Goal: Information Seeking & Learning: Learn about a topic

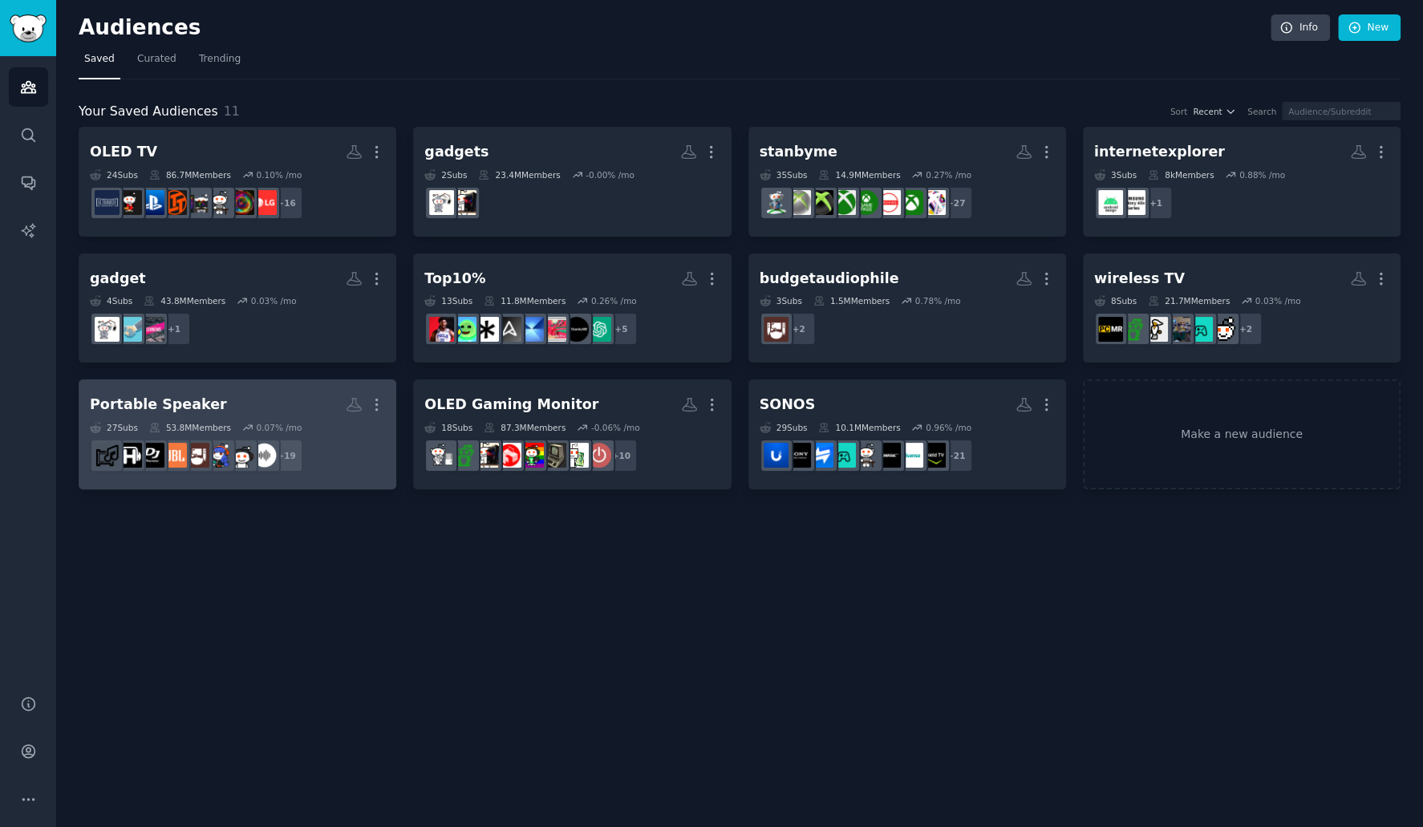
click at [304, 395] on h2 "Portable Speaker Custom Audience More" at bounding box center [237, 405] width 295 height 28
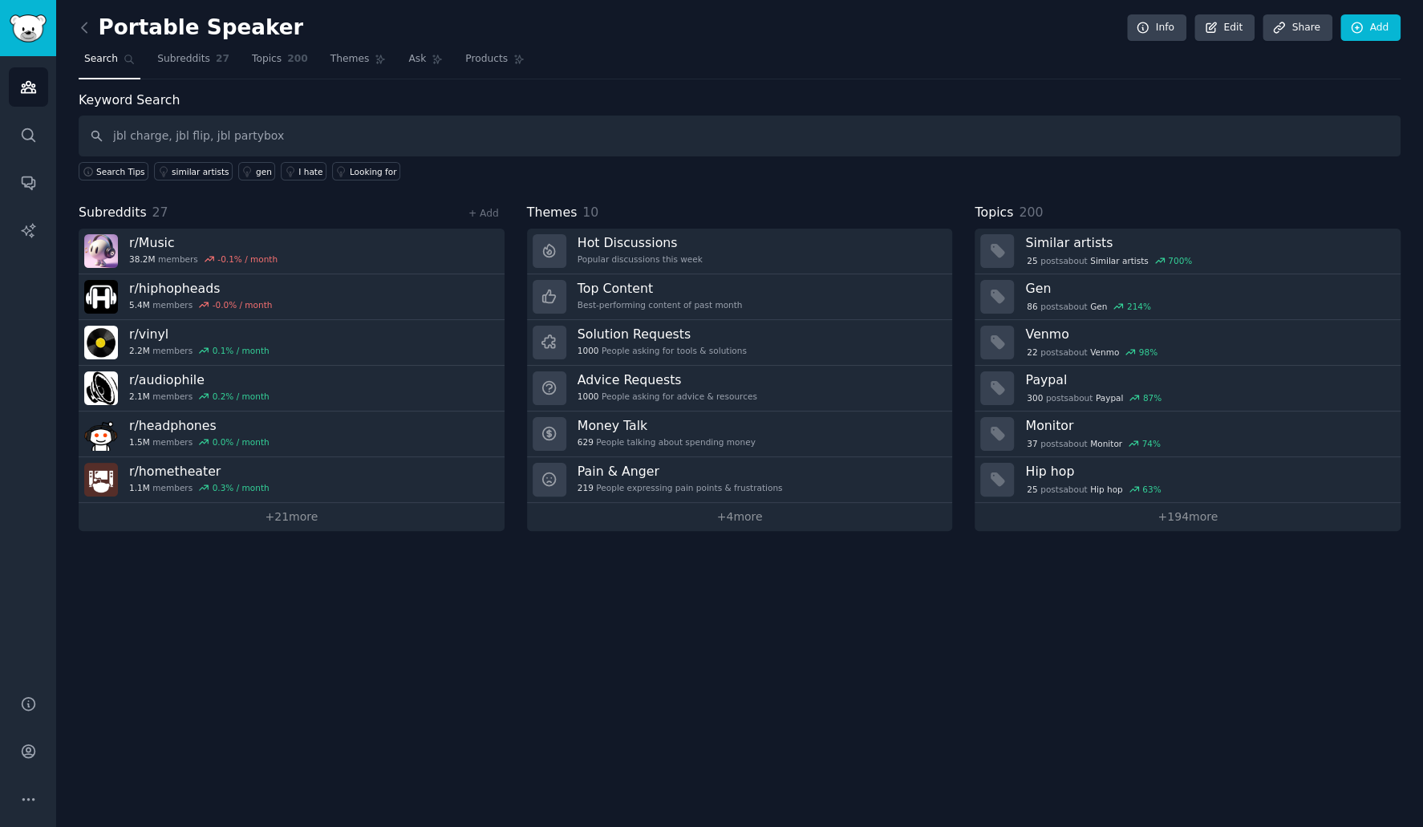
type input "jbl charge, jbl flip, jbl partybox"
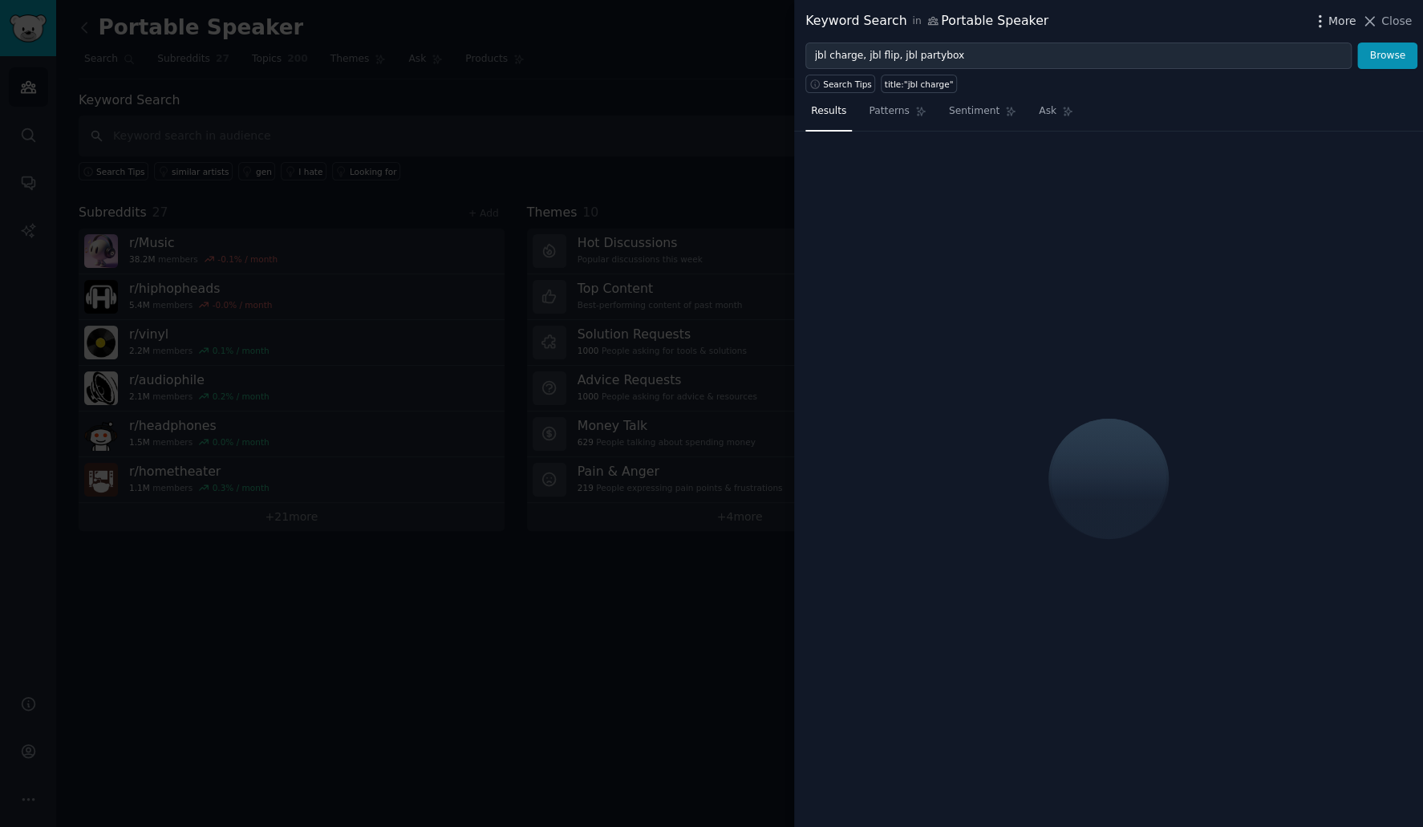
click at [1350, 22] on span "More" at bounding box center [1343, 21] width 28 height 17
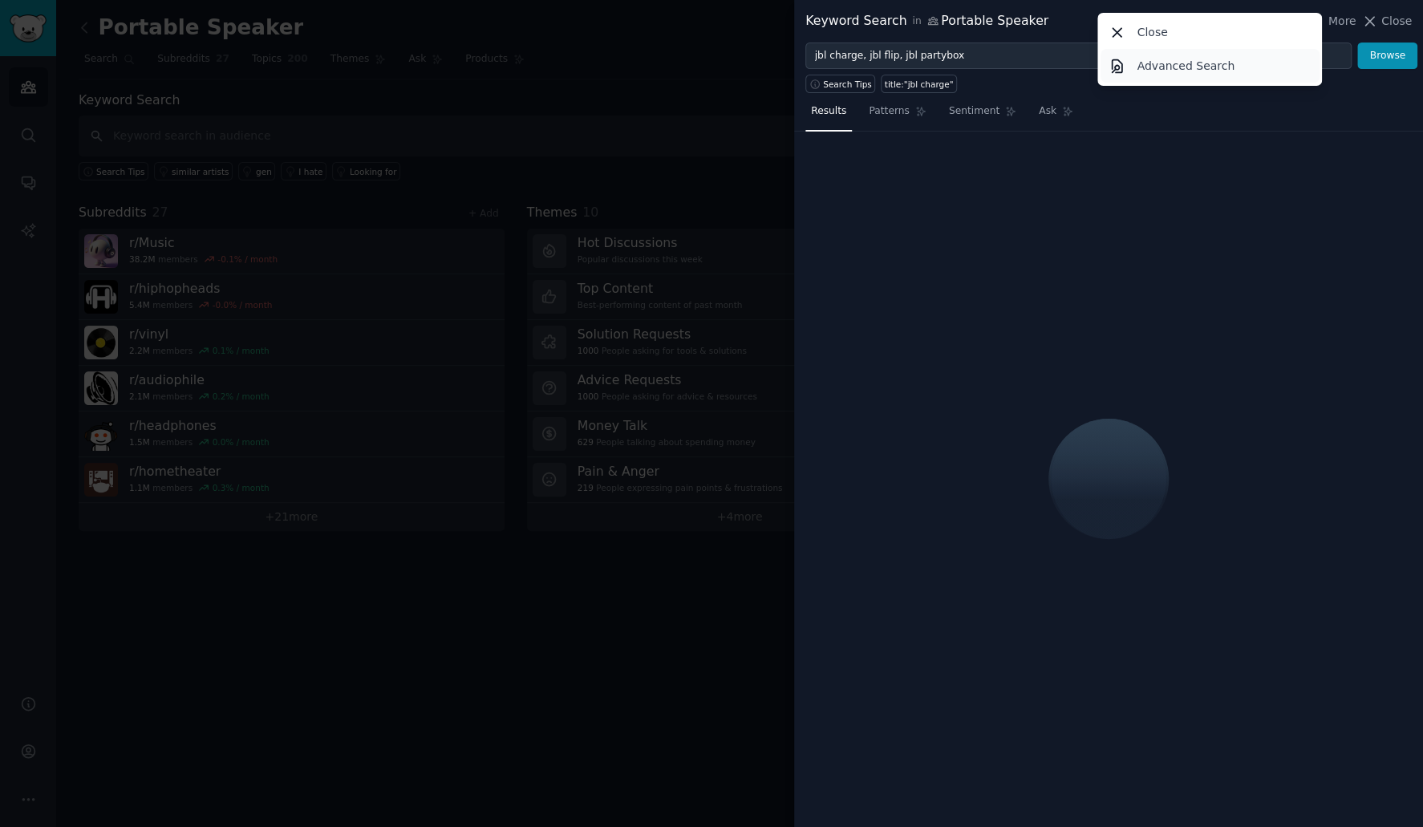
click at [1171, 67] on p "Advanced Search" at bounding box center [1186, 66] width 98 height 17
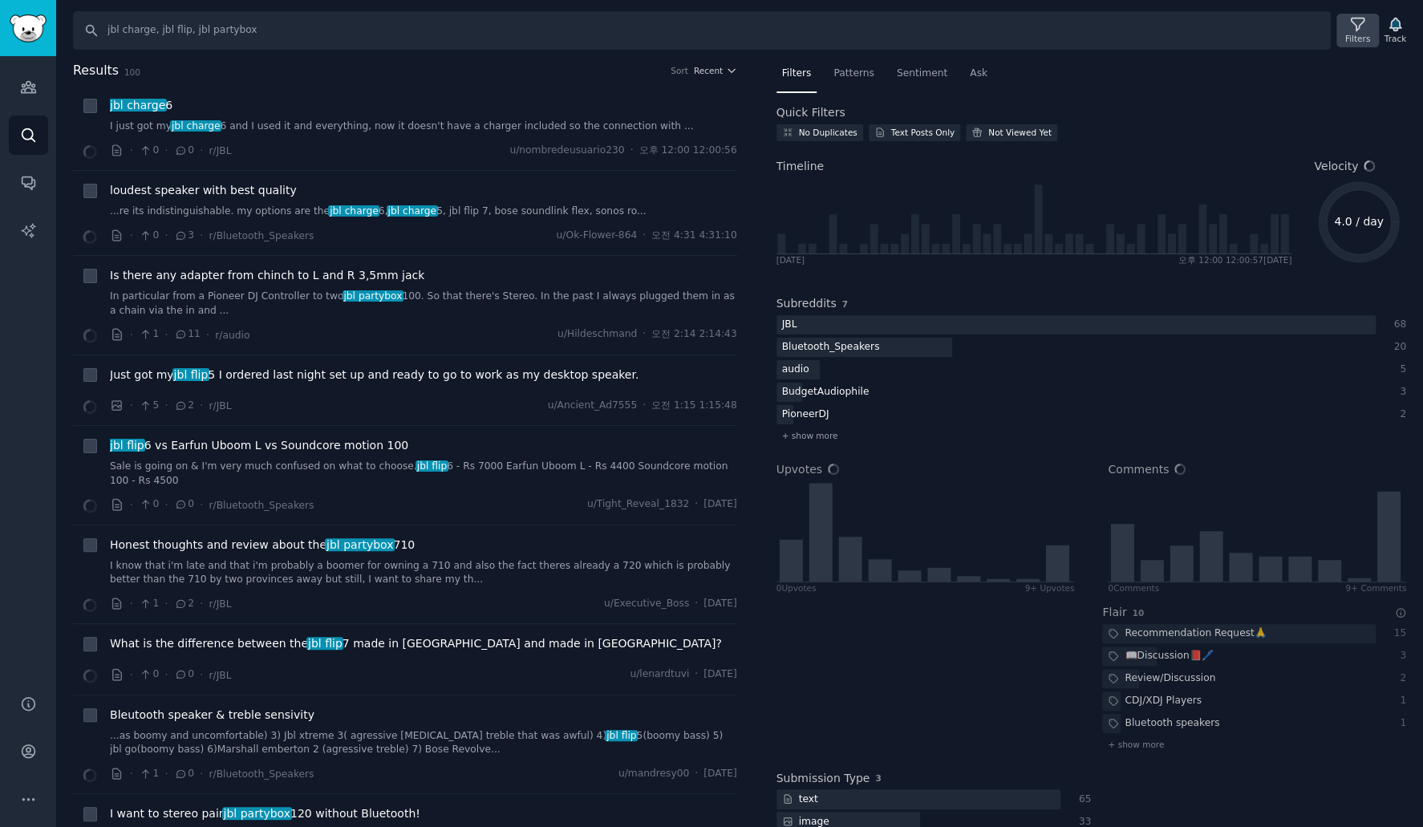
click at [1359, 28] on icon at bounding box center [1357, 24] width 13 height 13
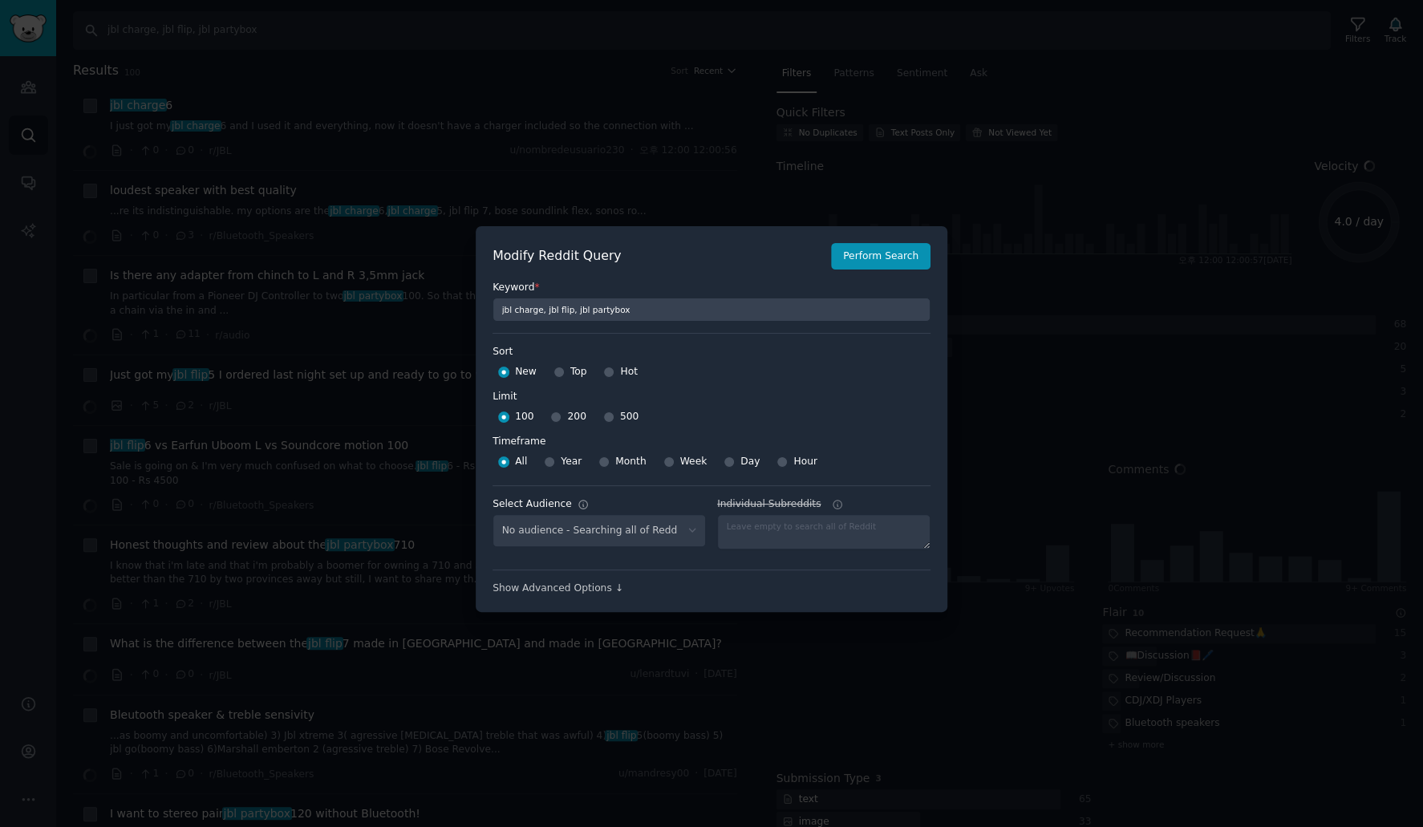
select select "d5641c5a1a"
click at [603, 416] on input "500" at bounding box center [608, 417] width 11 height 11
radio input "true"
drag, startPoint x: 667, startPoint y: 458, endPoint x: 777, endPoint y: 402, distance: 124.1
click at [667, 458] on div "Week" at bounding box center [685, 462] width 44 height 26
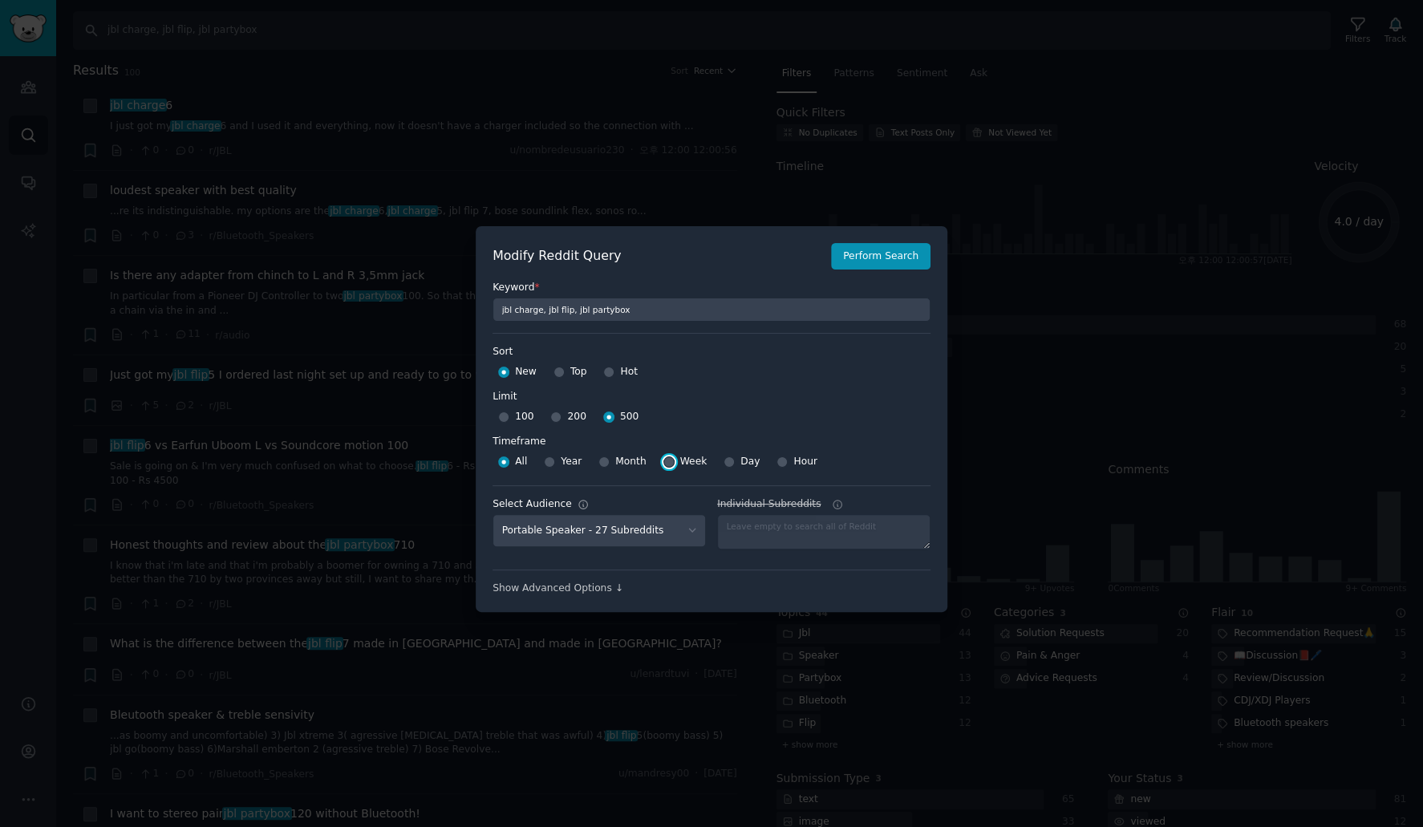
click at [663, 459] on input "Week" at bounding box center [668, 461] width 11 height 11
radio input "true"
click at [866, 258] on button "Perform Search" at bounding box center [880, 256] width 99 height 27
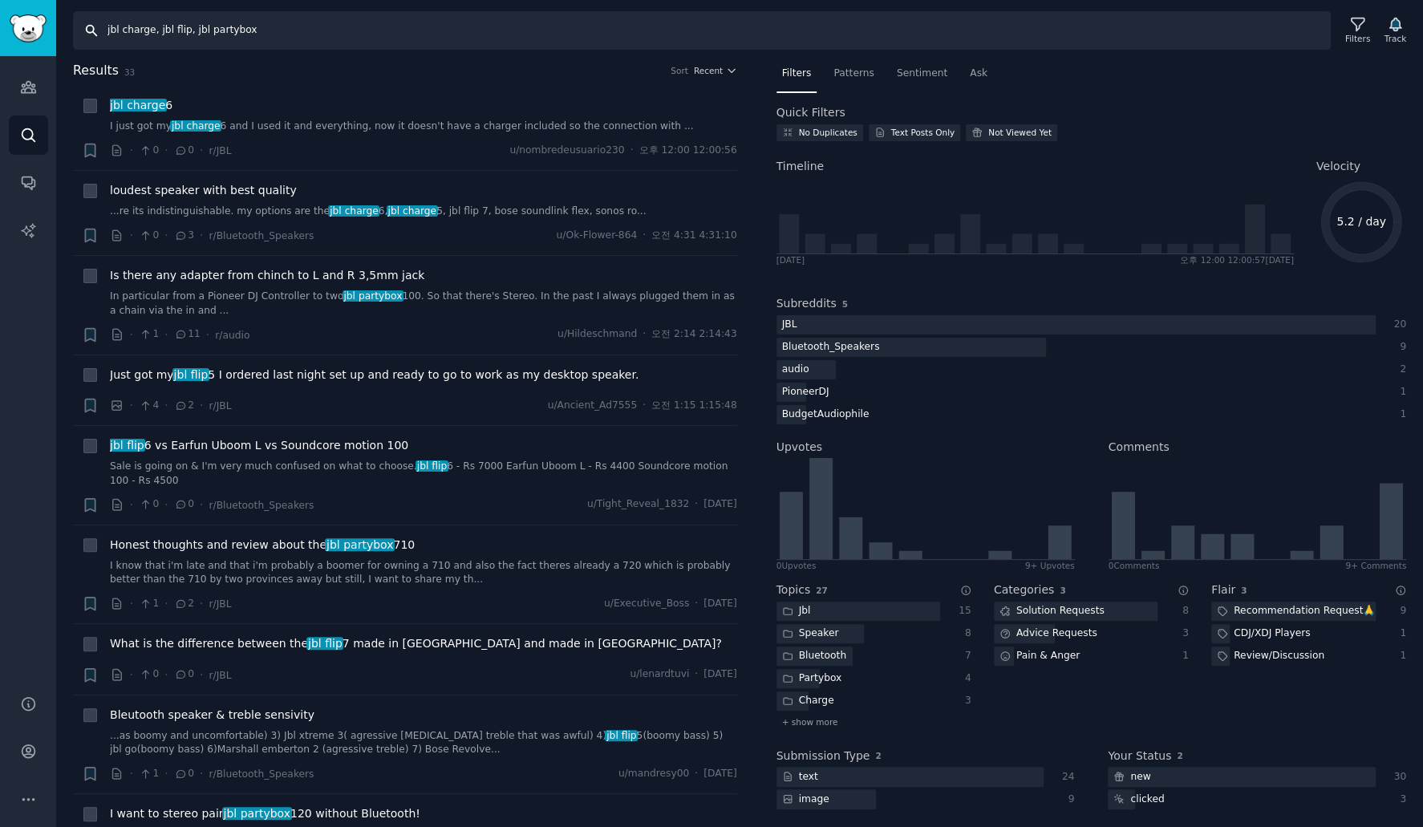
click at [295, 27] on input "jbl charge, jbl flip, jbl partybox" at bounding box center [702, 30] width 1258 height 39
drag, startPoint x: 907, startPoint y: 77, endPoint x: 1062, endPoint y: 95, distance: 156.7
click at [911, 77] on span "Sentiment" at bounding box center [922, 74] width 51 height 14
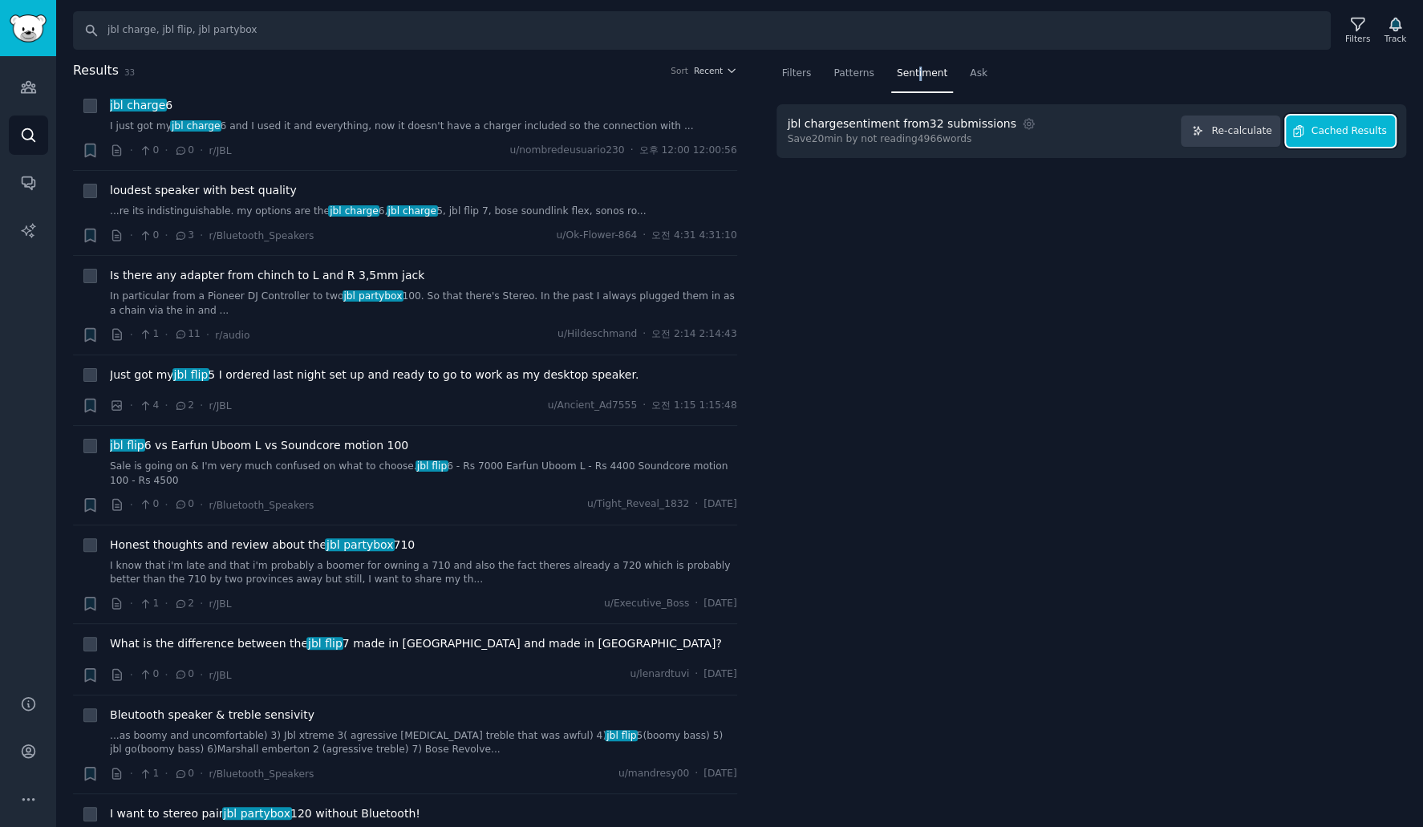
click at [1364, 136] on span "Cached Results" at bounding box center [1349, 131] width 75 height 14
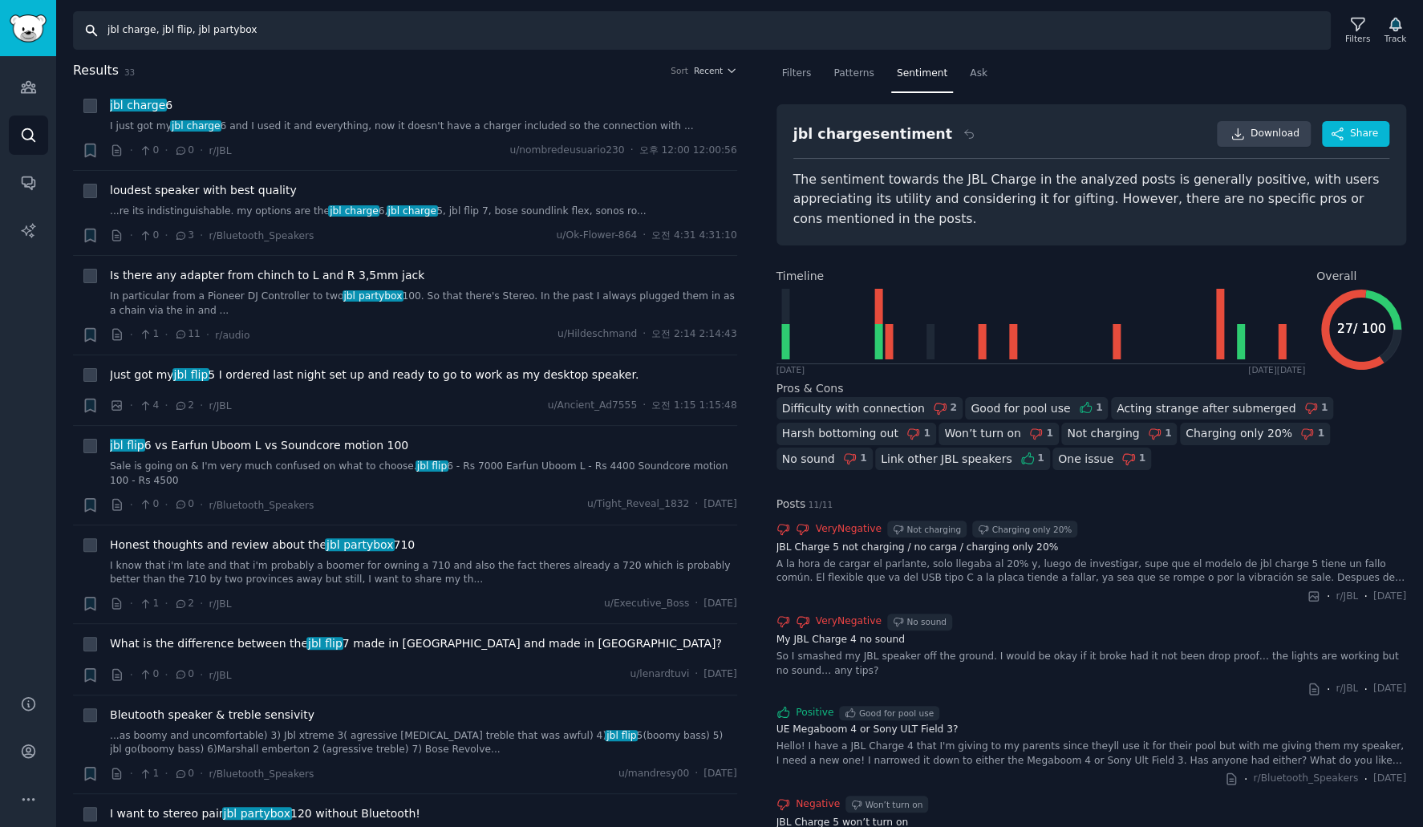
drag, startPoint x: 156, startPoint y: 28, endPoint x: -54, endPoint y: 28, distance: 209.4
click at [0, 28] on html "Audiences Search Conversations AI Reports Help Account More Search jbl charge, …" at bounding box center [711, 413] width 1423 height 827
click at [253, 27] on input "jbl flip, jbl partybox" at bounding box center [702, 30] width 1258 height 39
paste input "jbl charge,"
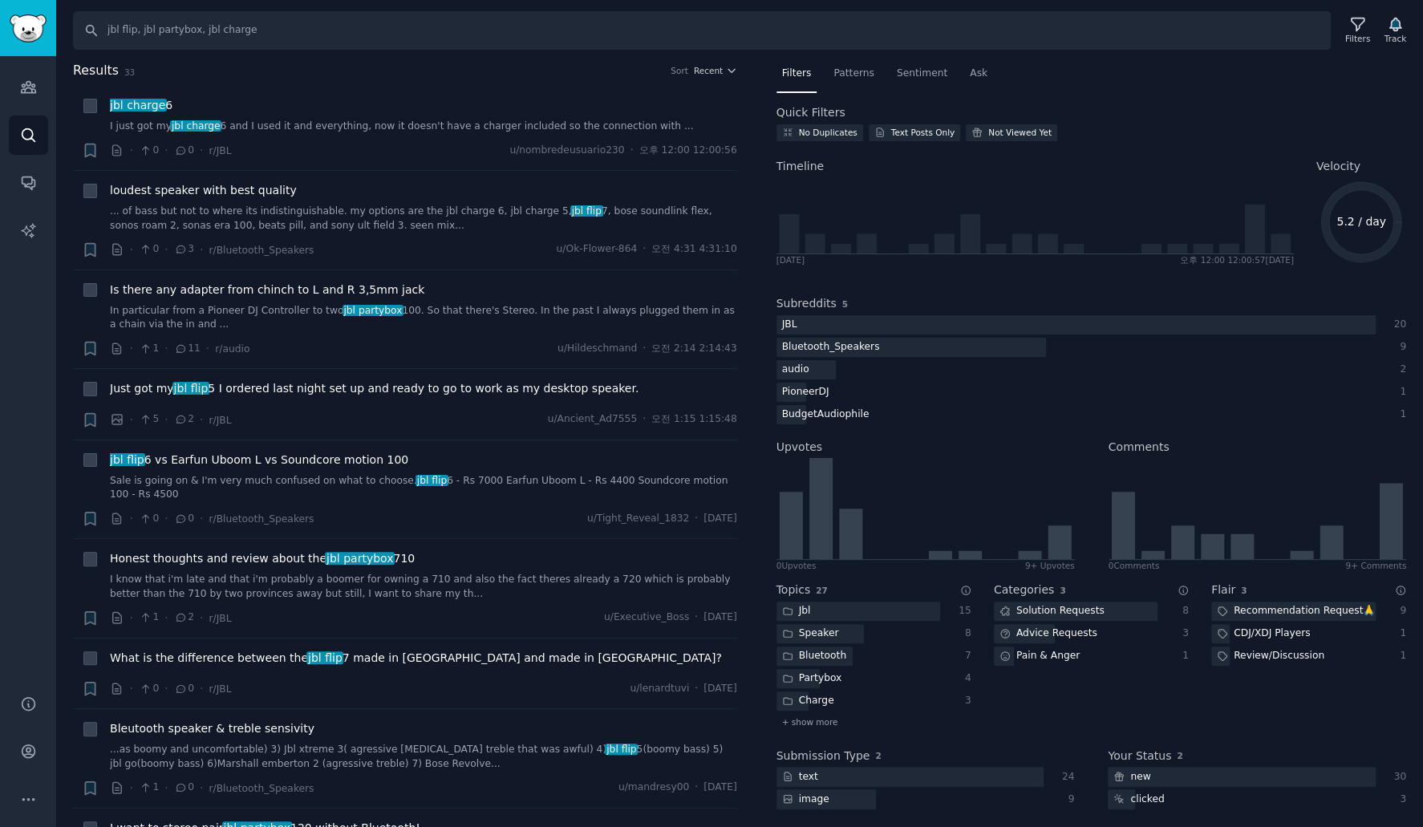
drag, startPoint x: 898, startPoint y: 72, endPoint x: 1100, endPoint y: 99, distance: 204.0
click at [899, 72] on span "Sentiment" at bounding box center [922, 74] width 51 height 14
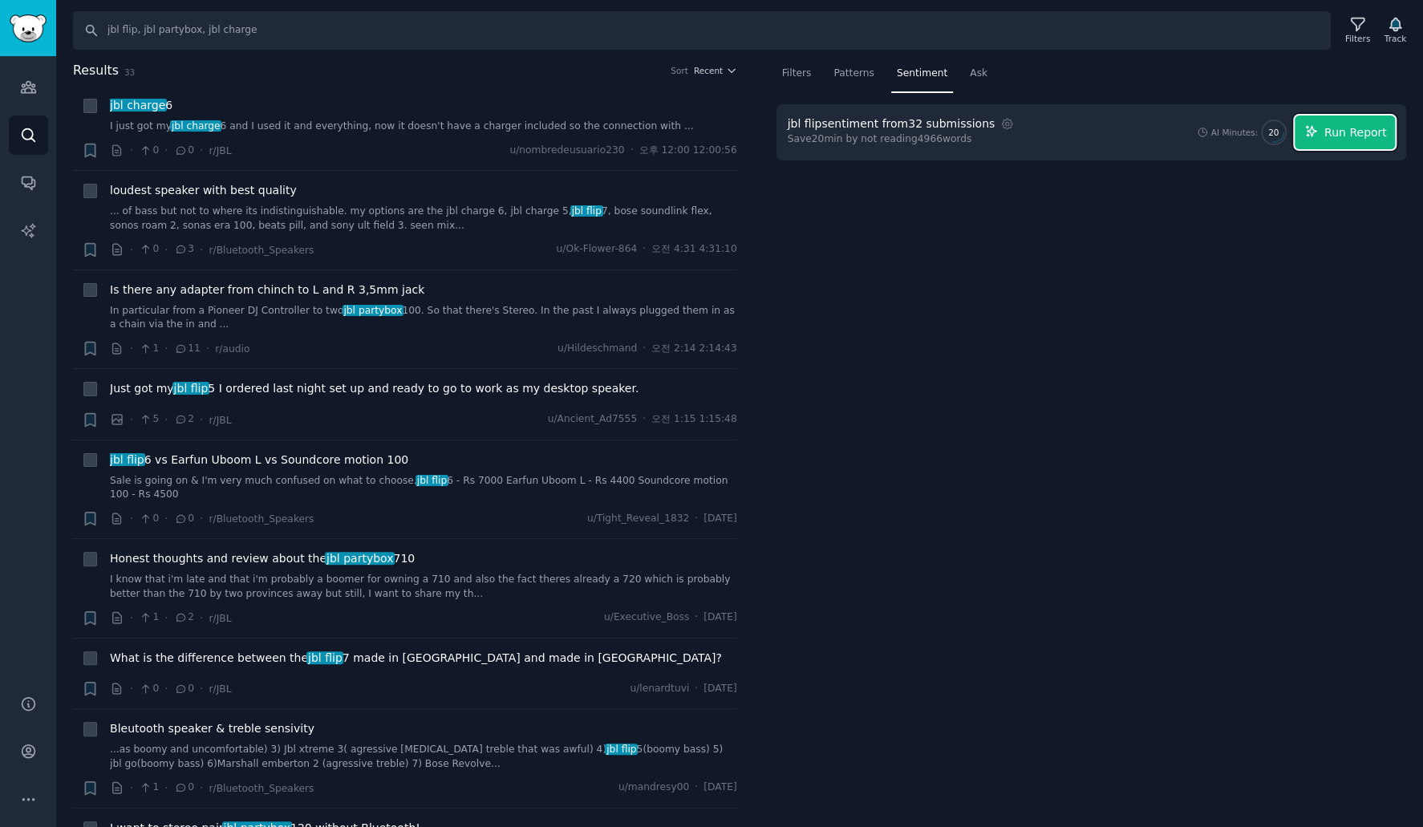
drag, startPoint x: 1366, startPoint y: 138, endPoint x: 1410, endPoint y: 87, distance: 66.6
click at [1366, 137] on span "Run Report" at bounding box center [1355, 132] width 63 height 17
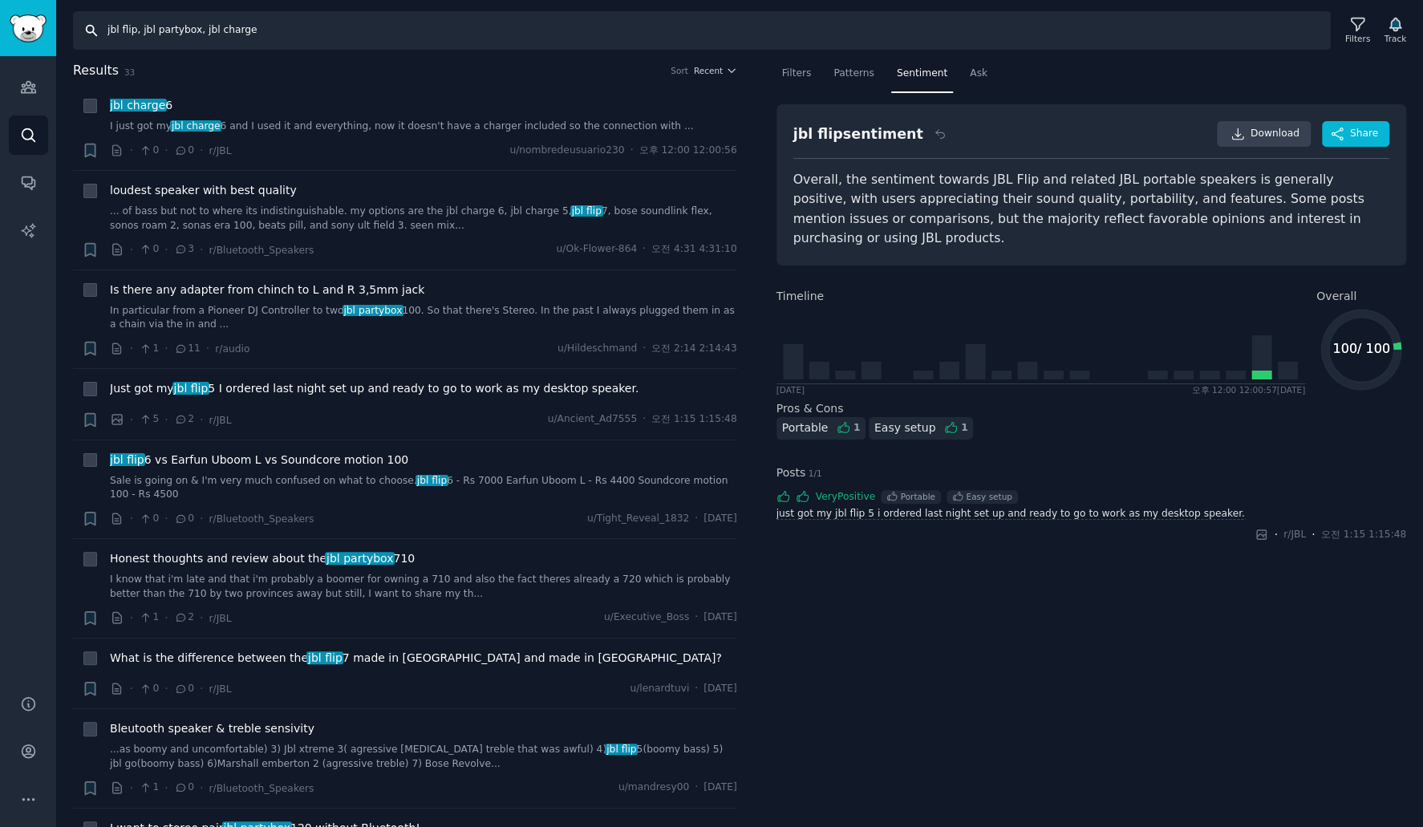
drag, startPoint x: 140, startPoint y: 32, endPoint x: 6, endPoint y: 27, distance: 134.9
click at [0, 28] on html "Audiences Search Conversations AI Reports Help Account More Search jbl flip, jb…" at bounding box center [711, 413] width 1423 height 827
click at [258, 34] on input "jbl partybox, jbl charge" at bounding box center [702, 30] width 1258 height 39
paste input "jbl flip,"
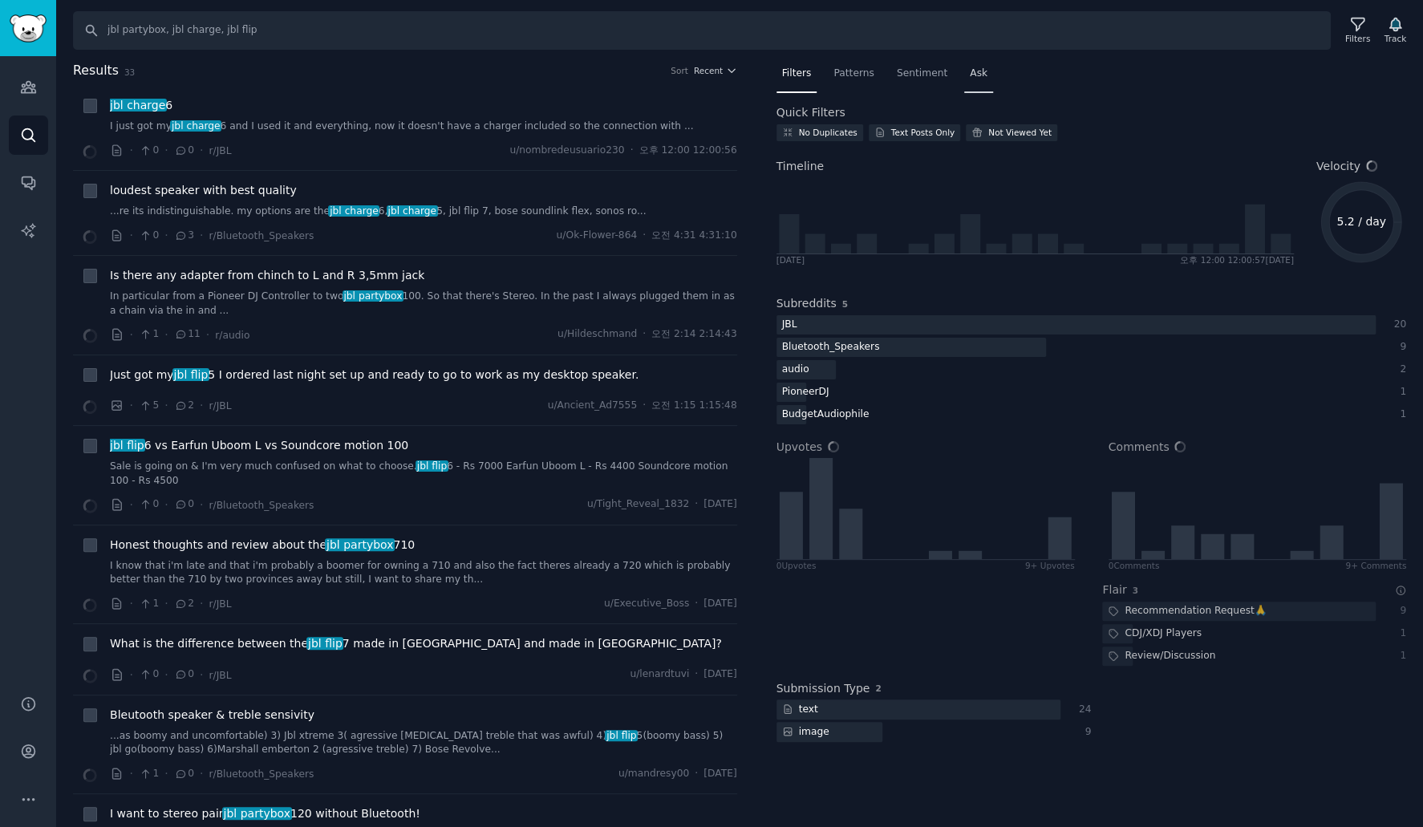
drag, startPoint x: 900, startPoint y: 77, endPoint x: 959, endPoint y: 87, distance: 59.5
click at [901, 77] on span "Sentiment" at bounding box center [922, 74] width 51 height 14
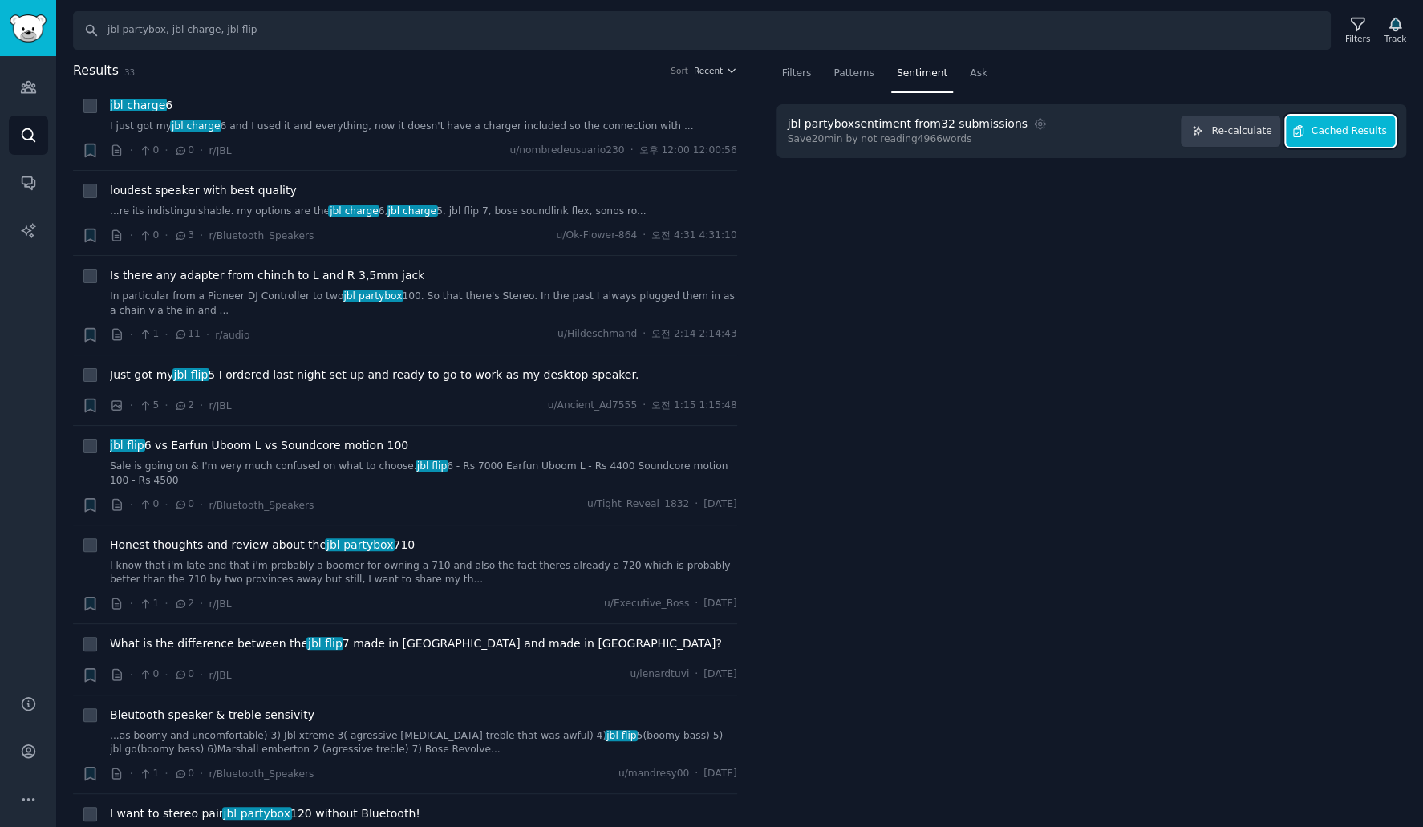
click at [1365, 136] on span "Cached Results" at bounding box center [1349, 131] width 75 height 14
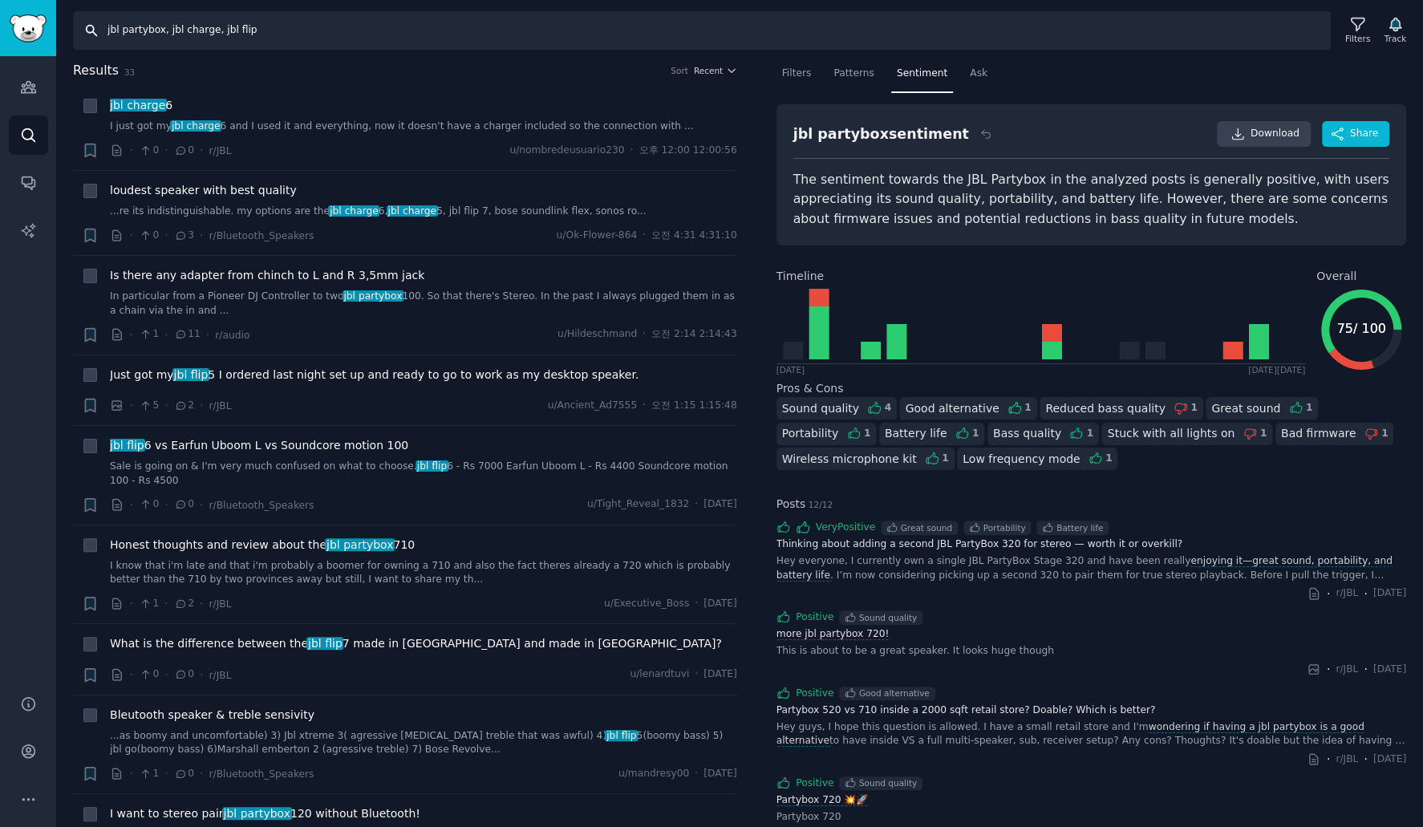
drag, startPoint x: 290, startPoint y: 32, endPoint x: -54, endPoint y: -88, distance: 363.8
click at [0, 0] on html "Audiences Search Conversations AI Reports Help Account More Search jbl partybox…" at bounding box center [711, 413] width 1423 height 827
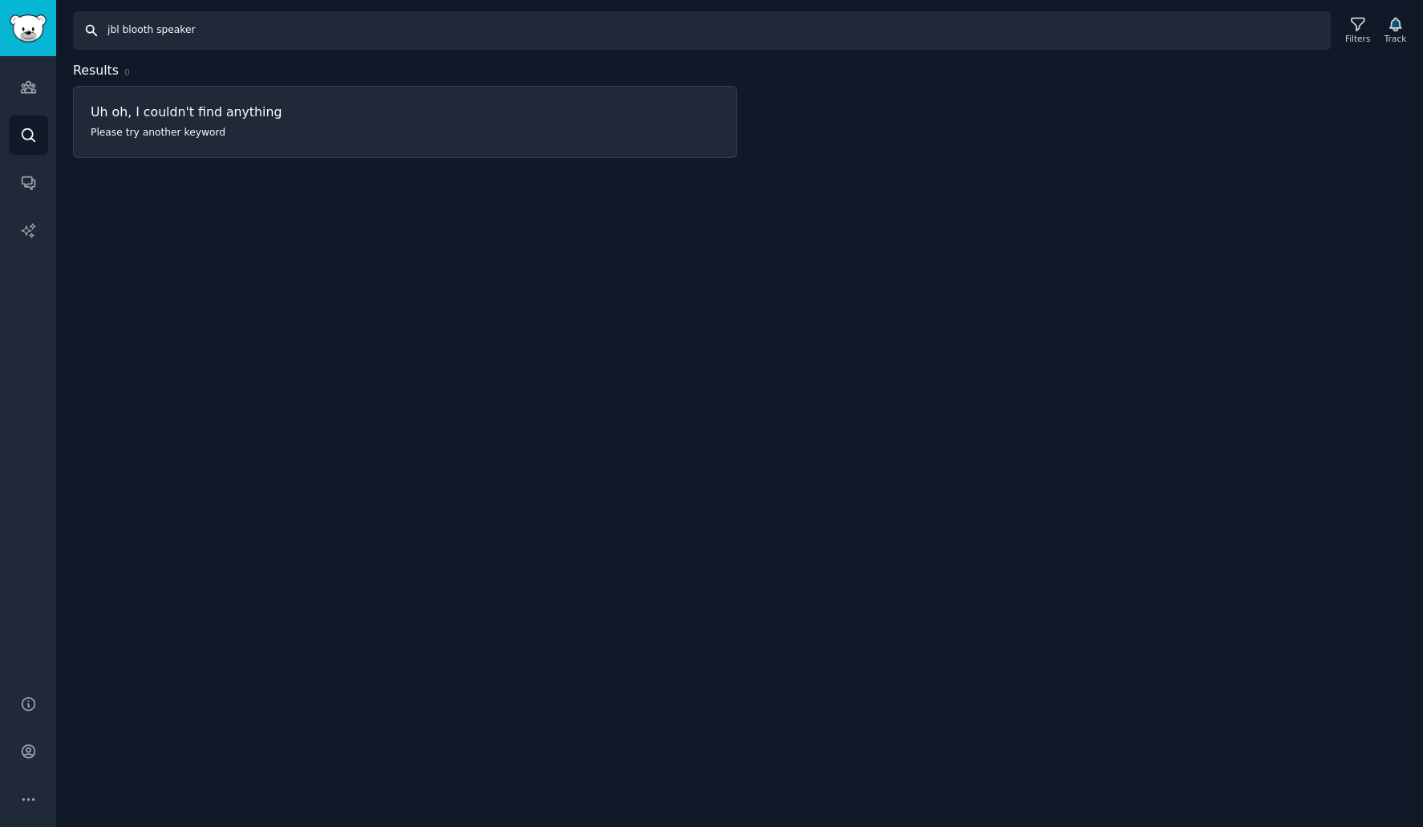
drag, startPoint x: 239, startPoint y: 19, endPoint x: 219, endPoint y: 19, distance: 20.1
click at [235, 19] on input "jbl blooth speaker" at bounding box center [702, 30] width 1258 height 39
drag, startPoint x: 150, startPoint y: 30, endPoint x: 305, endPoint y: 127, distance: 182.7
click at [152, 32] on input "jbl blooth speaker" at bounding box center [702, 30] width 1258 height 39
drag, startPoint x: 168, startPoint y: 31, endPoint x: 777, endPoint y: 114, distance: 614.5
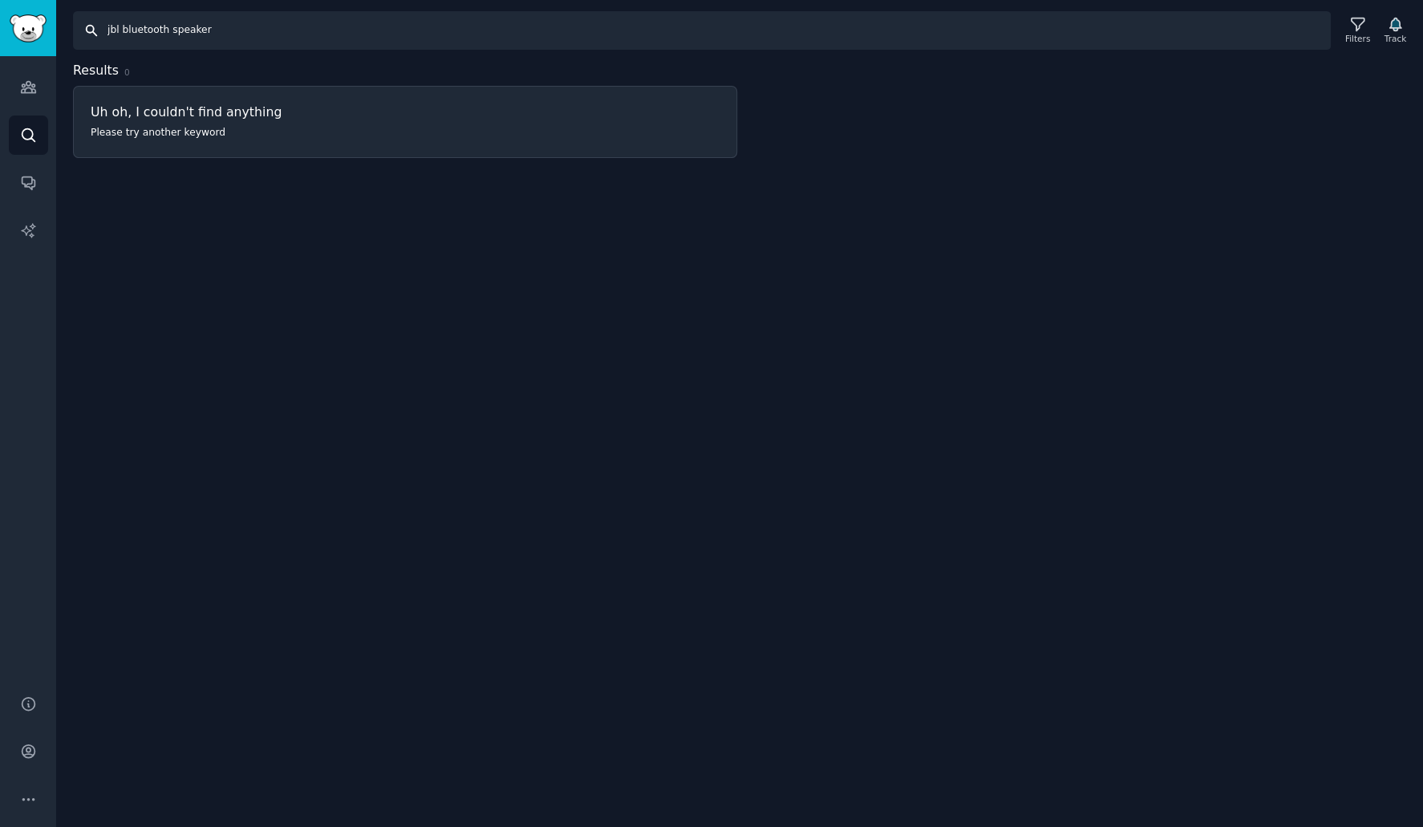
click at [708, 104] on div "Search jbl bluetooth speaker Filters Track Results 0 Uh oh, I couldn't find any…" at bounding box center [739, 413] width 1367 height 827
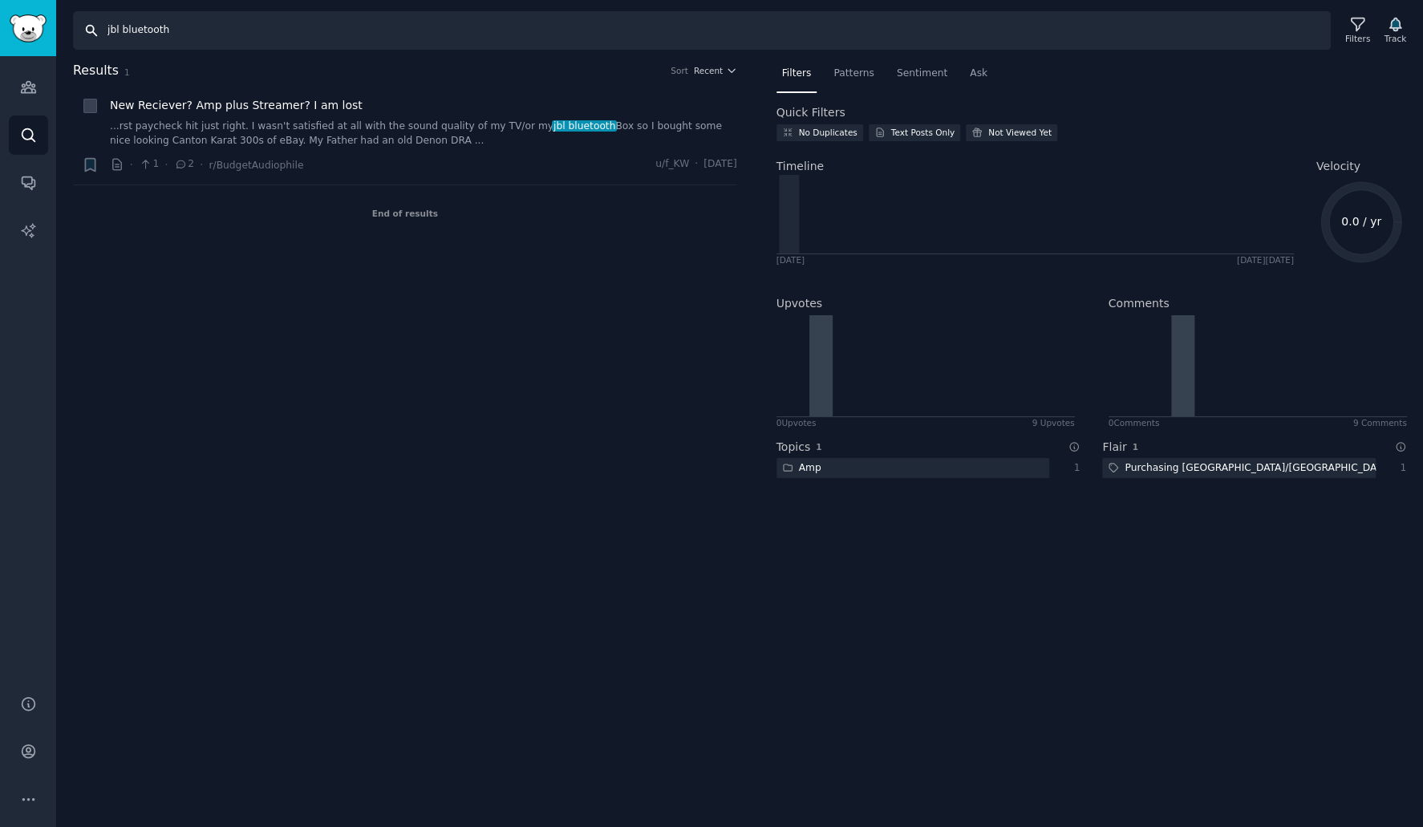
type input "jbl bluetooth"
click at [1361, 30] on icon at bounding box center [1357, 24] width 13 height 13
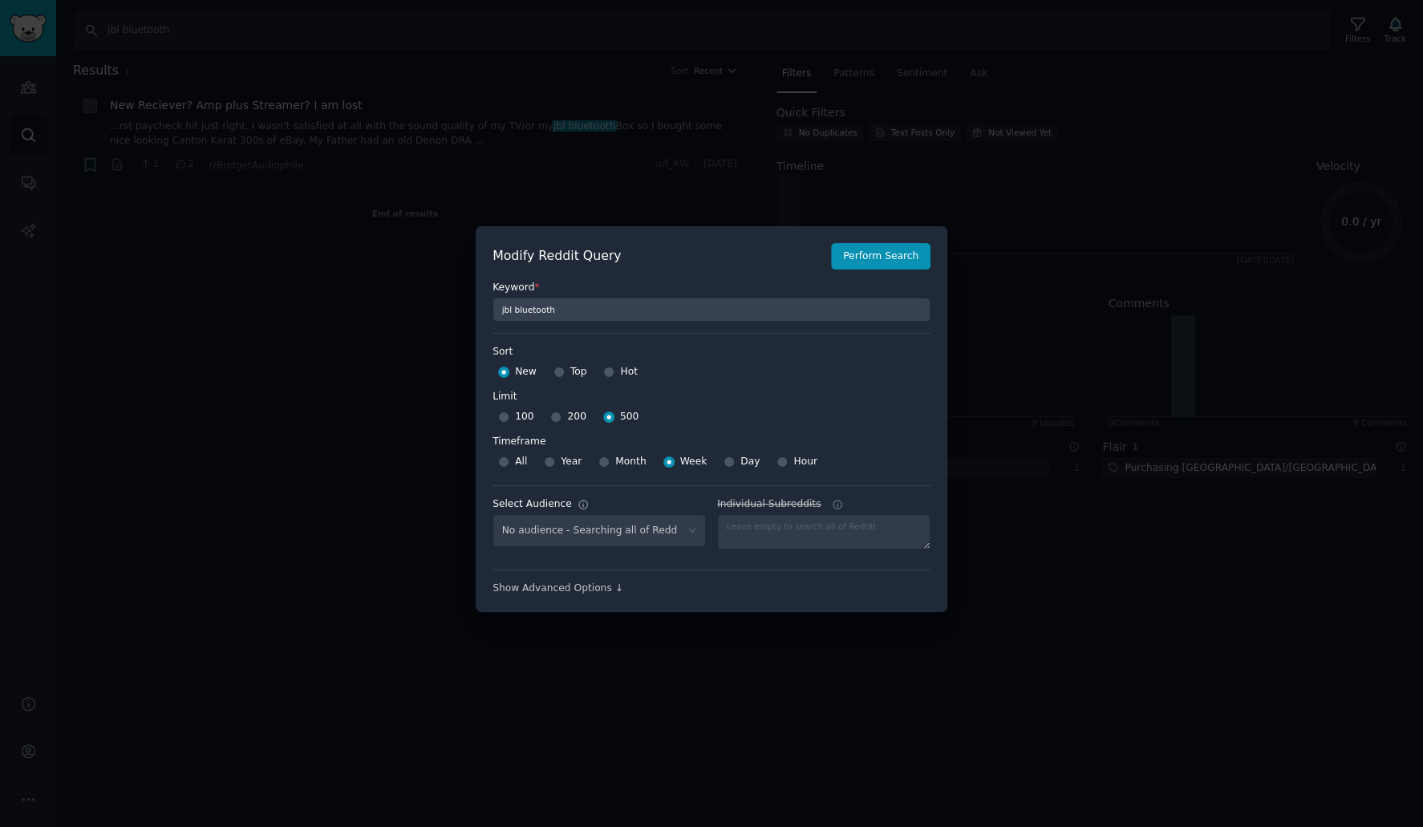
select select "d5641c5a1a"
click at [595, 537] on select "No audience - Searching all of Reddit gadgets - 2 Subreddits stanbyme - 35 Subr…" at bounding box center [599, 530] width 213 height 33
select select
click at [493, 514] on select "No audience - Searching all of Reddit gadgets - 2 Subreddits stanbyme - 35 Subr…" at bounding box center [599, 530] width 213 height 33
click at [854, 252] on button "Perform Search" at bounding box center [880, 256] width 99 height 27
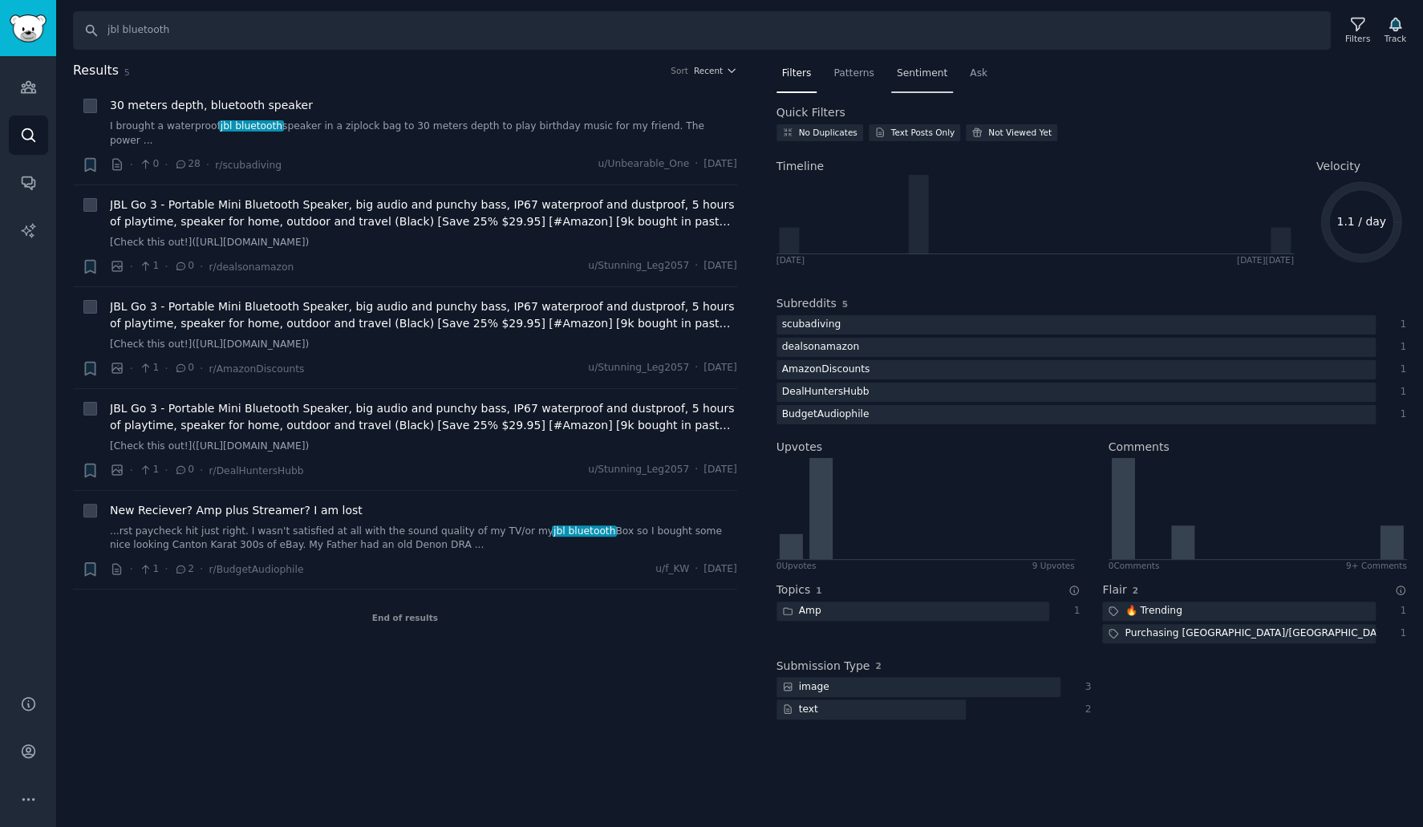
drag, startPoint x: 899, startPoint y: 73, endPoint x: 929, endPoint y: 77, distance: 30.7
click at [899, 73] on span "Sentiment" at bounding box center [922, 74] width 51 height 14
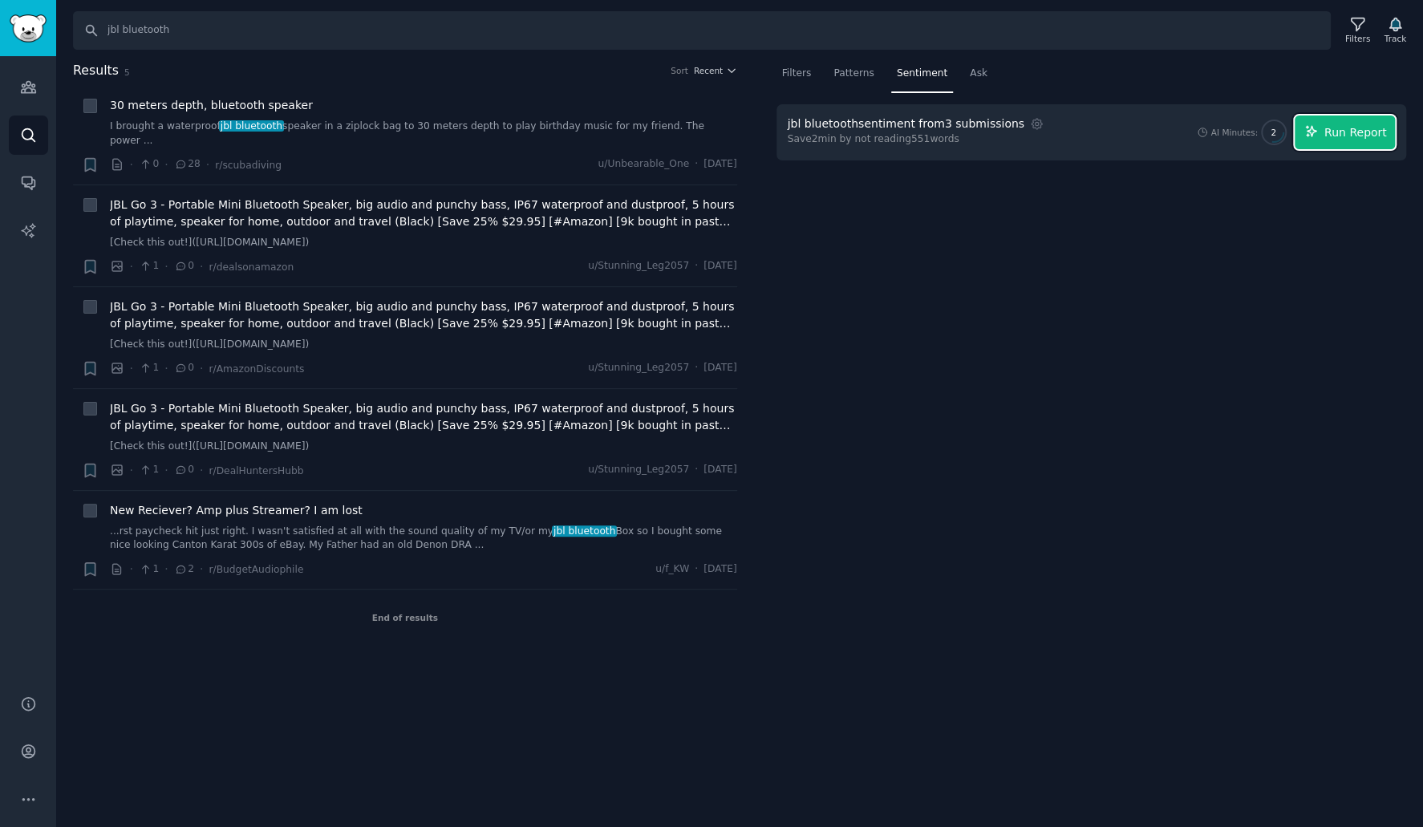
click at [1368, 134] on span "Run Report" at bounding box center [1355, 132] width 63 height 17
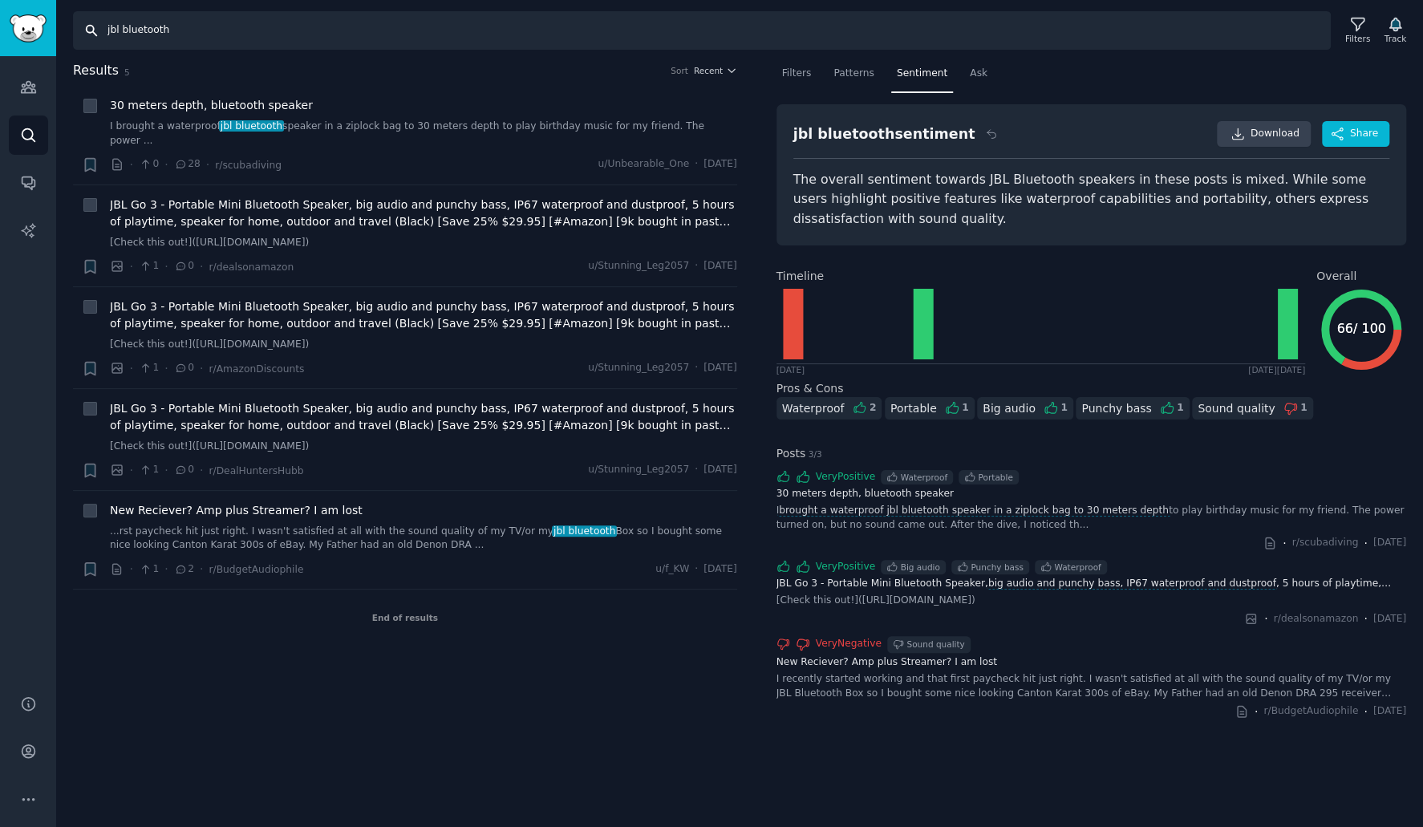
drag, startPoint x: 201, startPoint y: 26, endPoint x: -54, endPoint y: 14, distance: 255.4
click at [0, 14] on html "Audiences Audiences Search Conversations AI Reports Help Account More Search jb…" at bounding box center [711, 413] width 1423 height 827
click at [240, 62] on h2 "Results 5 Sort Recent" at bounding box center [405, 71] width 664 height 20
drag, startPoint x: 120, startPoint y: 30, endPoint x: 702, endPoint y: 73, distance: 584.0
click at [602, 62] on div "Search jbl bluetooth Filters Track Results 5 Sort Recent + 30 meters depth, blu…" at bounding box center [739, 413] width 1367 height 827
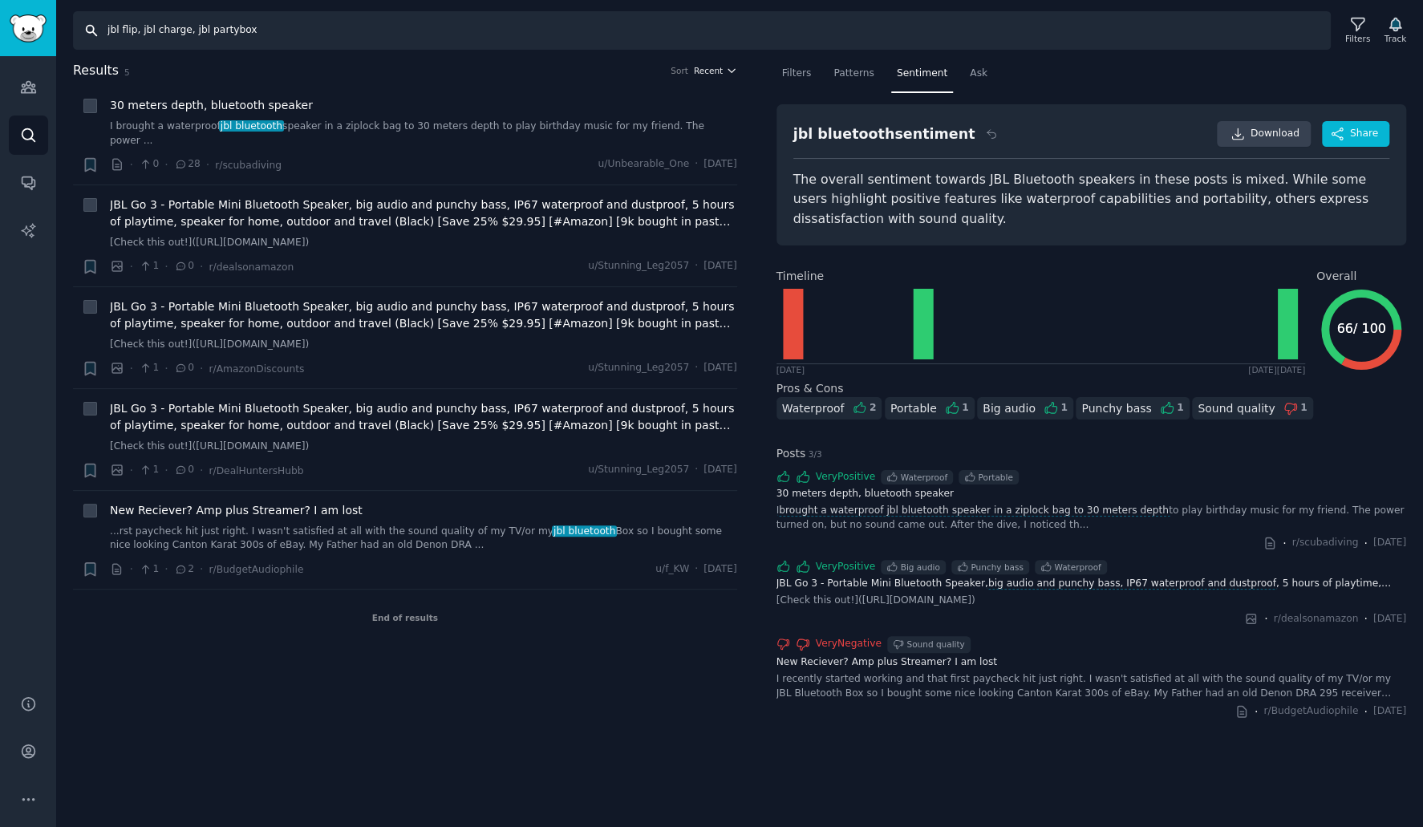
type input "jbl flip, jbl charge, jbl partybox"
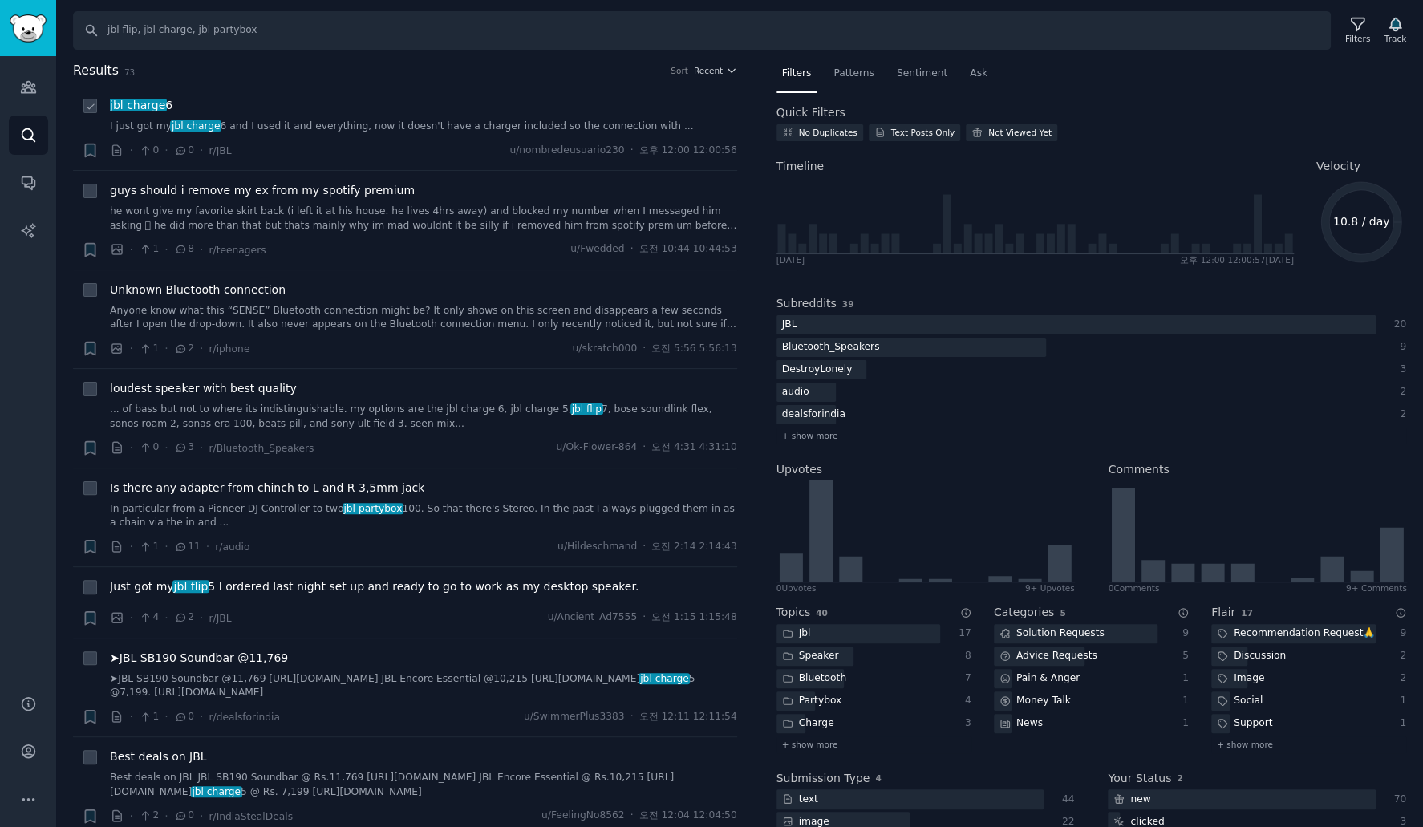
click at [319, 87] on li "+ jbl charge 6 I just got my jbl charge 6 and I used it and everything, now it …" at bounding box center [405, 128] width 664 height 84
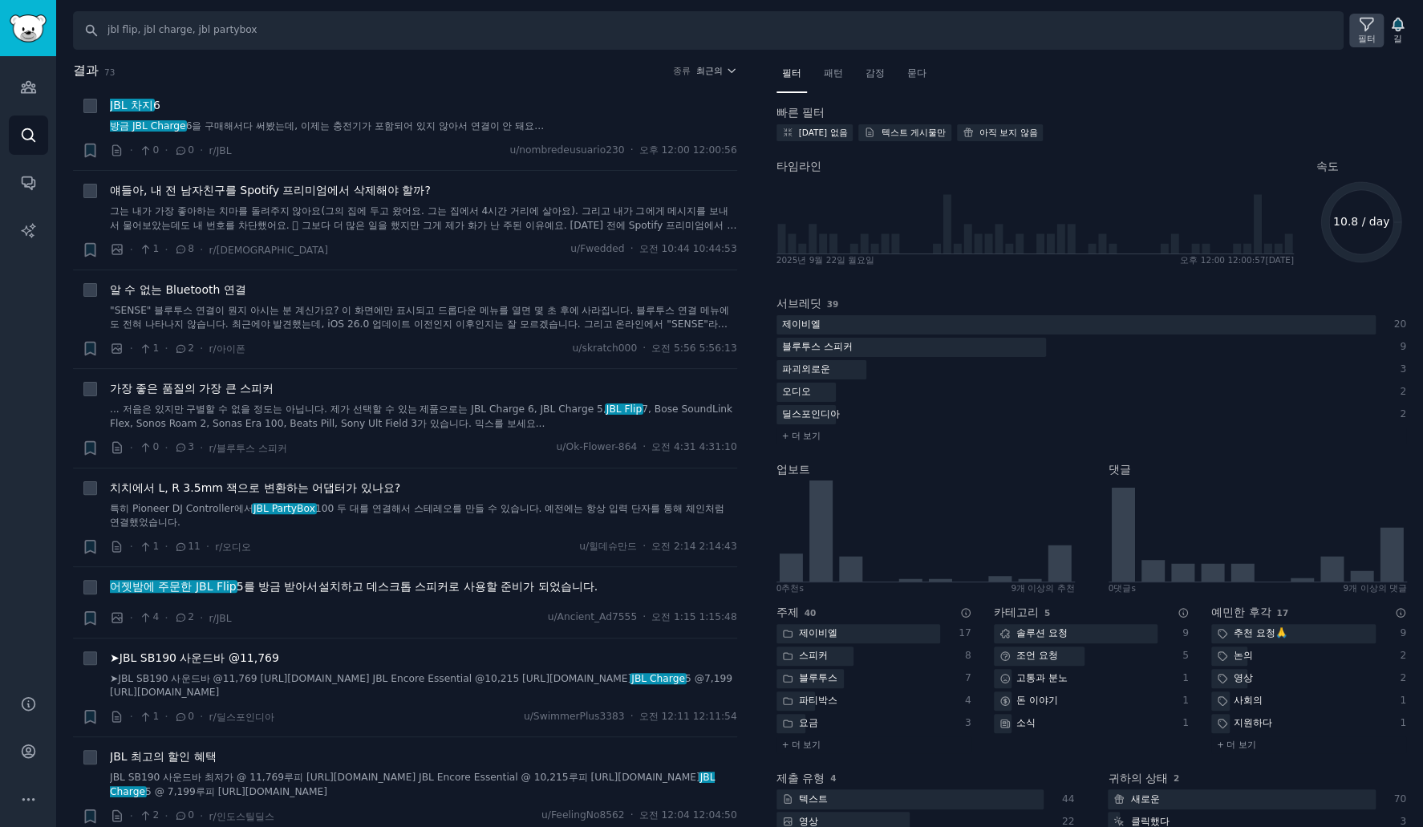
click at [1369, 22] on icon at bounding box center [1366, 24] width 17 height 17
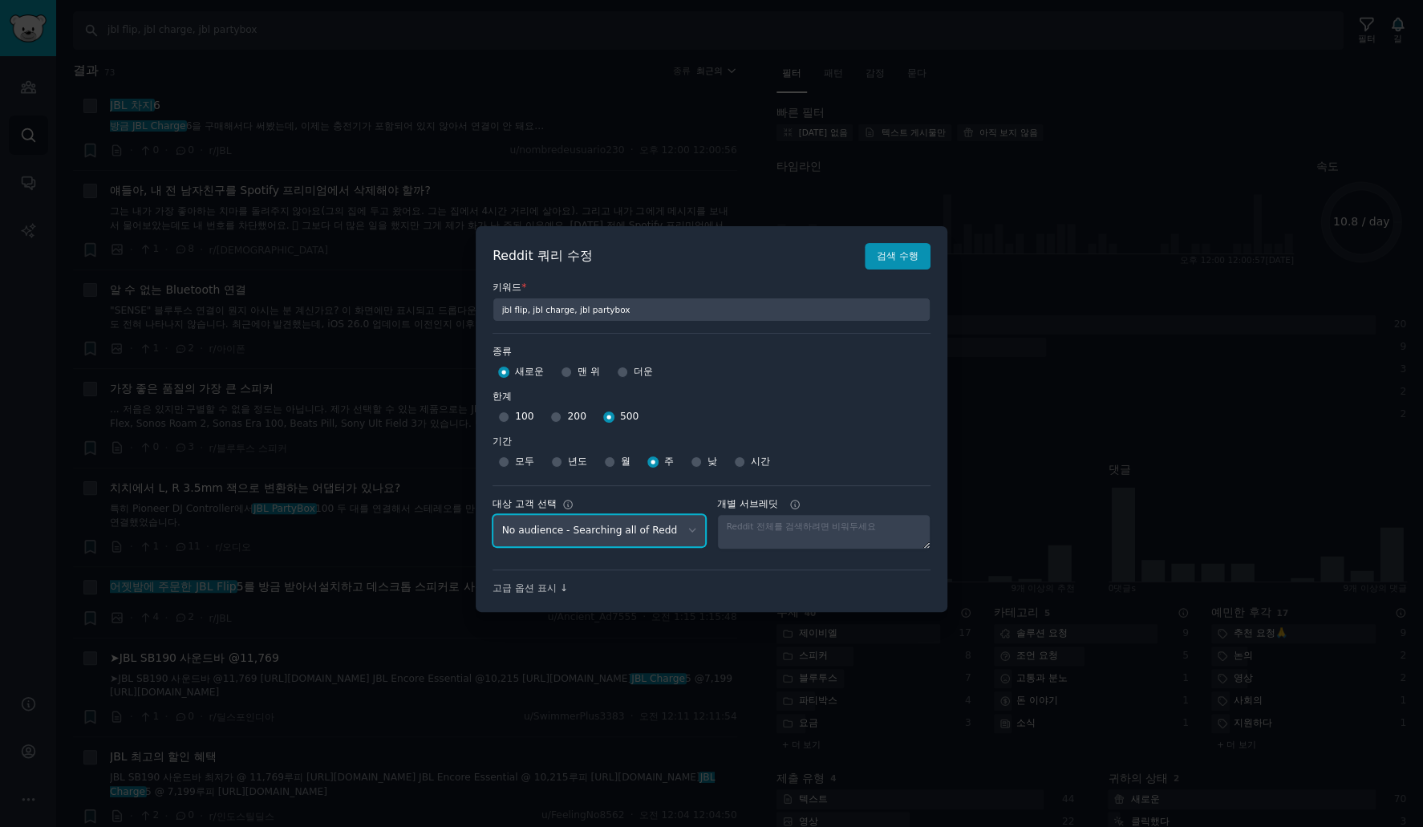
click at [649, 525] on select "No audience - Searching all of Reddit gadgets - 2 Subreddits stanbyme - 35 Subr…" at bounding box center [599, 530] width 213 height 33
select select "d5641c5a1a"
click at [493, 514] on select "No audience - Searching all of Reddit gadgets - 2 Subreddits stanbyme - 35 Subr…" at bounding box center [599, 530] width 213 height 33
click at [900, 262] on font "검색 수행" at bounding box center [898, 255] width 42 height 11
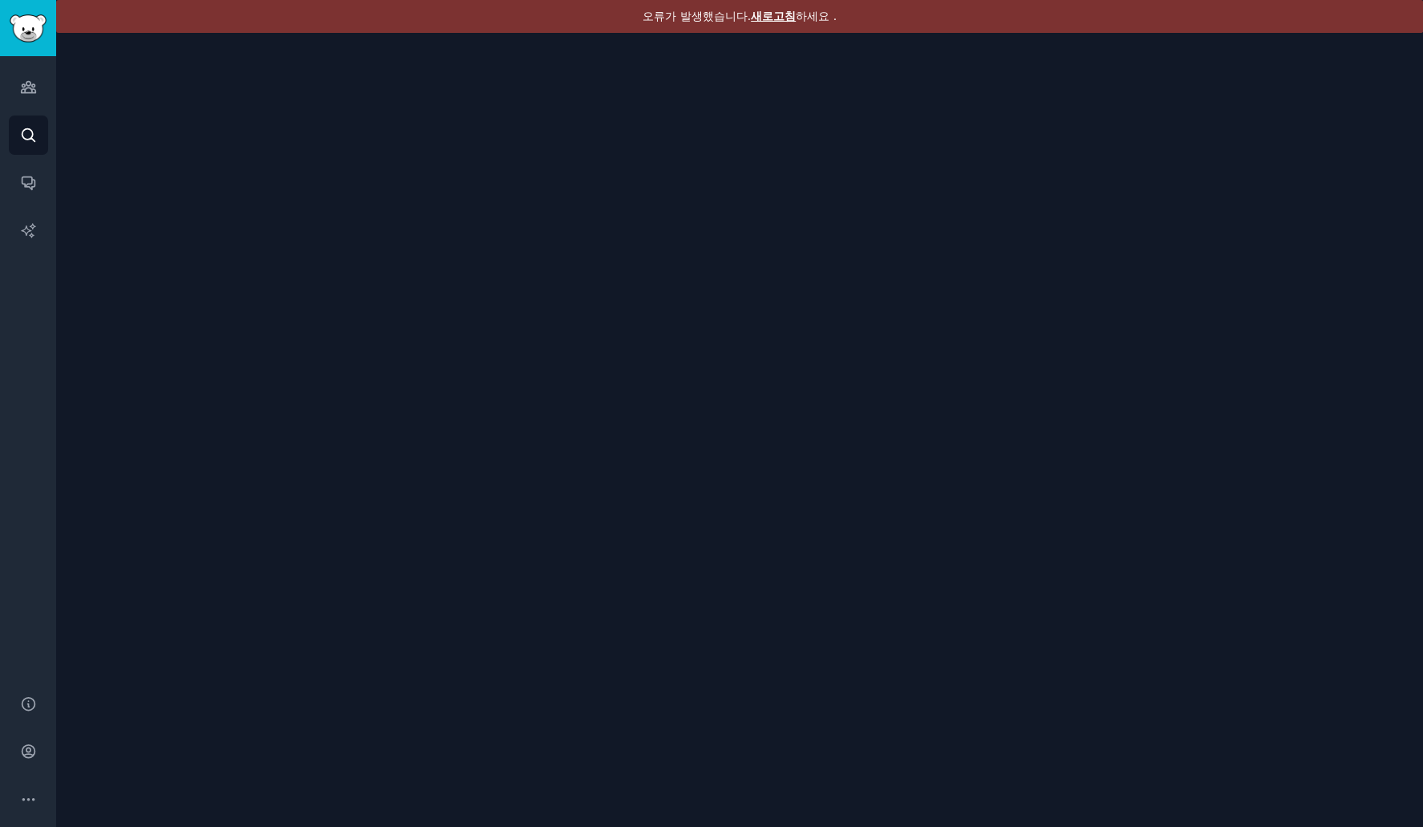
click at [773, 20] on font "새로고침" at bounding box center [773, 16] width 45 height 13
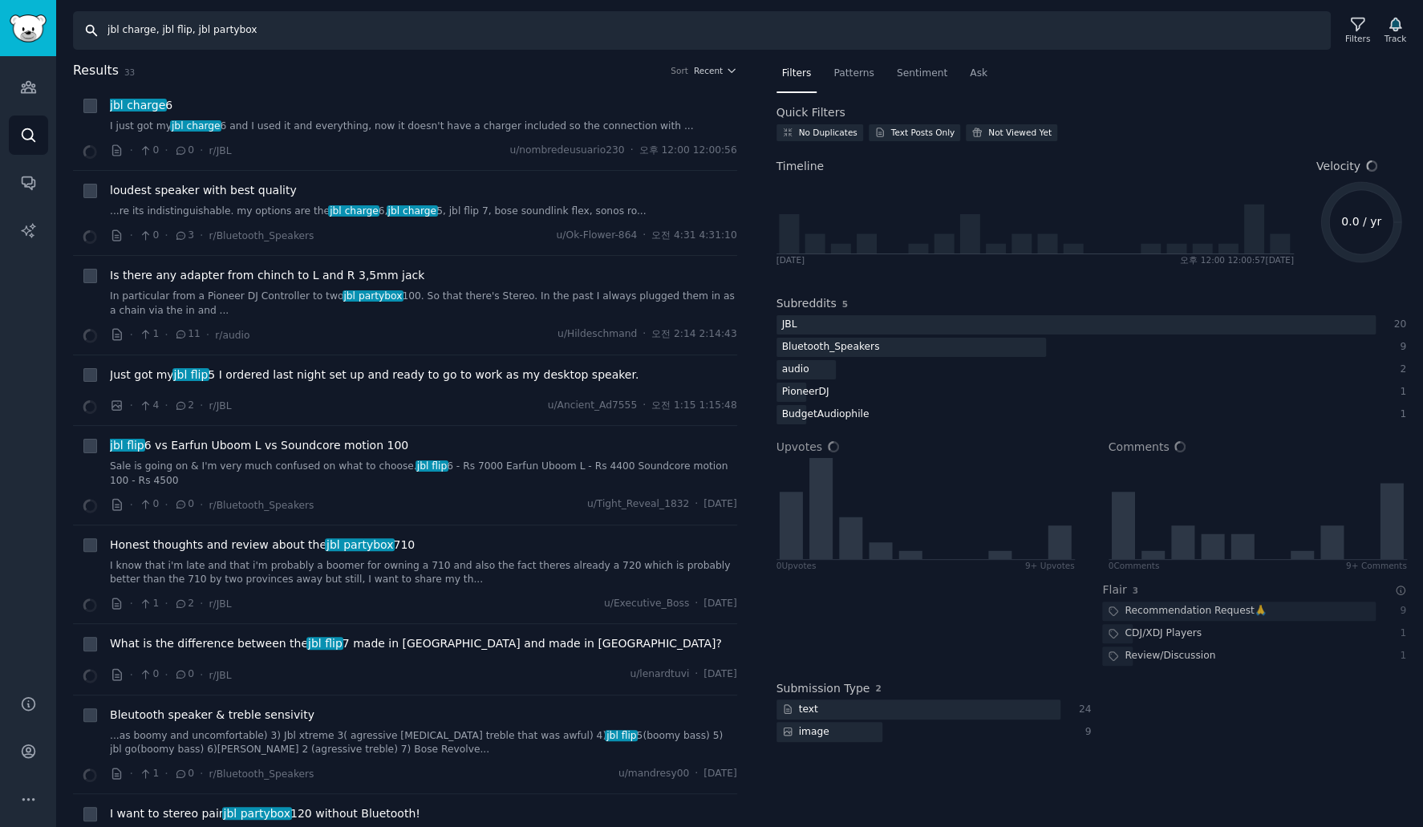
drag, startPoint x: 0, startPoint y: 0, endPoint x: -54, endPoint y: 23, distance: 58.6
click at [0, 23] on html "Audiences Search Conversations AI Reports Help Account More Search jbl charge, …" at bounding box center [711, 413] width 1423 height 827
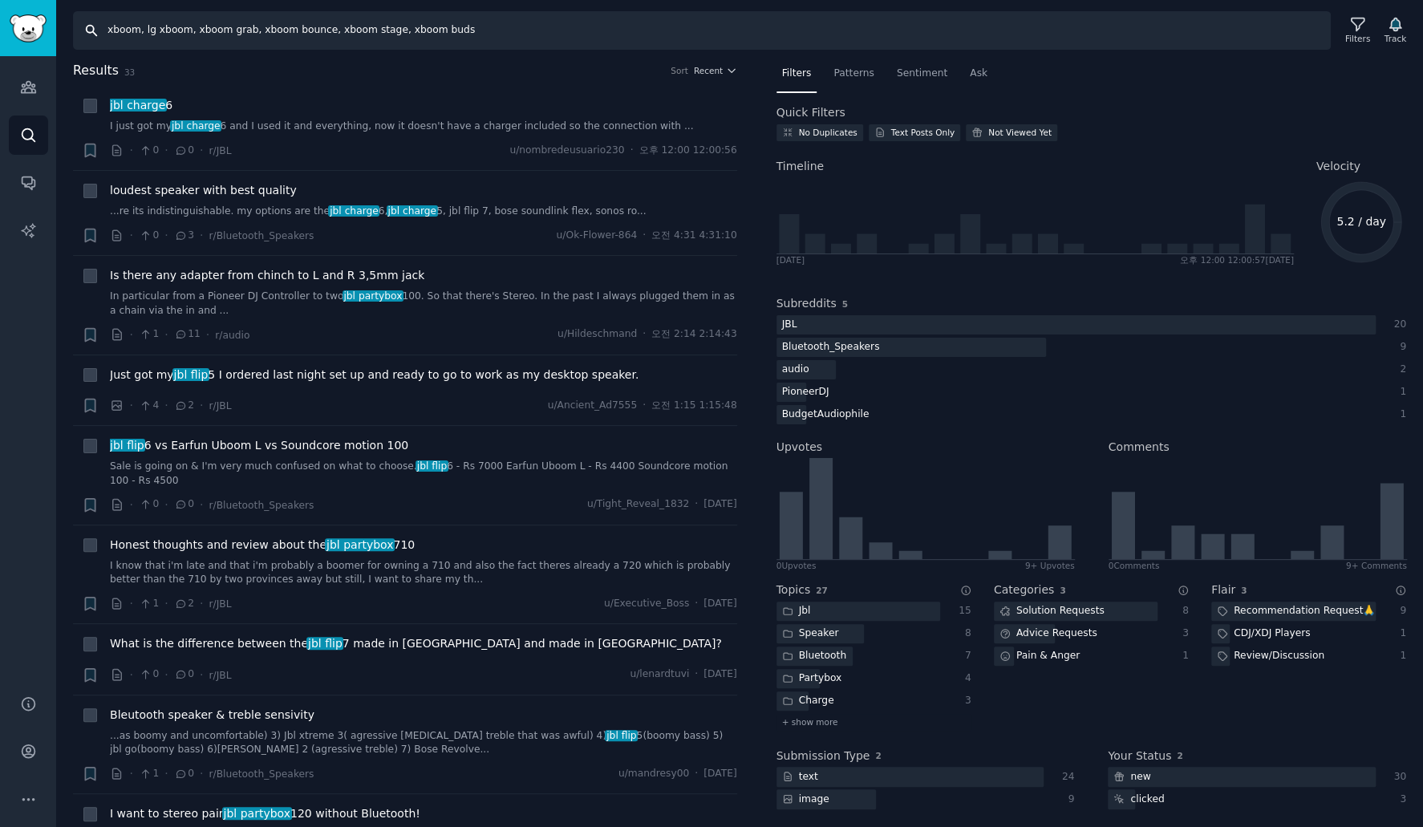
type input "xboom, lg xboom, xboom grab, xboom bounce, xboom stage, xboom buds"
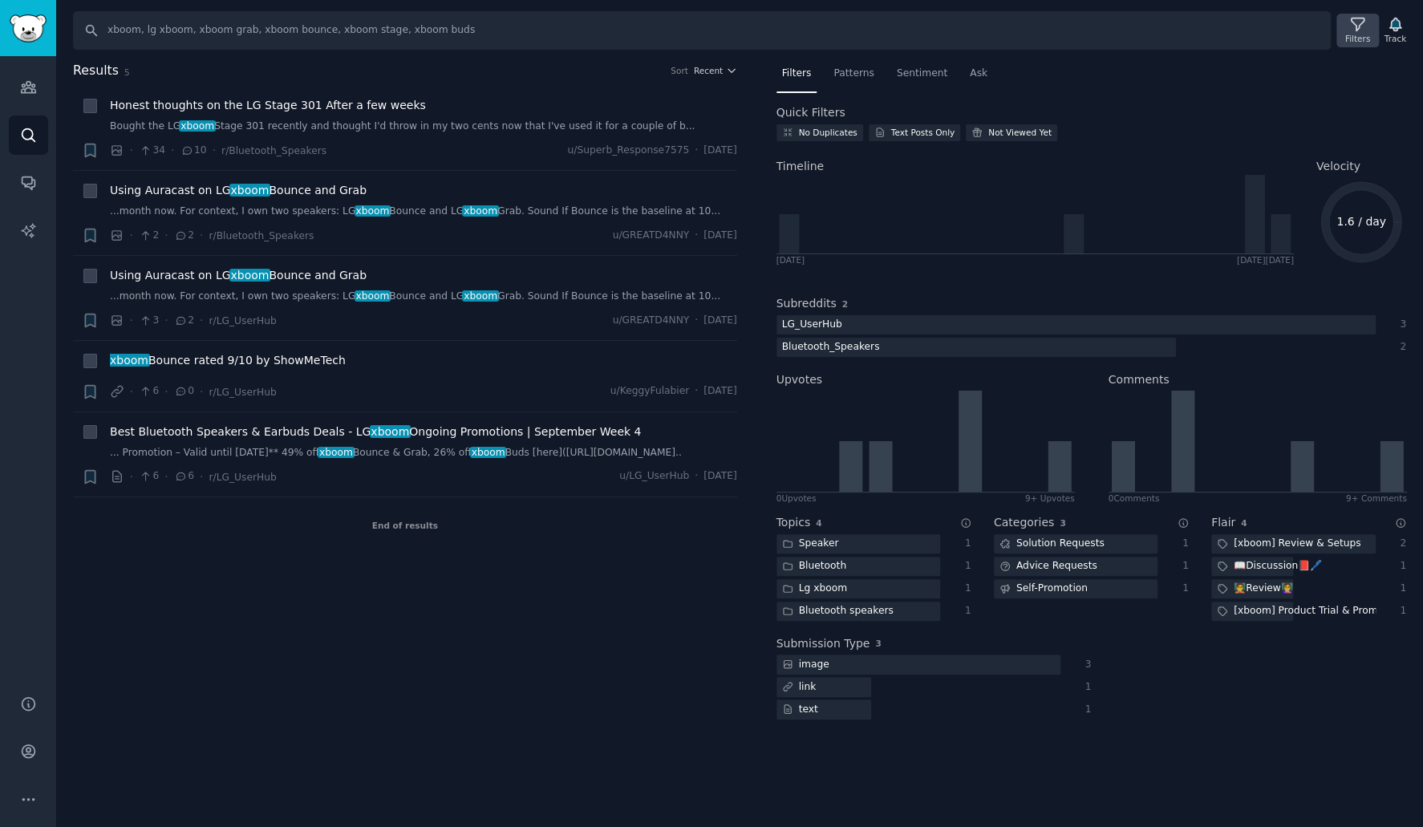
click at [1364, 22] on icon at bounding box center [1357, 24] width 13 height 13
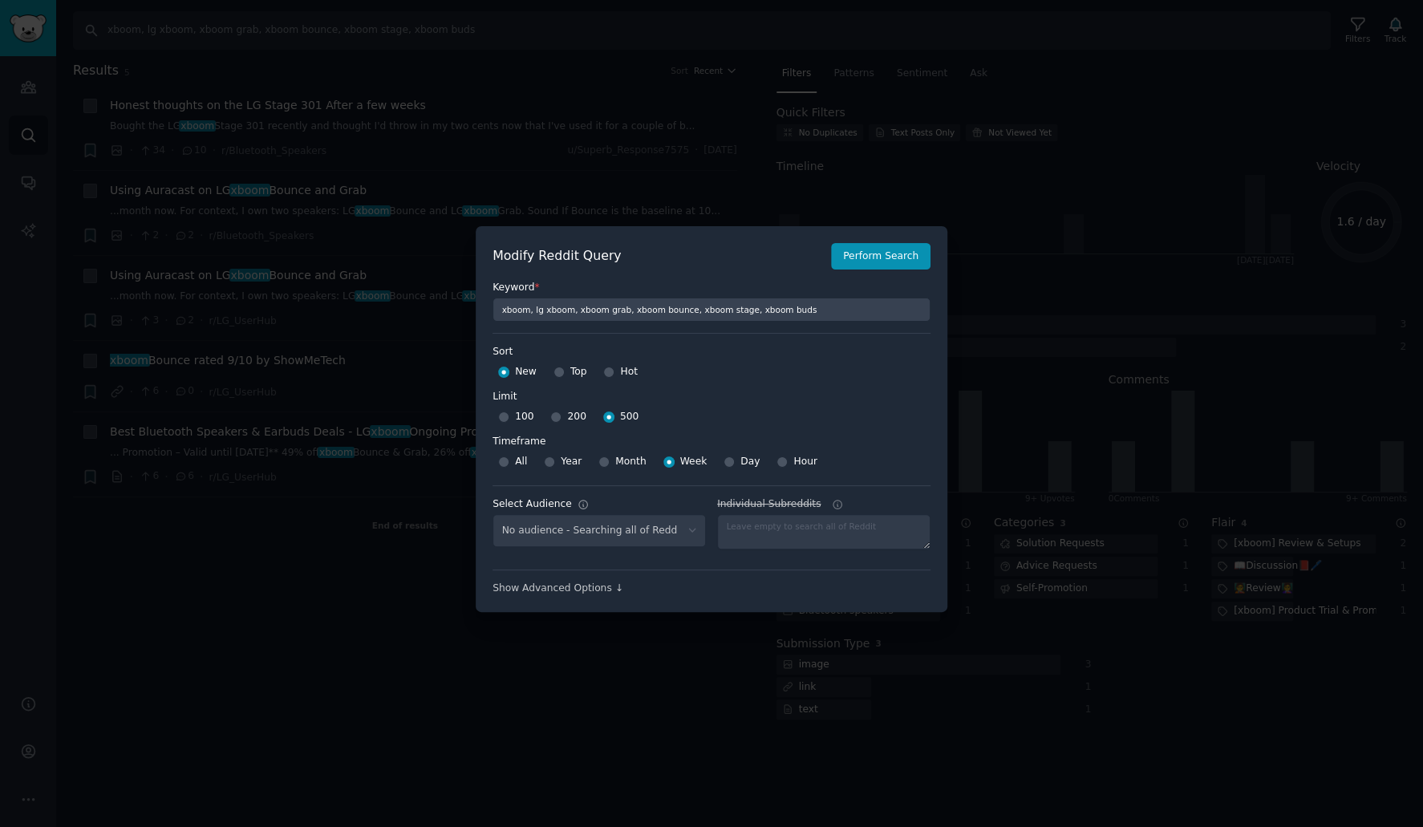
select select "d5641c5a1a"
click at [667, 536] on select "No audience - Searching all of Reddit gadgets - 2 Subreddits stanbyme - 35 Subr…" at bounding box center [599, 530] width 213 height 33
select select
click at [493, 514] on select "No audience - Searching all of Reddit gadgets - 2 Subreddits stanbyme - 35 Subr…" at bounding box center [599, 530] width 213 height 33
click at [885, 266] on button "Perform Search" at bounding box center [880, 256] width 99 height 27
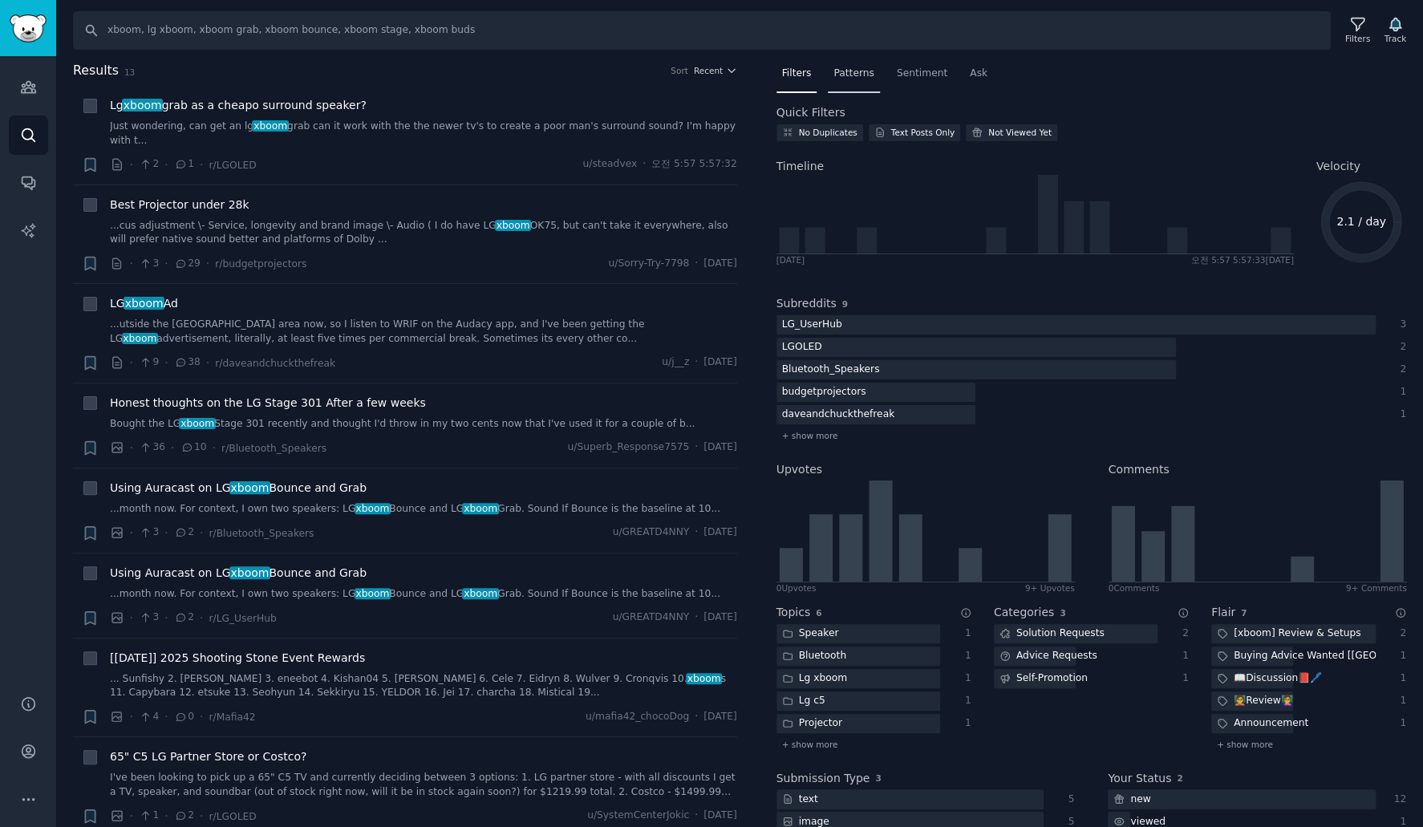
click at [853, 76] on span "Patterns" at bounding box center [854, 74] width 40 height 14
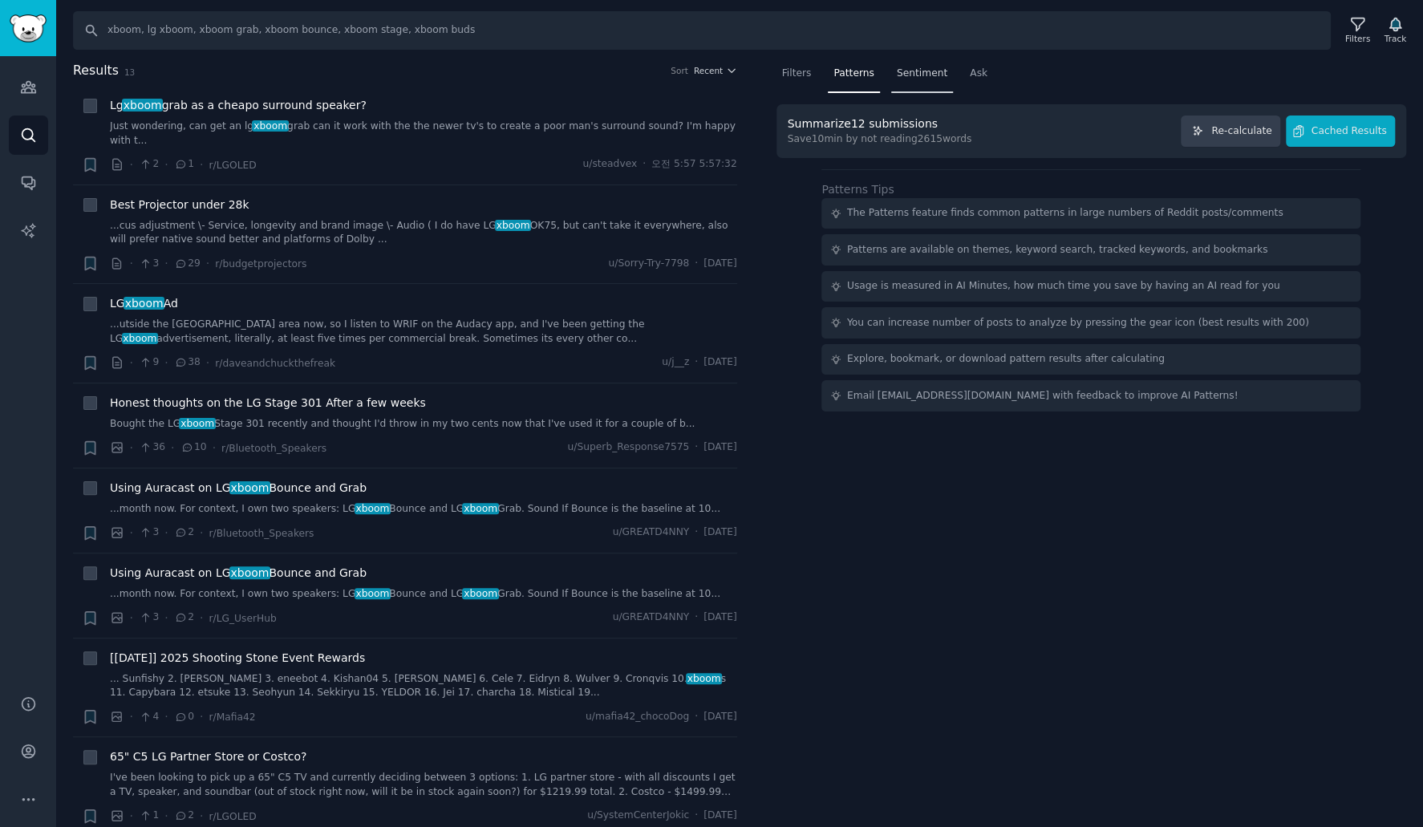
click at [897, 74] on span "Sentiment" at bounding box center [922, 74] width 51 height 14
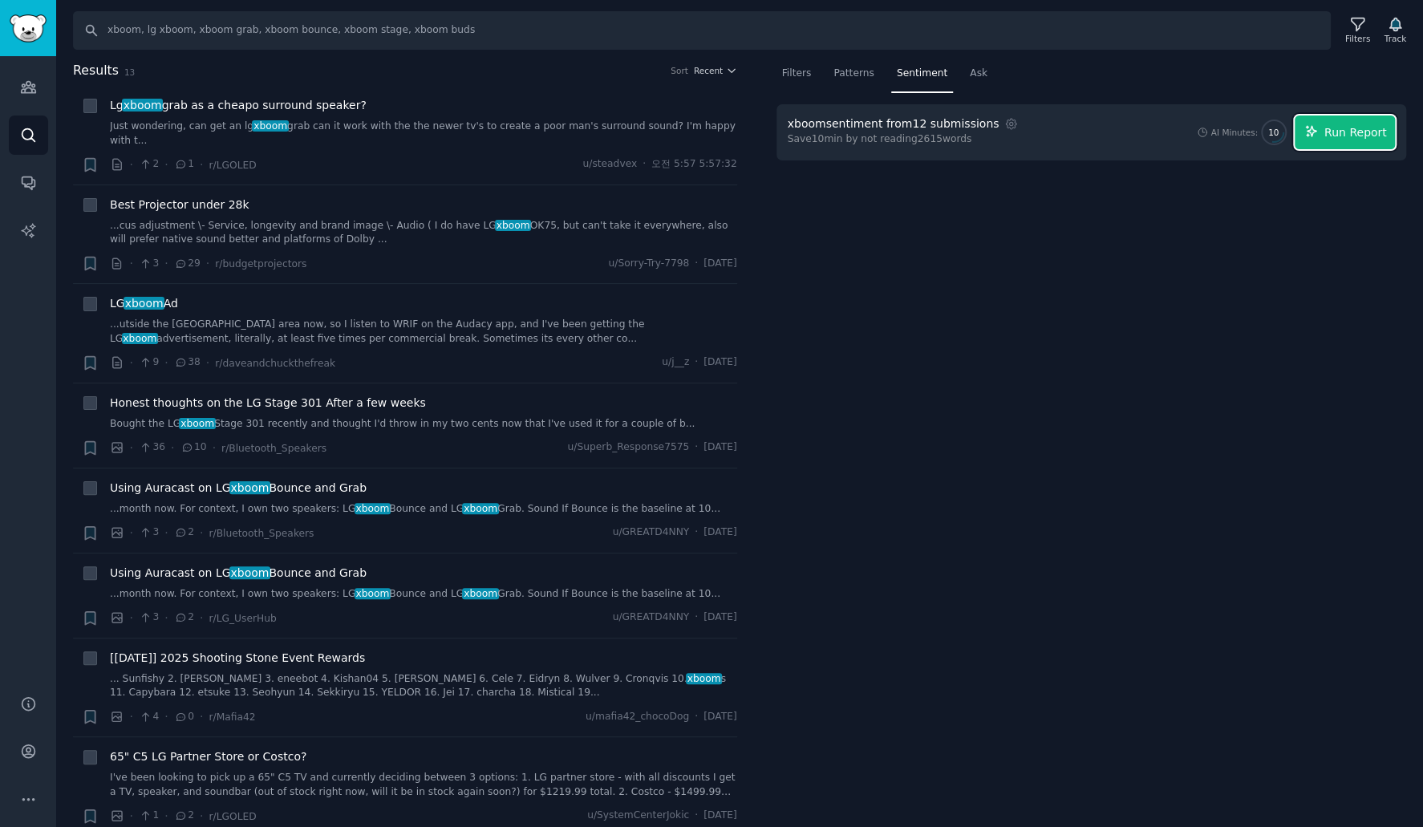
click at [1353, 129] on span "Run Report" at bounding box center [1355, 132] width 63 height 17
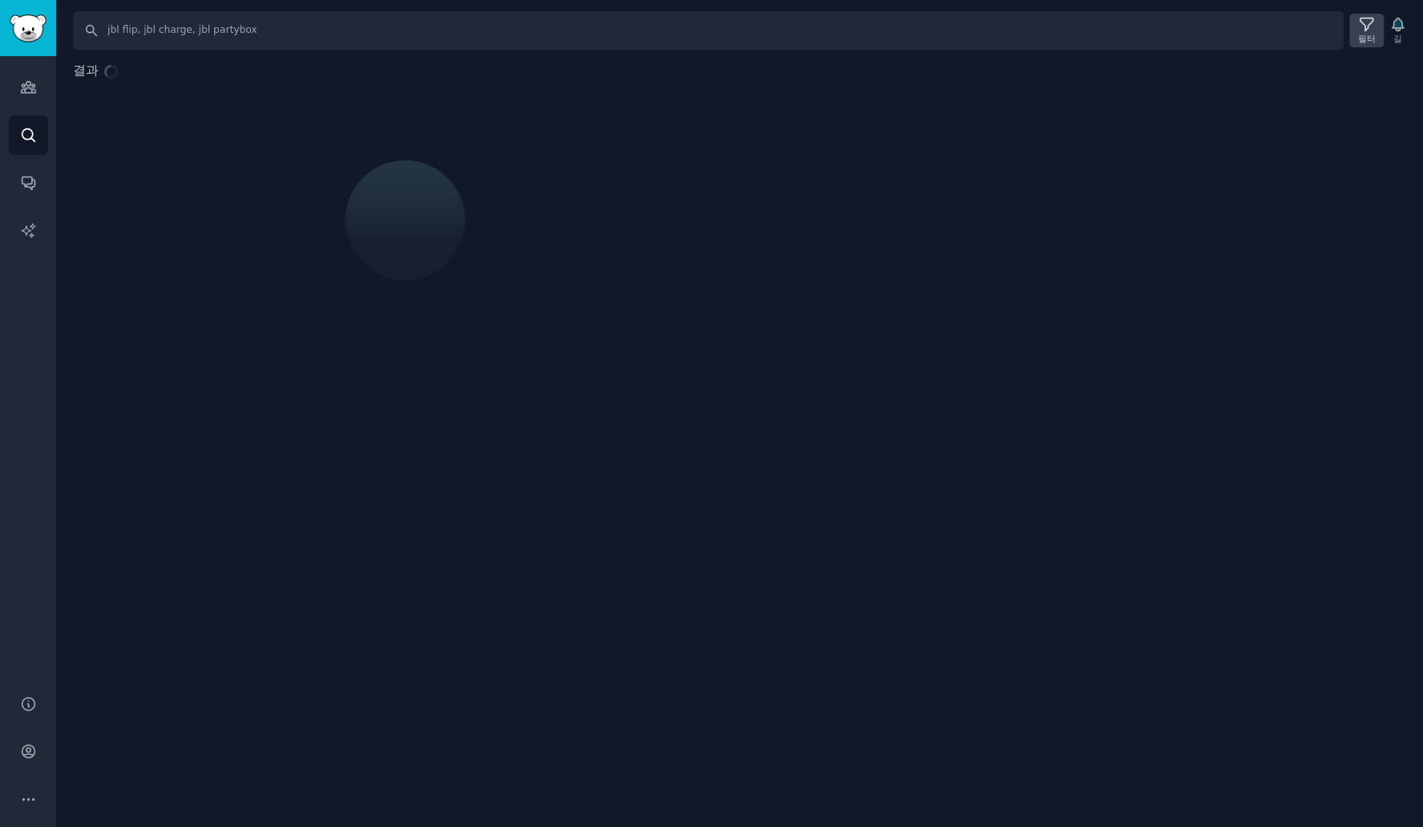
click at [1364, 29] on icon at bounding box center [1366, 24] width 17 height 17
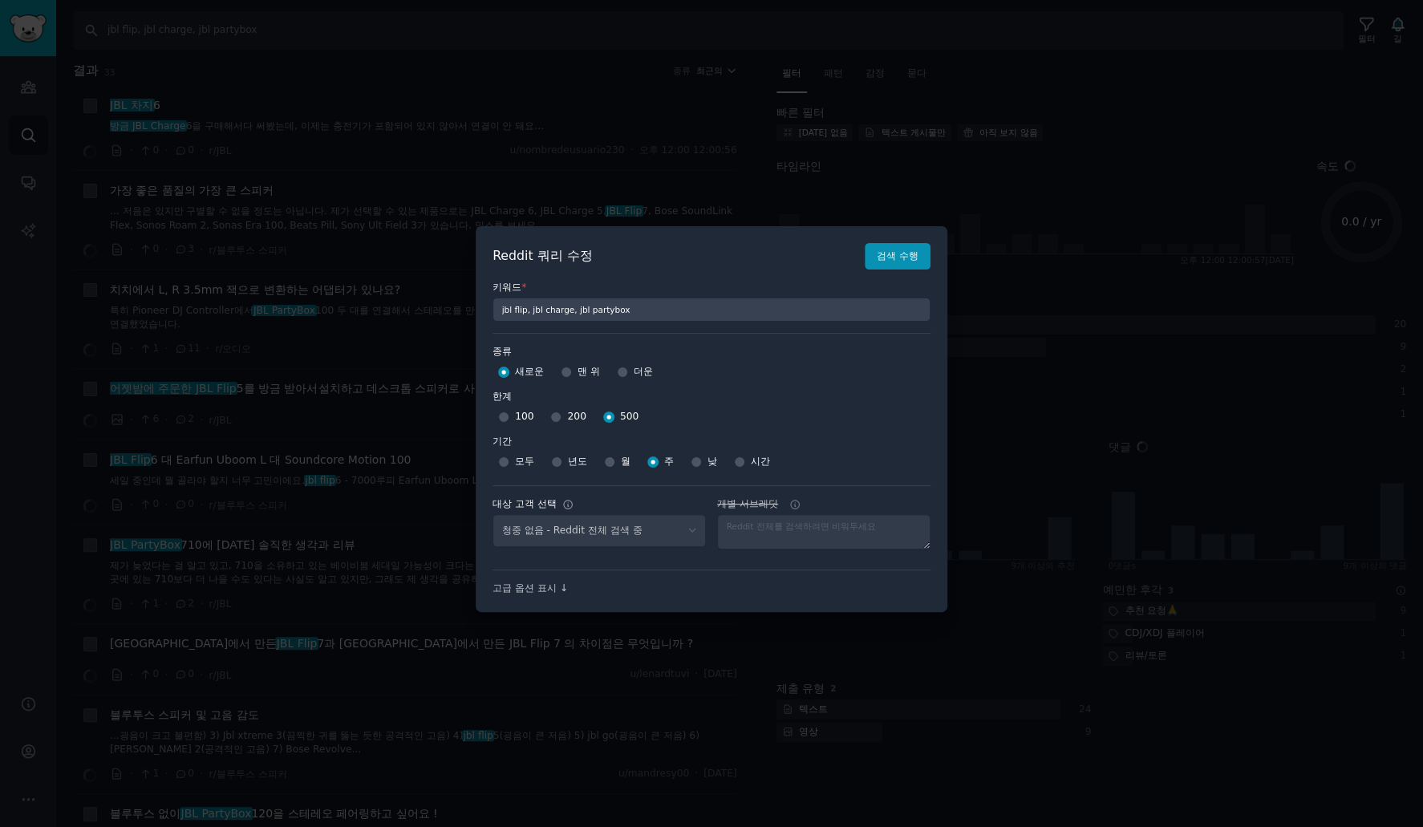
select select "d5641c5a1a"
click at [452, 75] on div at bounding box center [711, 413] width 1423 height 827
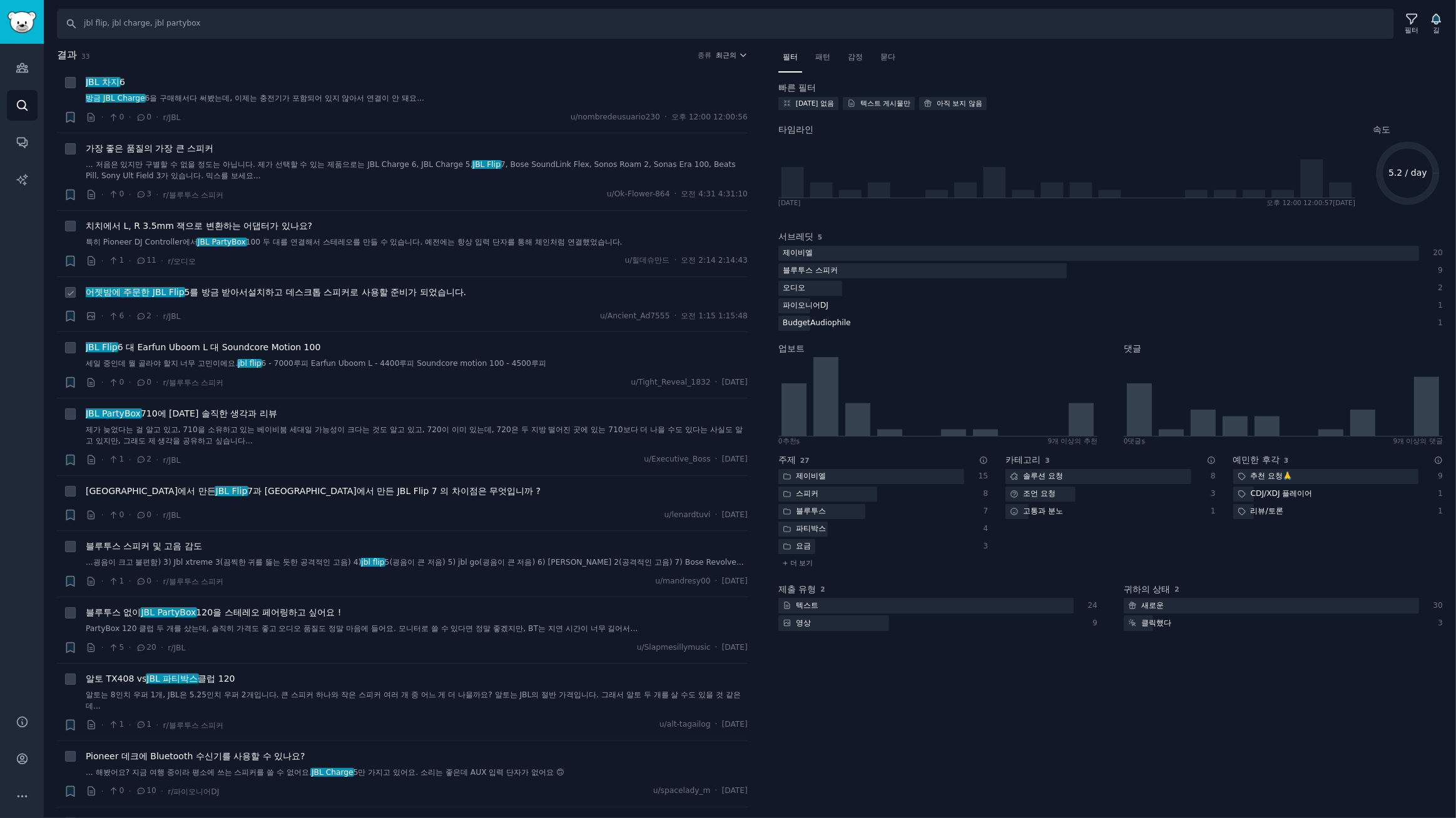
drag, startPoint x: 494, startPoint y: 90, endPoint x: 359, endPoint y: 320, distance: 266.7
click at [359, 320] on div "· 6 · 2 · r/JBL u/Ancient_Ad7555 · 오전 1:15 1:15:48" at bounding box center [416, 316] width 662 height 13
click at [163, 287] on font "어젯밤에 주문한 JBL Flip" at bounding box center [135, 292] width 99 height 10
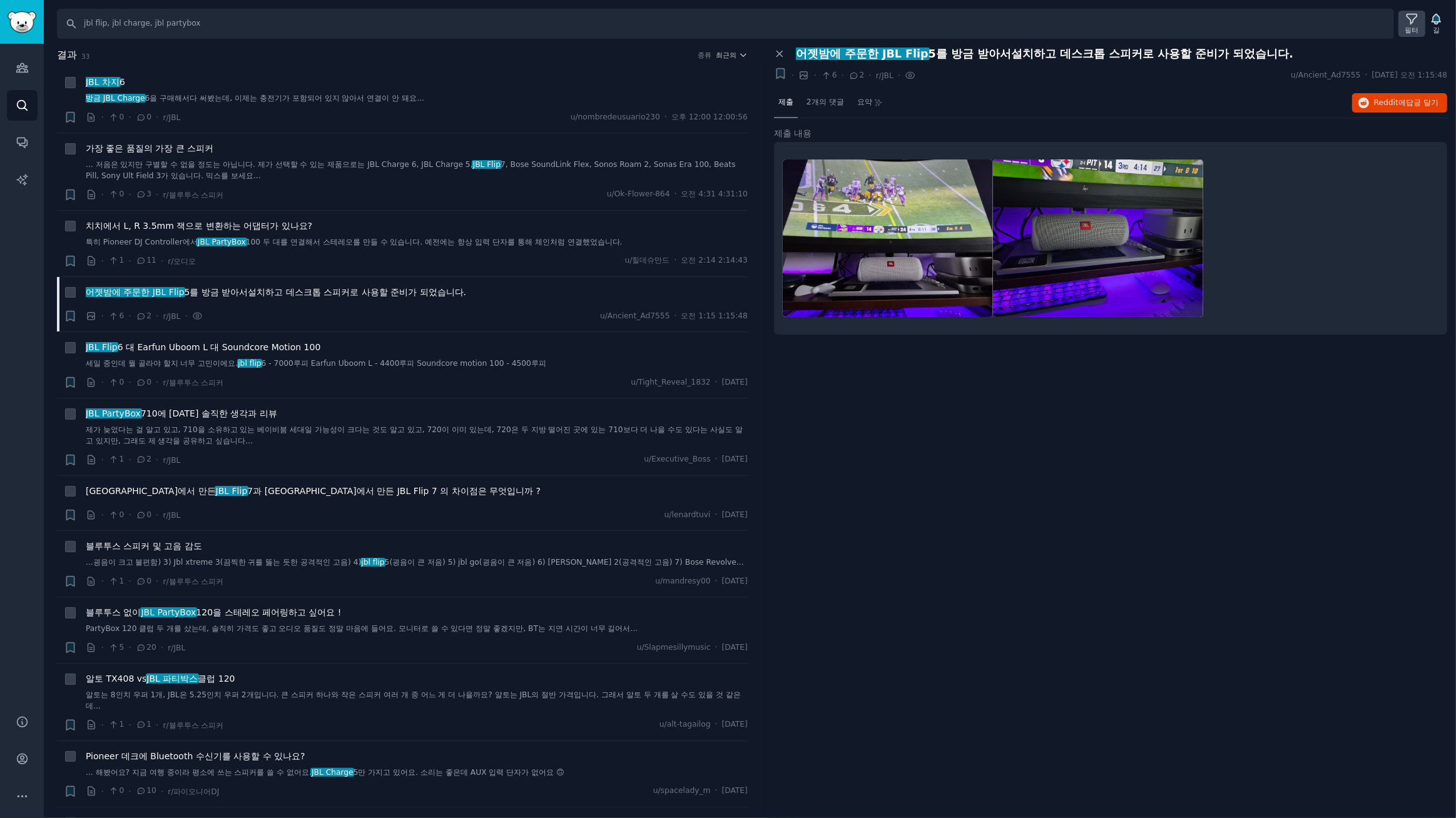
click at [1109, 17] on icon at bounding box center [1412, 19] width 13 height 13
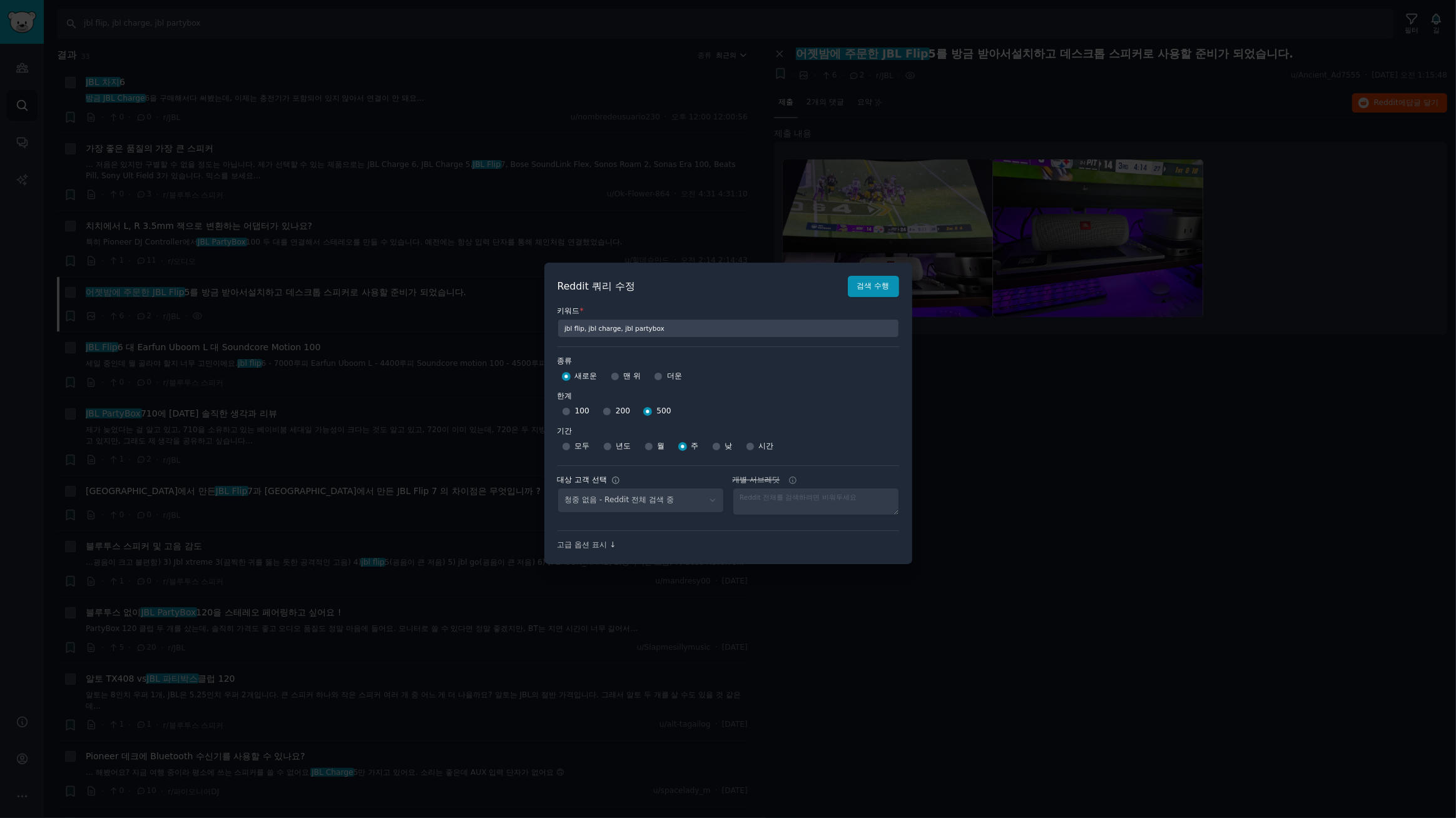
select select "d5641c5a1a"
click at [606, 410] on input "200" at bounding box center [607, 411] width 9 height 9
radio input "true"
click at [881, 288] on font "검색 수행" at bounding box center [873, 285] width 33 height 9
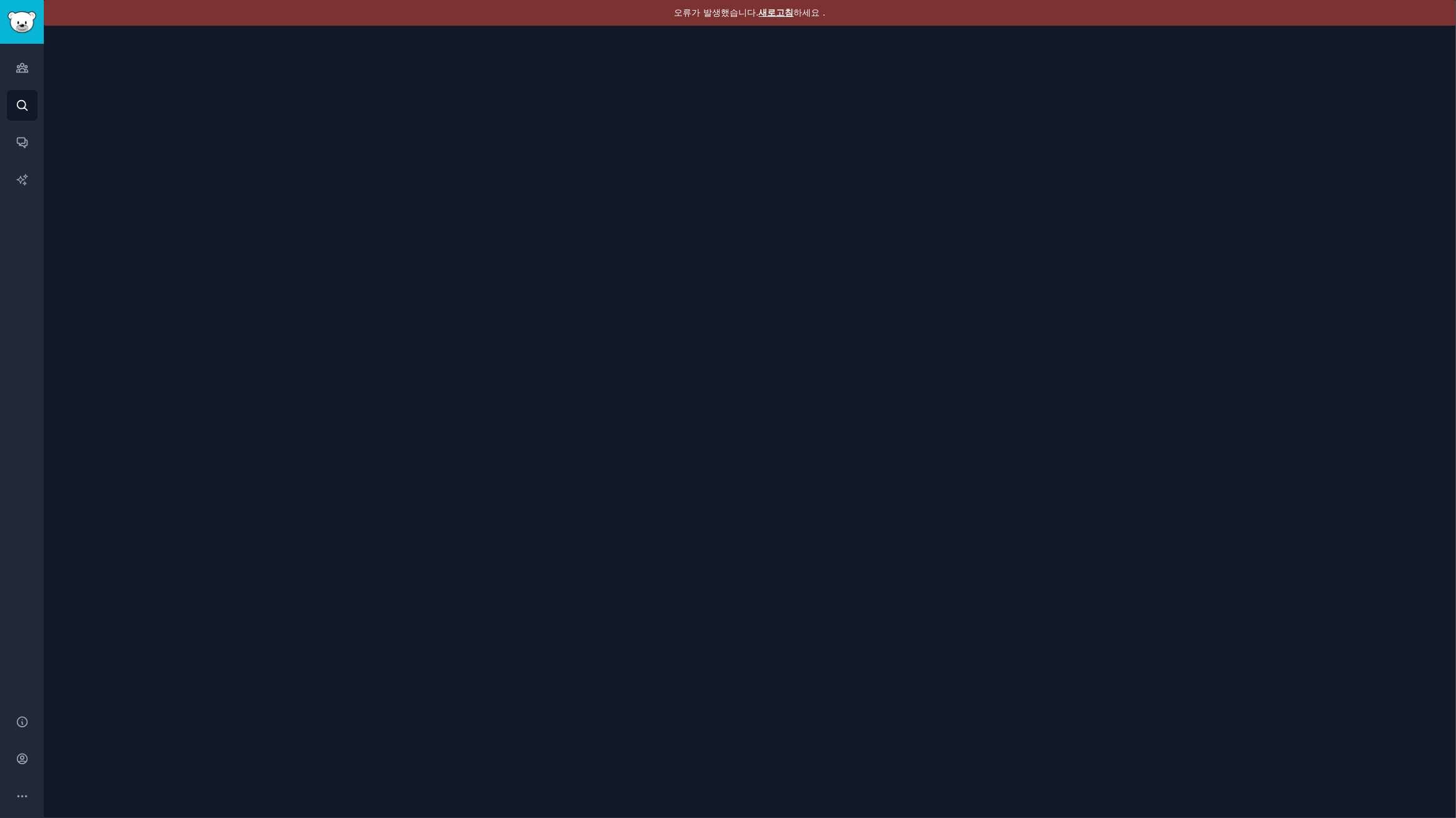
click at [778, 10] on font "새로고침" at bounding box center [776, 12] width 35 height 10
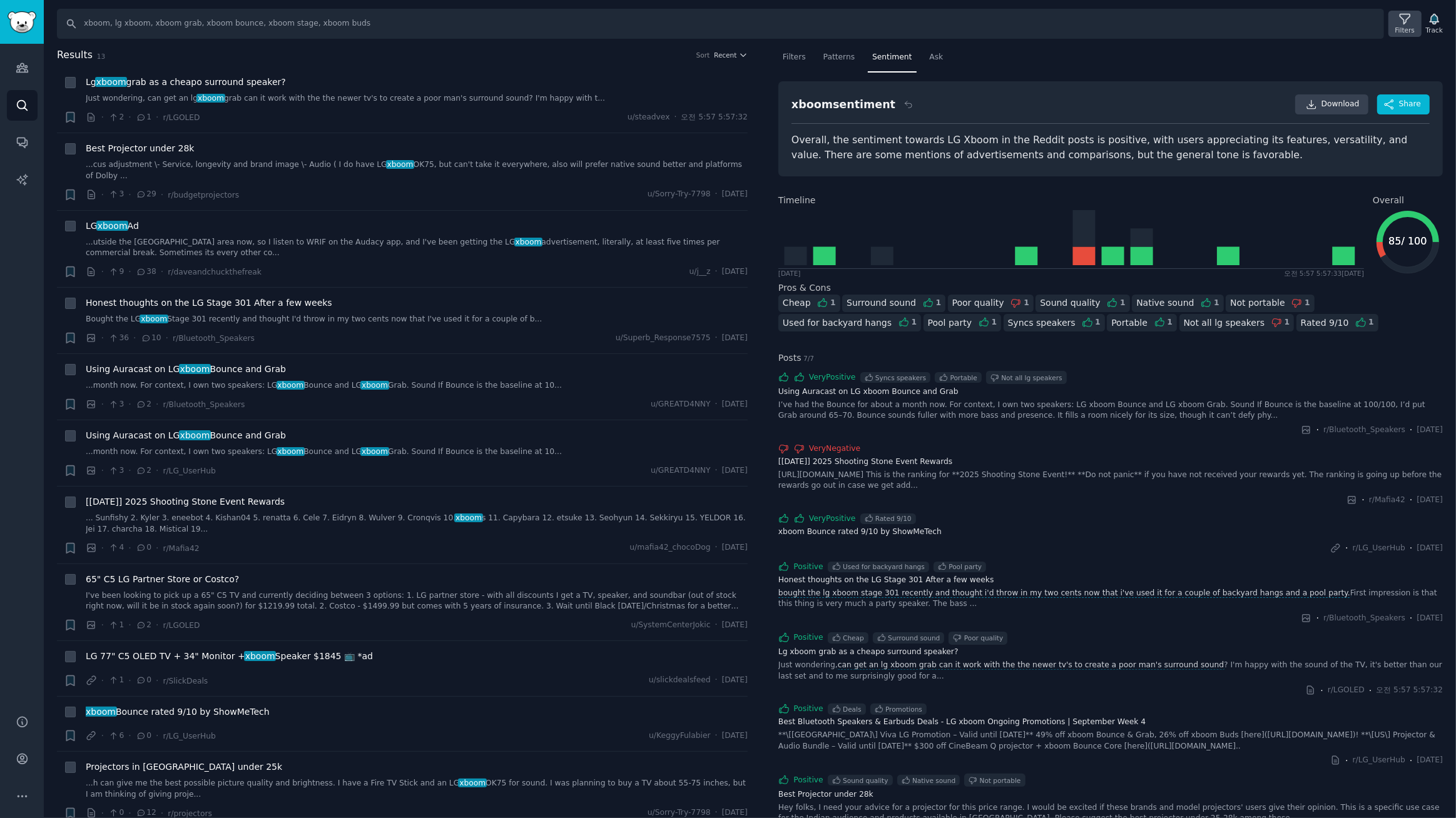
click at [1415, 18] on div "Filters" at bounding box center [1405, 24] width 33 height 27
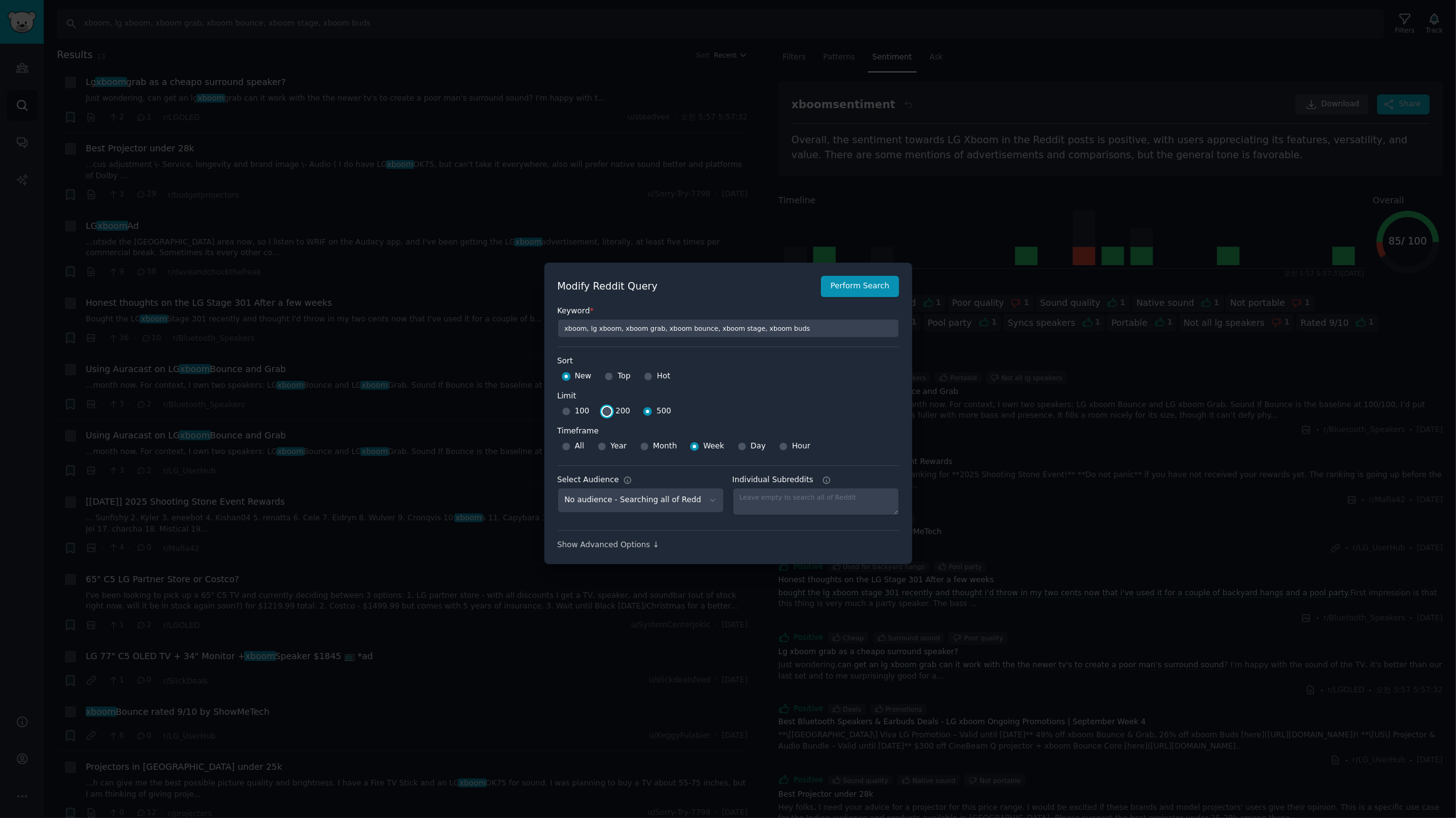
click at [604, 413] on input "200" at bounding box center [607, 411] width 9 height 9
radio input "true"
click at [855, 292] on button "Perform Search" at bounding box center [859, 286] width 77 height 21
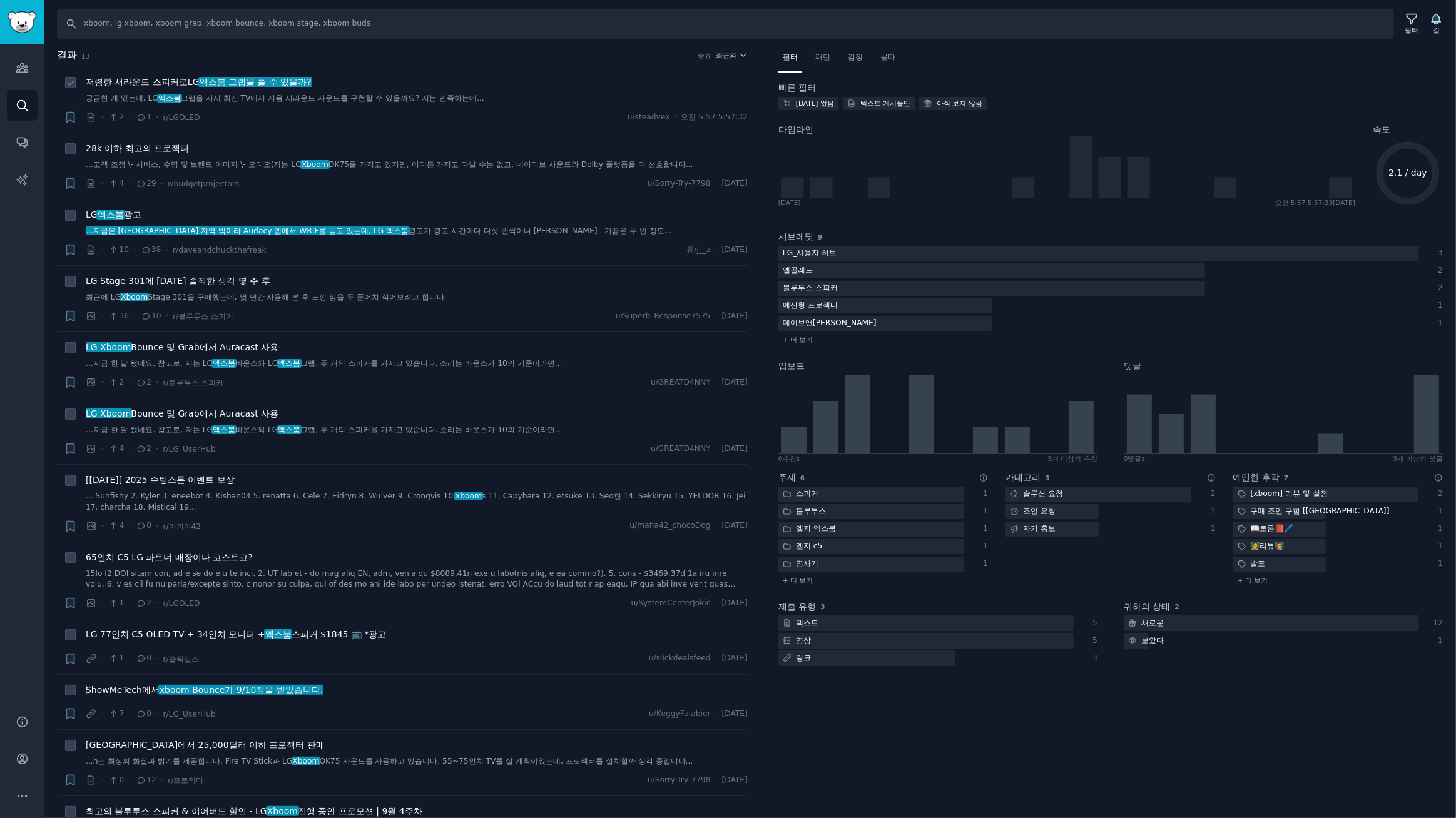
click at [267, 77] on font "엑스붐 그랩을 쓸 수 있을까?" at bounding box center [256, 82] width 112 height 10
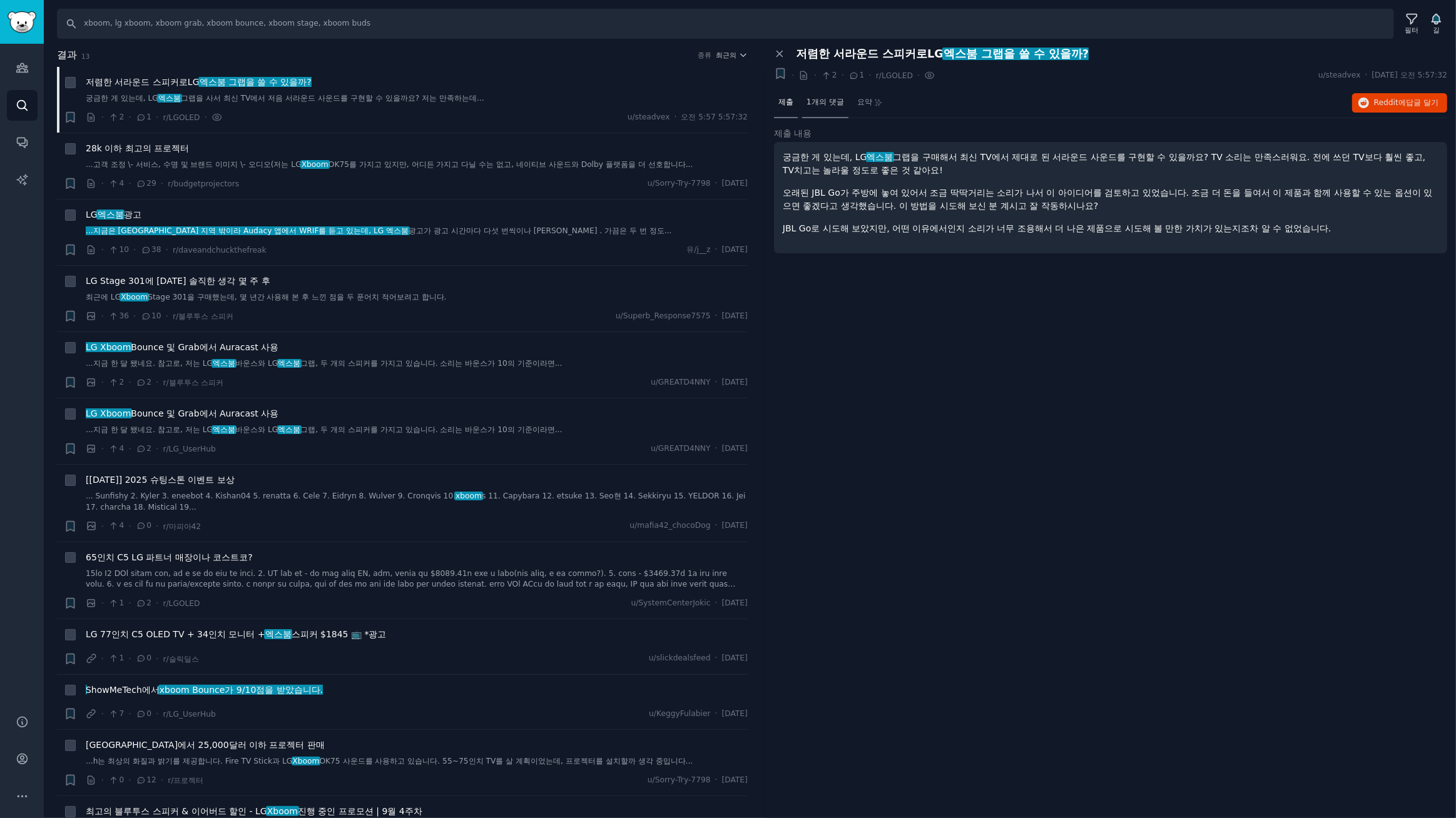
click at [820, 101] on font "1개의 댓글" at bounding box center [825, 101] width 37 height 9
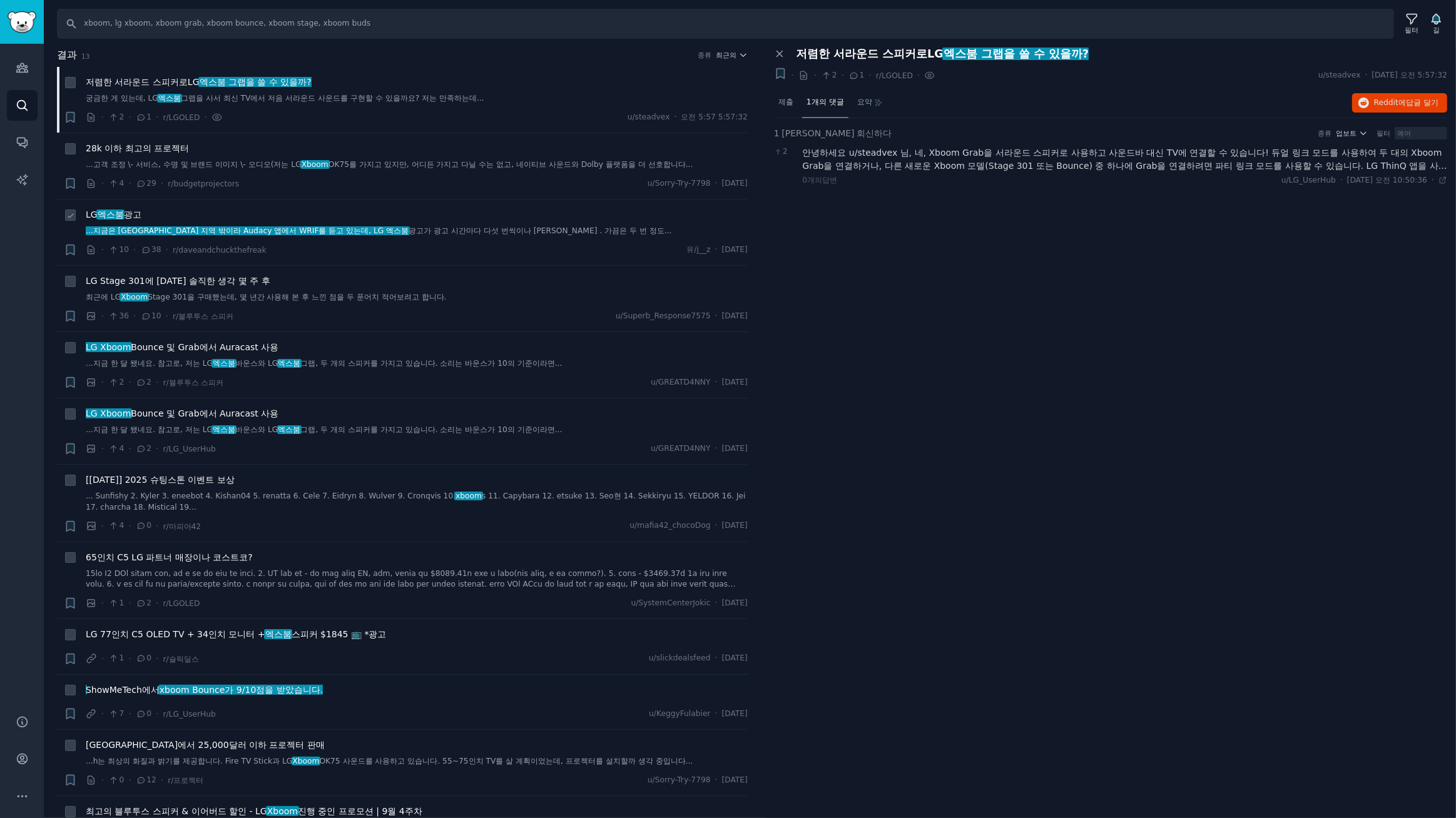
click at [112, 211] on font "엑스붐" at bounding box center [111, 214] width 27 height 10
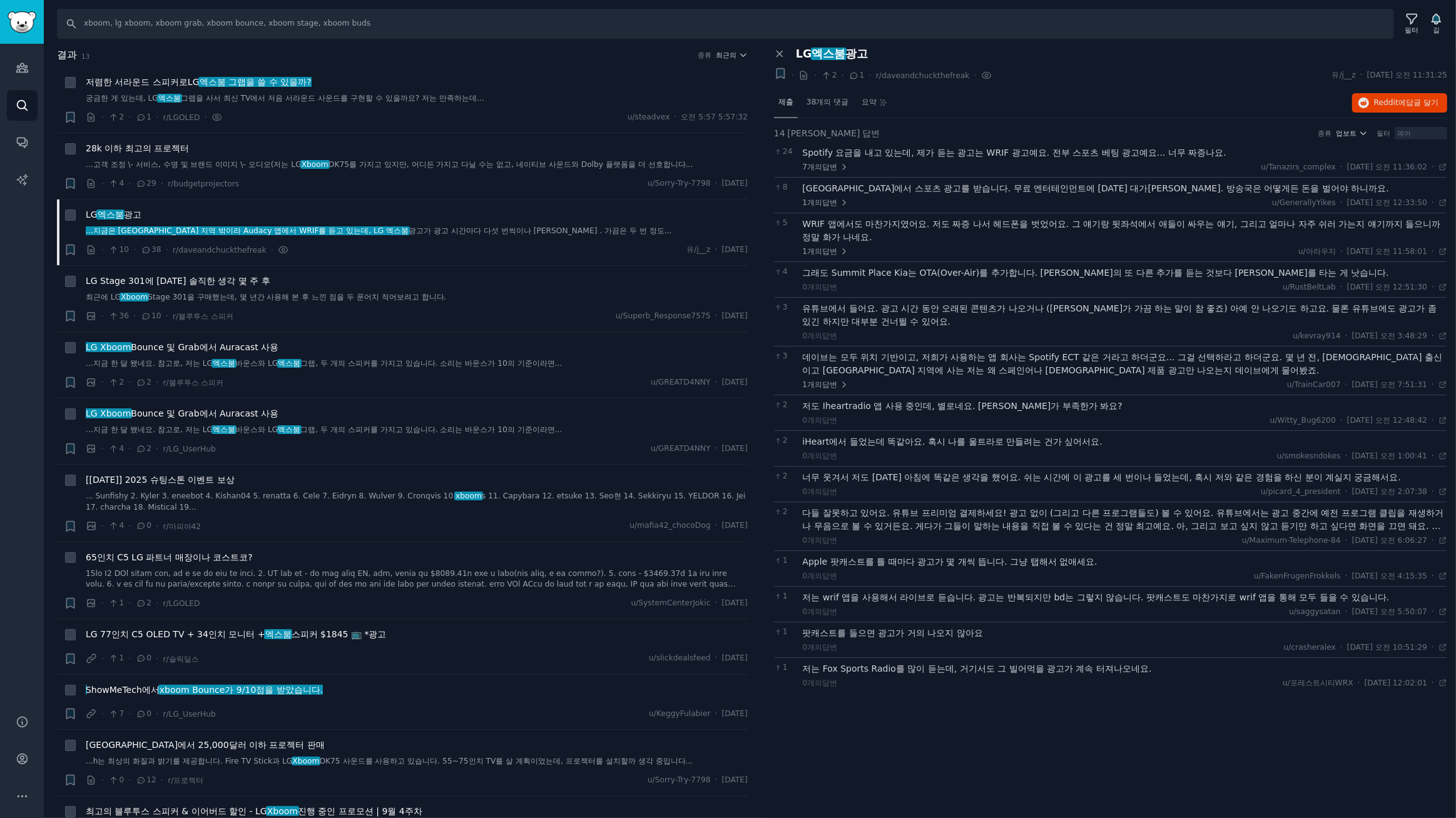
click at [780, 104] on font "제출" at bounding box center [785, 101] width 15 height 9
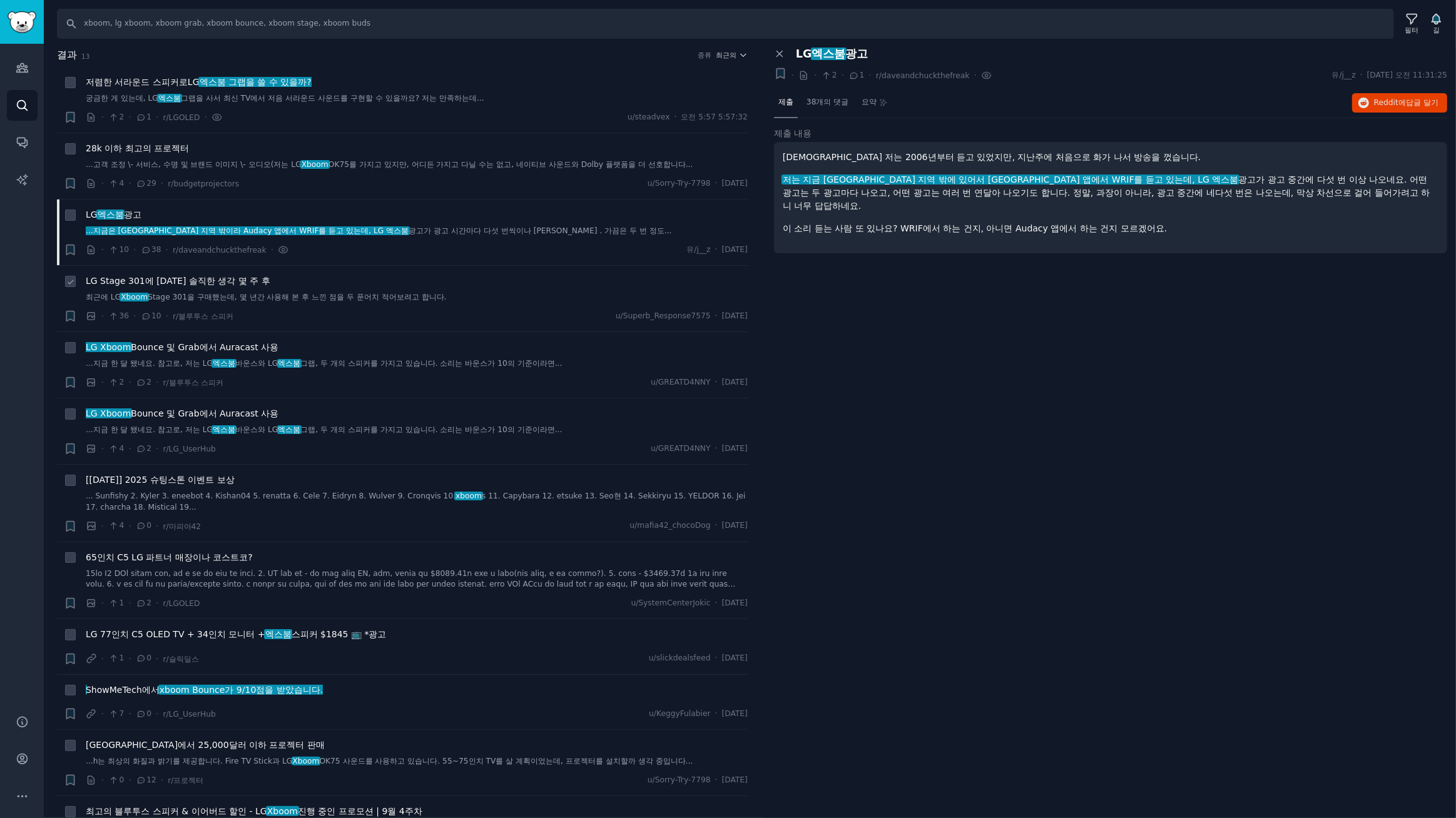
click at [207, 277] on font "LG Stage 301에 대한 솔직한 생각 몇 주 후" at bounding box center [178, 281] width 185 height 10
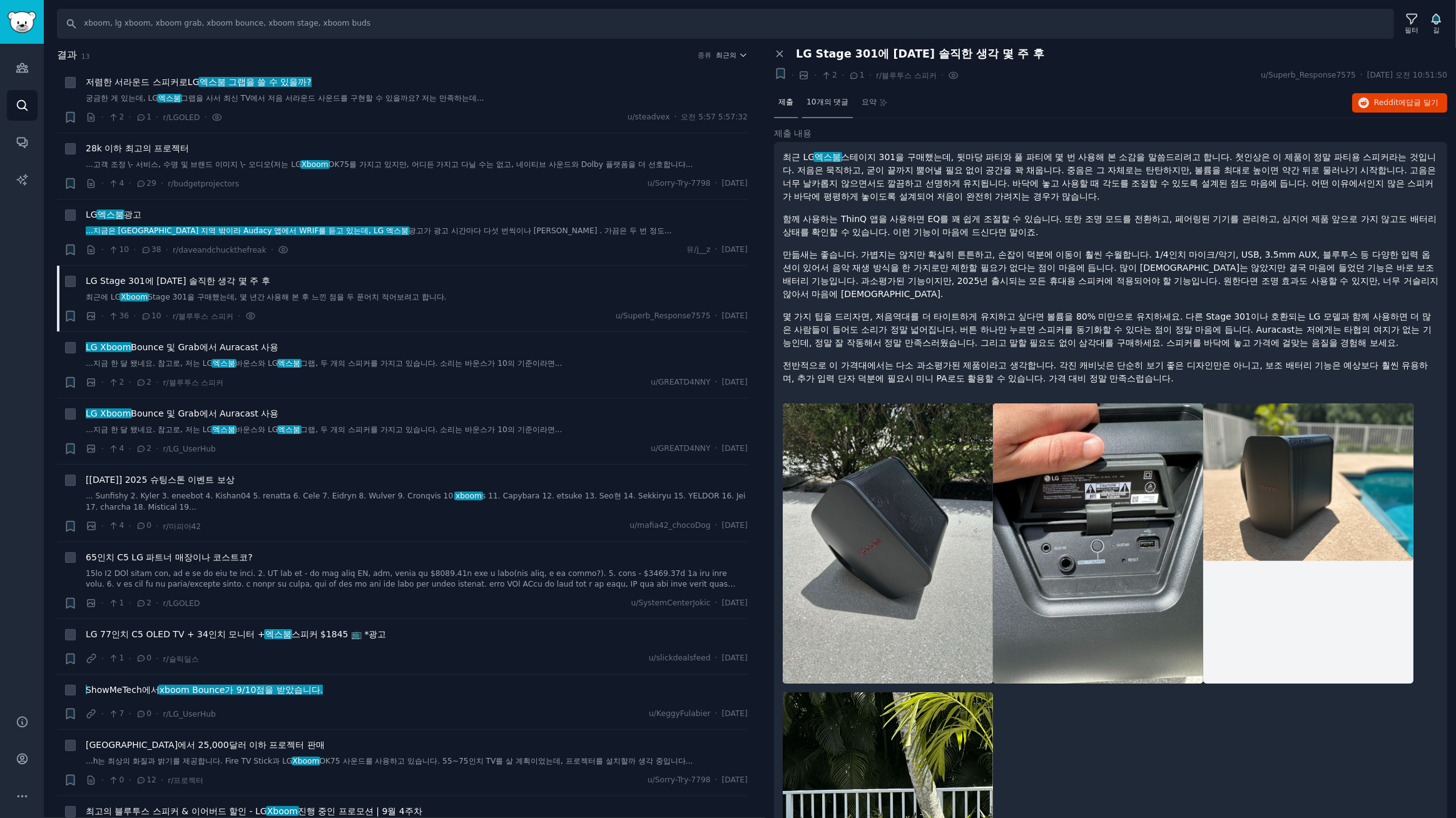
click at [832, 101] on font "10개의 댓글" at bounding box center [827, 101] width 42 height 9
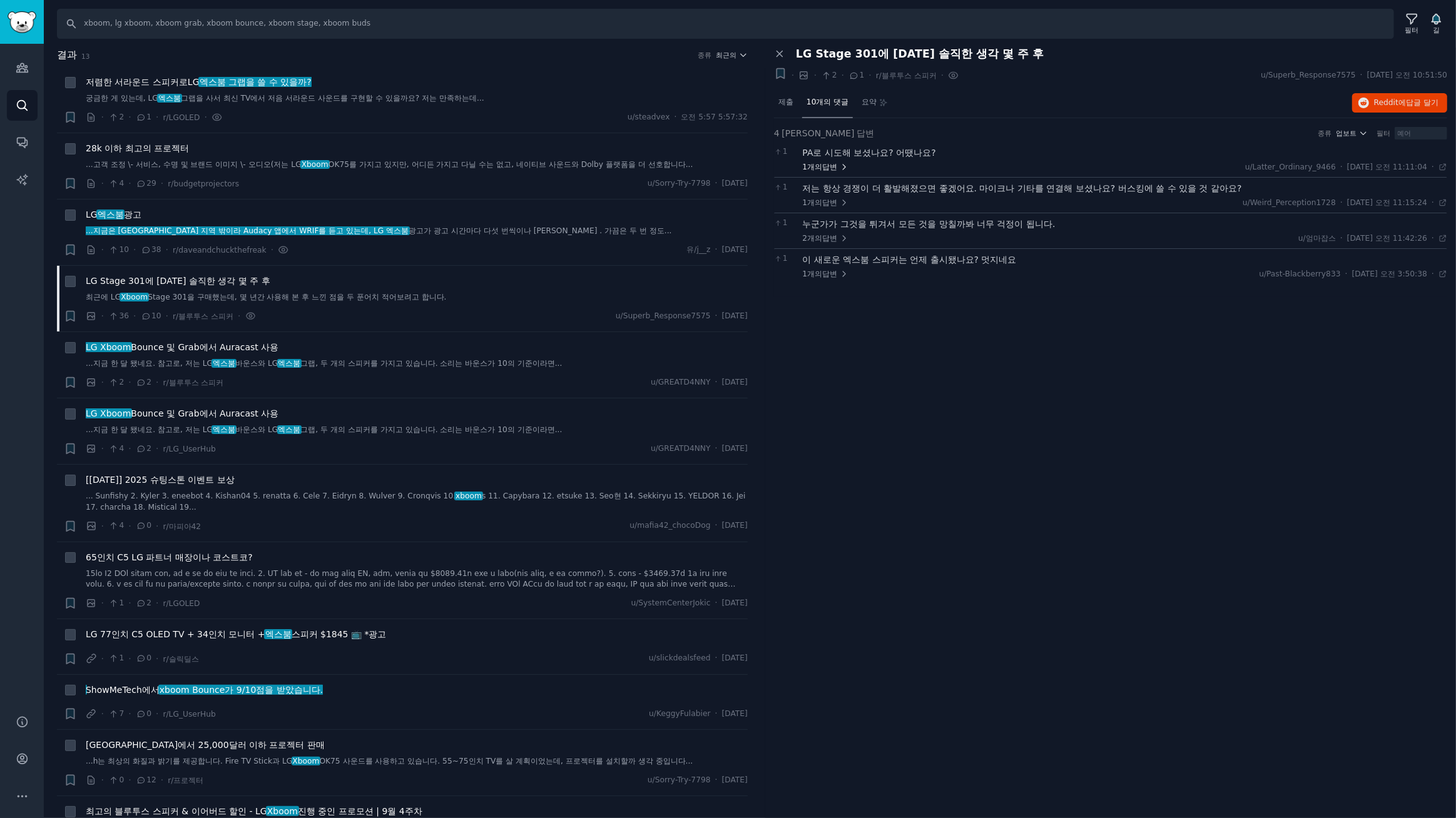
click at [826, 163] on font "답변" at bounding box center [829, 167] width 15 height 9
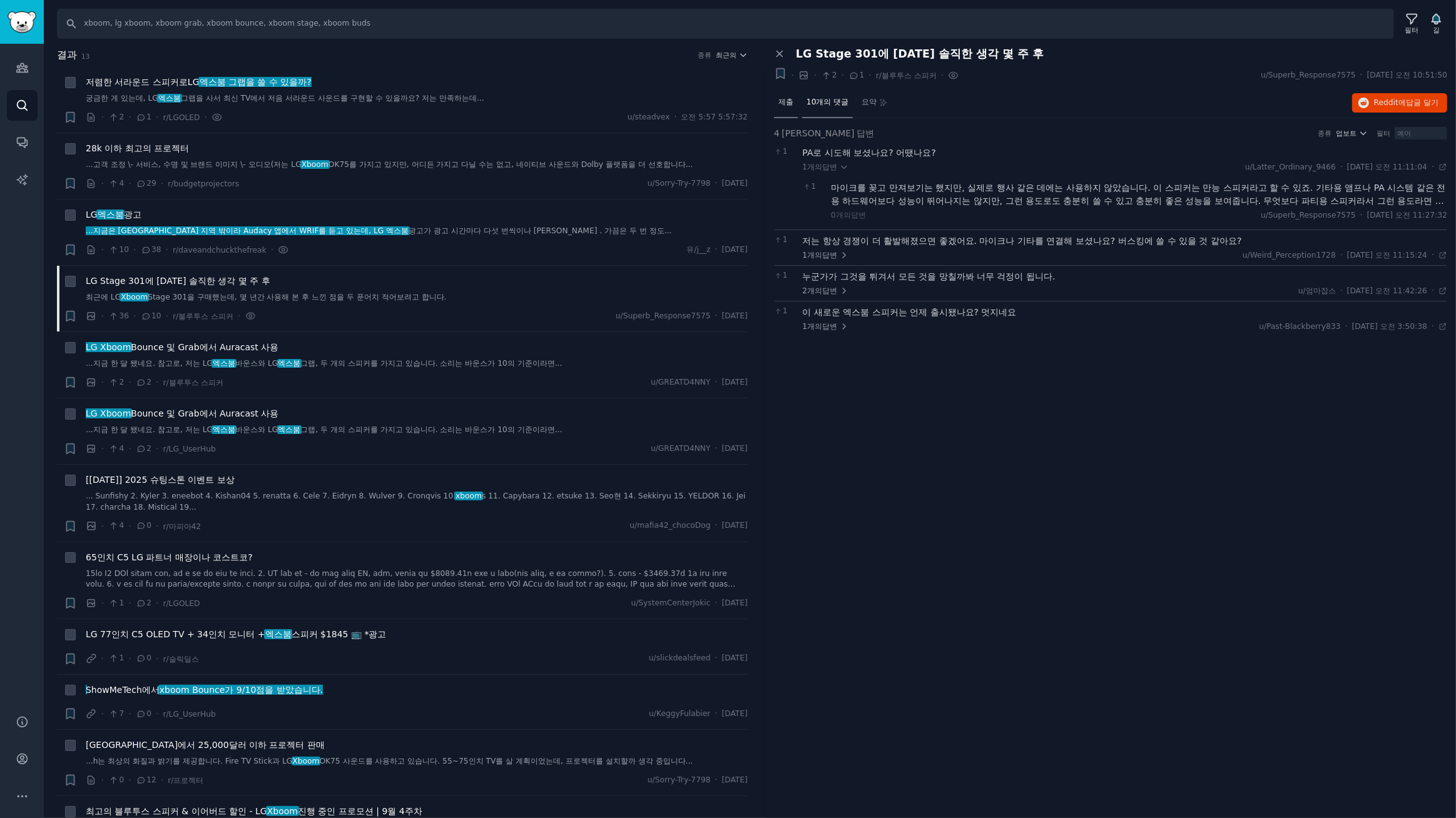
drag, startPoint x: 785, startPoint y: 99, endPoint x: 887, endPoint y: 109, distance: 102.5
click at [786, 99] on font "제출" at bounding box center [785, 101] width 15 height 9
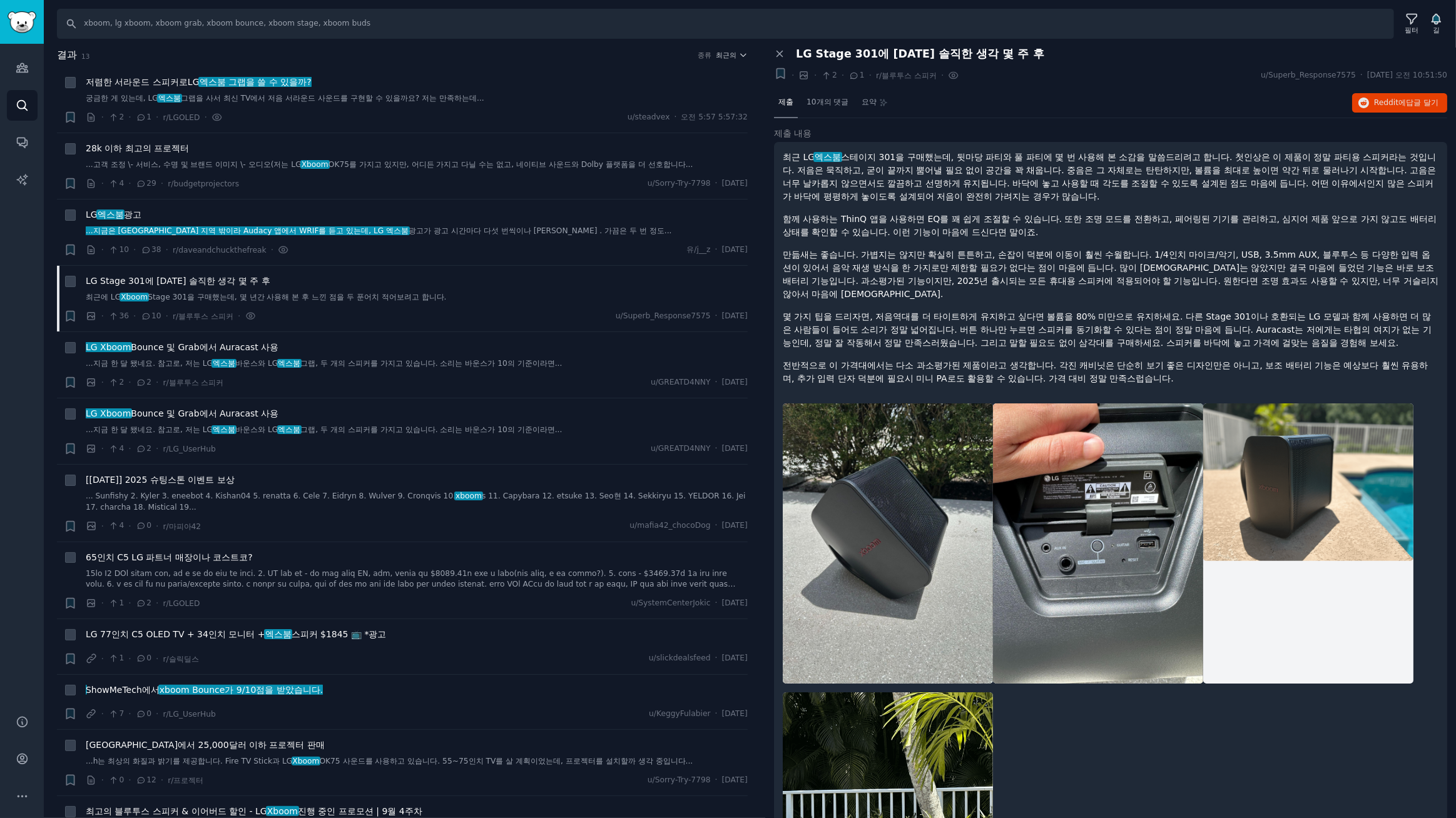
click at [1160, 112] on div "제출 10개의 댓글 요약 Reddit에 답글 달기" at bounding box center [1110, 103] width 673 height 30
click at [1391, 105] on font "Reddit에" at bounding box center [1390, 102] width 32 height 9
click at [255, 413] on font "에서 Auracast 사용" at bounding box center [239, 413] width 80 height 10
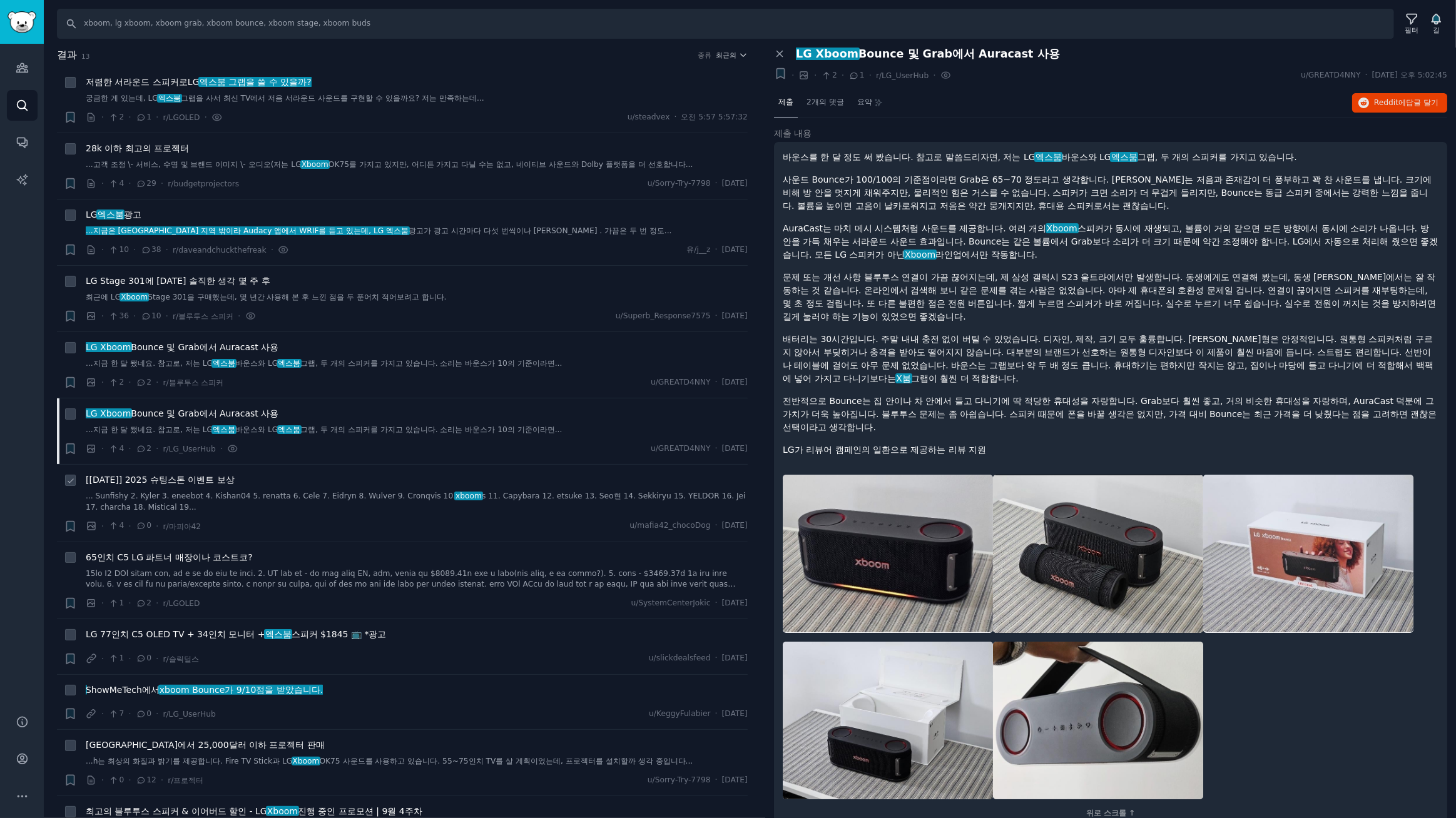
click at [150, 483] on font "[9월 26일] 2025 슈팅스톤 이벤트 보상" at bounding box center [160, 480] width 149 height 10
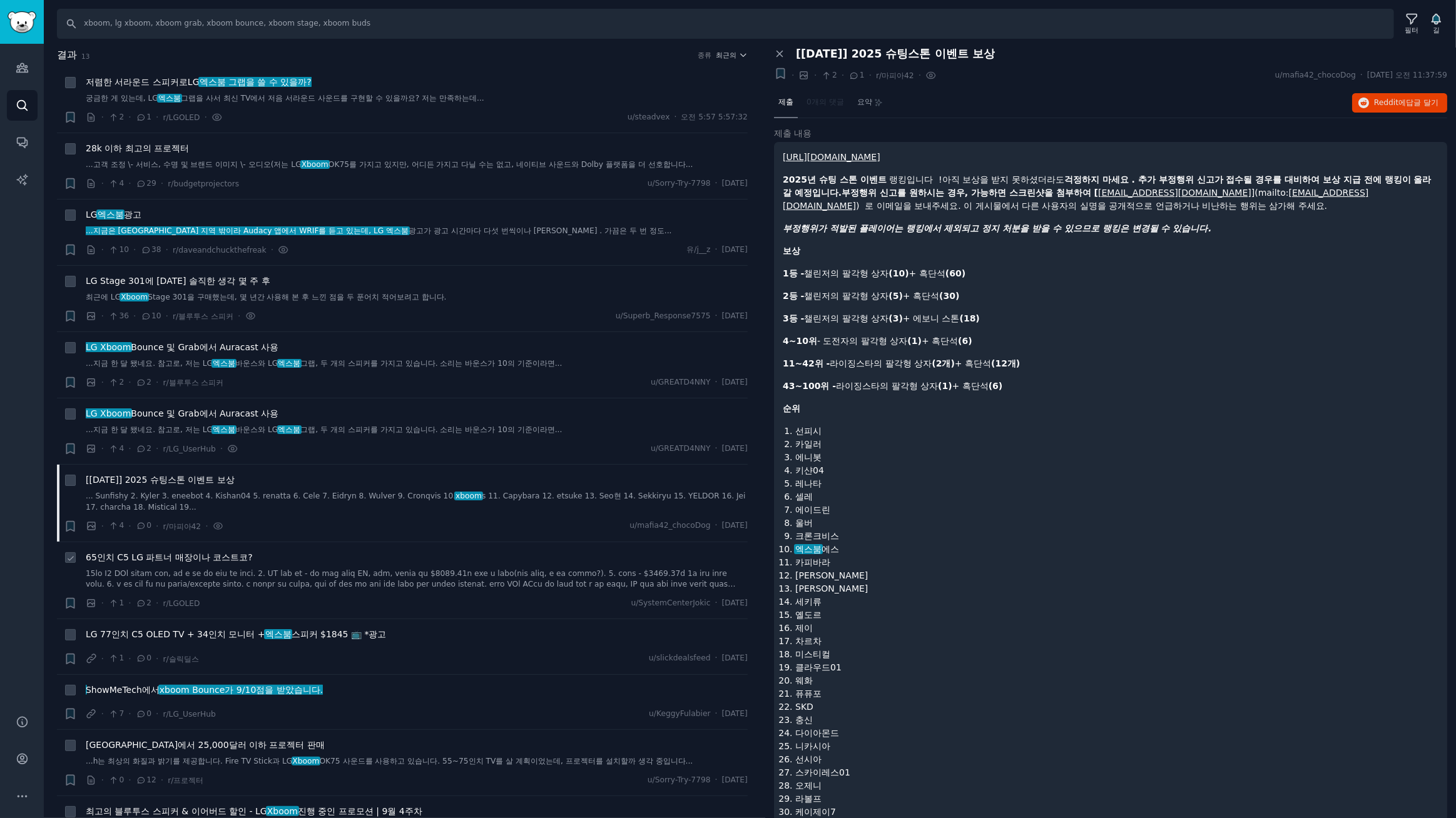
click at [175, 559] on font "65인치 C5 LG 파트너 매장이나 코스트코?" at bounding box center [169, 557] width 167 height 10
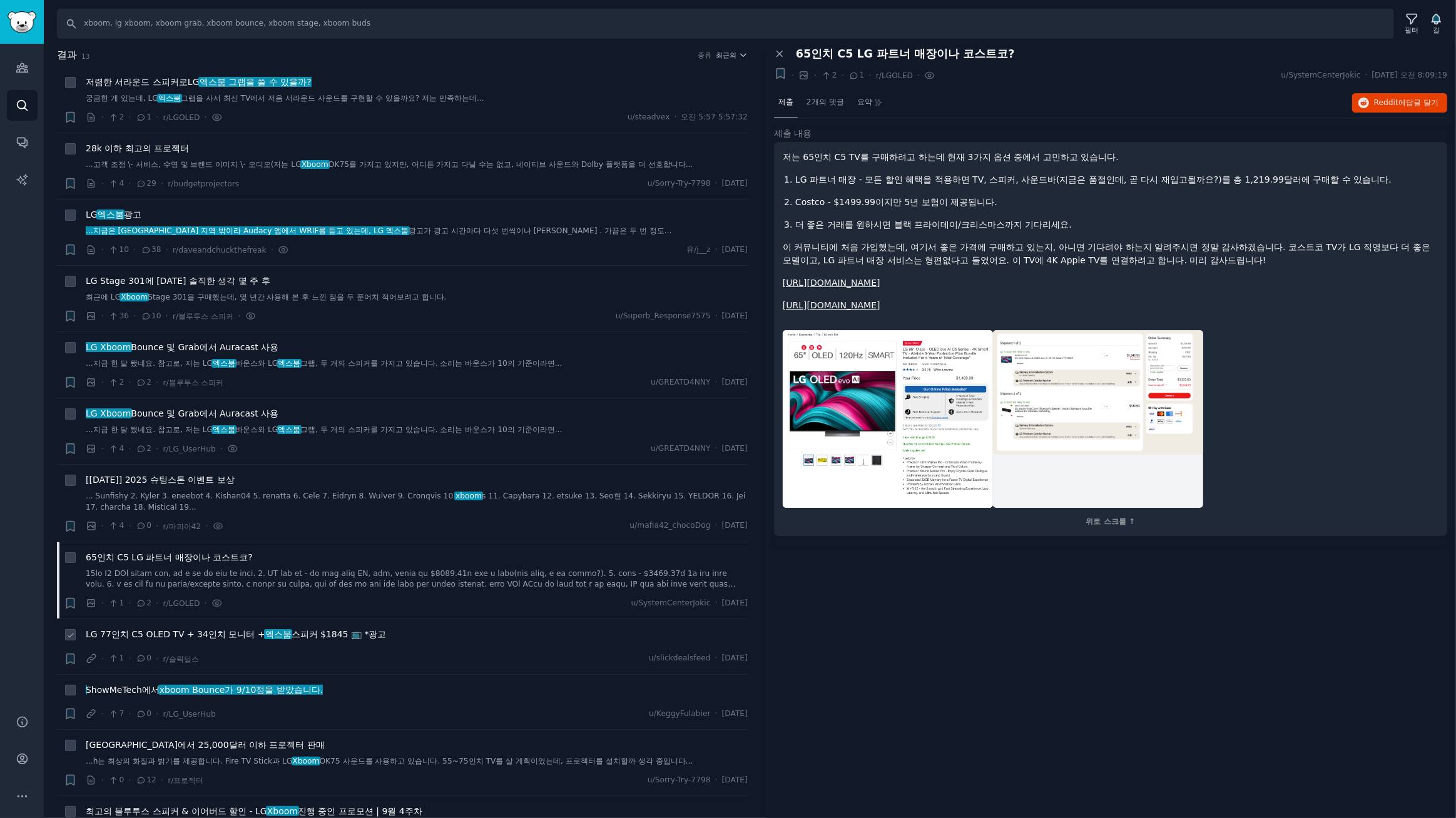
click at [172, 637] on font "LG 77인치 C5 OLED TV + 34인치 모니터 +" at bounding box center [175, 634] width 179 height 10
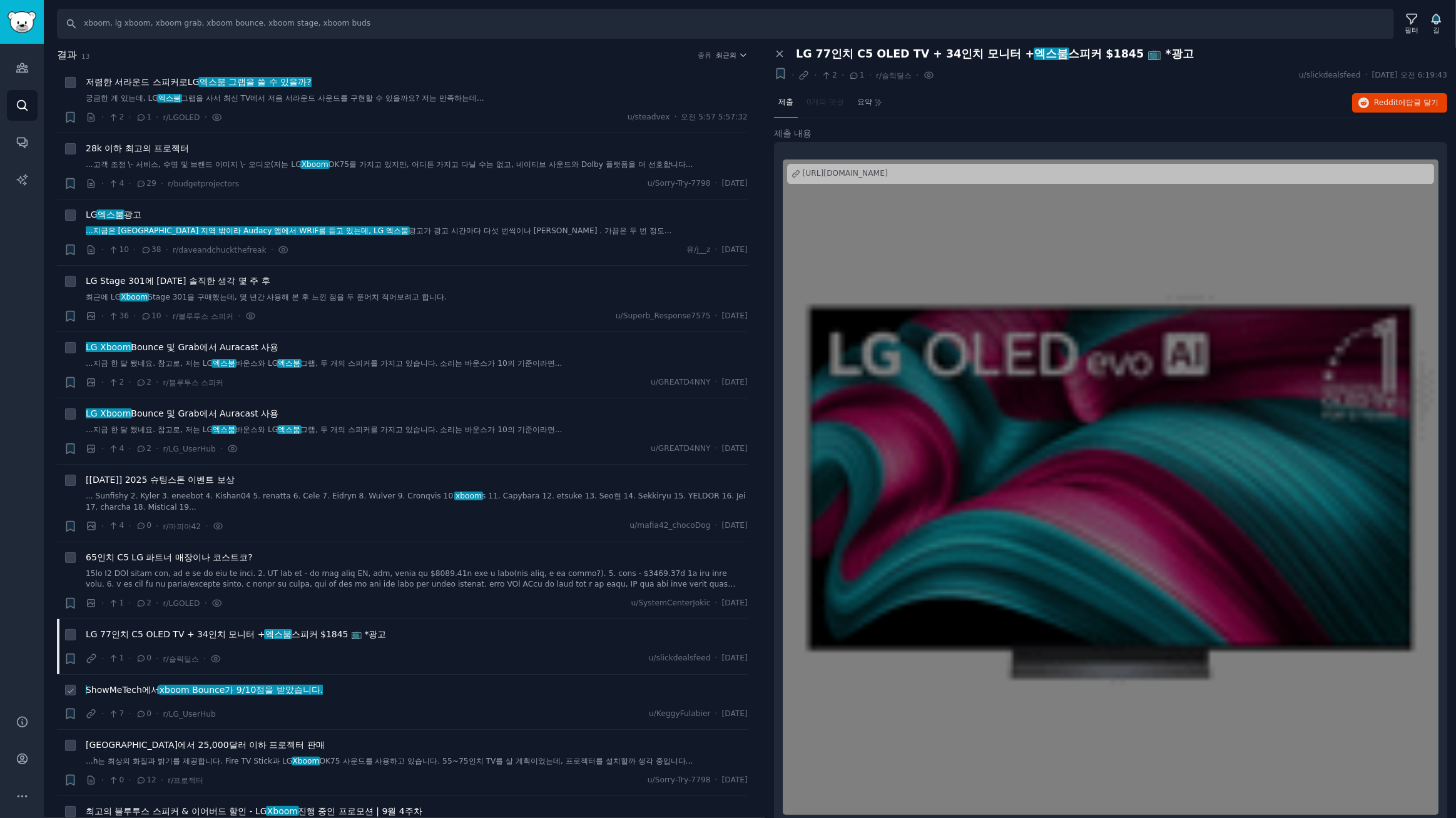
click at [175, 705] on div "ShowMeTech에서 xboom Bounce가 9/10점을 받았습니다. · 7 · 0 · r/LG_UserHub u/KeggyFulabier…" at bounding box center [416, 703] width 662 height 37
click at [156, 685] on font "ShowMeTech에서" at bounding box center [122, 689] width 74 height 10
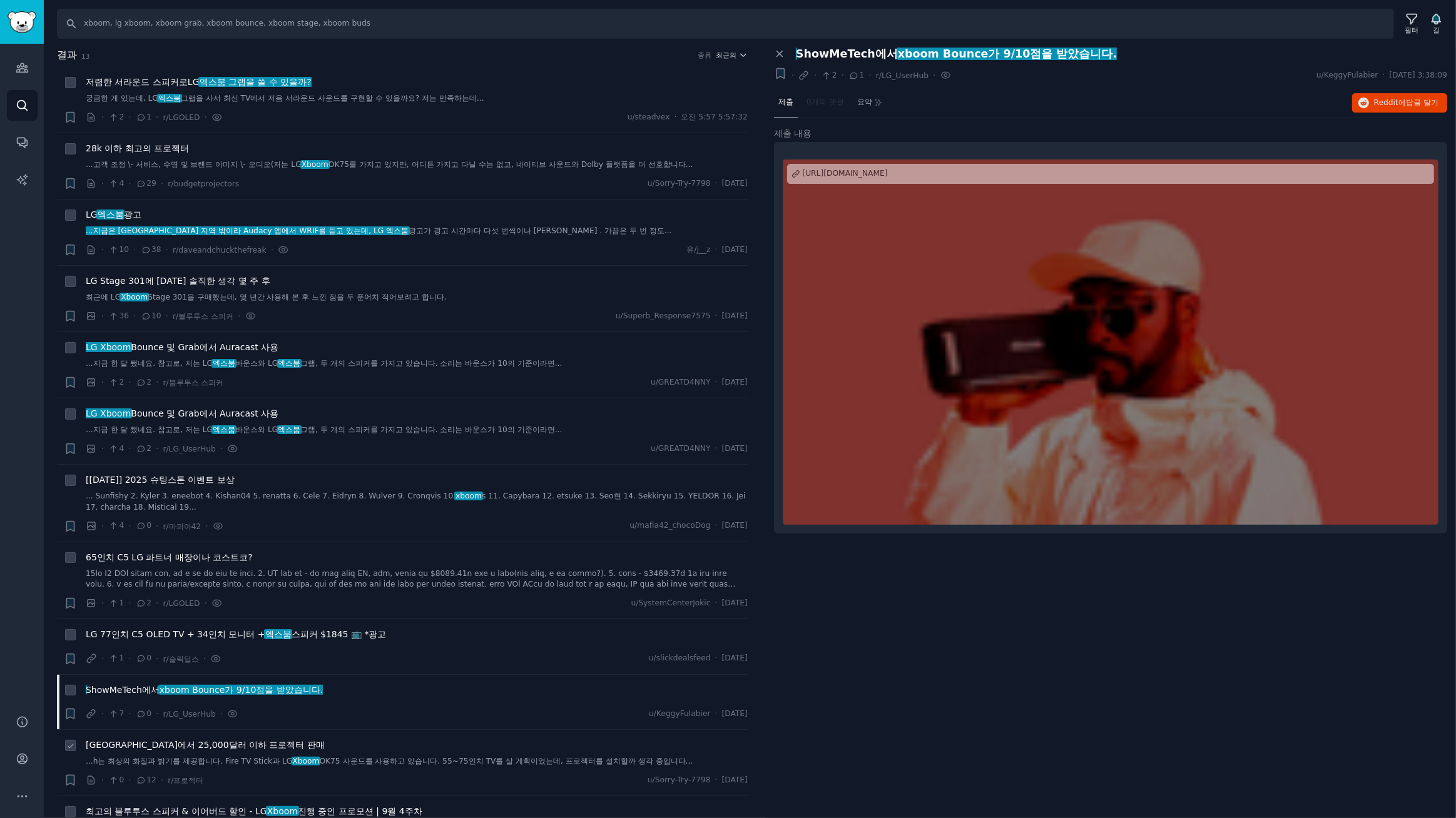
click at [211, 744] on font "인도에서 25,000달러 이하 프로젝터 판매" at bounding box center [205, 745] width 239 height 10
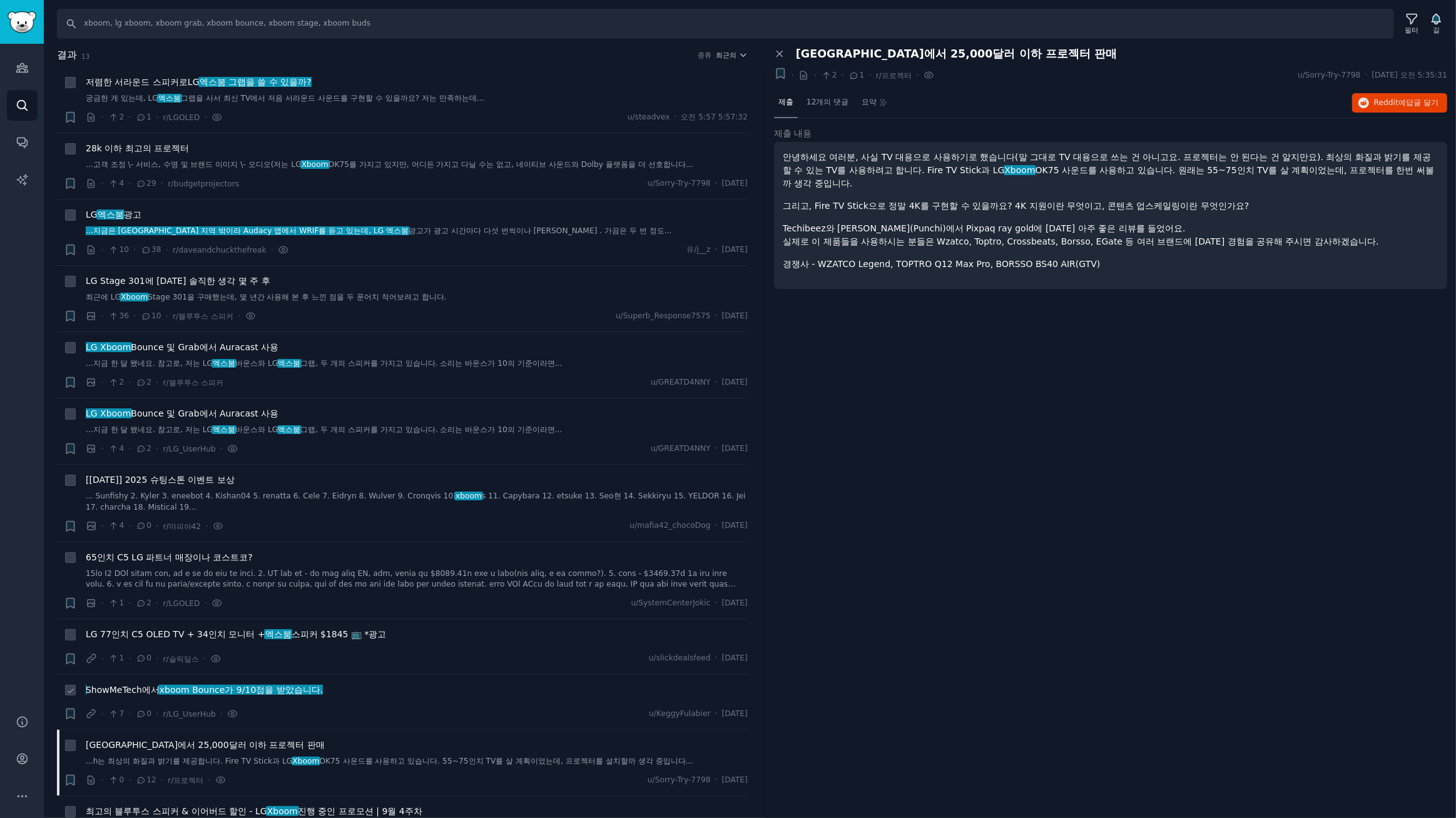
scroll to position [142, 0]
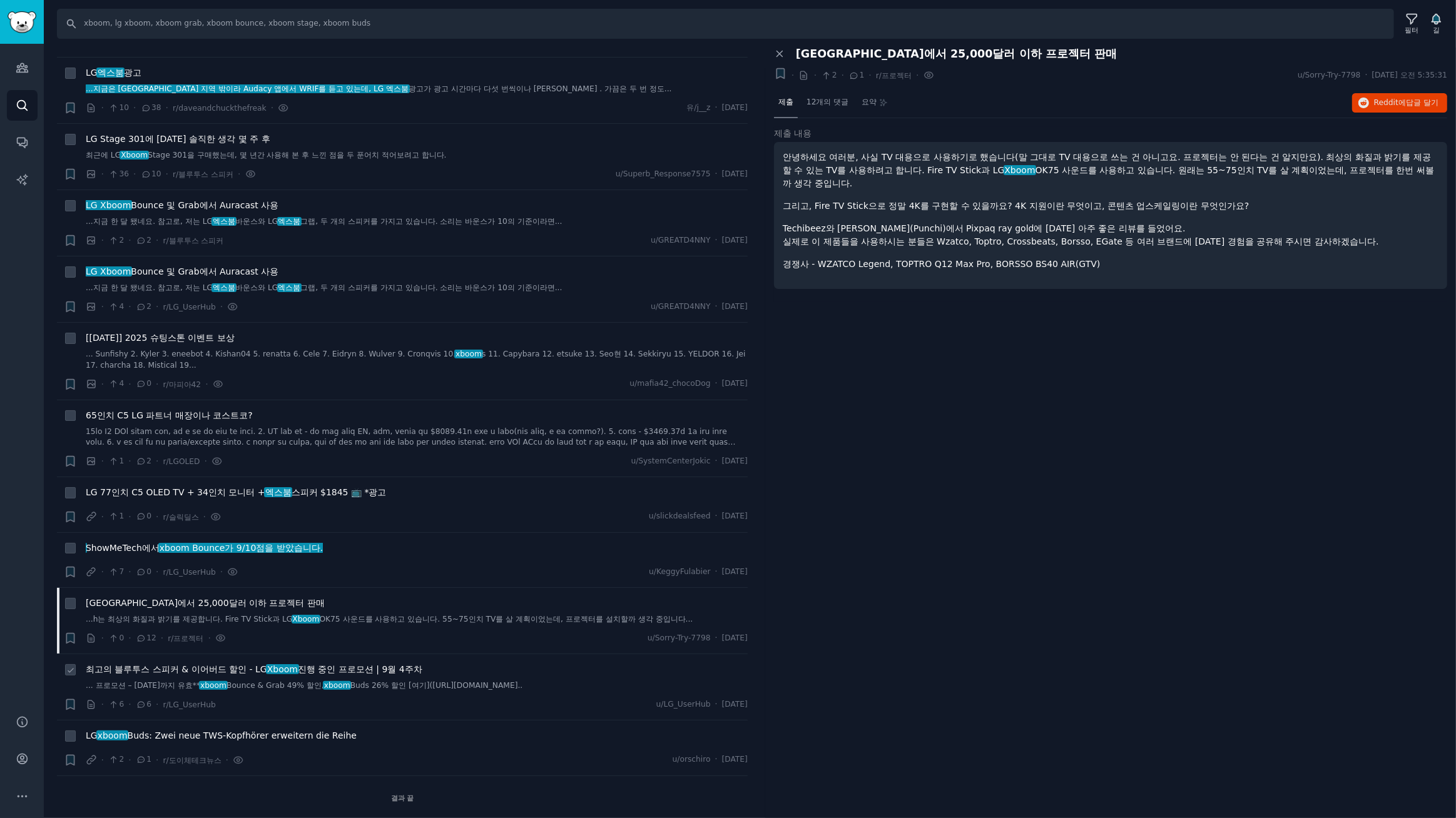
click at [274, 672] on font "Xboom" at bounding box center [282, 669] width 30 height 10
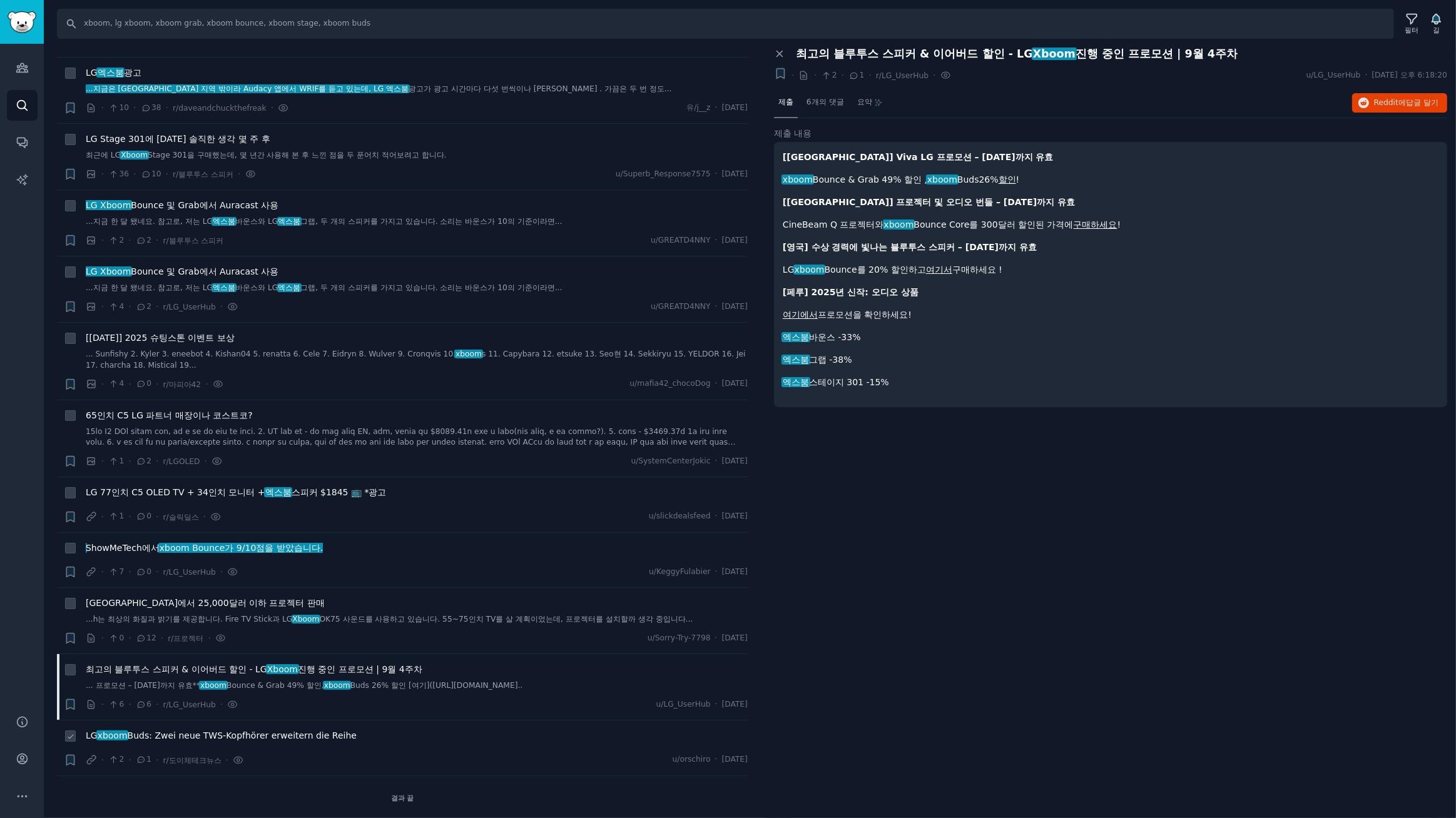
click at [235, 738] on font "Buds: Zwei neue TWS-Kopfhörer erweitern die Reihe" at bounding box center [243, 735] width 229 height 10
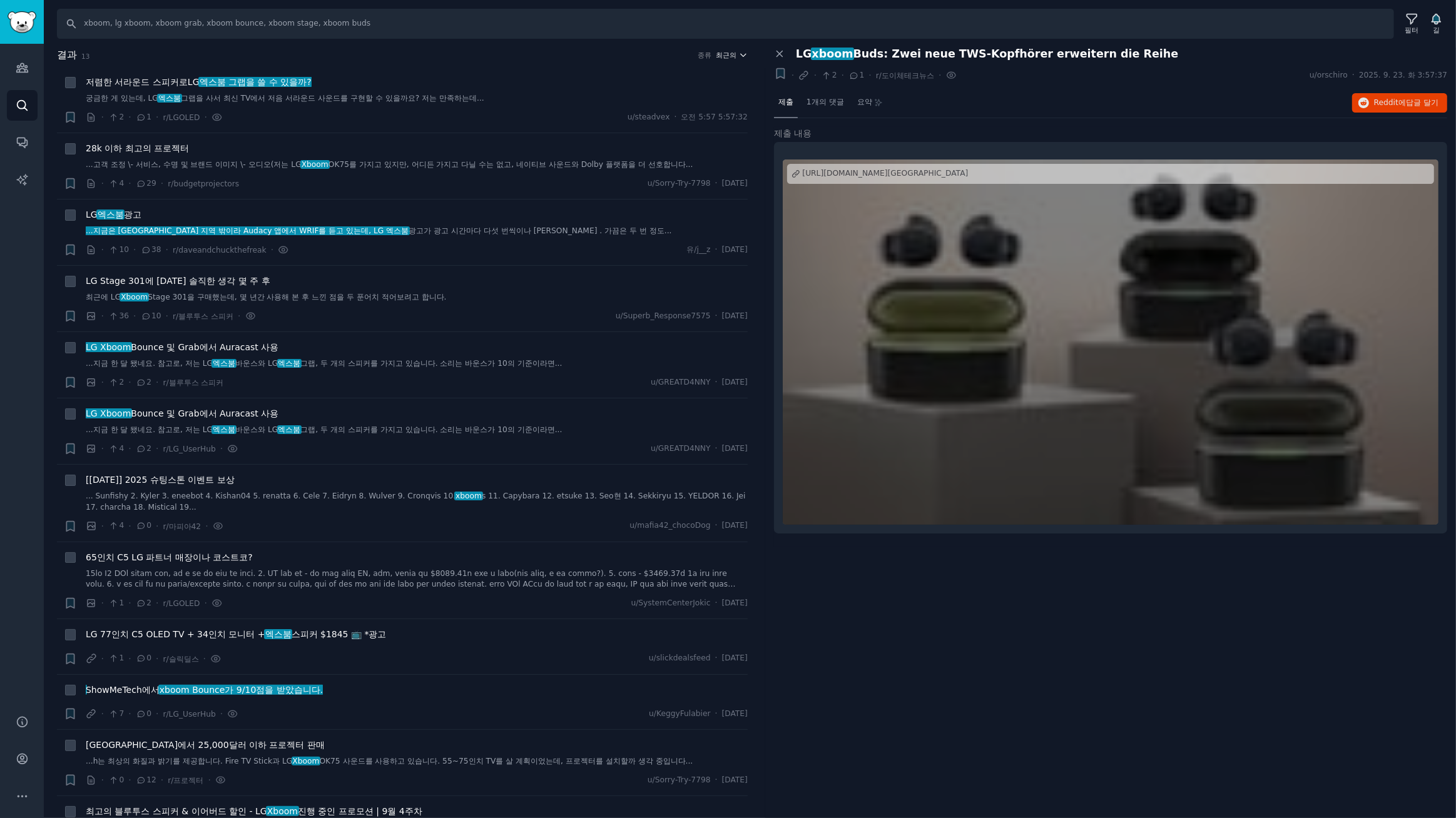
click at [727, 52] on font "최근의" at bounding box center [727, 55] width 20 height 8
click at [667, 105] on p "Upvotes" at bounding box center [664, 101] width 31 height 11
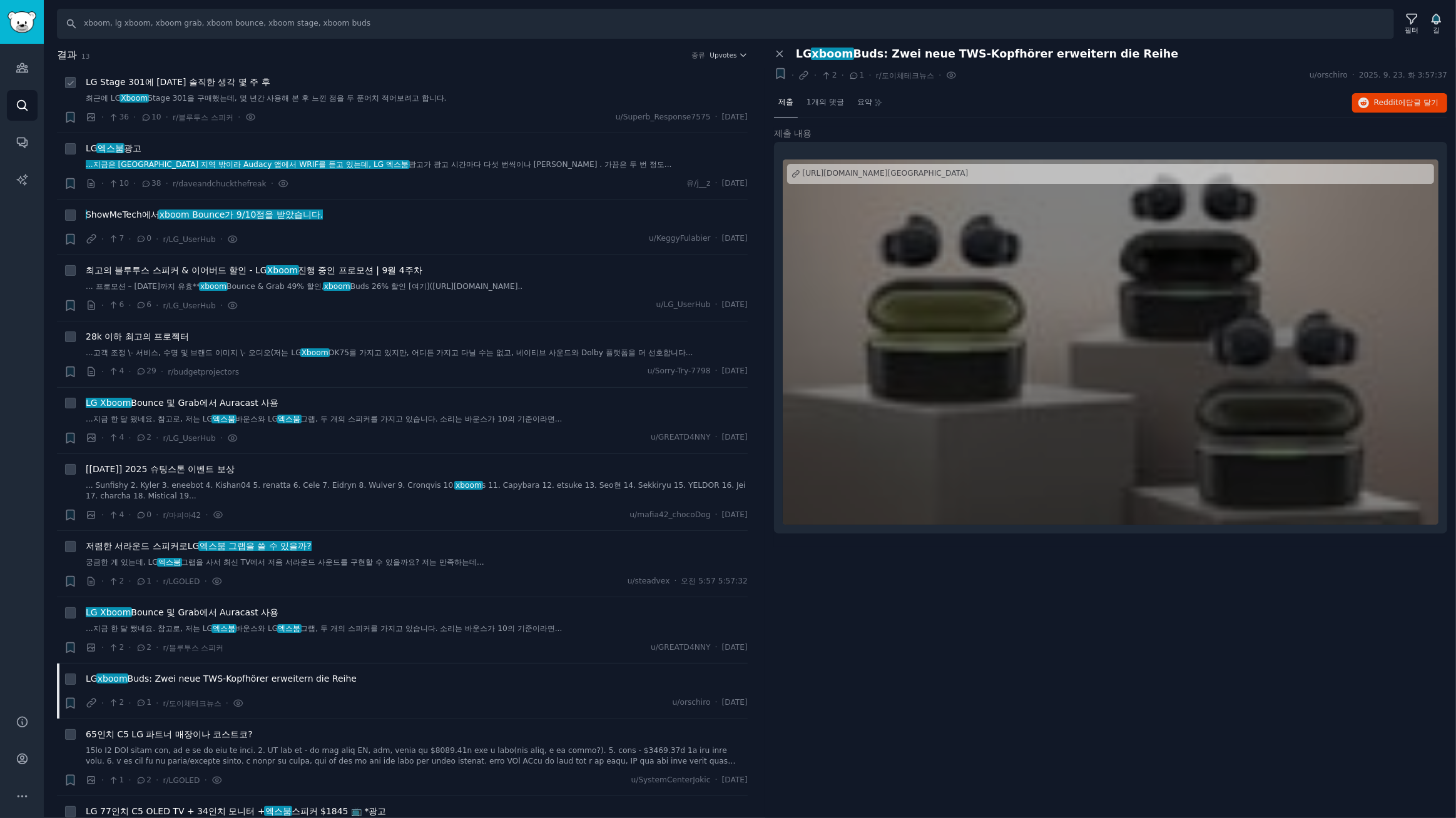
click at [492, 94] on link "최근에 LG Xboom Stage 301을 구매했는데, 몇 년간 사용해 본 후 느낀 점을 두 푼어치 적어보려고 합니다." at bounding box center [416, 99] width 662 height 11
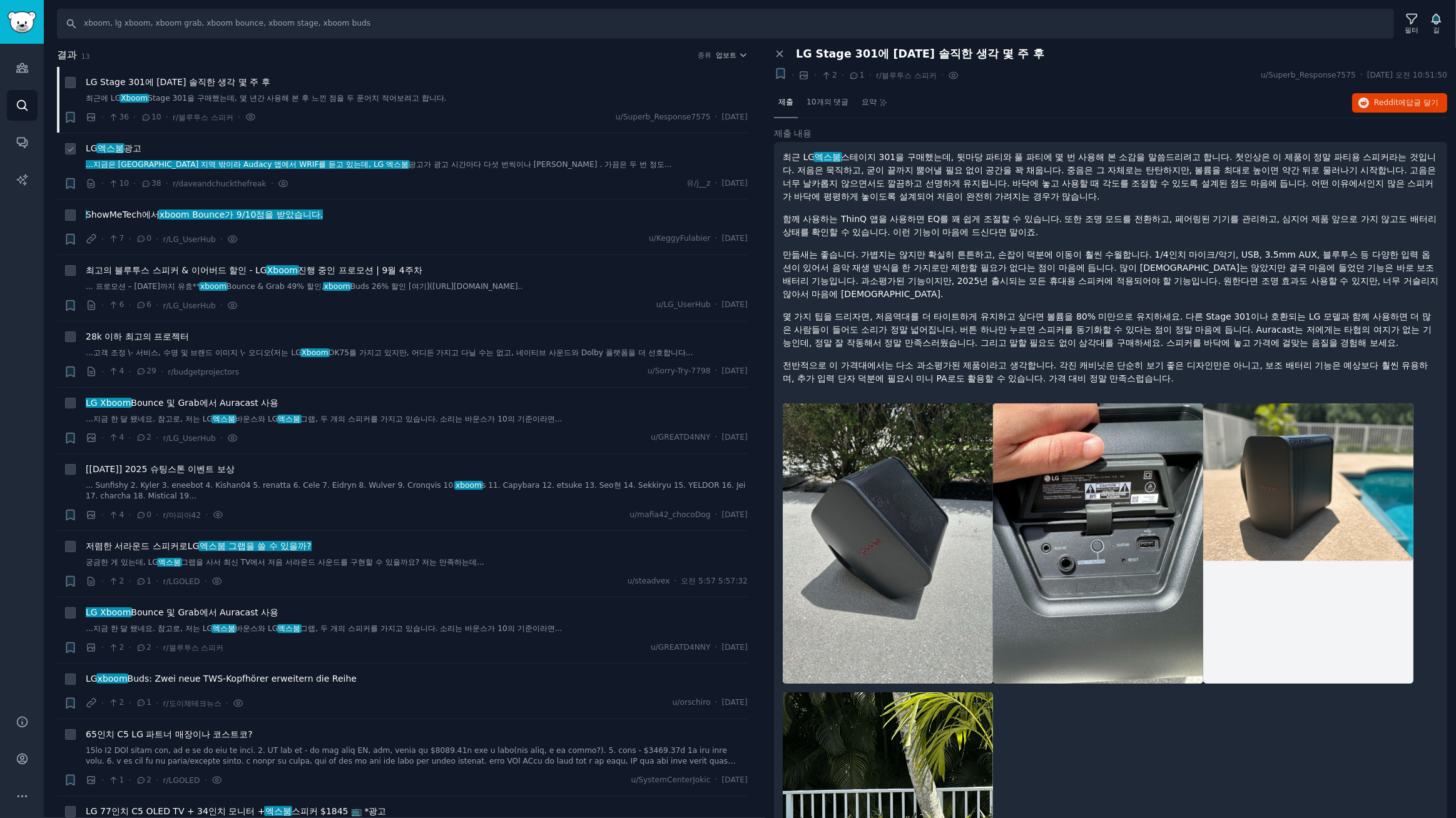
click at [174, 162] on font "...지금은 디트로이트 지역 밖이라 Audacy 앱에서 WRIF를 듣고 있는데, LG 엑스붐" at bounding box center [247, 164] width 323 height 9
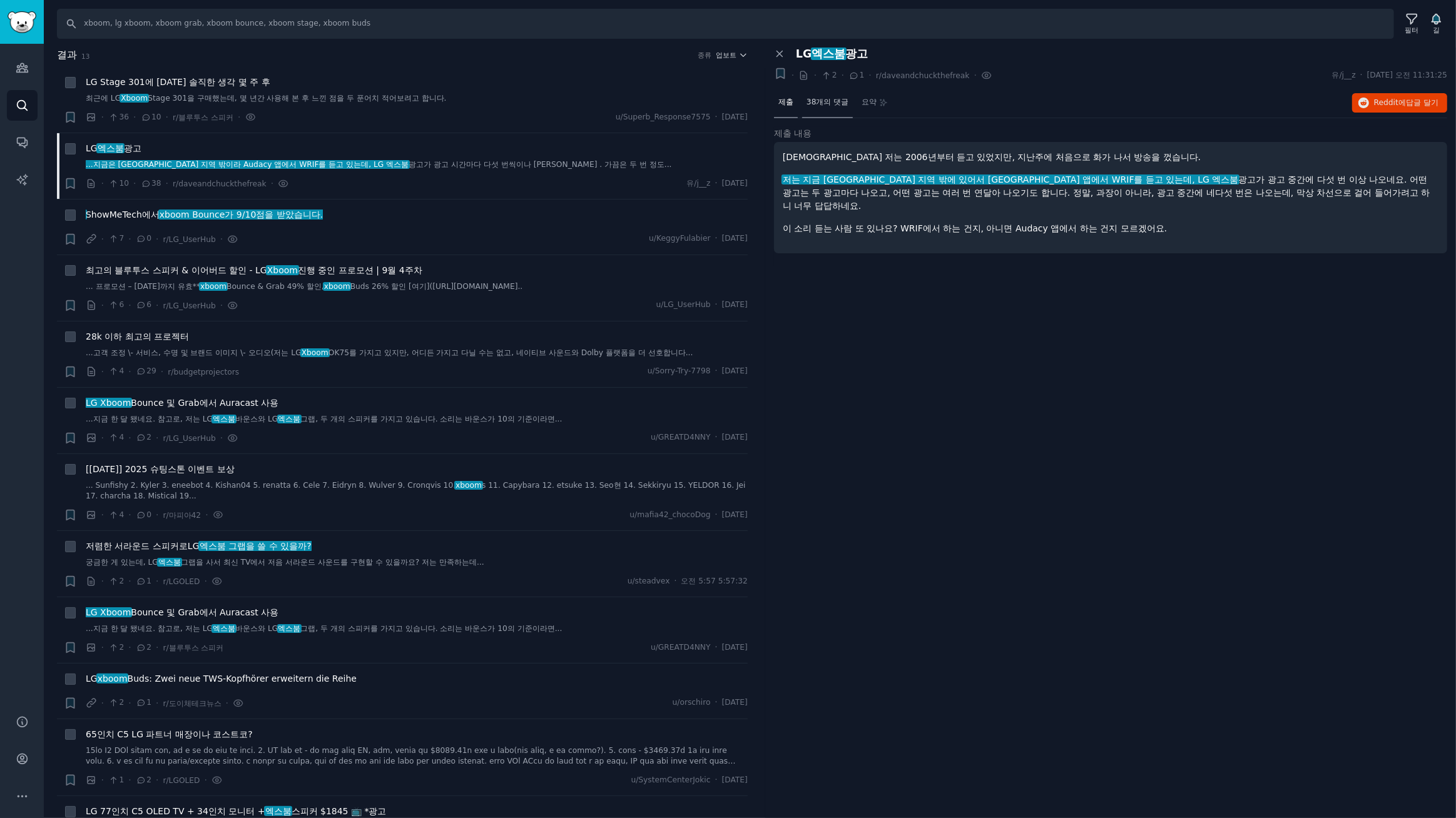
click at [828, 103] on font "38개의 댓글" at bounding box center [827, 101] width 42 height 9
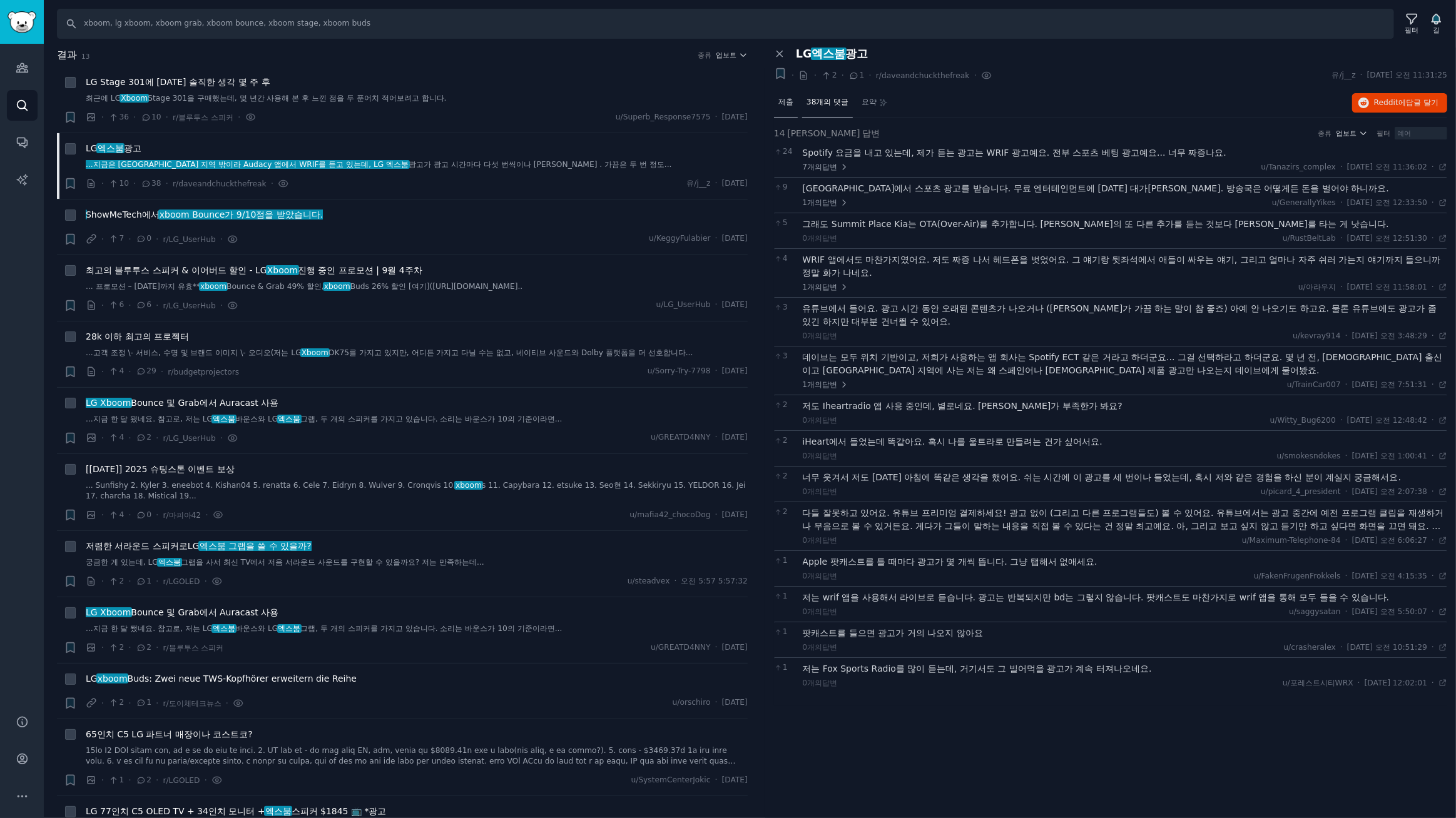
click at [795, 102] on div "제출" at bounding box center [785, 103] width 23 height 30
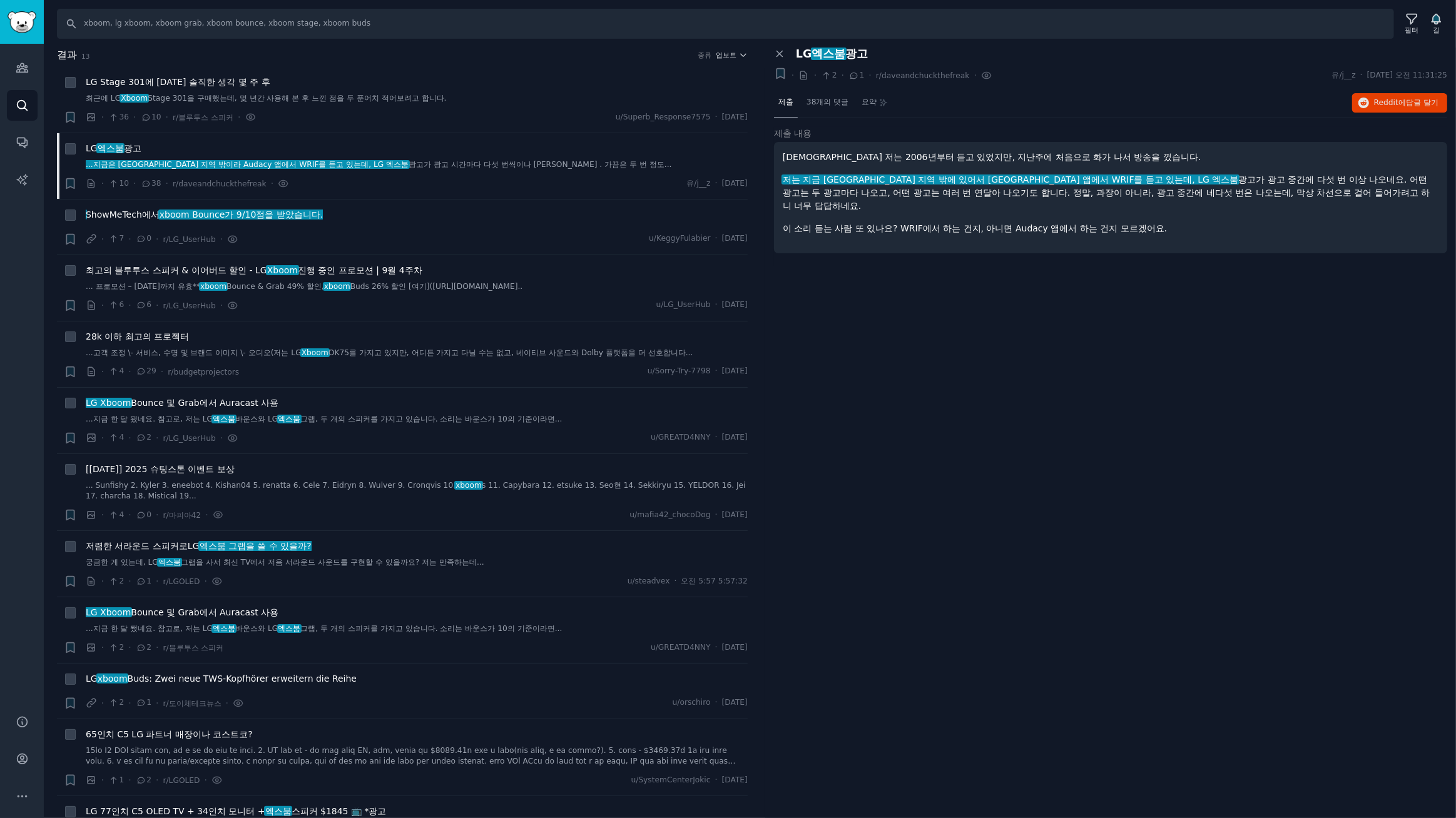
click at [1119, 262] on div "패널 닫기 LG 엑스붐 광고 + · · 2 · 1 · r/daveandchuckthefreak · 유/j__z · 2025. 9. 26. 금 …" at bounding box center [1111, 433] width 691 height 771
drag, startPoint x: 866, startPoint y: 260, endPoint x: 1374, endPoint y: 100, distance: 532.6
click at [1374, 100] on font "Reddit에" at bounding box center [1390, 102] width 32 height 9
drag, startPoint x: 423, startPoint y: 16, endPoint x: 0, endPoint y: -20, distance: 424.5
click at [0, 0] on html "청중 찾다 대화 AI 보고서 돕다 계정 더 찾다 xboom, lg xboom, xboom grab, xboom bounce, xboom sta…" at bounding box center [728, 409] width 1456 height 818
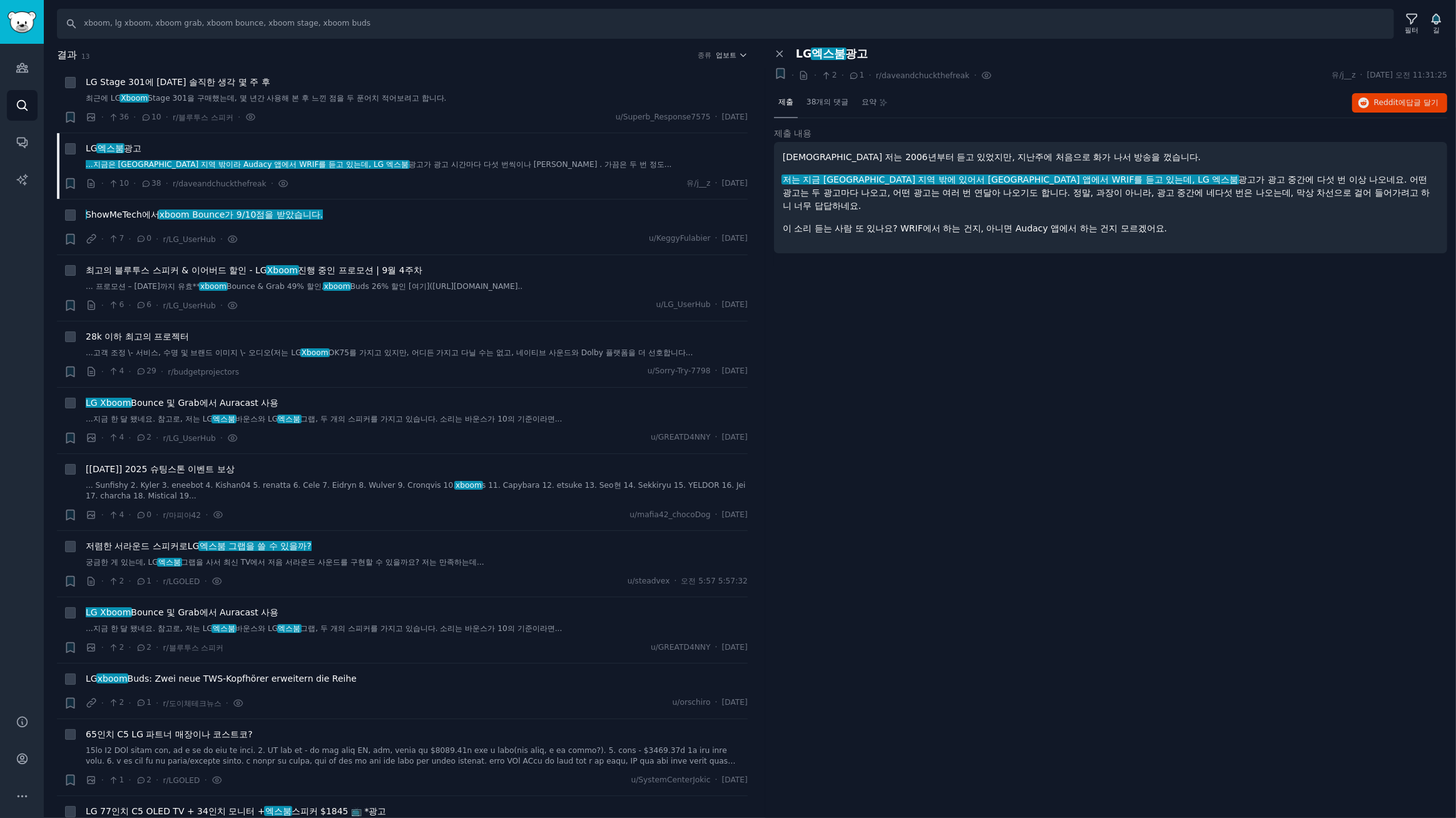
click at [941, 417] on div "패널 닫기 LG 엑스붐 광고 이 대화를 북마크하세요 + · · 2 · 1 · r/daveandchuckthefreak · 유/j__z · 20…" at bounding box center [1111, 433] width 691 height 771
drag, startPoint x: 375, startPoint y: 26, endPoint x: 0, endPoint y: -6, distance: 376.4
click at [0, 0] on html "청중 찾다 대화 AI 보고서 돕다 계정 더 찾다 xboom, lg xboom, xboom grab, xboom bounce, xboom sta…" at bounding box center [728, 409] width 1456 height 818
type input "stanbyme, lg stanbyme, stanbyme 2, stanbyme2, stanbyme go"
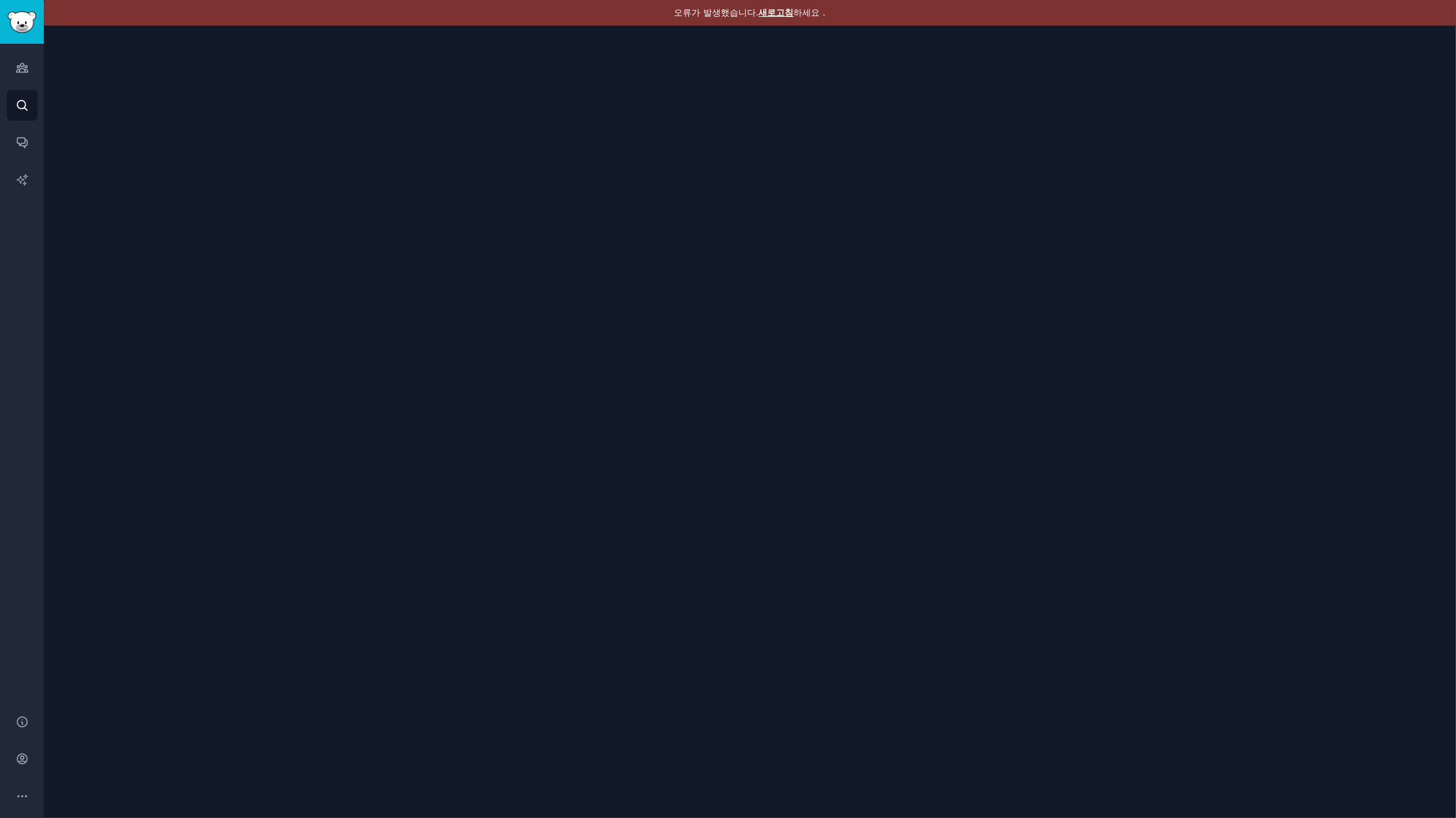
click at [780, 13] on font "새로고침" at bounding box center [776, 12] width 35 height 10
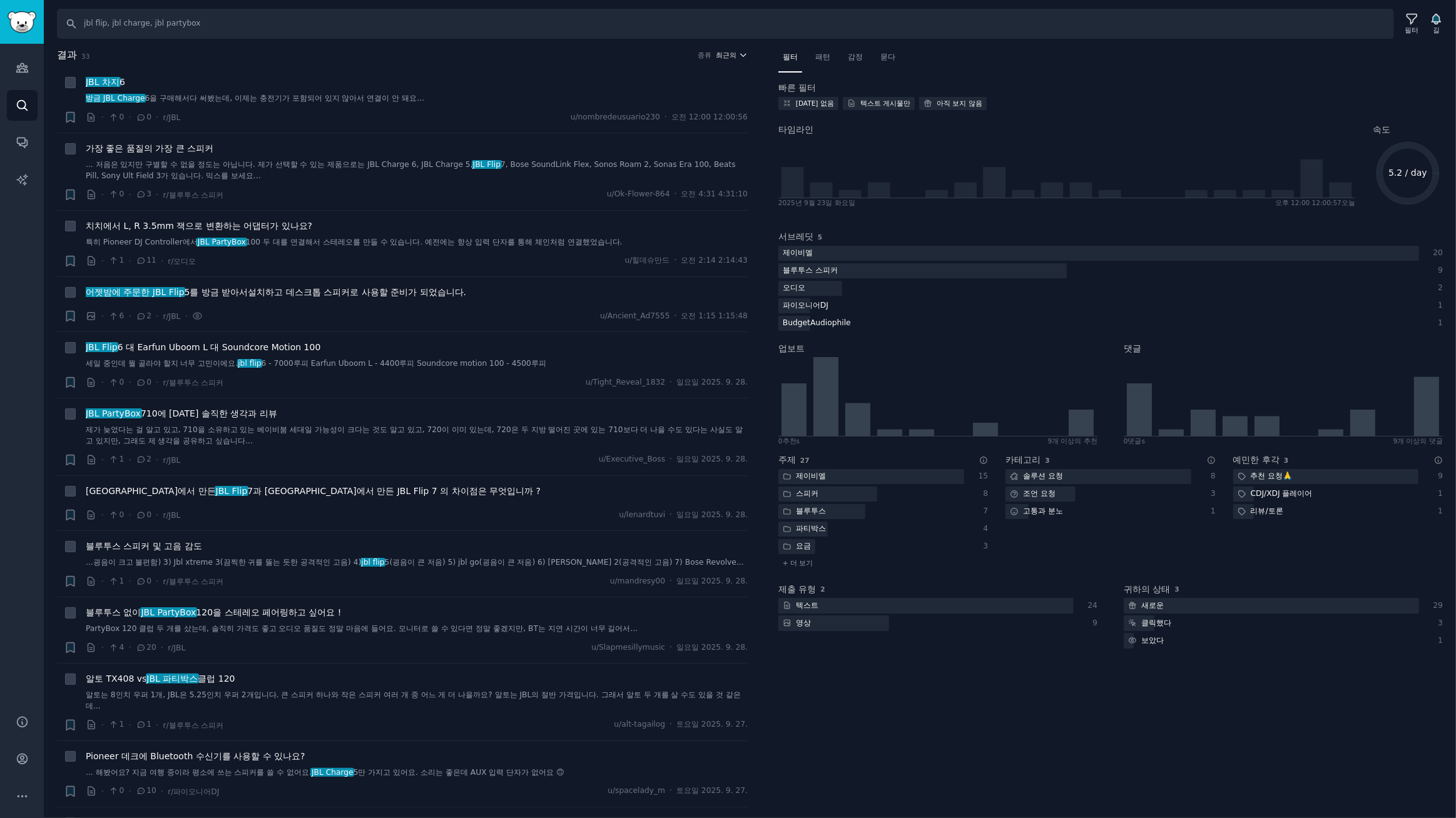
click at [726, 52] on font "최근의" at bounding box center [727, 55] width 20 height 8
click at [667, 106] on p "Upvotes" at bounding box center [664, 101] width 31 height 11
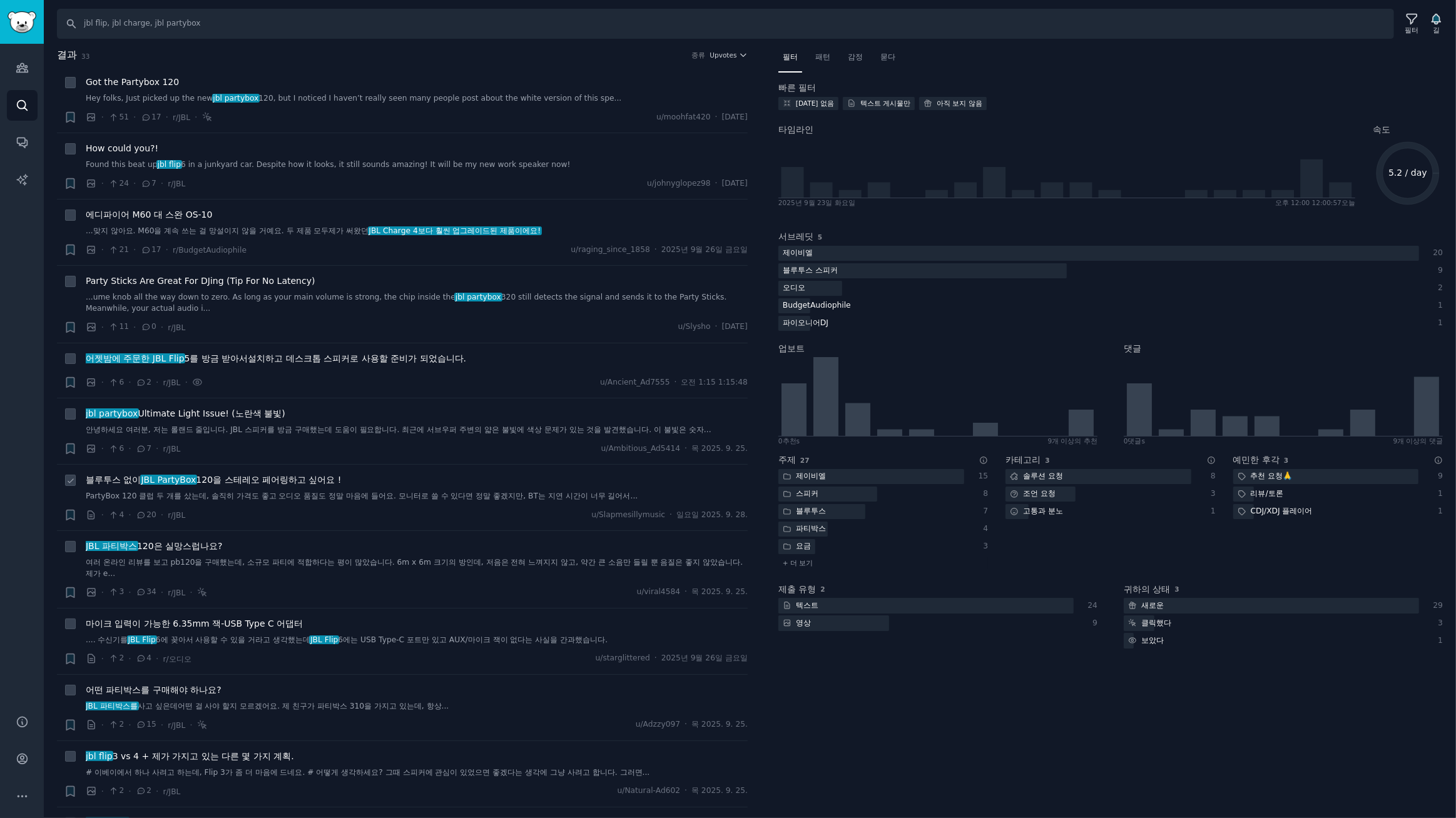
click at [306, 482] on font "120을 스테레오 페어링하고 싶어요 !" at bounding box center [268, 480] width 145 height 10
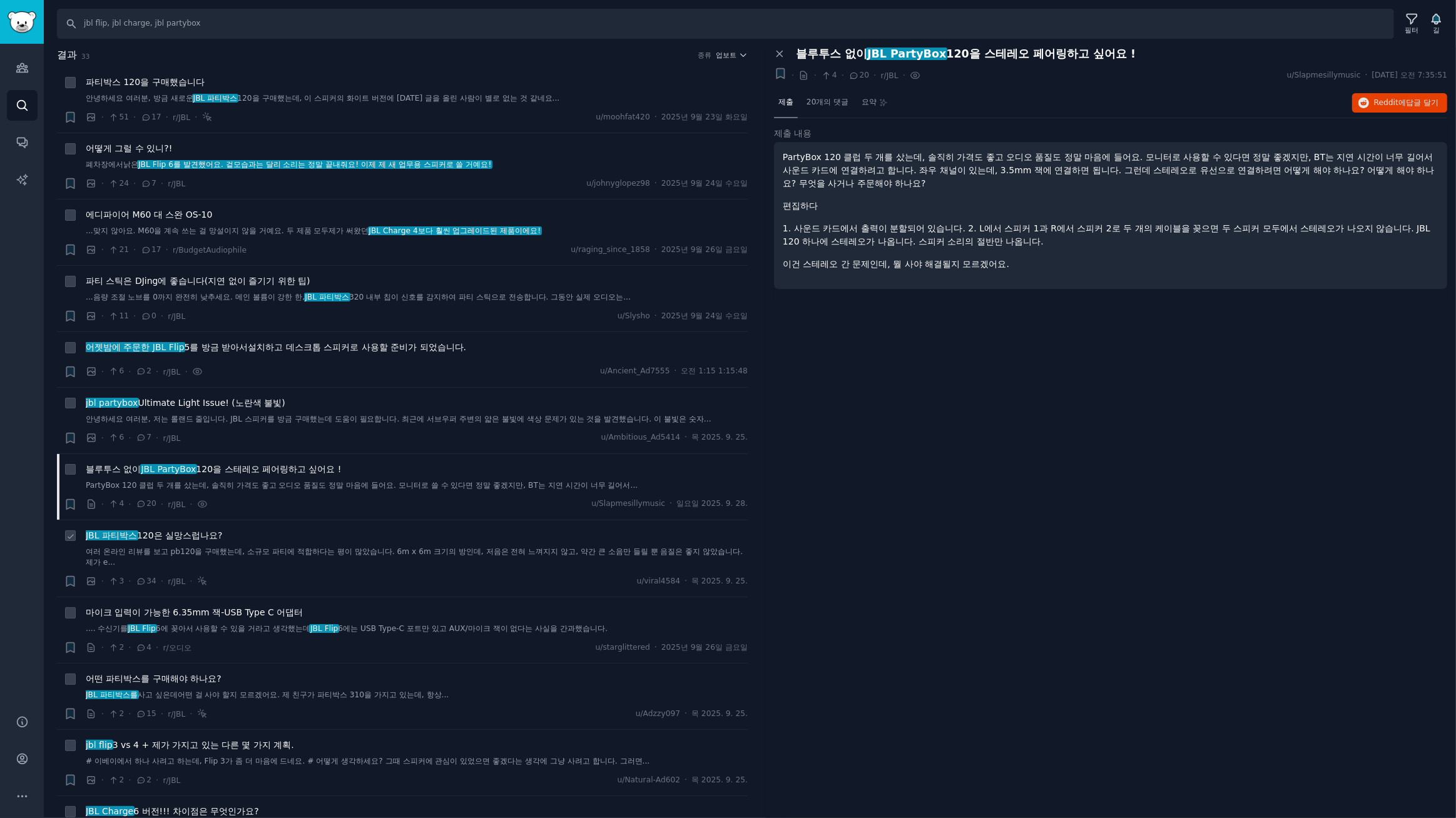
click at [180, 535] on font "120은 실망스럽나요?" at bounding box center [180, 535] width 86 height 10
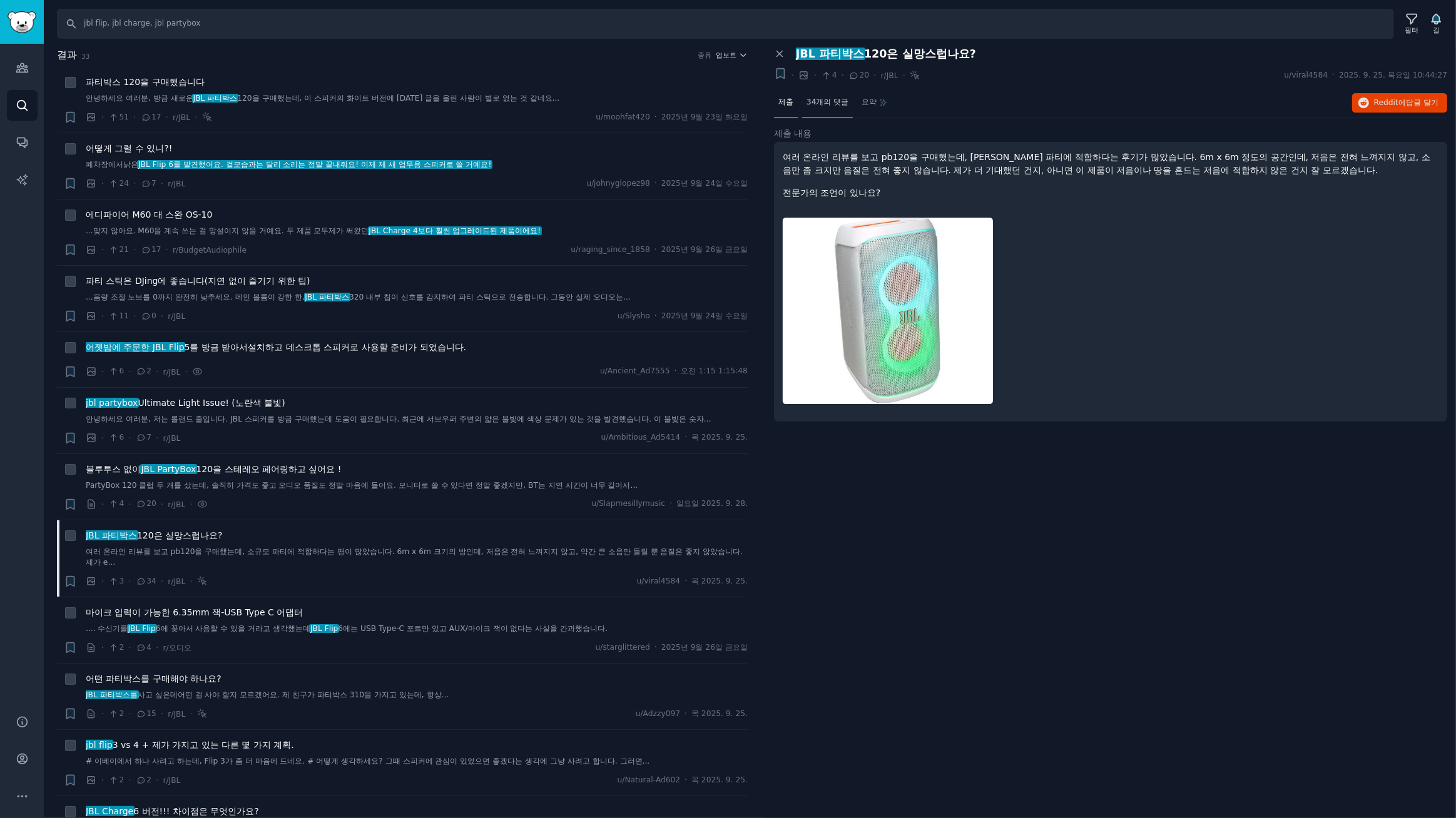
click at [831, 97] on font "34개의 댓글" at bounding box center [827, 101] width 42 height 9
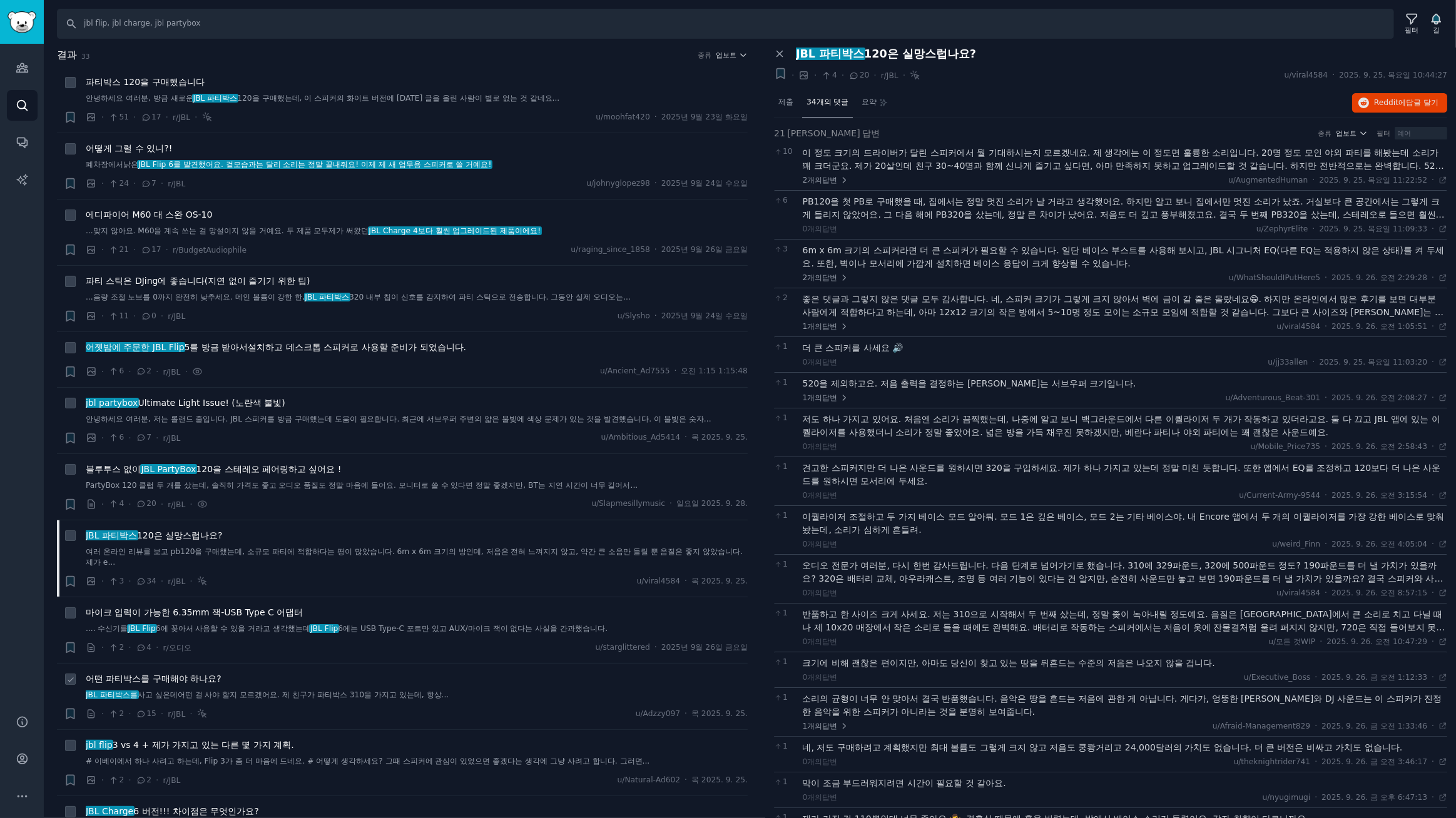
click at [196, 674] on font "어떤 파티박스를 구매해야 하나요?" at bounding box center [154, 678] width 136 height 10
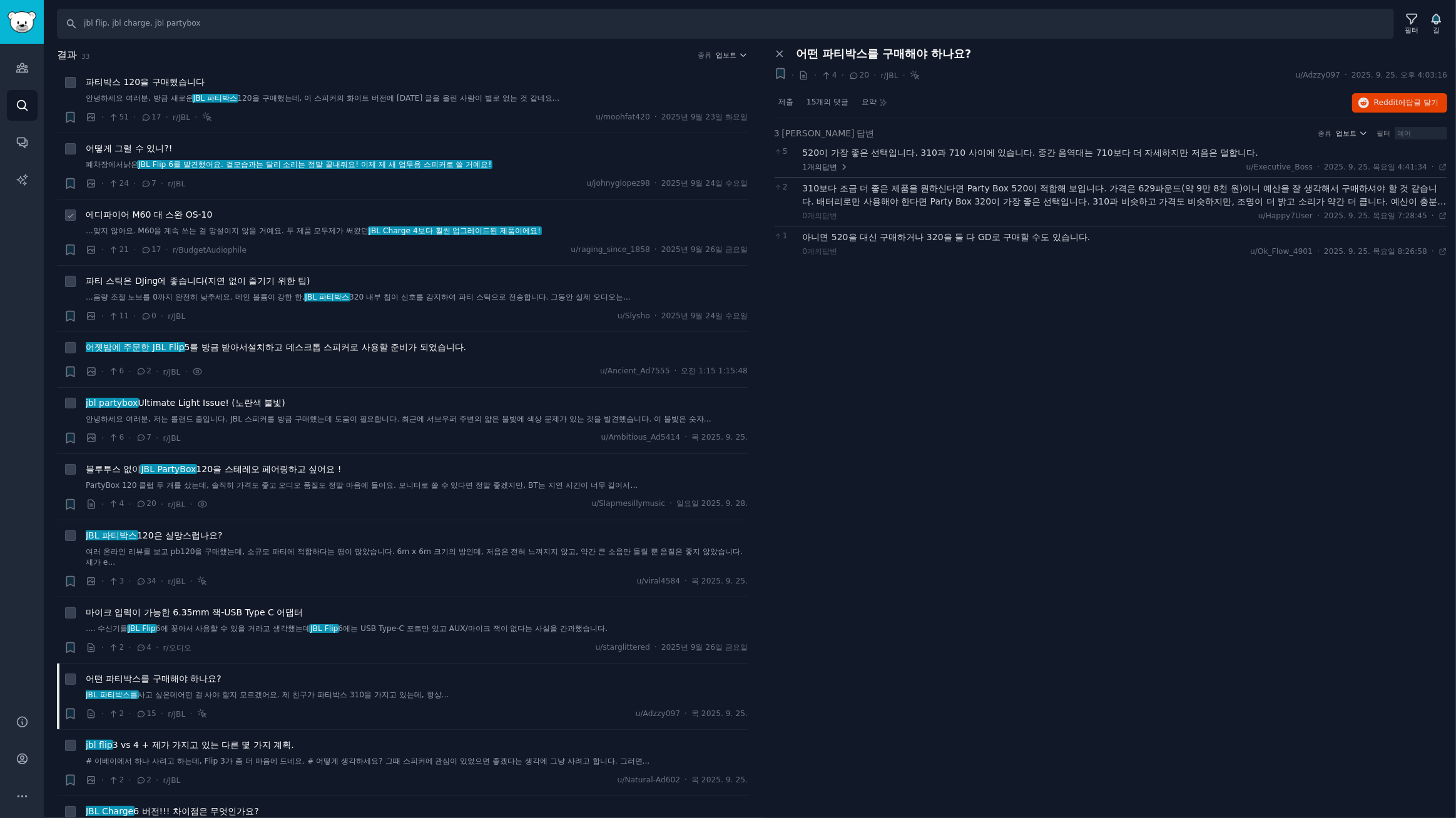
click at [150, 211] on font "에디파이어 M60 대 스완 OS-10" at bounding box center [149, 214] width 126 height 10
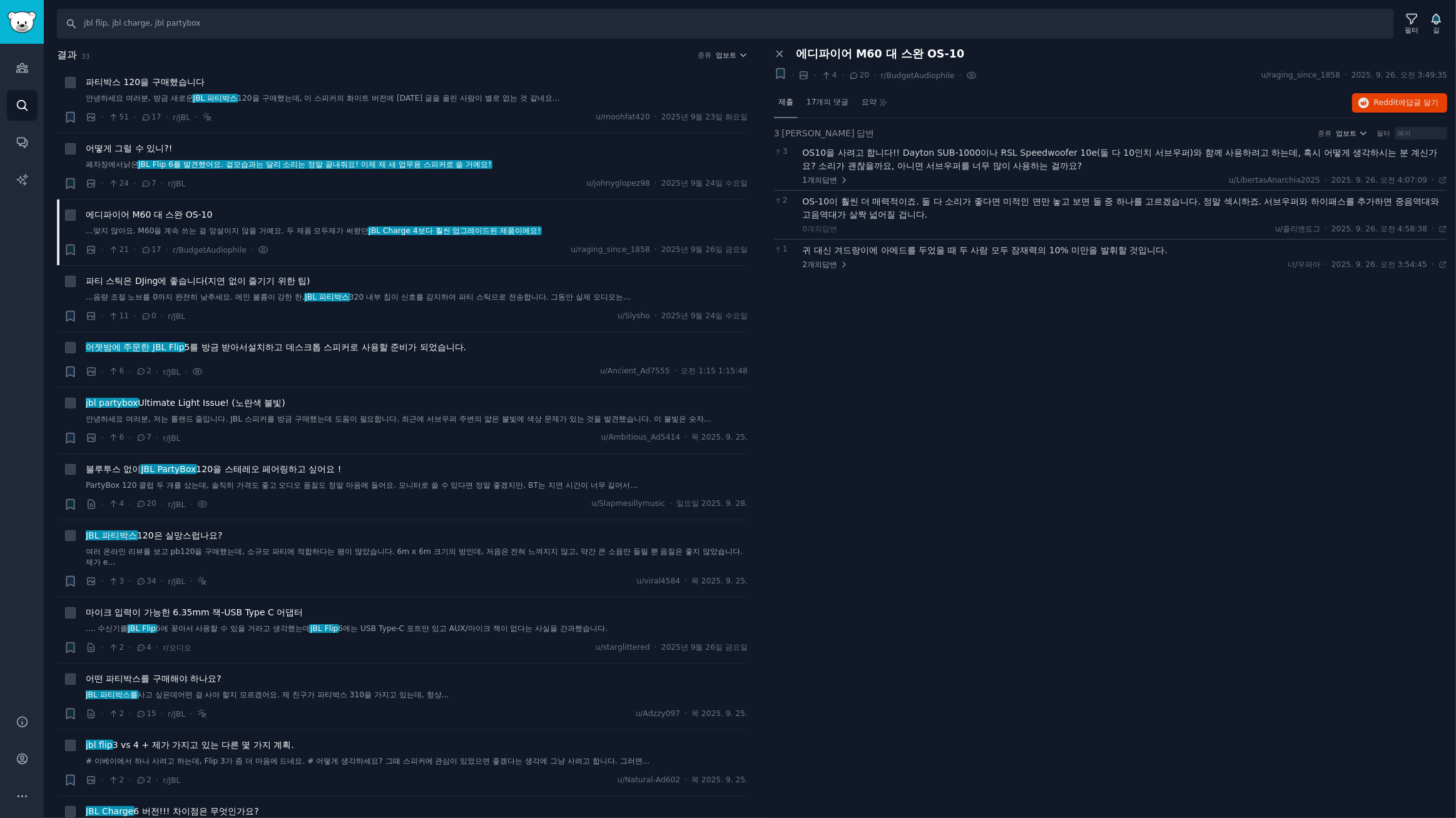
click at [793, 100] on font "제출" at bounding box center [785, 101] width 15 height 9
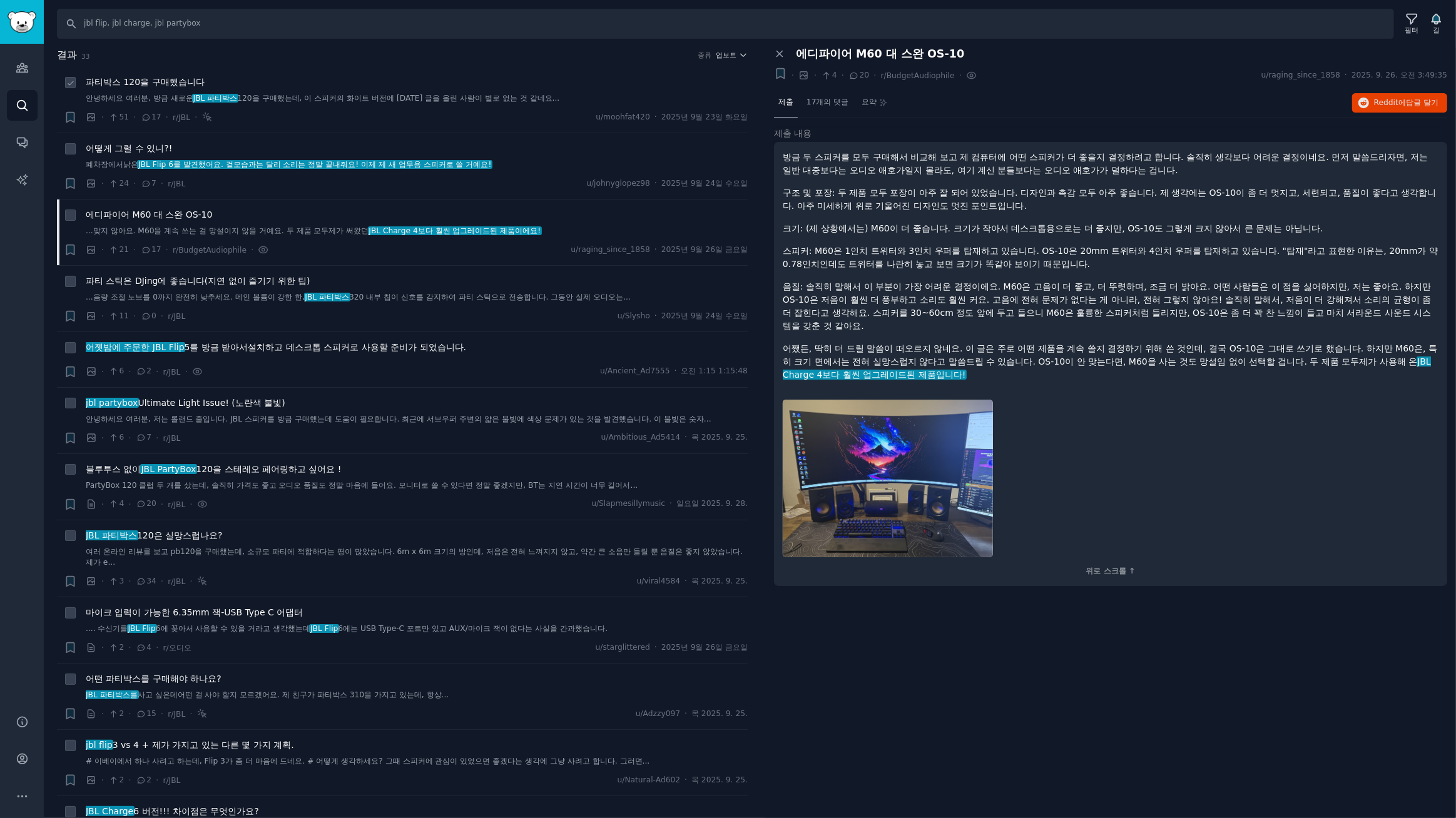
click at [156, 79] on font "파티박스 120을 구매했습니다" at bounding box center [145, 82] width 119 height 10
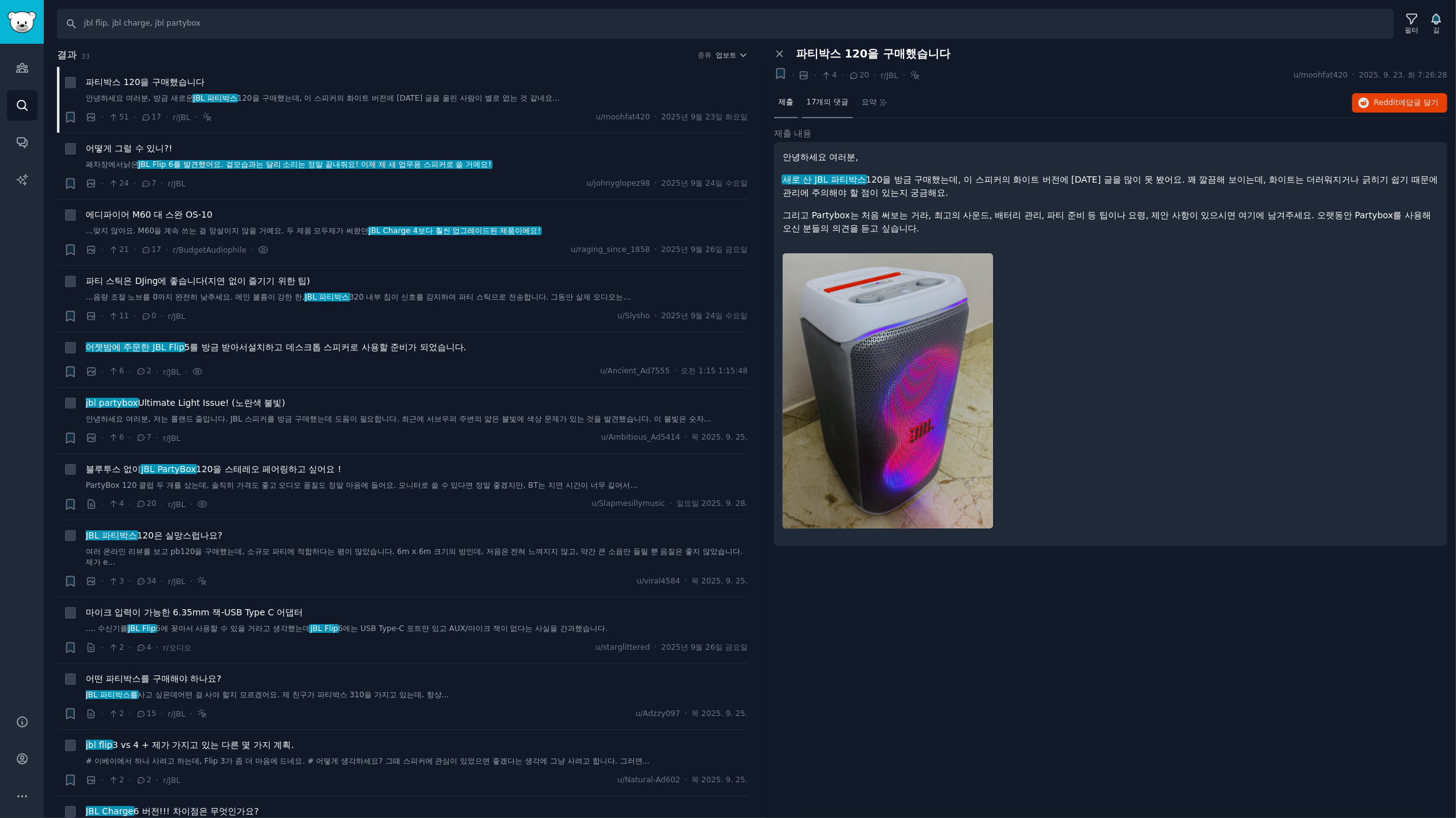
click at [837, 98] on font "17개의 댓글" at bounding box center [827, 101] width 42 height 9
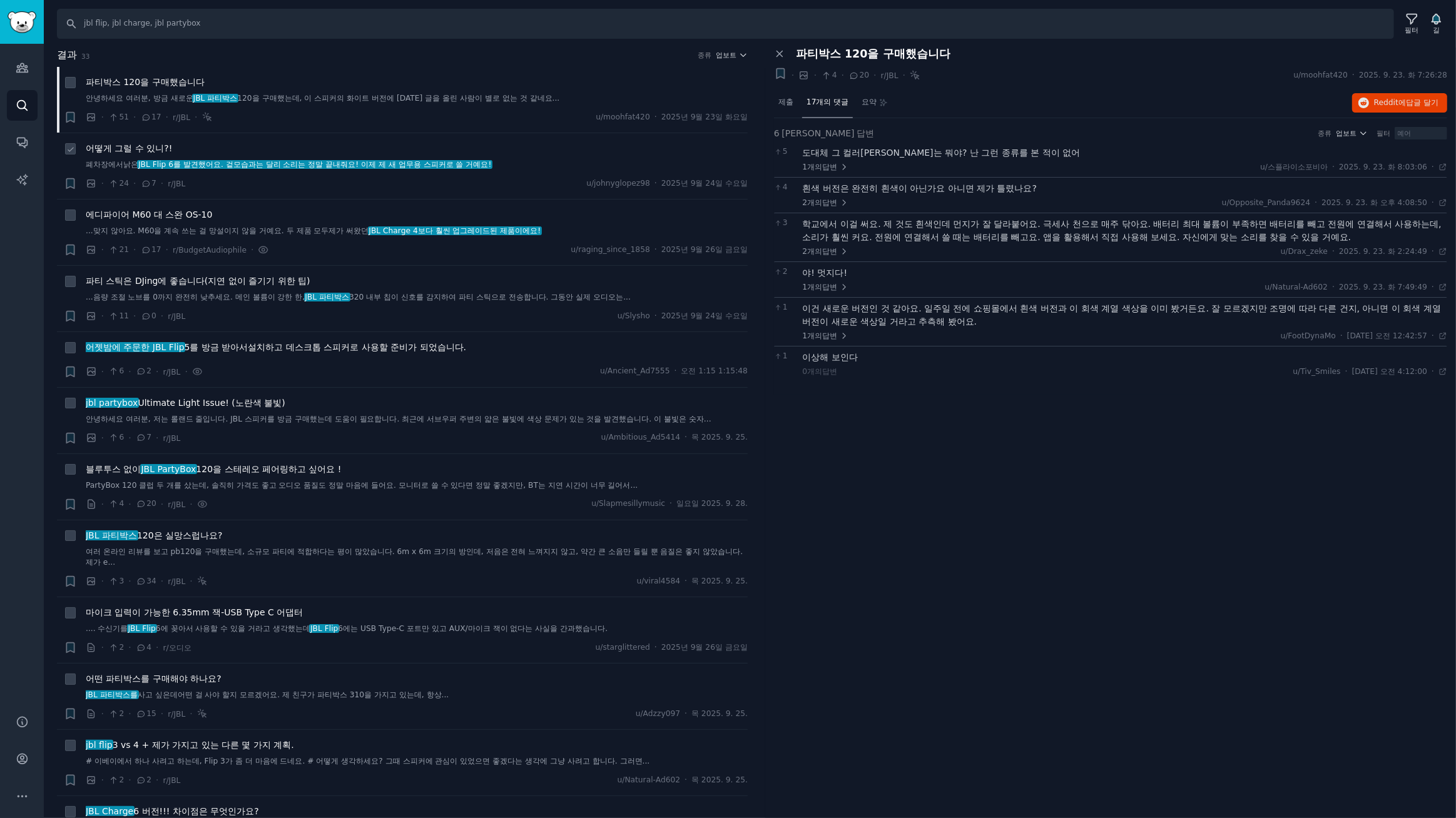
click at [144, 141] on li "+ 어떻게 그럴 수 있니?! 폐차장에서 낡은 JBL Flip 6를 발견했어요. 겉모습과는 달리 소리는 정말 끝내줘요! 이제 제 새 업무용 스피…" at bounding box center [402, 166] width 691 height 66
click at [151, 150] on font "어떻게 그럴 수 있니?!" at bounding box center [129, 148] width 87 height 10
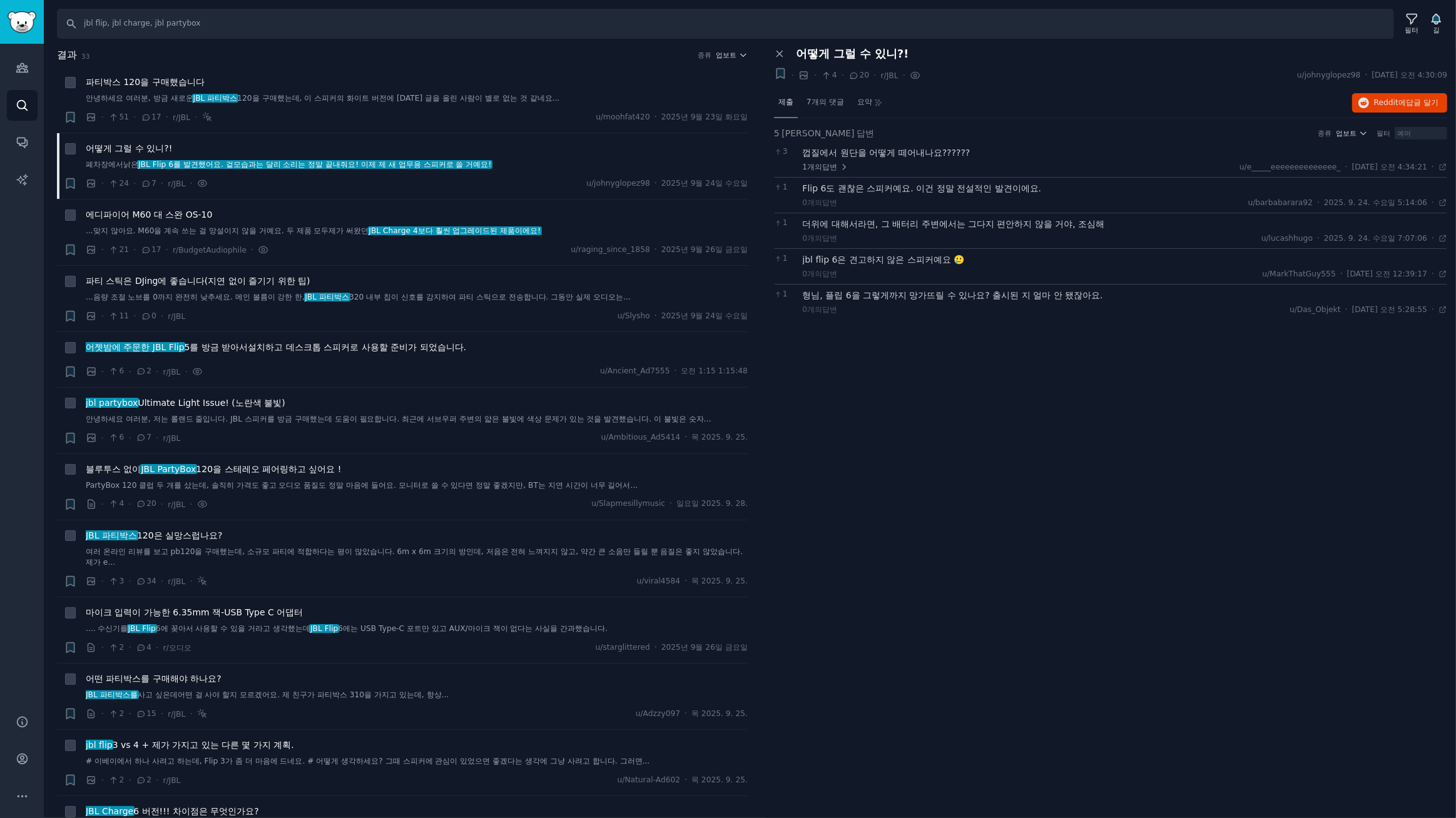
click at [785, 99] on font "제출" at bounding box center [785, 101] width 15 height 9
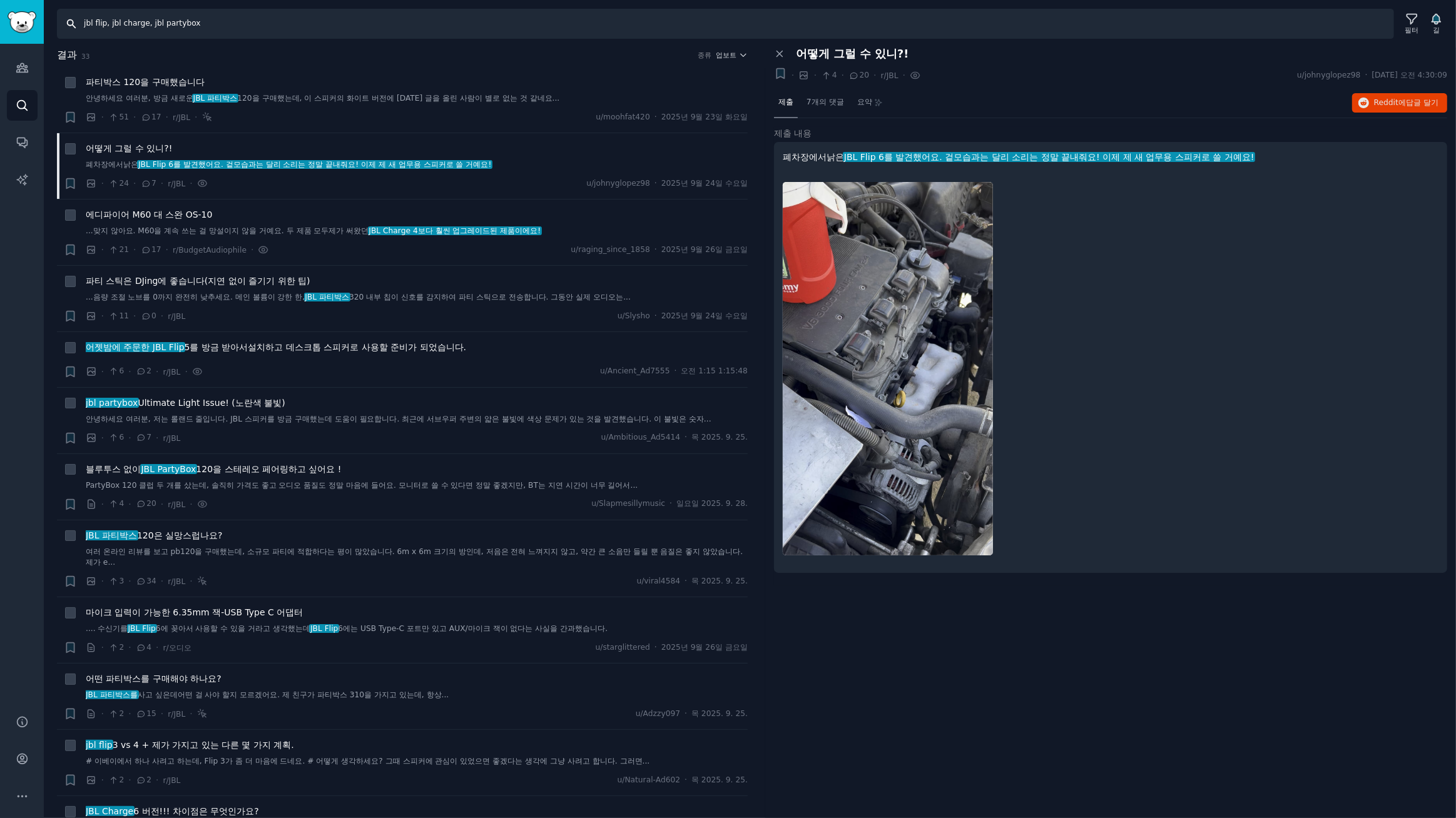
click at [218, 23] on input "jbl flip, jbl charge, jbl partybox" at bounding box center [725, 23] width 1337 height 30
click at [739, 51] on icon "button" at bounding box center [742, 55] width 9 height 9
click at [657, 122] on font "댓글" at bounding box center [656, 122] width 15 height 9
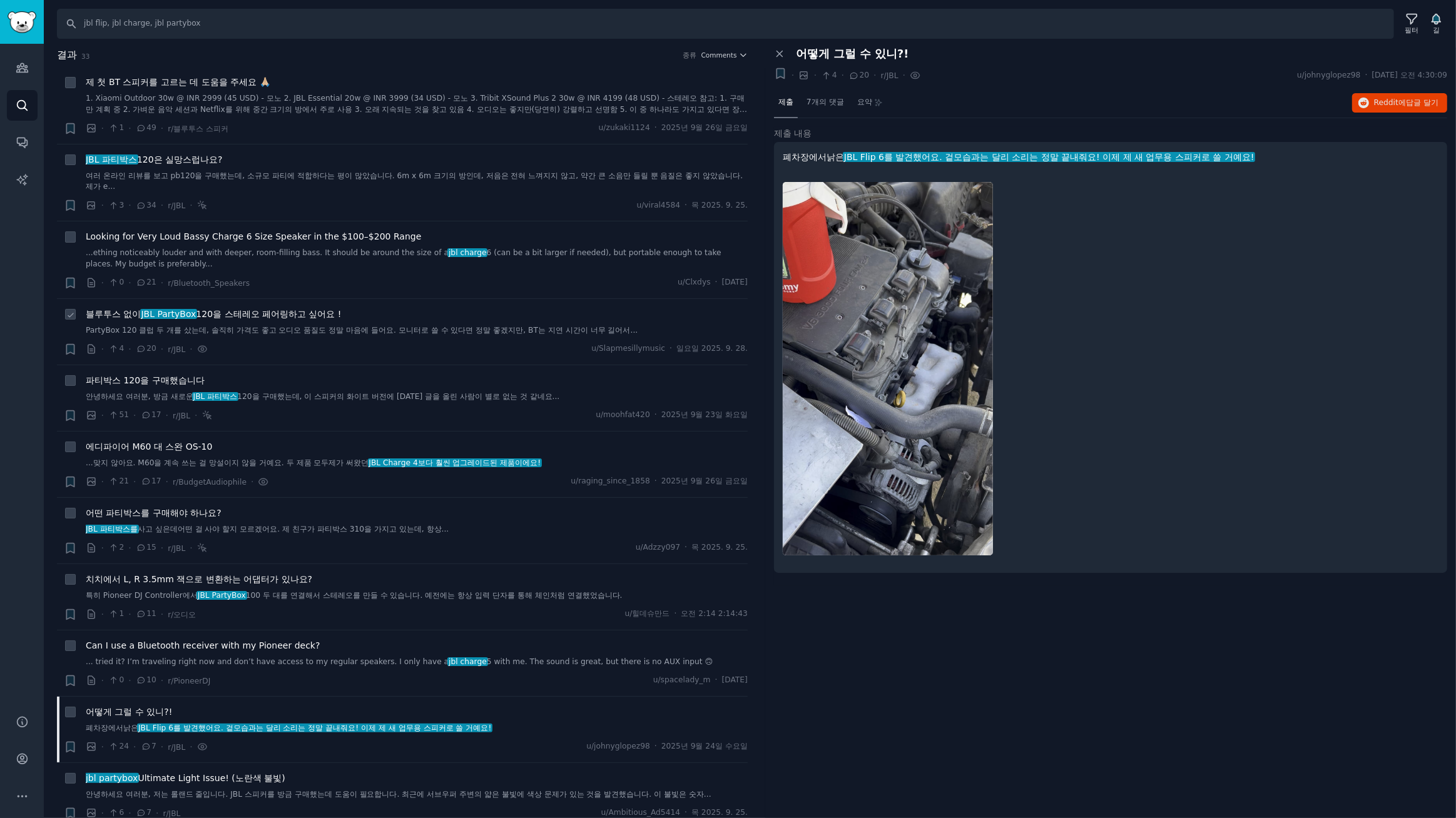
click at [316, 313] on font "120을 스테레오 페어링하고 싶어요 !" at bounding box center [268, 313] width 145 height 10
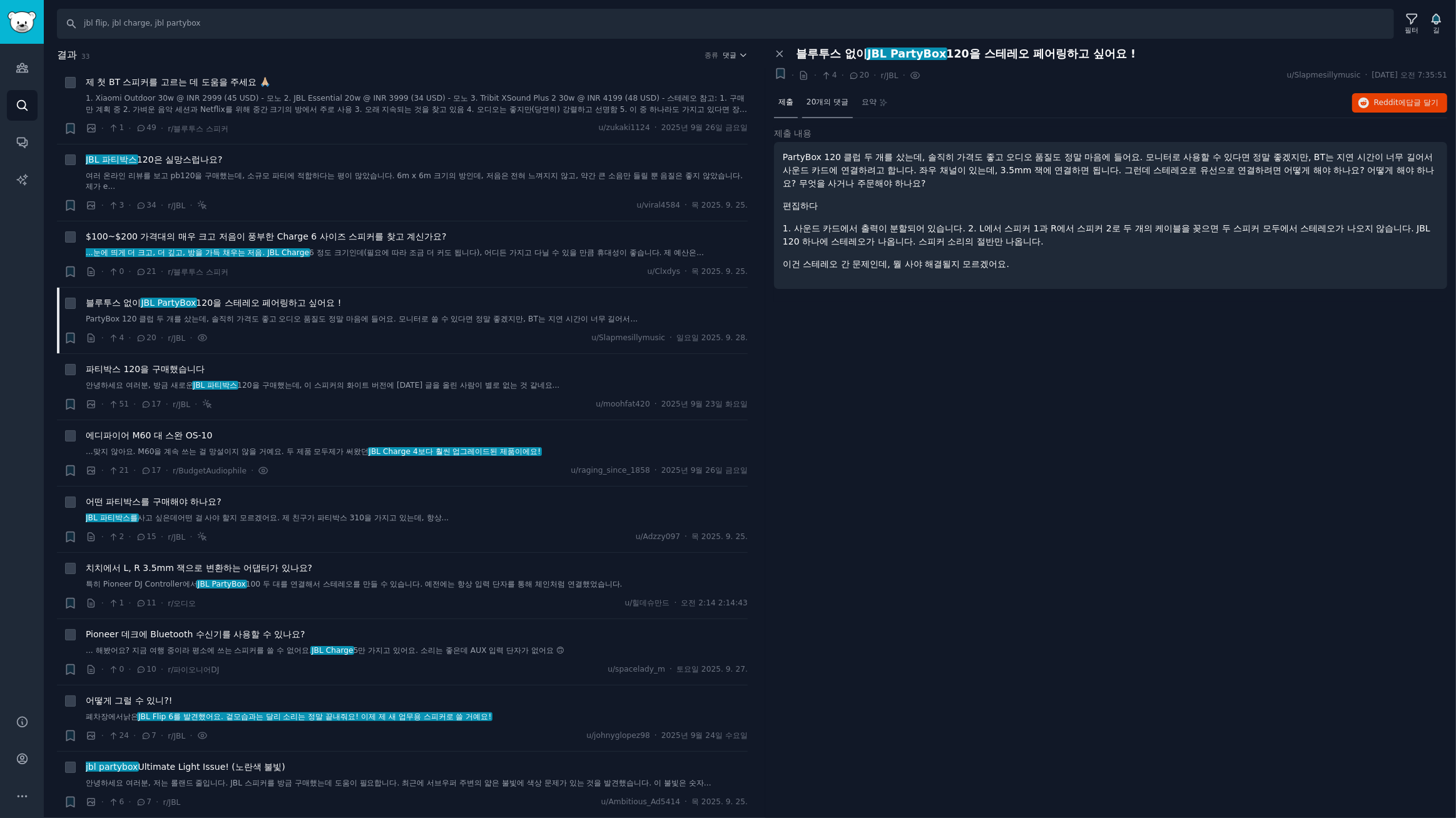
click at [830, 102] on font "20개의 댓글" at bounding box center [827, 101] width 42 height 9
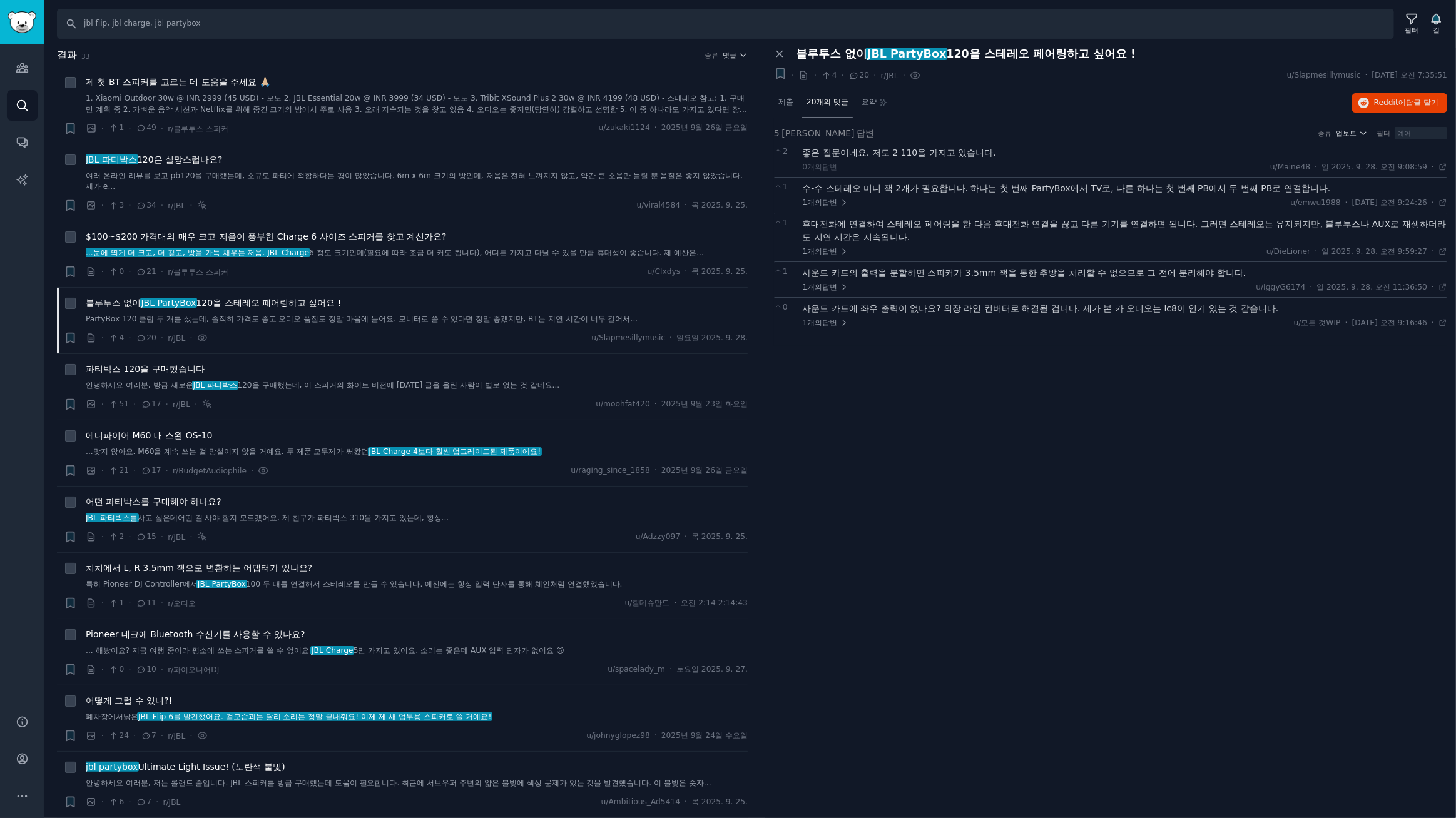
click at [887, 384] on div "패널 닫기 블루투스 없이 JBL PartyBox 120을 스테레오 페어링하고 싶어요 ! + · · 4 · 20 · r/JBL · u/Slapm…" at bounding box center [1111, 433] width 691 height 771
click at [161, 369] on font "파티박스 120을 구매했습니다" at bounding box center [145, 369] width 119 height 10
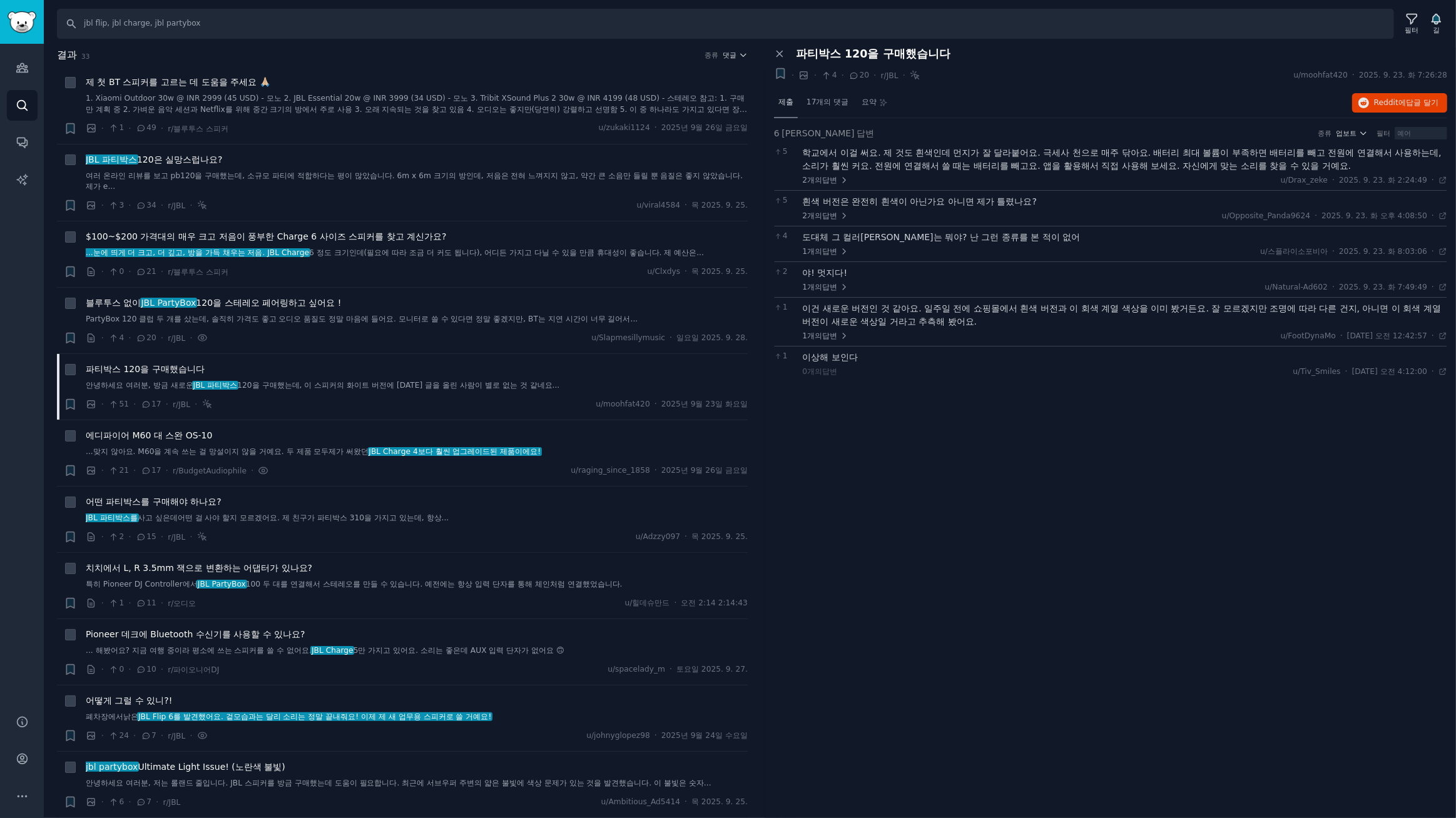
click at [784, 100] on font "제출" at bounding box center [785, 101] width 15 height 9
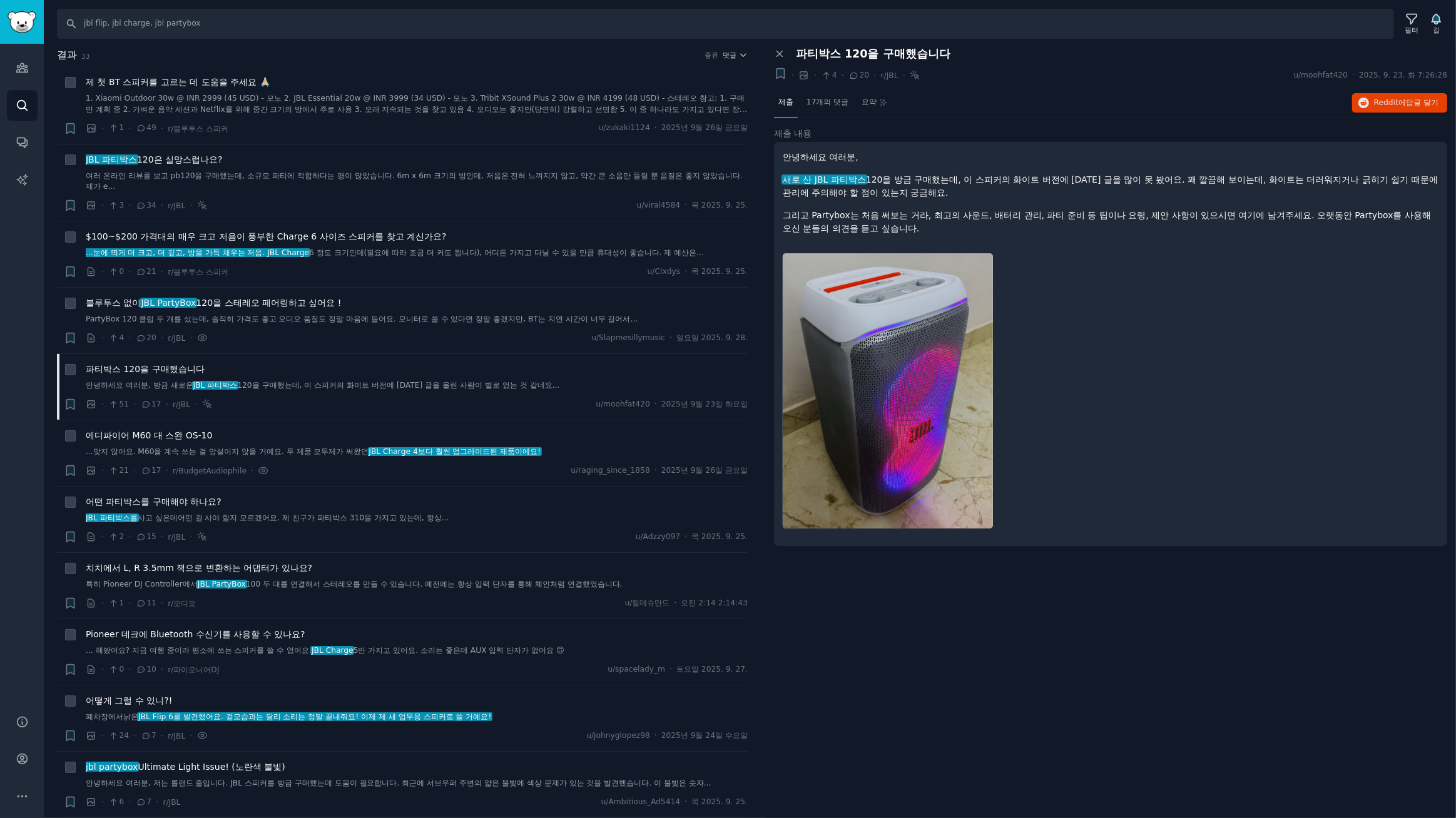
click at [1075, 289] on div at bounding box center [1111, 391] width 656 height 292
click at [112, 369] on font "파티박스 120을 구매했습니다" at bounding box center [145, 369] width 119 height 10
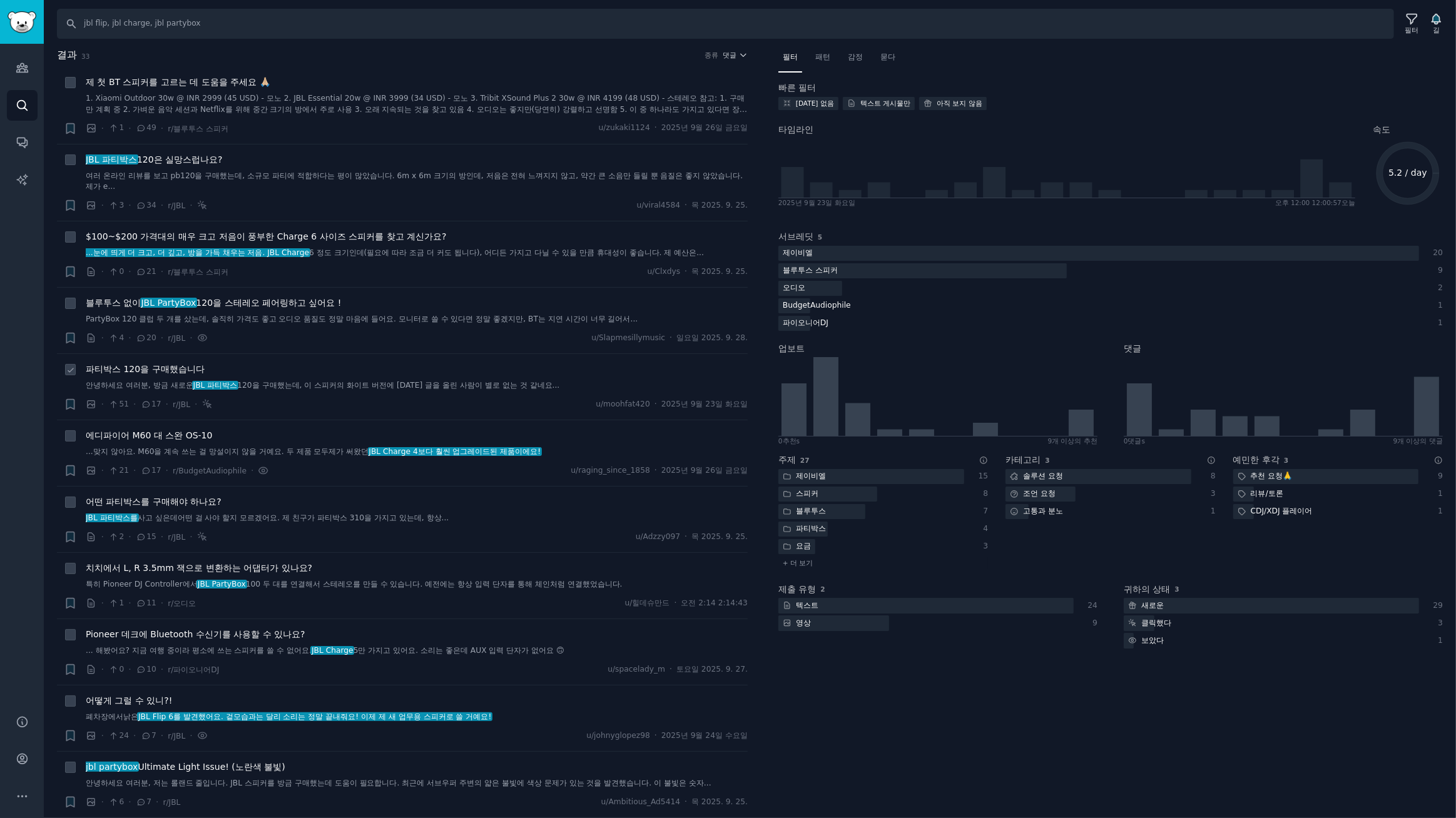
click at [175, 365] on font "파티박스 120을 구매했습니다" at bounding box center [145, 369] width 119 height 10
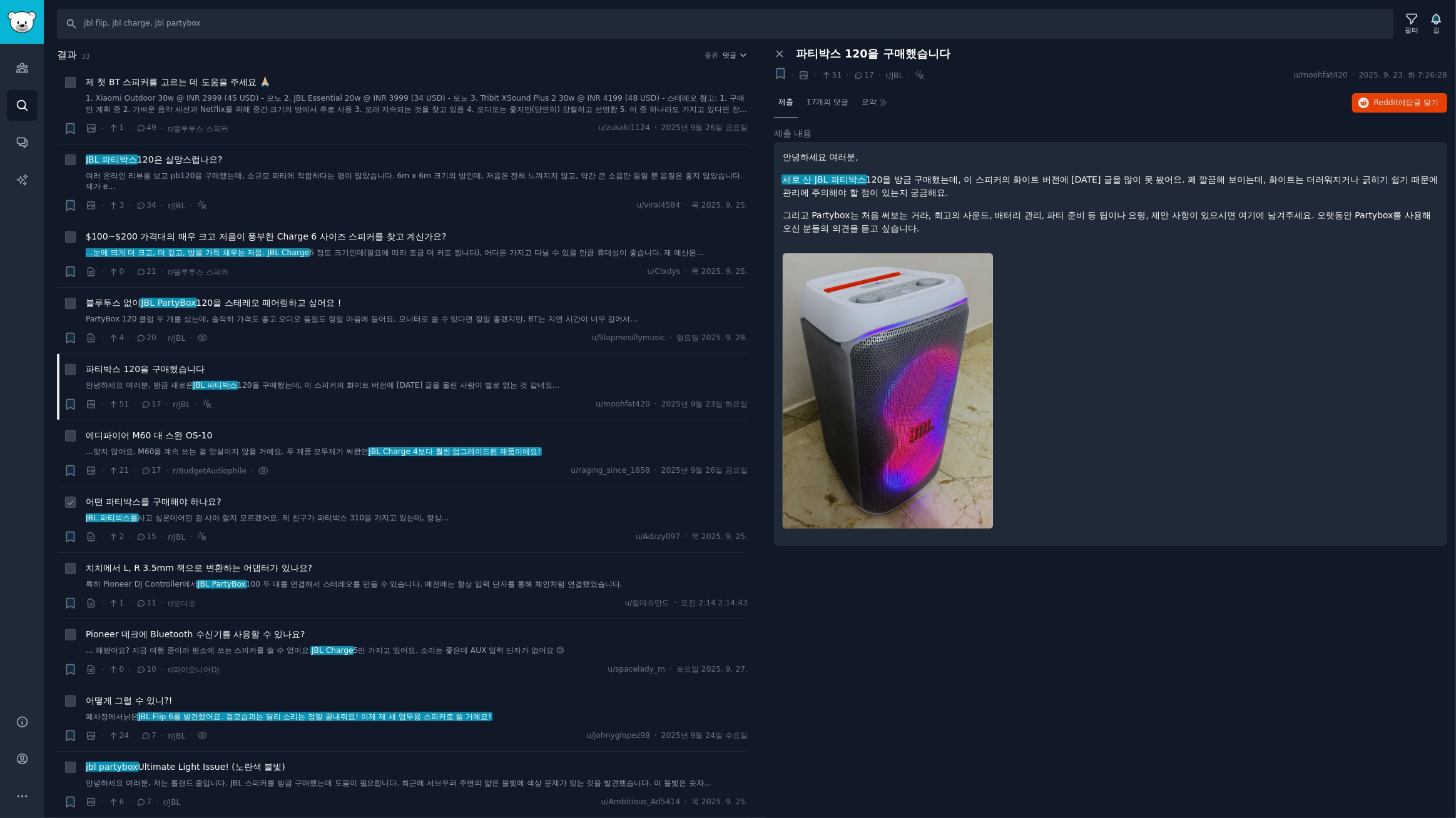
click at [156, 501] on font "어떤 파티박스를 구매해야 하나요?" at bounding box center [154, 501] width 136 height 10
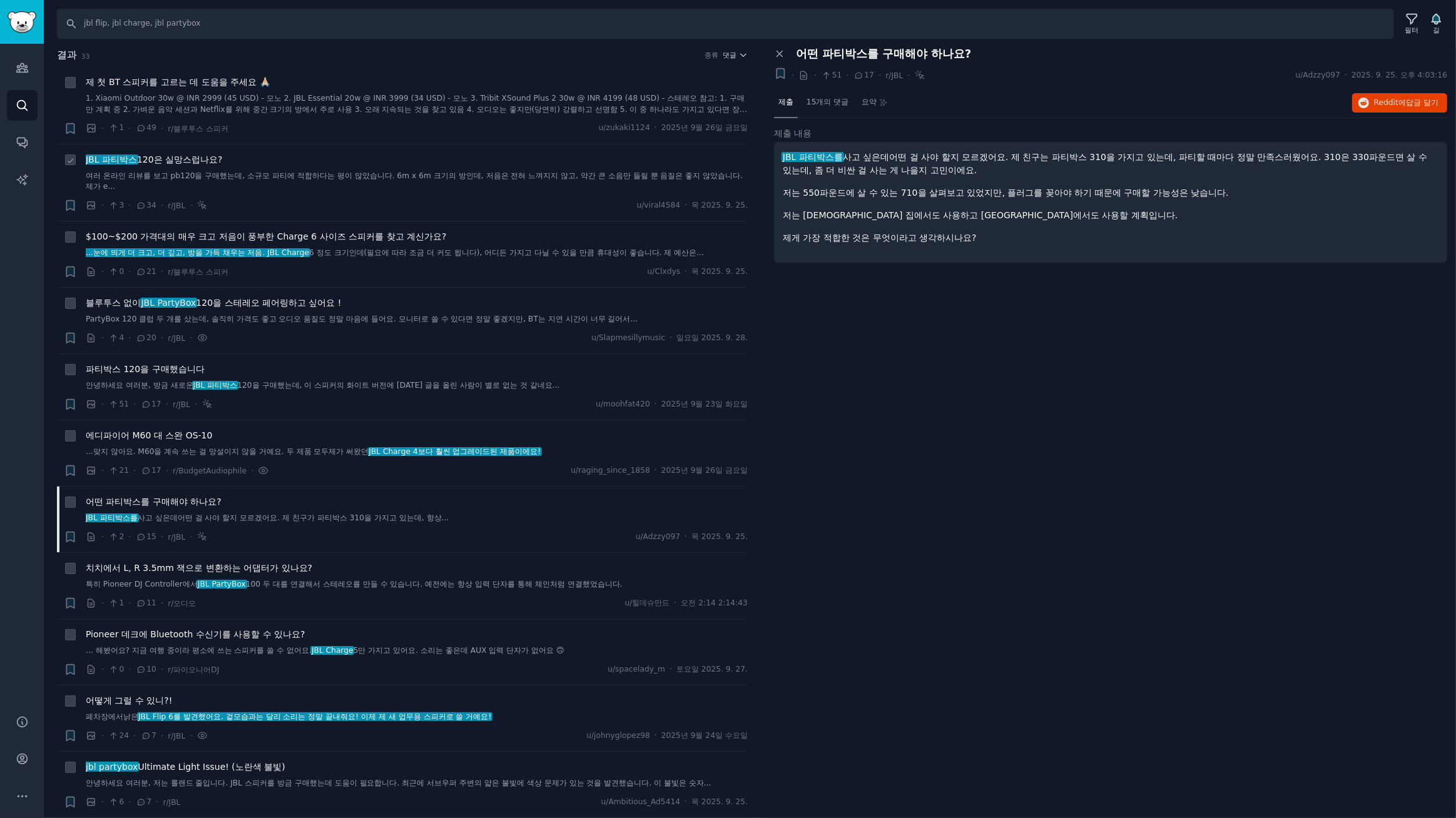
click at [129, 161] on font "JBL 파티박스" at bounding box center [112, 159] width 51 height 10
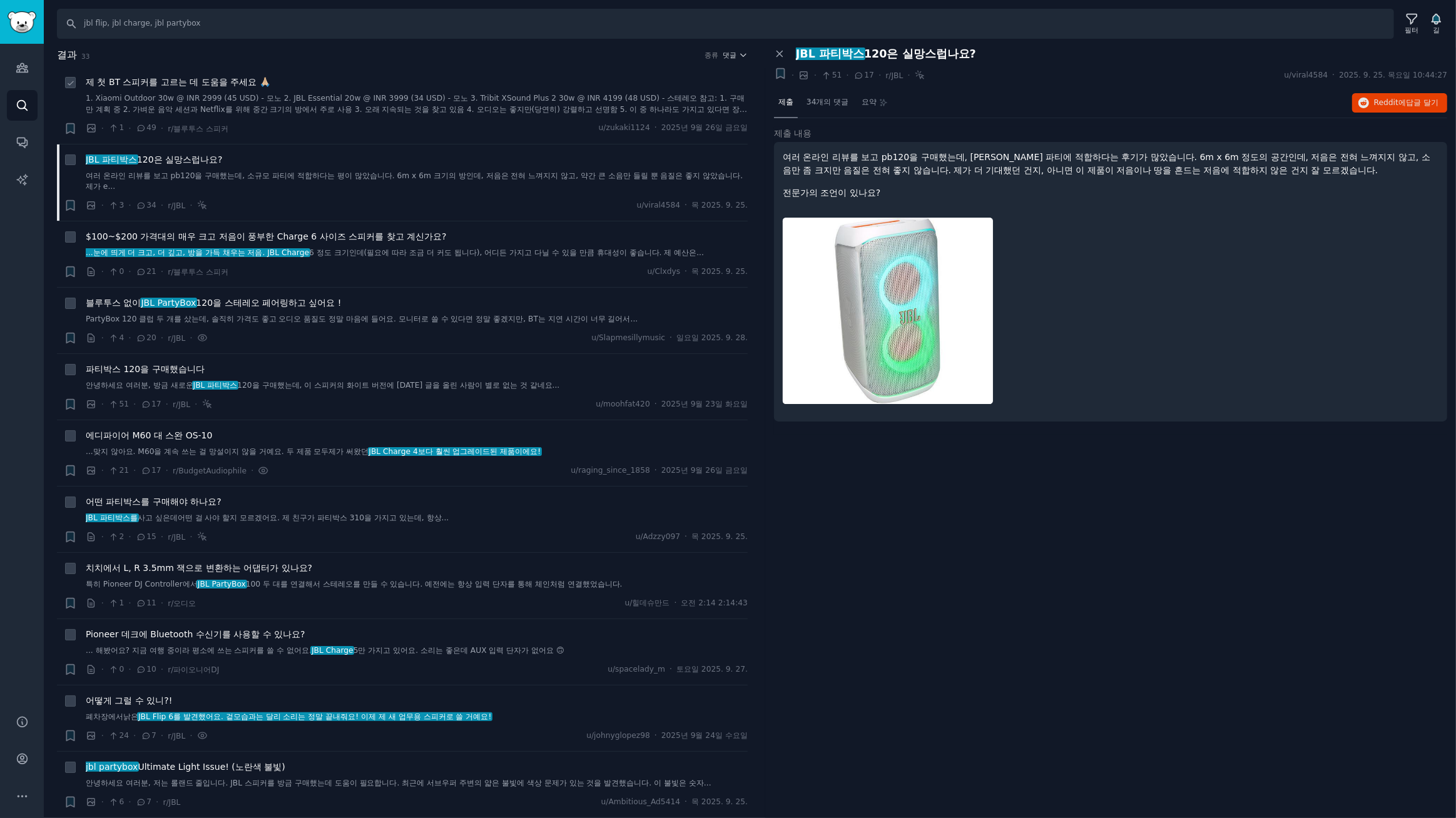
click at [194, 83] on font "제 첫 BT 스피커를 고르는 데 도움을 주세요 🙏🏼" at bounding box center [178, 82] width 185 height 10
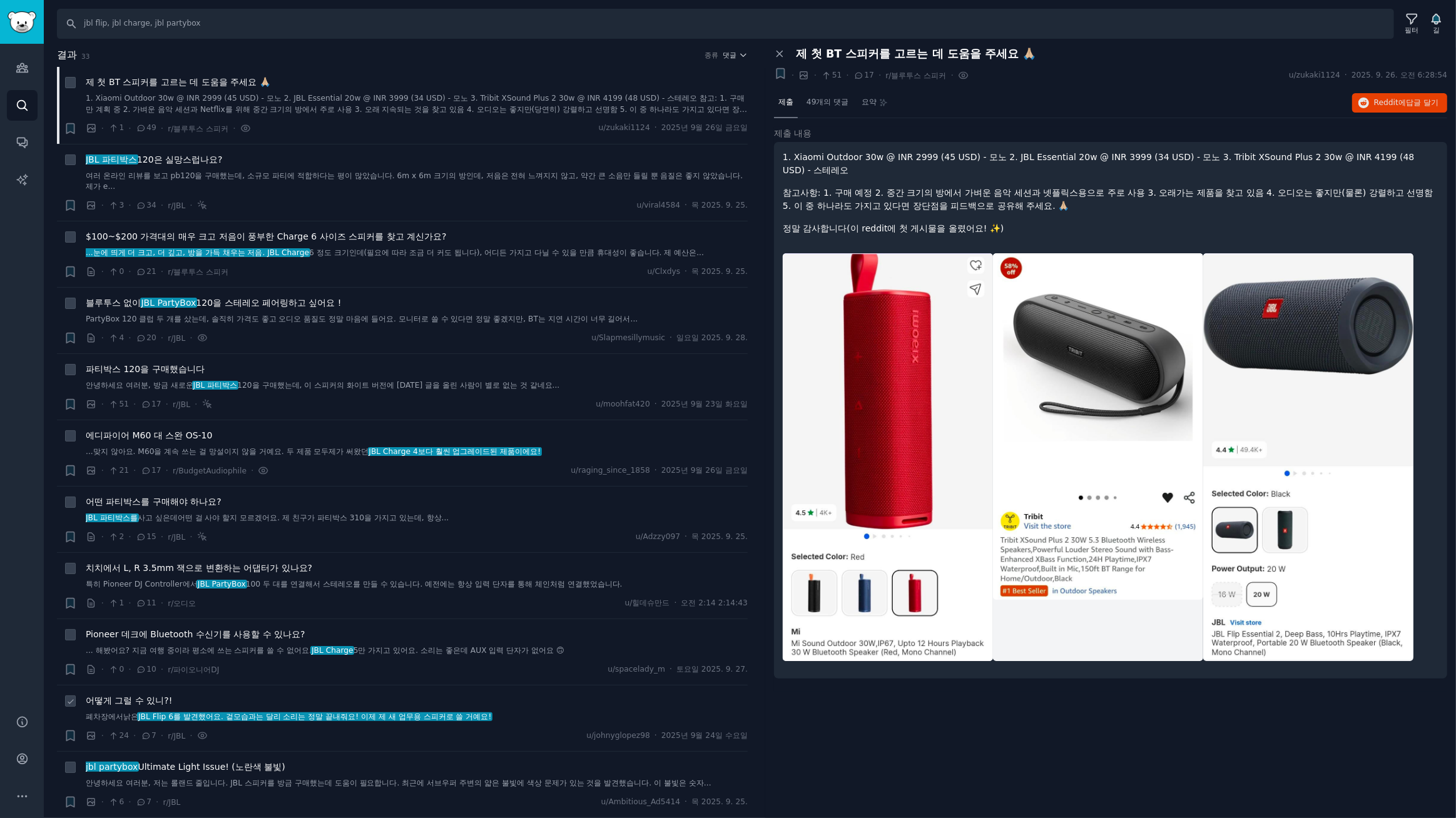
scroll to position [568, 0]
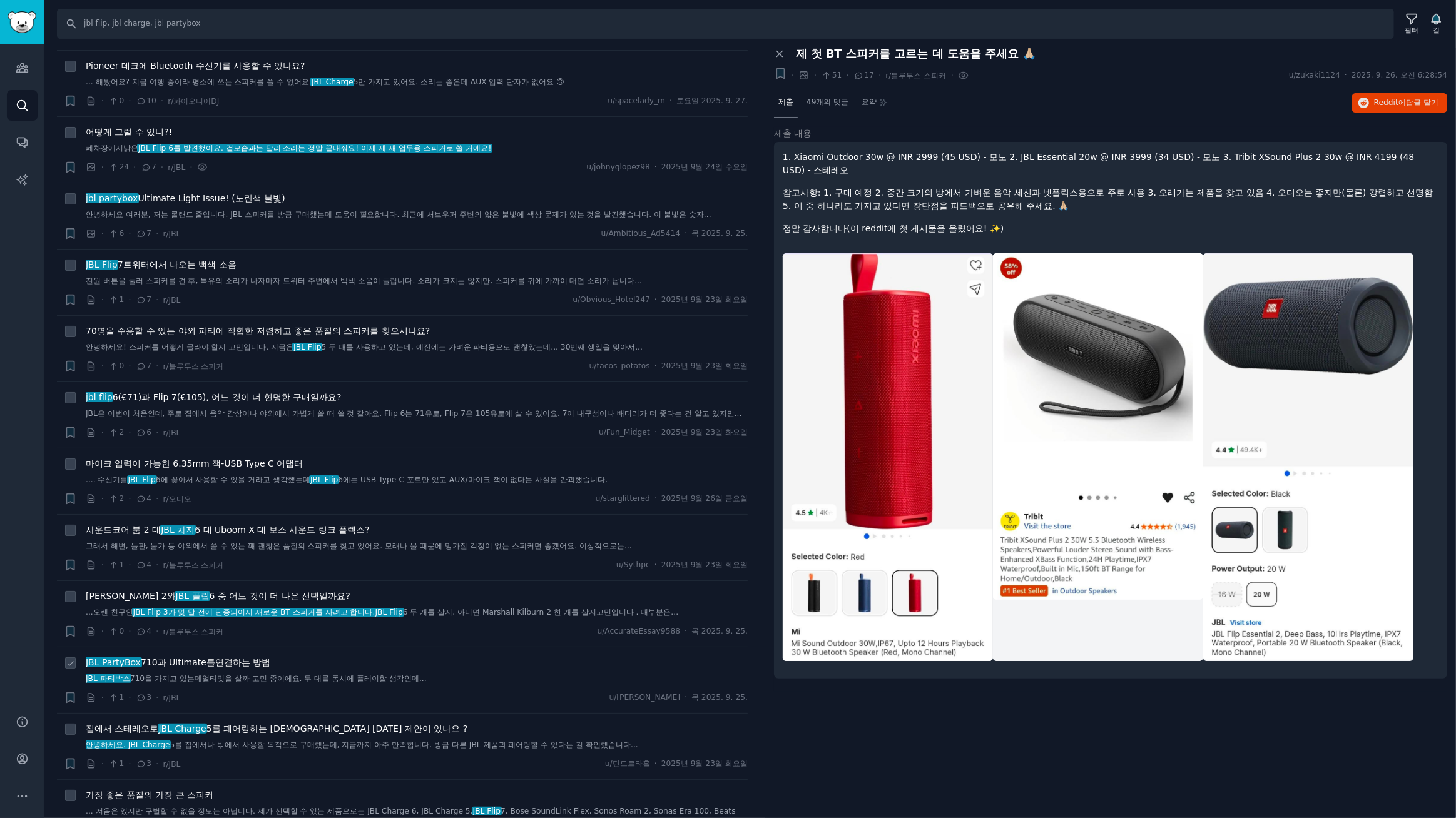
click at [219, 668] on font "연결하는 방법" at bounding box center [243, 662] width 55 height 10
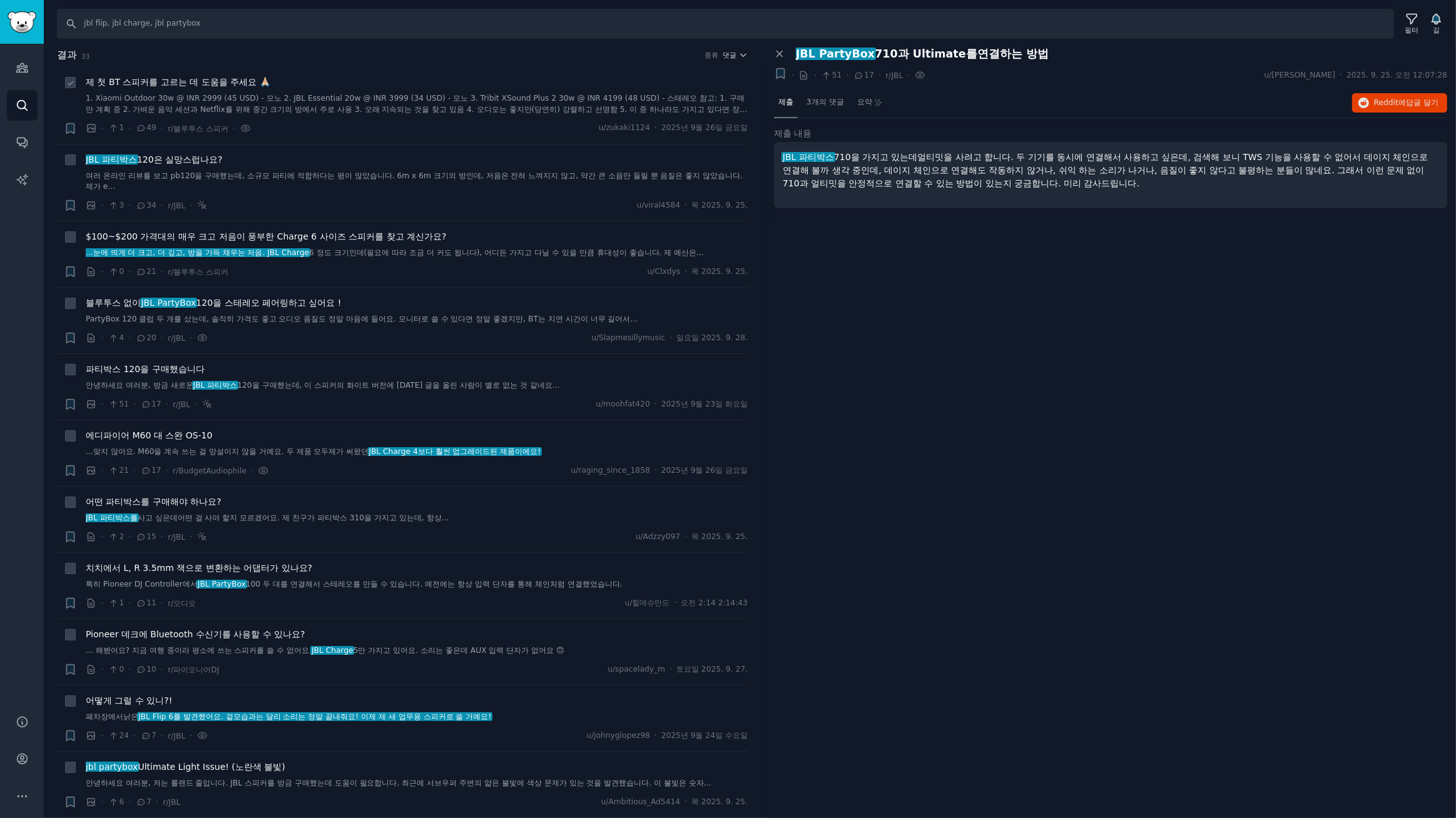
click at [239, 82] on font "제 첫 BT 스피커를 고르는 데 도움을 주세요 🙏🏼" at bounding box center [178, 82] width 185 height 10
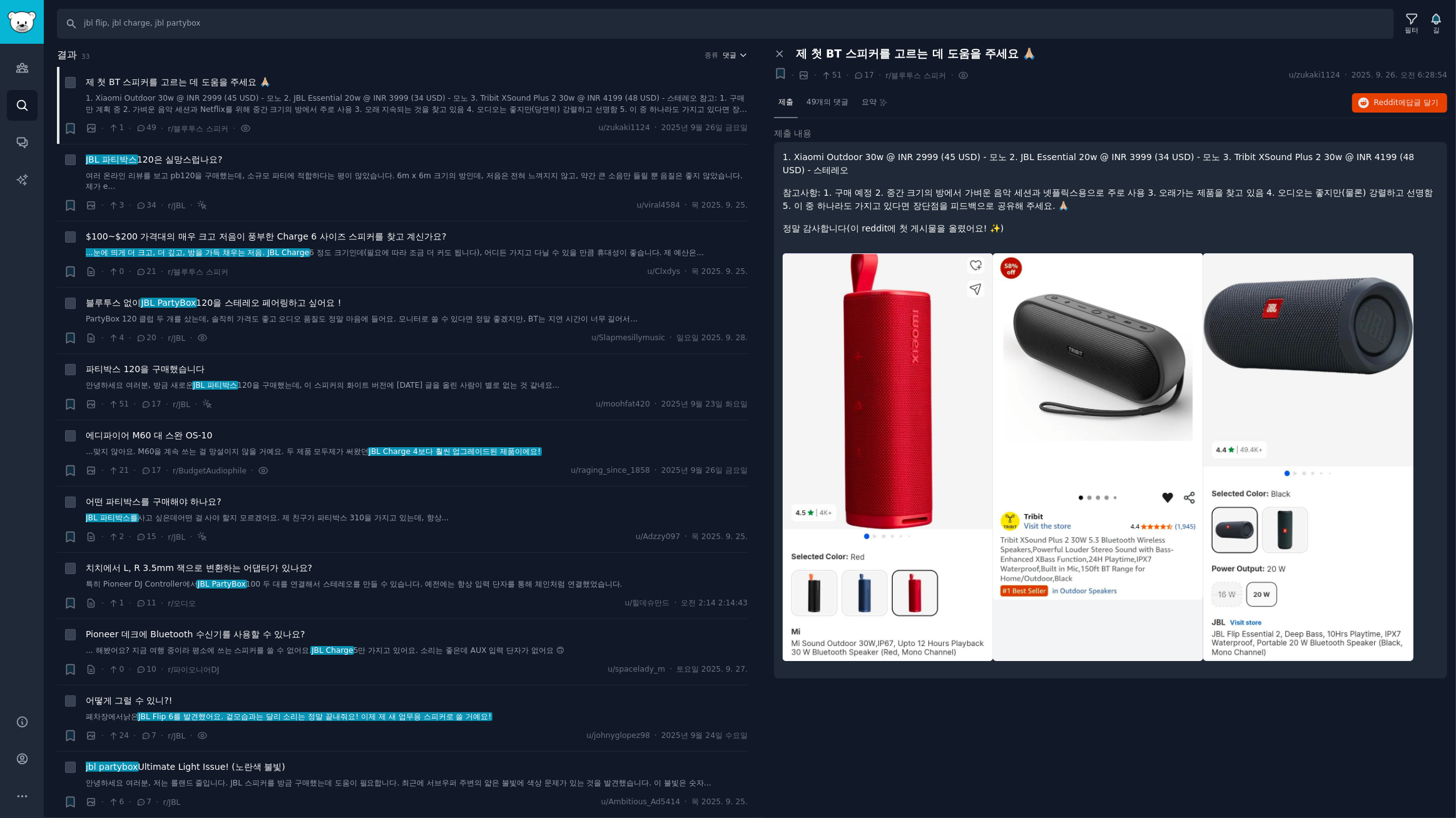
click at [739, 52] on icon "button" at bounding box center [742, 55] width 9 height 9
click at [650, 100] on font "업보트" at bounding box center [660, 101] width 23 height 9
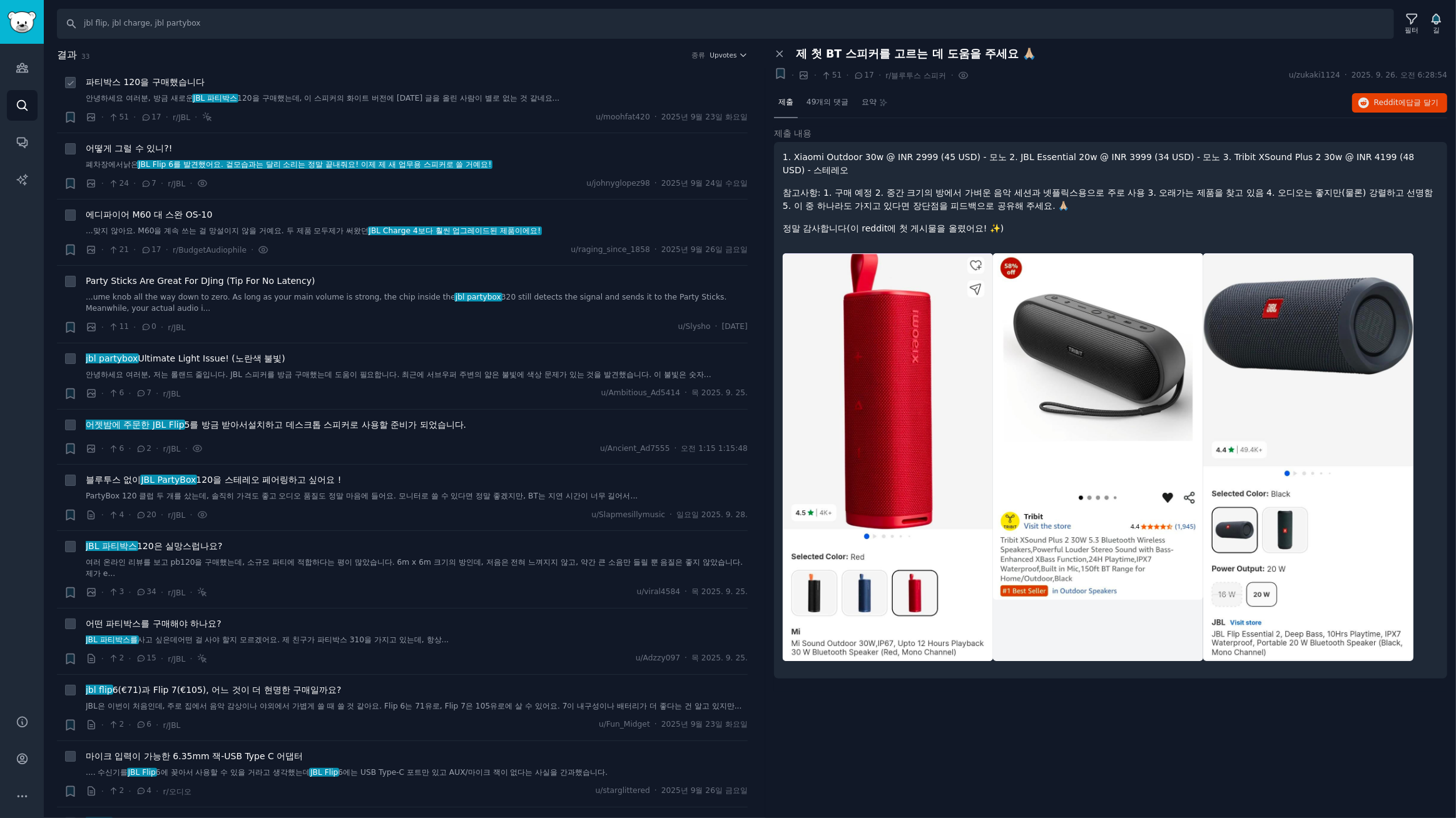
click at [179, 80] on font "파티박스 120을 구매했습니다" at bounding box center [145, 82] width 119 height 10
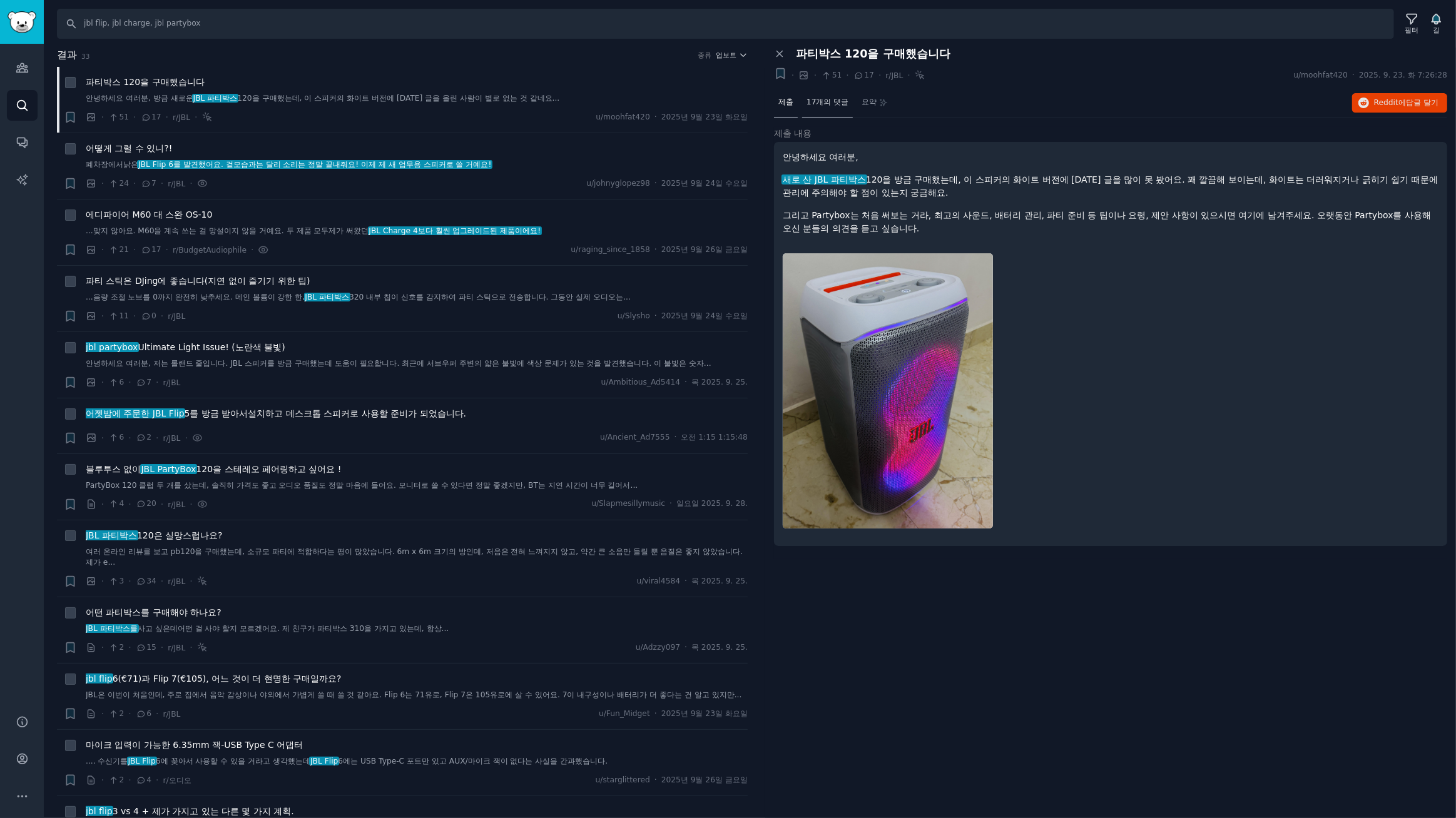
click at [821, 97] on font "17개의 댓글" at bounding box center [827, 101] width 42 height 9
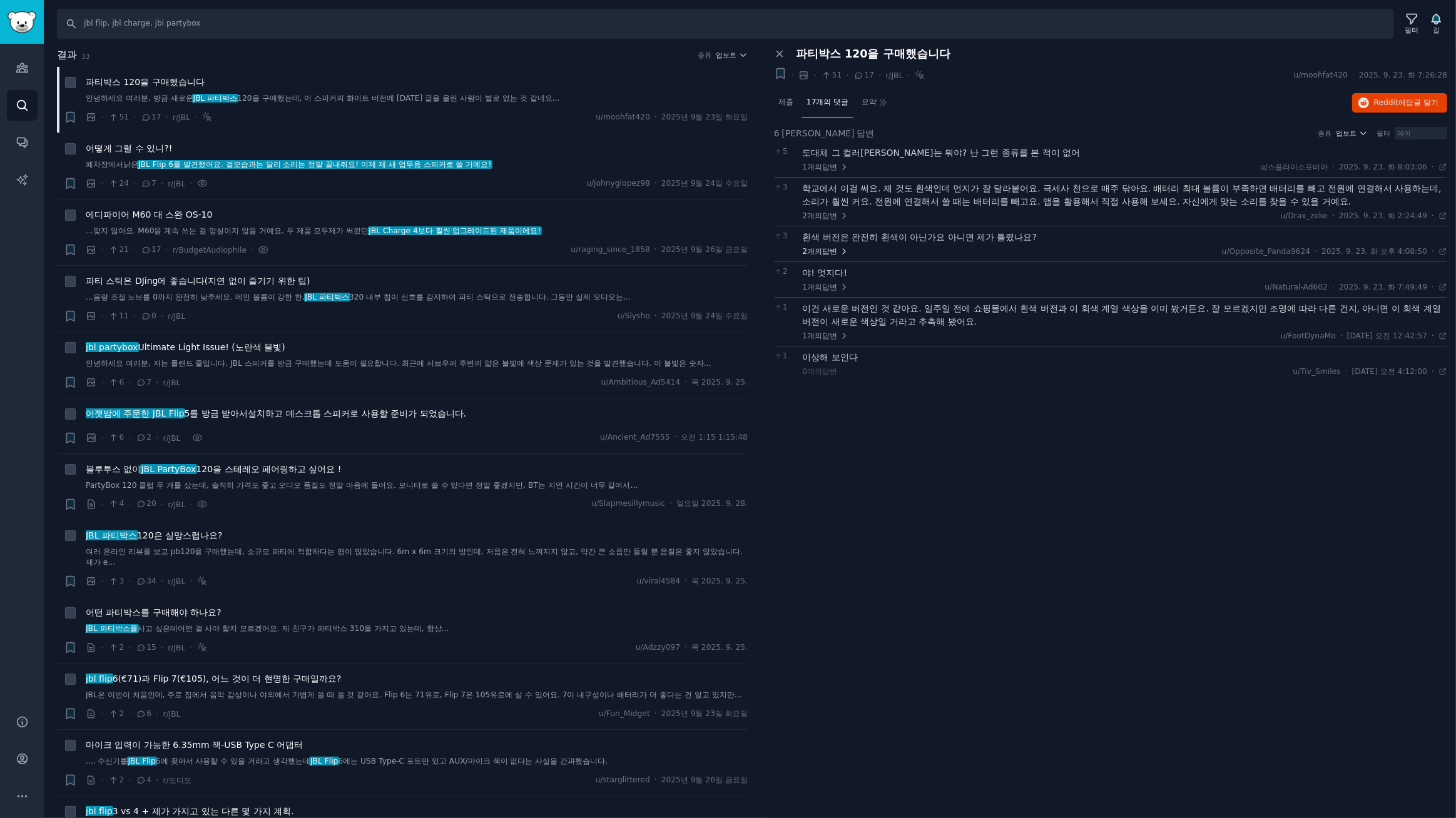
click at [826, 250] on font "답변" at bounding box center [829, 251] width 15 height 9
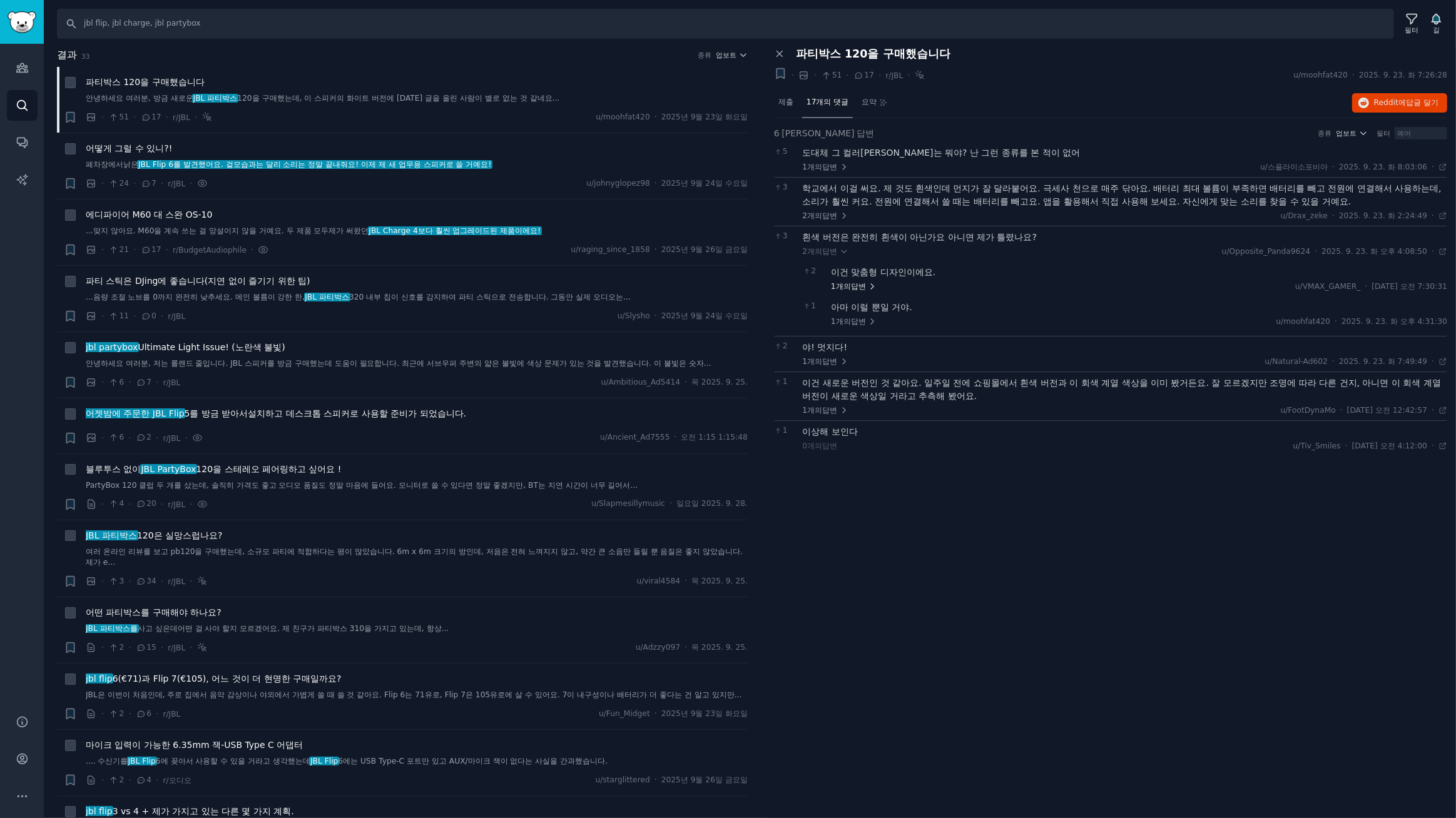
click at [861, 286] on font "답변" at bounding box center [858, 286] width 15 height 9
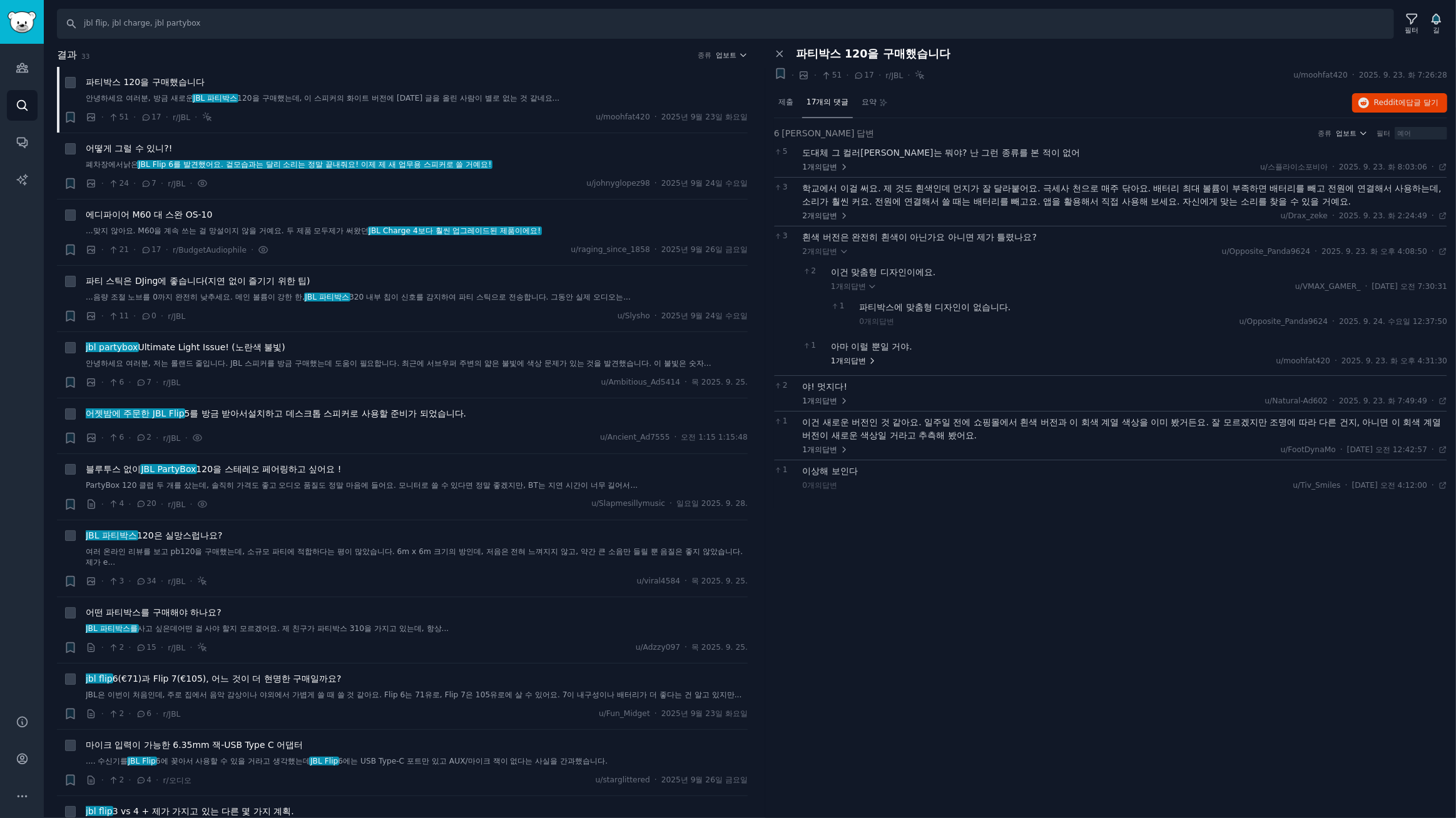
click at [860, 359] on font "답변" at bounding box center [858, 360] width 15 height 9
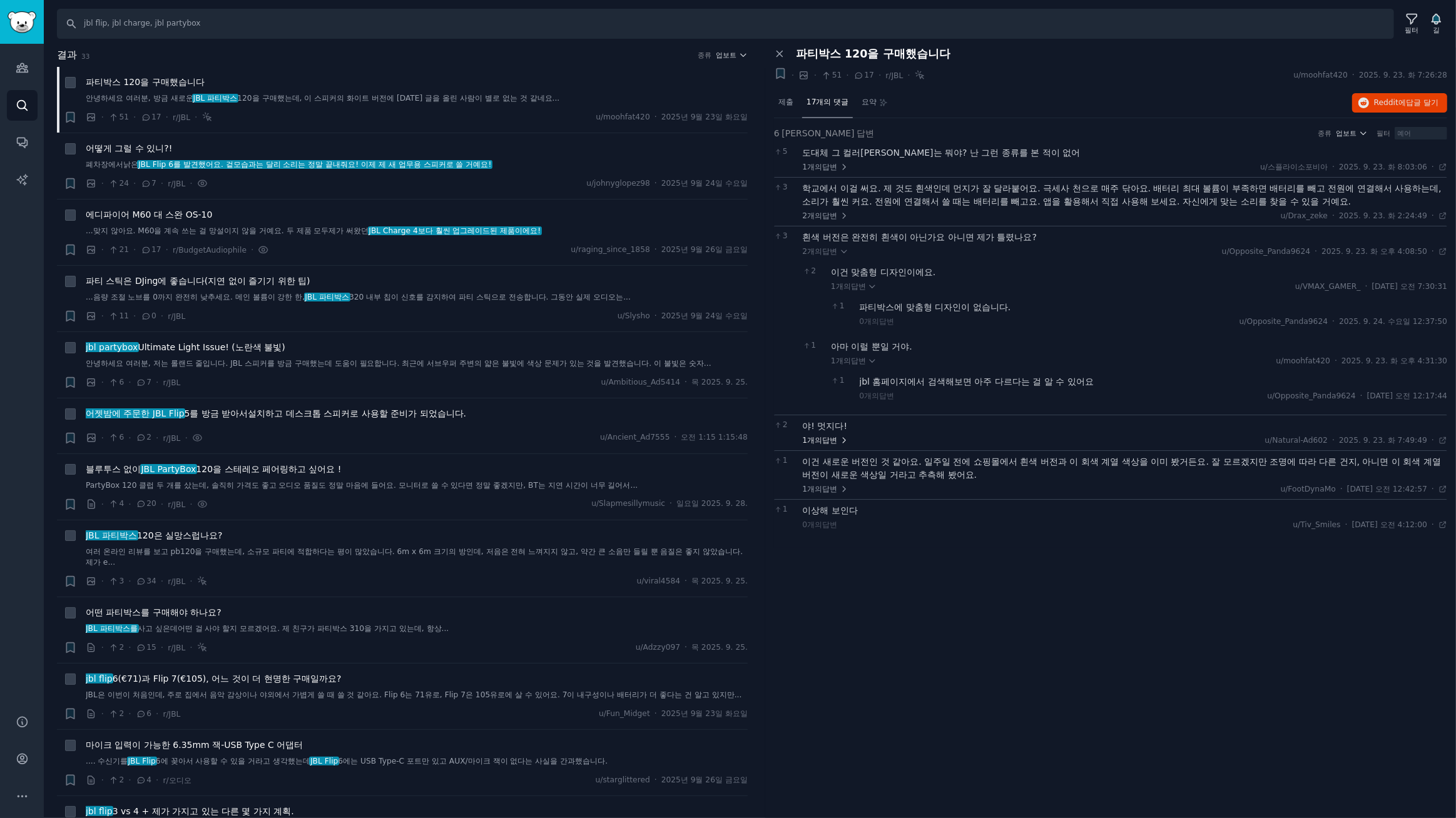
click at [832, 437] on font "답변" at bounding box center [829, 440] width 15 height 9
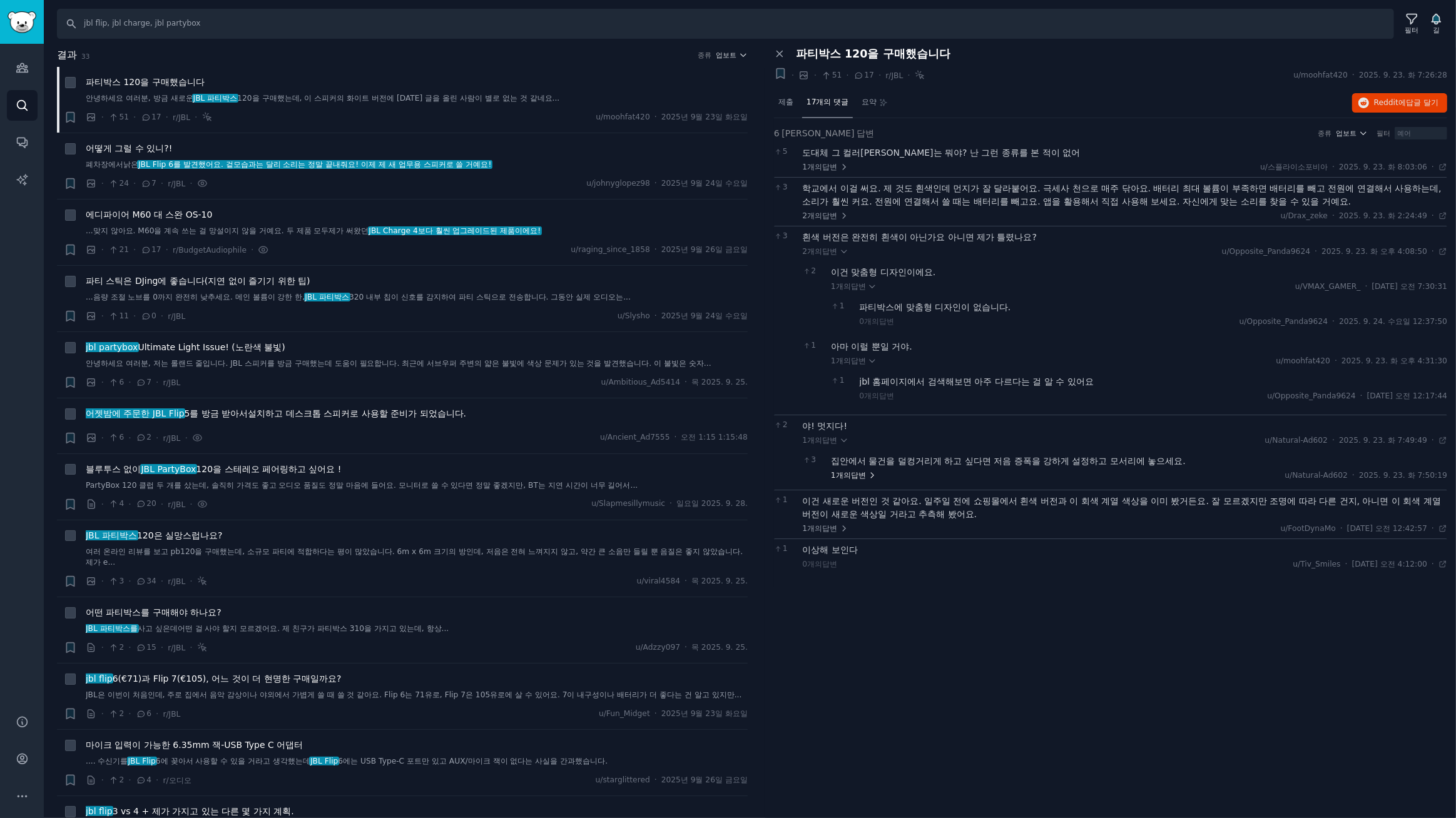
click at [859, 473] on font "답변" at bounding box center [858, 475] width 15 height 9
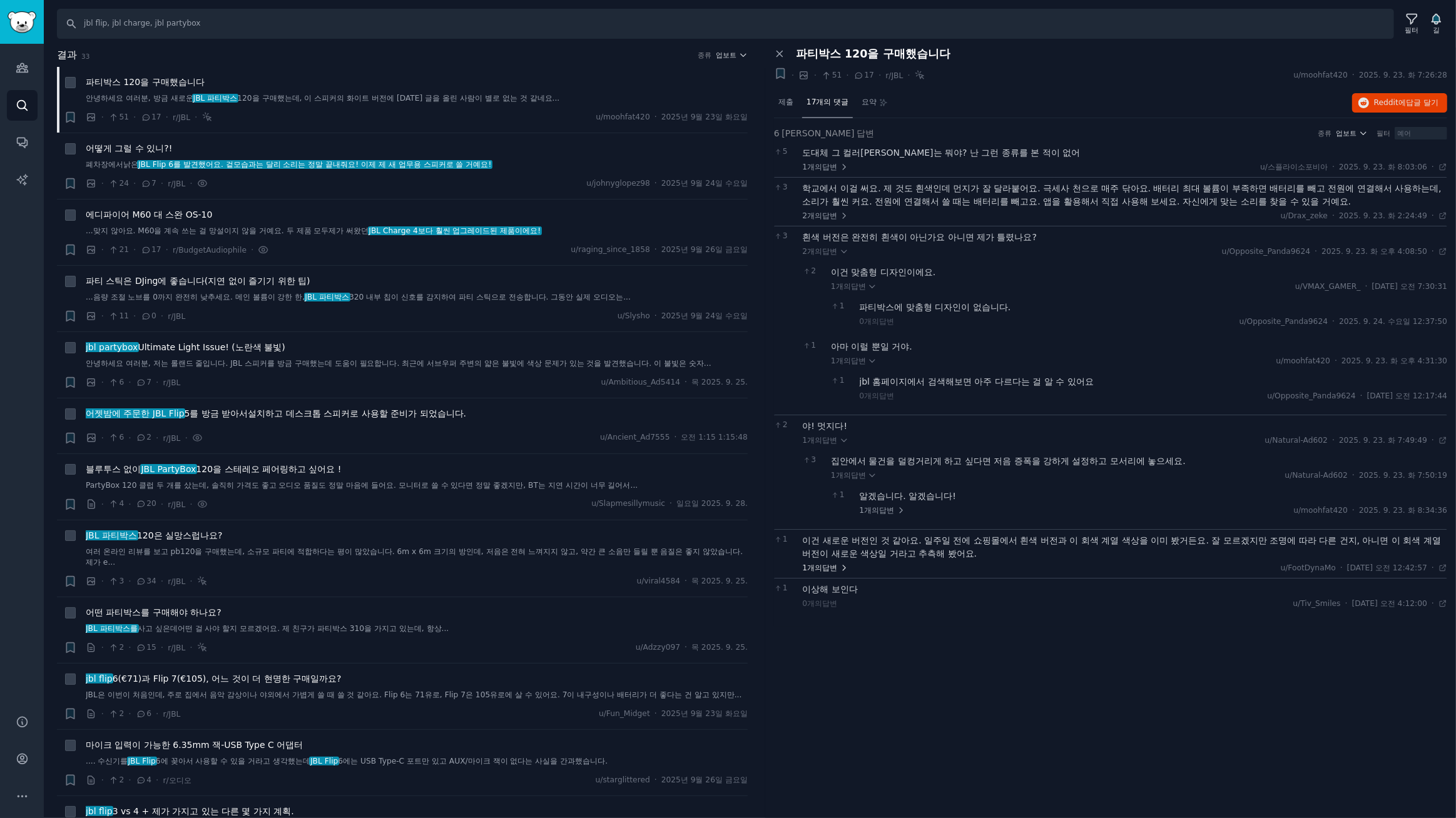
click at [832, 564] on font "답변" at bounding box center [829, 568] width 15 height 9
click at [830, 163] on font "답변" at bounding box center [829, 167] width 15 height 9
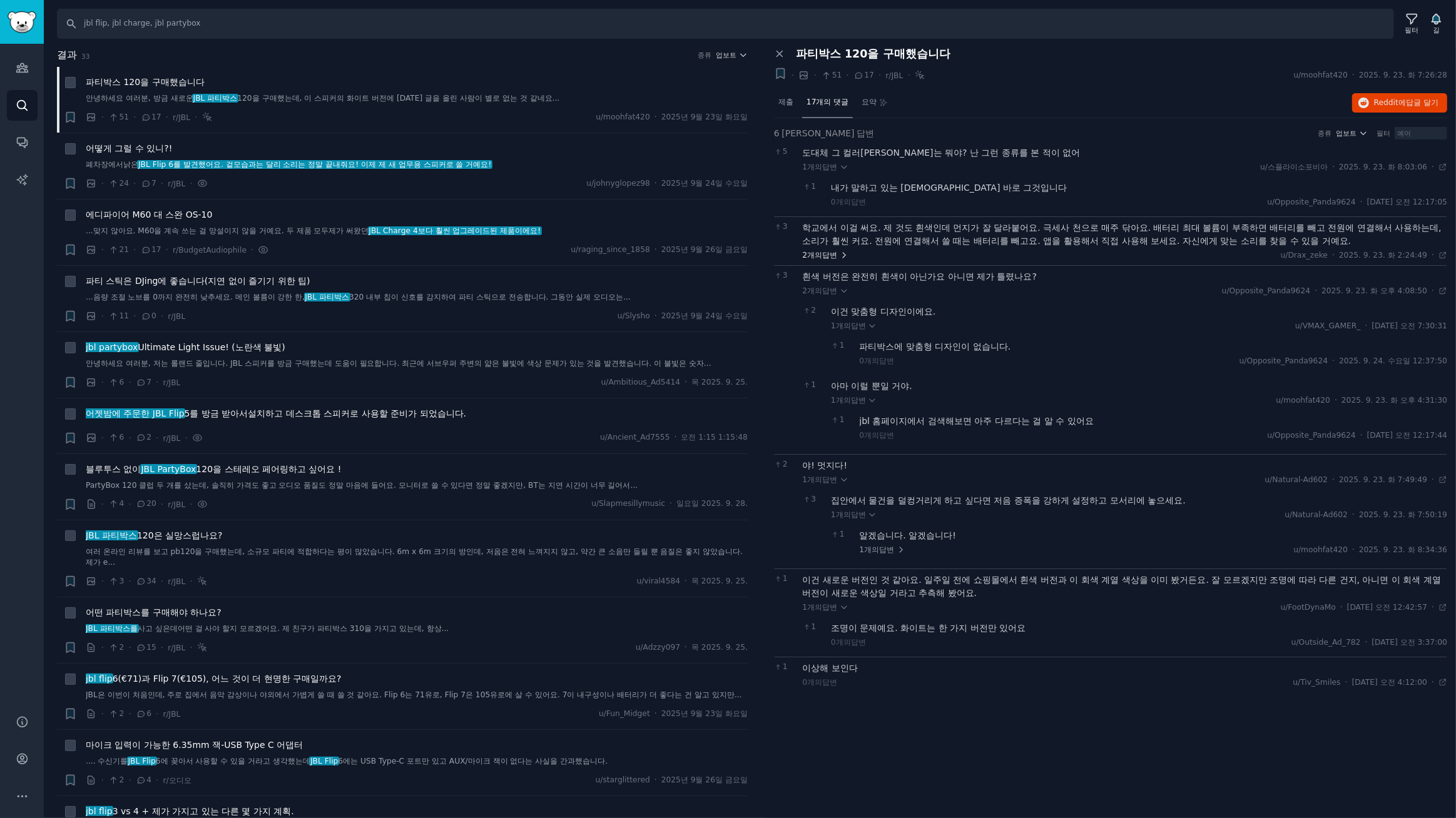
click at [831, 251] on font "답변" at bounding box center [829, 255] width 15 height 9
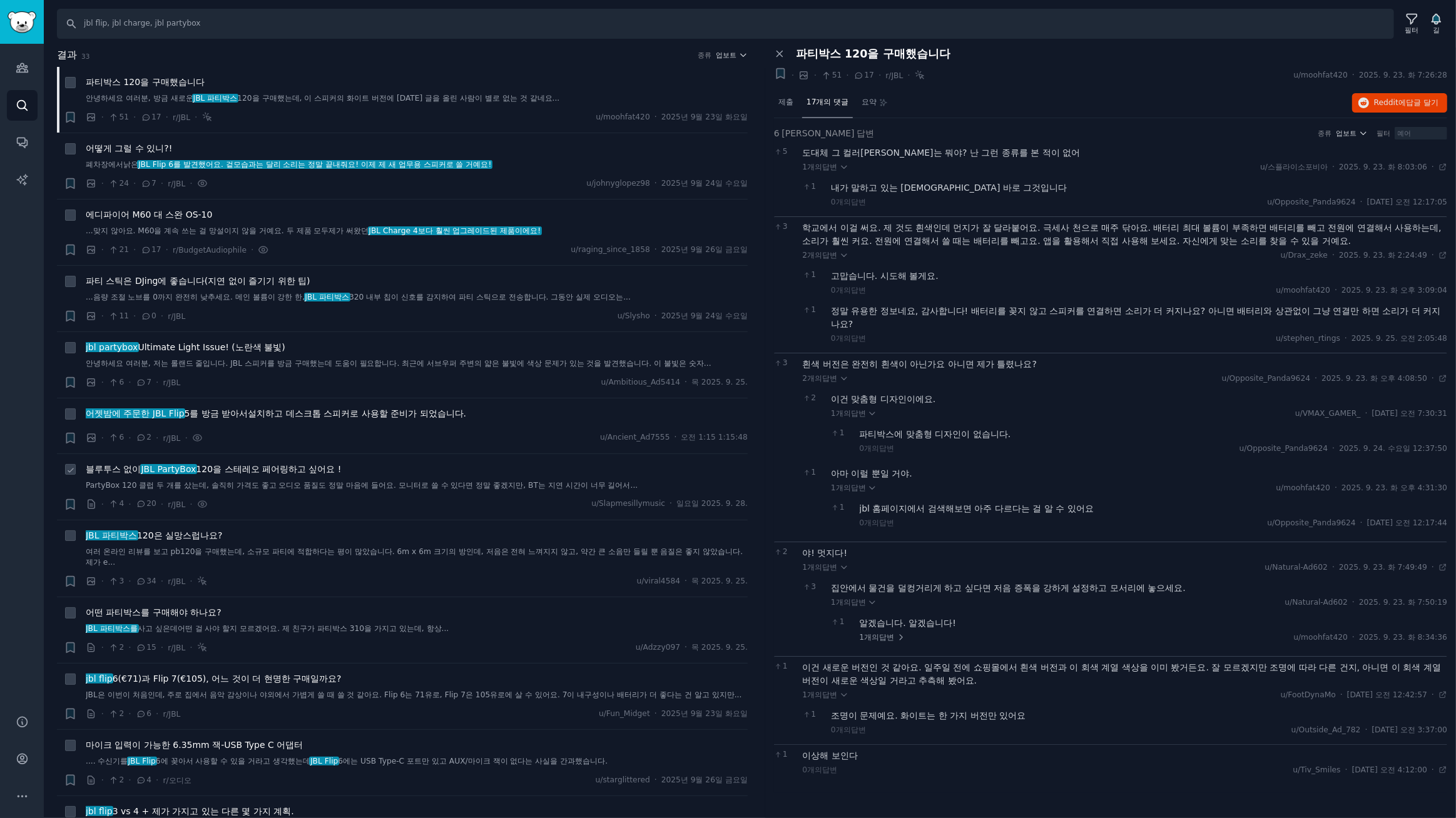
click at [283, 469] on font "120을 스테레오 페어링하고 싶어요 !" at bounding box center [268, 469] width 145 height 10
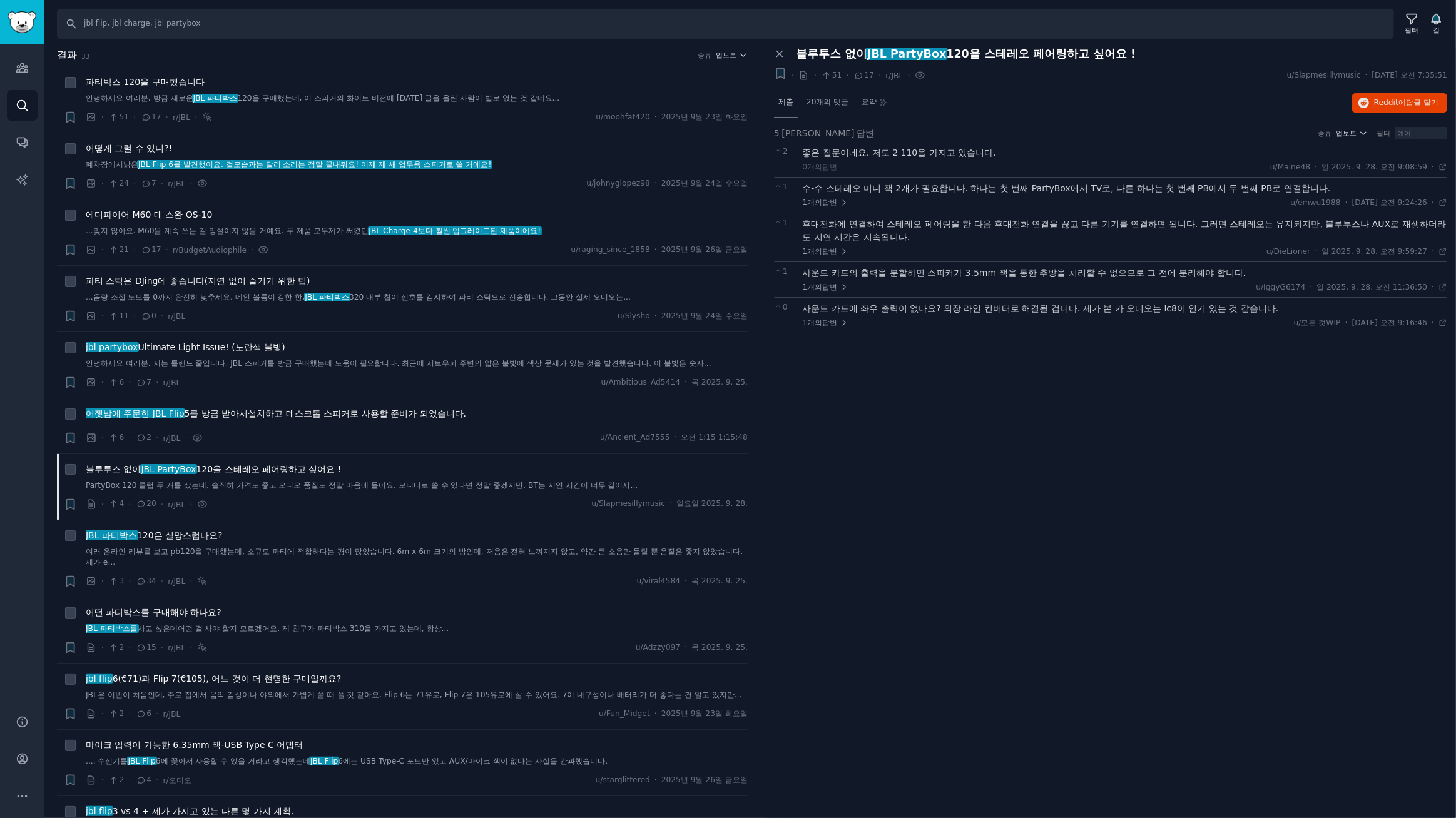
click at [787, 106] on div "제출" at bounding box center [785, 103] width 23 height 30
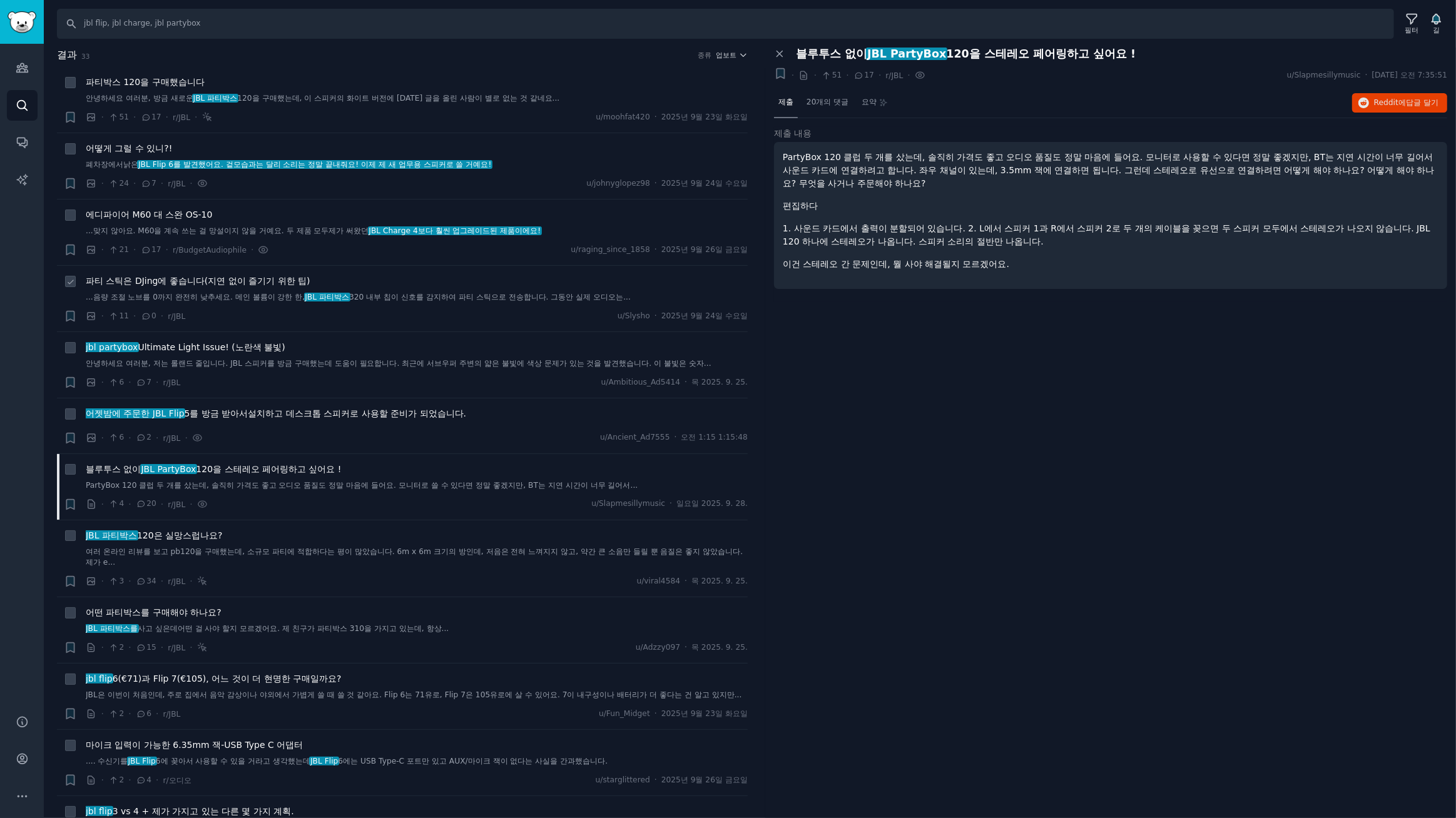
click at [251, 282] on font "파티 스틱은 DJing에 좋습니다(지연 없이 즐기기 위한 팁)" at bounding box center [198, 281] width 225 height 10
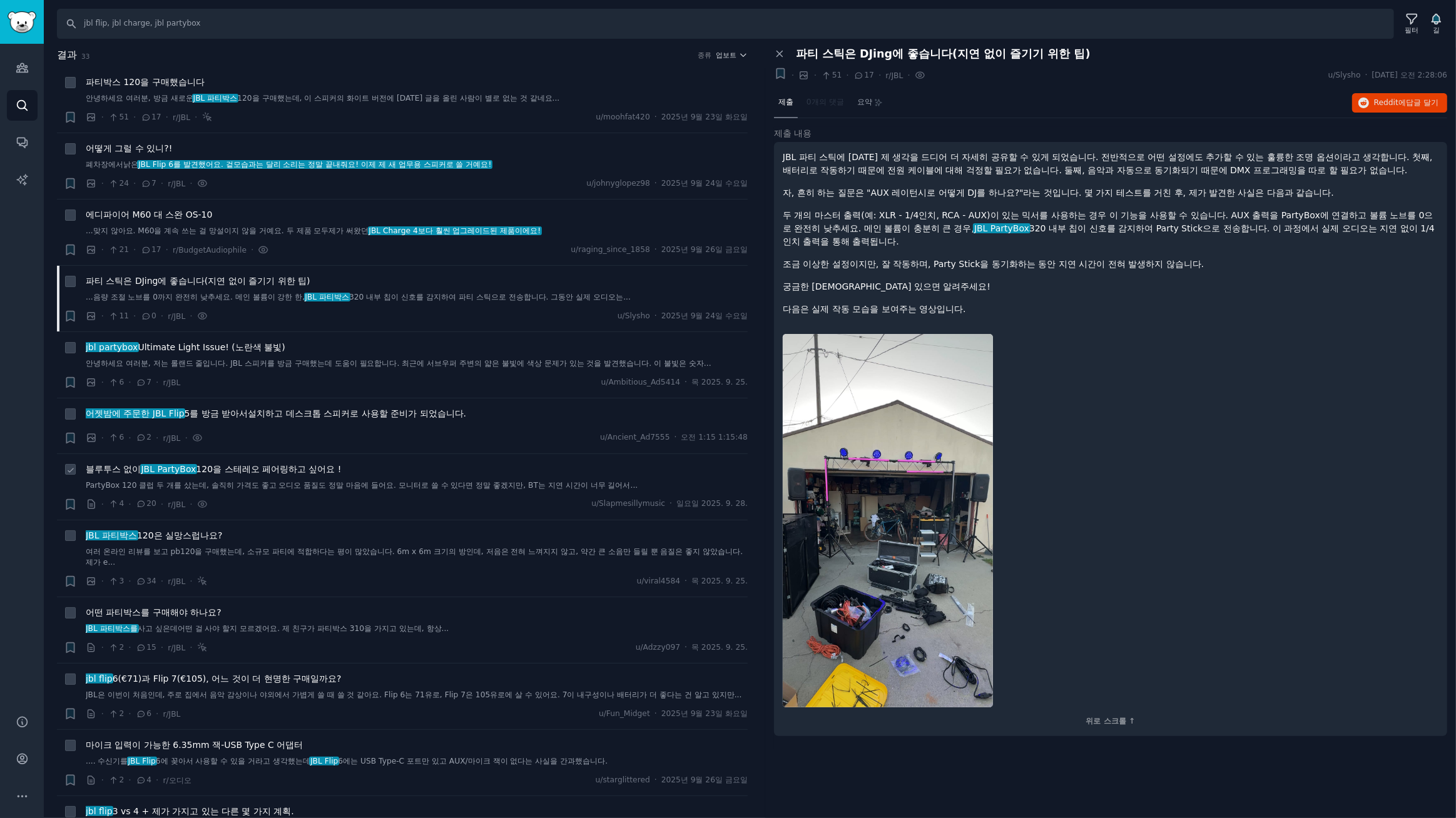
click at [250, 466] on font "120을 스테레오 페어링하고 싶어요 !" at bounding box center [268, 469] width 145 height 10
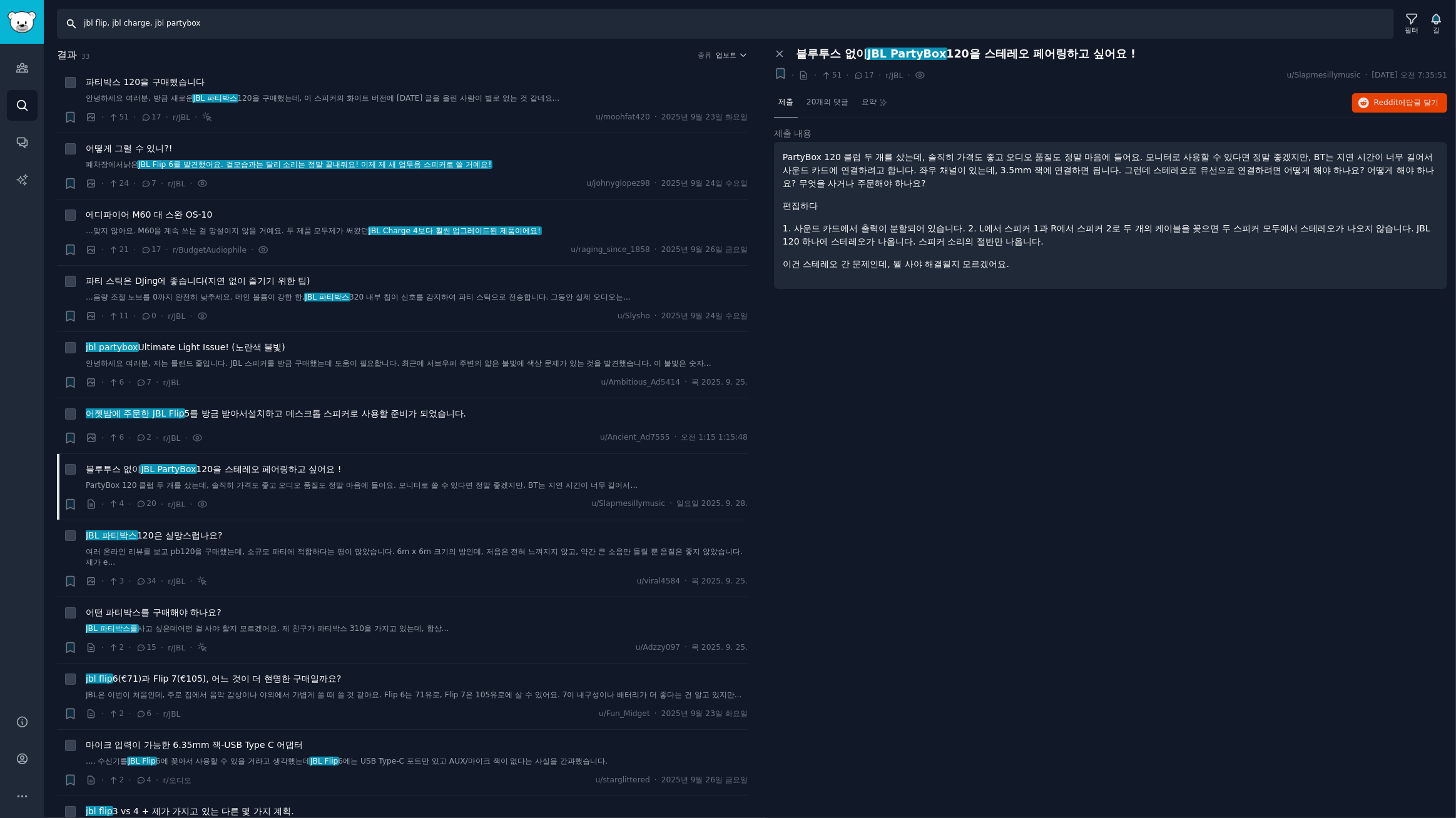
drag, startPoint x: 289, startPoint y: 18, endPoint x: 0, endPoint y: 1, distance: 289.5
click at [0, 1] on div "Advanced Search 청중 찾다 대화 AI 보고서 돕다 계정 더 찾다 jbl flip, jbl charge, jbl partybox 필…" at bounding box center [728, 409] width 1456 height 818
type input "samsung the frame, the frame pro, the frame tv"
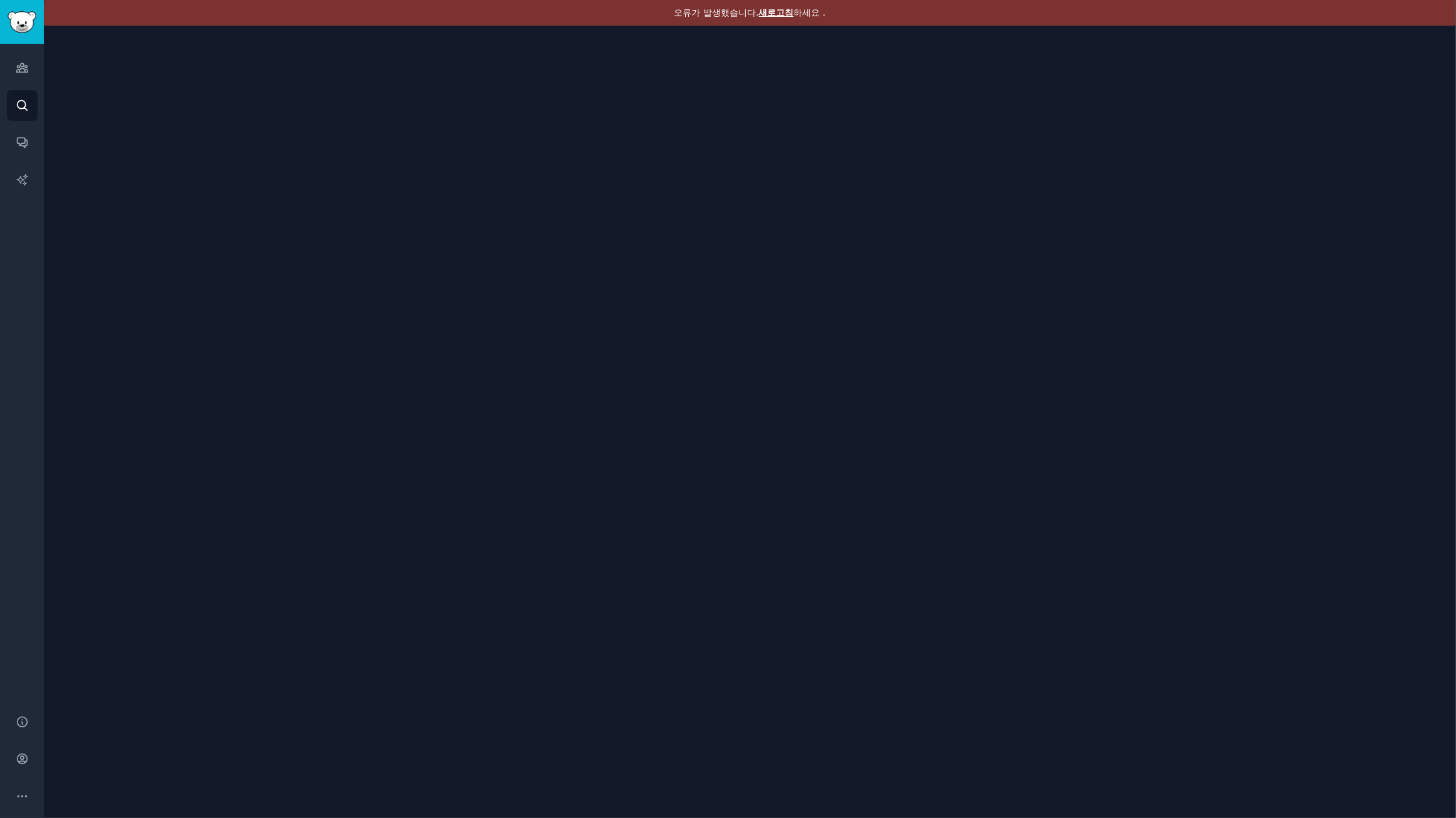
click at [777, 13] on font "새로고침" at bounding box center [776, 12] width 35 height 10
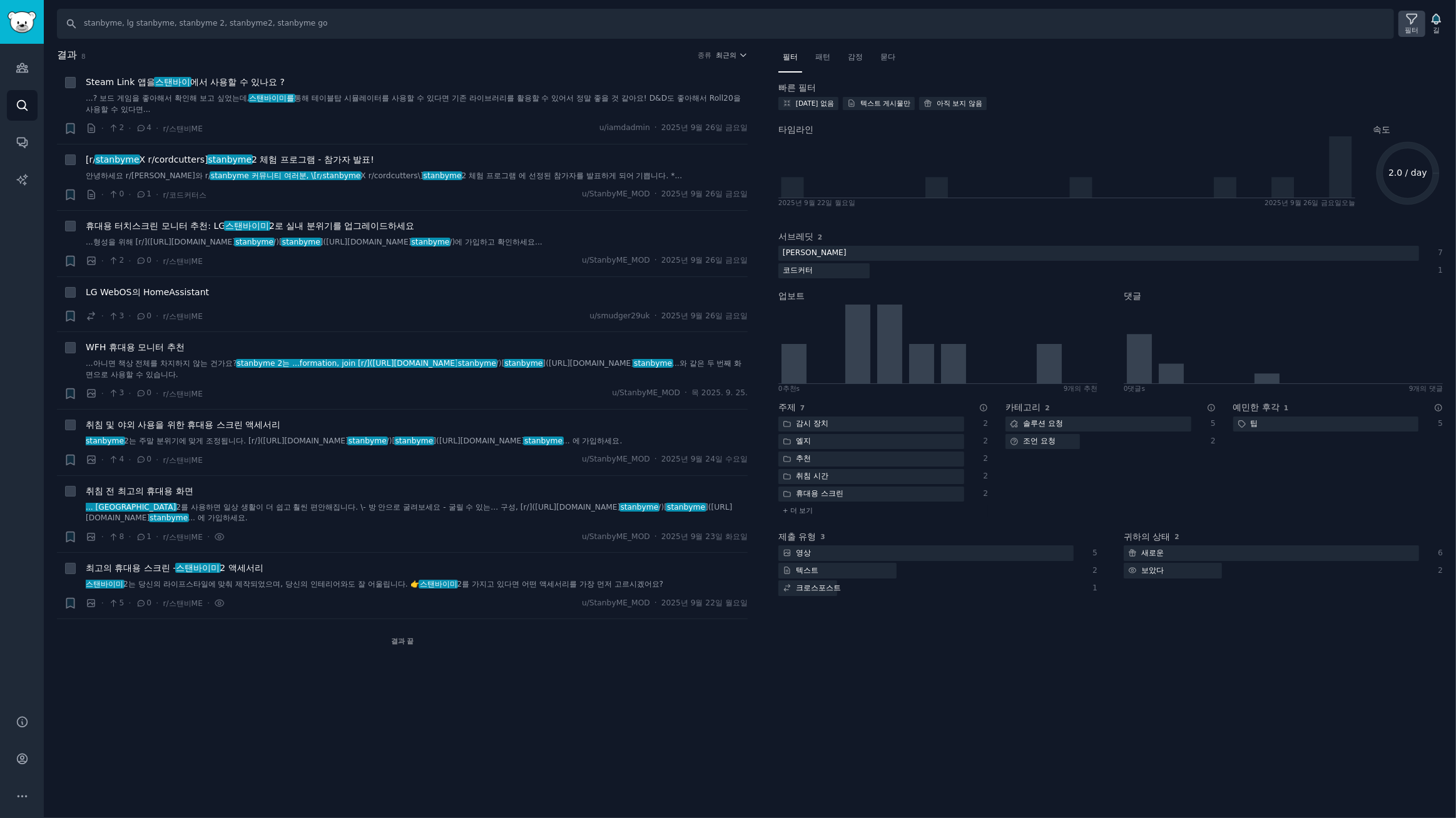
click at [1414, 20] on icon at bounding box center [1412, 19] width 13 height 13
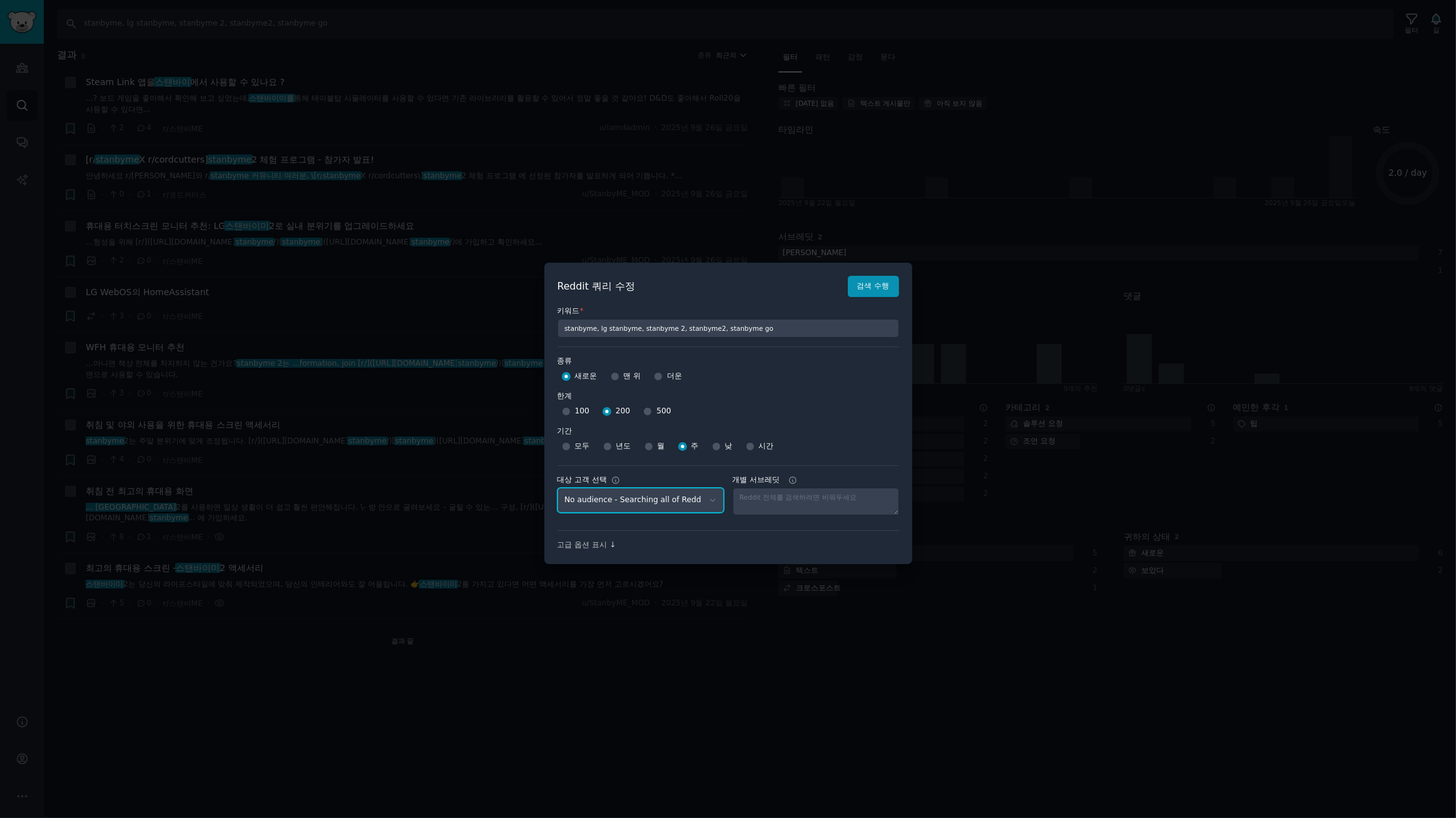
drag, startPoint x: 644, startPoint y: 497, endPoint x: 678, endPoint y: 476, distance: 40.0
click at [644, 497] on select "No audience - Searching all of Reddit gadgets - 2 Subreddits stanbyme - 35 Subr…" at bounding box center [640, 501] width 166 height 26
click at [869, 274] on div "Reddit 쿼리 수정 검색 수행 키워드 * stanbyme, lg stanbyme, stanbyme 2, stanbyme2, stanbyme…" at bounding box center [728, 413] width 368 height 302
click at [869, 286] on font "검색 수행" at bounding box center [873, 285] width 33 height 9
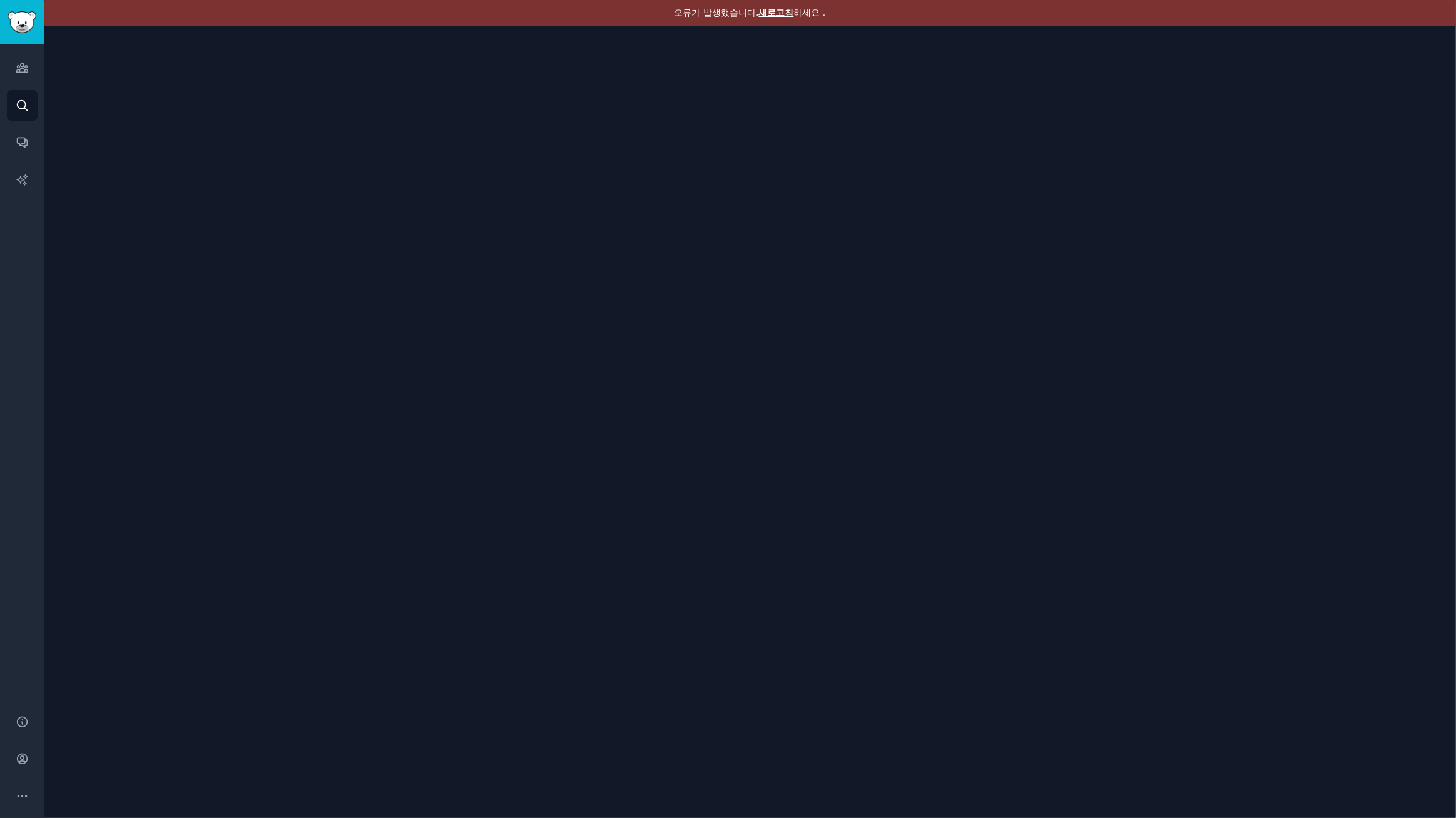
drag, startPoint x: 777, startPoint y: 12, endPoint x: 786, endPoint y: 15, distance: 9.5
click at [778, 12] on font "새로고침" at bounding box center [776, 12] width 35 height 10
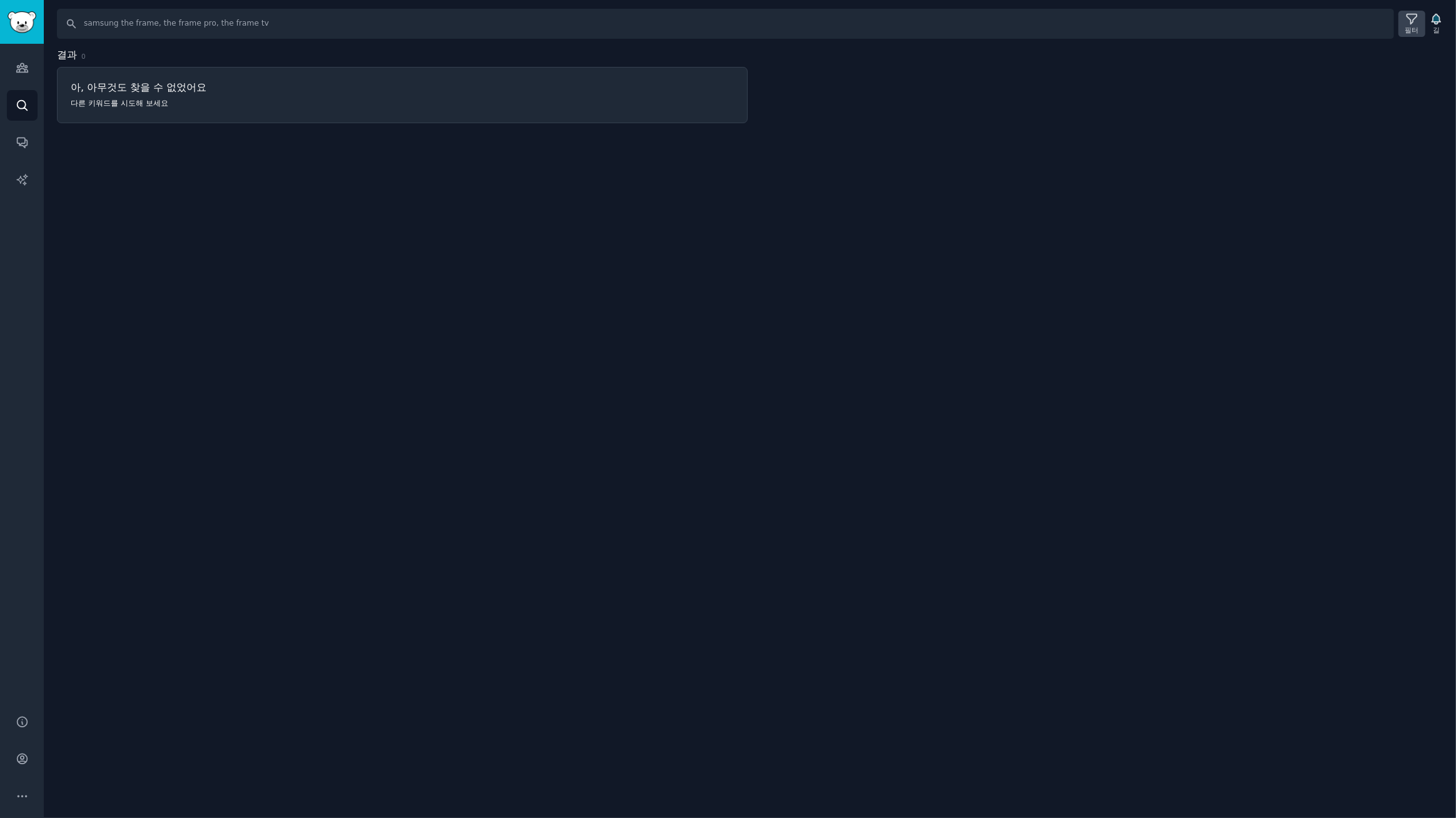
click at [1412, 14] on icon at bounding box center [1412, 19] width 13 height 13
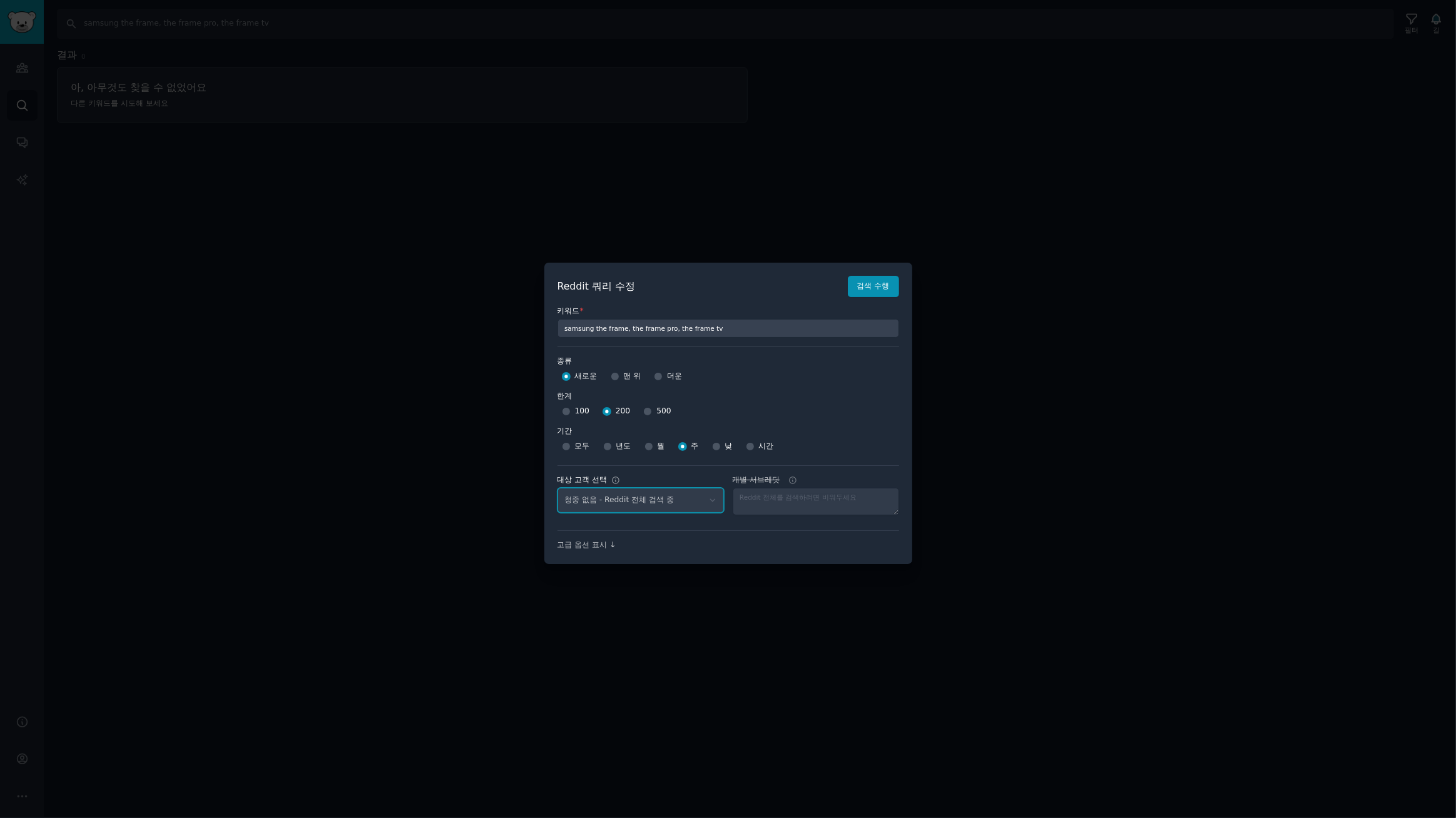
select select "d5641c5a1a"
click at [682, 504] on select "No audience - Searching all of Reddit gadgets - 2 Subreddits stanbyme - 35 Subr…" at bounding box center [640, 501] width 166 height 26
select select
click at [558, 488] on select "No audience - Searching all of Reddit gadgets - 2 Subreddits stanbyme - 35 Subr…" at bounding box center [640, 501] width 166 height 26
click at [876, 290] on font "검색 수행" at bounding box center [873, 285] width 33 height 9
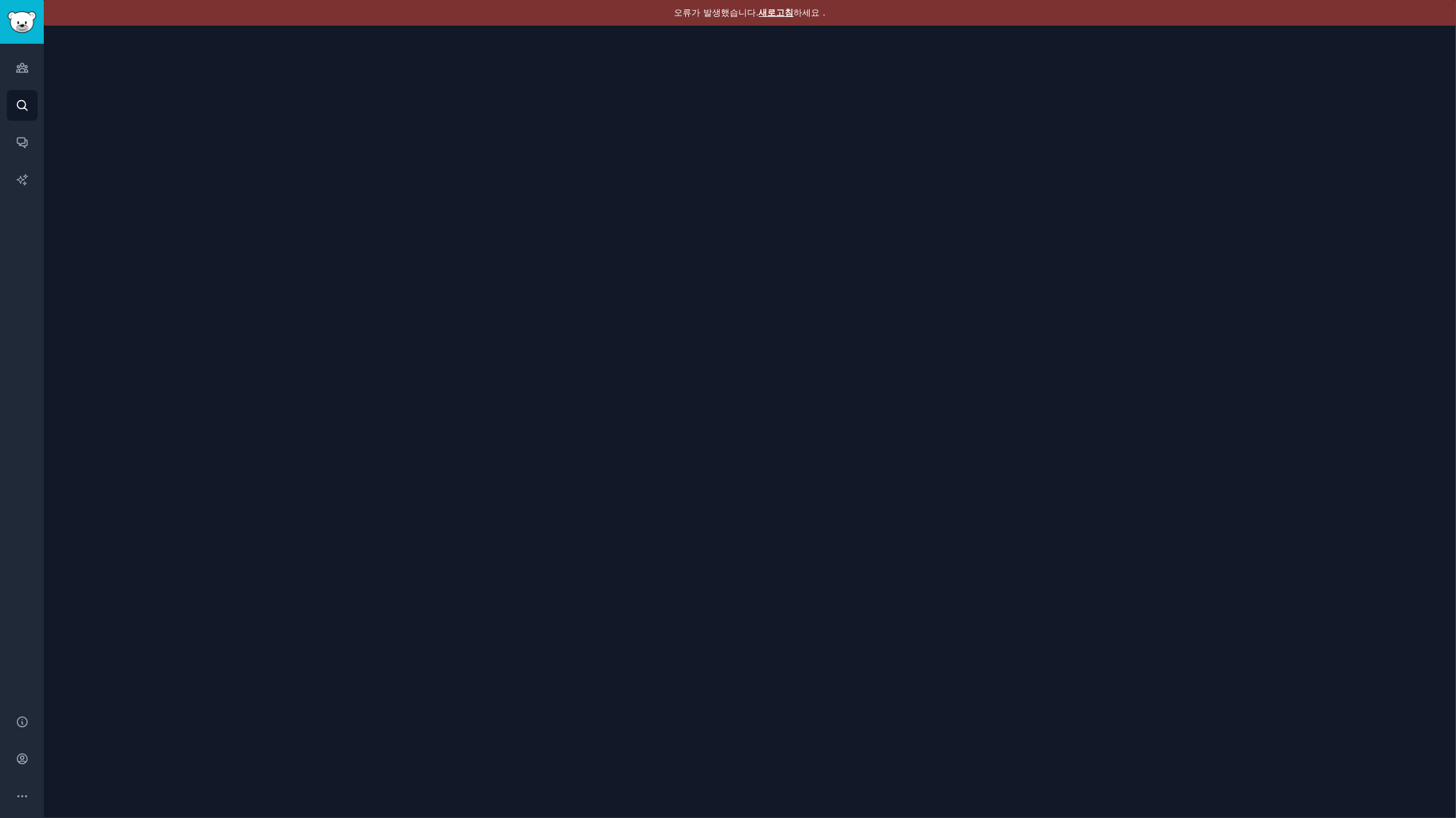
click at [774, 9] on font "새로고침" at bounding box center [776, 12] width 35 height 10
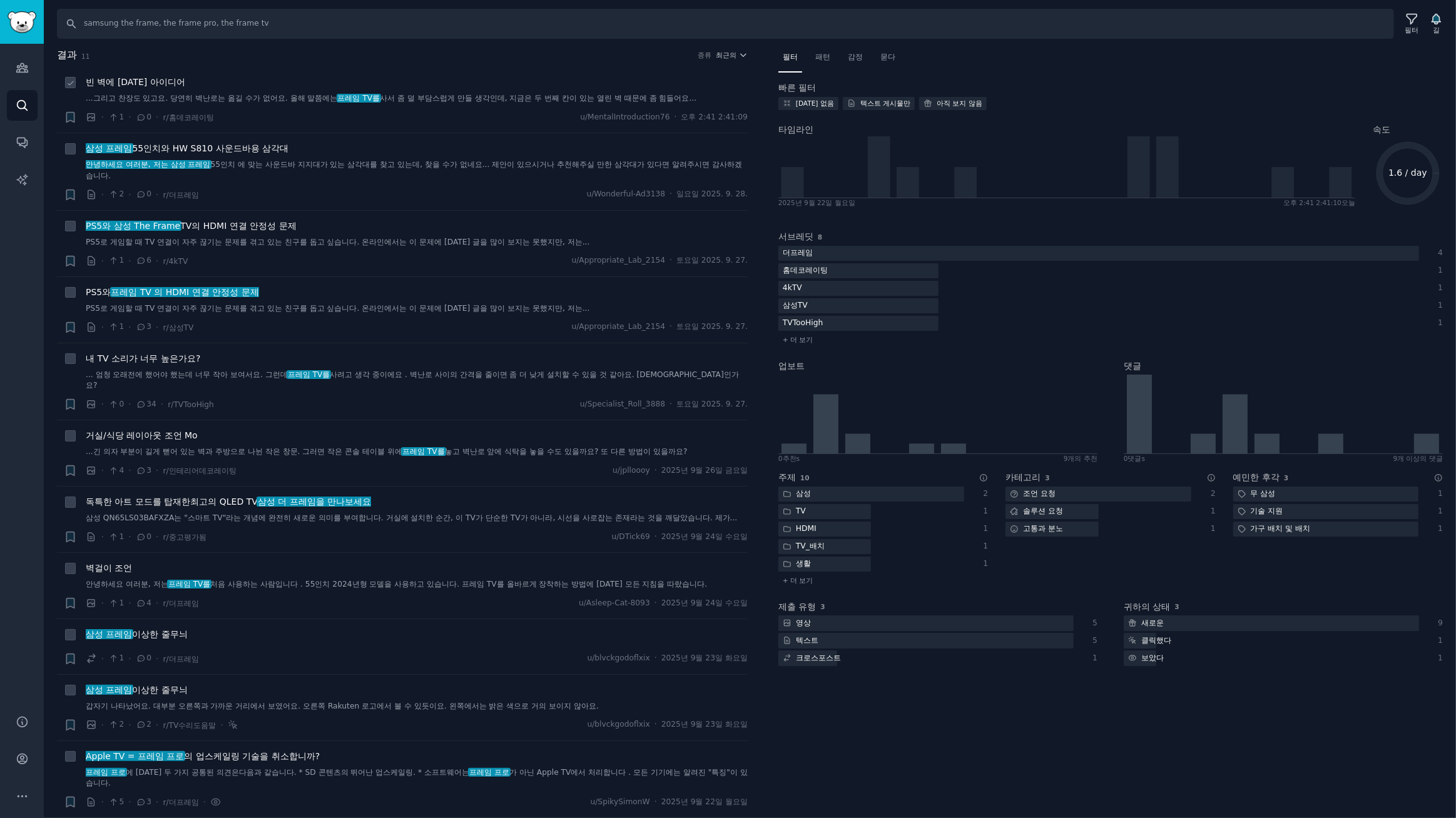
click at [443, 97] on font "사서 좀 덜 부담스럽게 만들 생각인데, 지금은 두 번째 칸이 있는 열린 벽 때문에 좀 힘들어요..." at bounding box center [538, 97] width 317 height 9
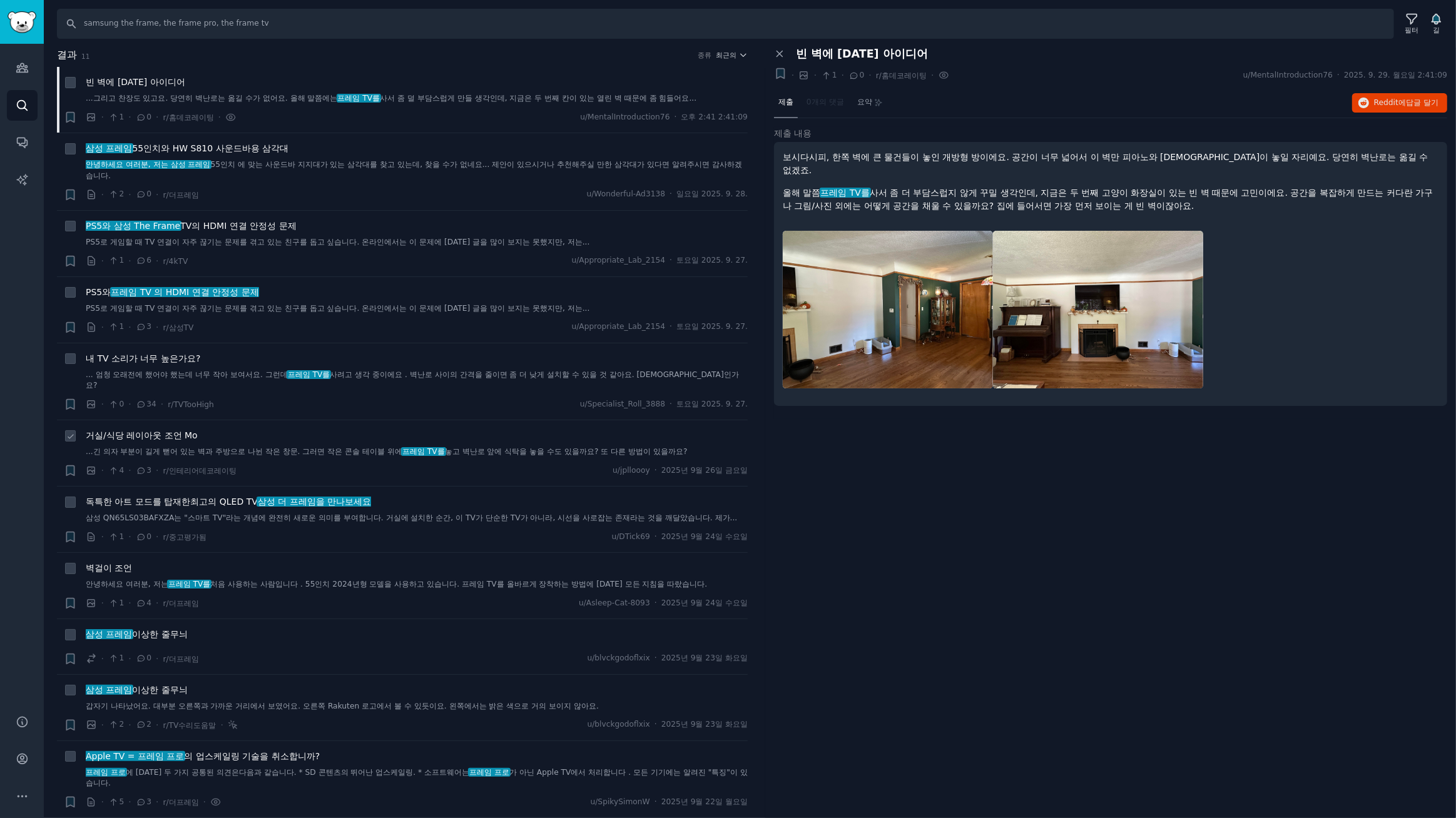
click at [400, 448] on font "...긴 의자 부분이 길게 뻗어 있는 벽과 주방으로 나뉜 작은 창문. 그러면 작은 콘솔 테이블 위에" at bounding box center [244, 451] width 317 height 9
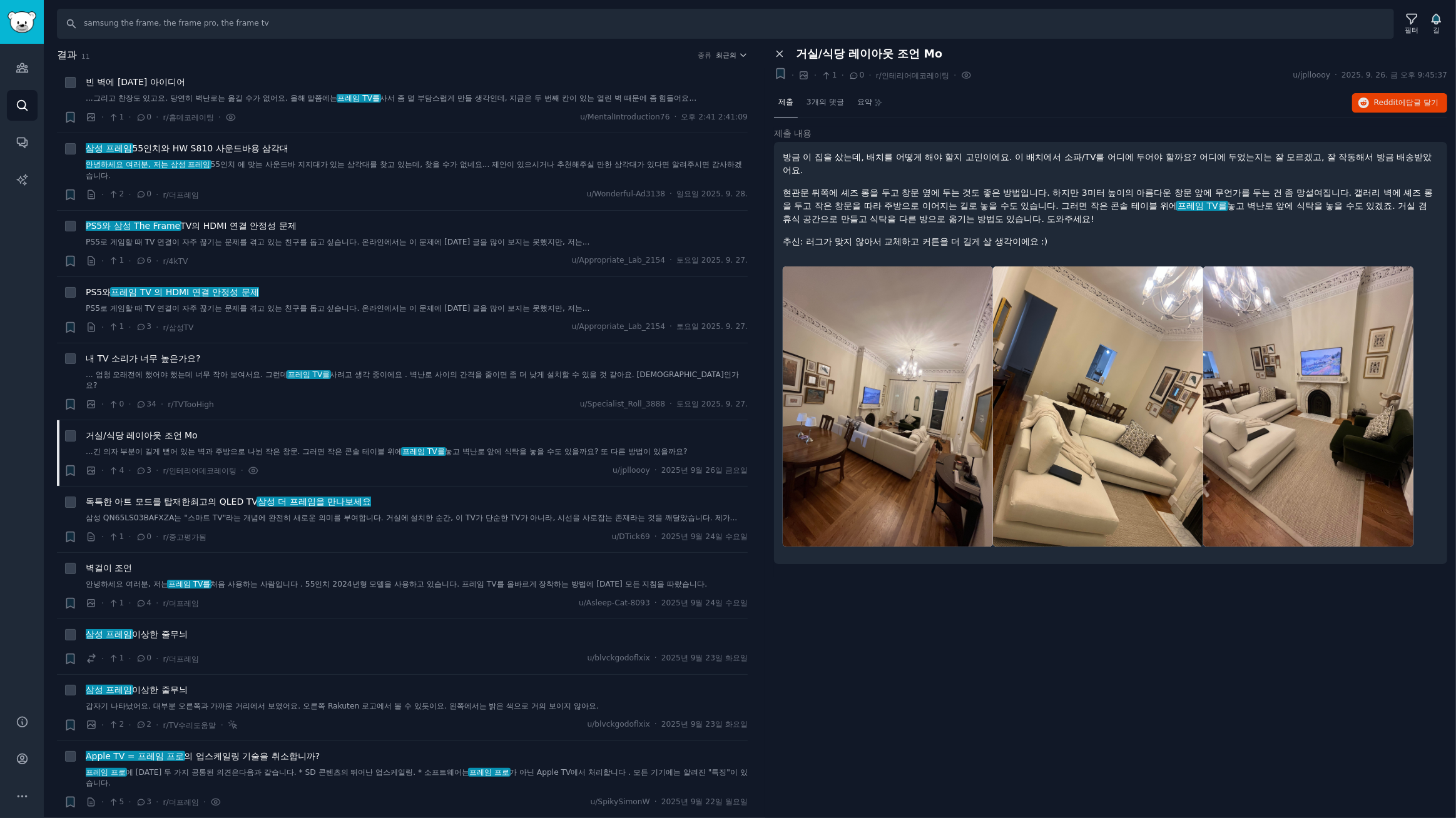
click at [779, 50] on icon at bounding box center [779, 54] width 11 height 11
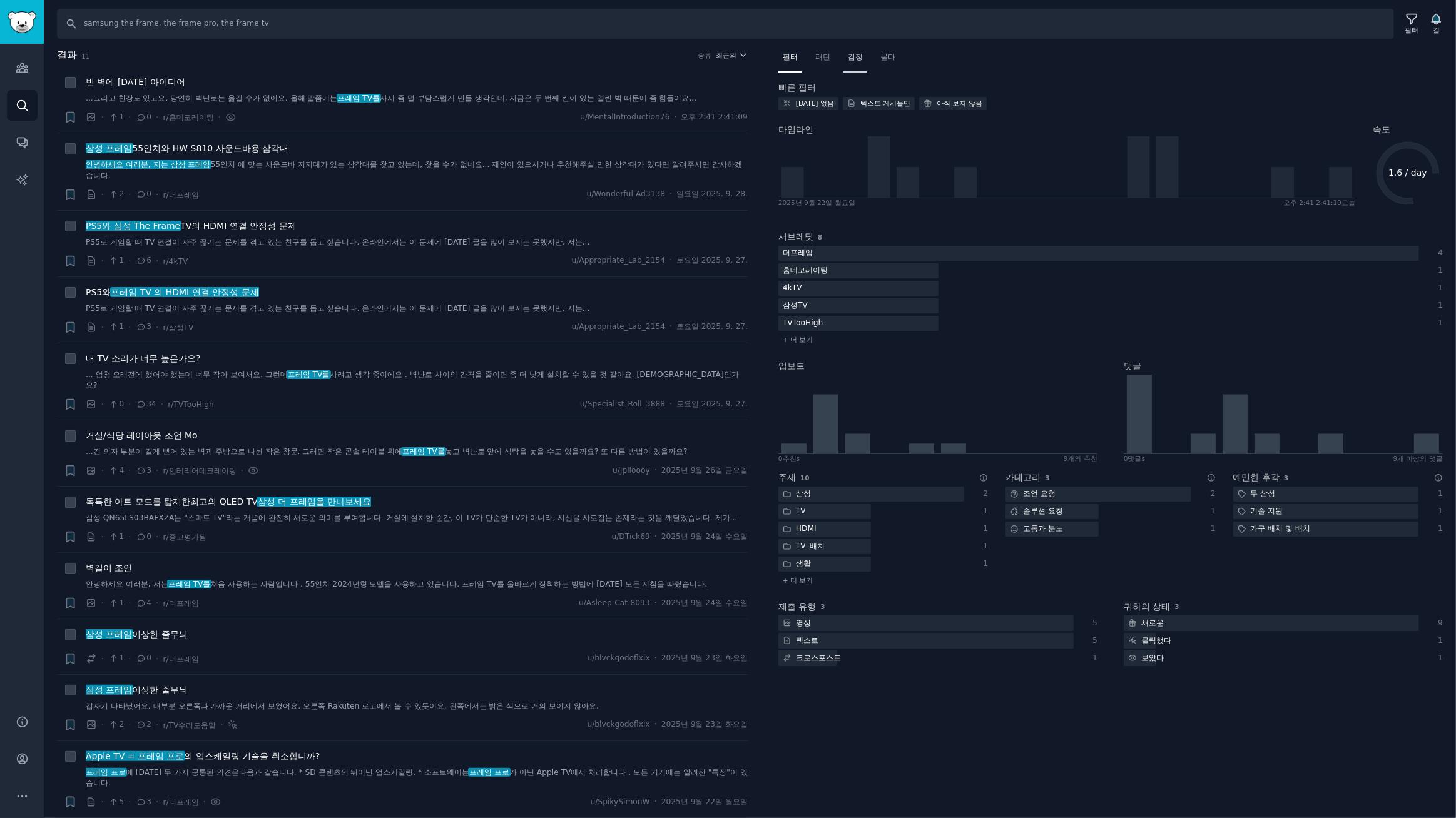
click at [861, 56] on font "감정" at bounding box center [855, 56] width 15 height 9
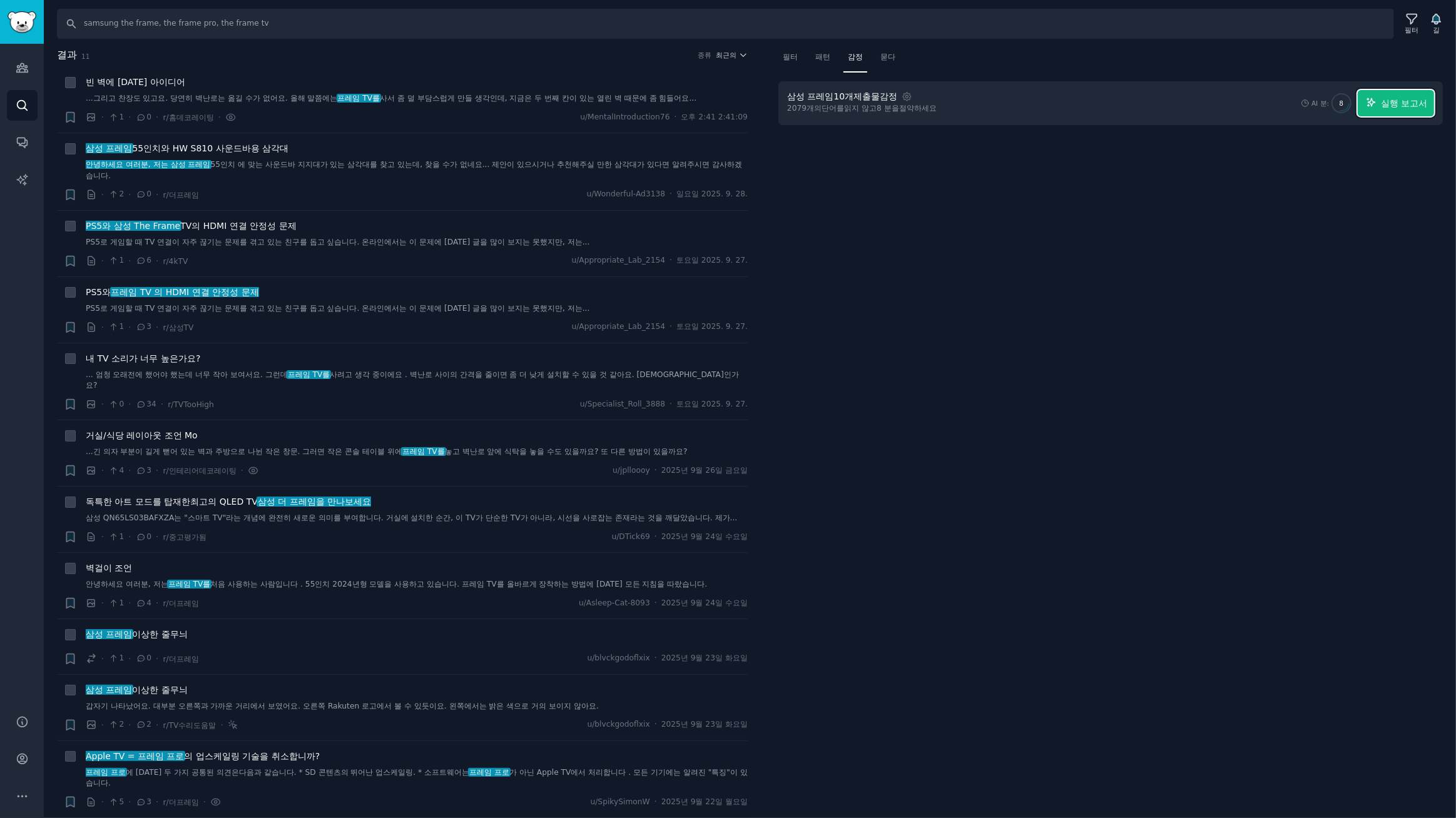
click at [1419, 101] on font "실행 보고서" at bounding box center [1404, 103] width 46 height 10
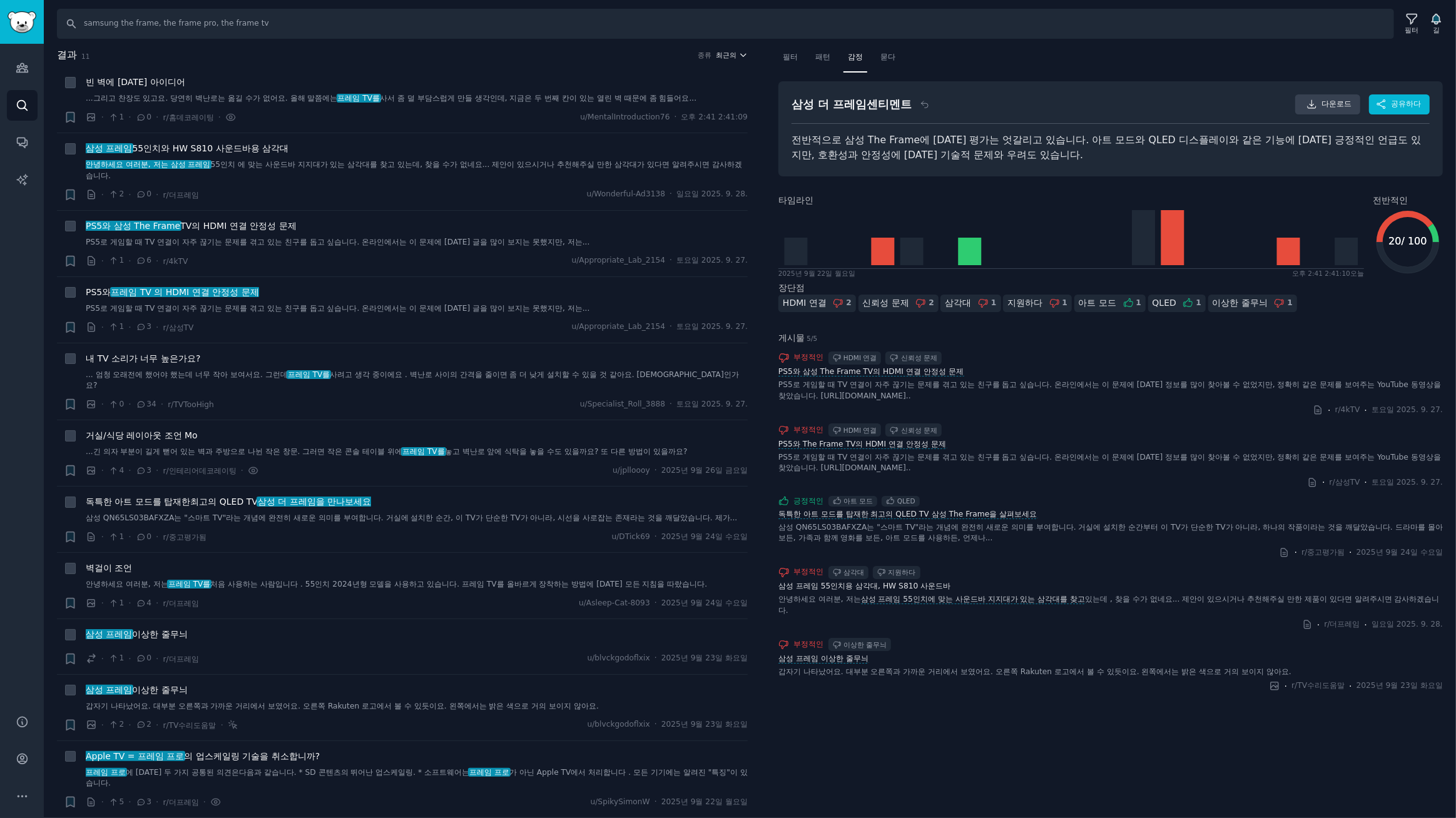
click at [730, 55] on font "최근의" at bounding box center [727, 55] width 20 height 8
click at [654, 99] on p "Upvotes" at bounding box center [664, 101] width 31 height 11
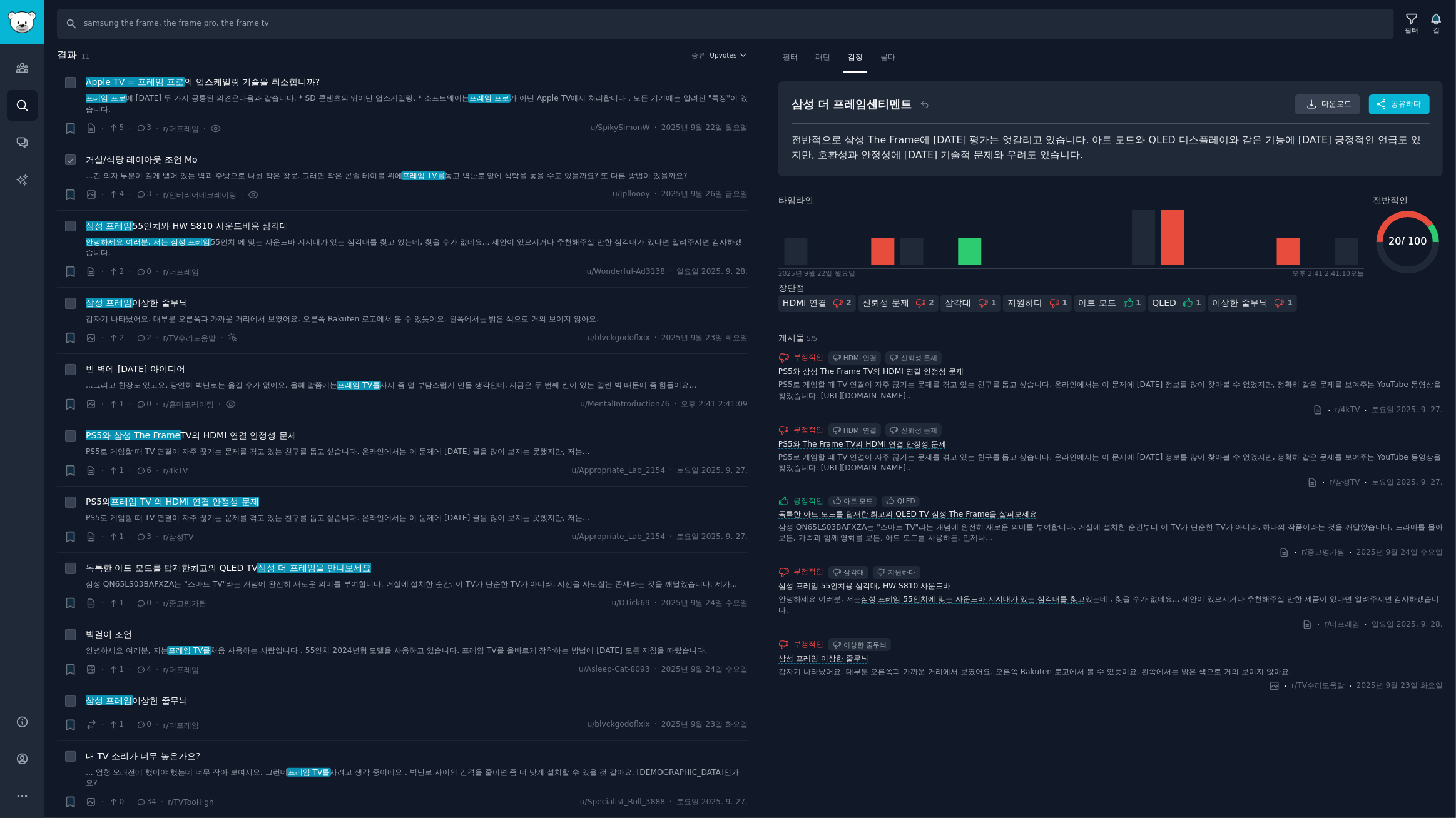
click at [174, 159] on font "거실/식당 레이아웃 조언 Mo" at bounding box center [142, 159] width 112 height 10
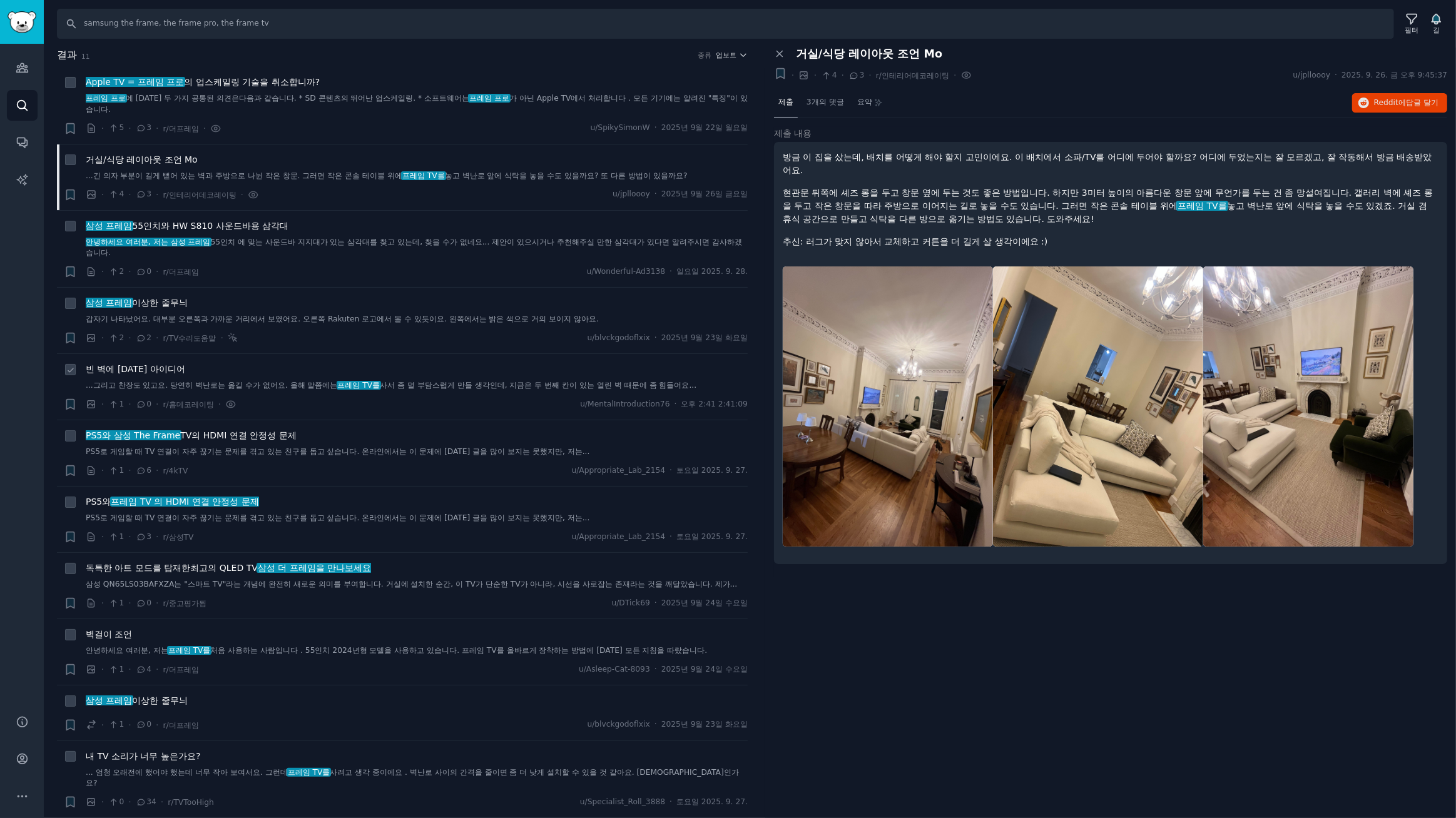
click at [158, 368] on font "빈 벽에 대한 아이디어" at bounding box center [136, 369] width 100 height 10
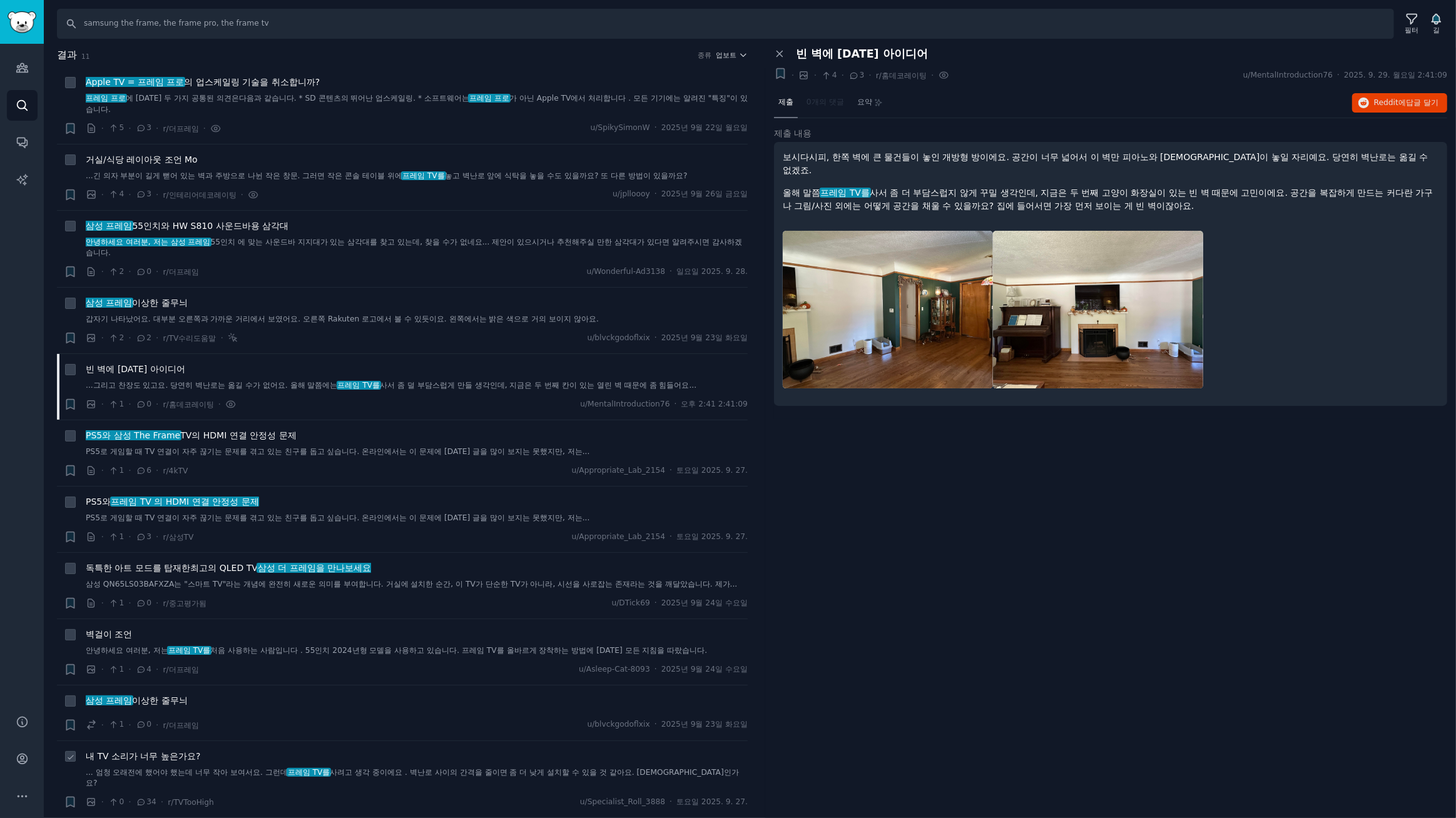
click at [169, 755] on font "내 TV 소리가 너무 높은가요?" at bounding box center [143, 756] width 115 height 10
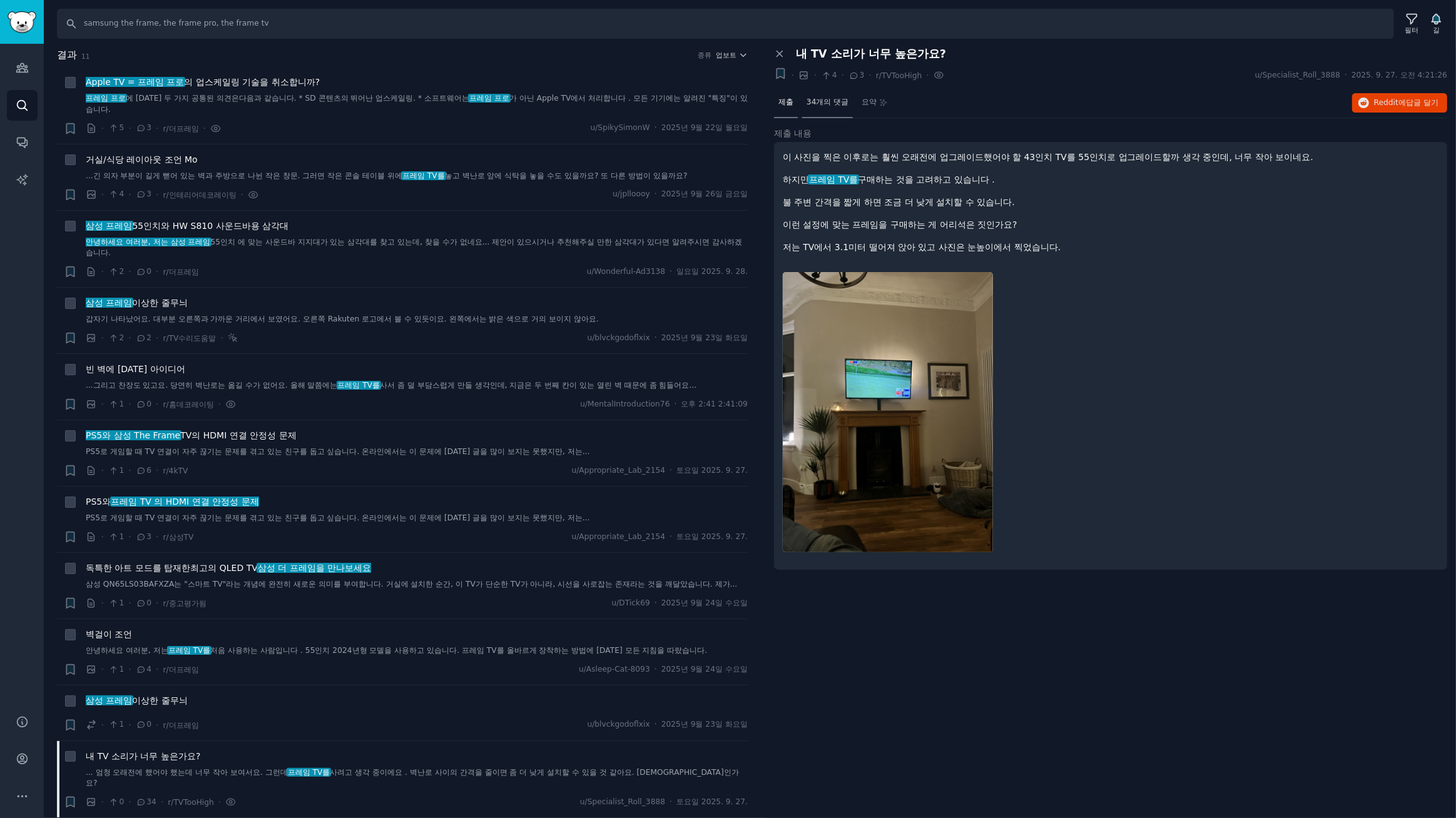
click at [831, 97] on font "34개의 댓글" at bounding box center [827, 101] width 42 height 9
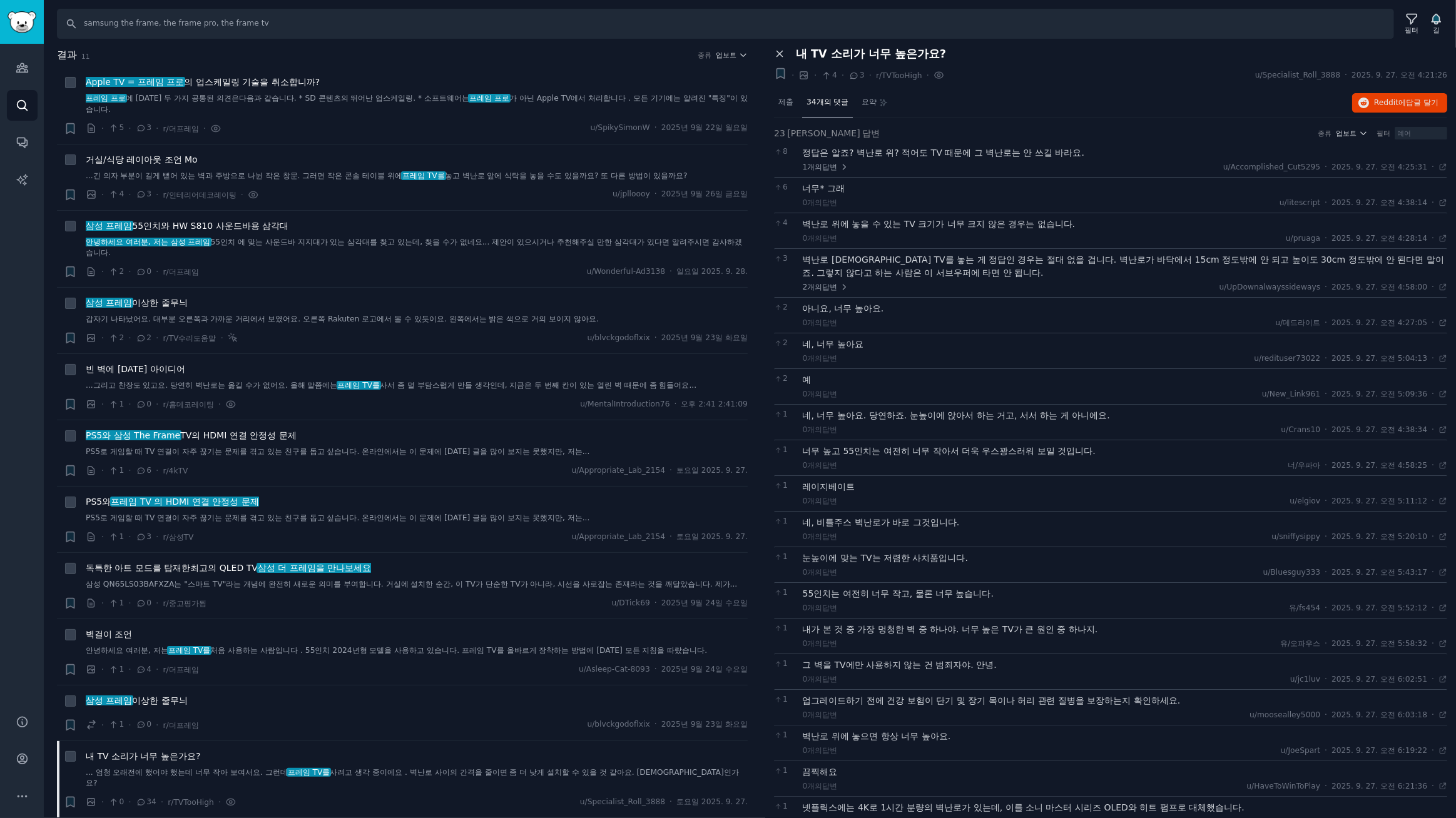
click at [777, 54] on icon at bounding box center [779, 54] width 11 height 11
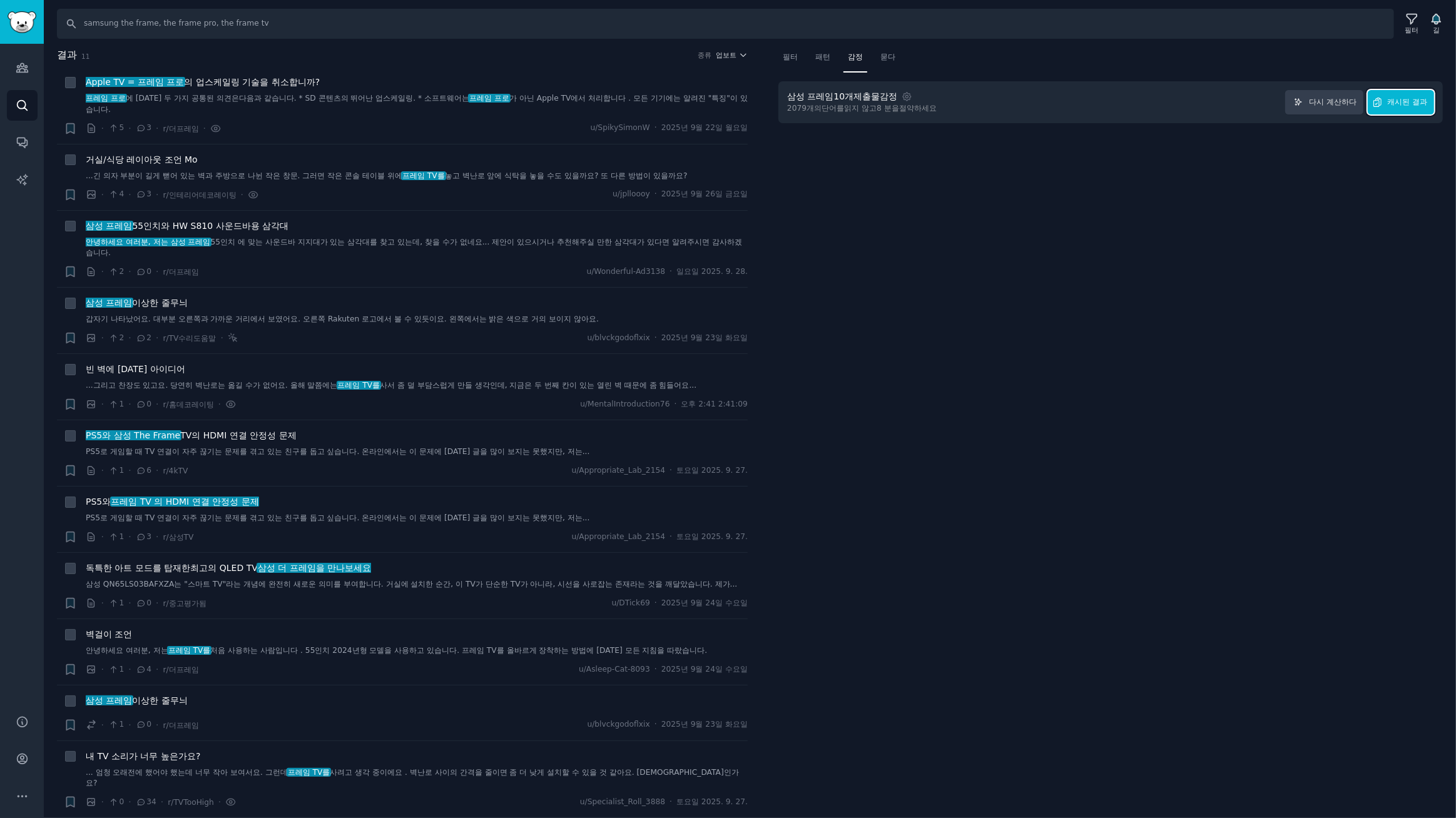
click at [1376, 101] on icon "button" at bounding box center [1377, 102] width 11 height 11
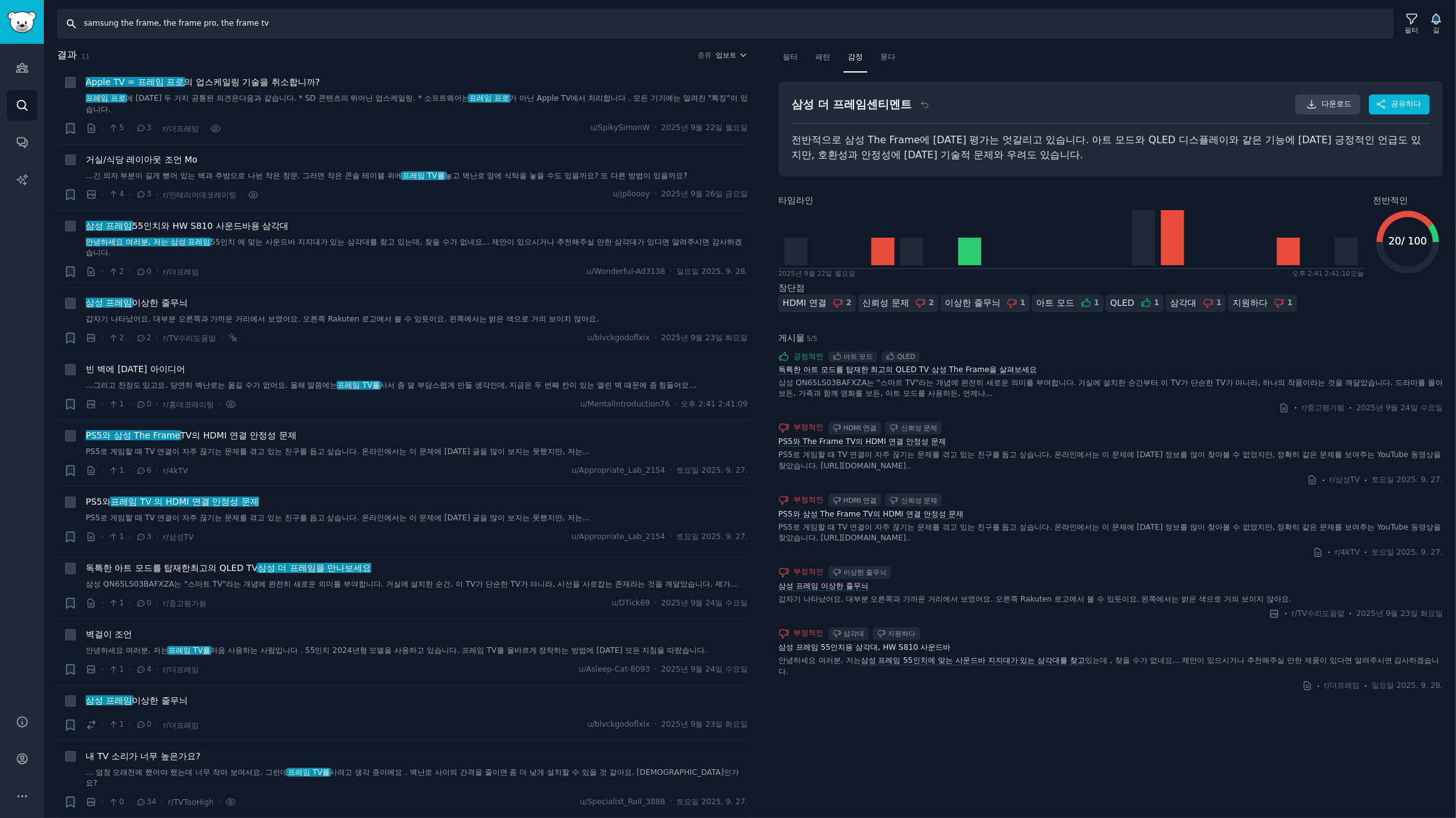
drag, startPoint x: 293, startPoint y: 24, endPoint x: 0, endPoint y: -41, distance: 300.1
click at [0, 0] on html "Help 청중 찾다 대화 AI 보고서 돕다 계정 더 찾다 samsung the frame, the frame pro, the frame tv …" at bounding box center [728, 409] width 1456 height 818
type input "samsung odyssey, samsung g9, odyssey g9"
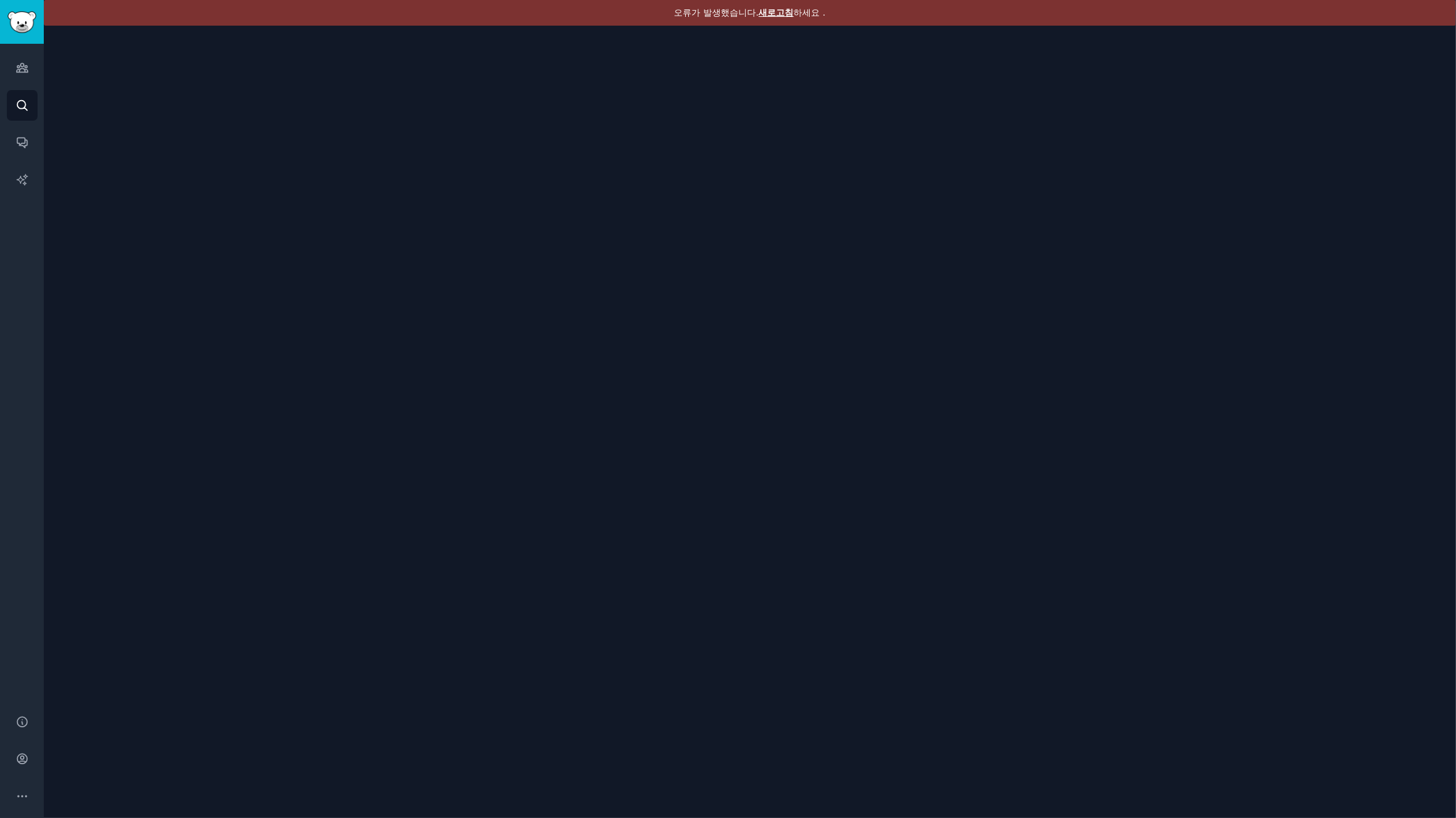
click at [760, 12] on font "새로고침" at bounding box center [776, 12] width 35 height 10
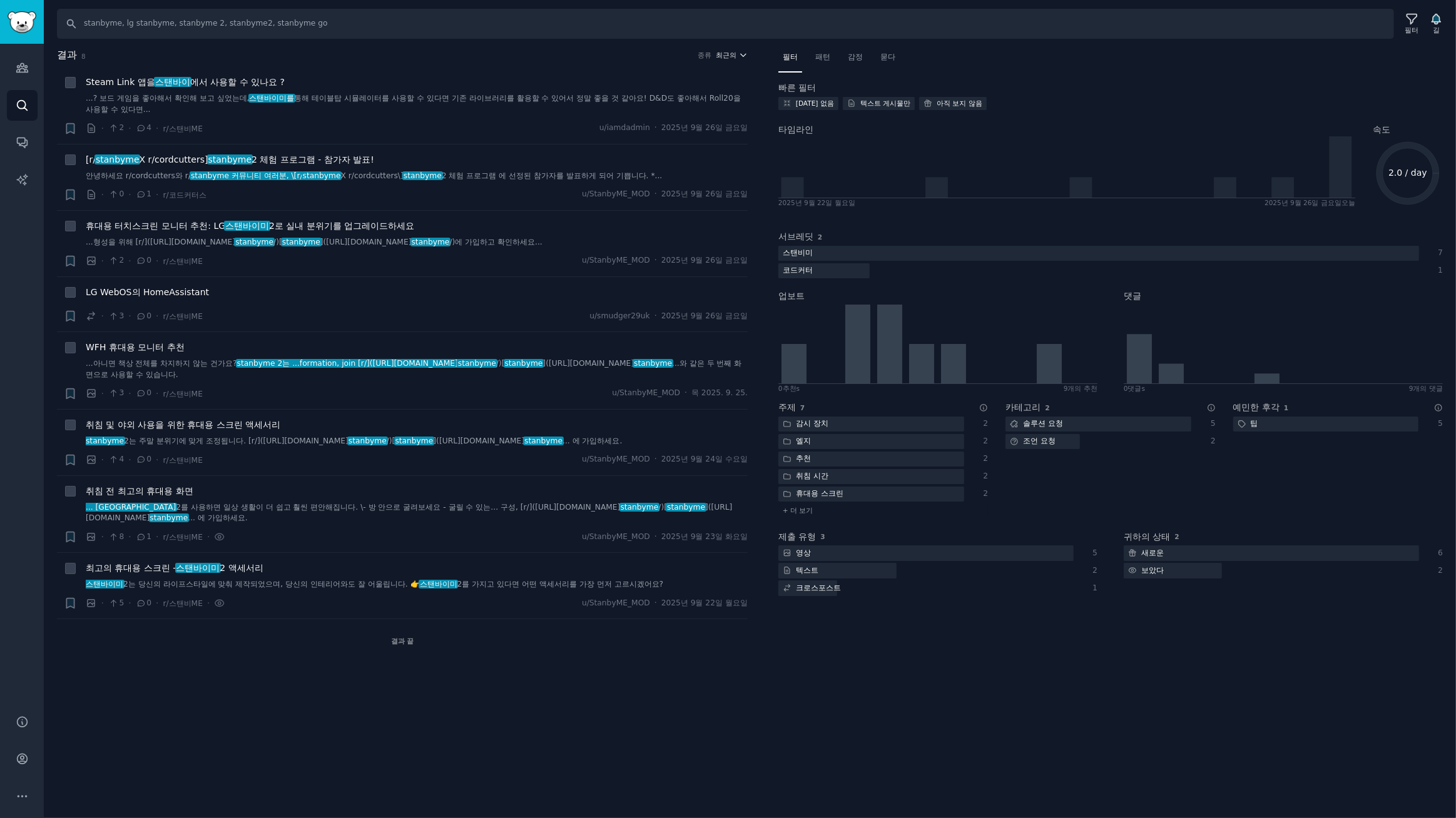
click at [732, 55] on font "최근의" at bounding box center [727, 55] width 20 height 8
click at [656, 100] on p "Upvotes" at bounding box center [664, 101] width 31 height 11
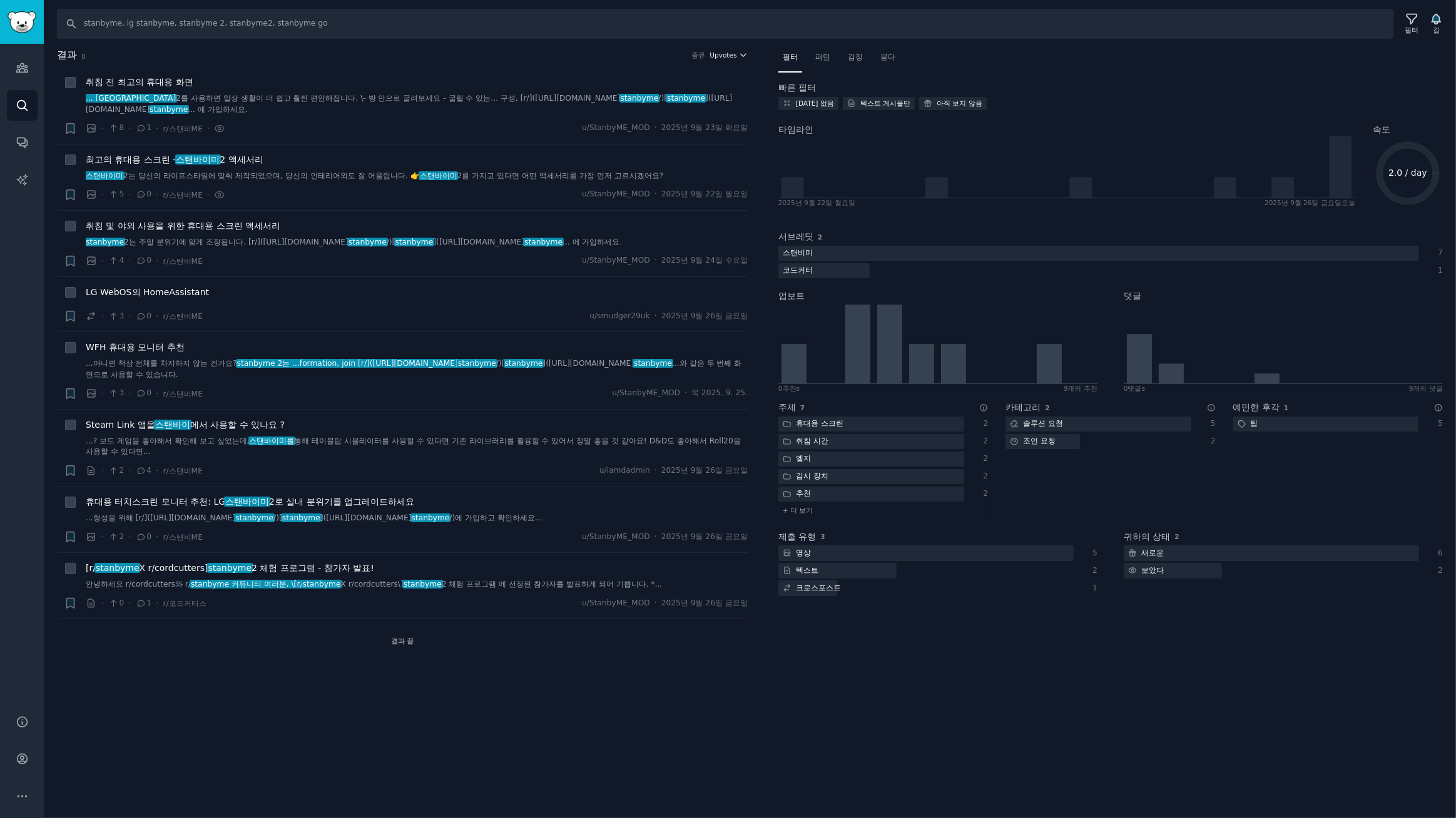
click at [732, 55] on span "Upvotes" at bounding box center [723, 55] width 27 height 9
click at [650, 77] on font "최근의" at bounding box center [660, 78] width 23 height 9
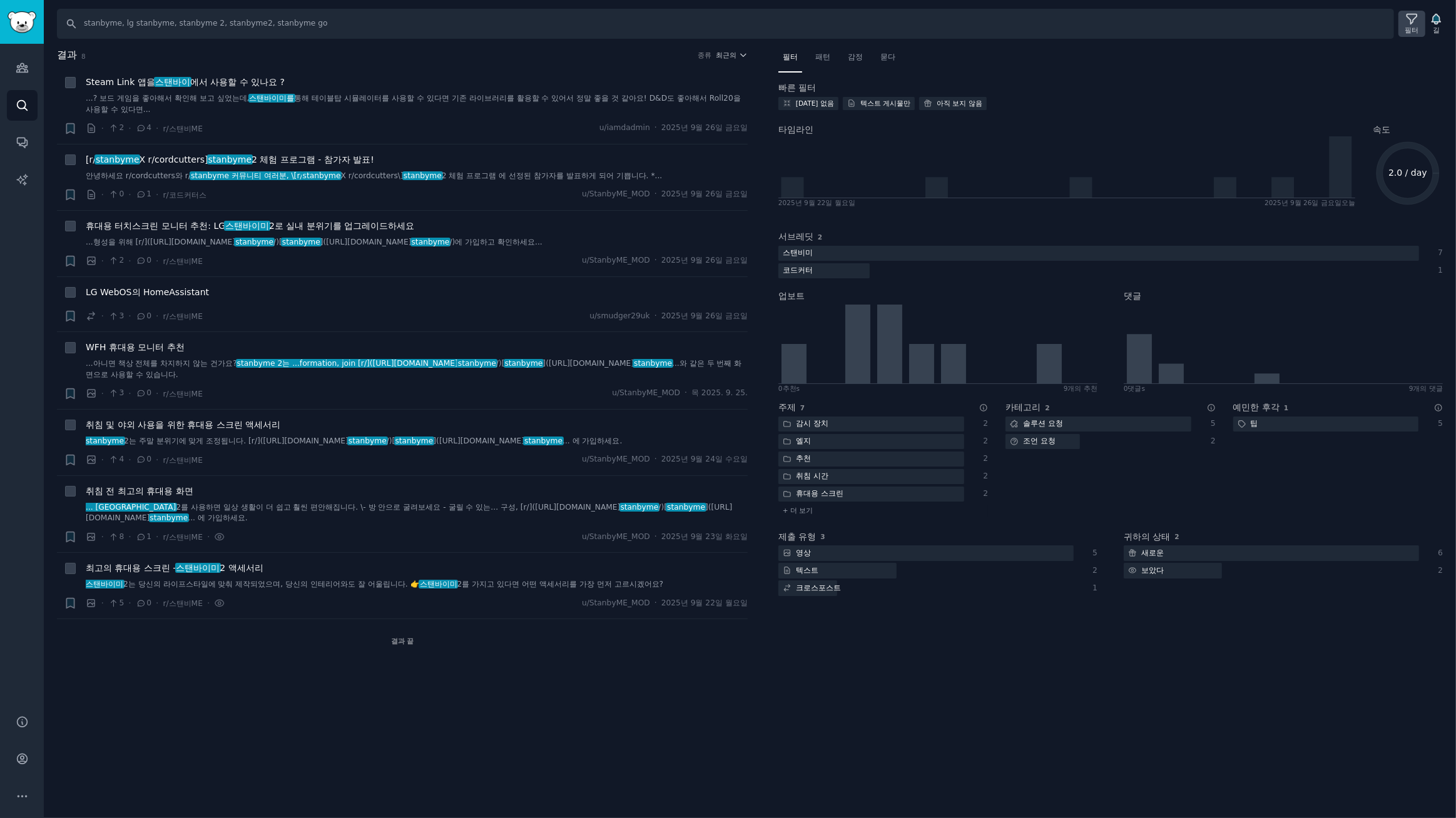
click at [1412, 21] on icon at bounding box center [1412, 19] width 13 height 13
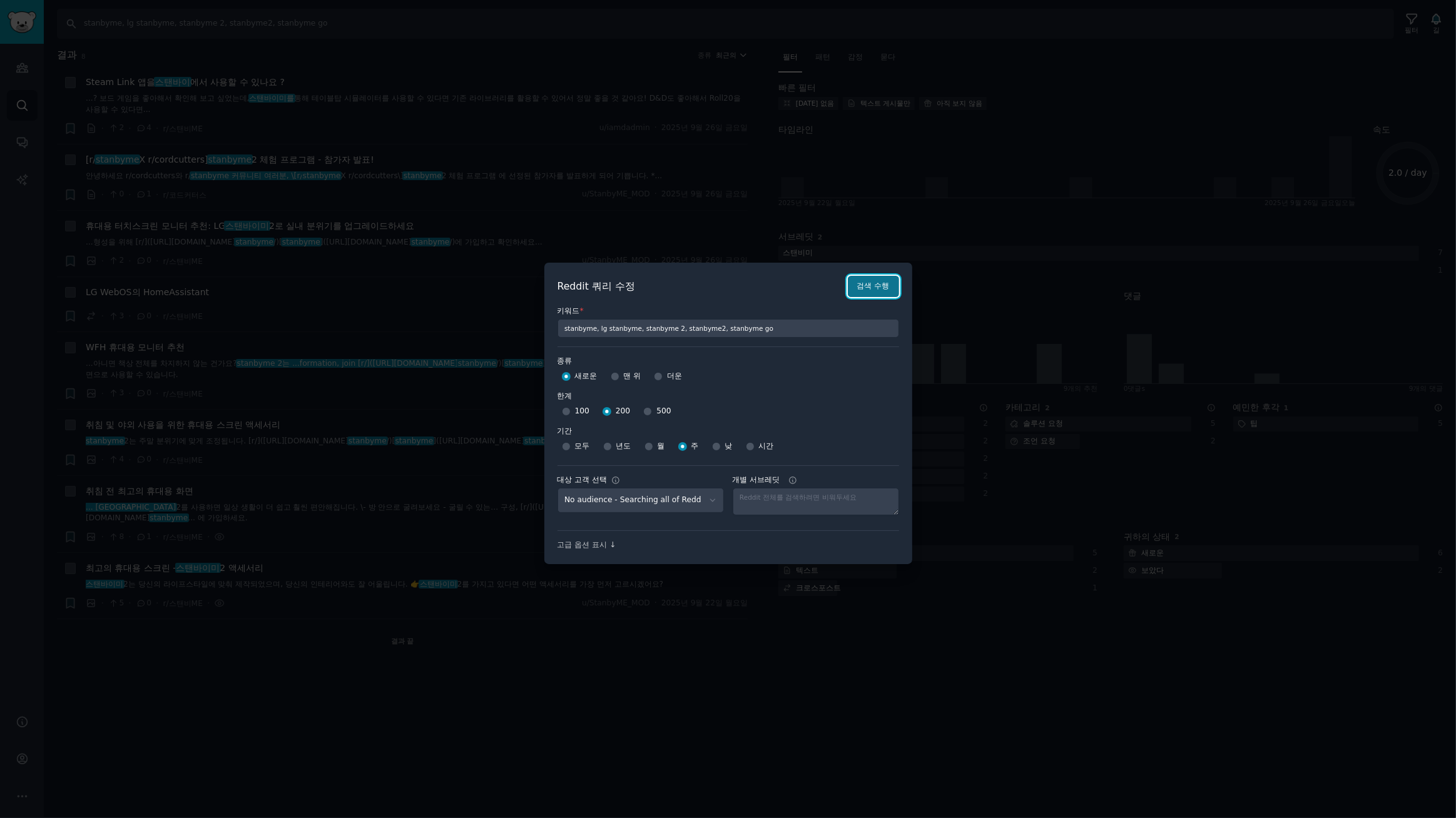
click at [864, 290] on font "검색 수행" at bounding box center [873, 285] width 33 height 9
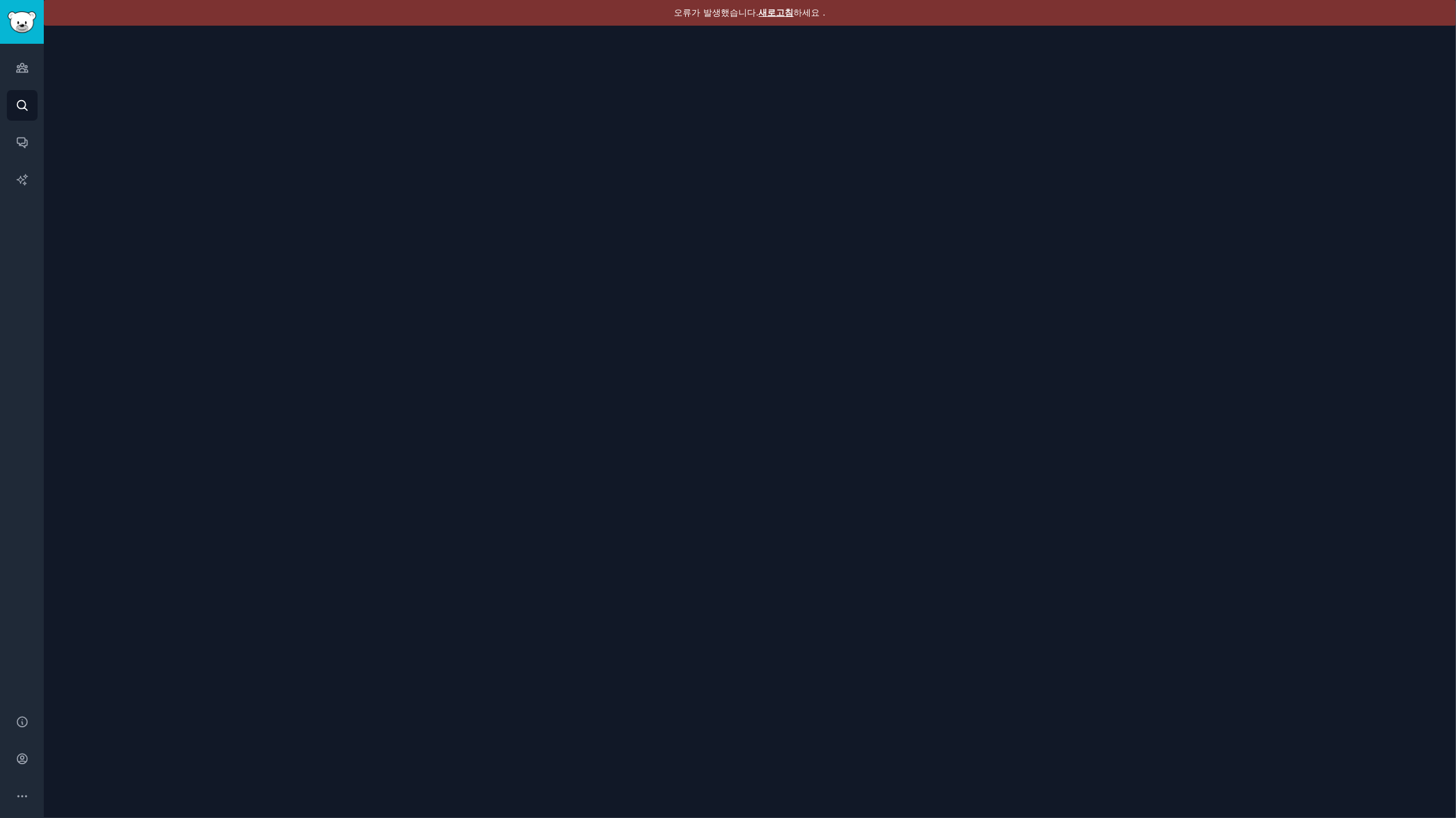
click at [782, 14] on font "새로고침" at bounding box center [776, 12] width 35 height 10
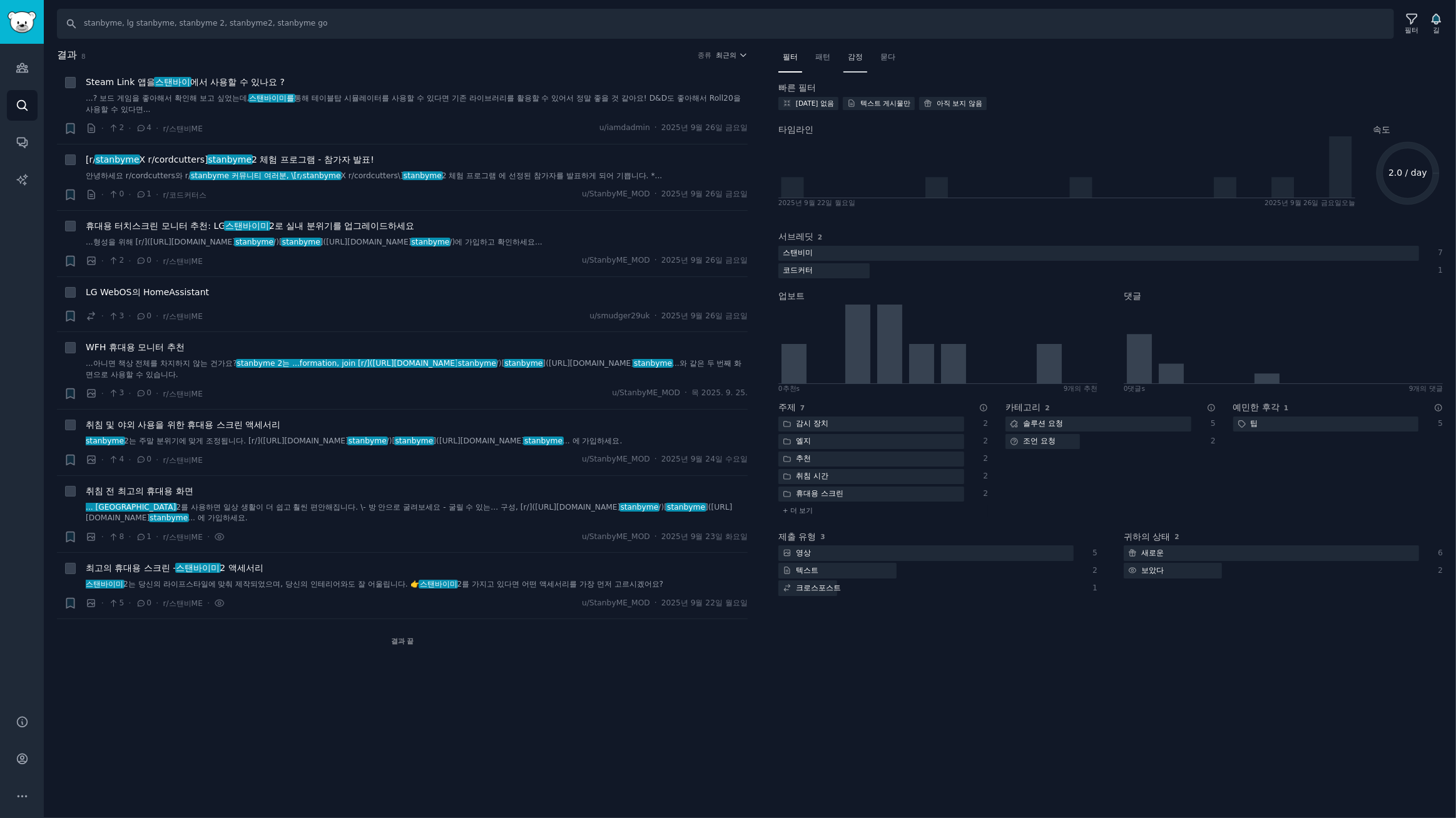
click at [857, 55] on font "감정" at bounding box center [855, 56] width 15 height 9
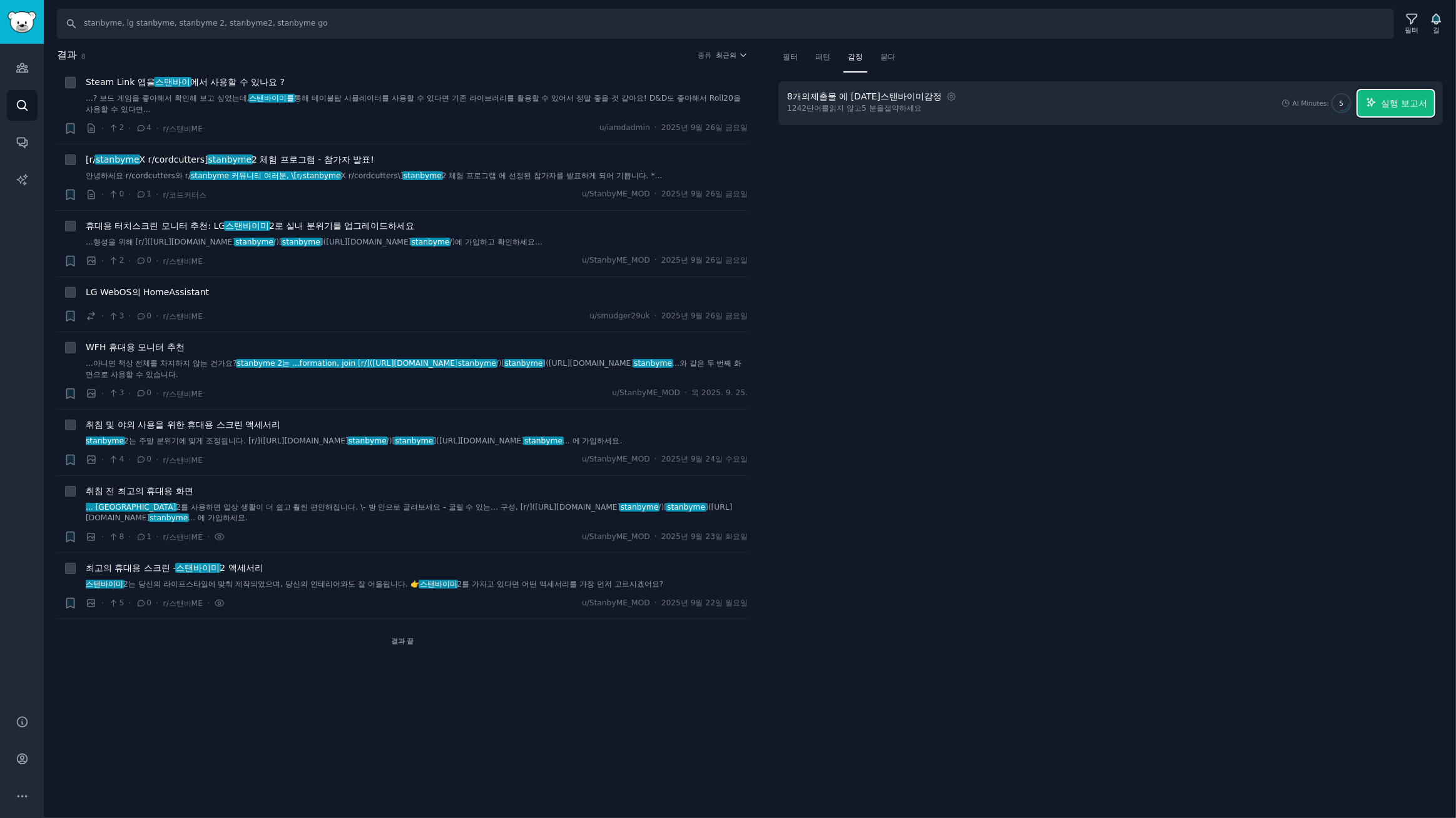
click at [1419, 101] on font "실행 보고서" at bounding box center [1404, 103] width 46 height 10
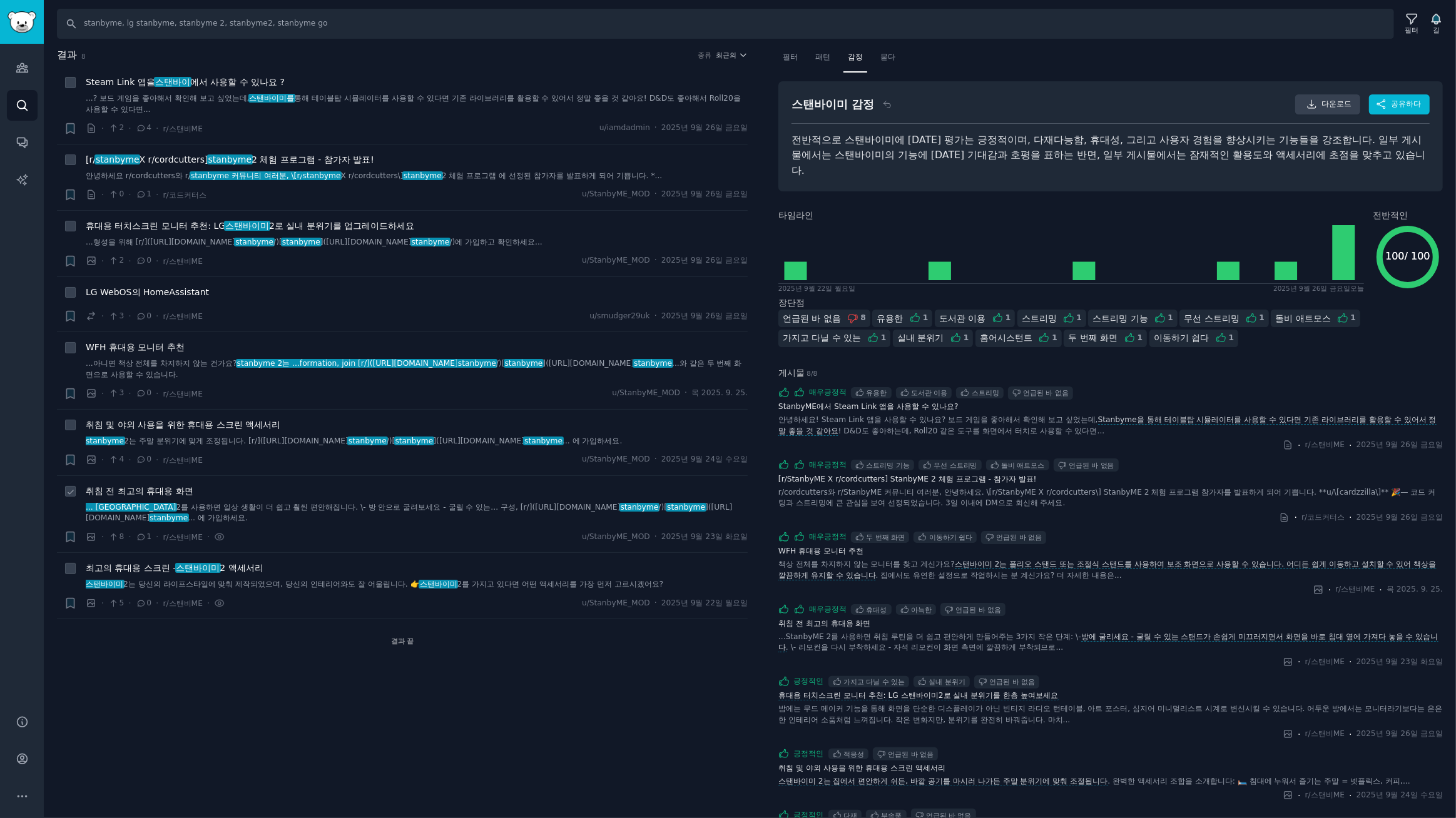
drag, startPoint x: 130, startPoint y: 492, endPoint x: 152, endPoint y: 498, distance: 22.8
click at [130, 492] on font "취침 전 최고의 휴대용 화면" at bounding box center [140, 490] width 108 height 10
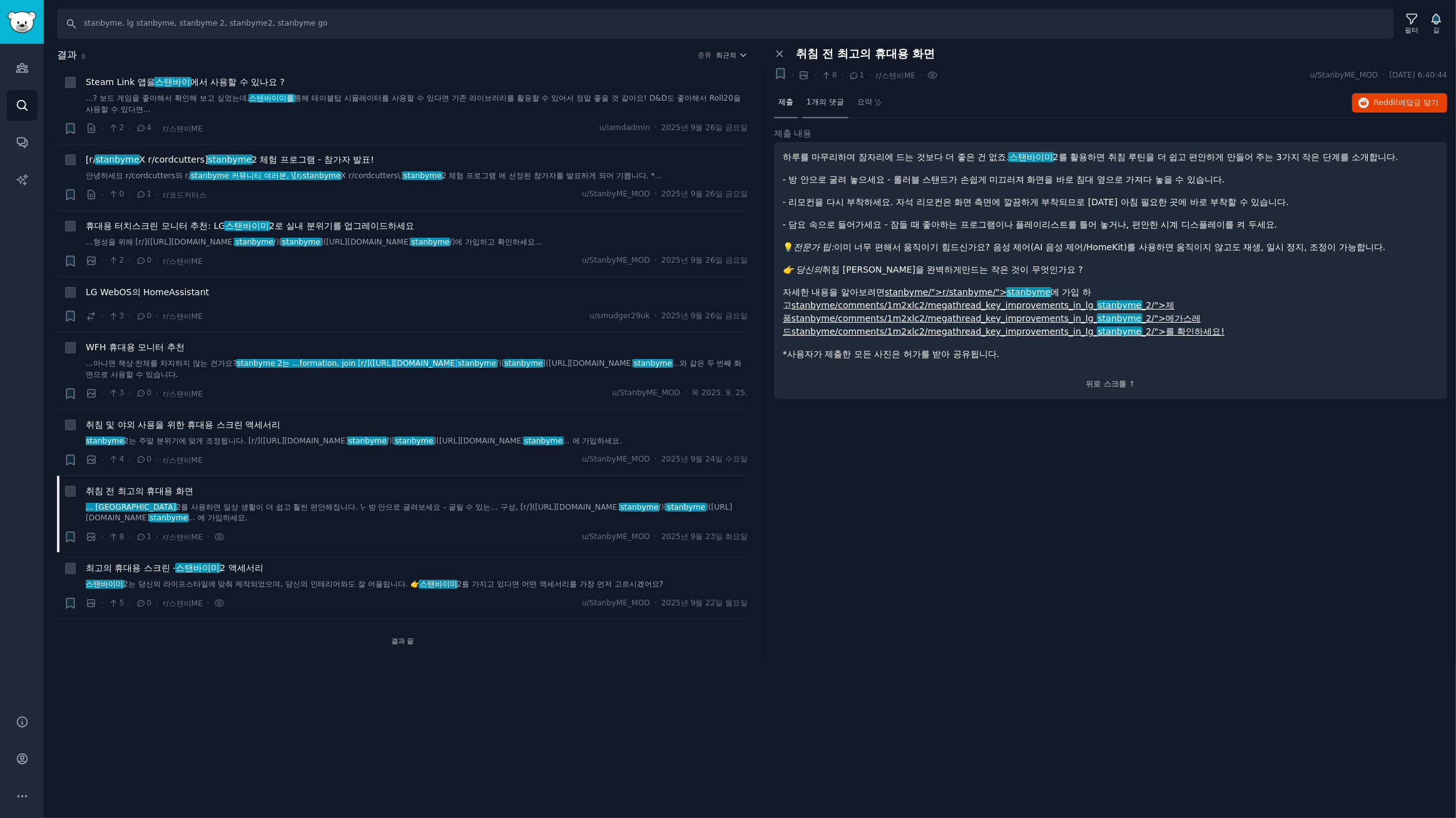
click at [827, 101] on font "1개의 댓글" at bounding box center [825, 101] width 37 height 9
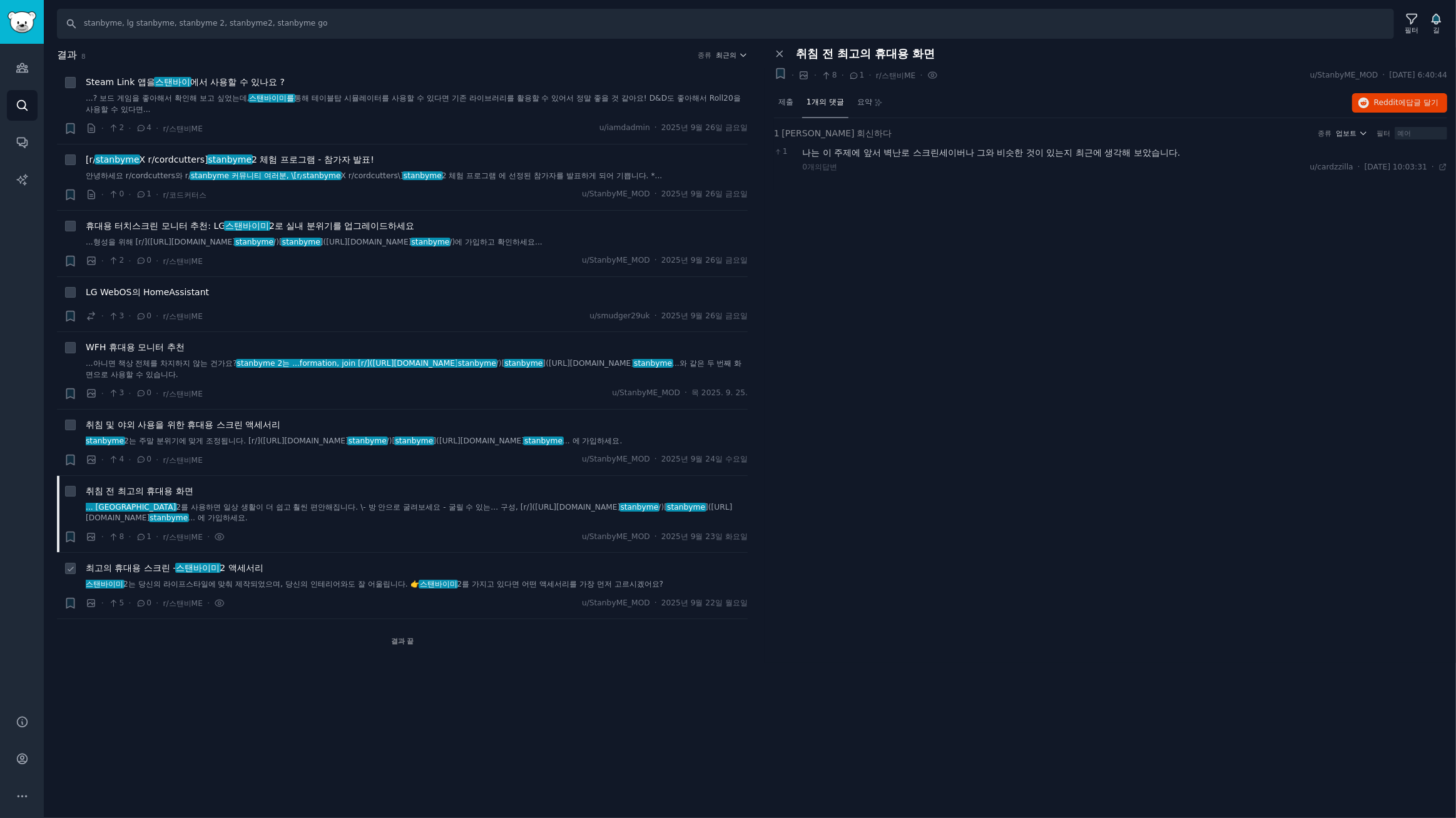
click at [137, 568] on font "최고의 휴대용 스크린 -" at bounding box center [131, 568] width 90 height 10
click at [780, 97] on font "제출" at bounding box center [785, 101] width 15 height 9
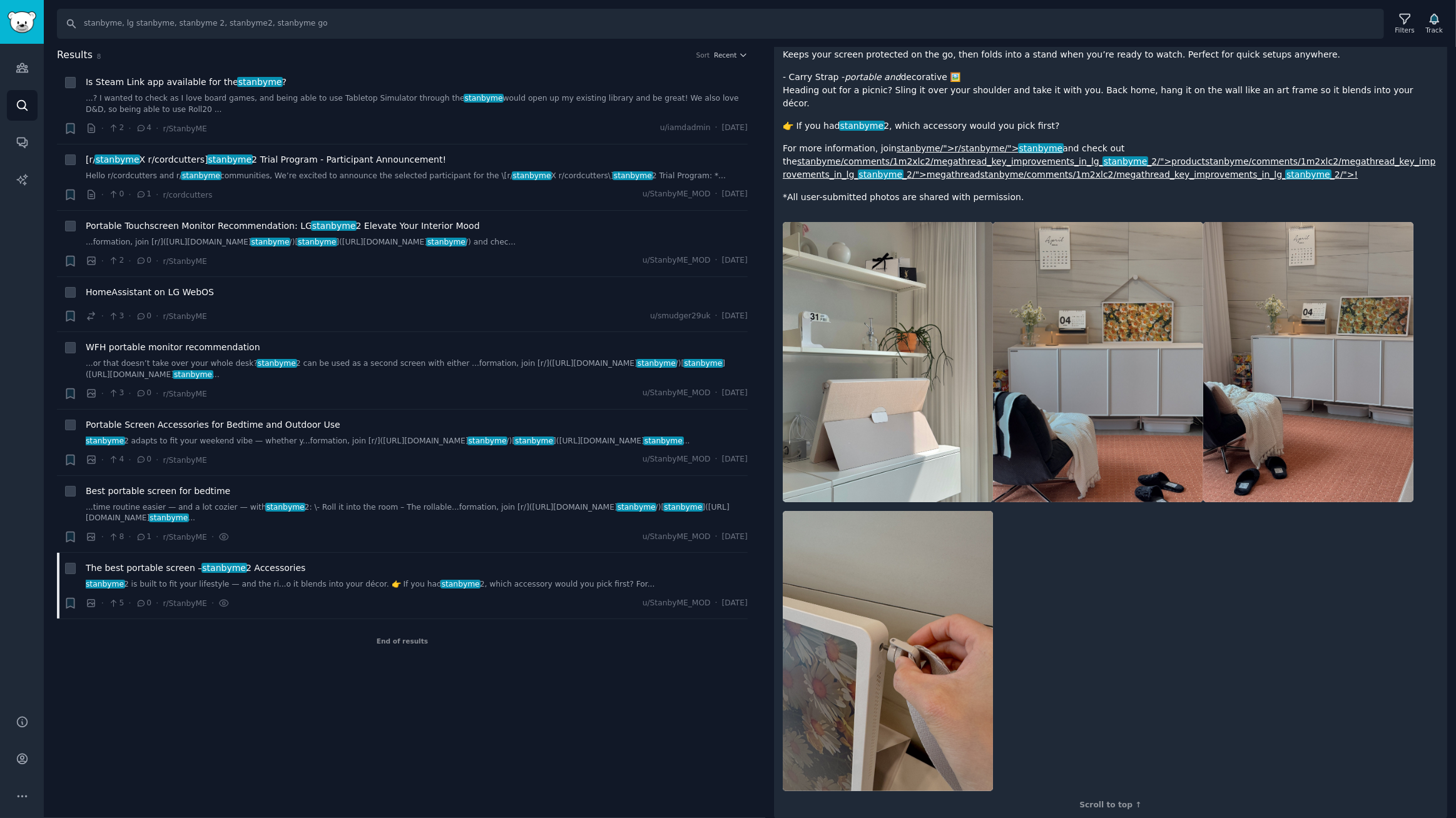
scroll to position [147, 0]
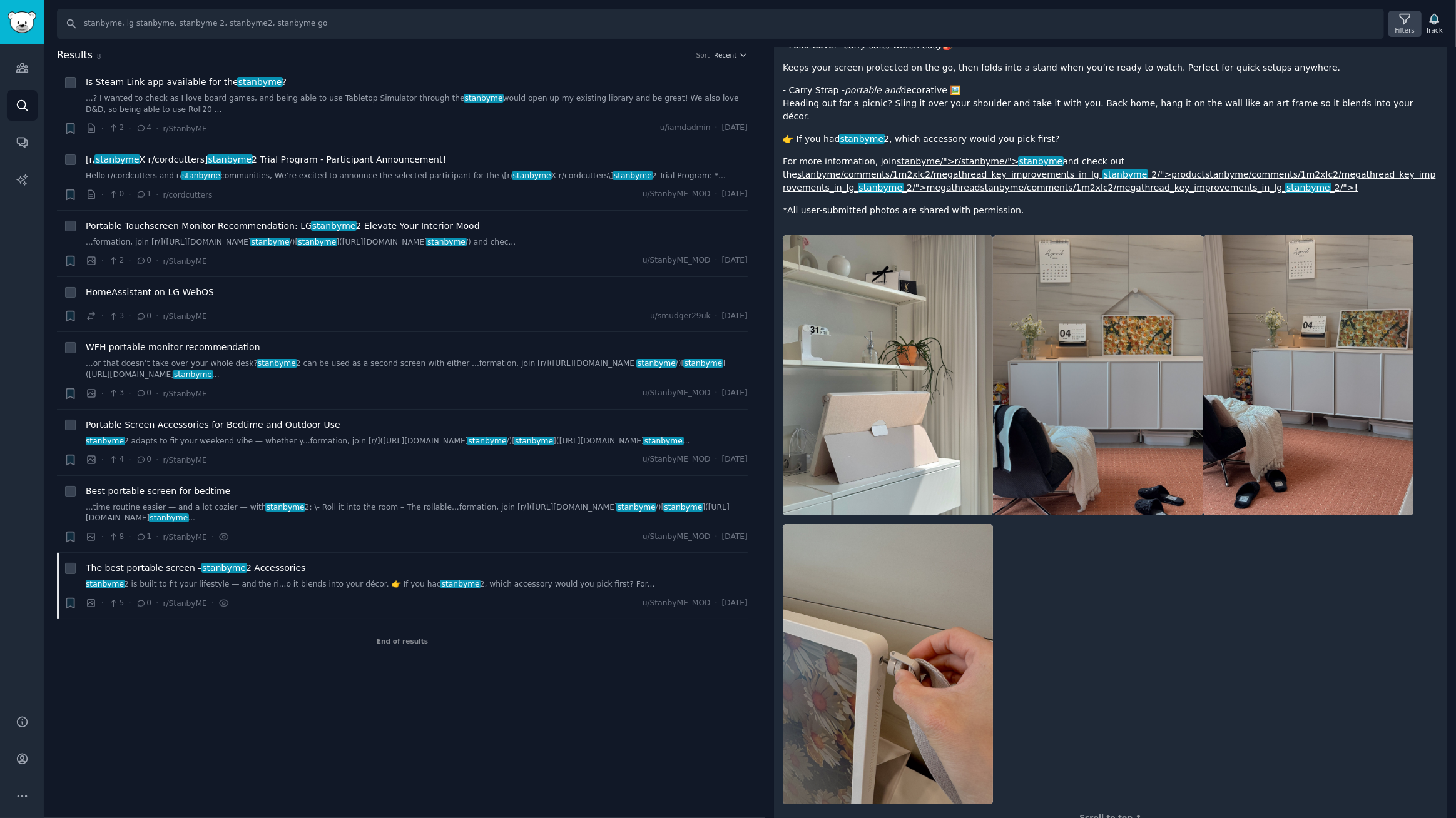
click at [1409, 18] on icon at bounding box center [1405, 19] width 13 height 13
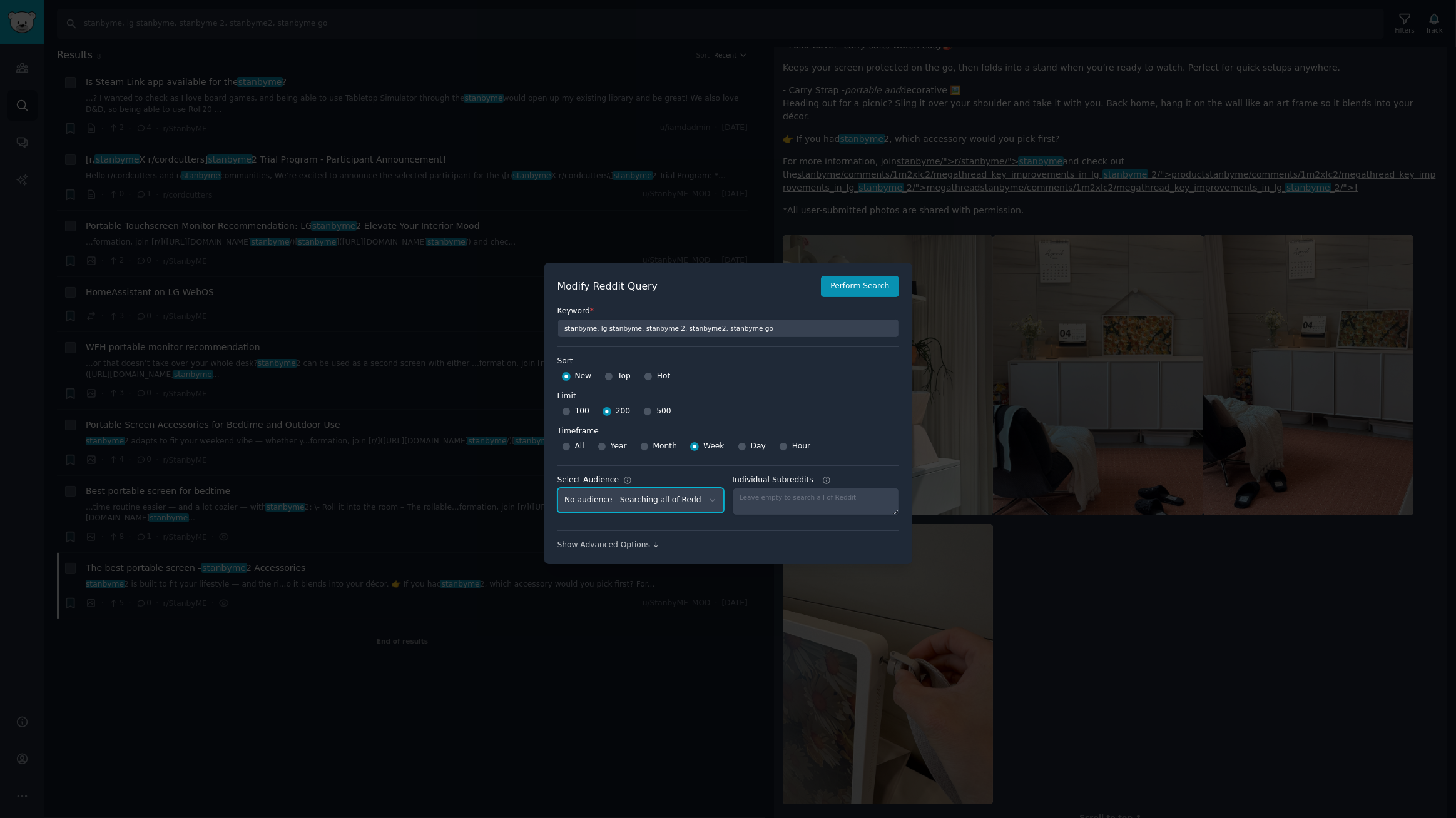
click at [682, 497] on select "No audience - Searching all of Reddit gadgets - 2 Subreddits stanbyme - 35 Subr…" at bounding box center [640, 501] width 166 height 26
select select "a094687530"
click at [558, 488] on select "No audience - Searching all of Reddit gadgets - 2 Subreddits stanbyme - 35 Subr…" at bounding box center [640, 501] width 166 height 26
drag, startPoint x: 763, startPoint y: 328, endPoint x: 255, endPoint y: 312, distance: 508.3
click at [255, 312] on div "​ Modify Reddit Query Perform Search Keyword * stanbyme, lg stanbyme, stanbyme …" at bounding box center [728, 413] width 1456 height 827
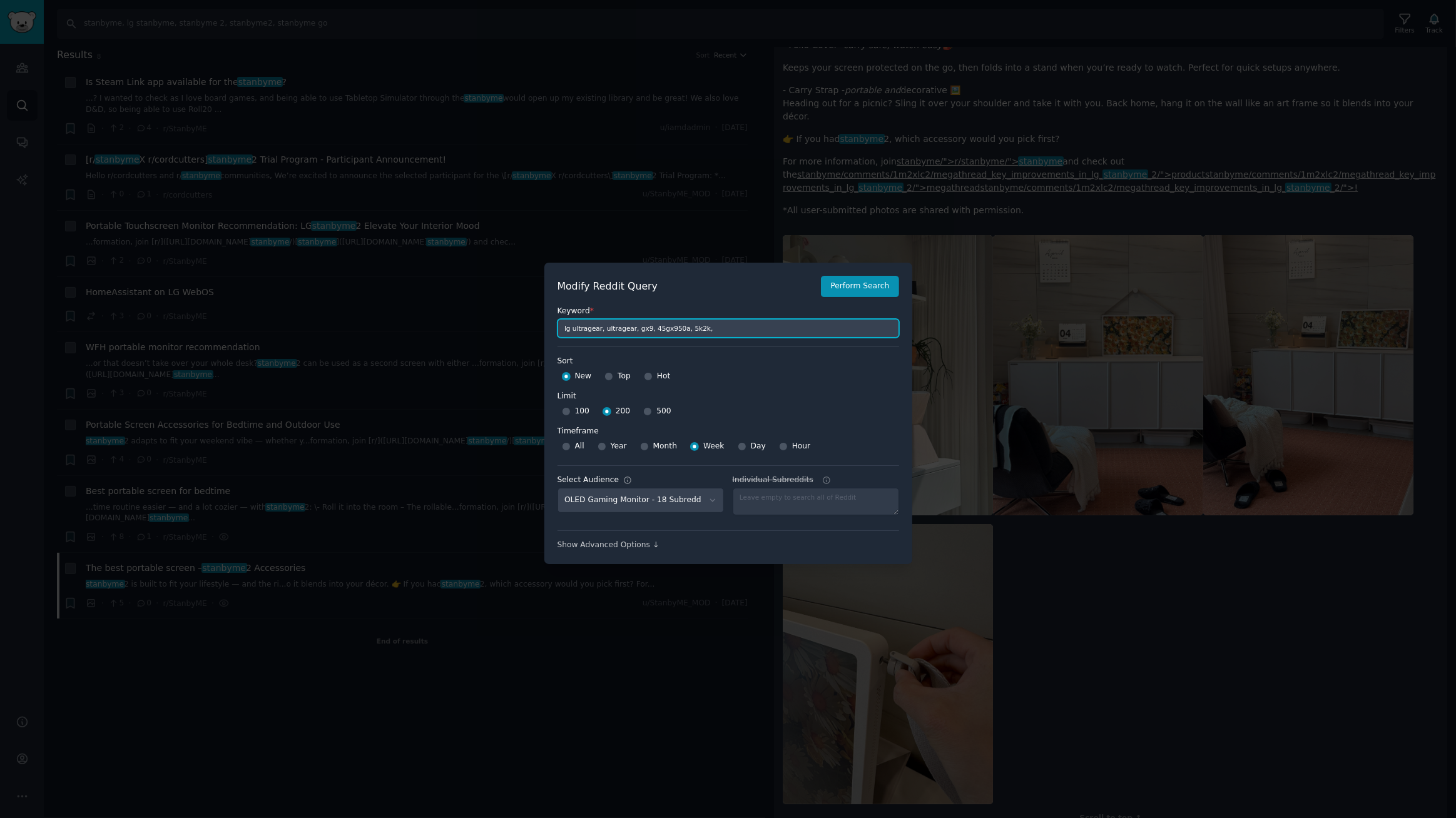
type input "lg ultragear, ultragear, gx9, 45gx950a, 5k2k"
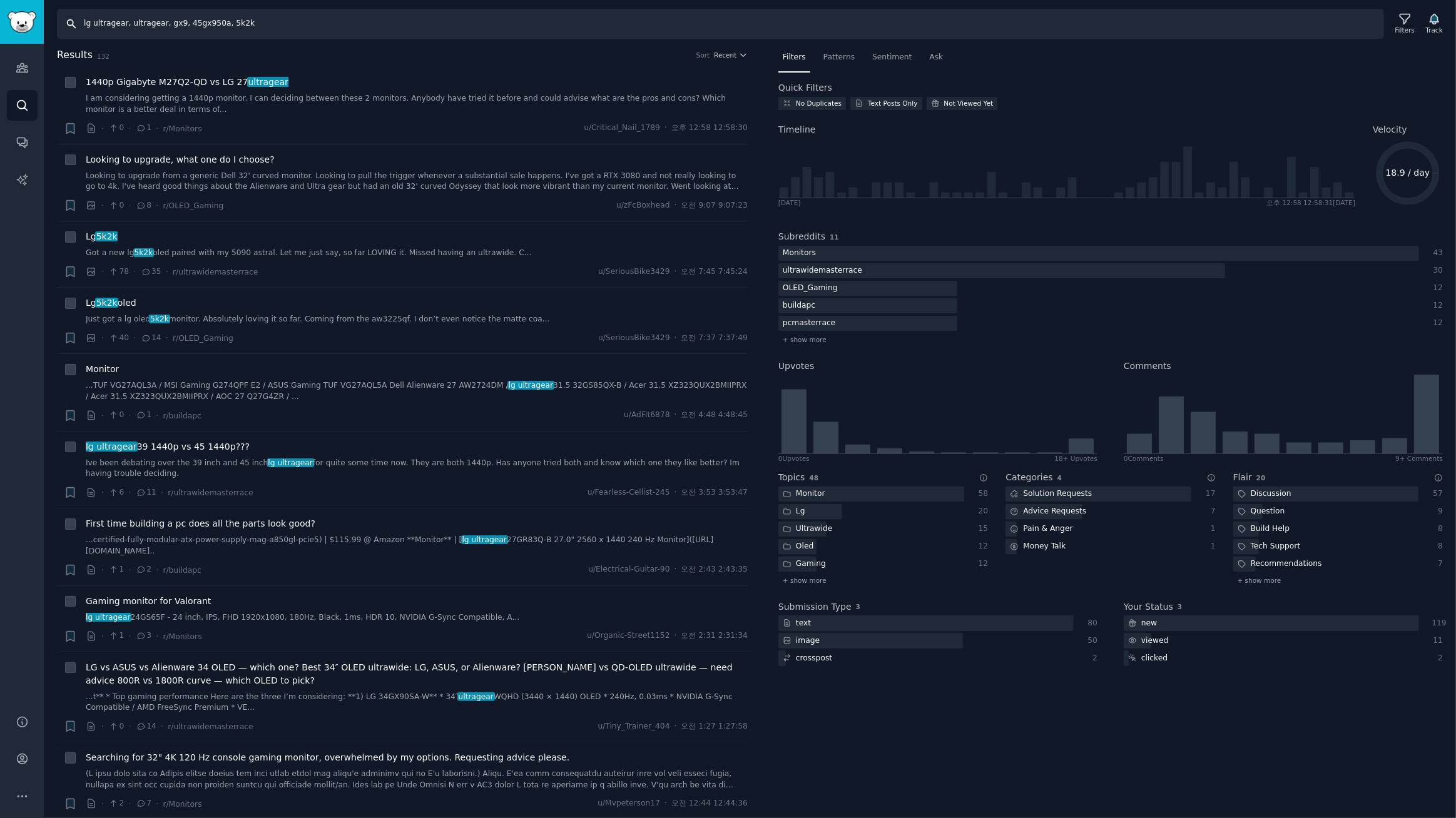
click at [306, 25] on input "lg ultragear, ultragear, gx9, 45gx950a, 5k2k" at bounding box center [721, 23] width 1327 height 30
drag, startPoint x: 893, startPoint y: 57, endPoint x: 945, endPoint y: 62, distance: 52.2
click at [894, 57] on span "Sentiment" at bounding box center [891, 58] width 40 height 11
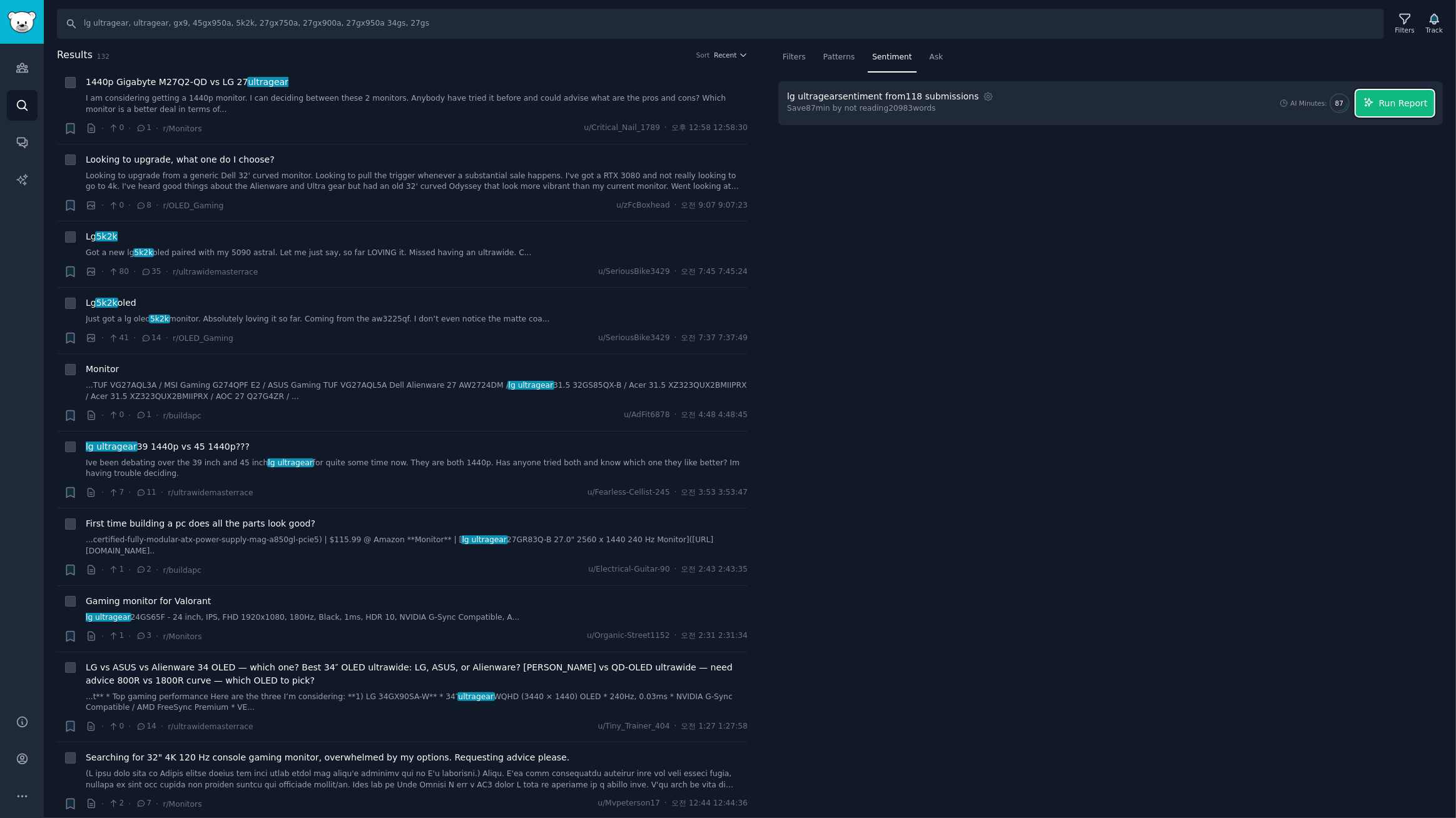
click at [1412, 100] on span "Run Report" at bounding box center [1403, 103] width 49 height 13
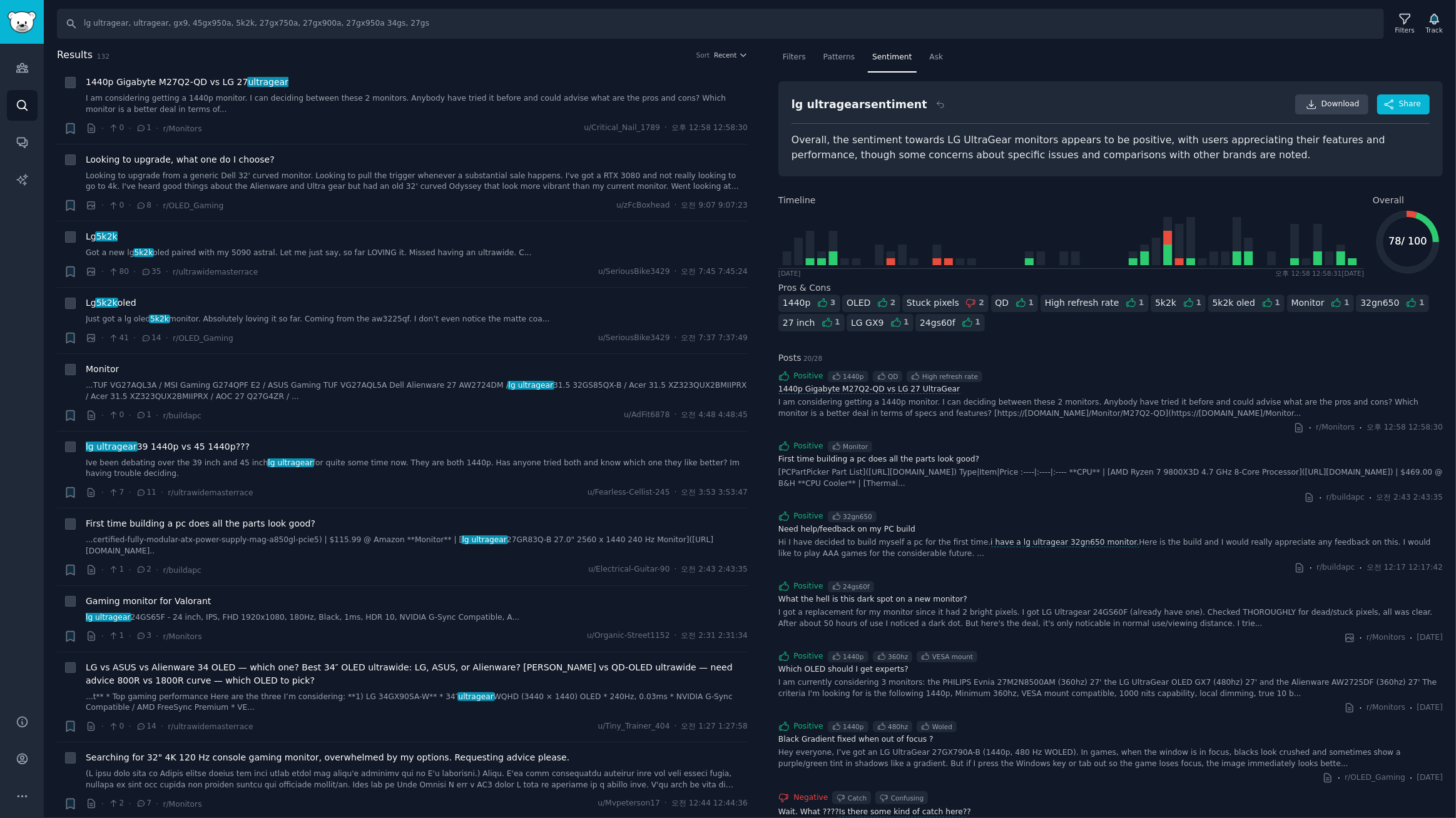
click at [1022, 62] on nav "Filters Patterns Sentiment Ask" at bounding box center [1111, 60] width 664 height 26
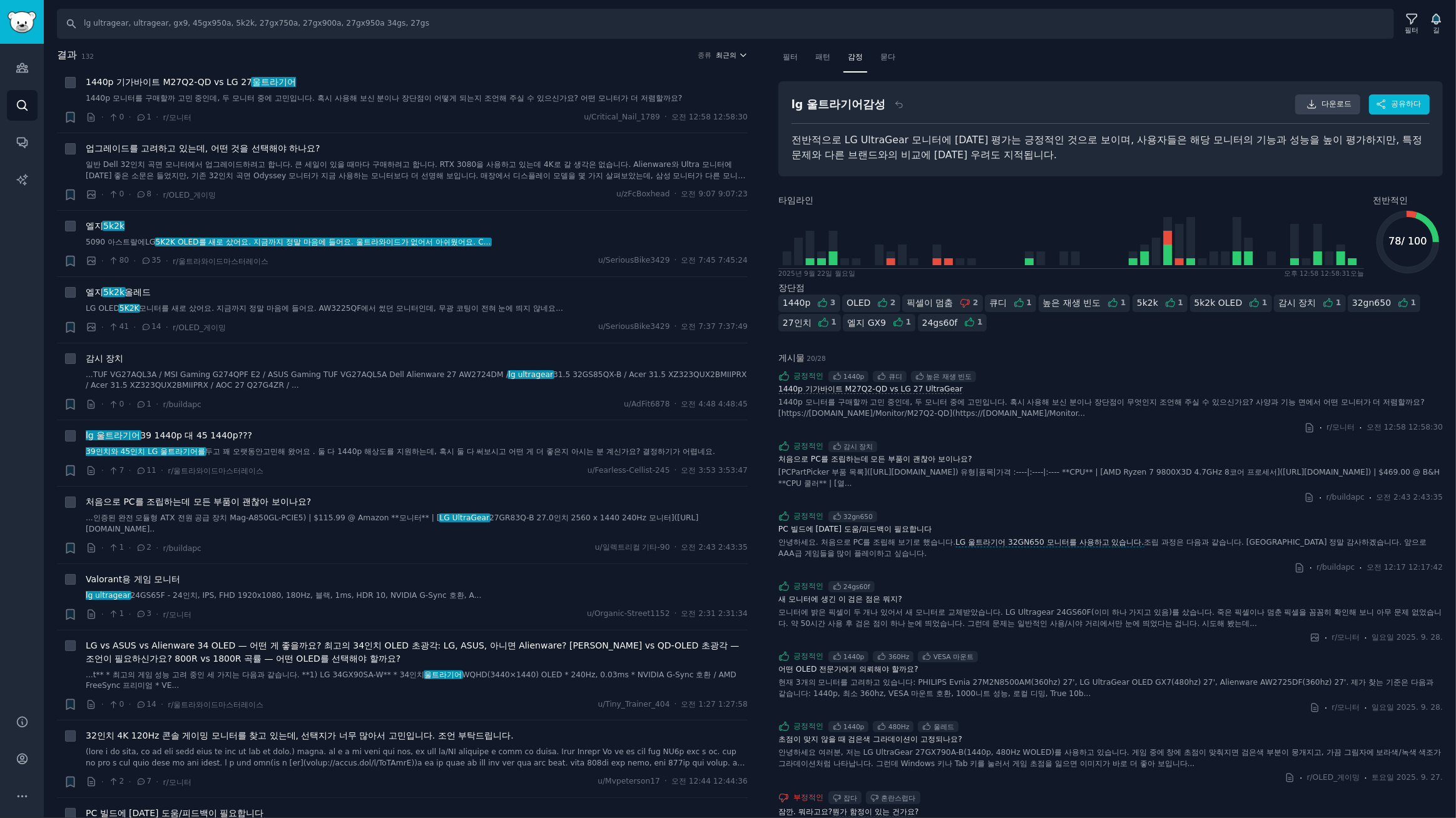
click at [730, 52] on font "최근의" at bounding box center [727, 55] width 20 height 8
click at [657, 100] on p "Upvotes" at bounding box center [664, 101] width 31 height 11
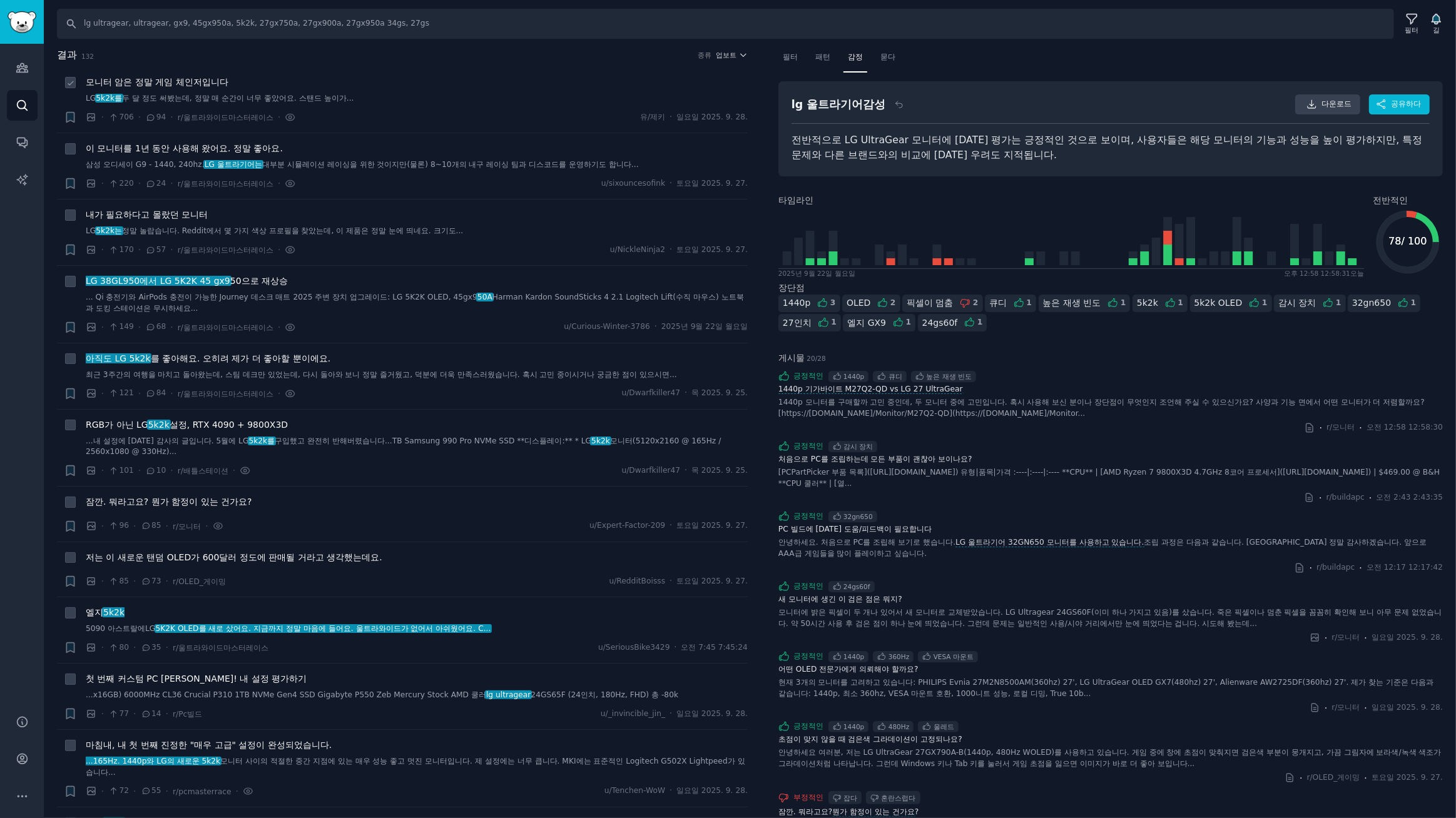
click at [200, 80] on font "모니터 암은 정말 게임 체인저입니다" at bounding box center [157, 82] width 143 height 10
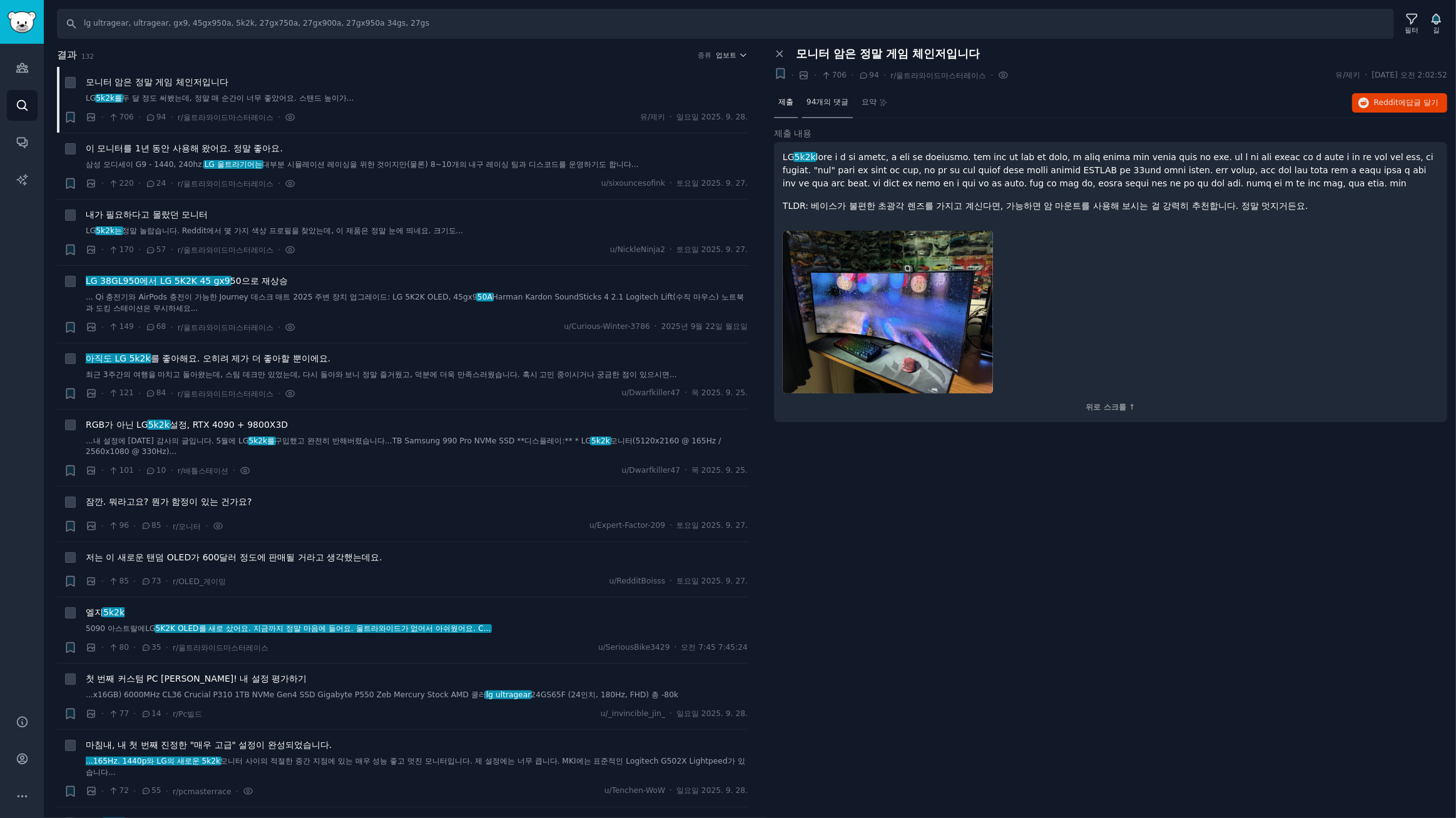
click at [831, 105] on font "94개의 댓글" at bounding box center [827, 101] width 42 height 9
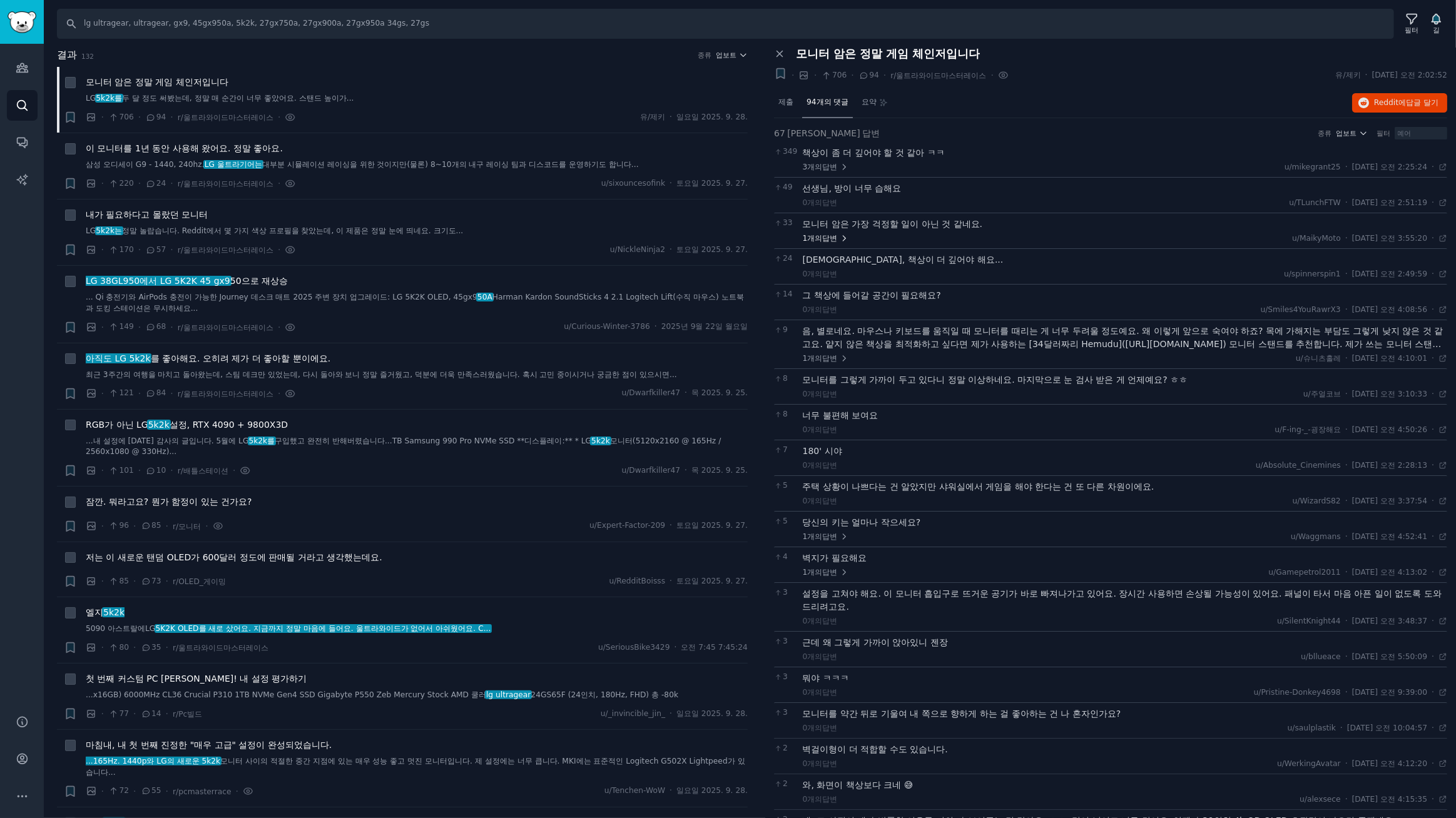
click at [831, 237] on font "답변" at bounding box center [829, 238] width 15 height 9
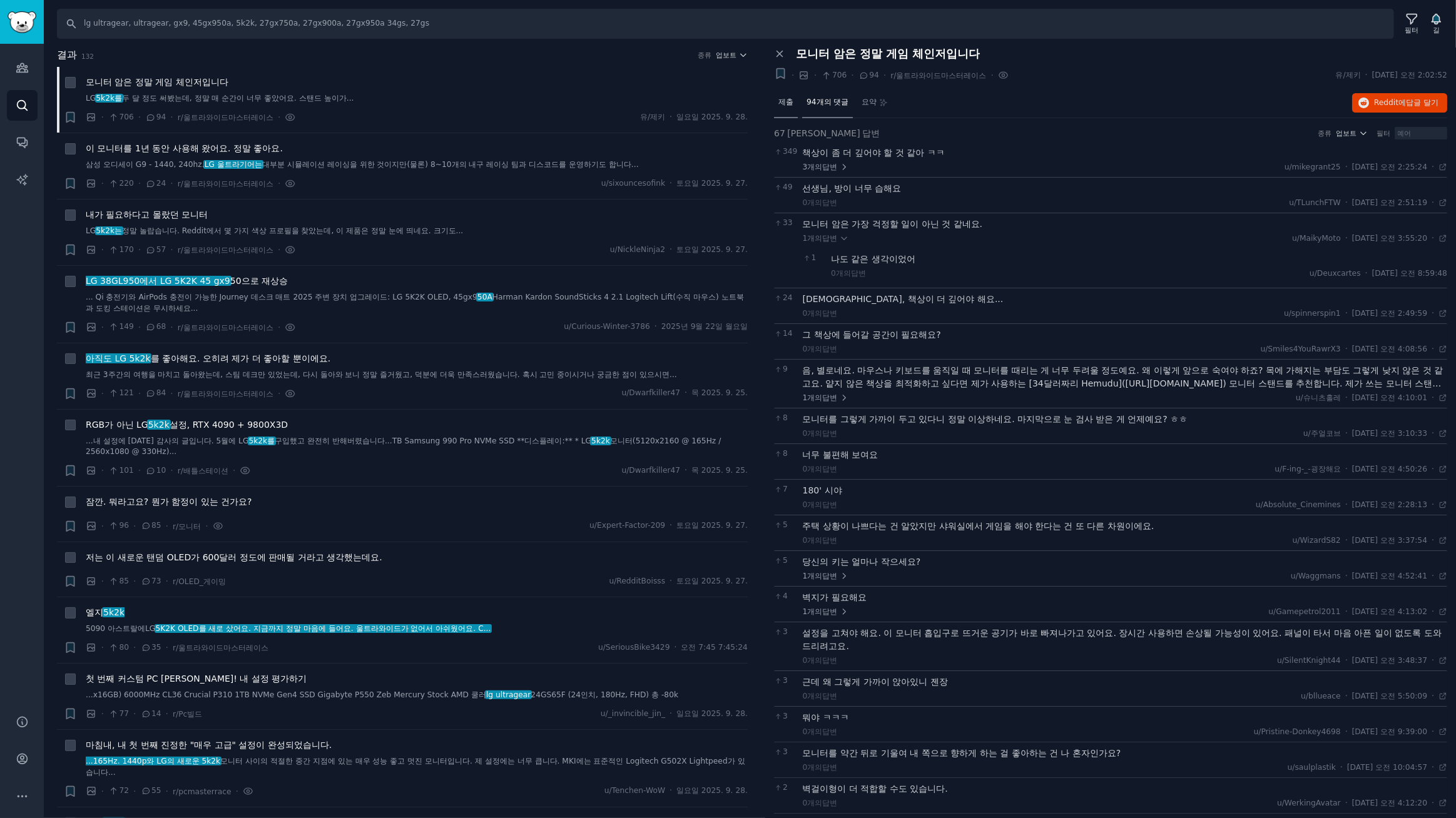
click at [781, 99] on font "제출" at bounding box center [785, 101] width 15 height 9
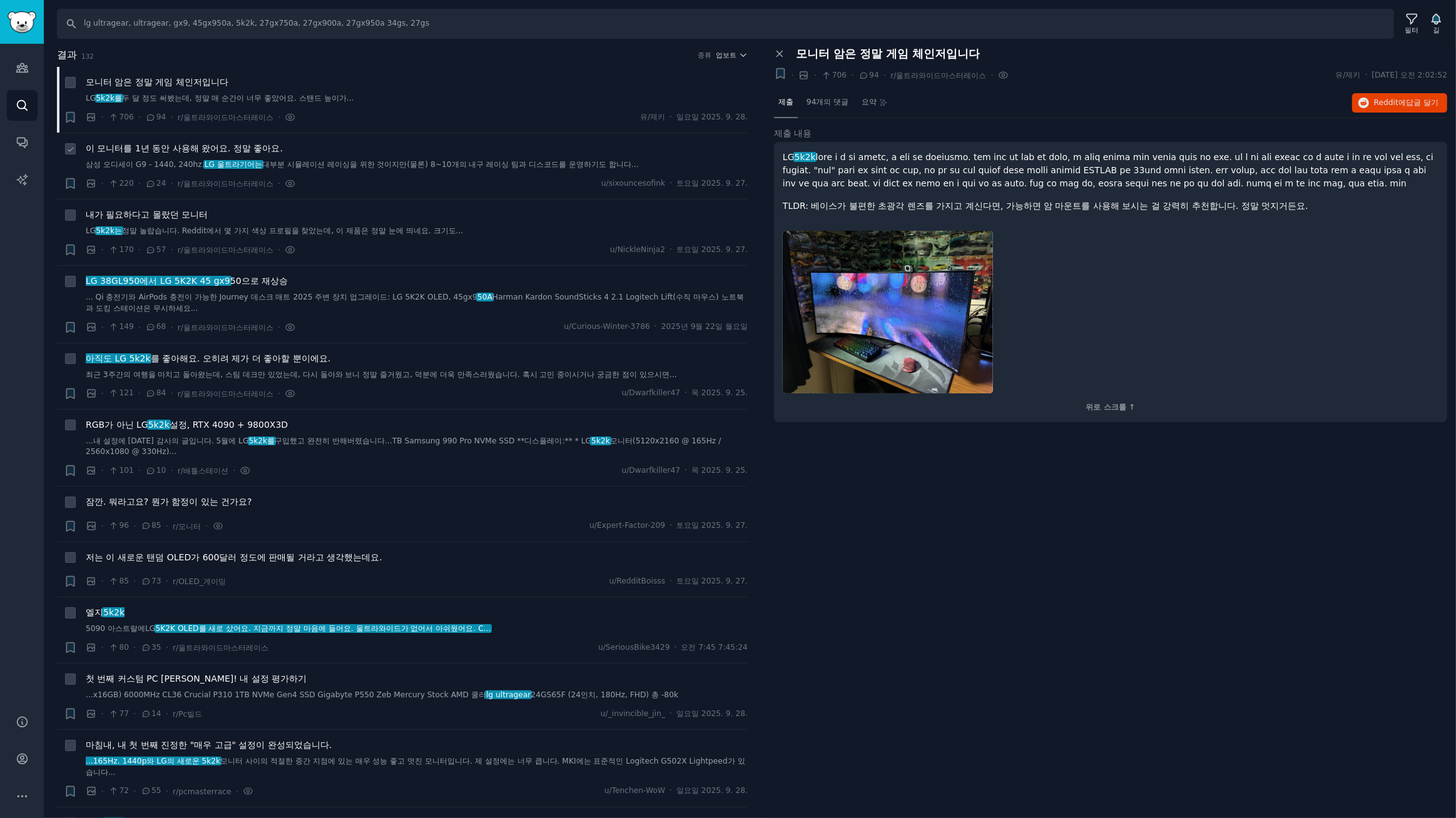
click at [233, 150] on font "이 모니터를 1년 동안 사용해 왔어요. 정말 좋아요." at bounding box center [184, 148] width 197 height 10
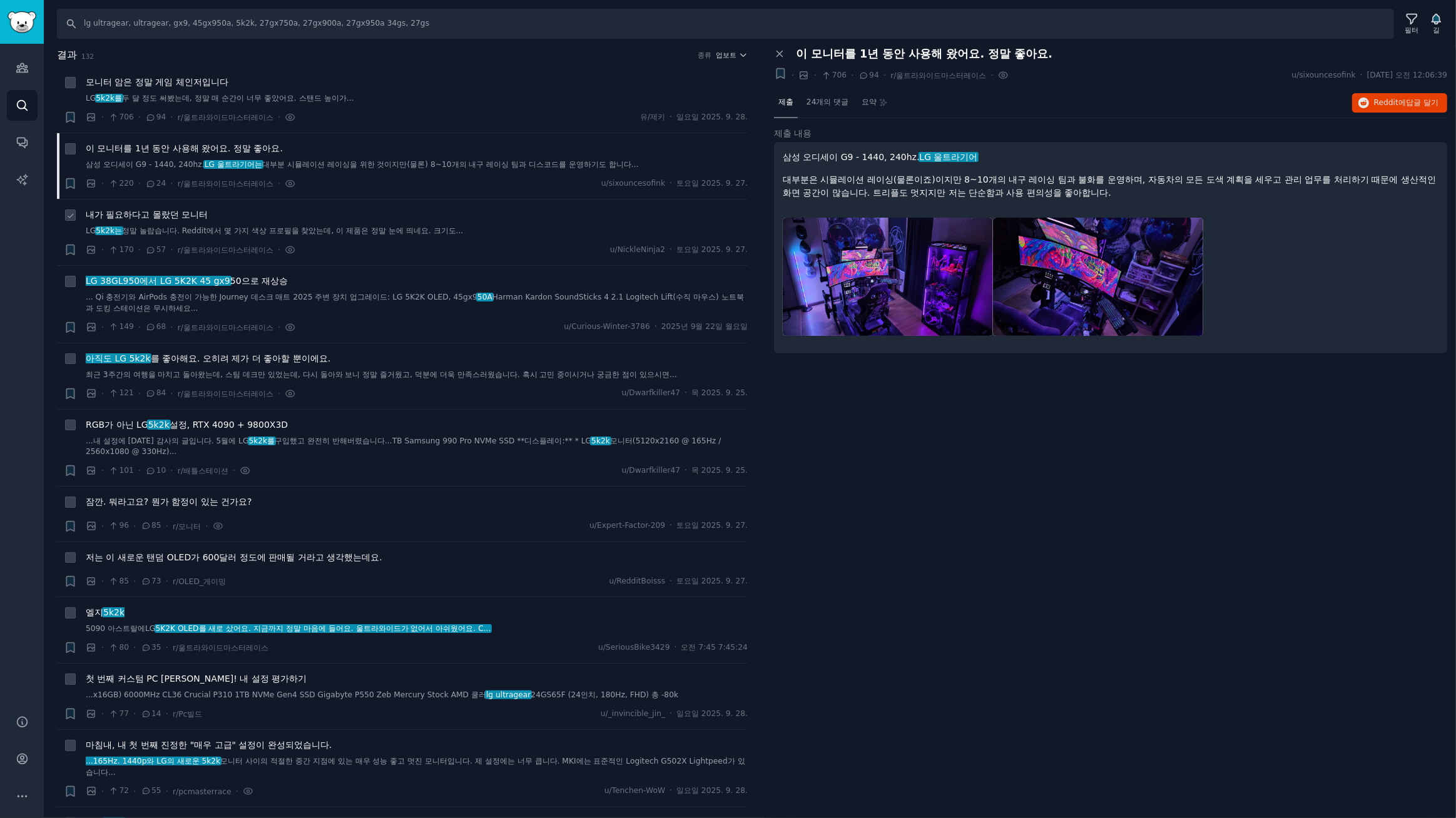
click at [200, 214] on font "내가 필요하다고 몰랐던 모니터" at bounding box center [147, 214] width 122 height 10
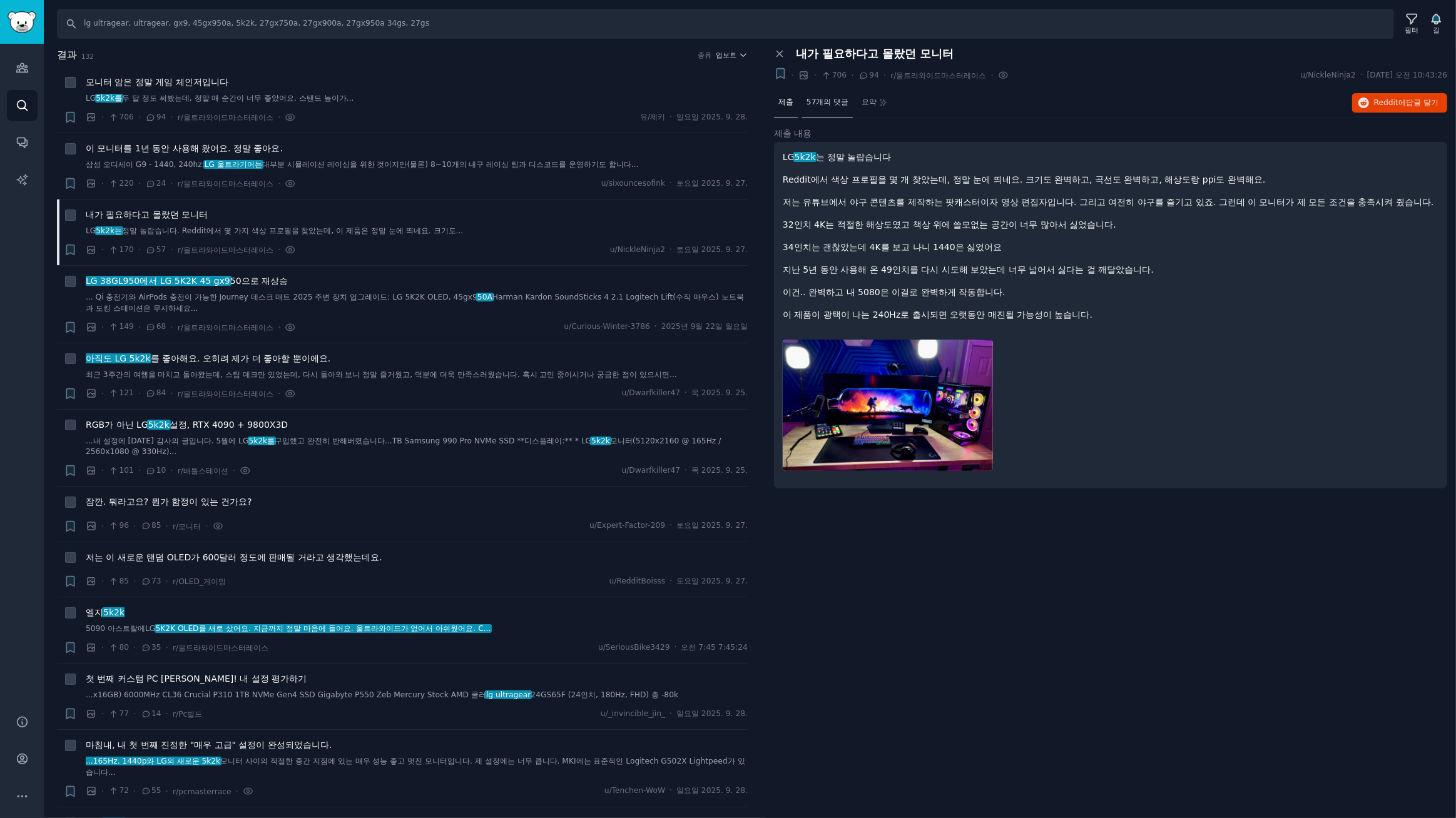
click at [816, 104] on font "57개의 댓글" at bounding box center [827, 101] width 42 height 9
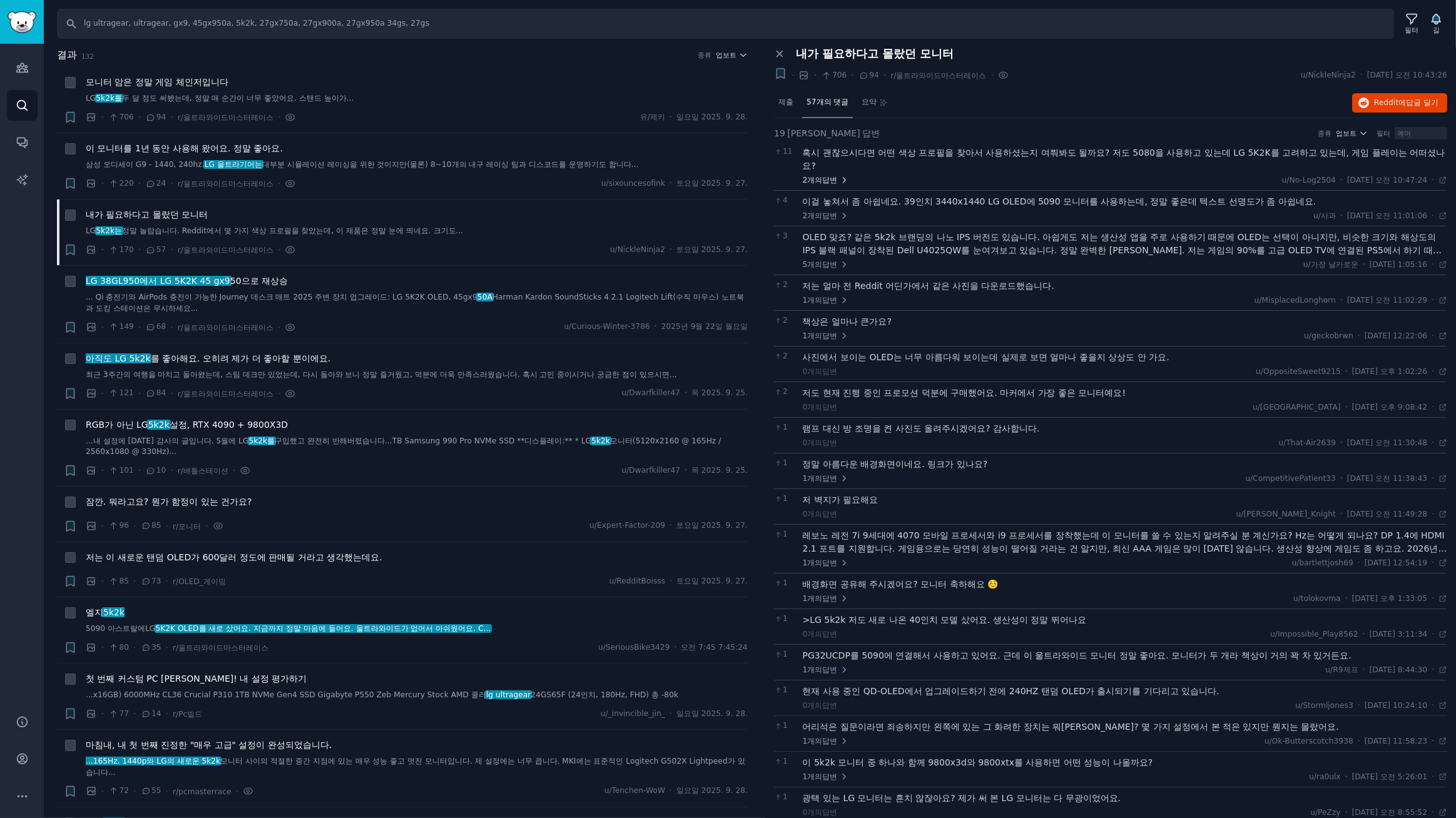
click at [825, 178] on font "답변" at bounding box center [829, 179] width 15 height 9
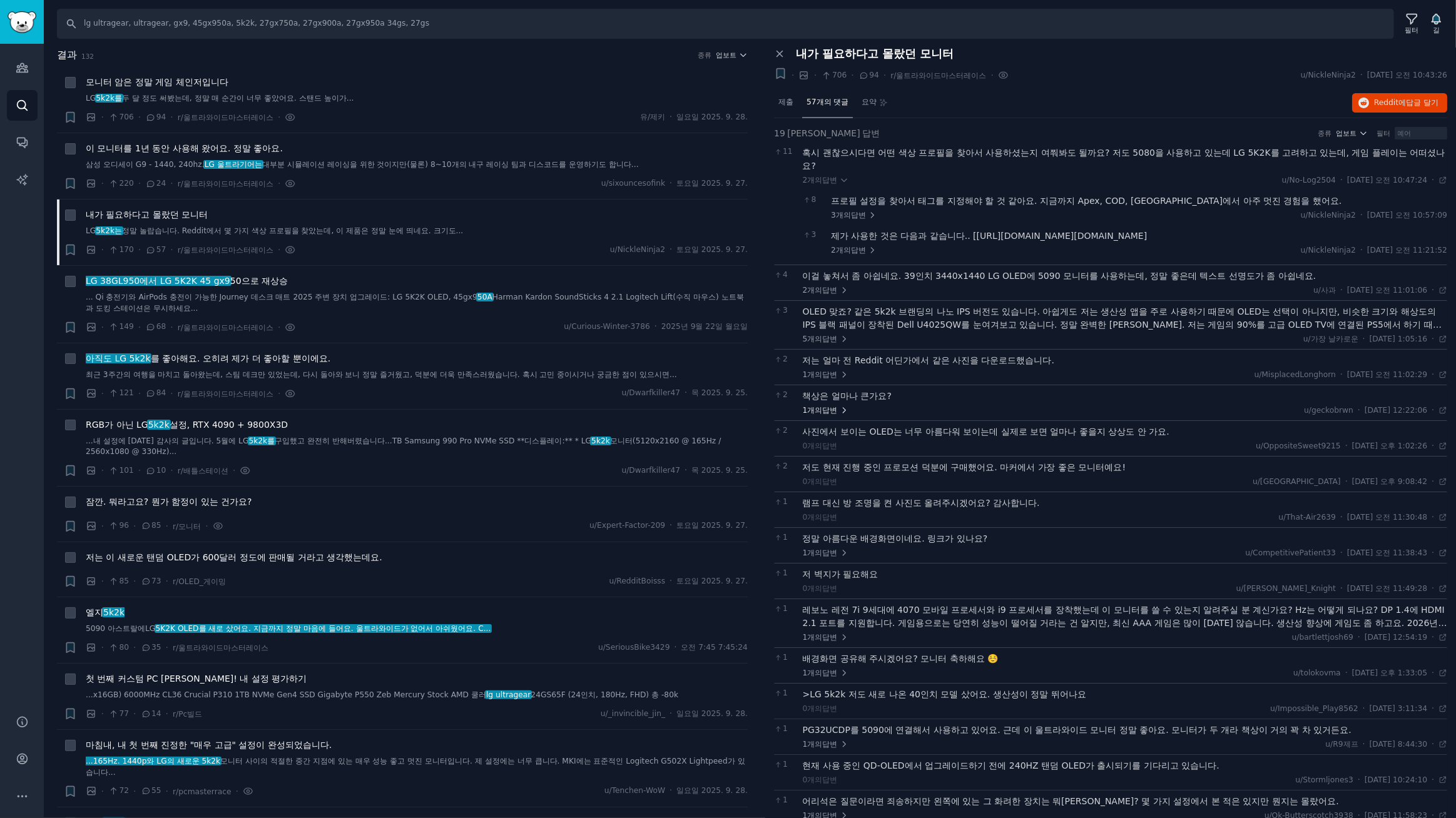
click at [831, 415] on font "답변" at bounding box center [829, 410] width 15 height 9
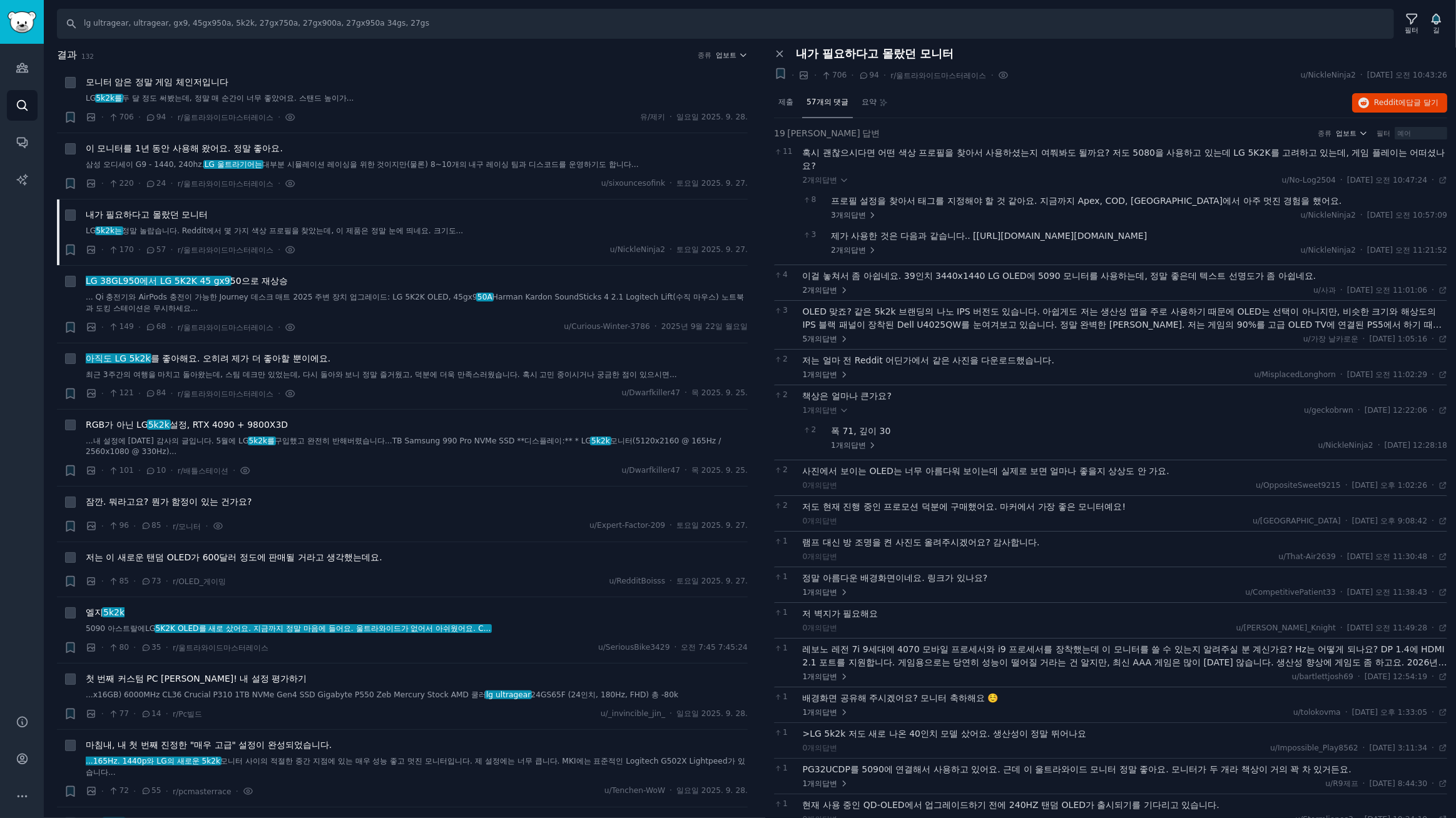
click at [831, 492] on div "0개의 답변" at bounding box center [820, 486] width 35 height 11
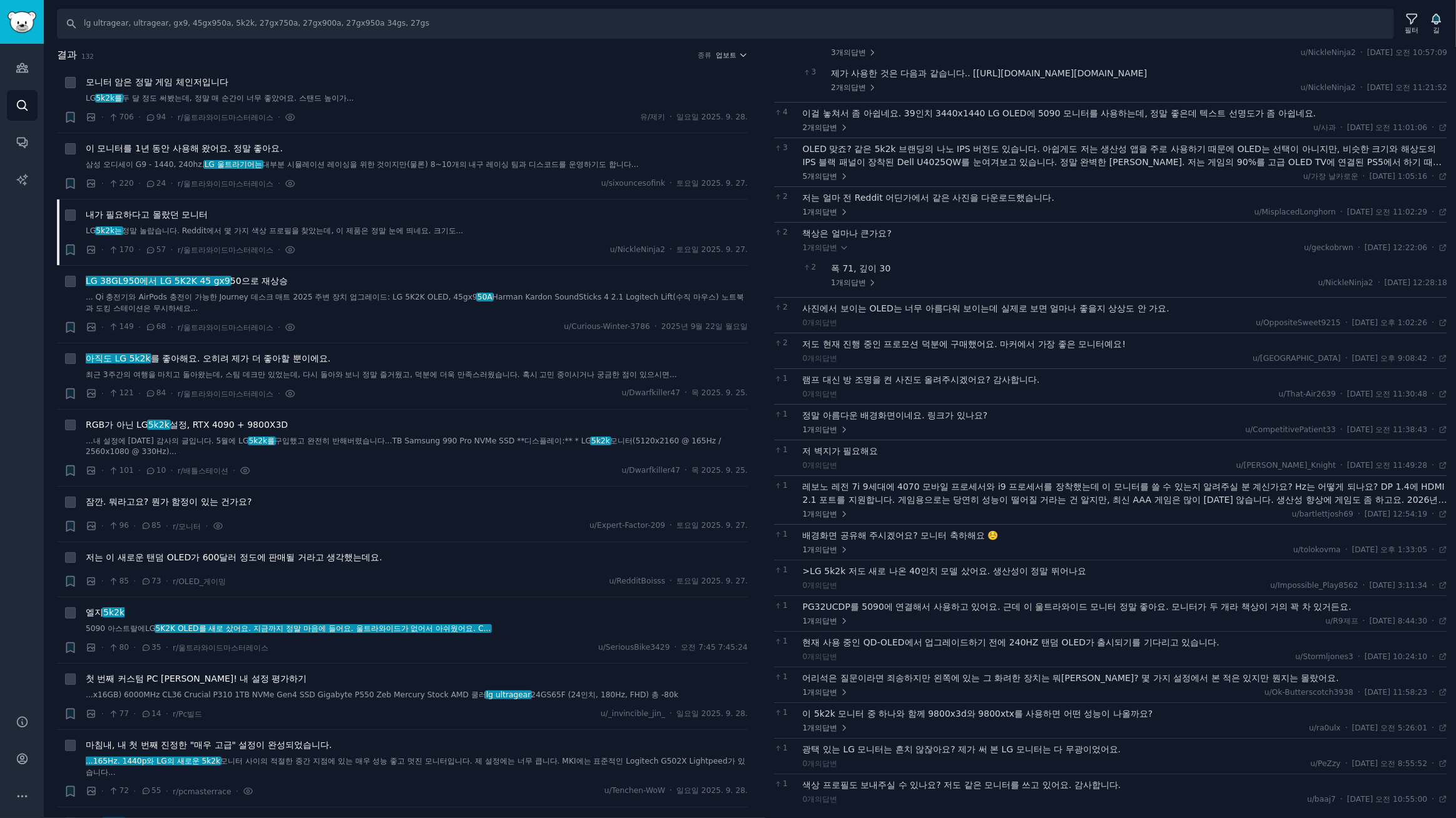
scroll to position [177, 0]
click at [242, 278] on font "으로 재상승" at bounding box center [264, 281] width 46 height 10
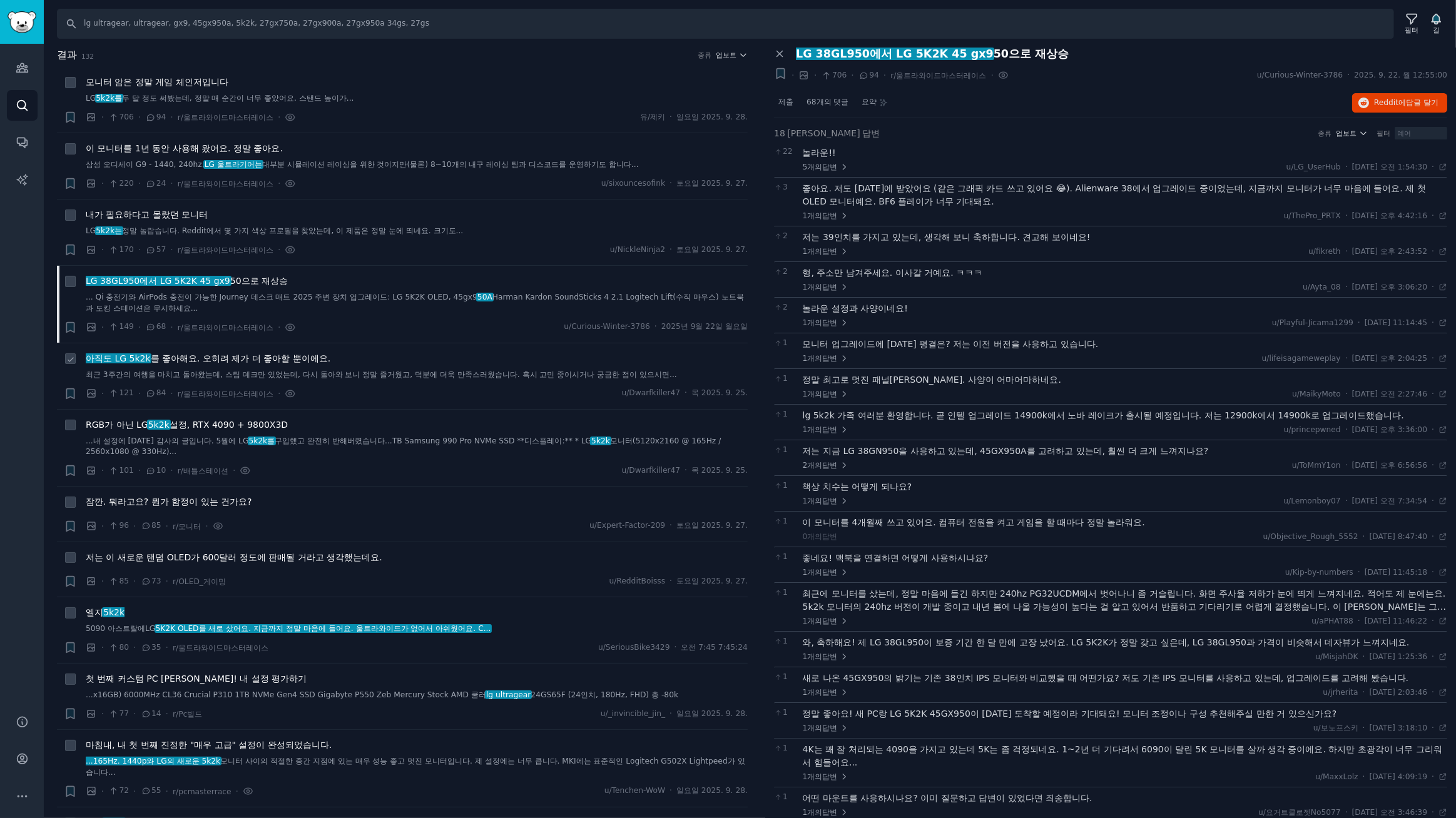
click at [270, 361] on font ". 오히려 제가 더 좋아할 뿐이에요." at bounding box center [264, 358] width 133 height 10
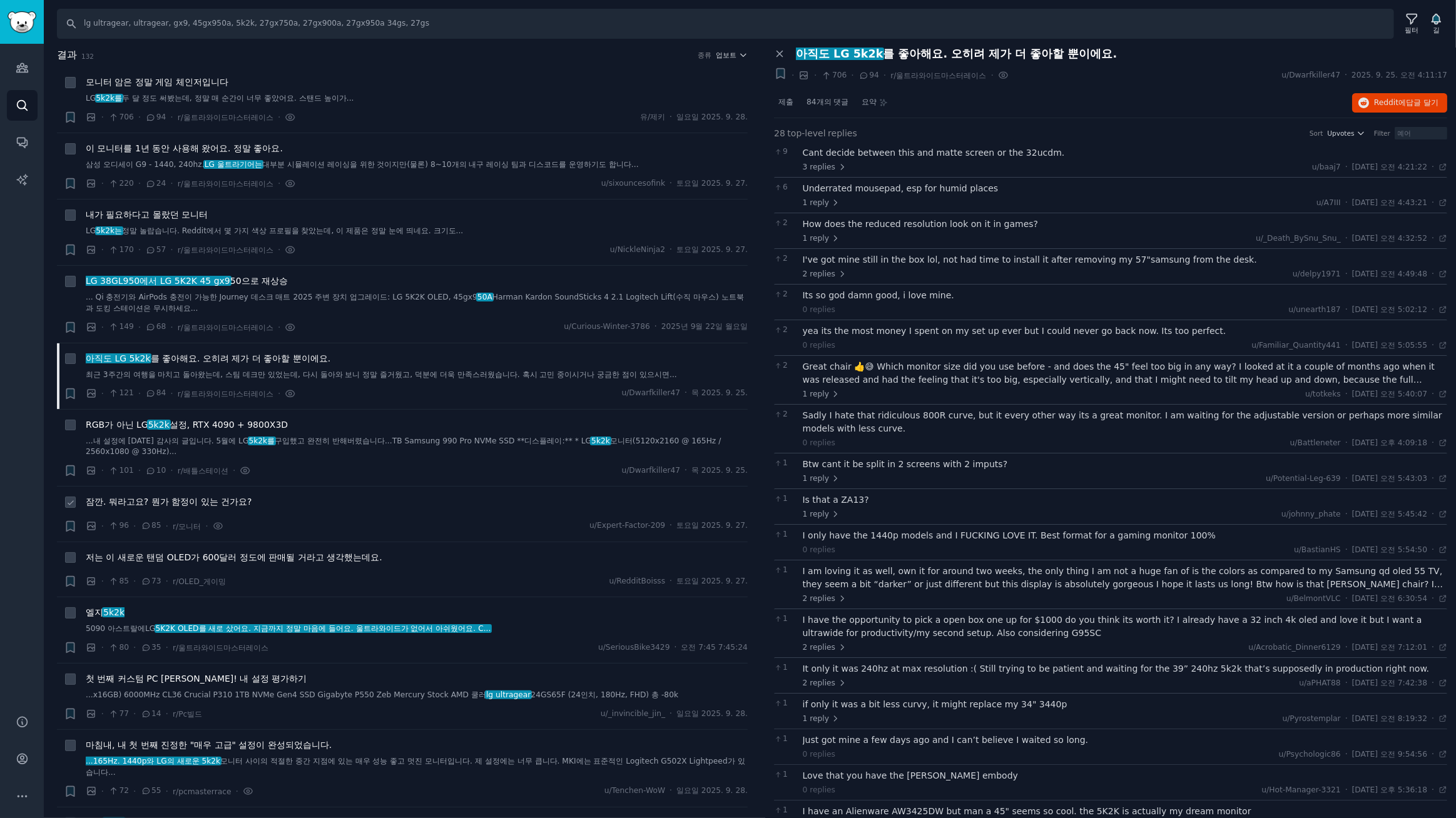
click at [238, 507] on font "잠깐. 뭐라고요? 뭔가 함정이 있는 건가요?" at bounding box center [168, 501] width 166 height 10
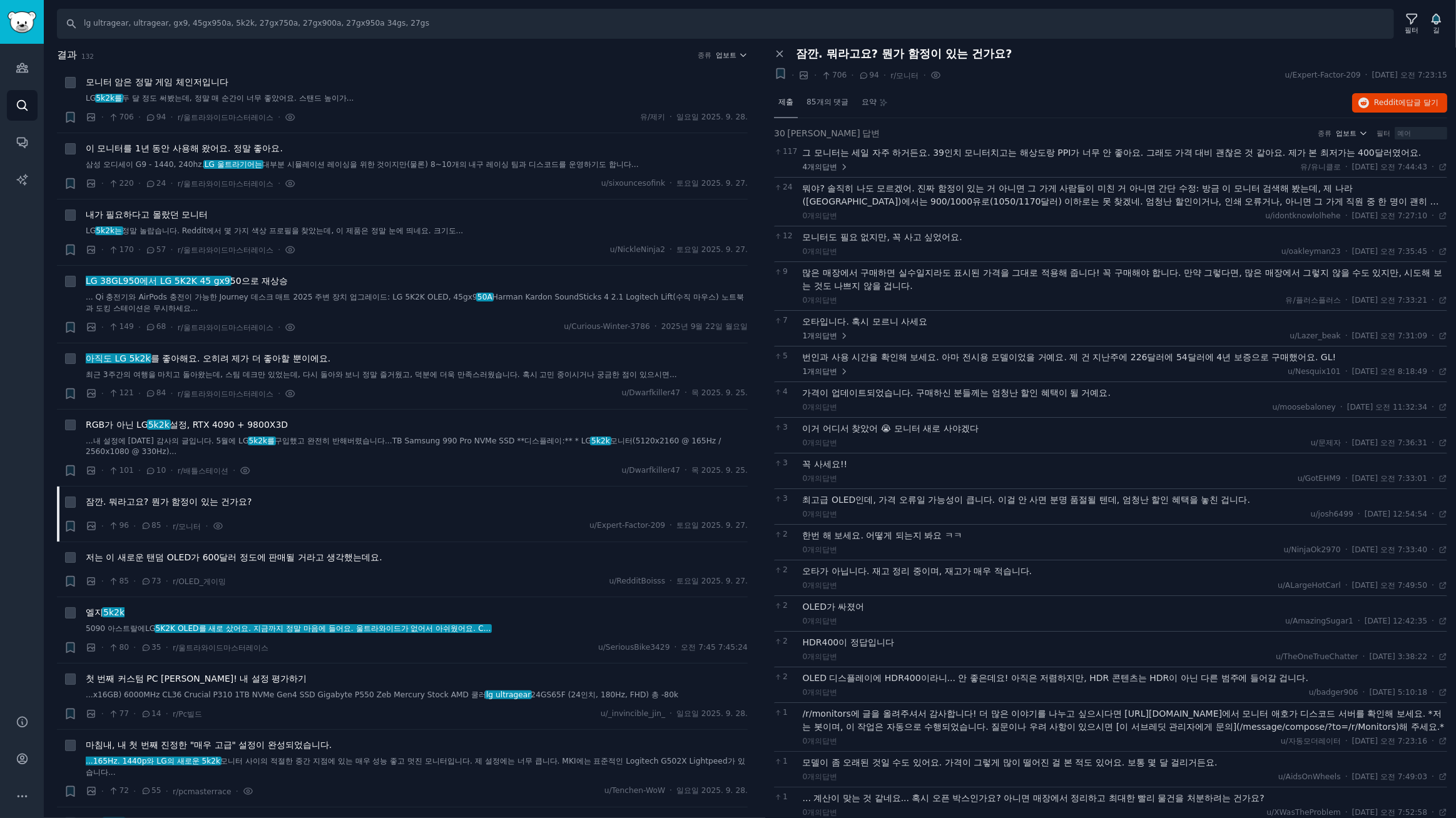
click at [791, 103] on font "제출" at bounding box center [785, 101] width 15 height 9
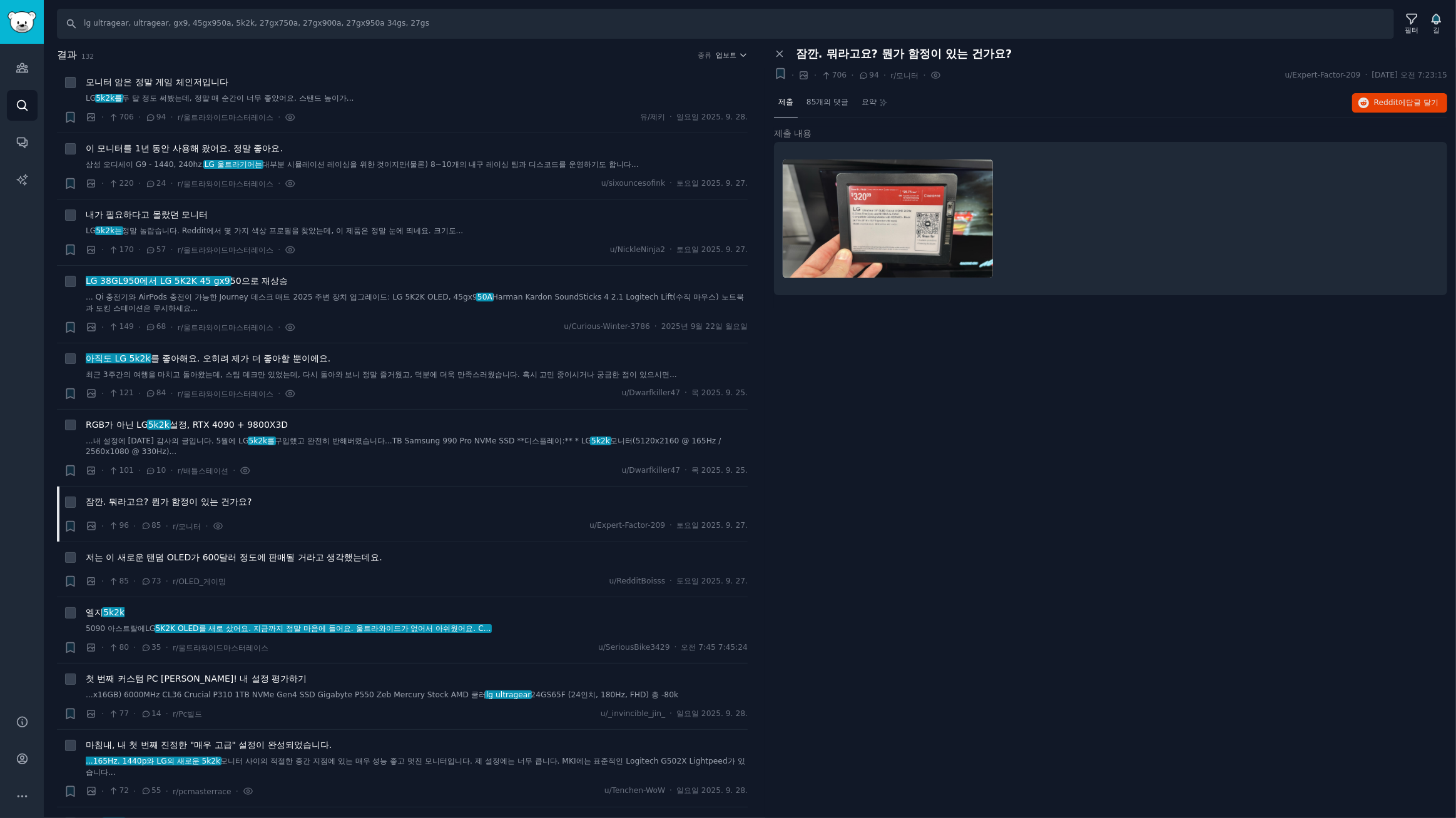
click at [913, 232] on img at bounding box center [888, 219] width 211 height 119
drag, startPoint x: 912, startPoint y: 232, endPoint x: 1388, endPoint y: 97, distance: 494.8
click at [1388, 98] on font "Reddit에" at bounding box center [1390, 102] width 32 height 9
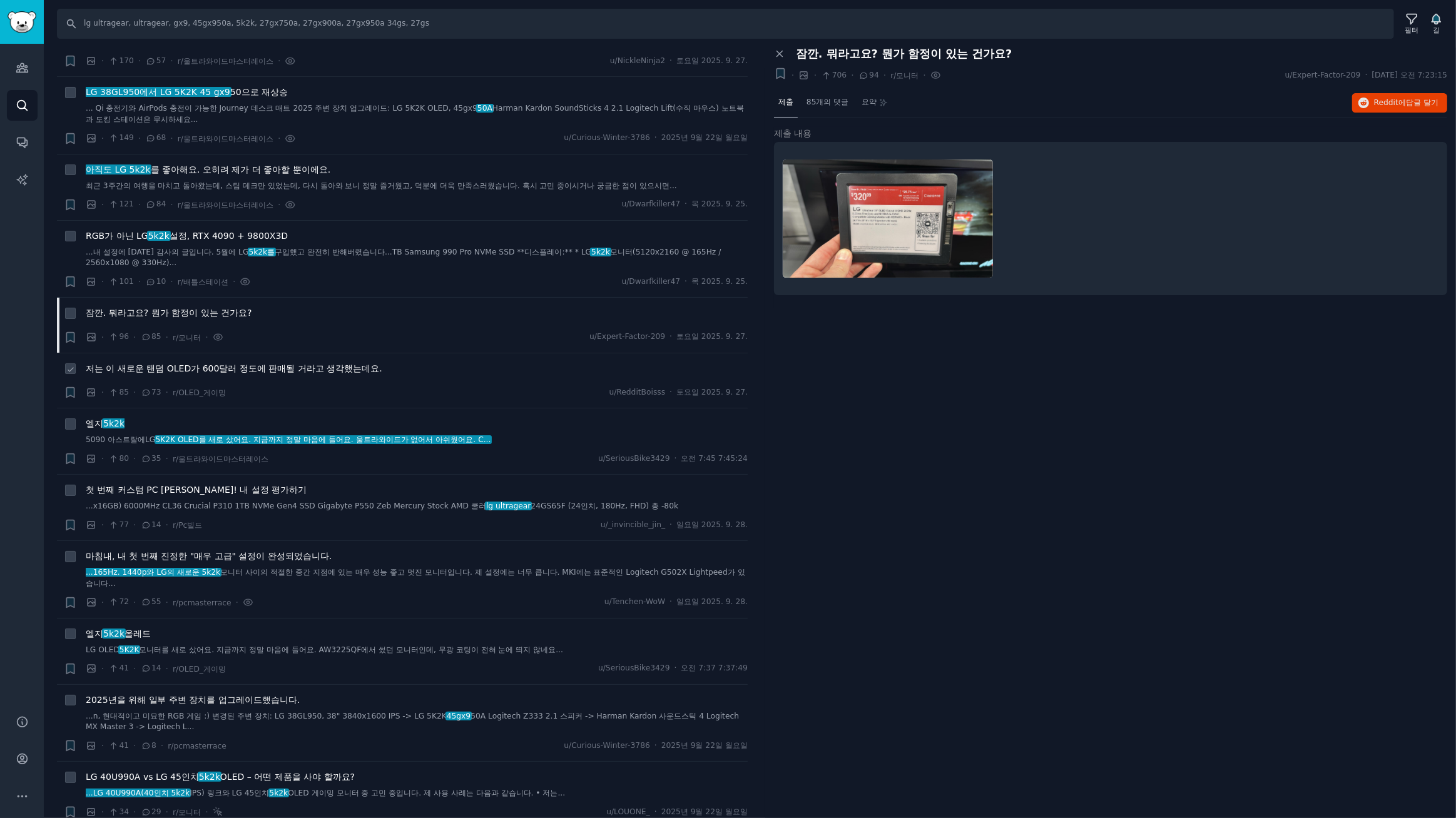
click at [289, 366] on font "저는 이 새로운 탠덤 OLED가 600달러 정도에 판매될 거라고 생각했는데요." at bounding box center [234, 368] width 296 height 10
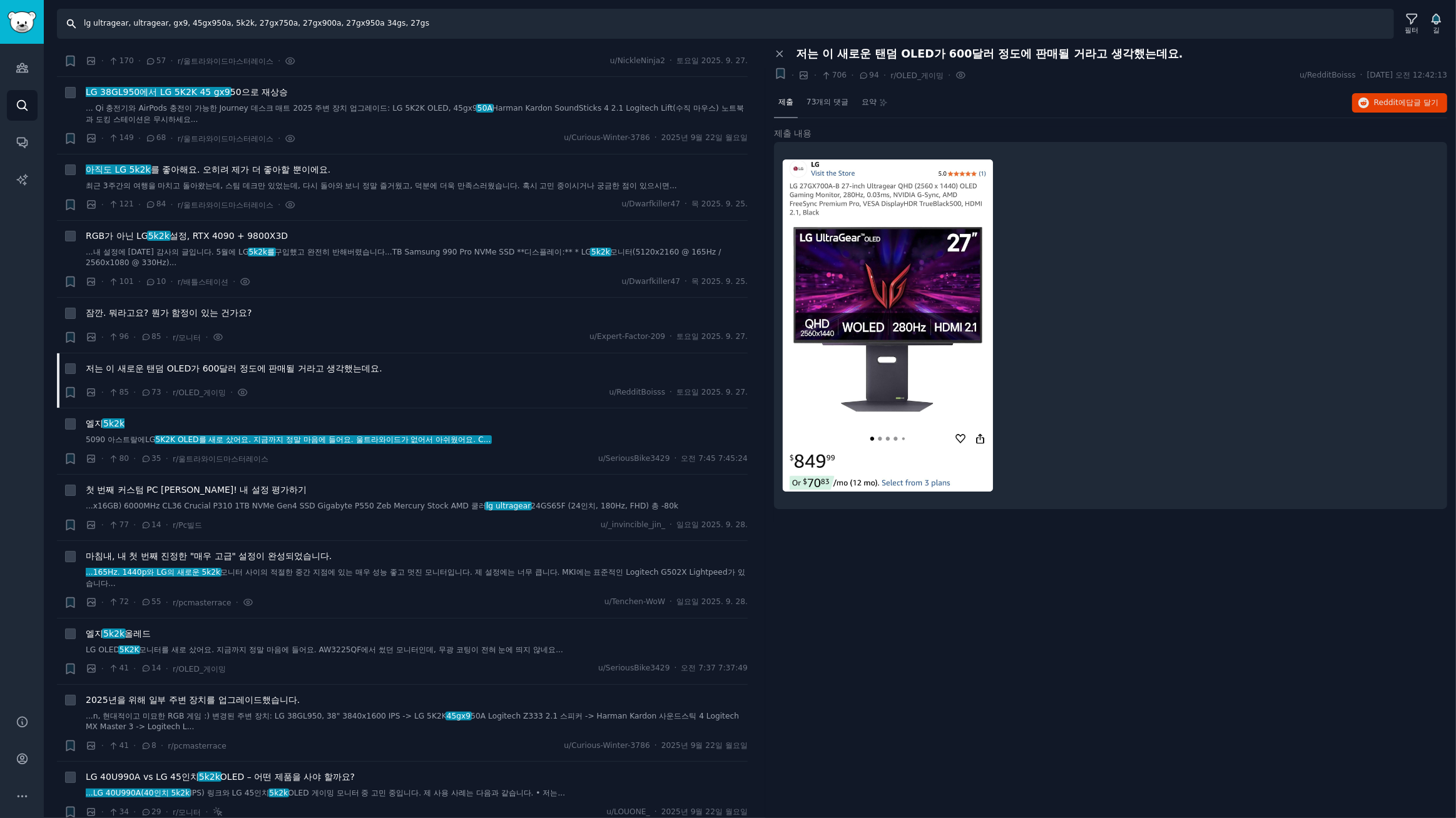
click at [469, 27] on input "lg ultragear, ultragear, gx9, 45gx950a, 5k2k, 27gx750a, 27gx900a, 27gx950a 34gs…" at bounding box center [725, 23] width 1337 height 30
type input "lg ultragear, ultragear, gx9, 45gx950a, 5k2k, 27gx750a, 27gx900a, 27gx950a 34gs…"
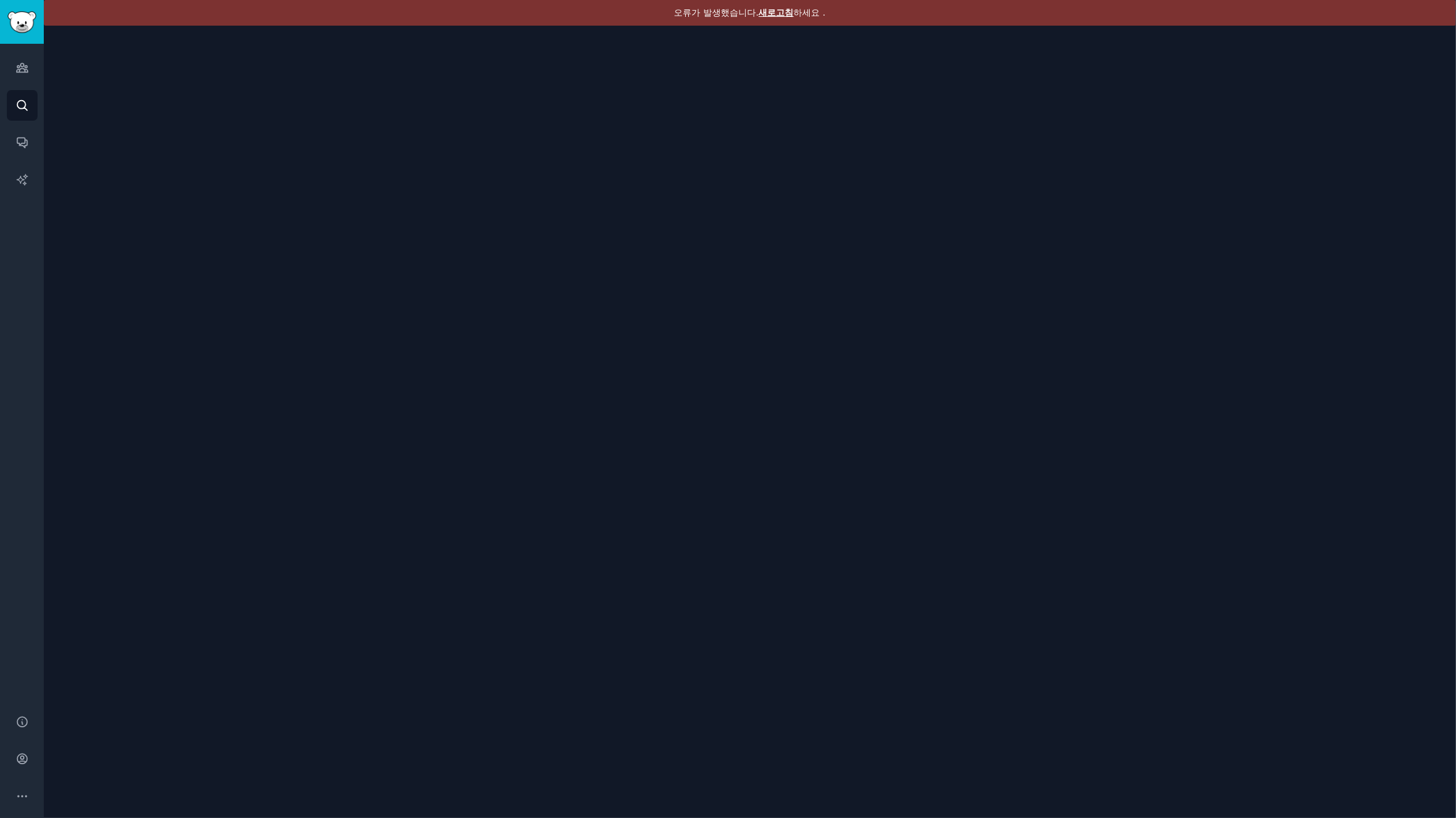
click at [776, 11] on font "새로고침" at bounding box center [776, 12] width 35 height 10
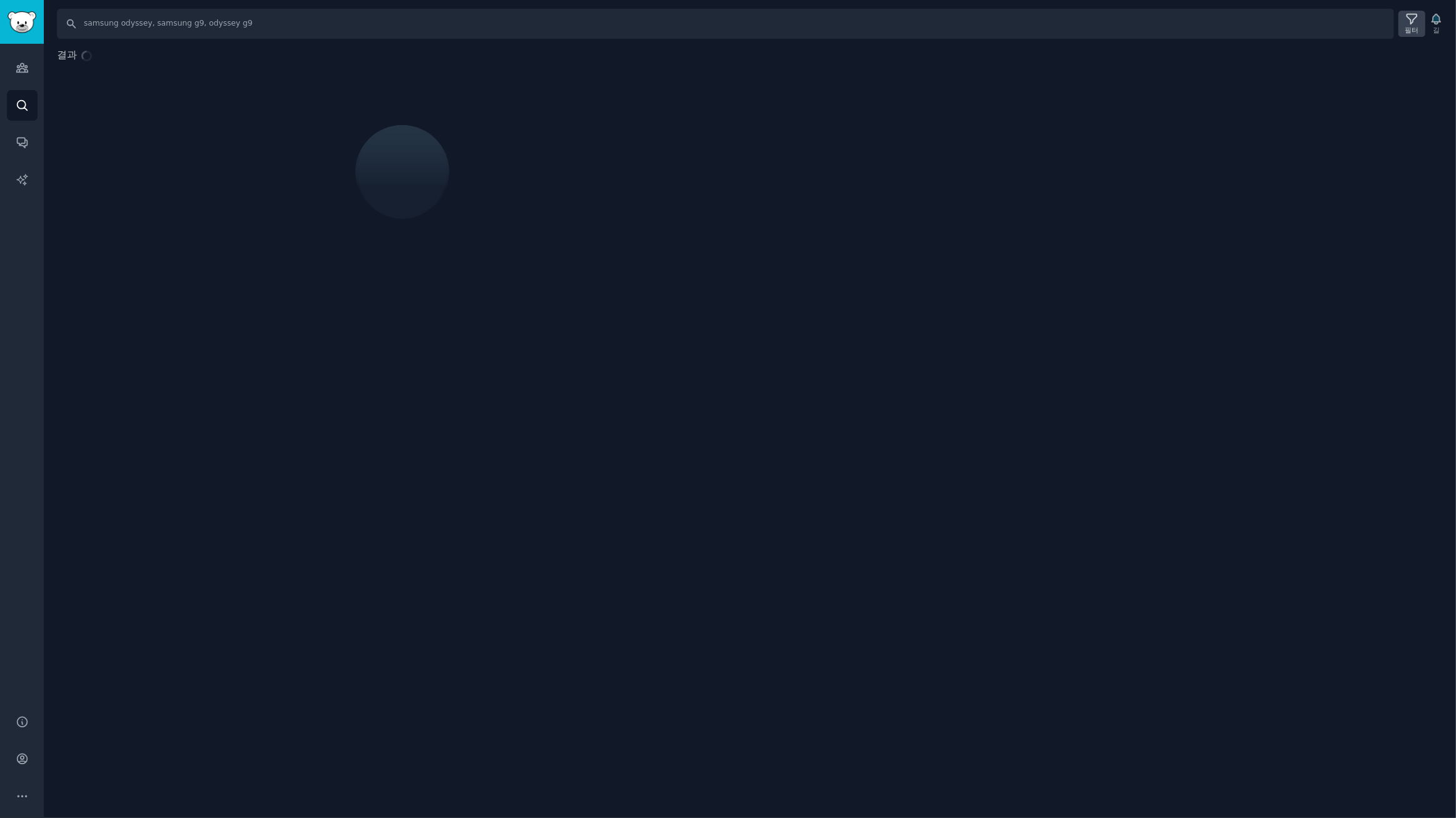
click at [1412, 22] on icon at bounding box center [1412, 19] width 10 height 10
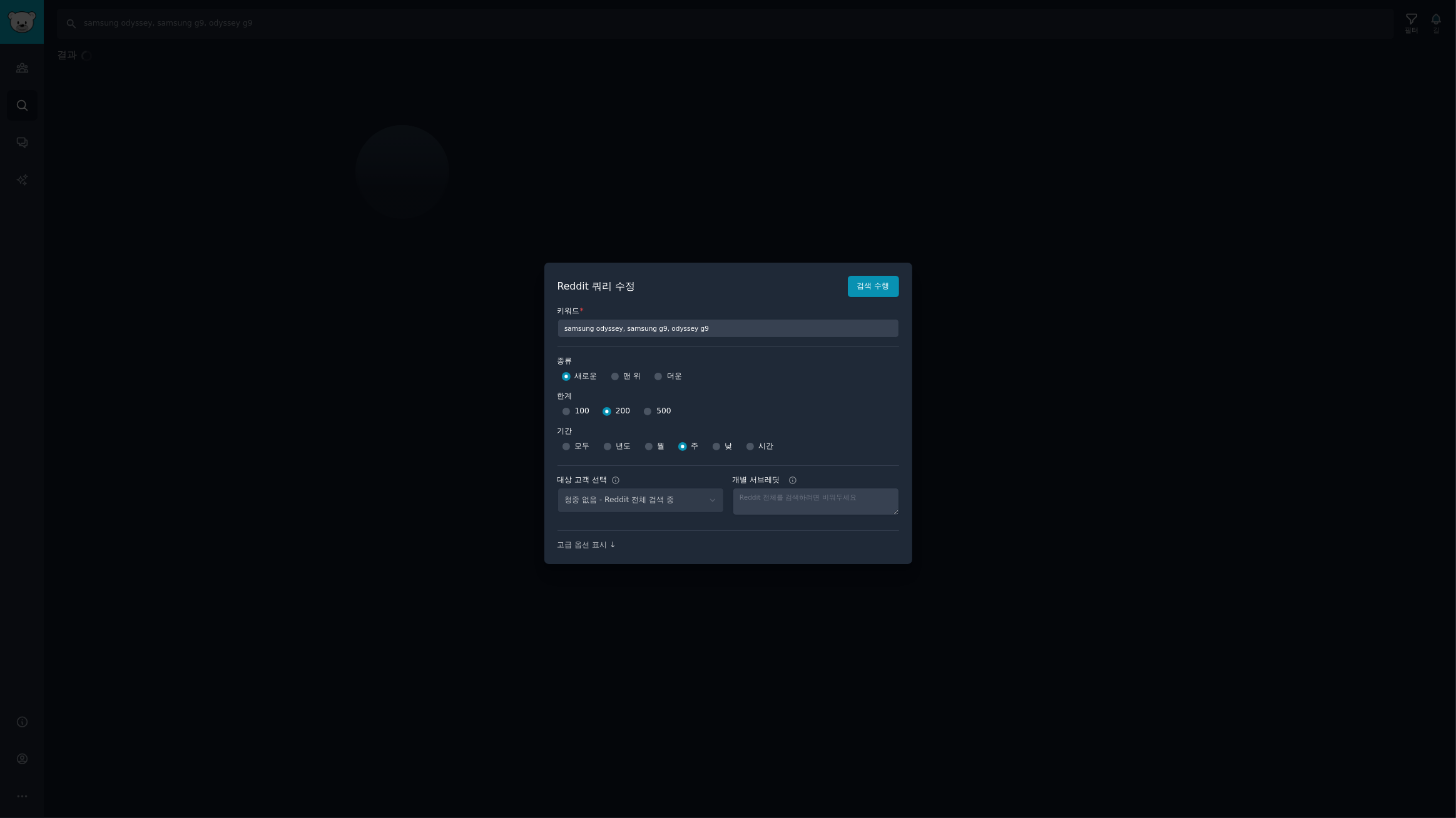
click at [637, 508] on div "청중 없음 - Reddit 전체 검색 중" at bounding box center [640, 501] width 166 height 26
click at [714, 501] on select "No audience - Searching all of Reddit gadgets - 2 Subreddits stanbyme - 35 Subr…" at bounding box center [640, 501] width 166 height 26
select select "a094687530"
click at [558, 488] on select "No audience - Searching all of Reddit gadgets - 2 Subreddits stanbyme - 35 Subr…" at bounding box center [640, 501] width 166 height 26
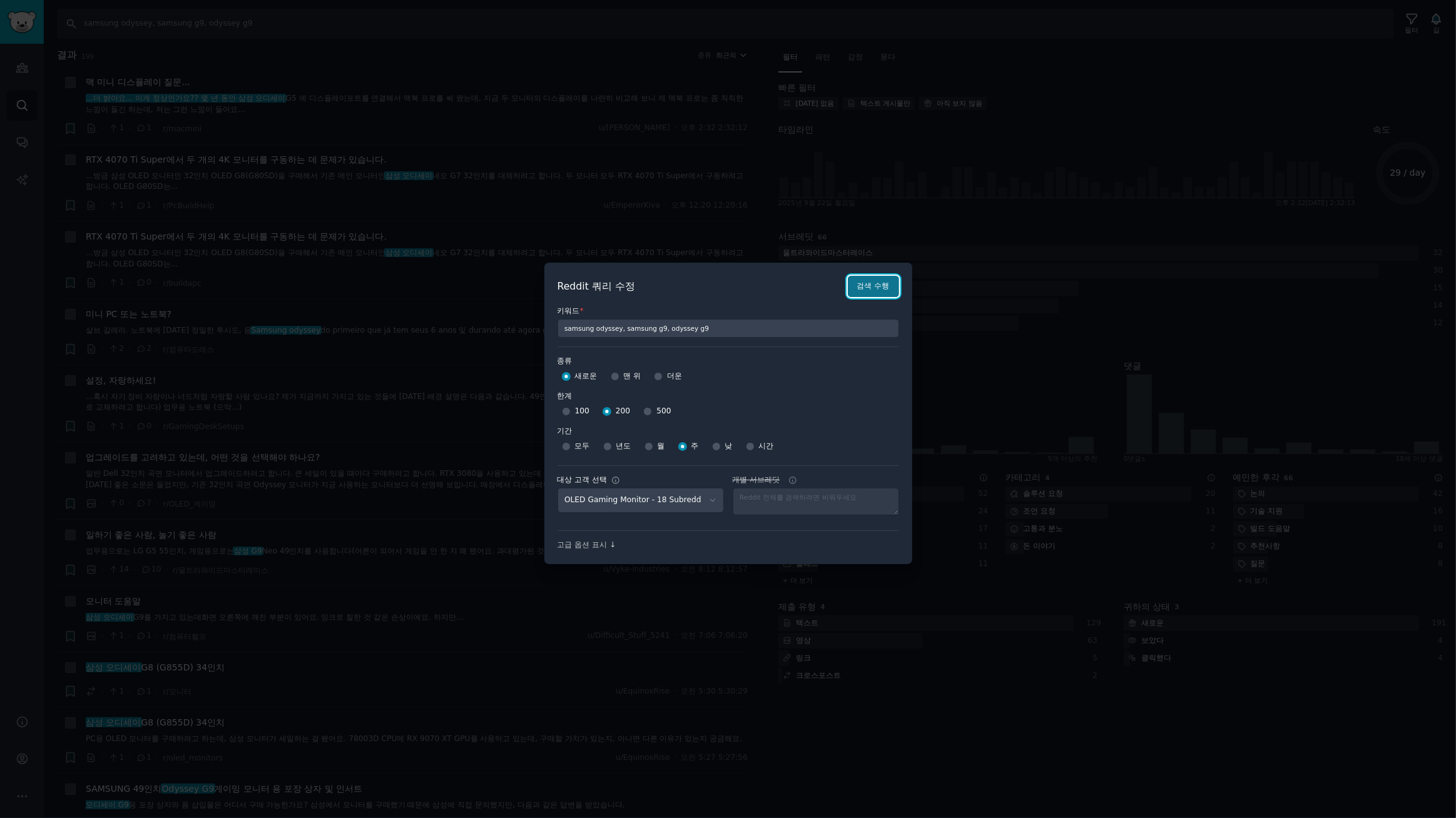
click at [862, 287] on font "검색 수행" at bounding box center [873, 285] width 33 height 9
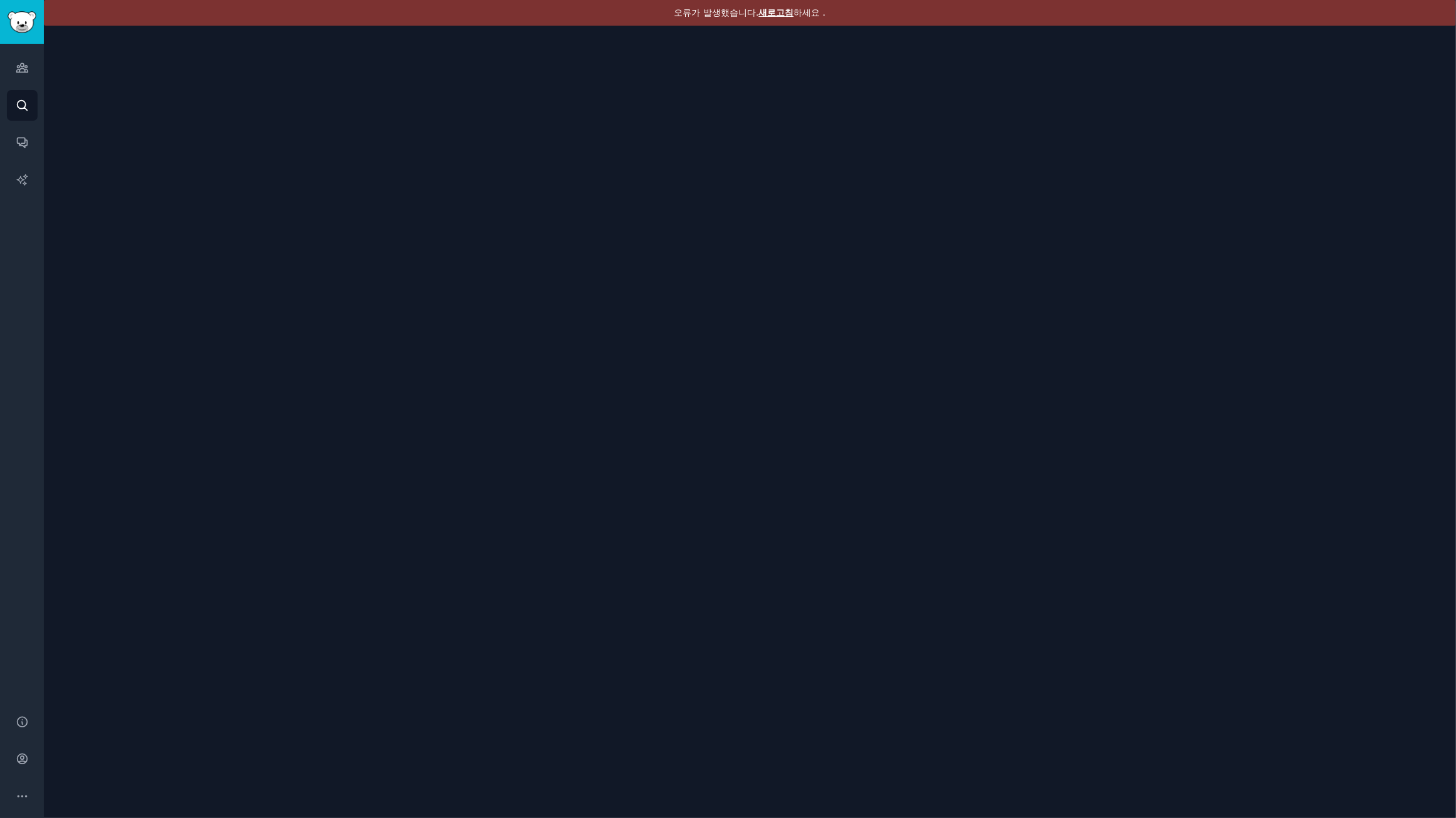
click at [777, 9] on font "새로고침" at bounding box center [776, 12] width 35 height 10
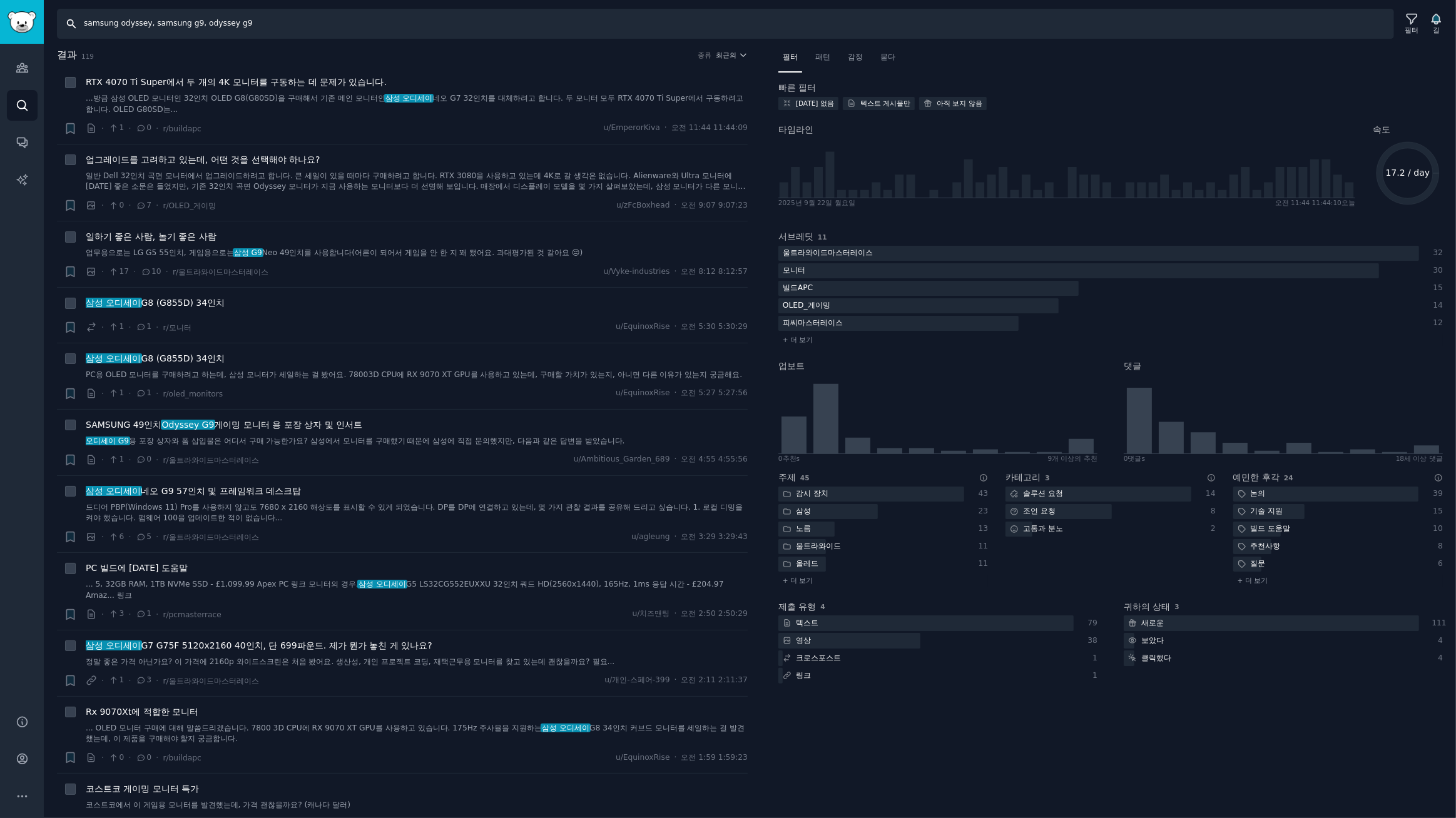
click at [377, 29] on input "samsung odyssey, samsung g9, odyssey g9" at bounding box center [725, 23] width 1337 height 30
type input "samsung odyssey, samsung g9, odyssey g9, g8, g7"
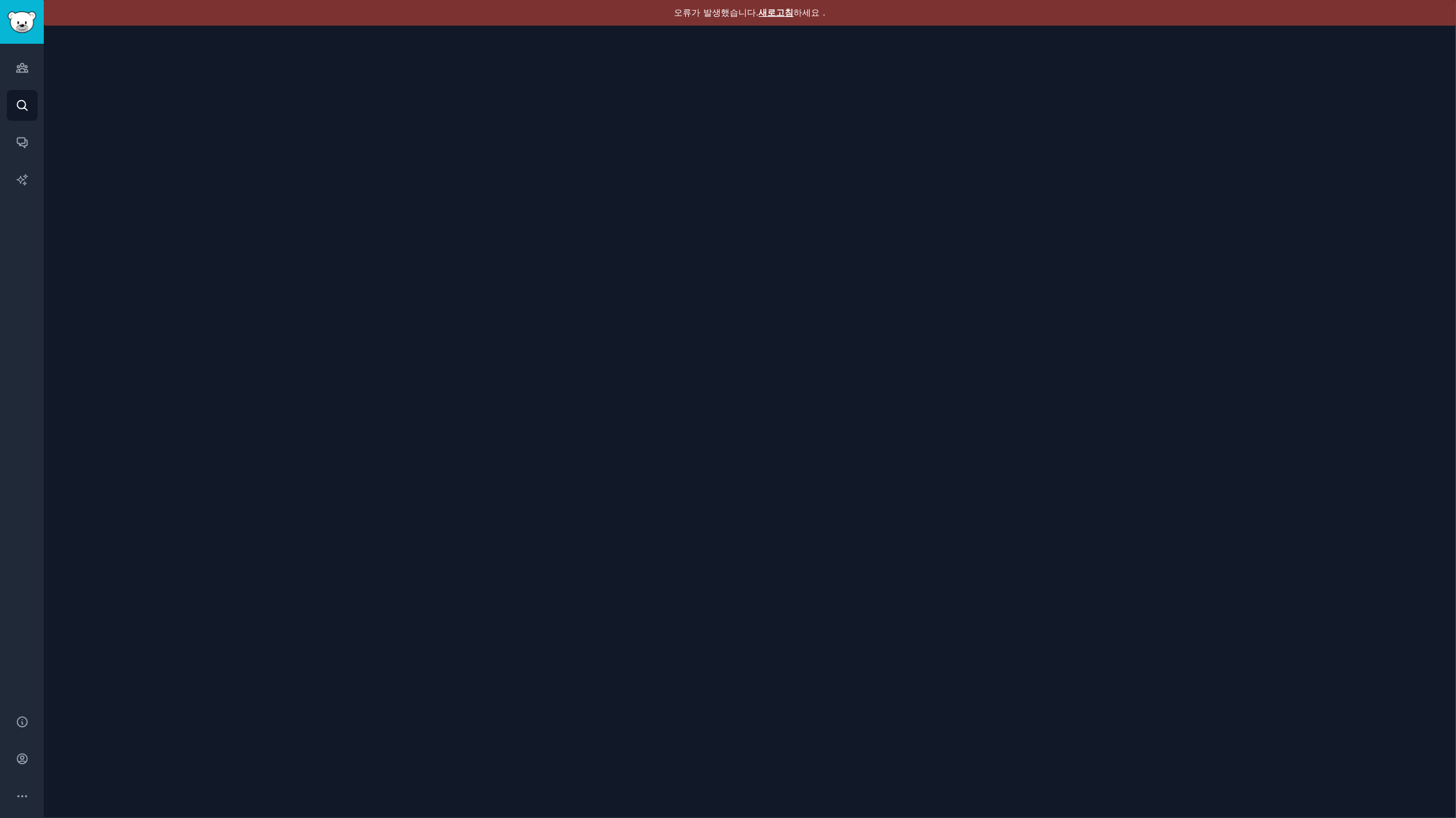
click at [770, 14] on font "새로고침" at bounding box center [776, 12] width 35 height 10
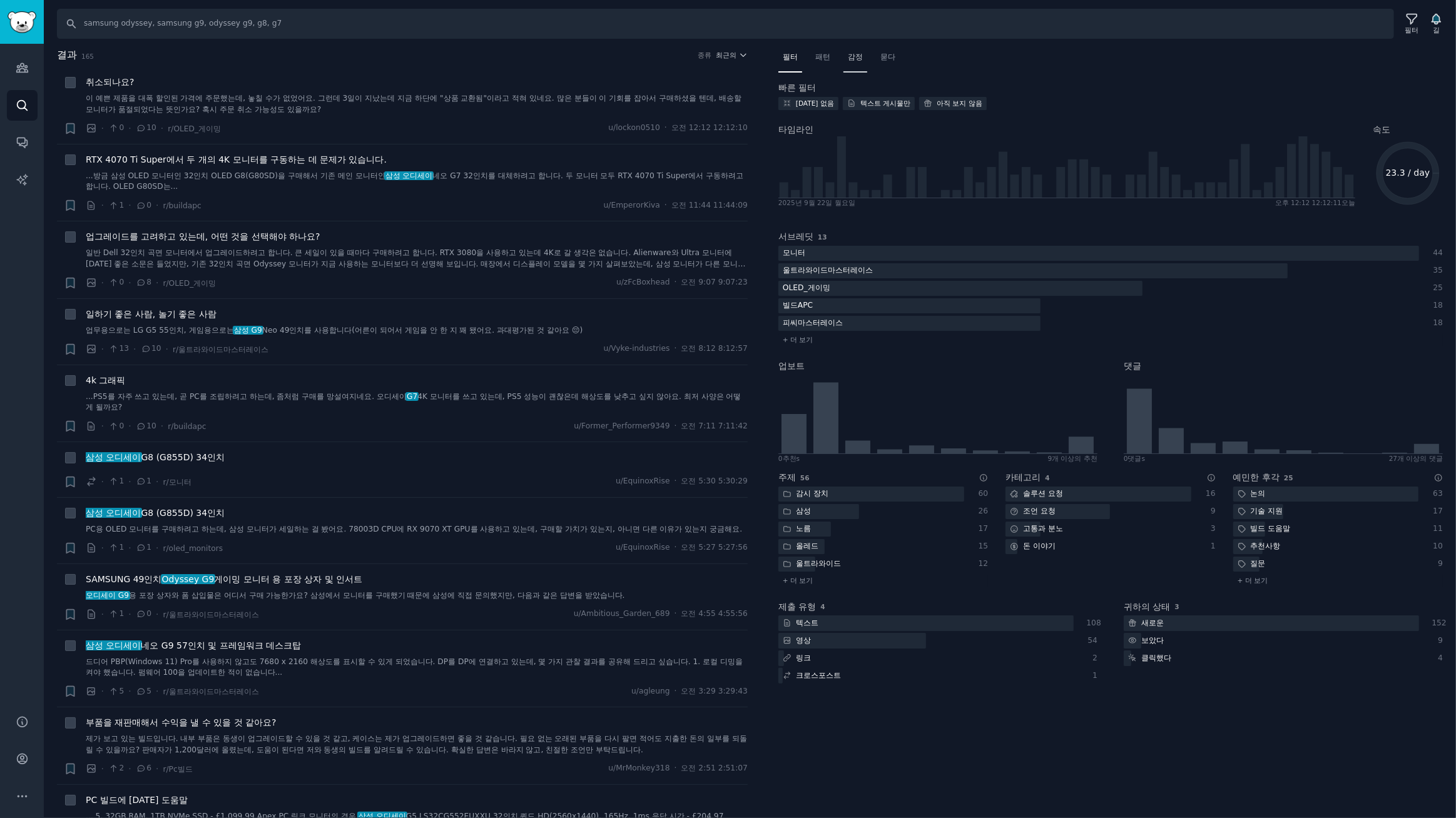
click at [863, 62] on div "감정" at bounding box center [855, 60] width 23 height 26
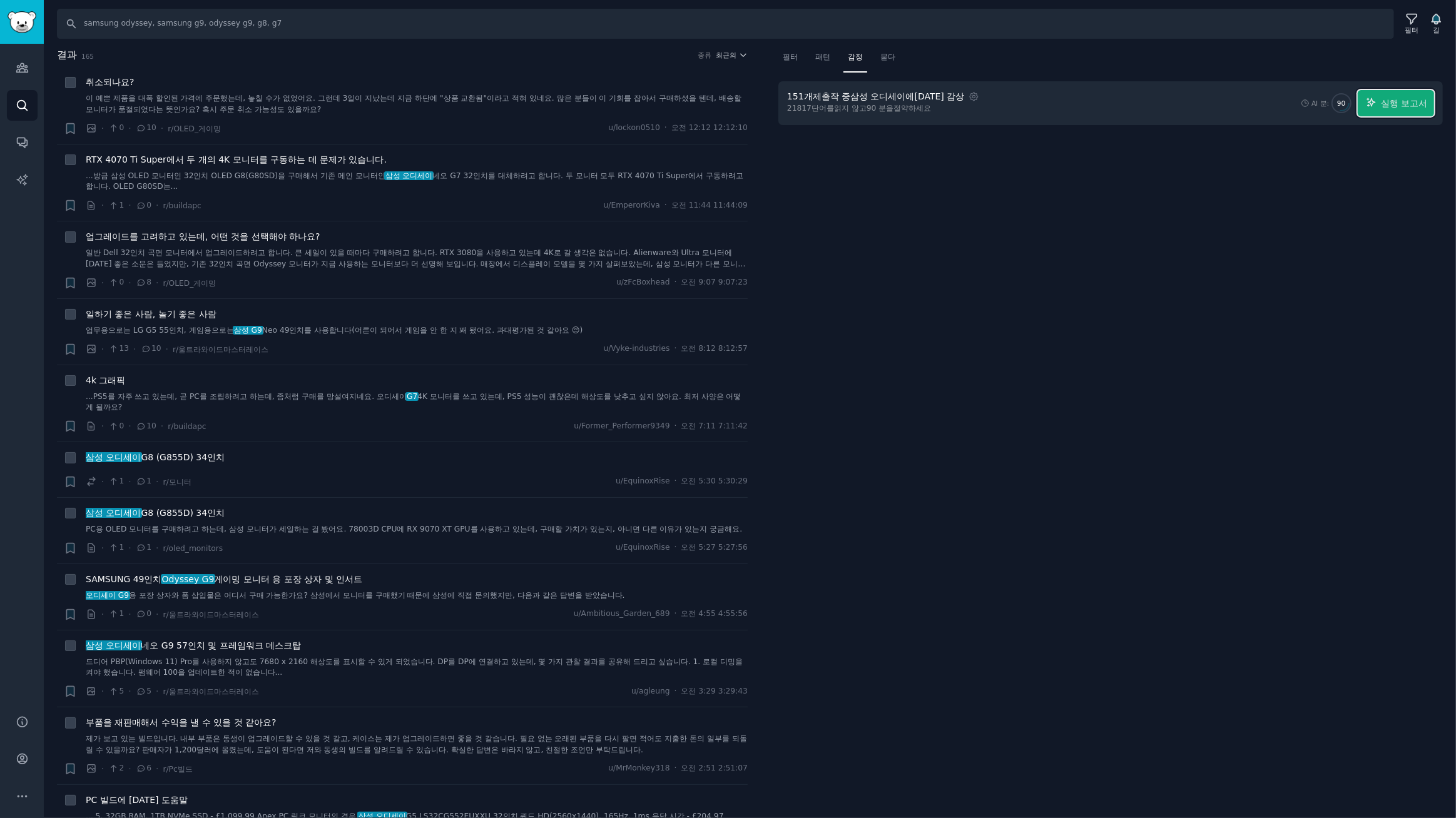
drag, startPoint x: 1409, startPoint y: 100, endPoint x: 1383, endPoint y: 94, distance: 26.7
click at [1408, 100] on font "실행 보고서" at bounding box center [1404, 103] width 46 height 10
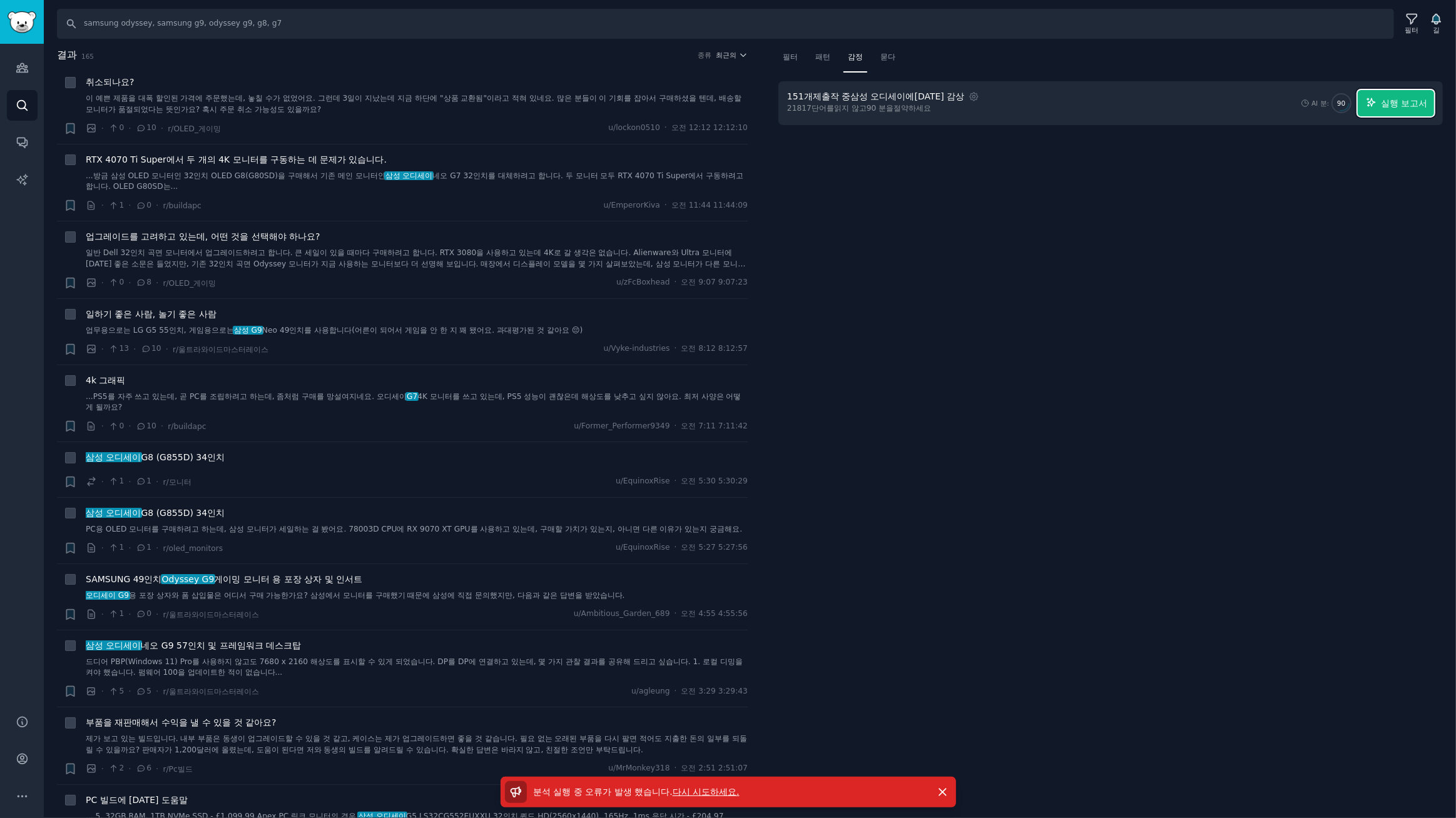
click at [1401, 103] on font "실행 보고서" at bounding box center [1404, 103] width 46 height 10
click at [1417, 110] on button "실행 보고서" at bounding box center [1396, 104] width 76 height 27
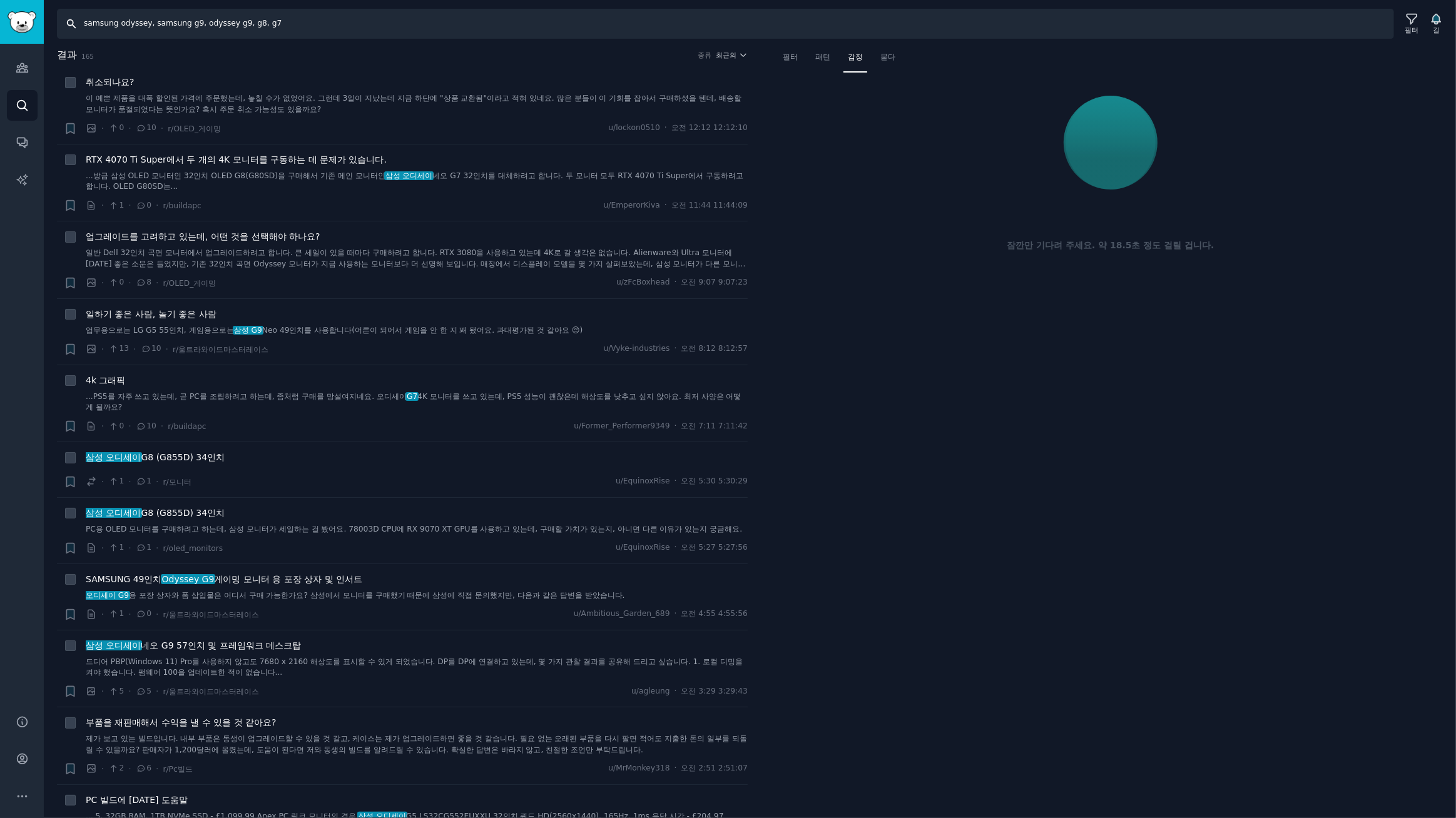
click at [283, 27] on input "samsung odyssey, samsung g9, odyssey g9, g8, g7" at bounding box center [725, 23] width 1337 height 30
drag, startPoint x: 239, startPoint y: 23, endPoint x: 732, endPoint y: 106, distance: 499.9
click at [594, 81] on div "찾다 samsung odyssey, samsung g9, odyssey g9, g8, g7 필터 길 결과 165 종류 최근의 + 취소되나요? …" at bounding box center [749, 409] width 1412 height 818
type input "samsung odyssey, samsung g9, odyssey g9,"
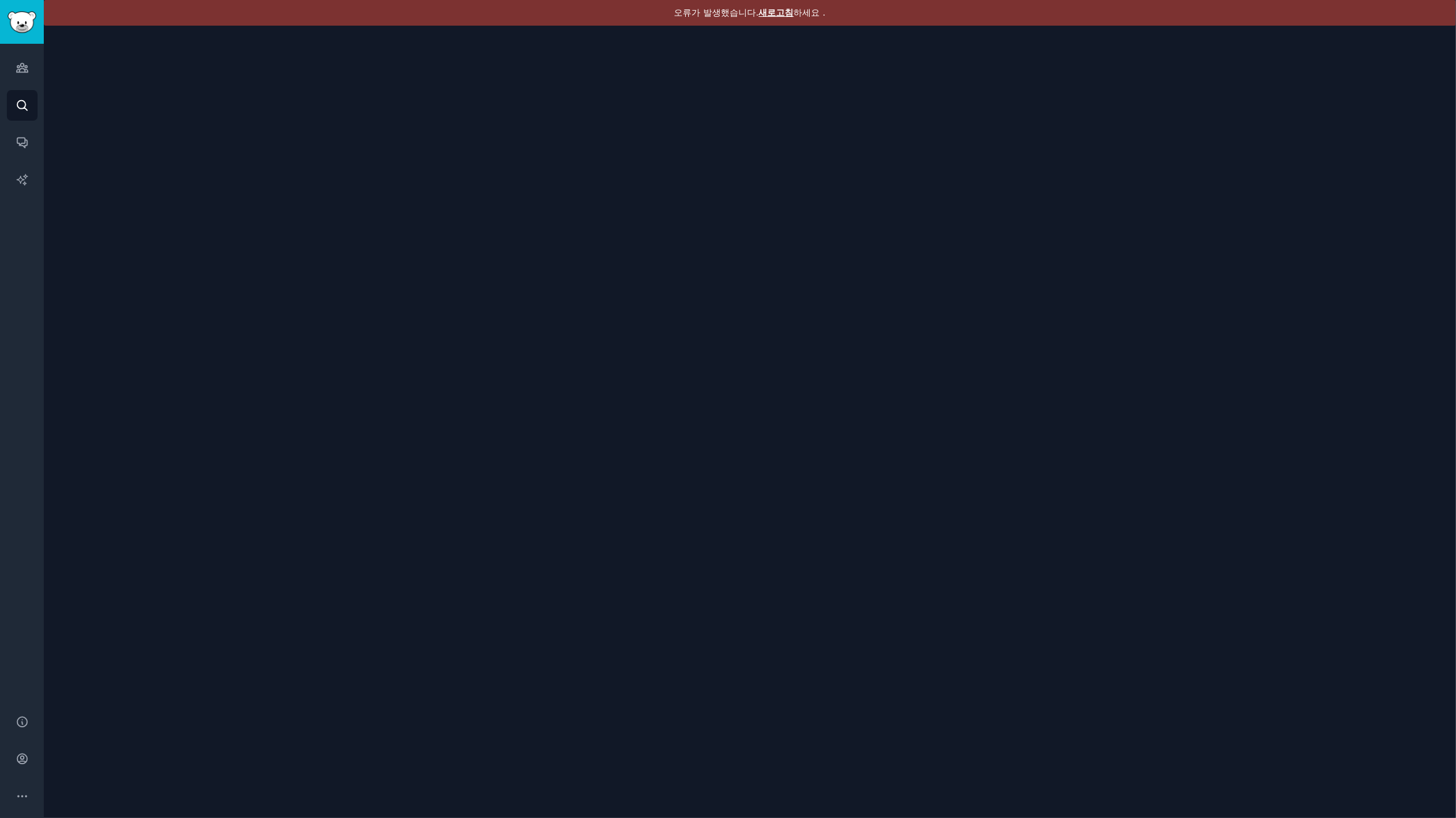
click at [778, 11] on font "새로고침" at bounding box center [776, 12] width 35 height 10
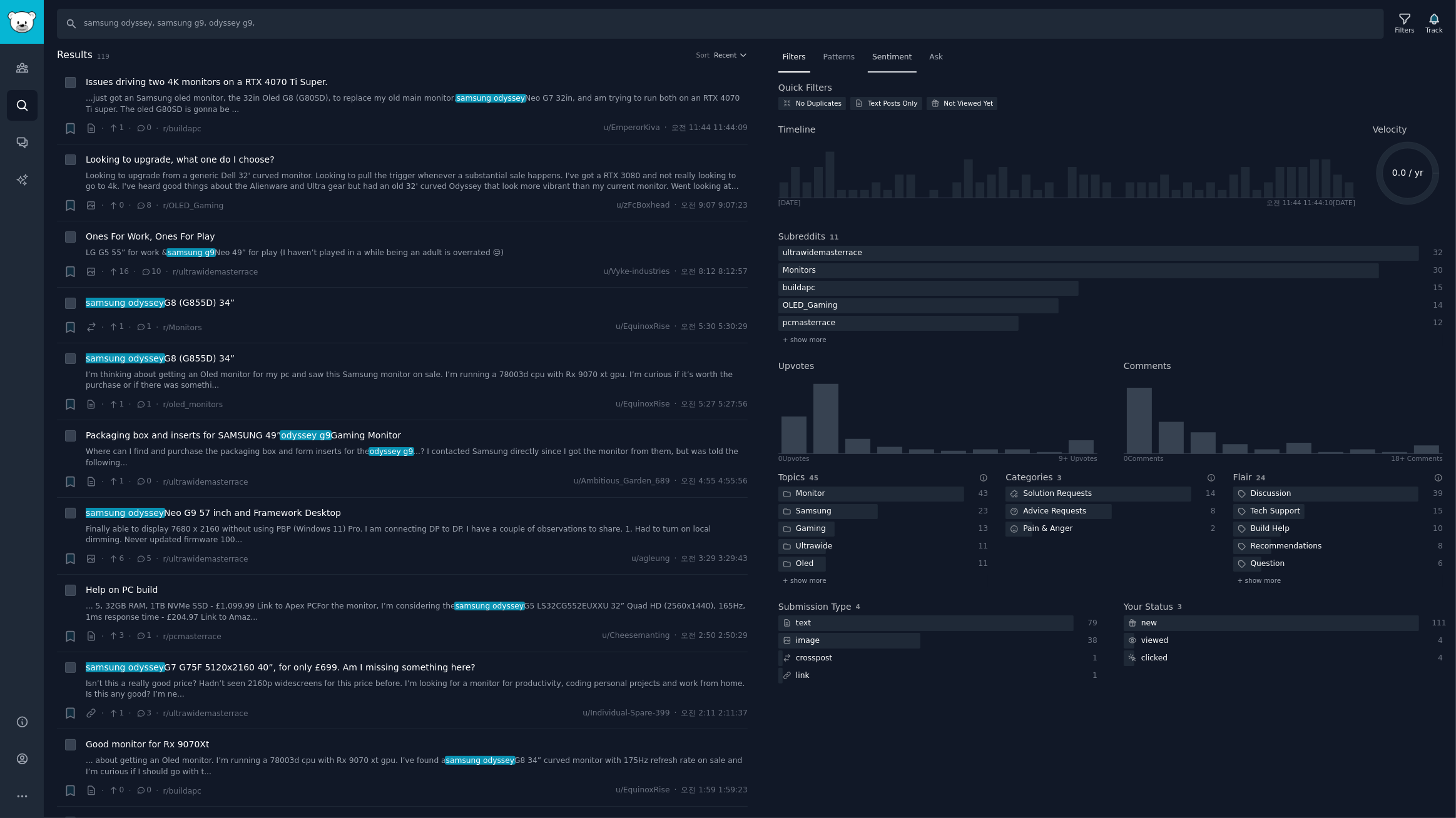
drag, startPoint x: 875, startPoint y: 62, endPoint x: 901, endPoint y: 62, distance: 26.0
click at [876, 62] on span "Sentiment" at bounding box center [891, 58] width 40 height 11
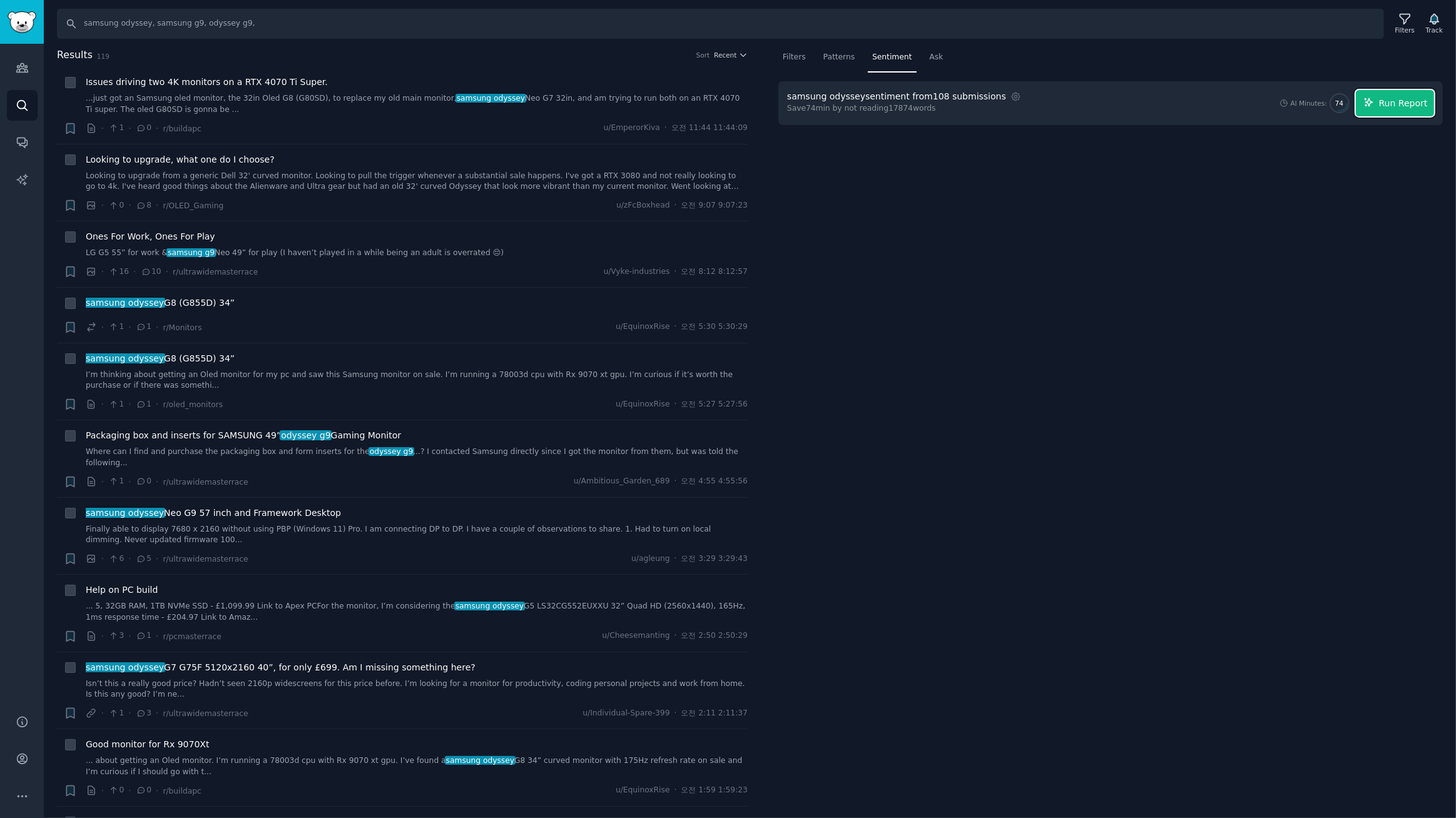
click at [1379, 102] on button "Run Report" at bounding box center [1394, 104] width 78 height 27
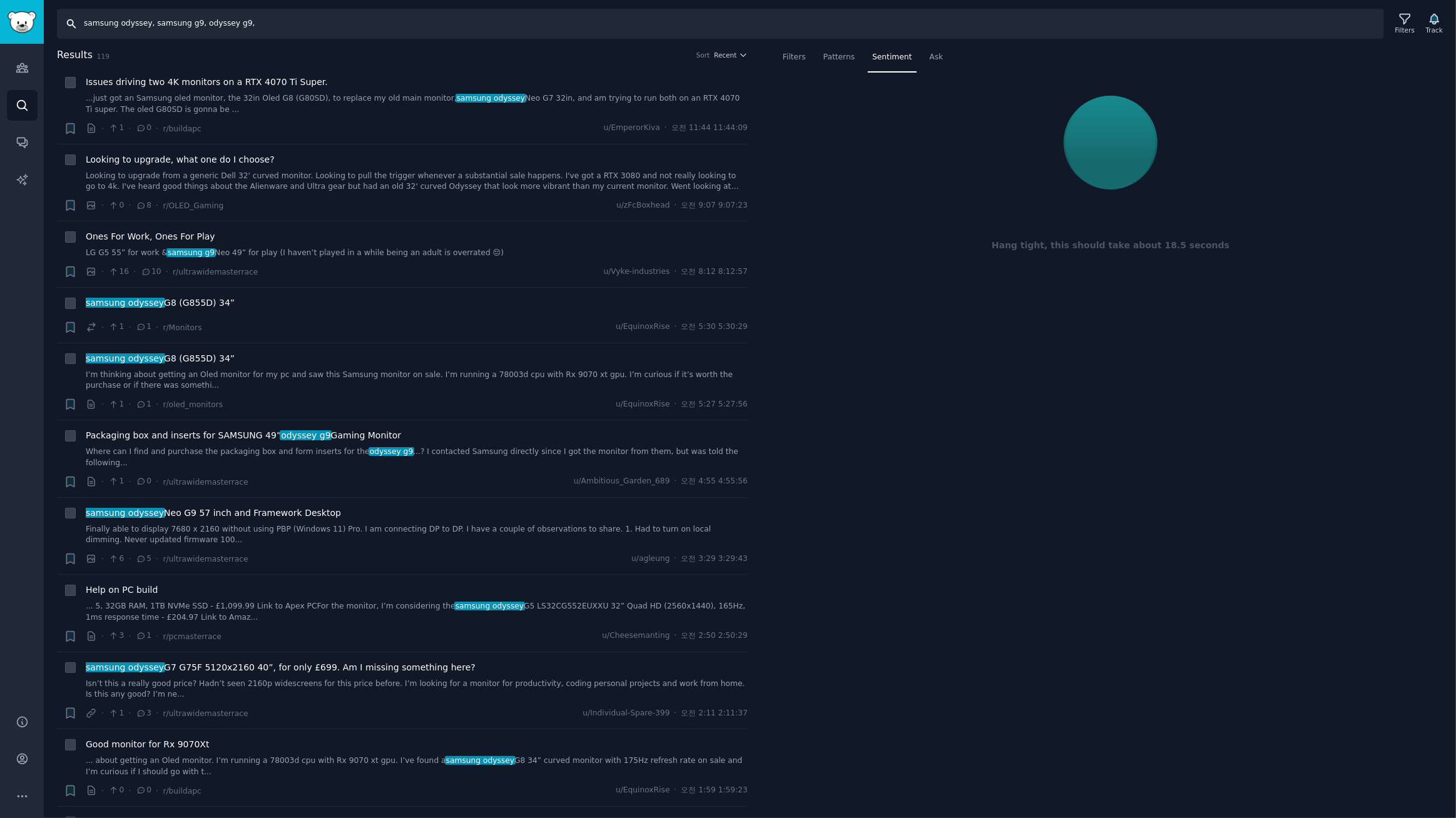
click at [307, 23] on input "samsung odyssey, samsung g9, odyssey g9," at bounding box center [721, 23] width 1327 height 30
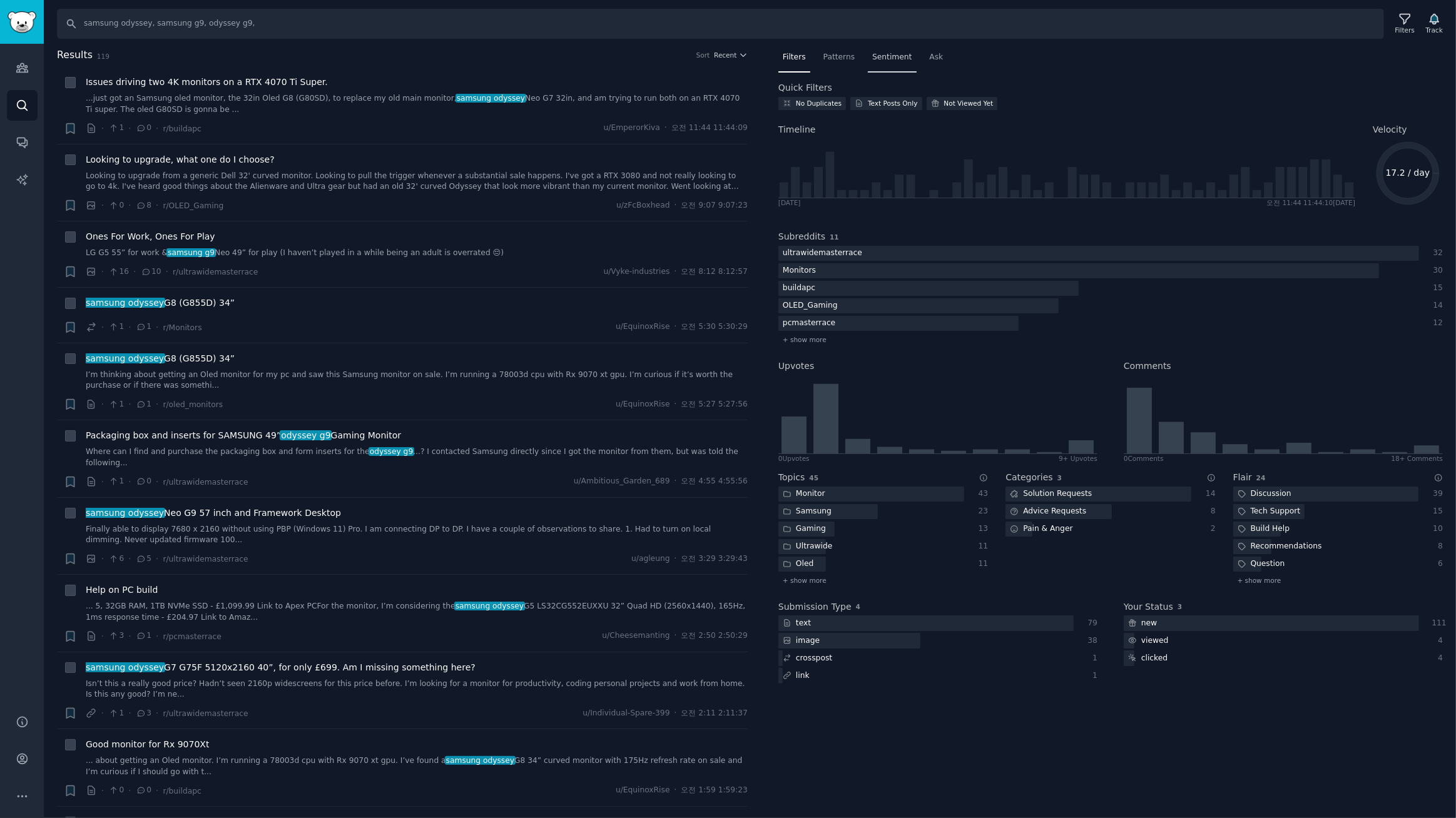
click at [873, 54] on span "Sentiment" at bounding box center [891, 58] width 40 height 11
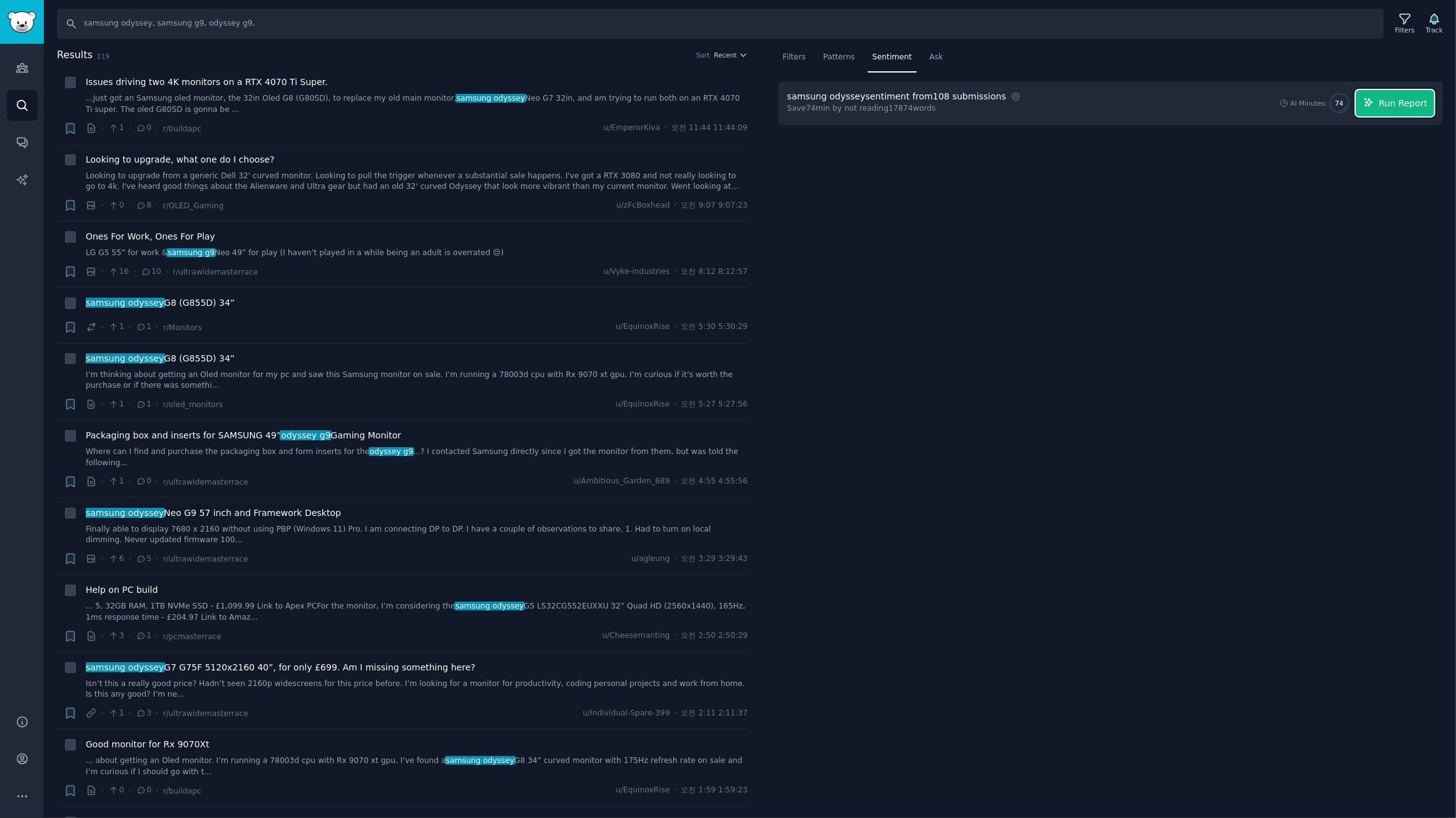
click at [1406, 103] on span "Run Report" at bounding box center [1403, 103] width 49 height 13
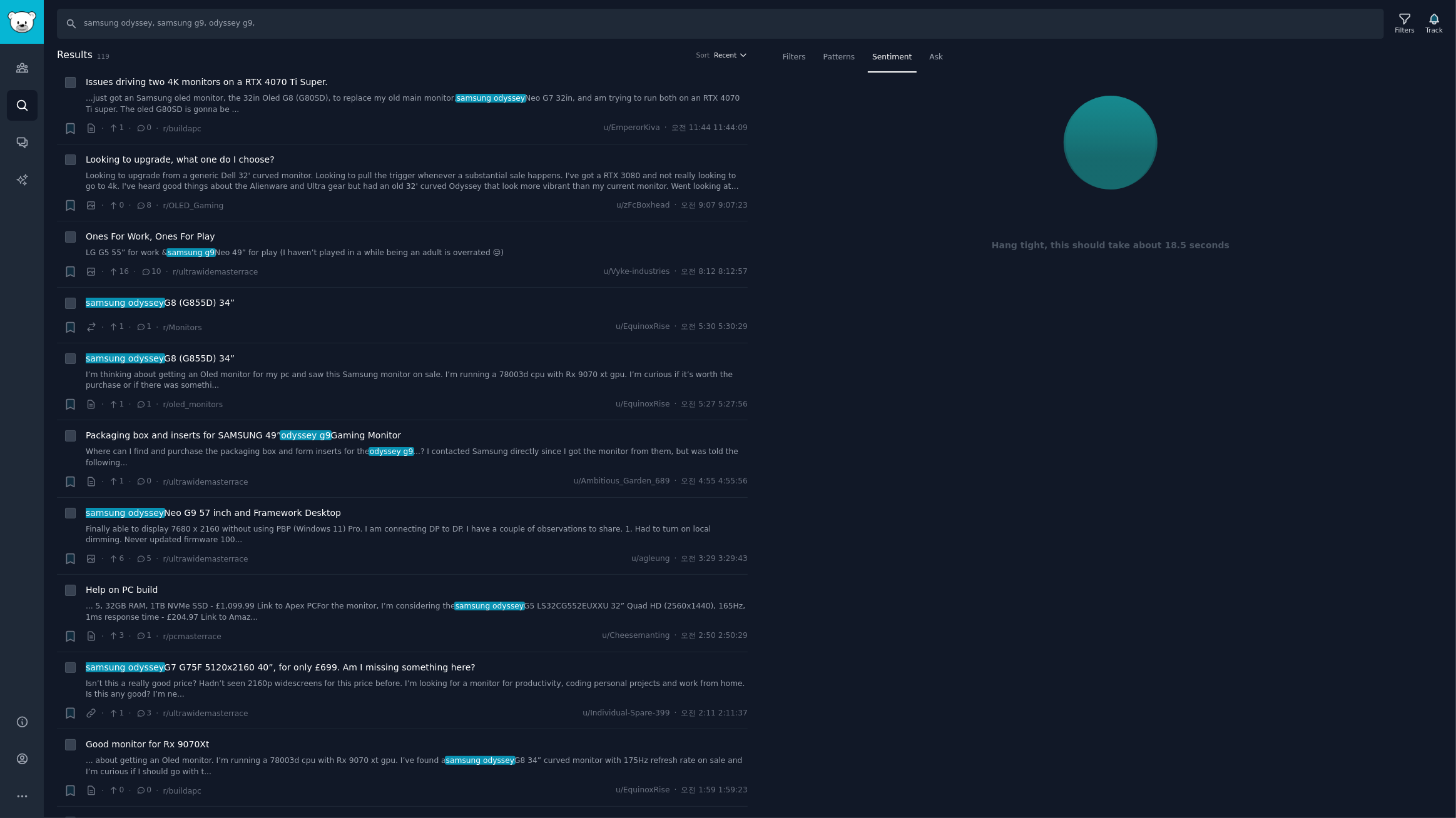
click at [723, 51] on span "Recent" at bounding box center [724, 55] width 23 height 9
drag, startPoint x: 643, startPoint y: 101, endPoint x: 703, endPoint y: 104, distance: 60.1
click at [647, 101] on div "Upvotes" at bounding box center [685, 101] width 116 height 22
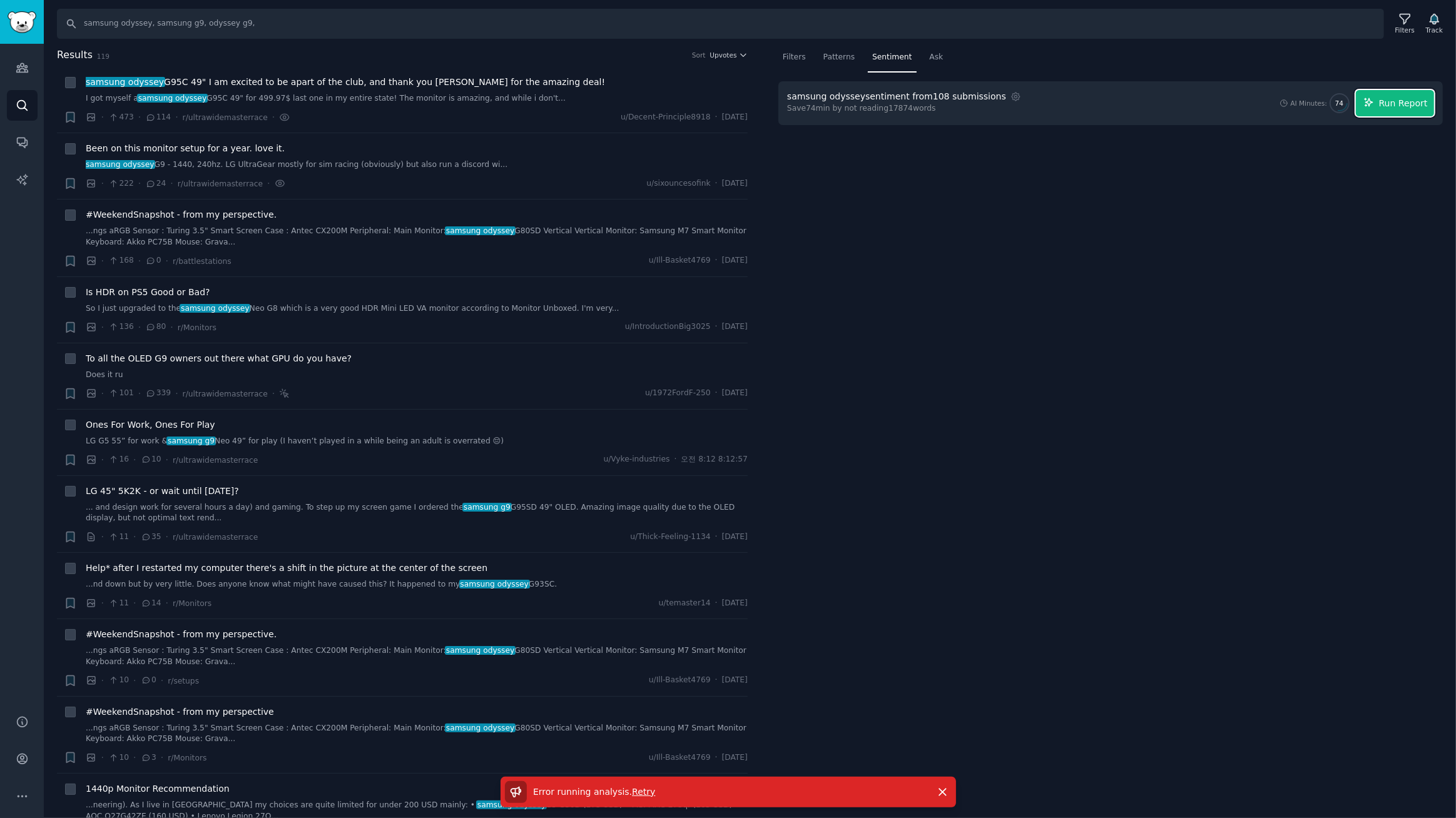
click at [1382, 101] on span "Run Report" at bounding box center [1403, 103] width 49 height 13
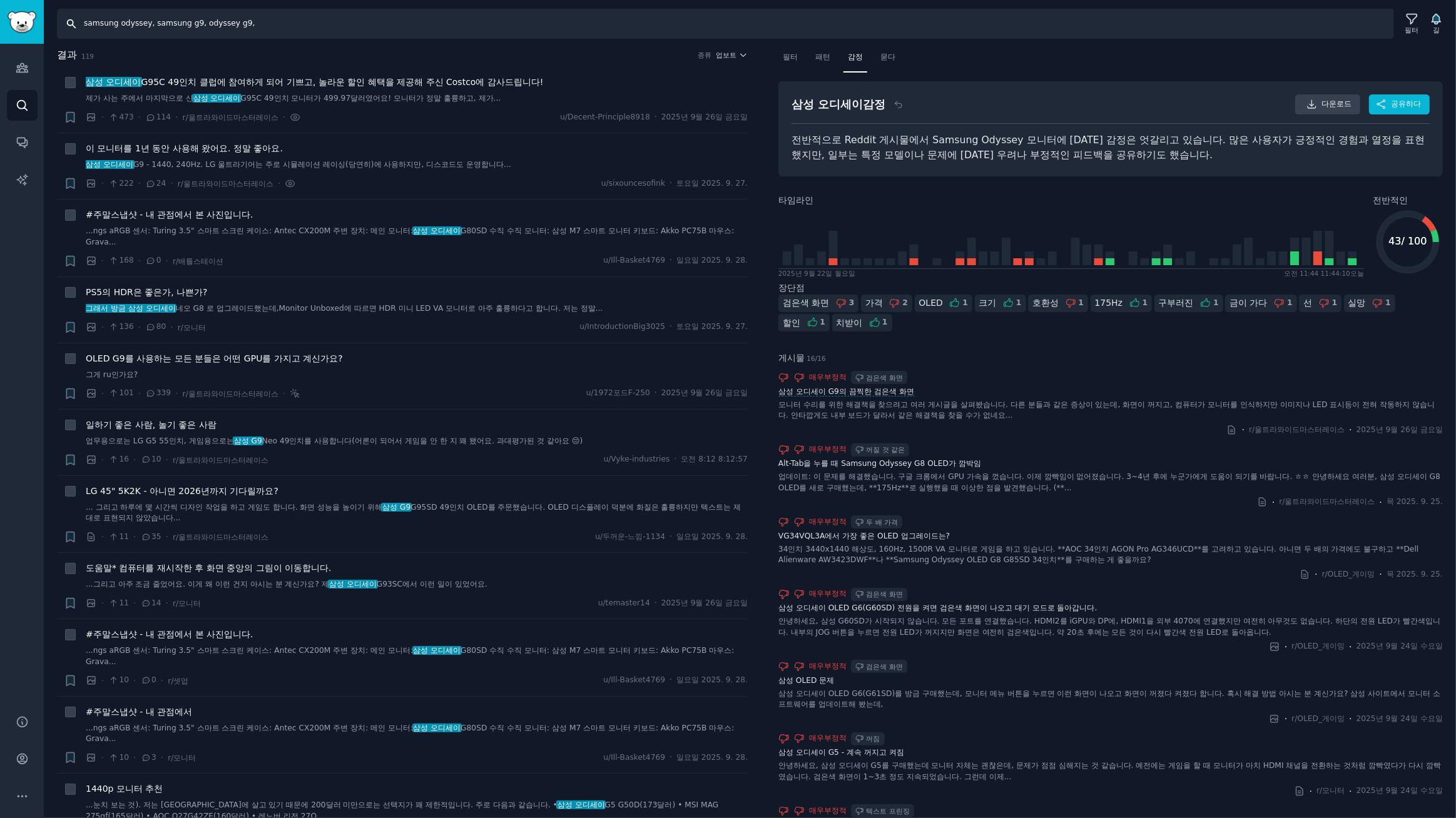
click at [292, 25] on input "samsung odyssey, samsung g9, odyssey g9," at bounding box center [725, 23] width 1337 height 30
type input "samsung odyssey, samsung g9, odyssey g9, g8, g7"
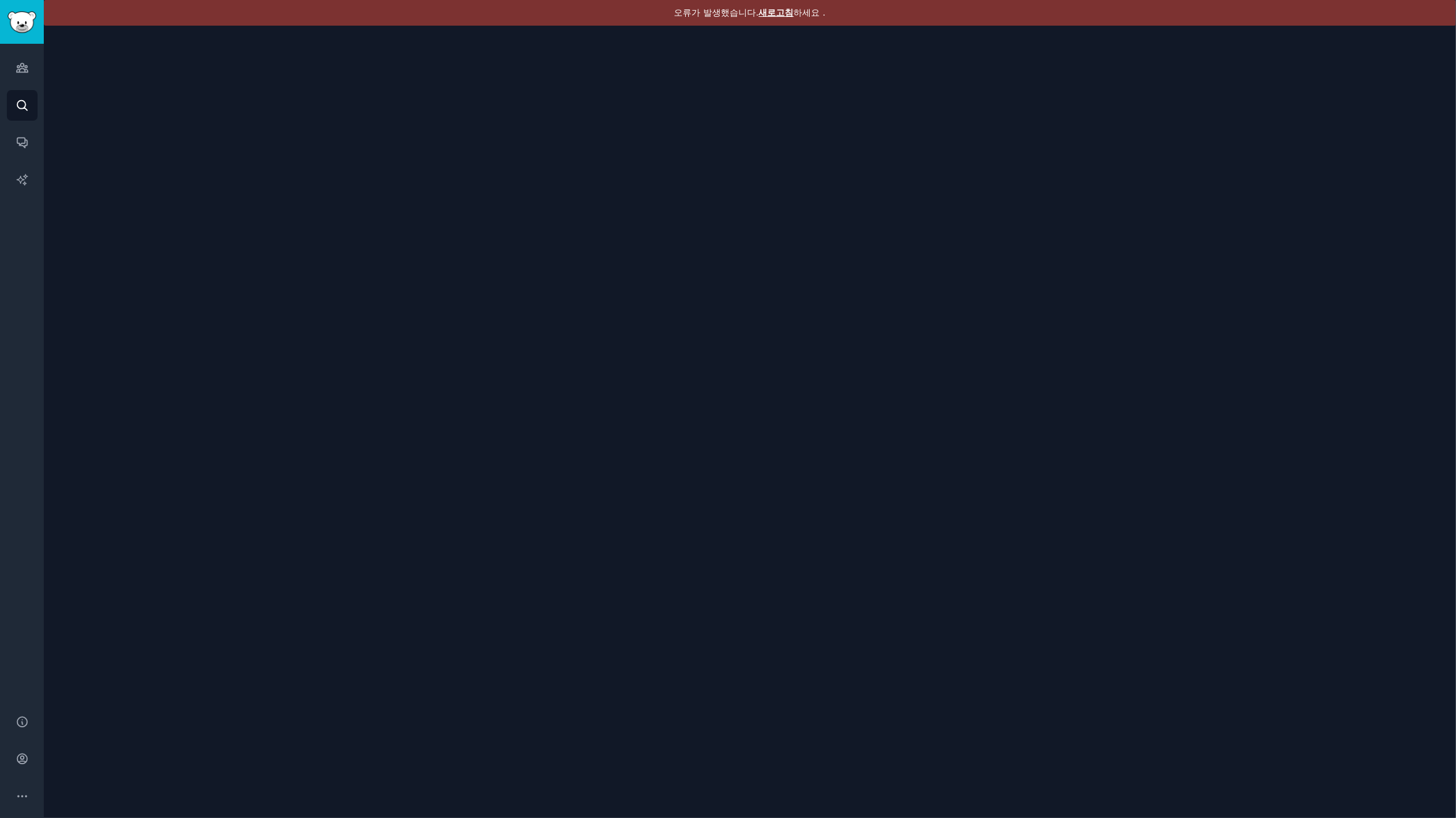
click at [781, 12] on font "새로고침" at bounding box center [776, 12] width 35 height 10
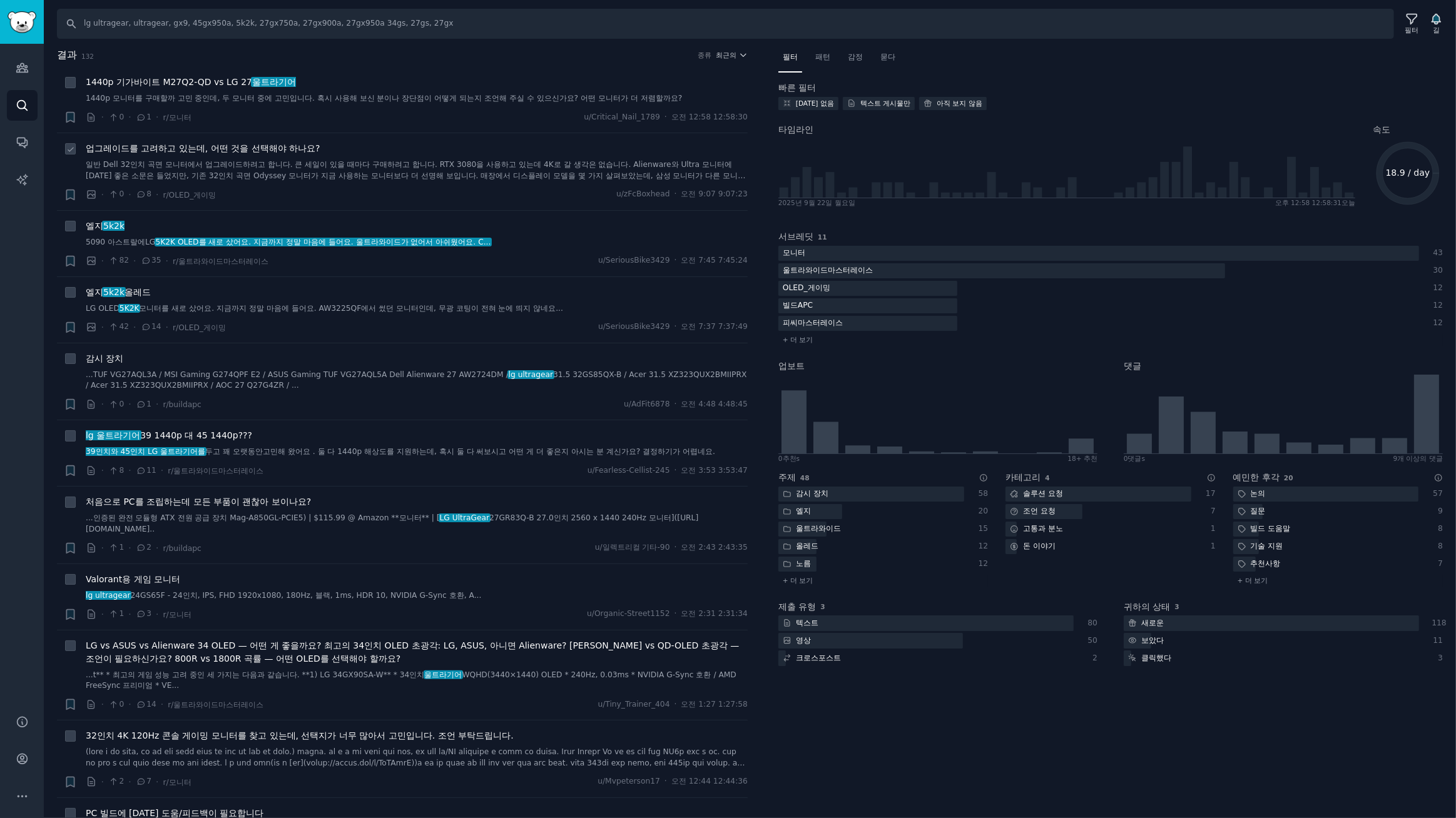
click at [240, 149] on font "업그레이드를 고려하고 있는데, 어떤 것을 선택해야 하나요?" at bounding box center [203, 148] width 235 height 10
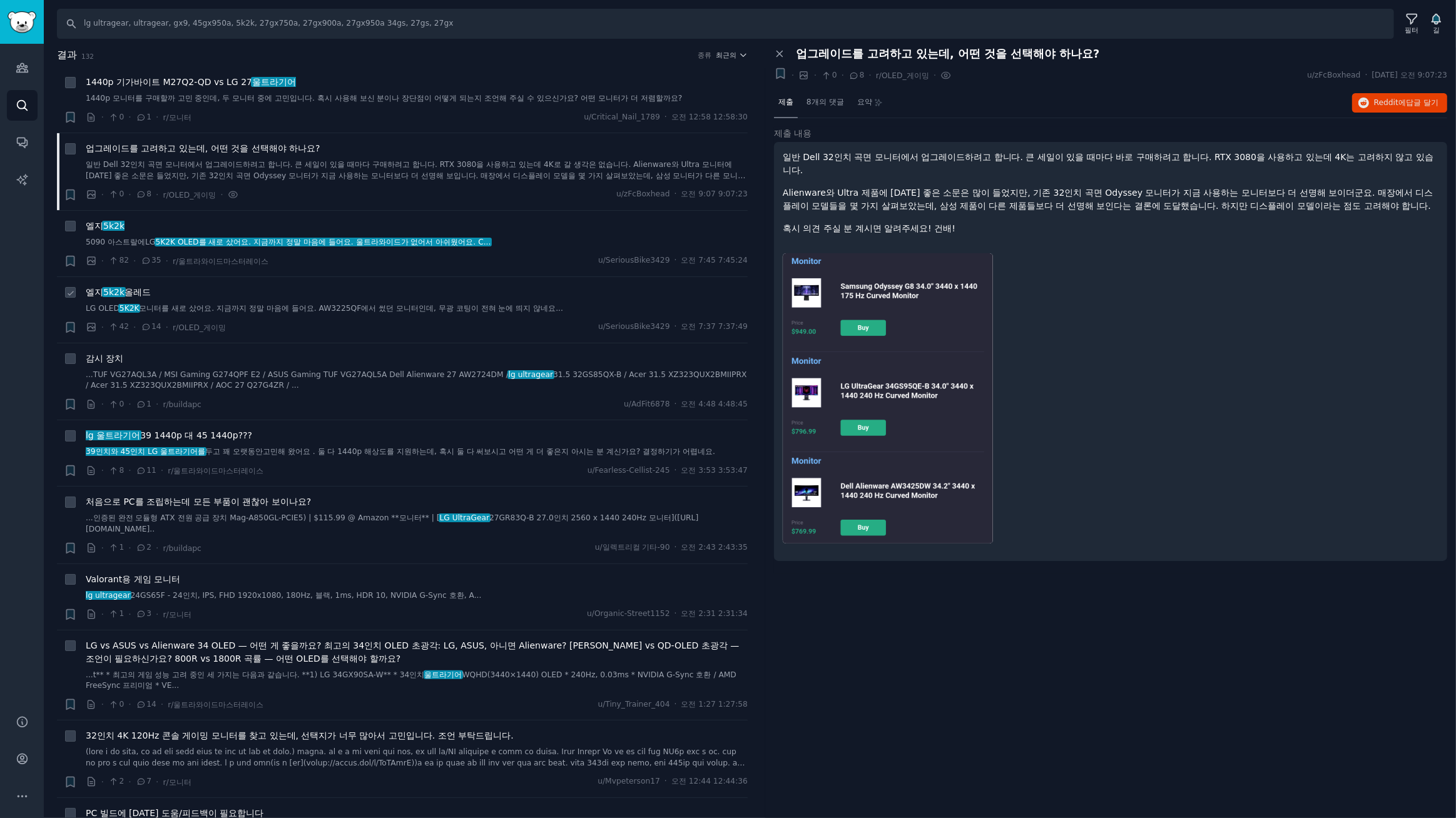
click at [137, 293] on font "올레드" at bounding box center [138, 292] width 27 height 10
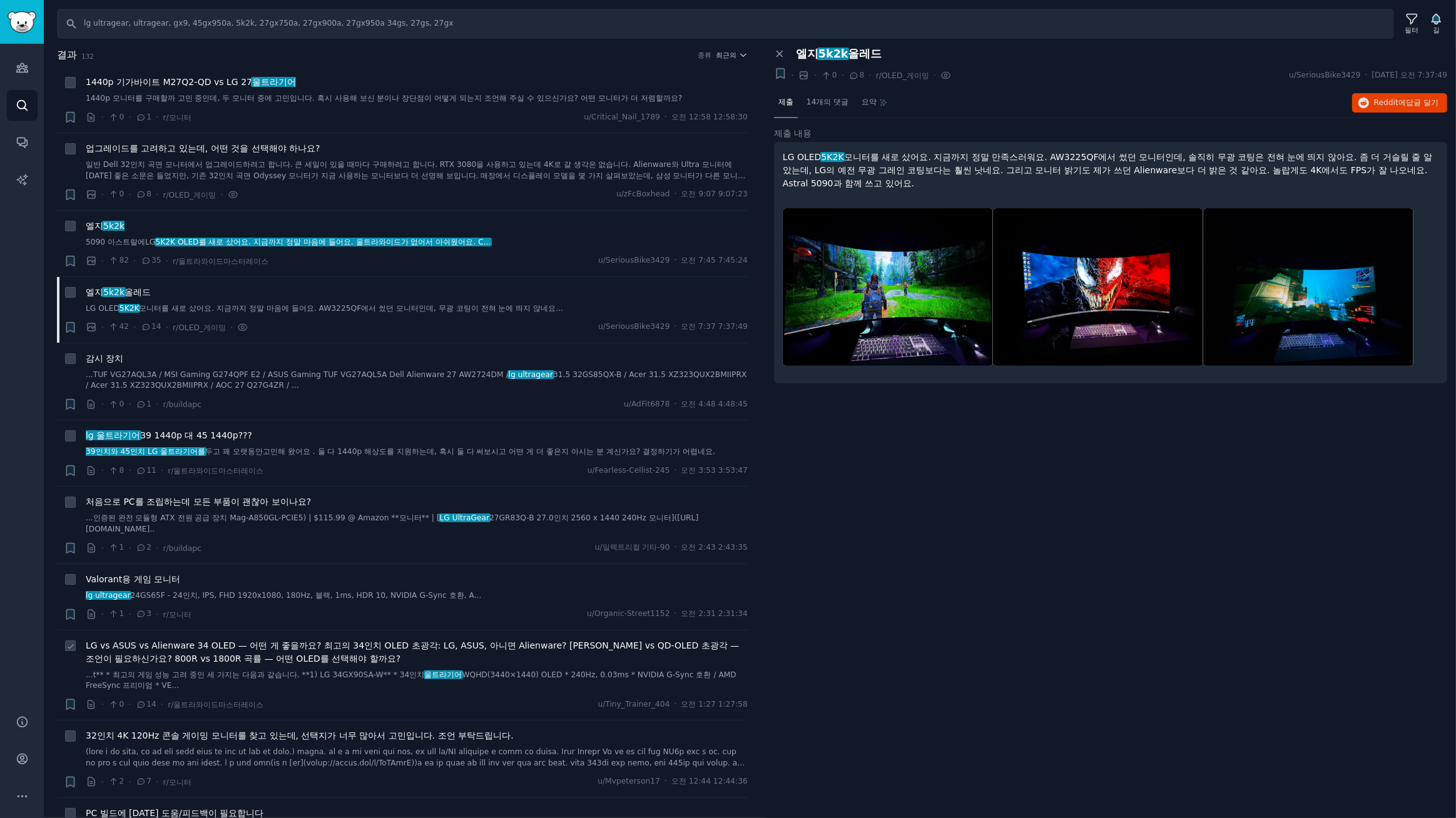
click at [381, 646] on font "LG vs ASUS vs Alienware 34 OLED — 어떤 게 좋을까요? 최고의 34인치 OLED 초광각: LG, ASUS, 아니면 A…" at bounding box center [413, 652] width 654 height 23
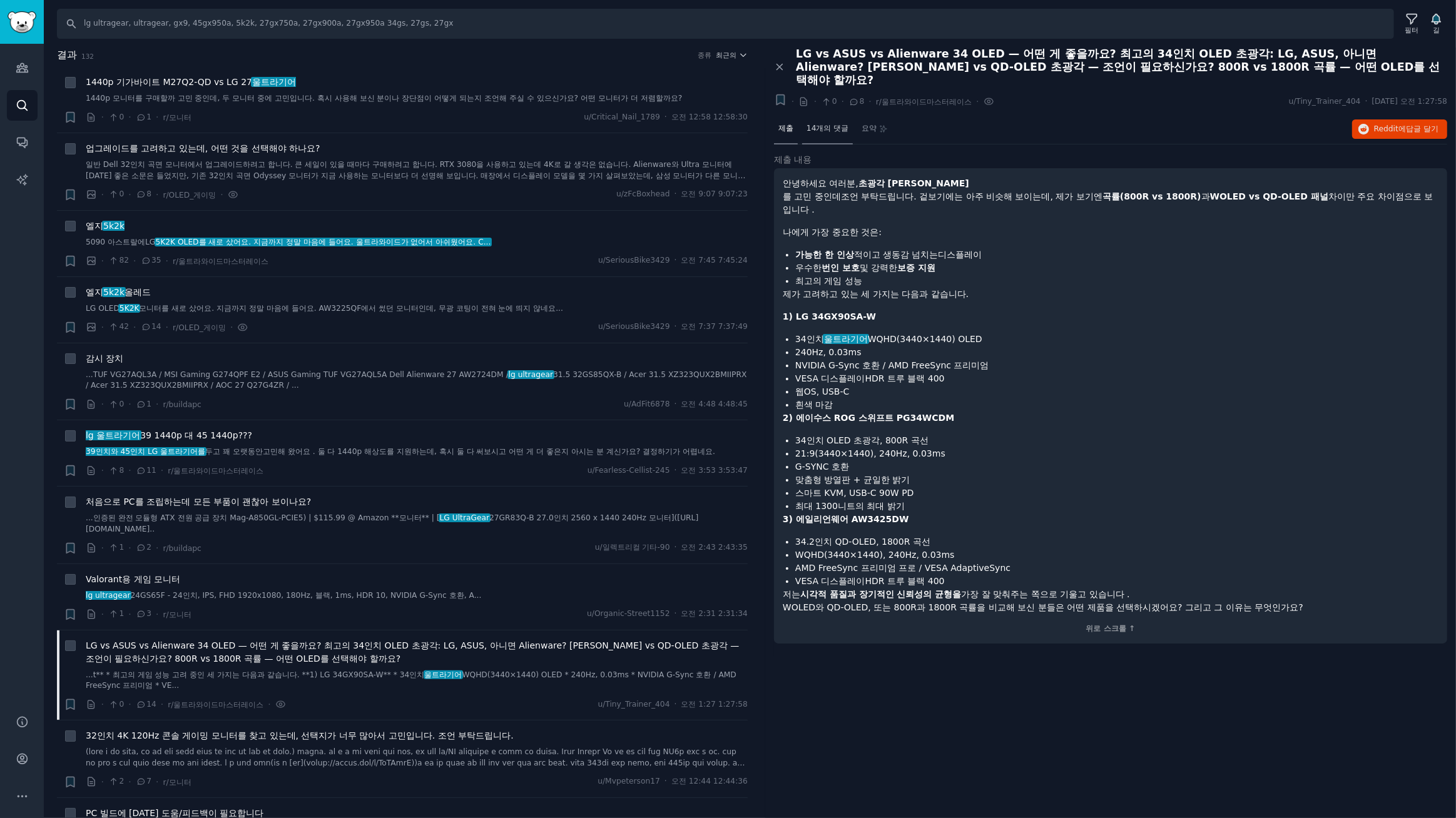
click at [833, 124] on font "14개의 댓글" at bounding box center [827, 128] width 42 height 9
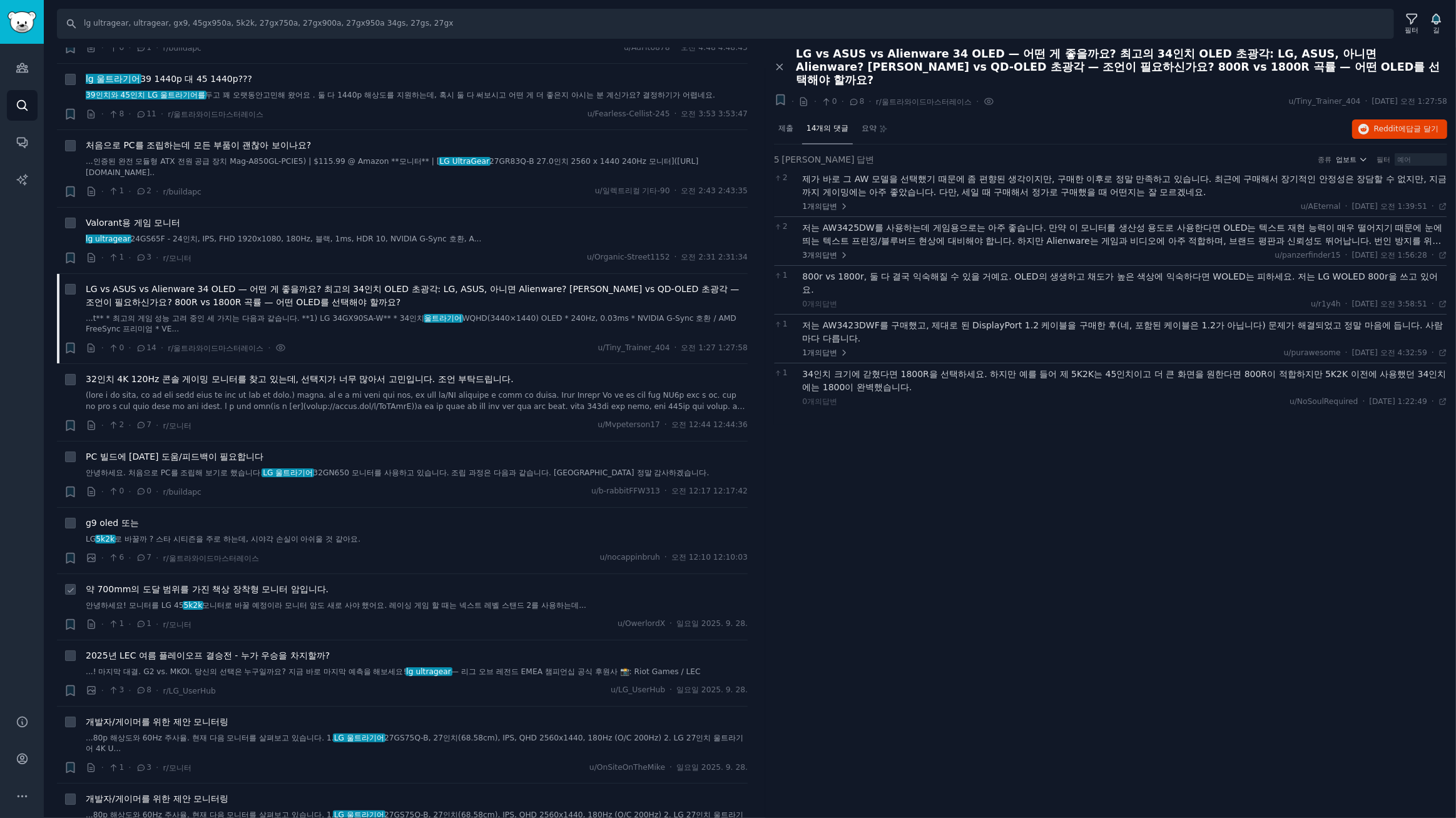
scroll to position [379, 0]
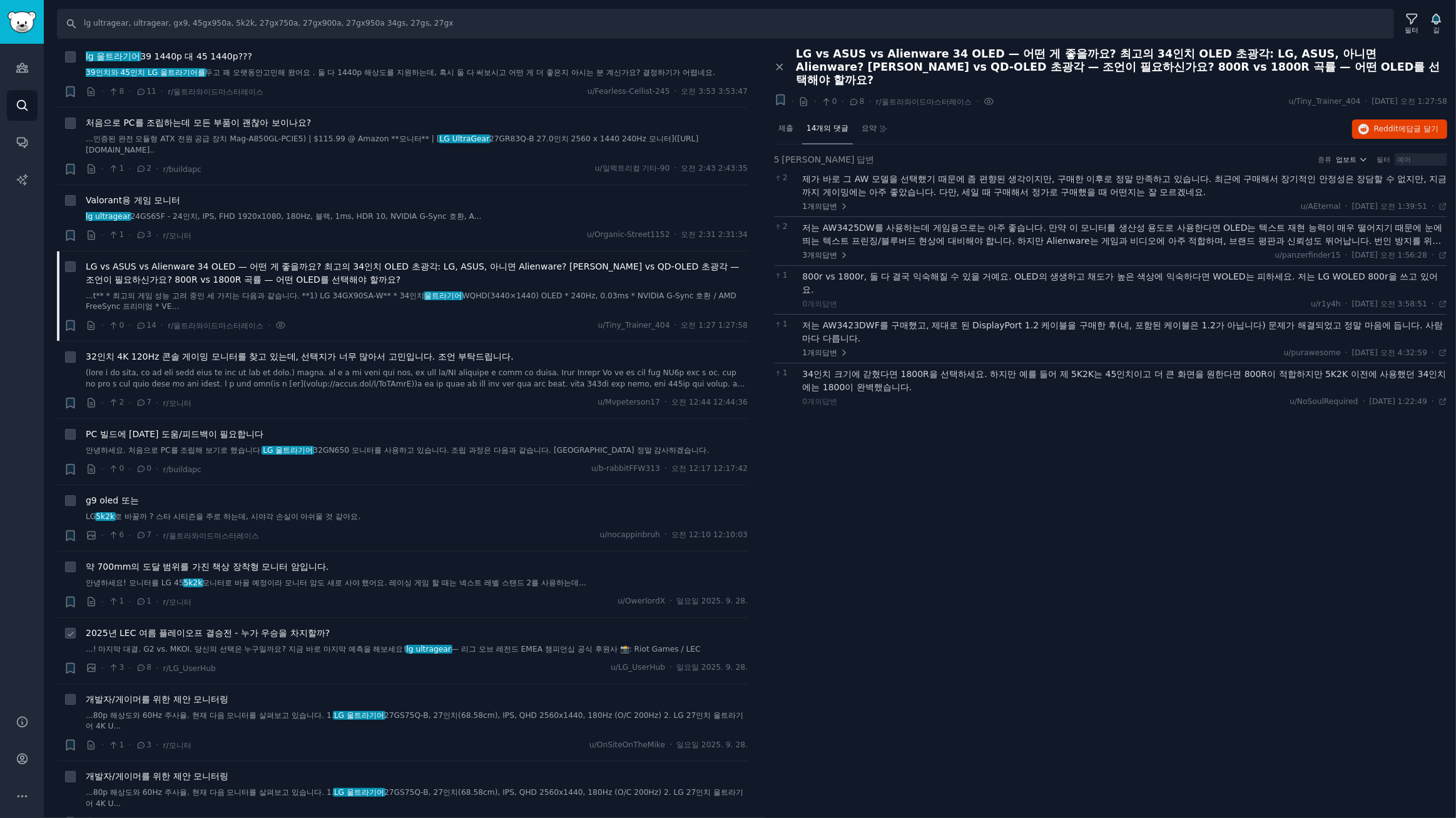
click at [299, 635] on font "2025년 LEC 여름 플레이오프 결승전 - 누가 우승을 차지할까?" at bounding box center [207, 632] width 244 height 10
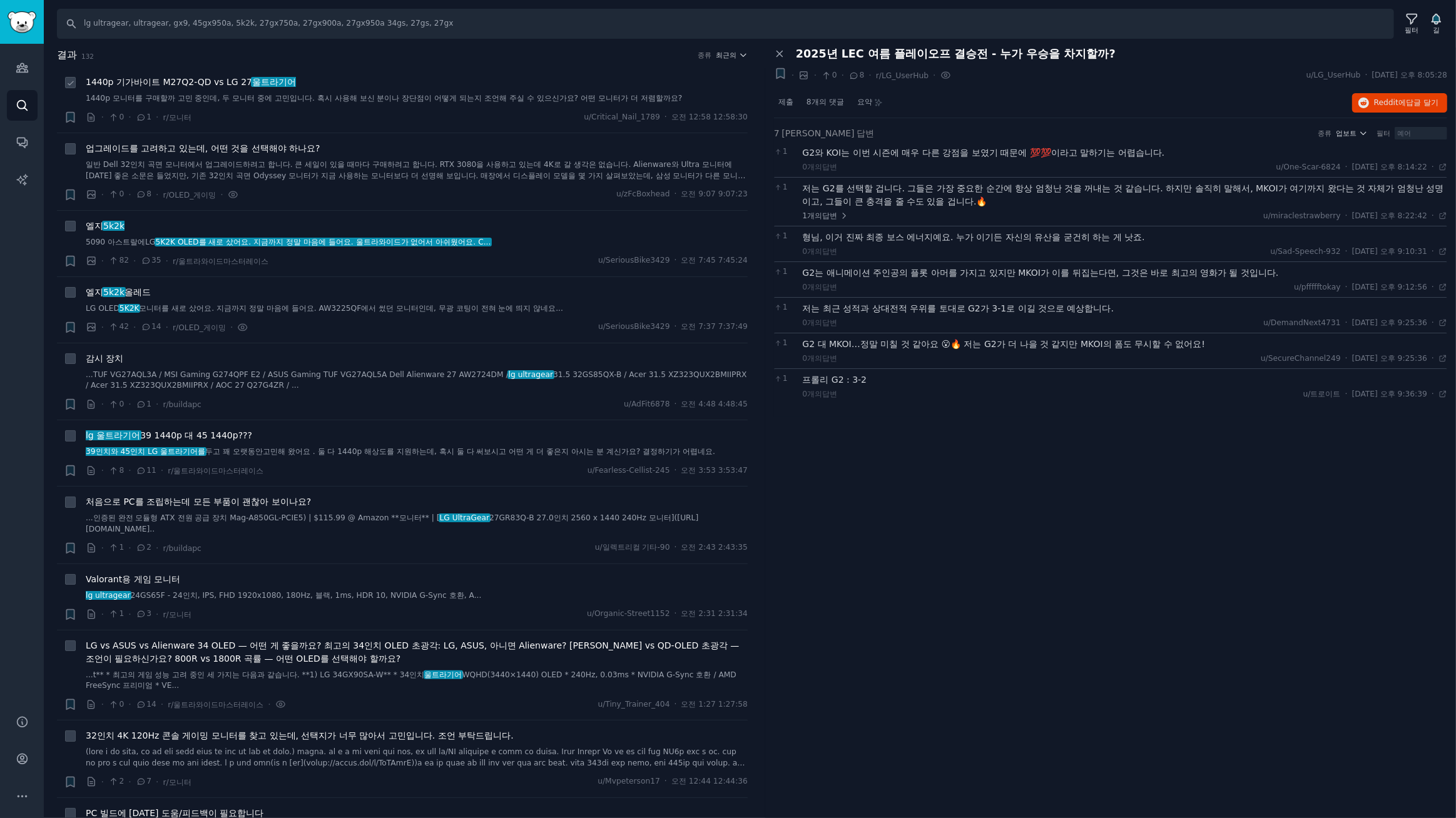
click at [180, 86] on font "1440p 기가바이트 M27Q2-QD vs LG 27" at bounding box center [168, 82] width 166 height 10
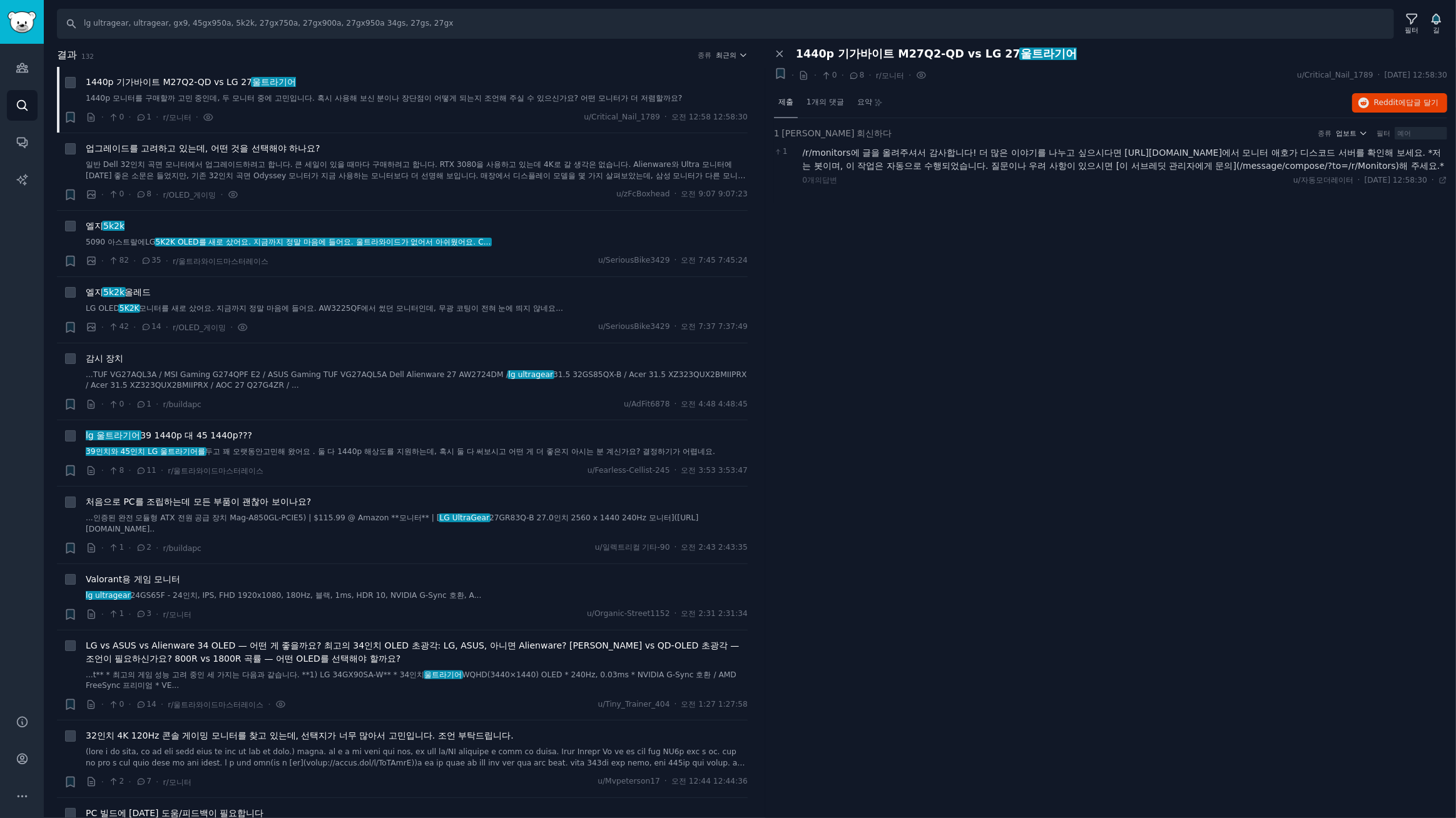
click at [791, 100] on font "제출" at bounding box center [785, 101] width 15 height 9
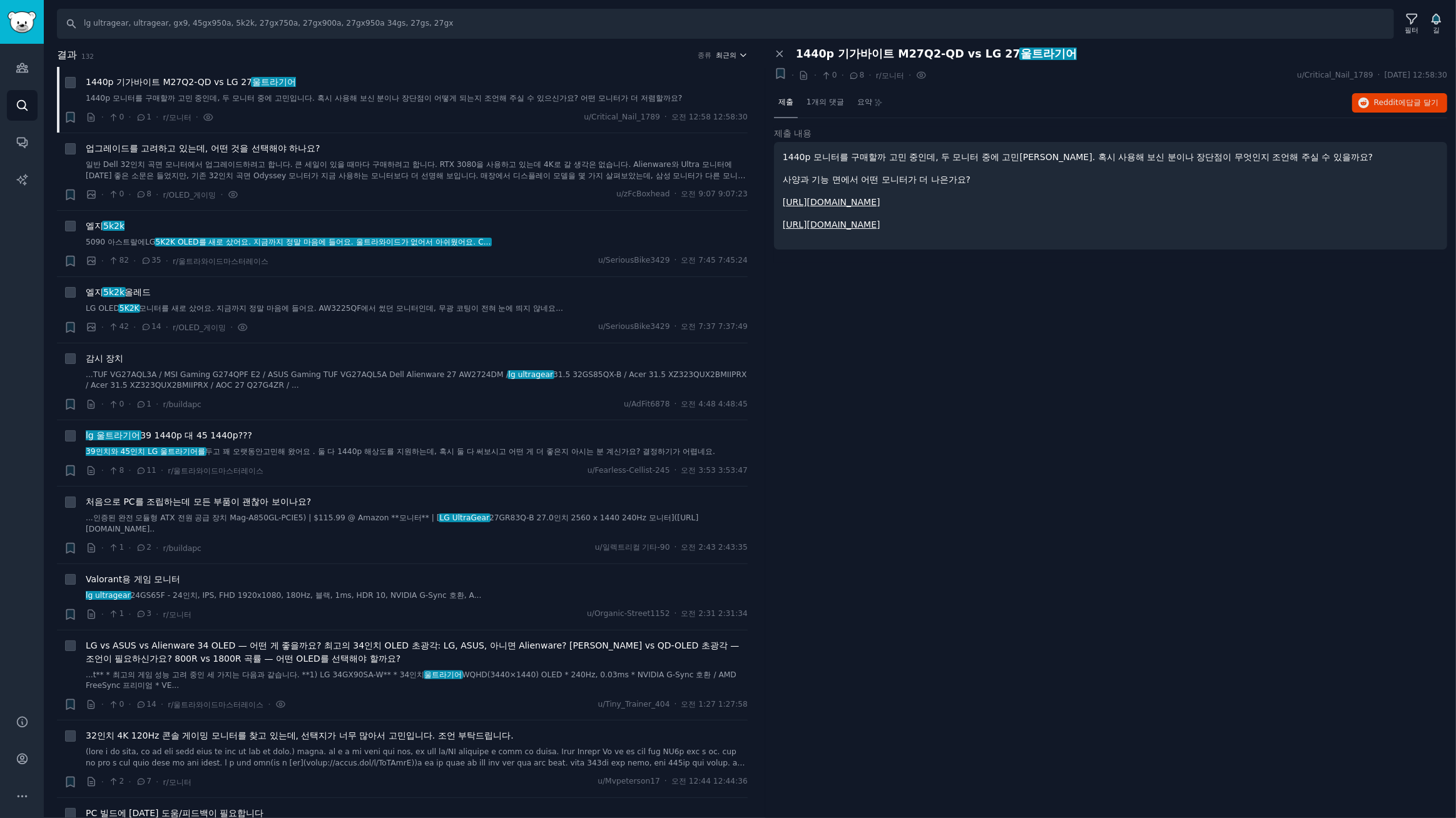
click at [718, 54] on font "최근의" at bounding box center [727, 55] width 20 height 8
click at [657, 97] on p "Upvotes" at bounding box center [664, 101] width 31 height 11
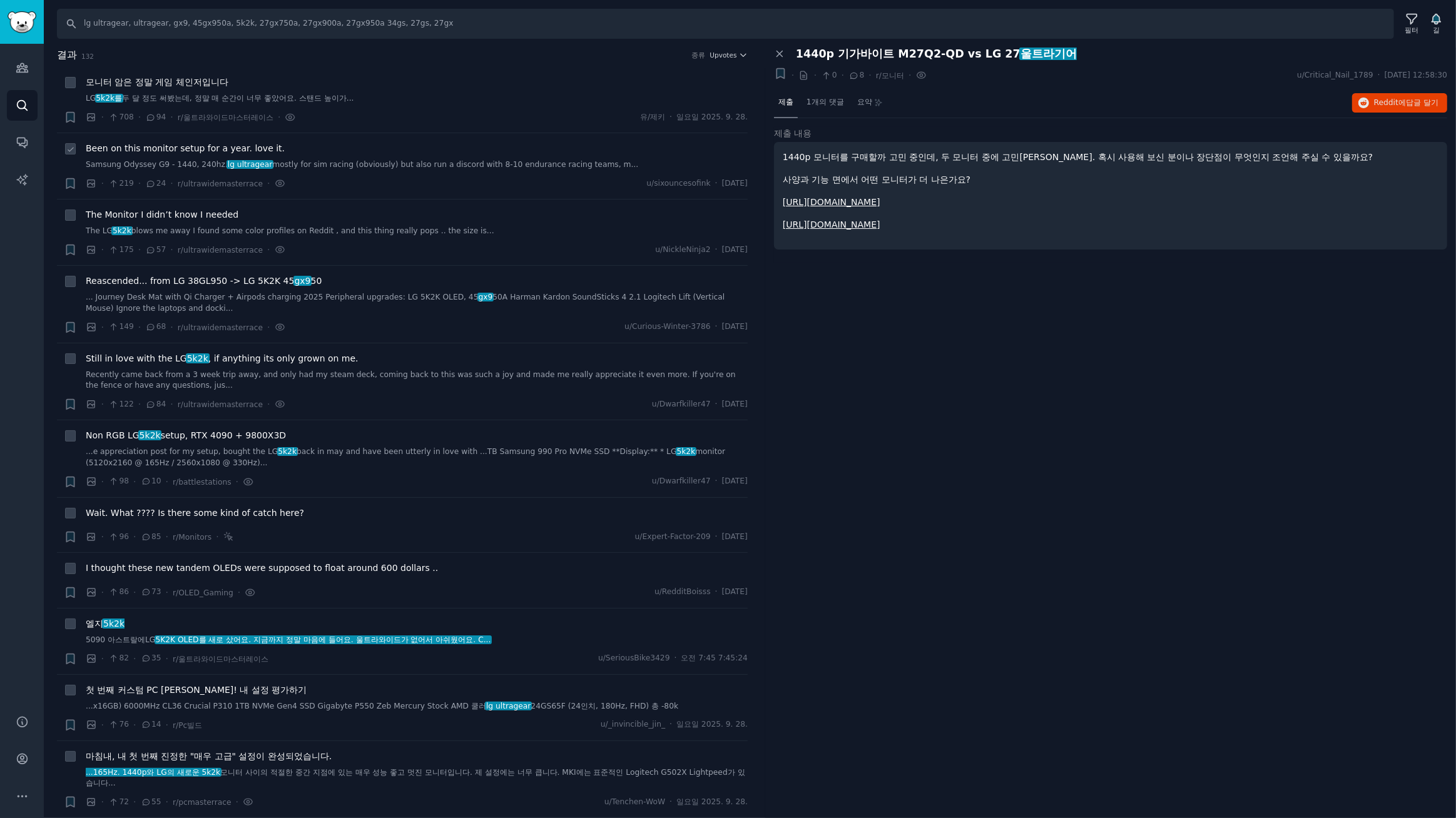
click at [195, 148] on span "Been on this monitor setup for a year. love it." at bounding box center [185, 148] width 199 height 13
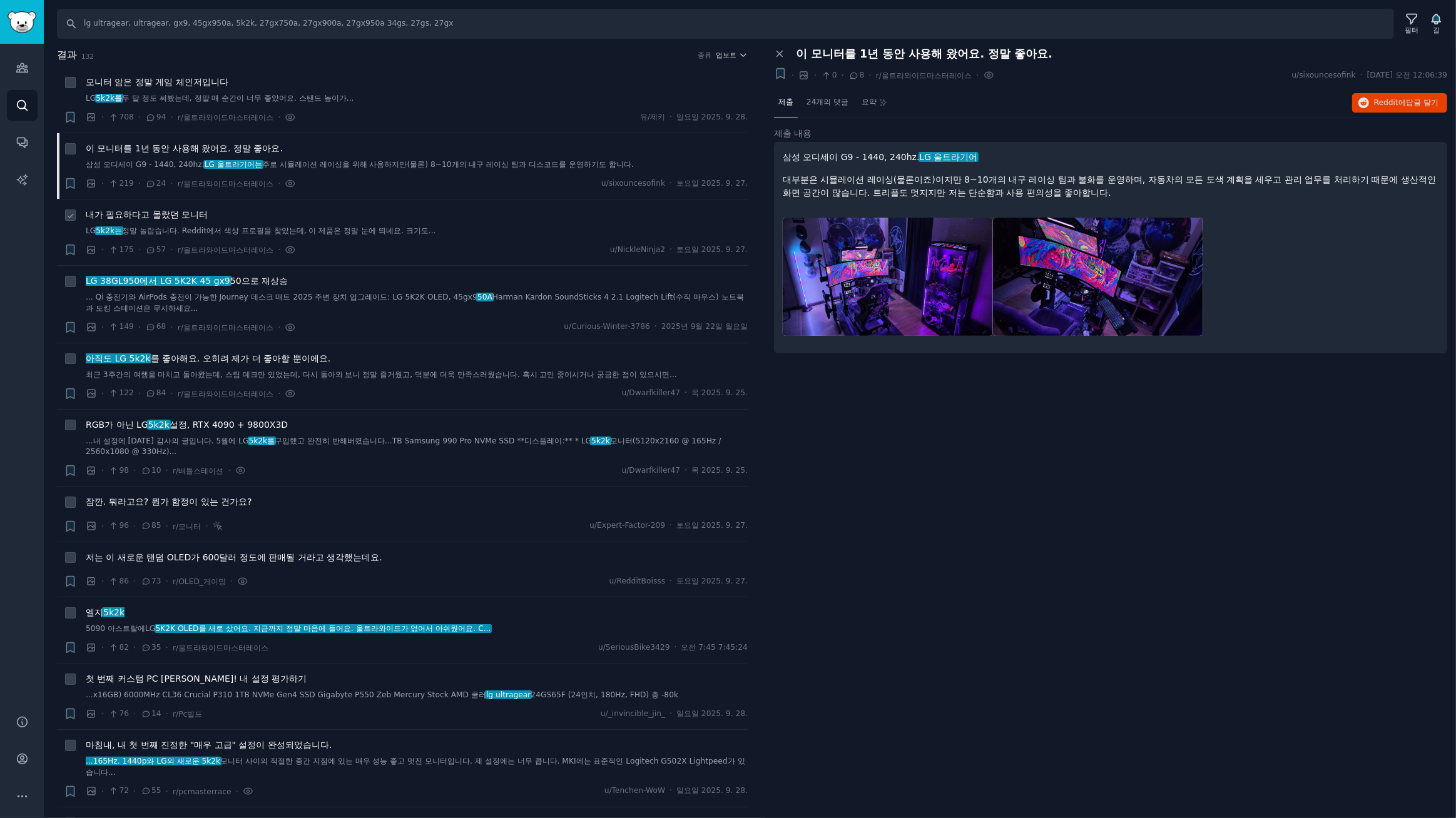
drag, startPoint x: 180, startPoint y: 213, endPoint x: 222, endPoint y: 212, distance: 42.0
click at [181, 213] on font "내가 필요하다고 몰랐던 모니터" at bounding box center [147, 214] width 122 height 10
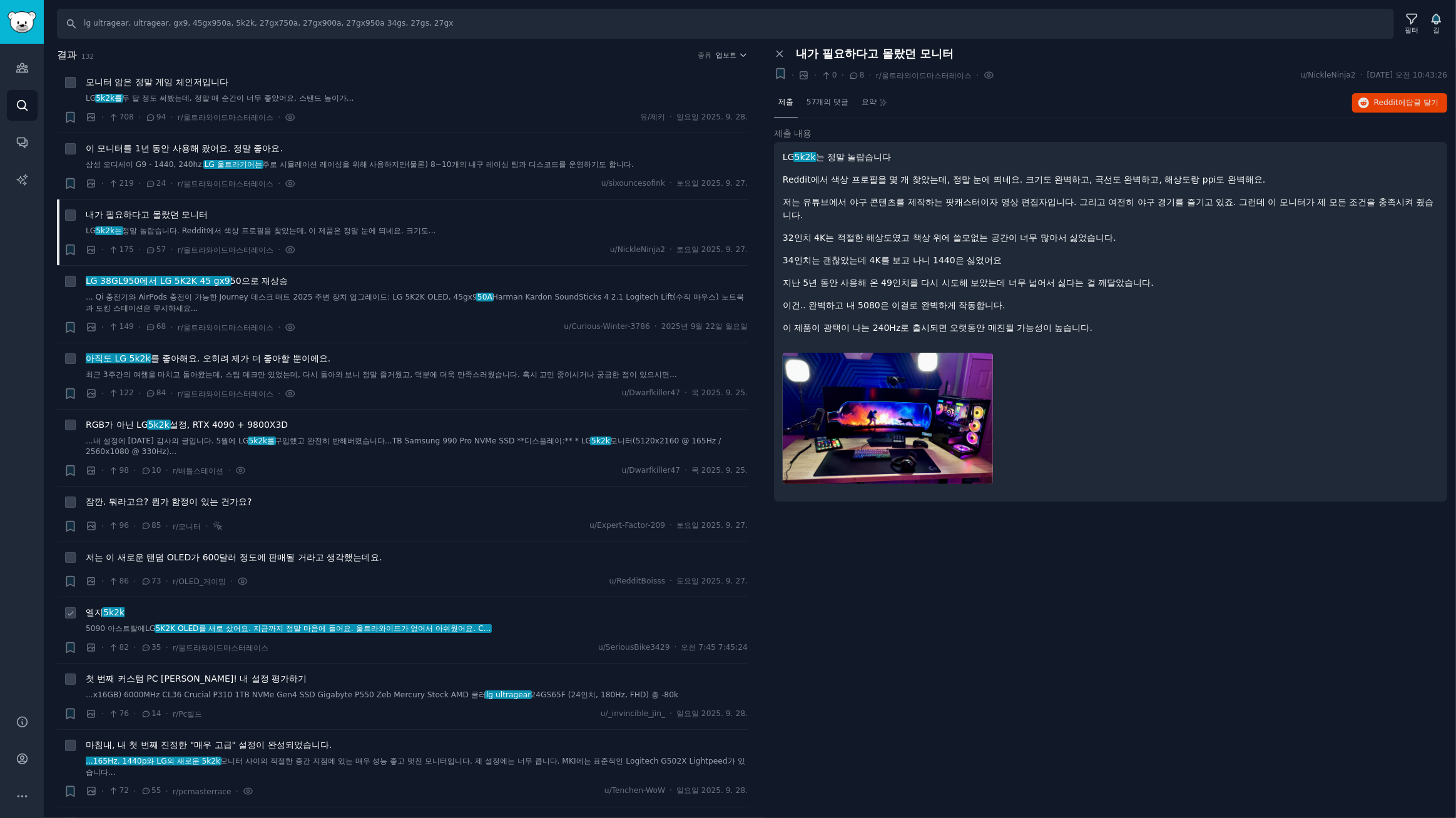
click at [246, 628] on font "5K2K OLED를 새로 샀어요. 지금까지 정말 마음에 들어요. 울트라와이드가 없어서 아쉬웠어요. C..." at bounding box center [323, 629] width 335 height 9
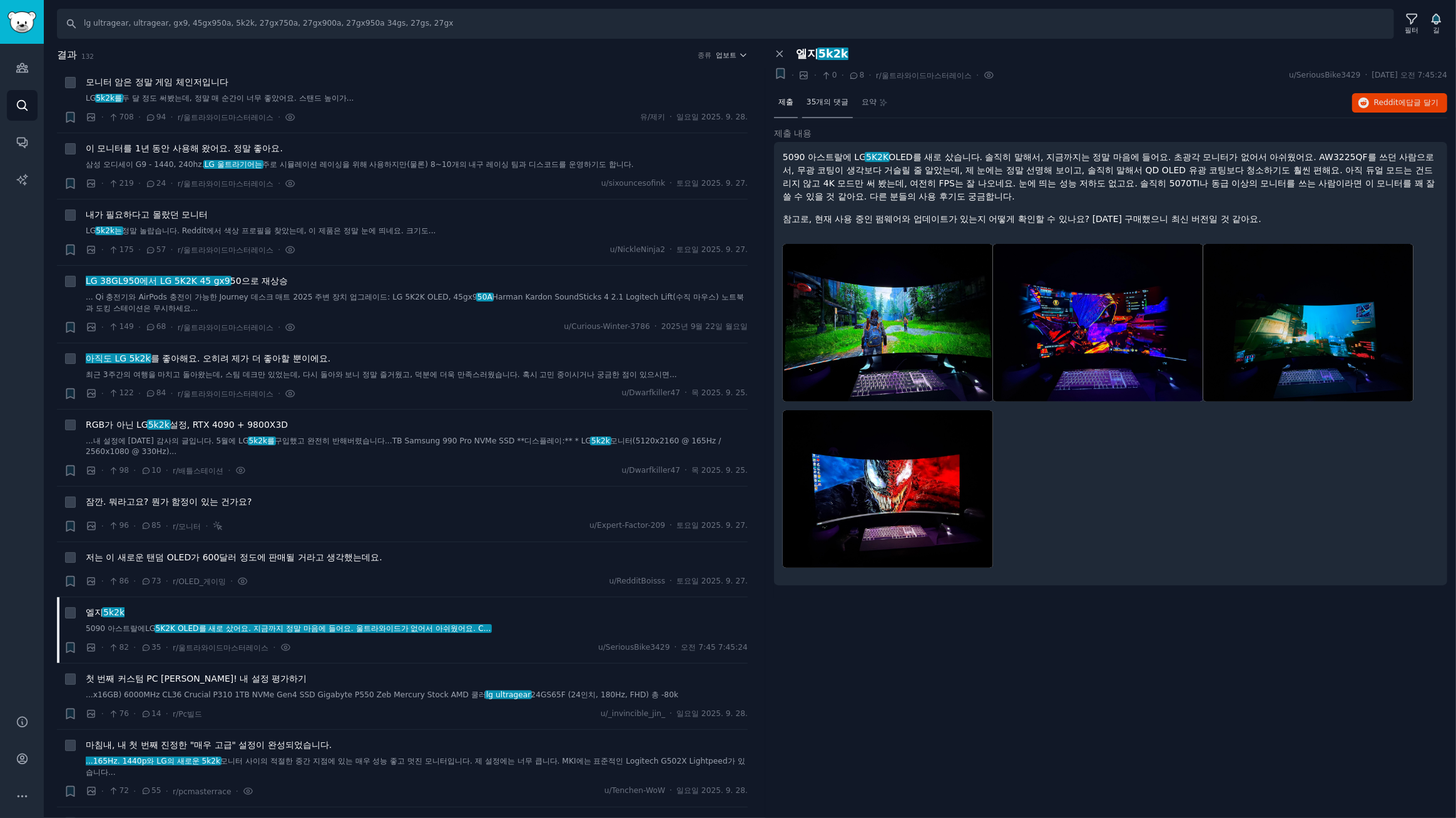
click at [835, 98] on font "35개의 댓글" at bounding box center [827, 101] width 42 height 9
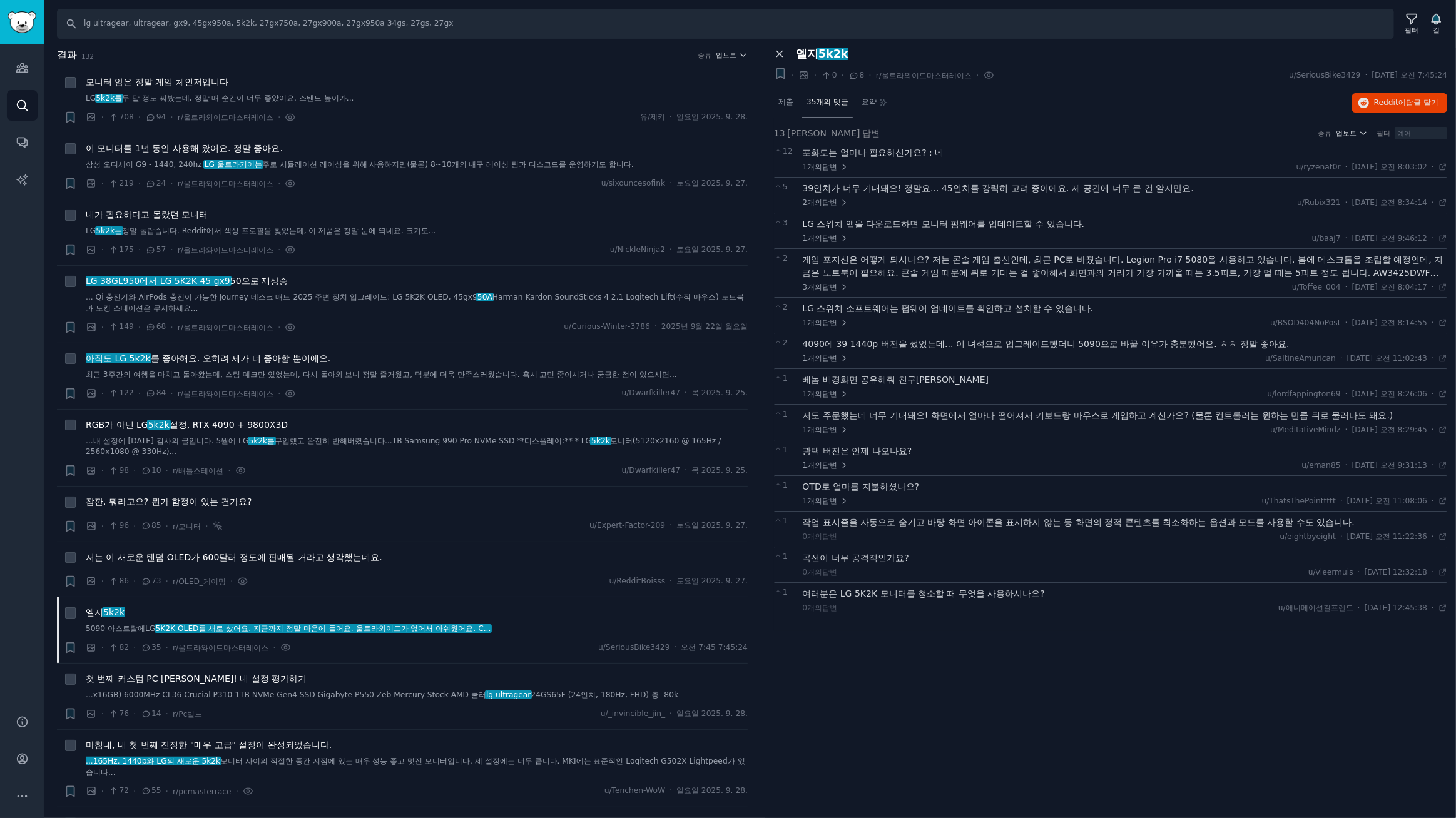
drag, startPoint x: 774, startPoint y: 51, endPoint x: 781, endPoint y: 53, distance: 7.3
click at [781, 53] on icon at bounding box center [779, 54] width 11 height 11
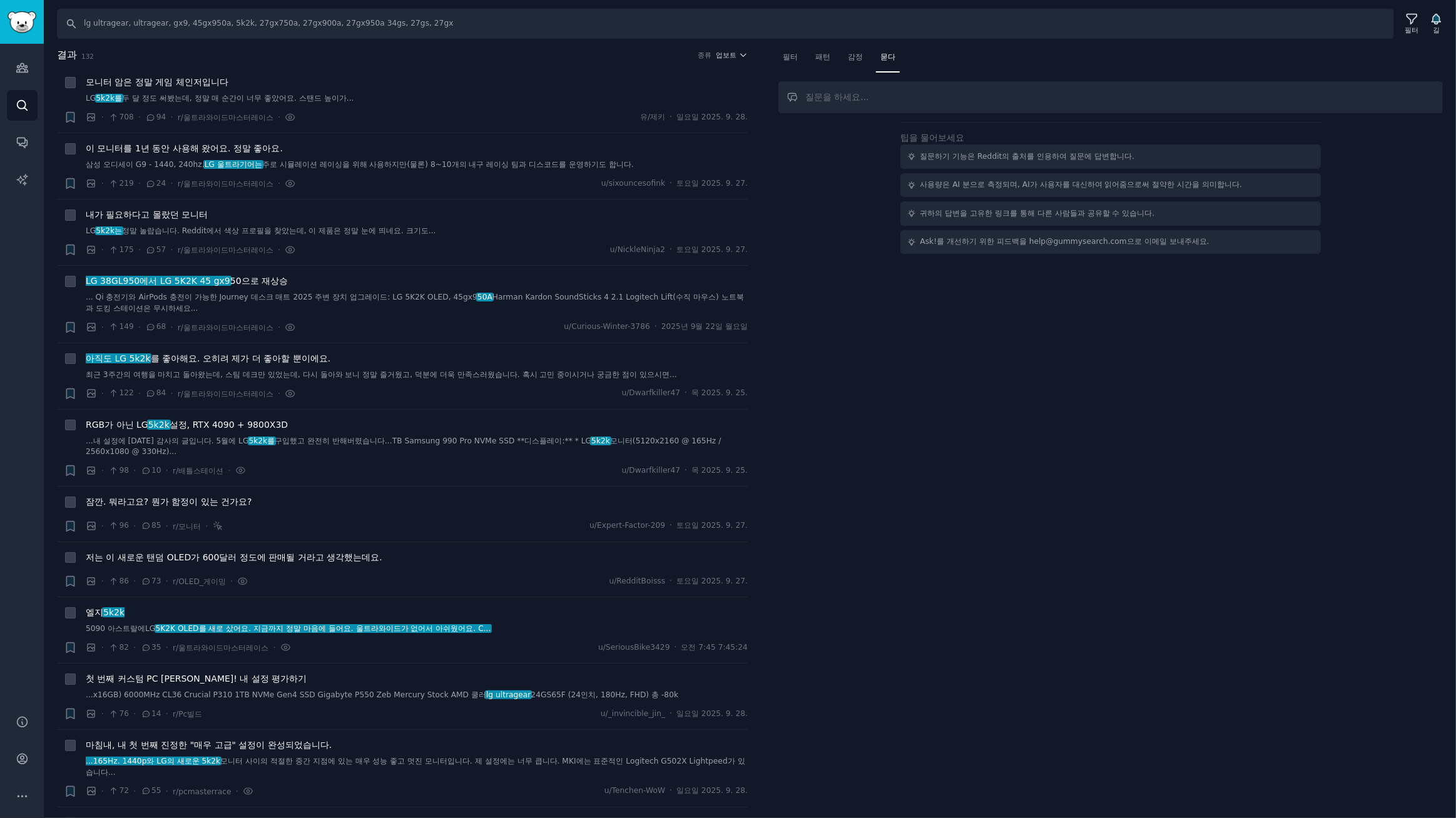
click at [835, 280] on div "필터 패턴 감정 묻다 팁을 물어보세요 질문하기 기능은 Reddit의 출처를 인용하여 질문에 답변합니다. 사용량은 AI 분으로 측정되며, AI가…" at bounding box center [1111, 433] width 691 height 771
click at [451, 27] on input "lg ultragear, ultragear, gx9, 45gx950a, 5k2k, 27gx750a, 27gx900a, 27gx950a 34gs…" at bounding box center [725, 23] width 1337 height 30
click at [853, 55] on font "감정" at bounding box center [855, 56] width 15 height 9
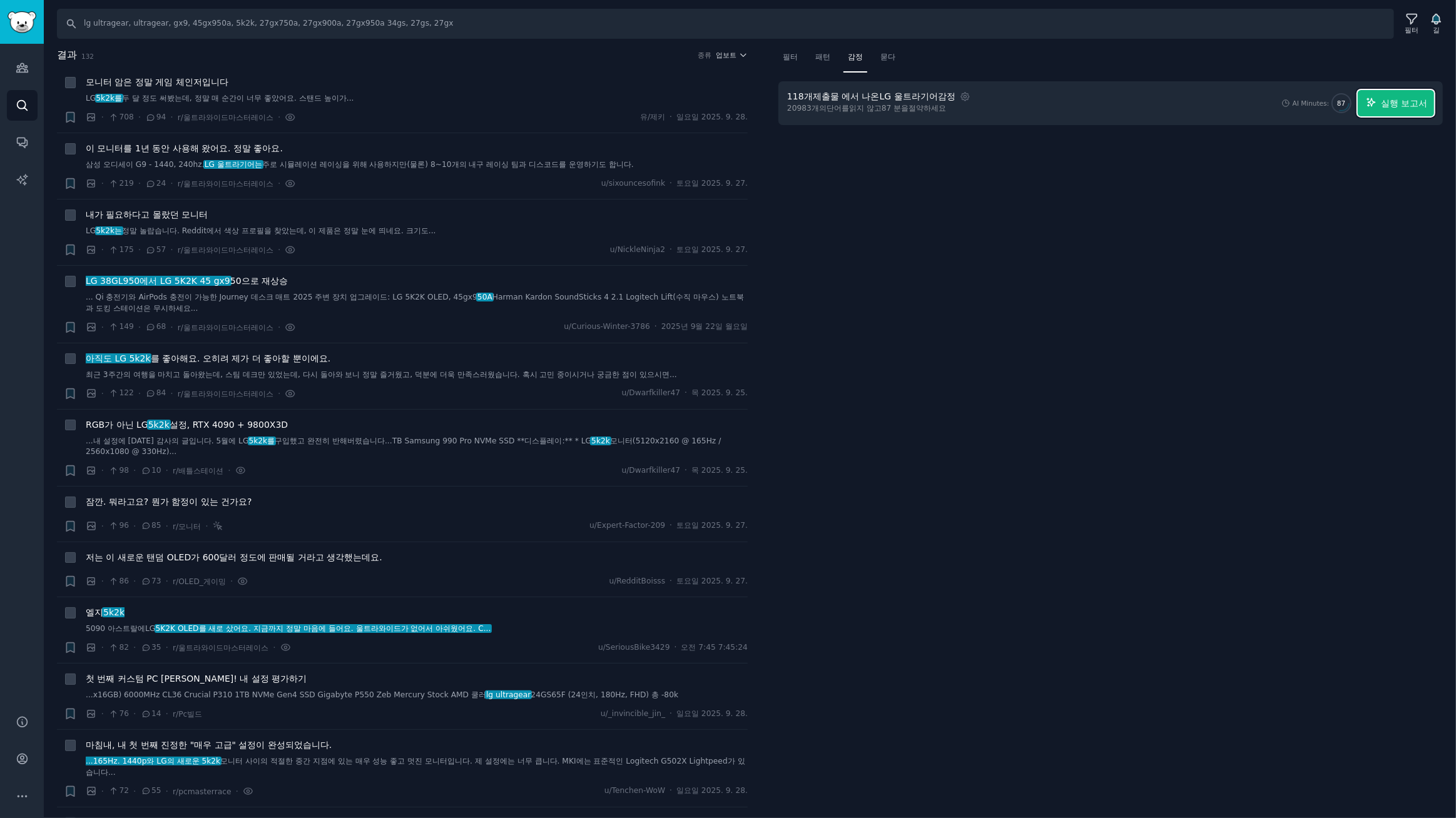
click at [1422, 102] on font "실행 보고서" at bounding box center [1404, 103] width 46 height 10
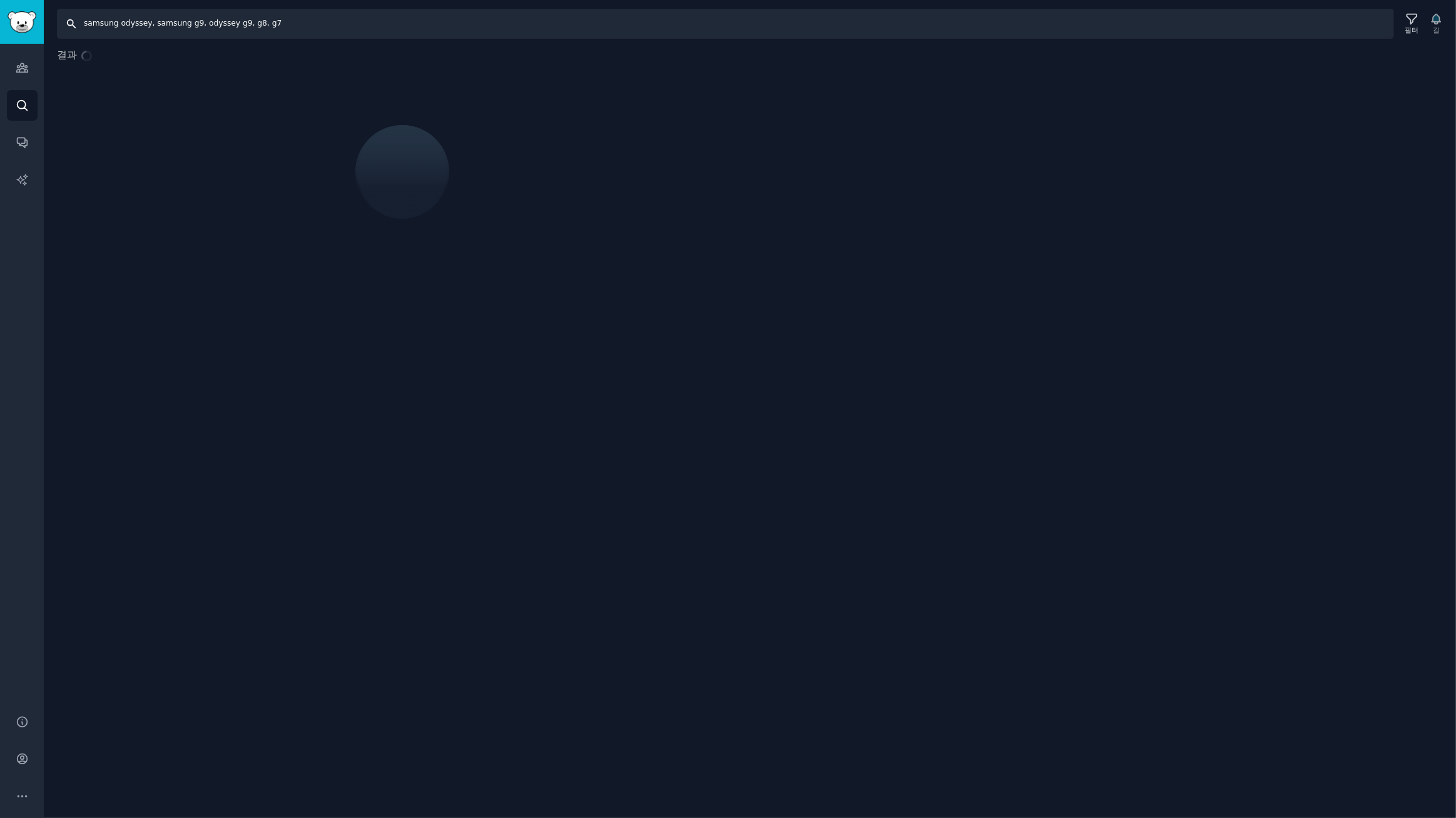
click at [327, 20] on input "samsung odyssey, samsung g9, odyssey g9, g8, g7" at bounding box center [725, 23] width 1337 height 30
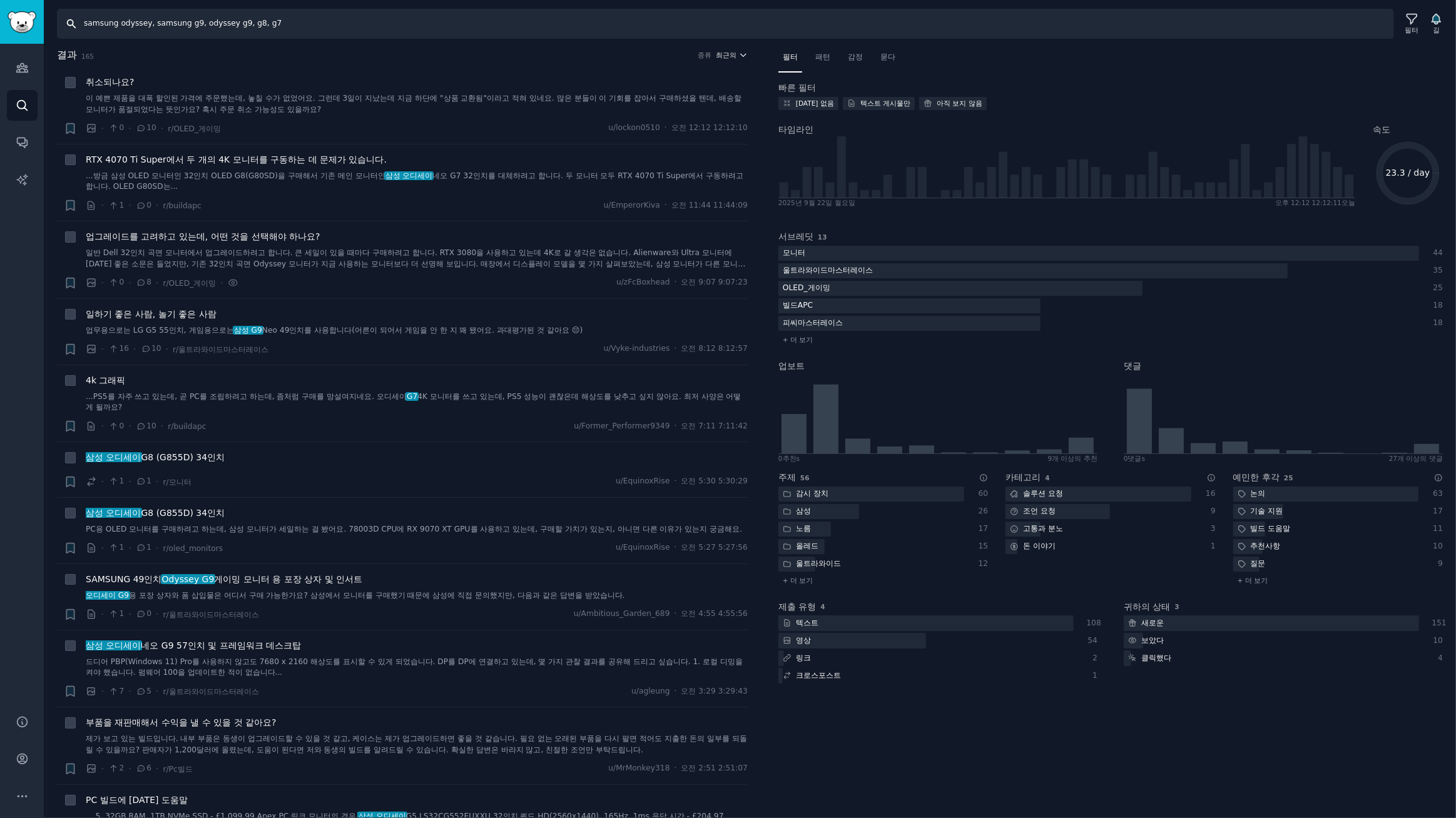
click at [722, 52] on font "최근의" at bounding box center [727, 55] width 20 height 8
drag, startPoint x: 663, startPoint y: 101, endPoint x: 803, endPoint y: 85, distance: 140.9
click at [665, 100] on p "Upvotes" at bounding box center [664, 101] width 31 height 11
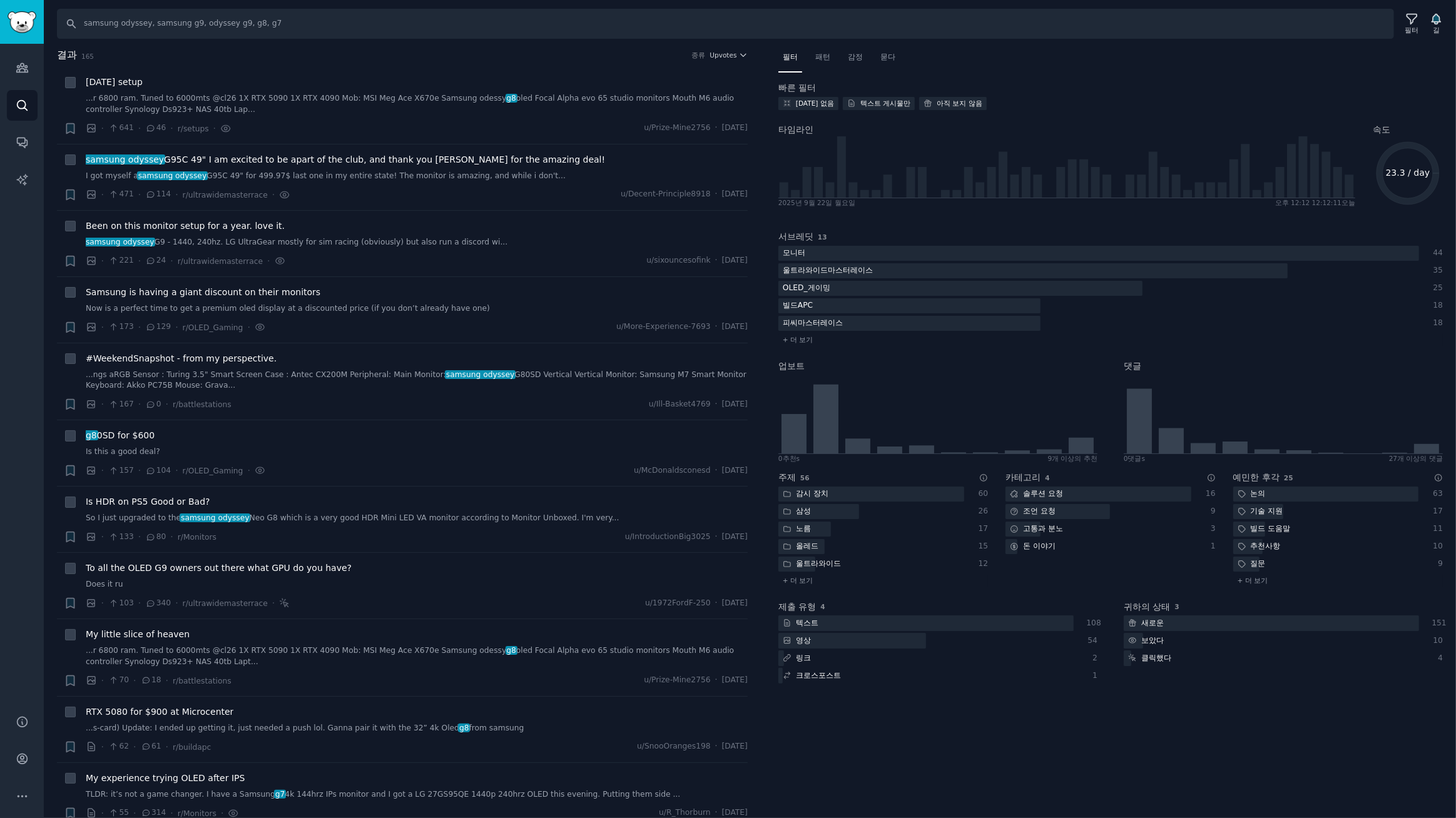
drag, startPoint x: 856, startPoint y: 56, endPoint x: 1006, endPoint y: 75, distance: 151.2
click at [856, 56] on font "감정" at bounding box center [855, 56] width 15 height 9
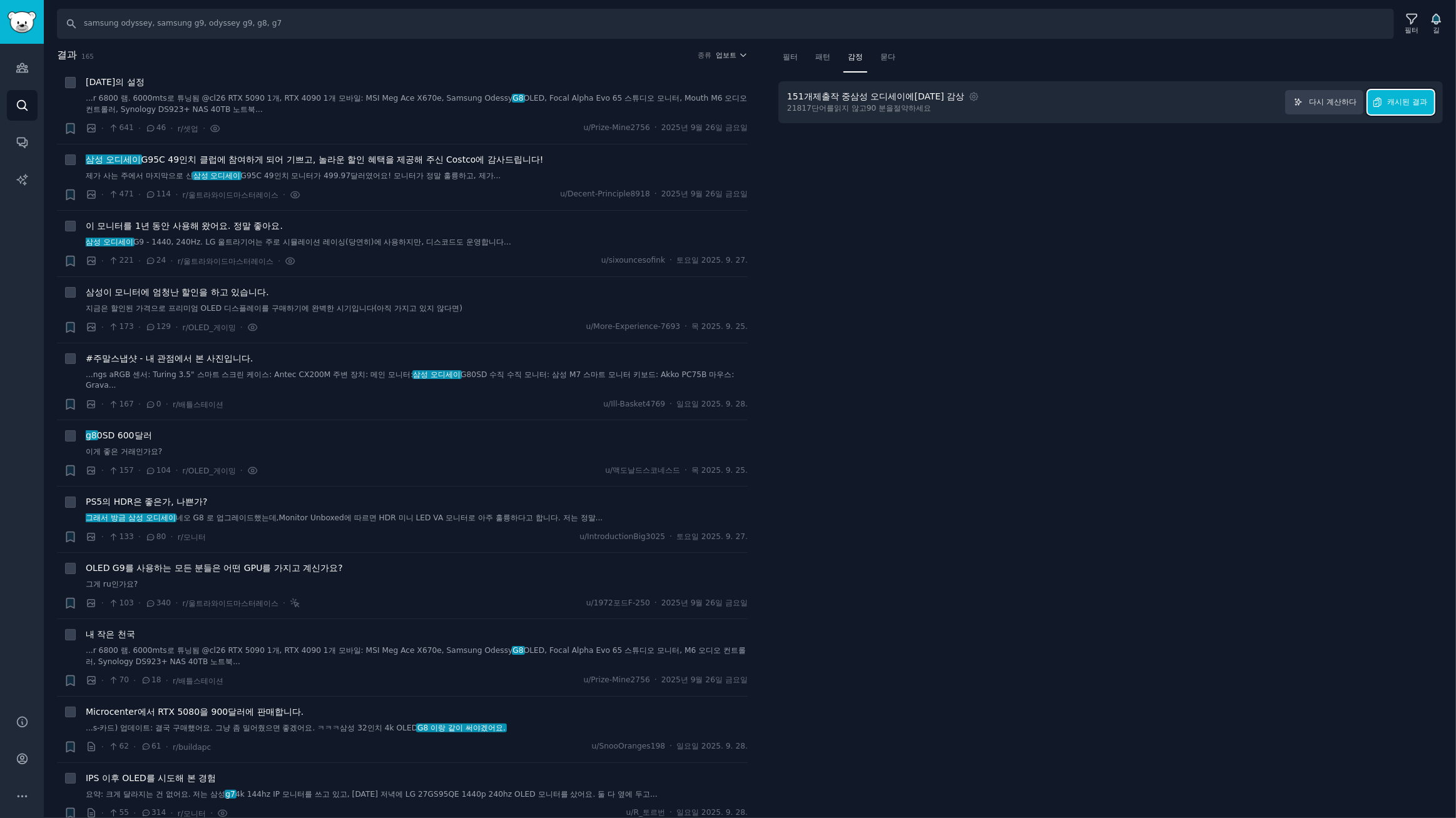
click at [1404, 101] on font "캐시된 결과" at bounding box center [1407, 101] width 40 height 9
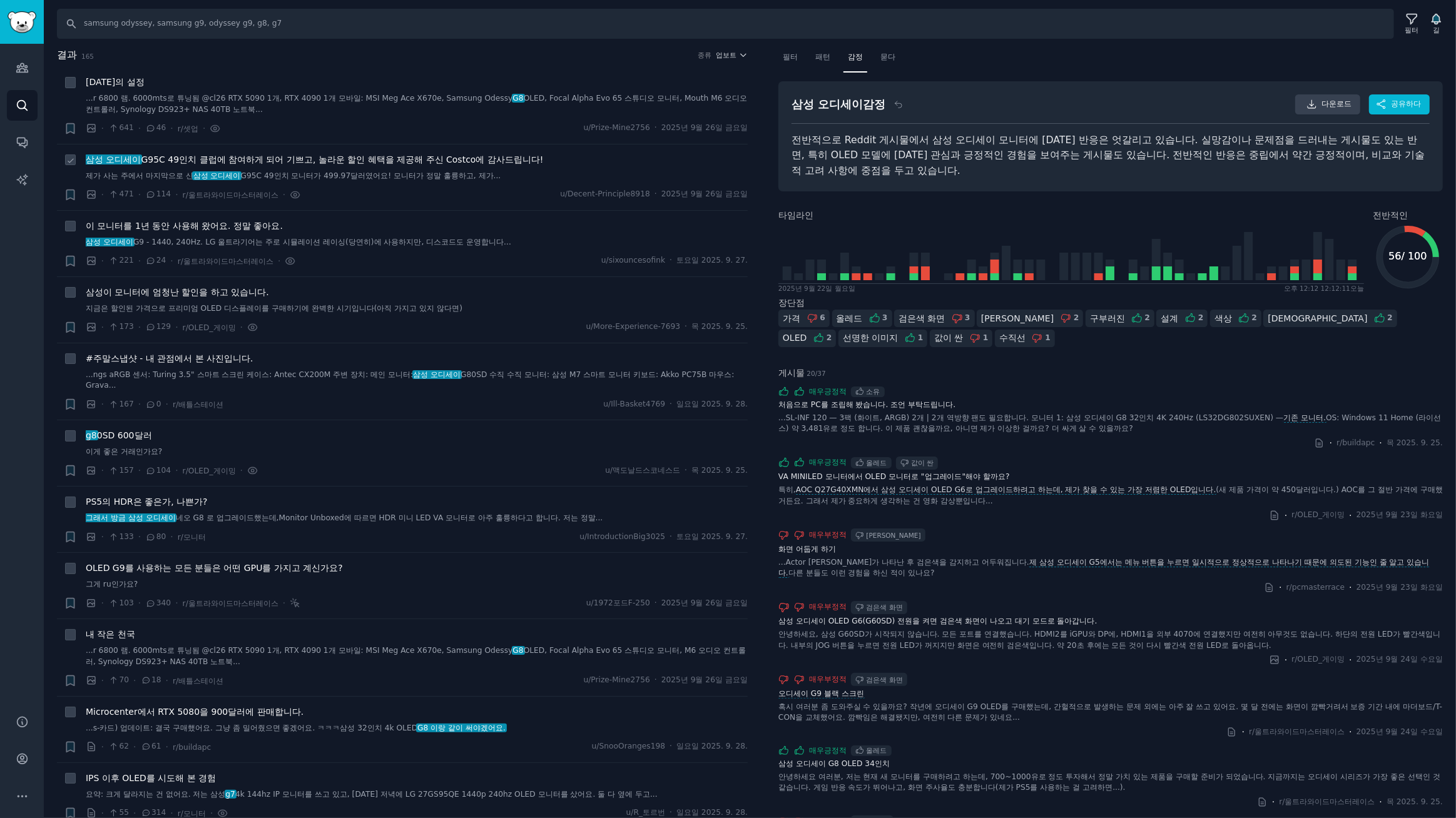
click at [244, 157] on font "G95C 49인치 클럽에 참여하게 되어 기쁘고, 놀라운 할인 혜택을 제공해 주신 Costco에 감사드립니다!" at bounding box center [342, 159] width 402 height 10
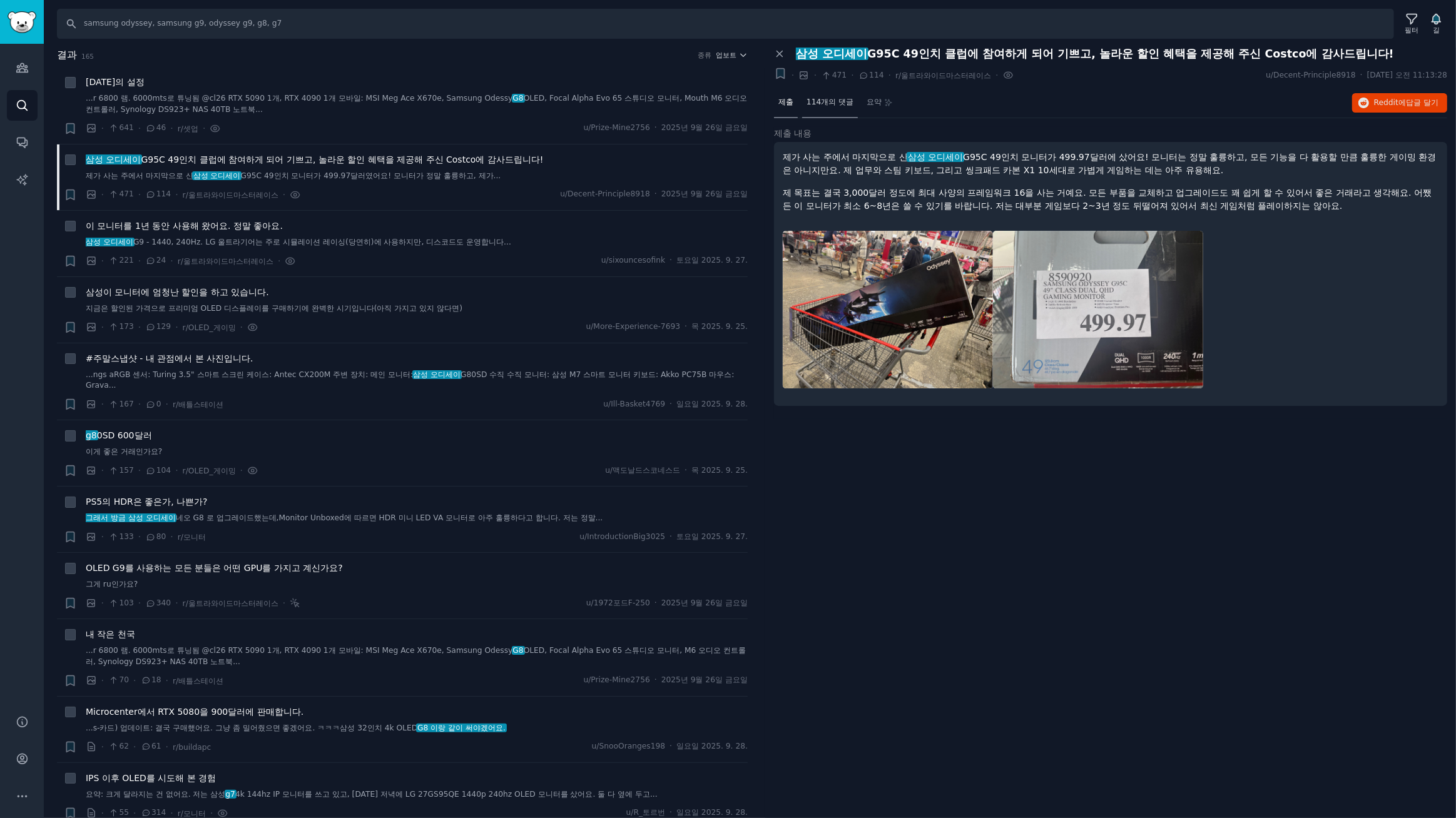
click at [837, 100] on font "114개의 댓글" at bounding box center [830, 101] width 47 height 9
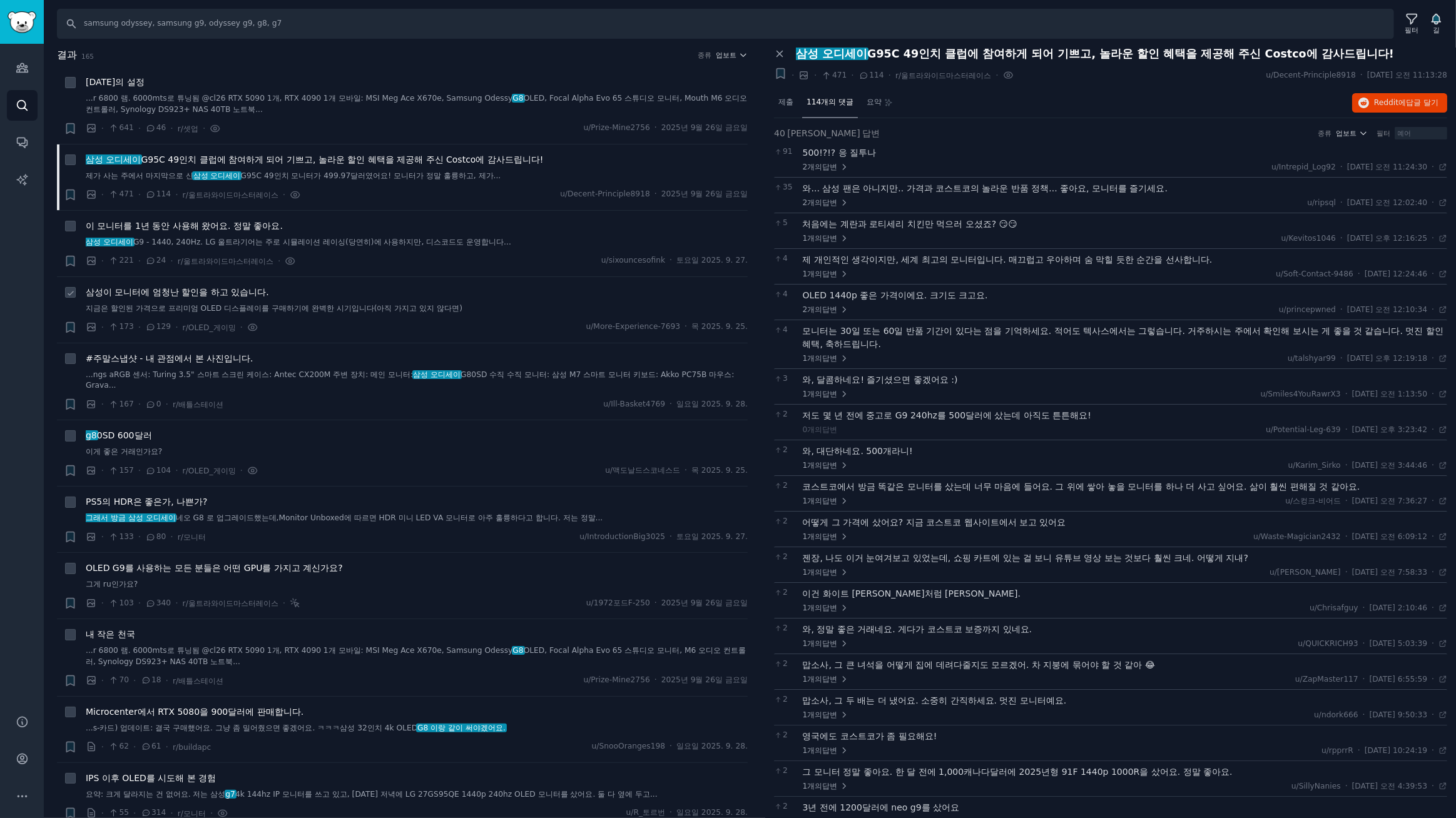
drag, startPoint x: 239, startPoint y: 290, endPoint x: 284, endPoint y: 289, distance: 45.0
click at [239, 290] on font "삼성이 모니터에 엄청난 할인을 하고 있습니다." at bounding box center [177, 292] width 183 height 10
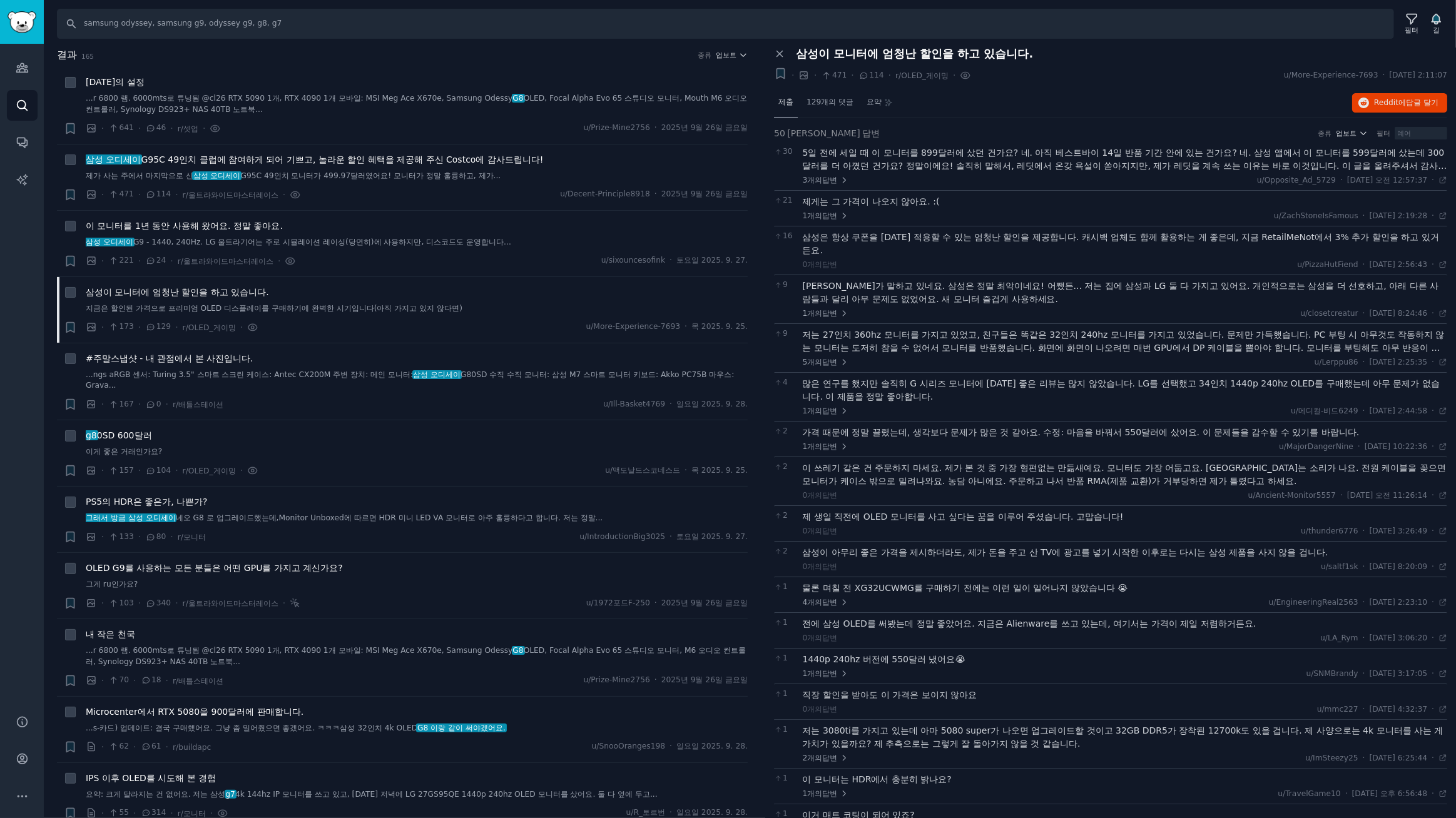
click at [787, 100] on font "제출" at bounding box center [785, 101] width 15 height 9
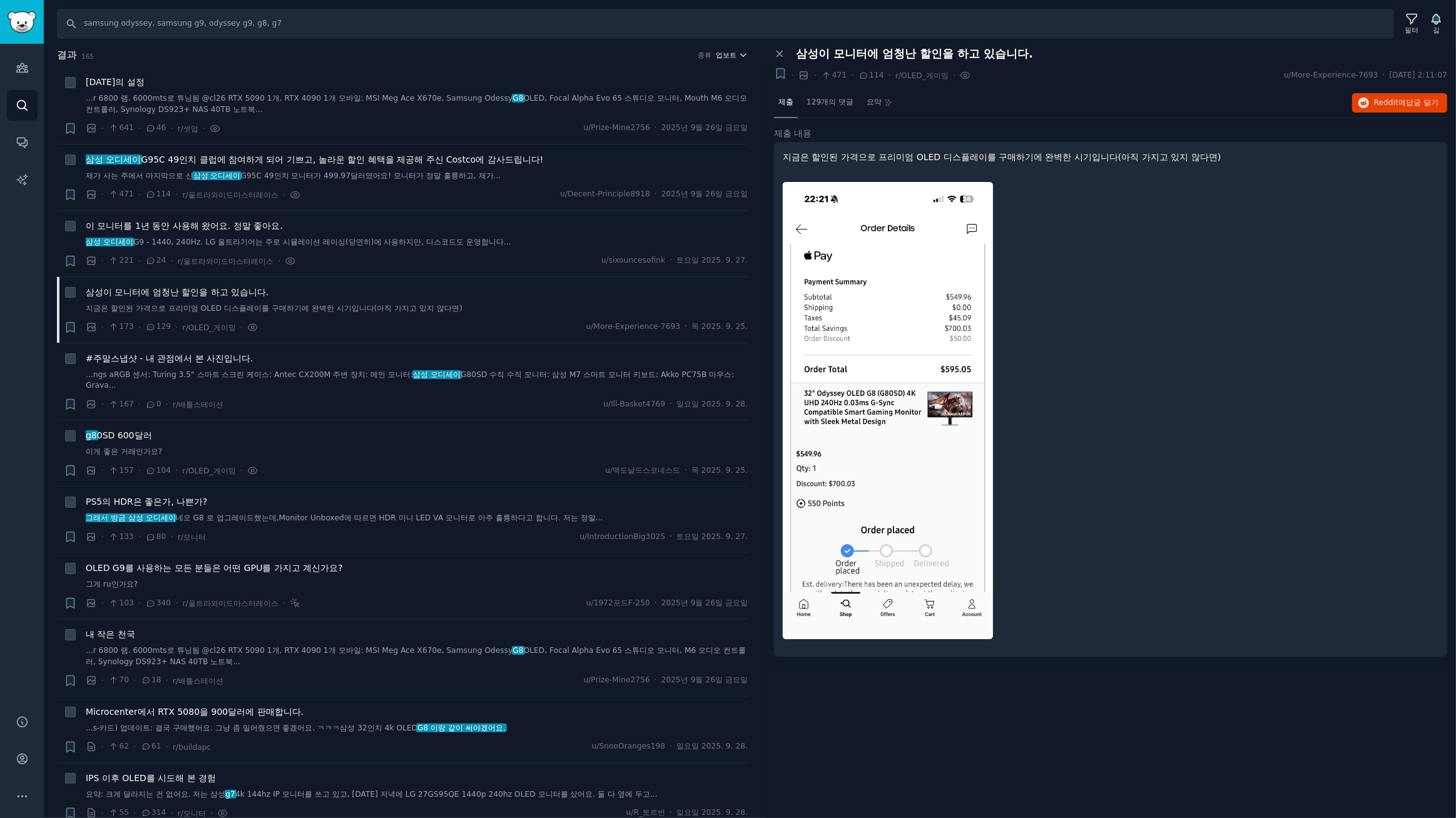
click at [728, 55] on font "업보트" at bounding box center [727, 55] width 20 height 8
click at [657, 124] on font "댓글" at bounding box center [656, 122] width 15 height 9
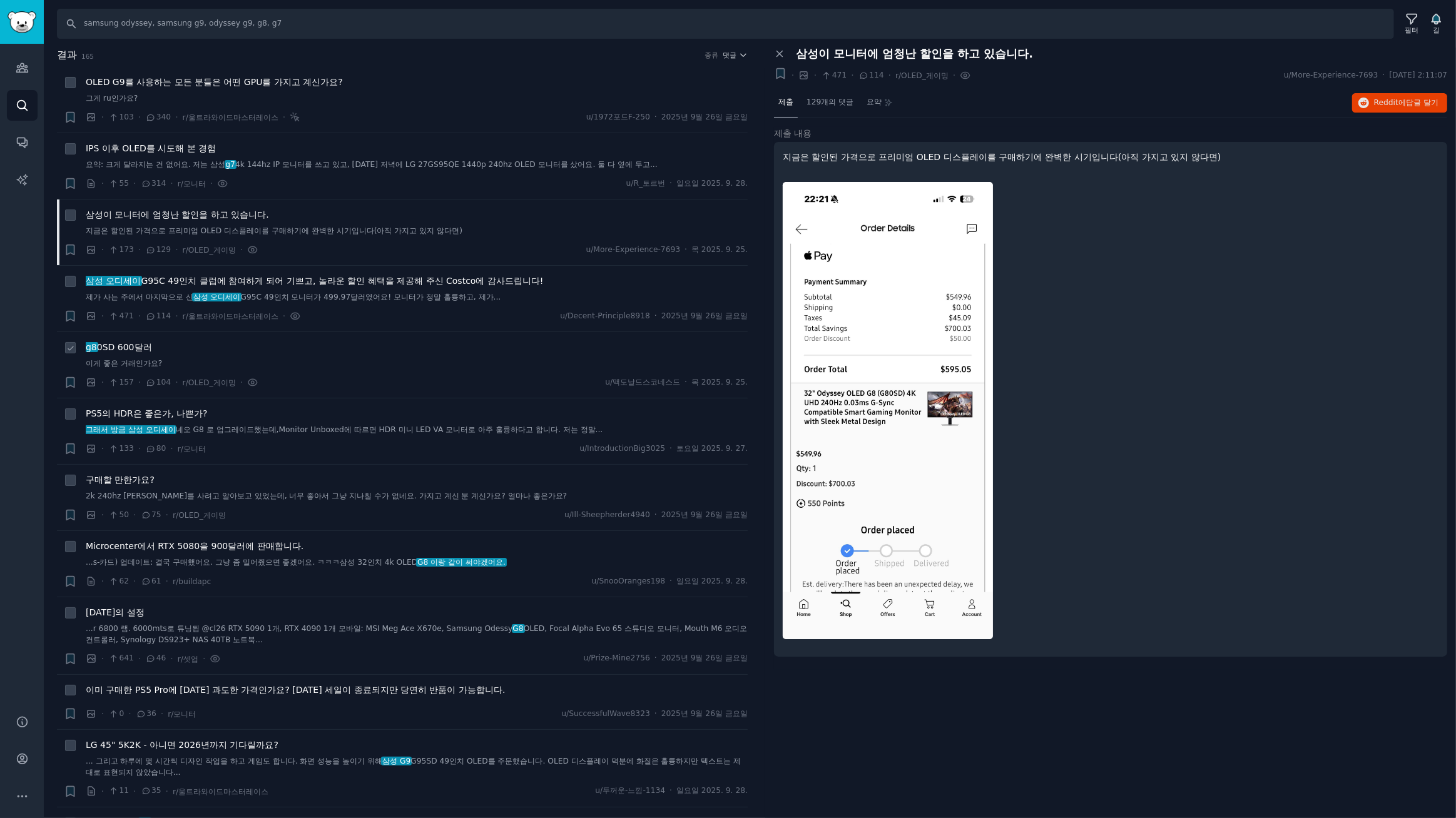
click at [139, 347] on font "0SD 600달러" at bounding box center [124, 347] width 55 height 10
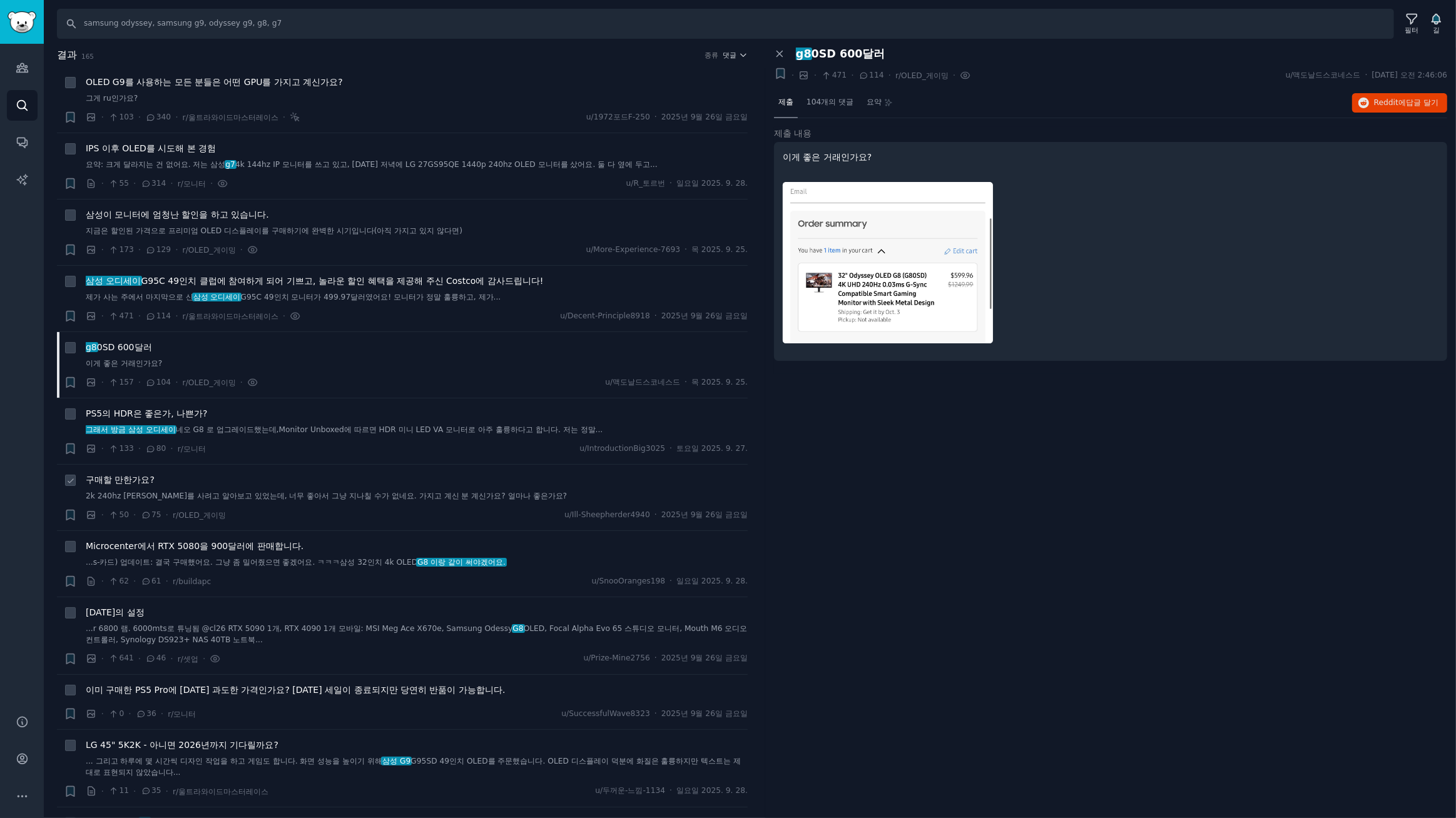
click at [141, 477] on font "구매할 만한가요?" at bounding box center [120, 480] width 69 height 10
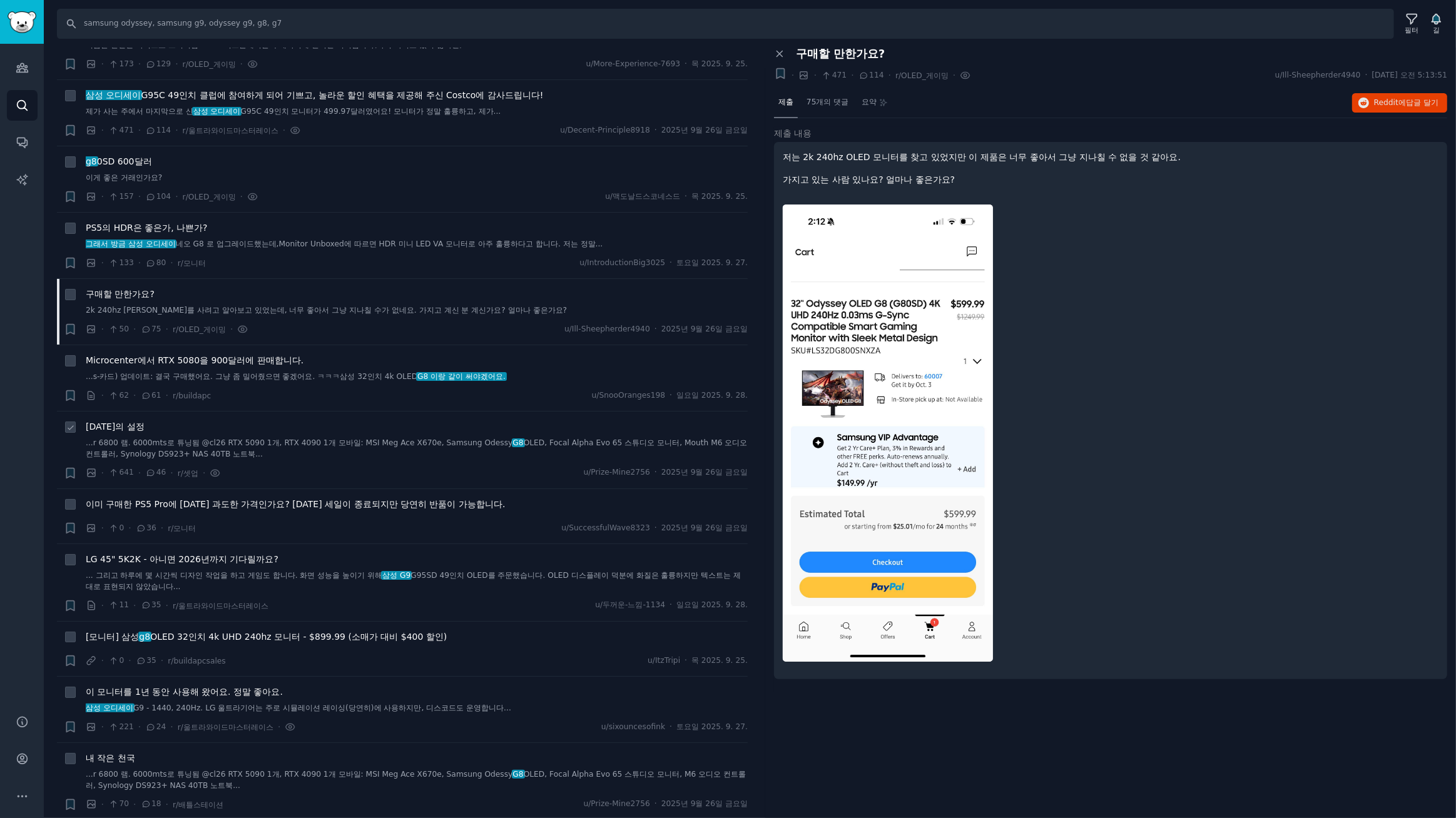
scroll to position [189, 0]
click at [267, 555] on font "LG 45" 5K2K - 아니면 2026년까지 기다릴까요?" at bounding box center [182, 556] width 193 height 10
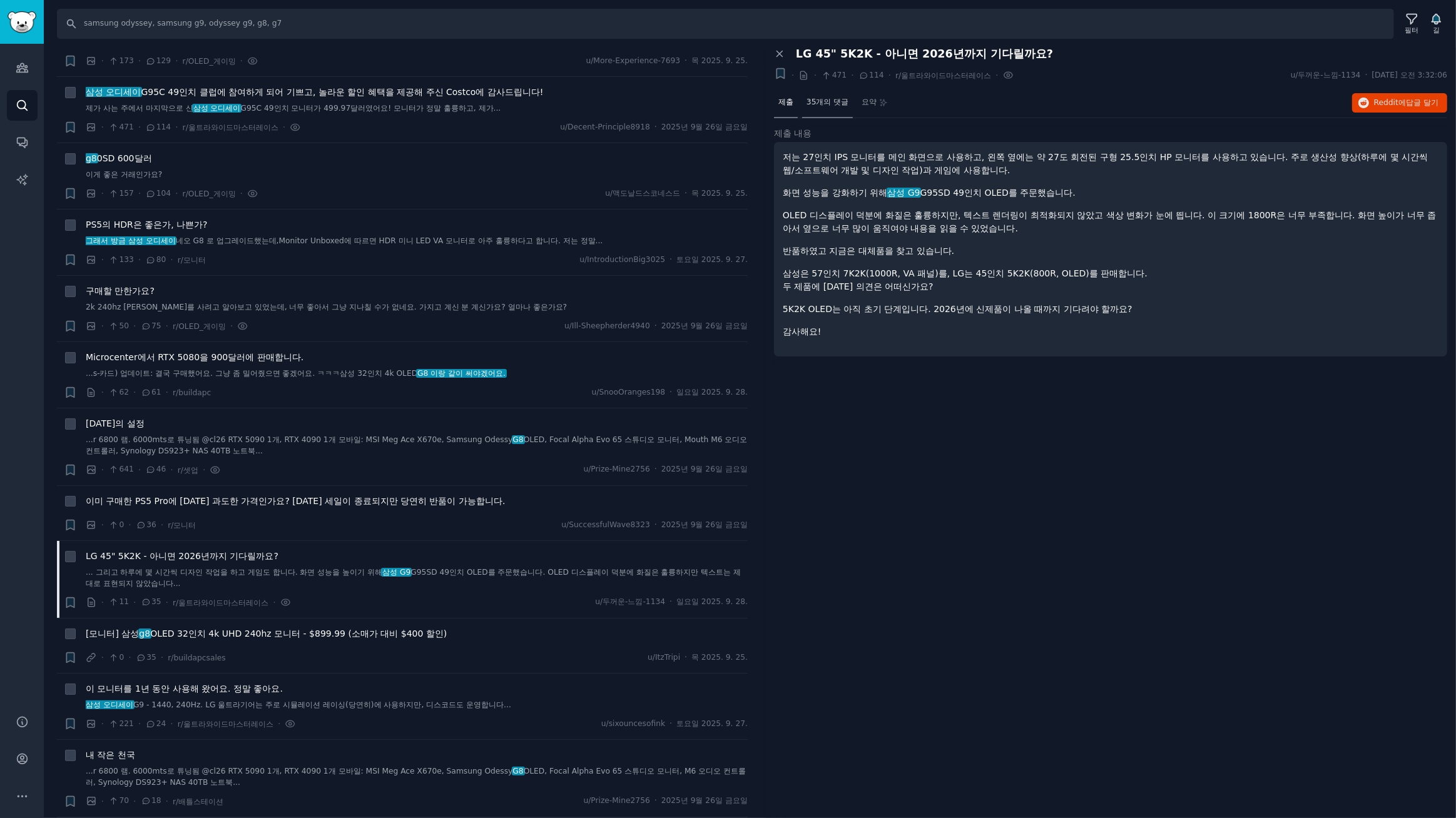
click at [834, 103] on font "35개의 댓글" at bounding box center [827, 101] width 42 height 9
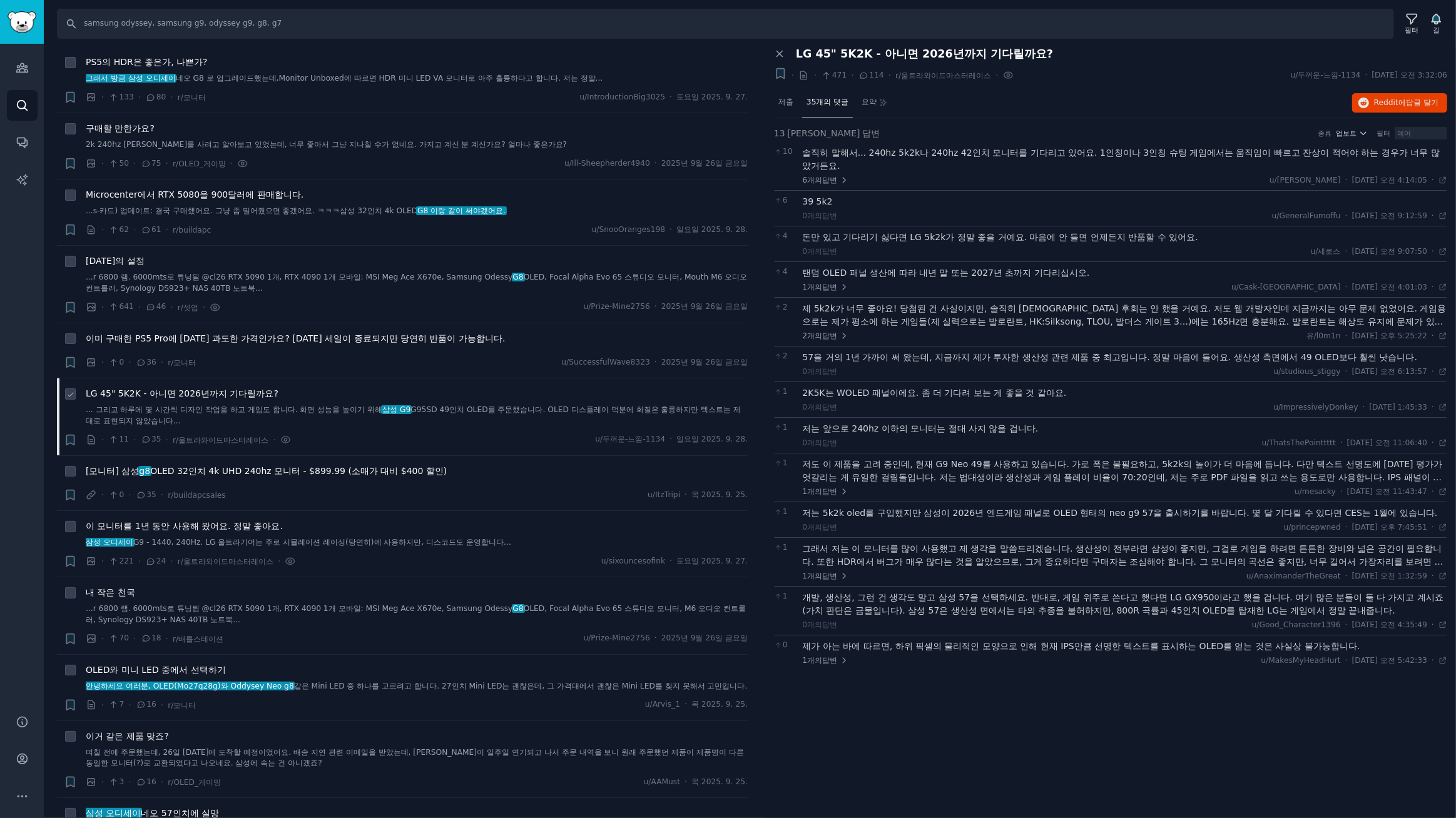
scroll to position [379, 0]
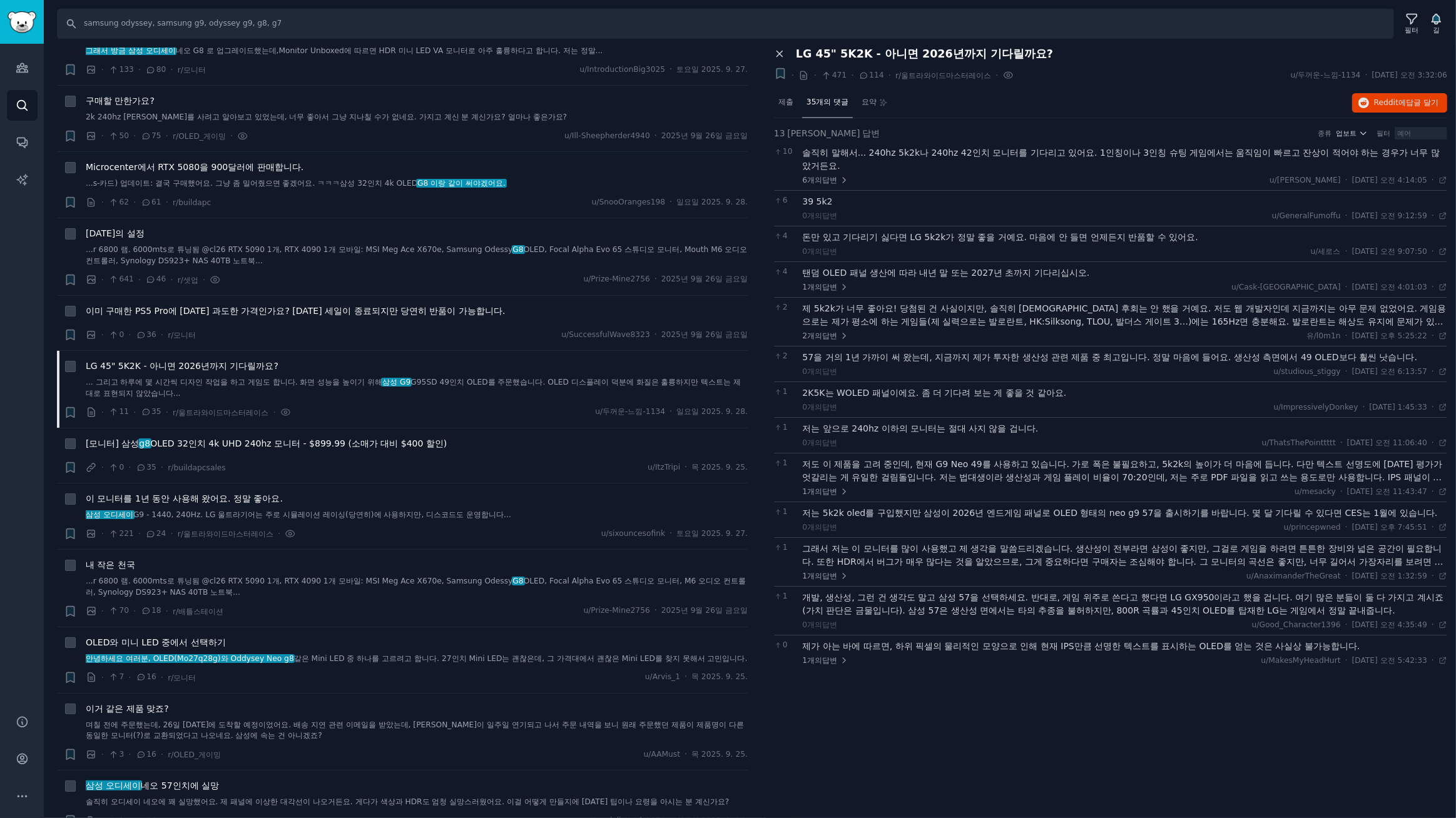
click at [782, 55] on icon at bounding box center [779, 54] width 11 height 11
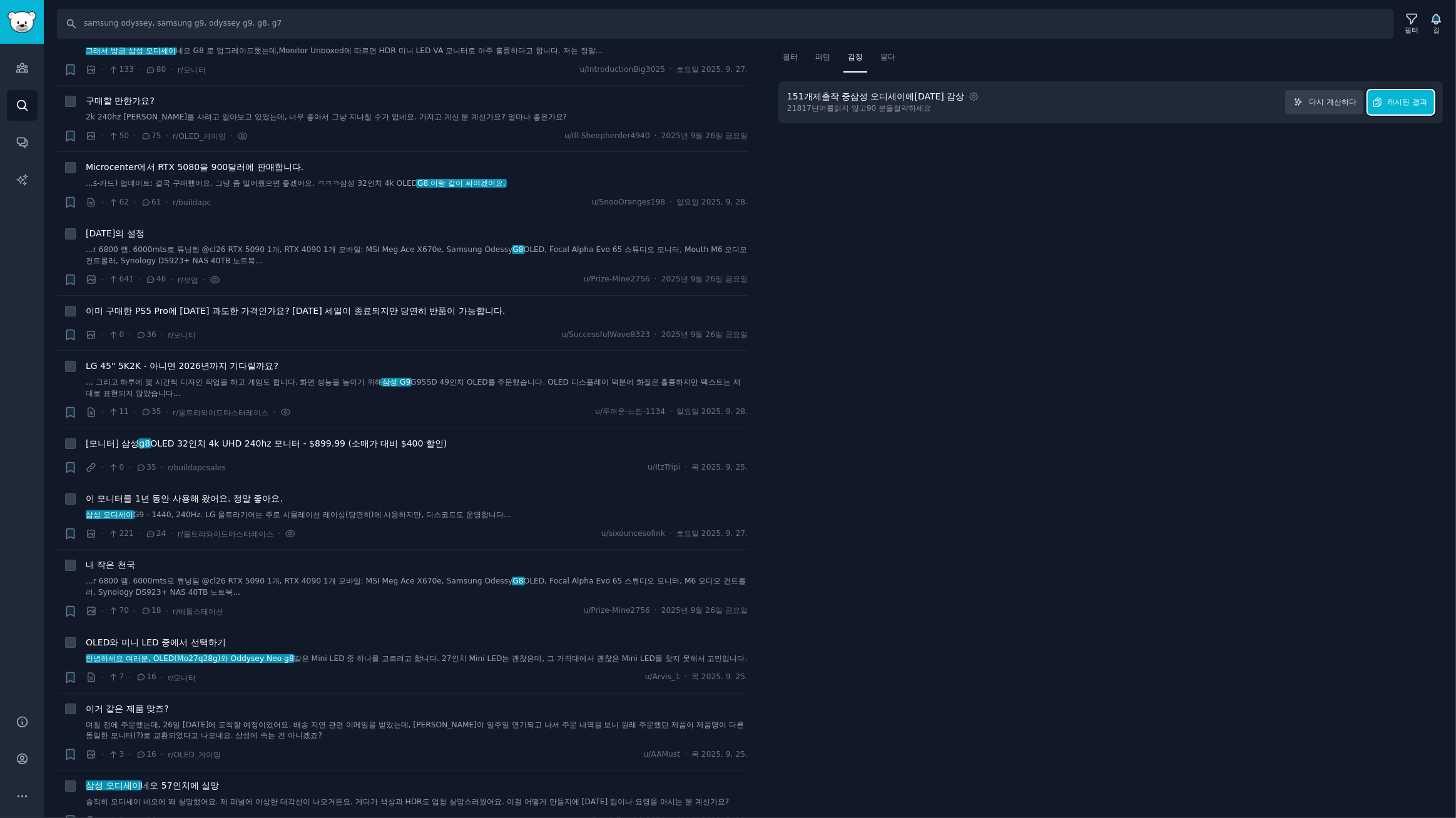
click at [1405, 101] on font "캐시된 결과" at bounding box center [1407, 101] width 40 height 9
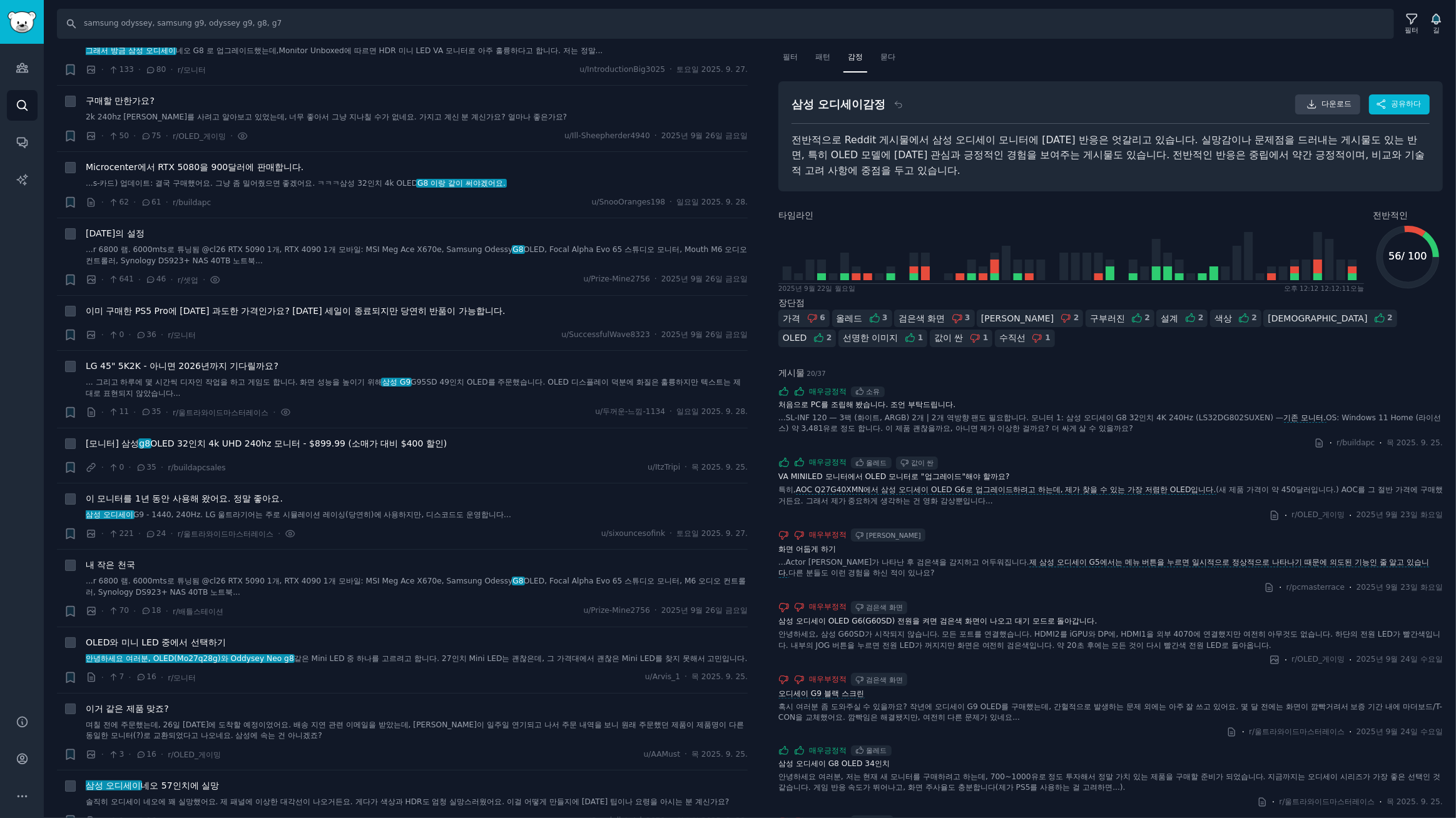
click at [471, 82] on li "+ PS5의 HDR은 좋은가, 나쁜가? 그래서 방금 삼성 오디세이 네오 G8 로 업그레이드했는데, Monitor Unboxed에 따르면 HDR…" at bounding box center [402, 52] width 691 height 66
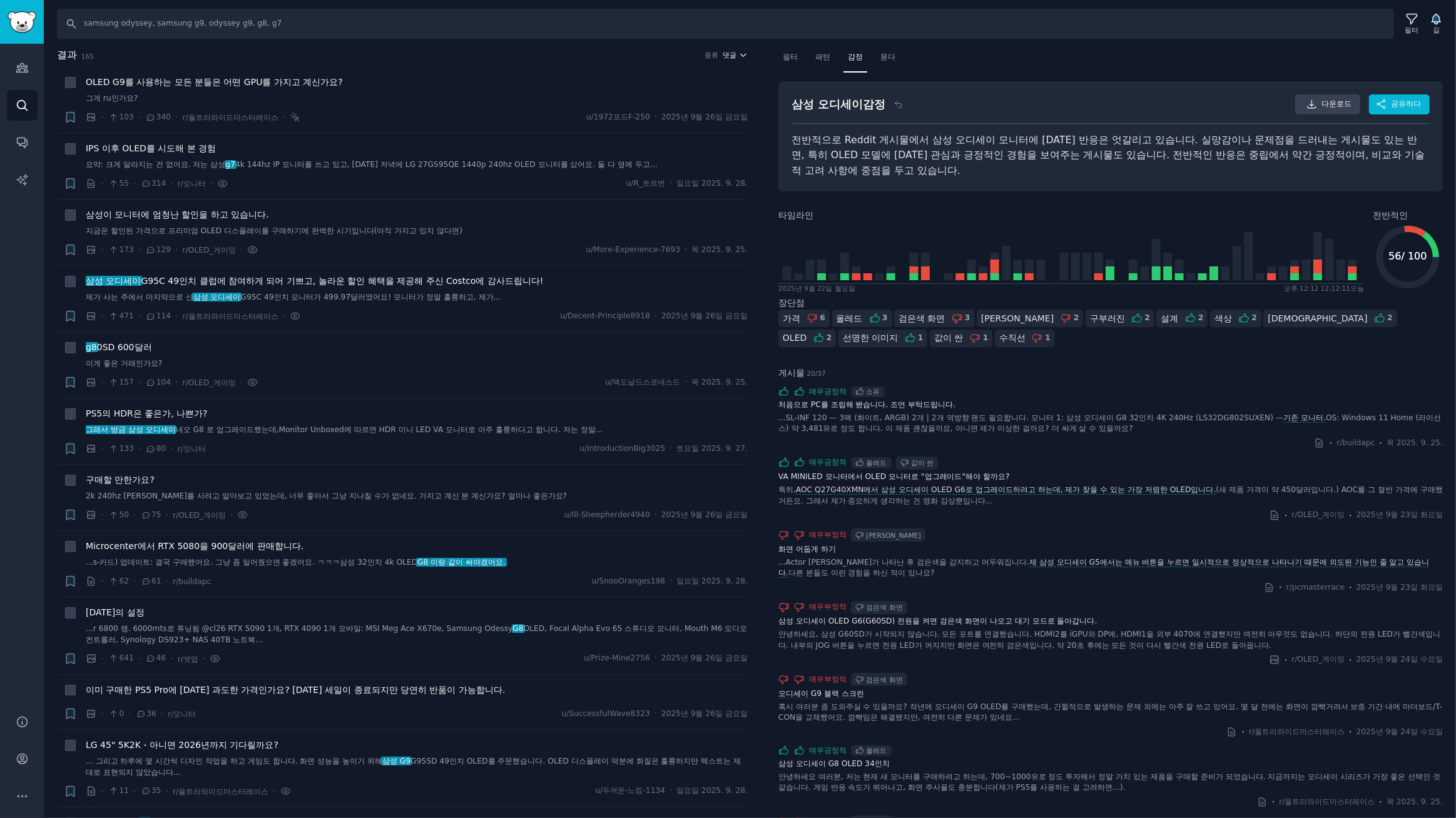
click at [732, 55] on font "댓글" at bounding box center [730, 55] width 14 height 8
click at [682, 101] on div "업보트" at bounding box center [685, 101] width 116 height 22
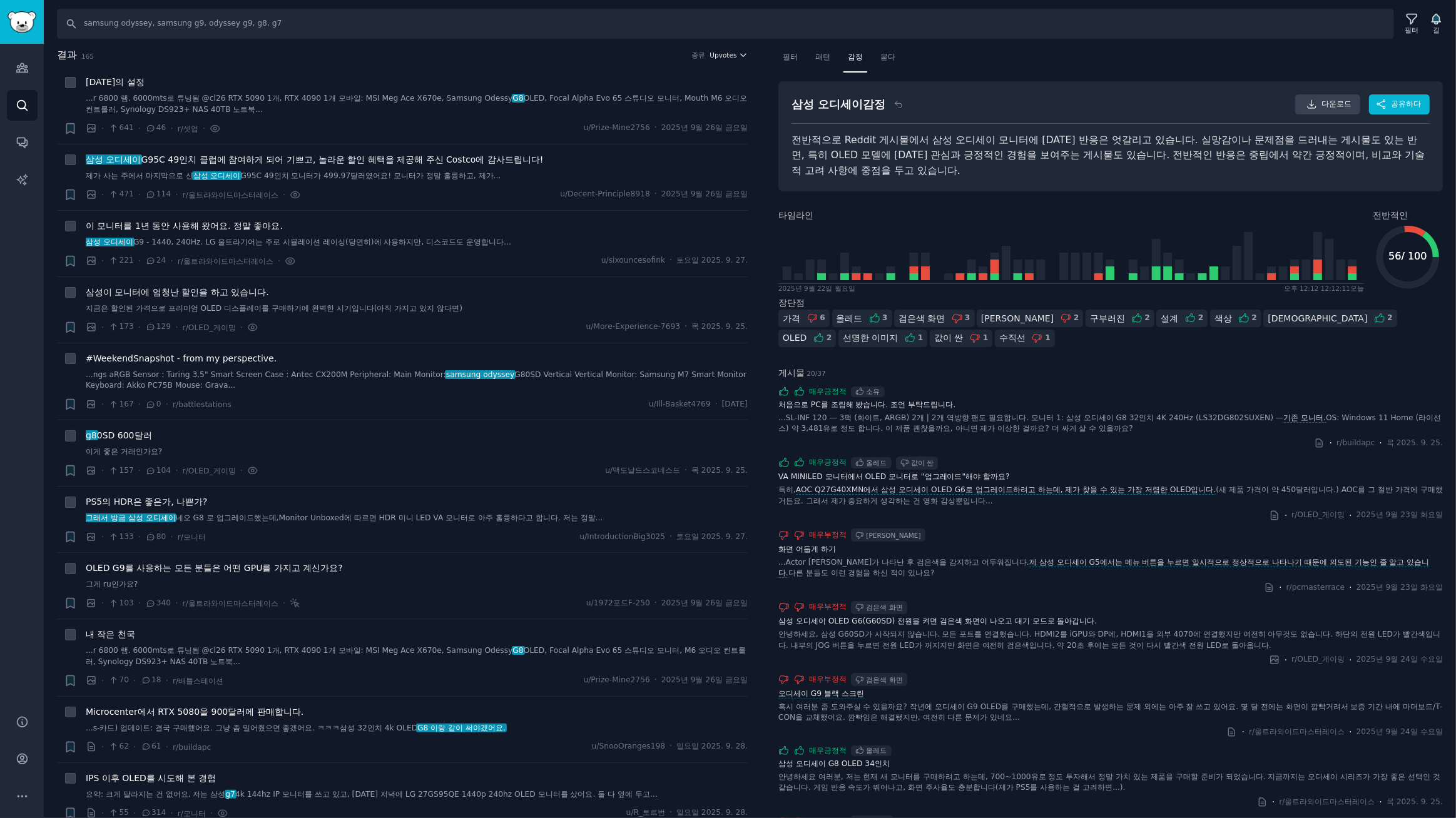
click at [722, 53] on span "Upvotes" at bounding box center [723, 55] width 27 height 9
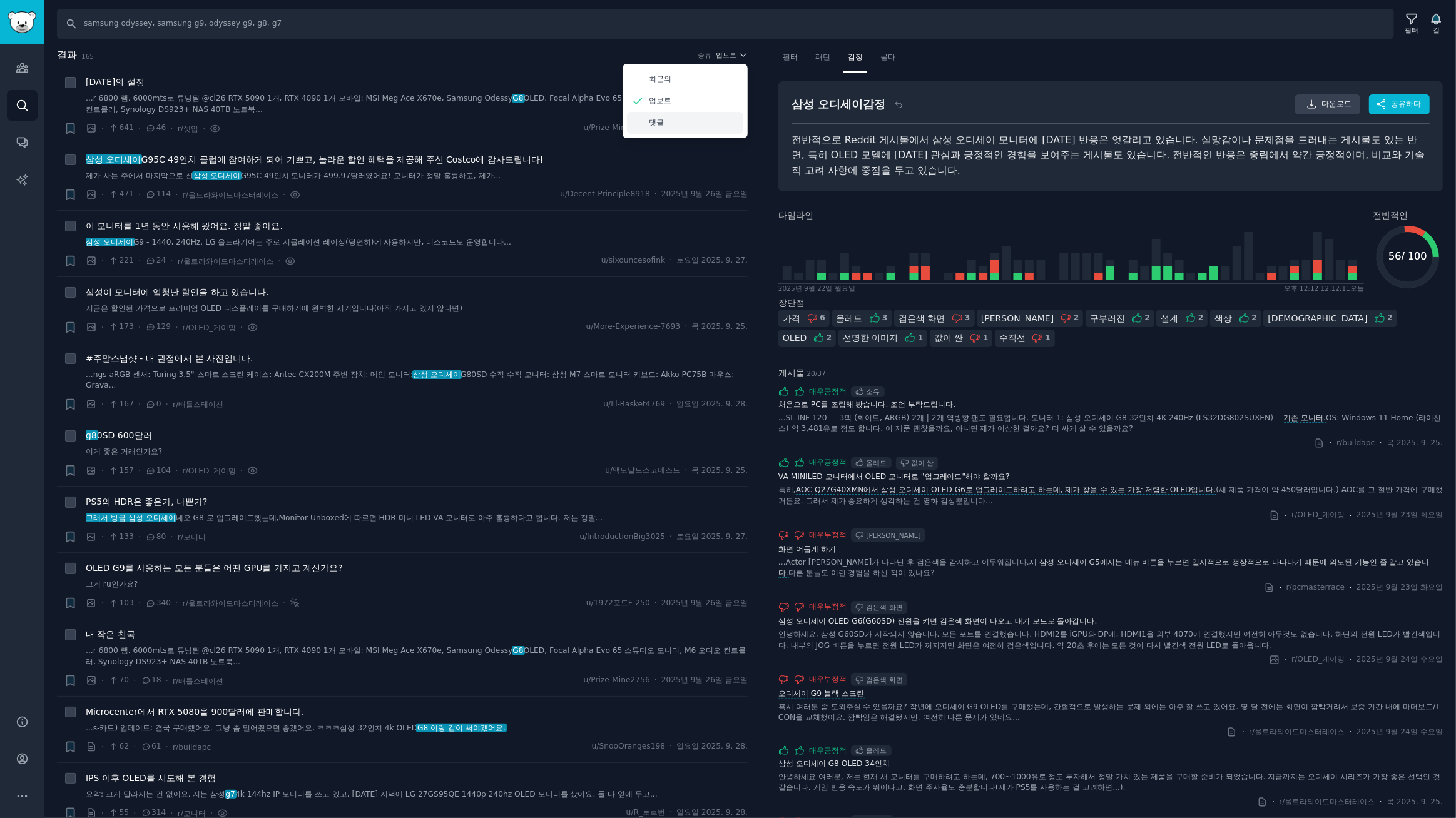
click at [644, 123] on div "댓글" at bounding box center [685, 123] width 116 height 22
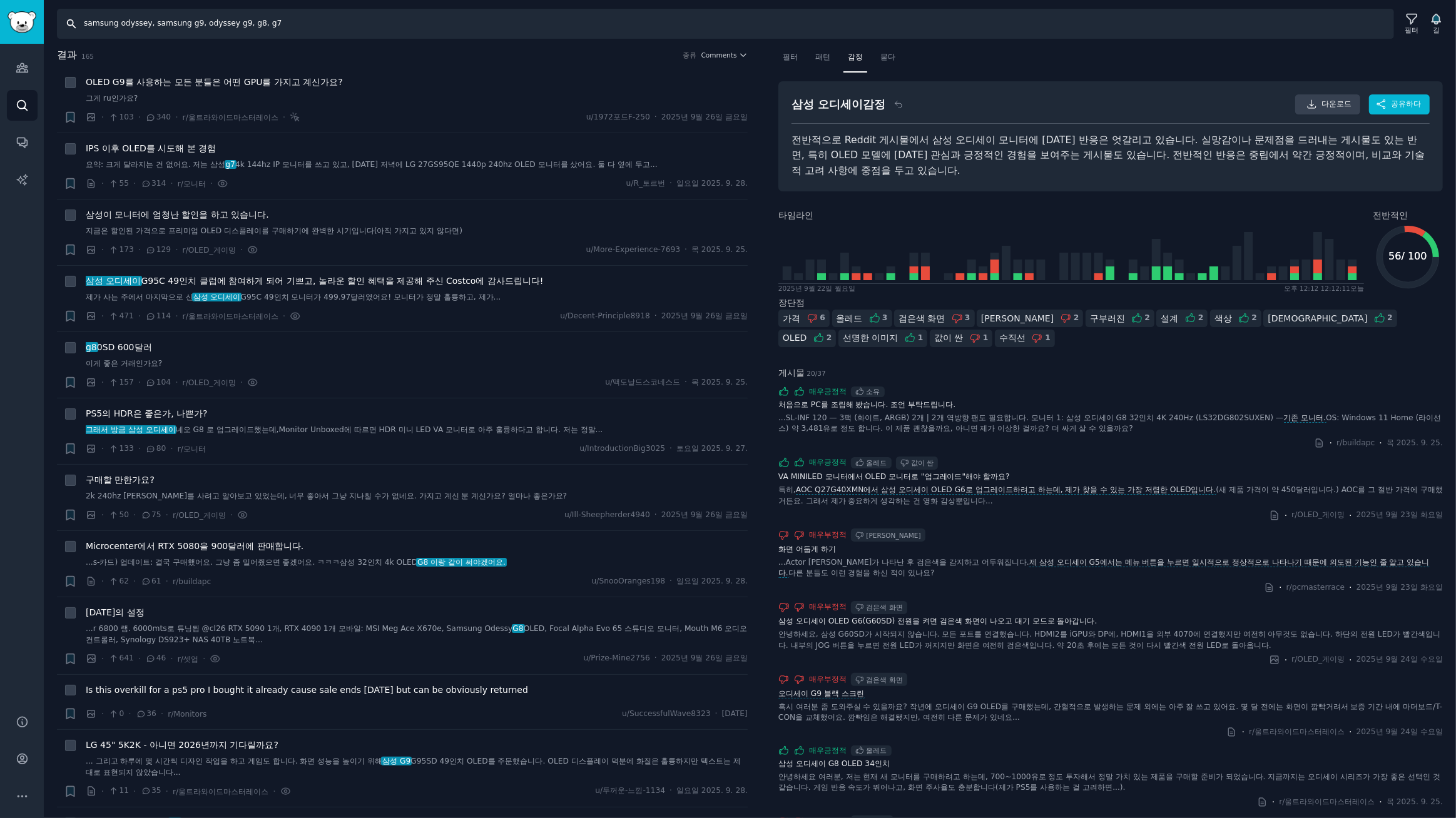
click at [366, 23] on input "samsung odyssey, samsung g9, odyssey g9, g8, g7" at bounding box center [725, 23] width 1337 height 30
type input "samsung odyssey, samsung g9, odyssey g9, g8, g7, g6"
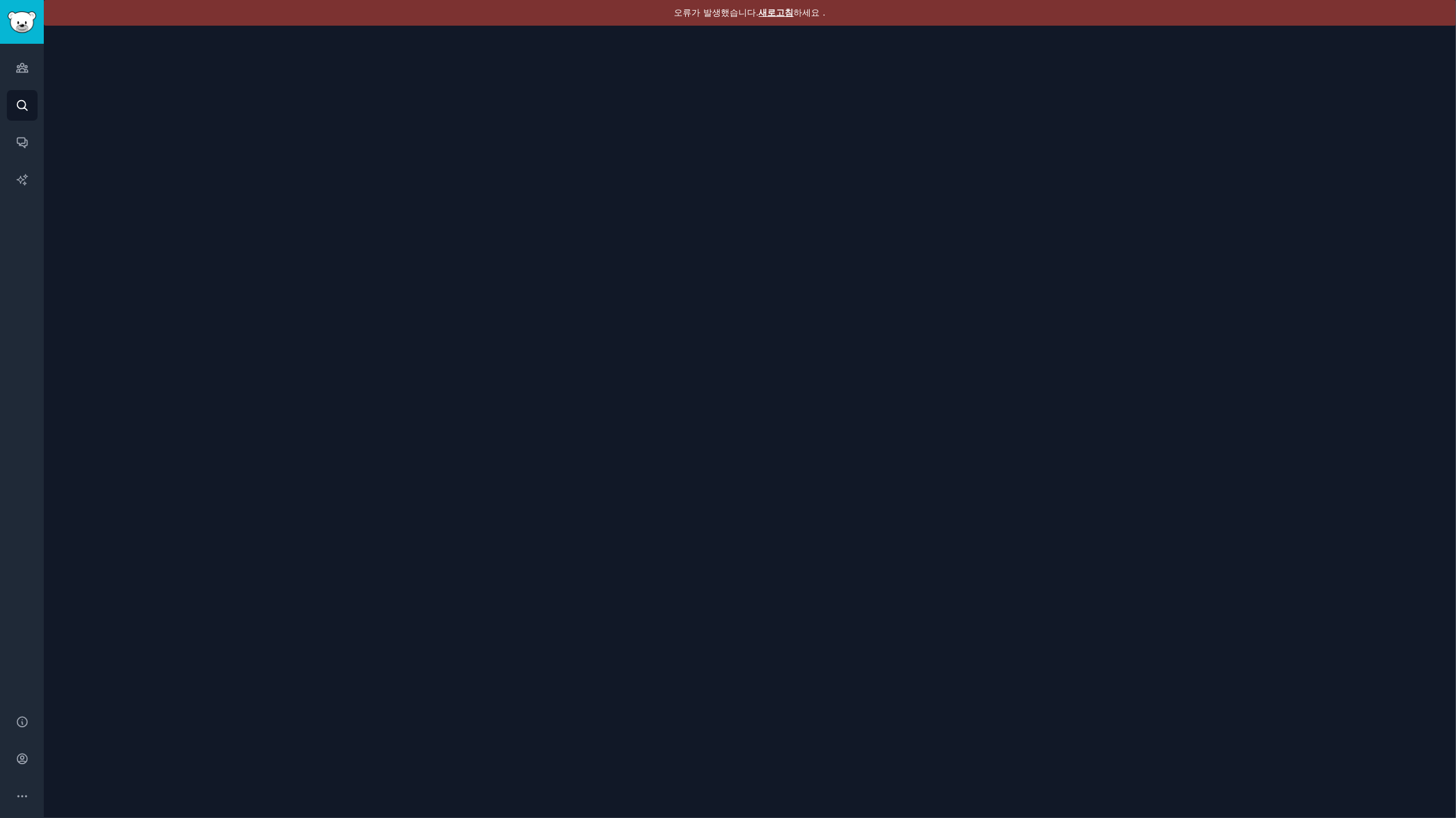
click at [781, 18] on div "오류가 발생했습니다. 새로고침 하세요 ." at bounding box center [749, 12] width 1412 height 26
click at [783, 12] on font "새로고침" at bounding box center [776, 12] width 35 height 10
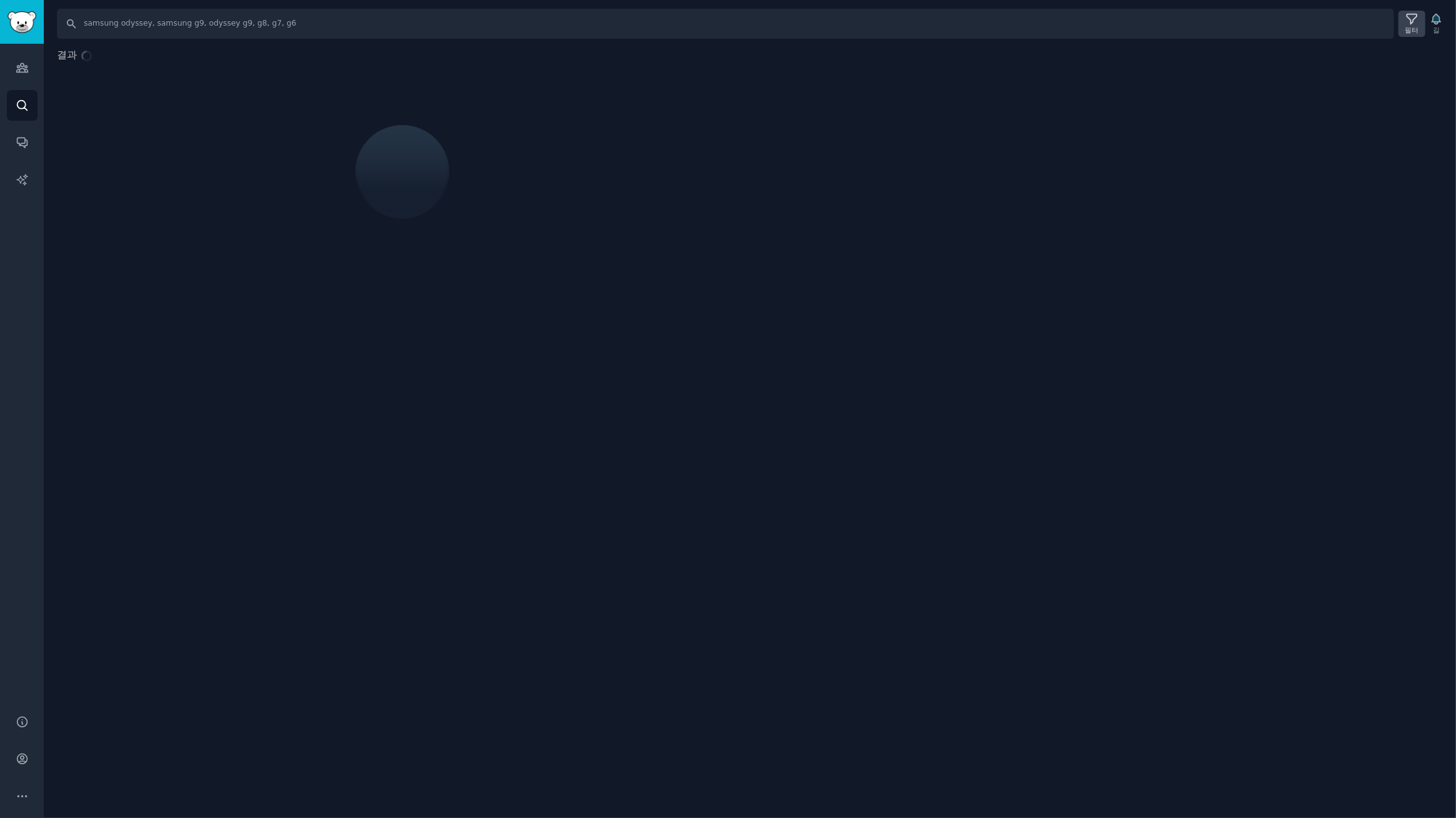
click at [1408, 26] on div "필터" at bounding box center [1412, 30] width 14 height 9
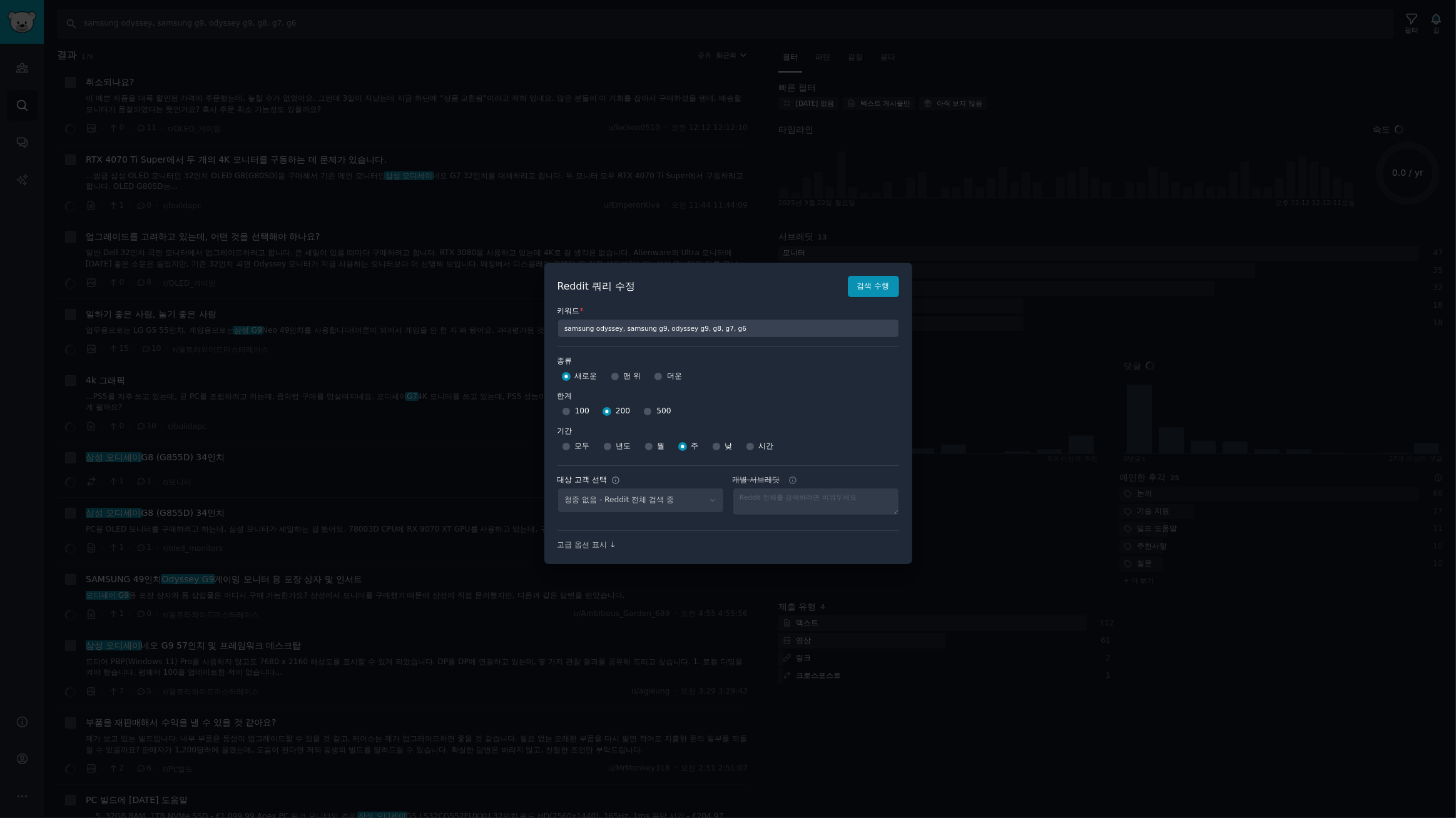
select select "a094687530"
click at [1040, 122] on div at bounding box center [728, 409] width 1456 height 818
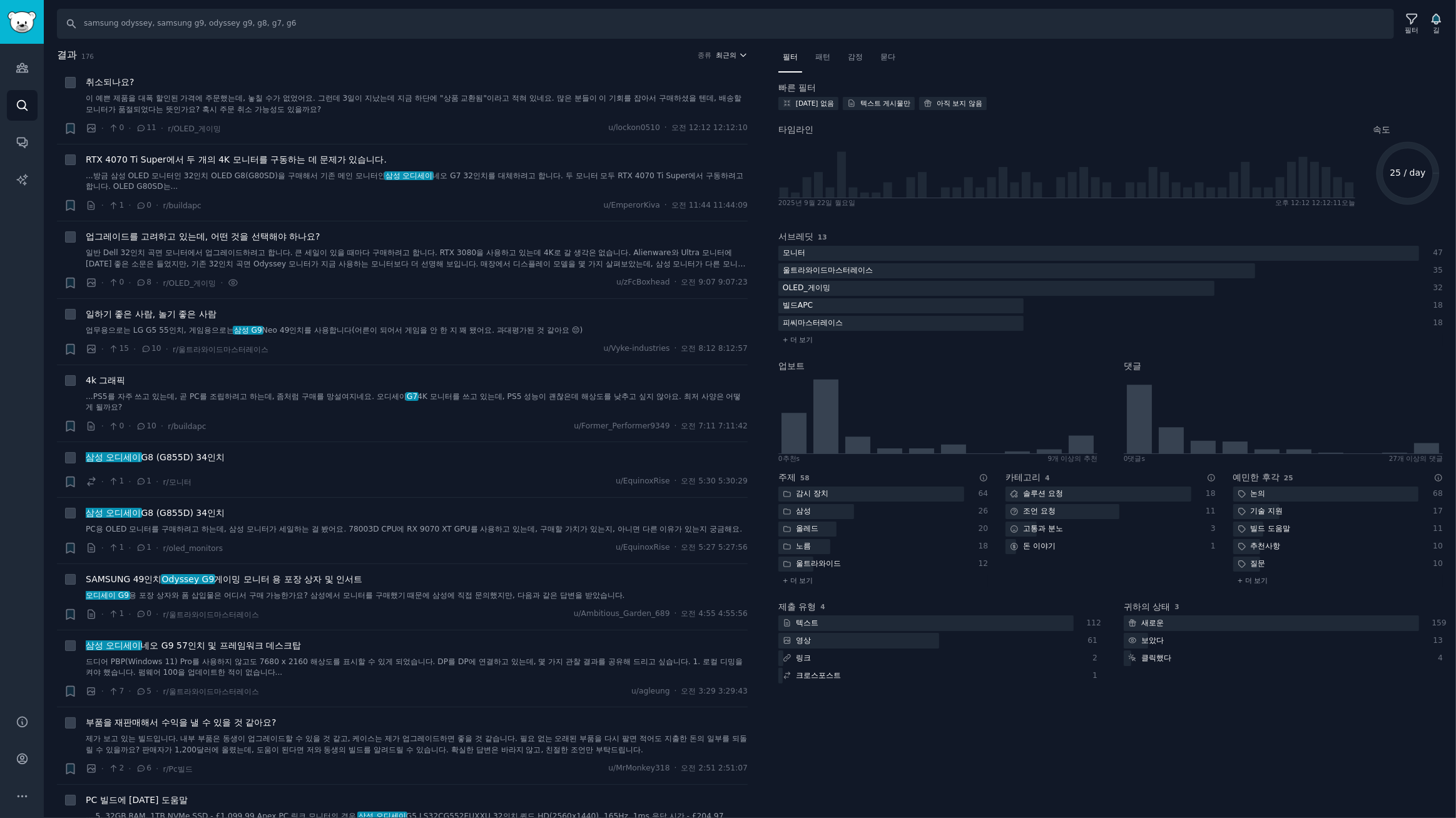
click at [729, 53] on font "최근의" at bounding box center [727, 55] width 20 height 8
click at [669, 102] on p "Upvotes" at bounding box center [664, 101] width 31 height 11
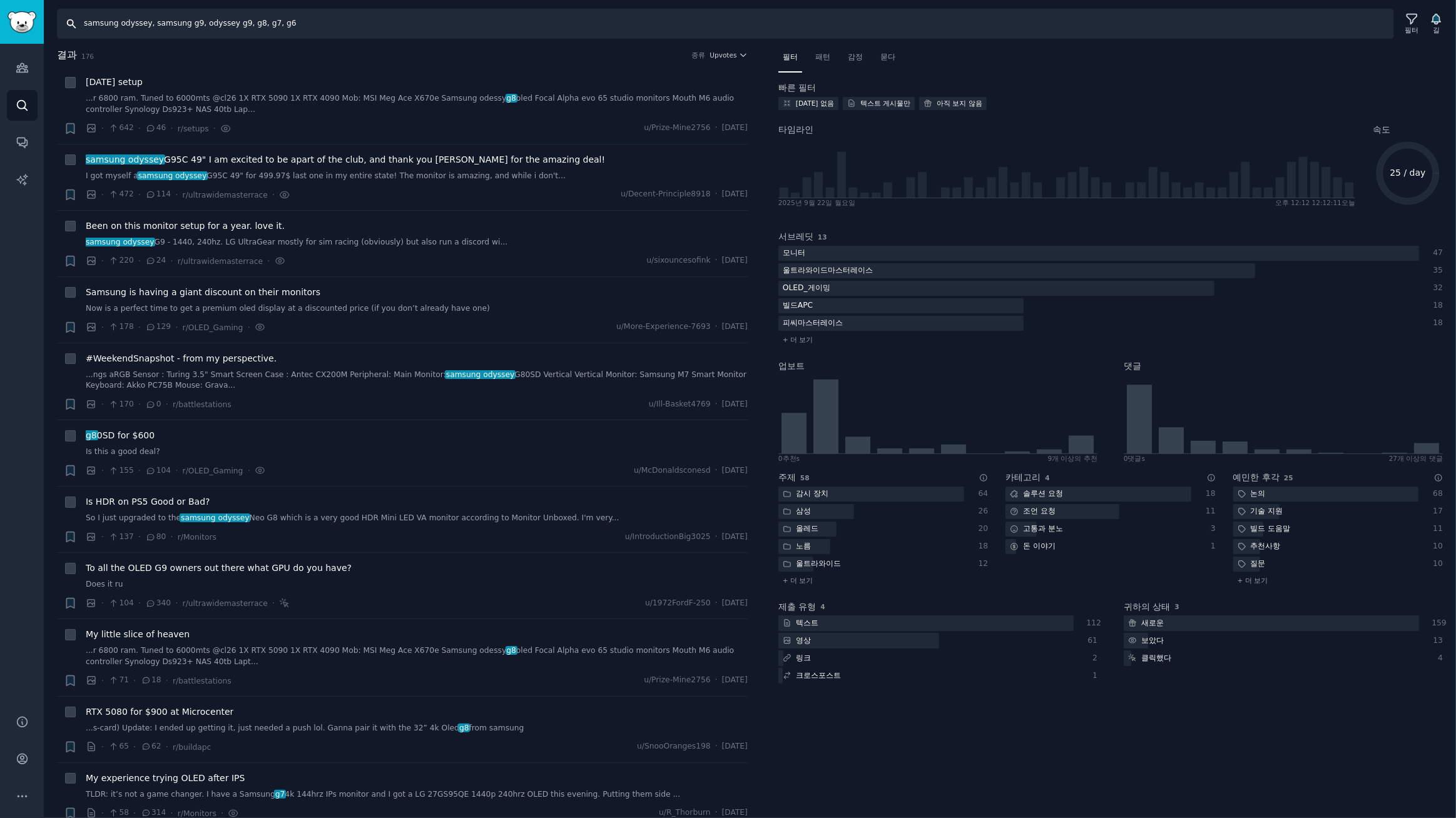
click at [312, 23] on input "samsung odyssey, samsung g9, odyssey g9, g8, g7, g6" at bounding box center [725, 23] width 1337 height 30
click at [741, 53] on icon "button" at bounding box center [742, 55] width 9 height 9
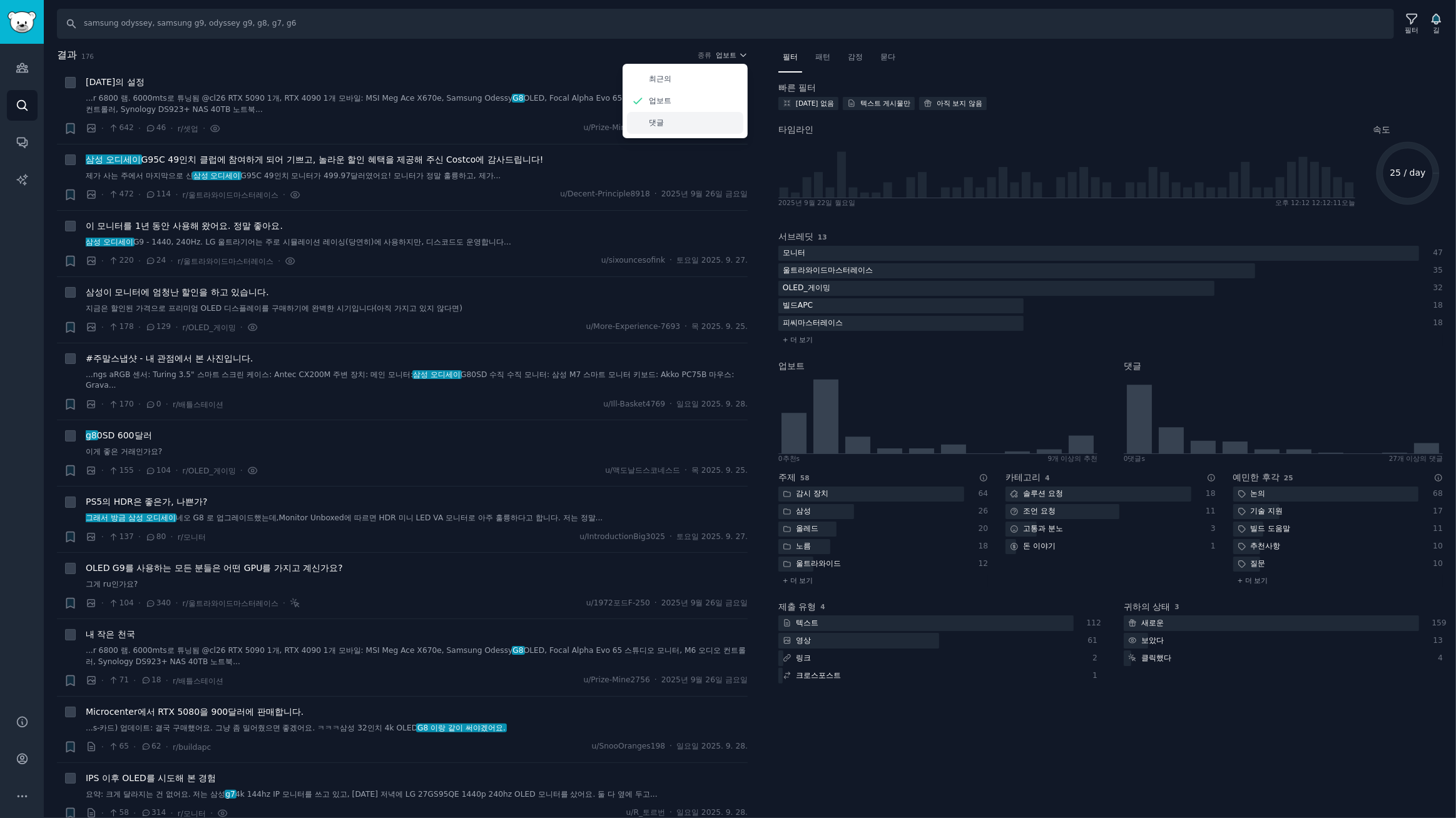
click at [681, 126] on div "댓글" at bounding box center [685, 123] width 116 height 22
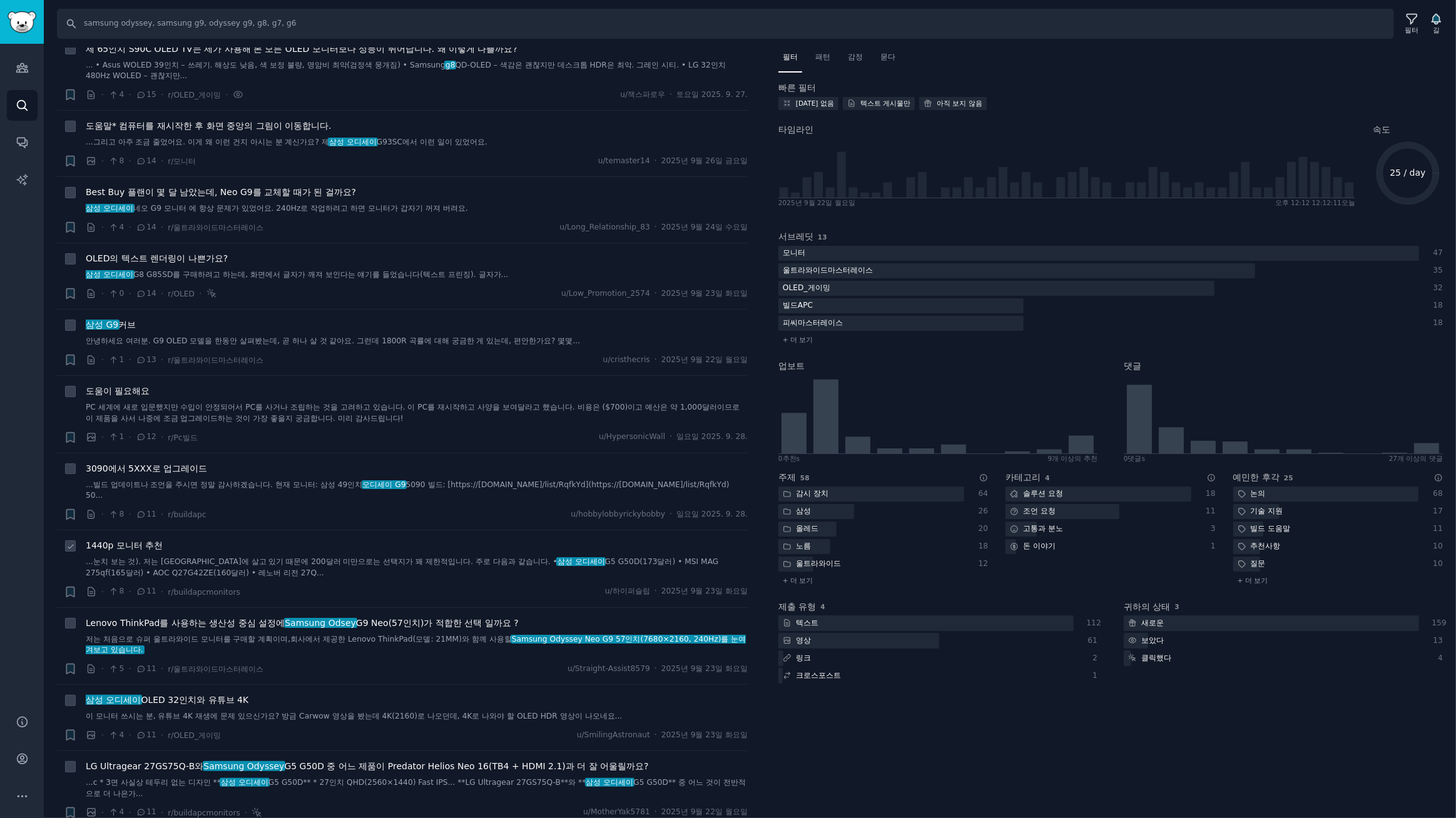
scroll to position [2085, 0]
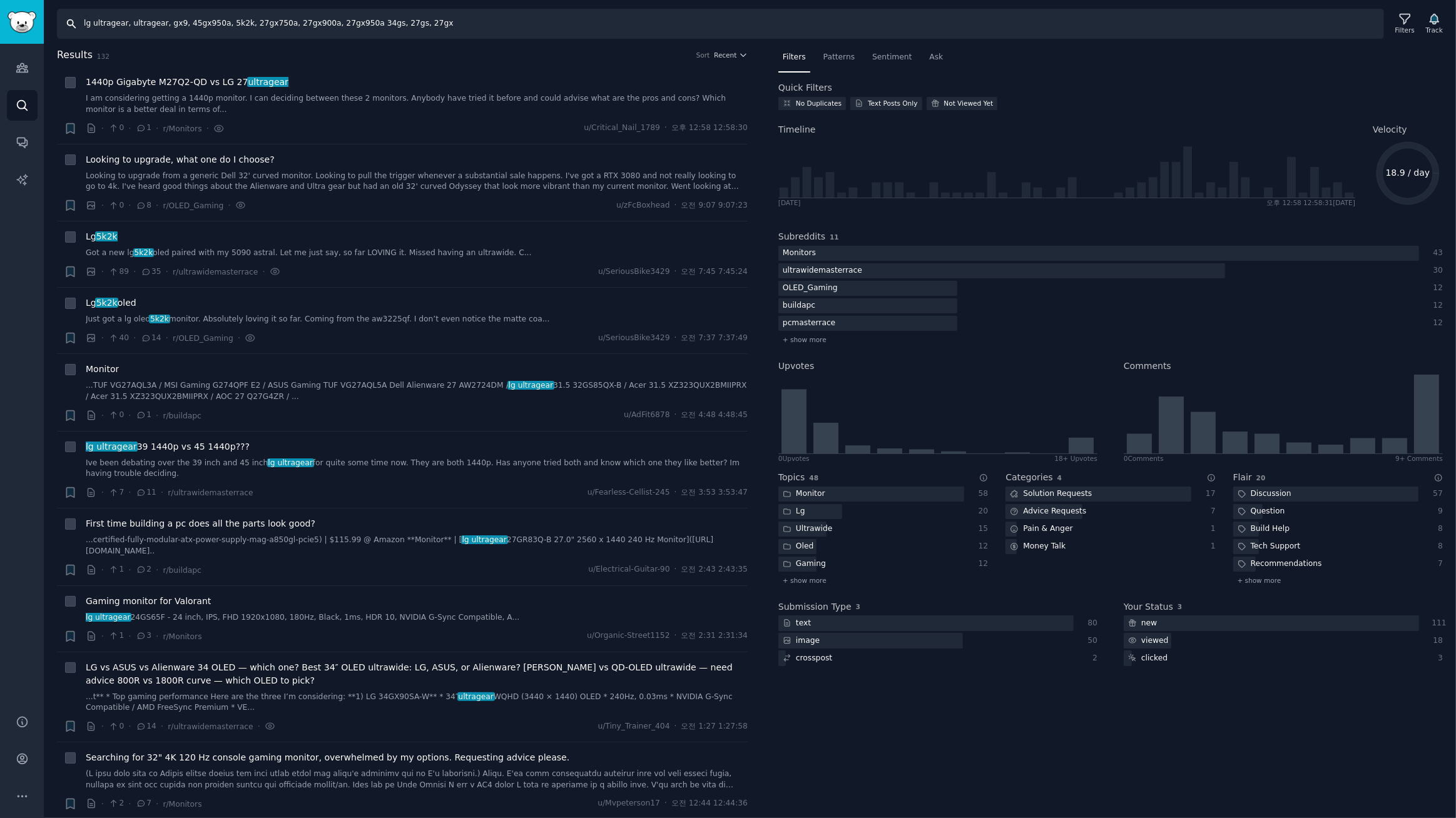
drag, startPoint x: 158, startPoint y: 9, endPoint x: 0, endPoint y: -27, distance: 162.0
click at [0, 0] on html "Audiences Search Conversations AI Reports Help Account More Search lg ultragear…" at bounding box center [728, 409] width 1456 height 818
type input "ㅣ"
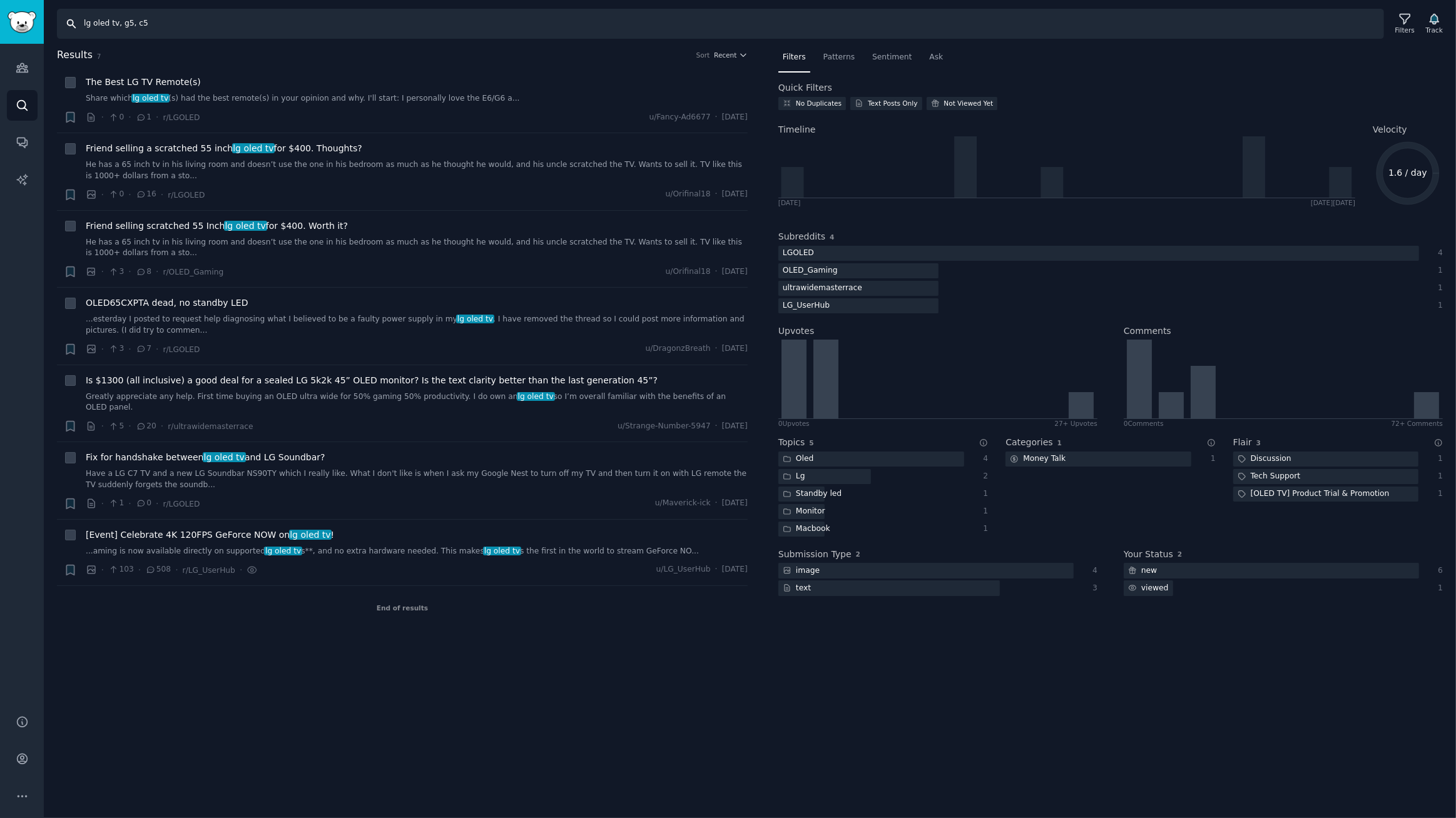
type input "lg oled tv, g5, c5"
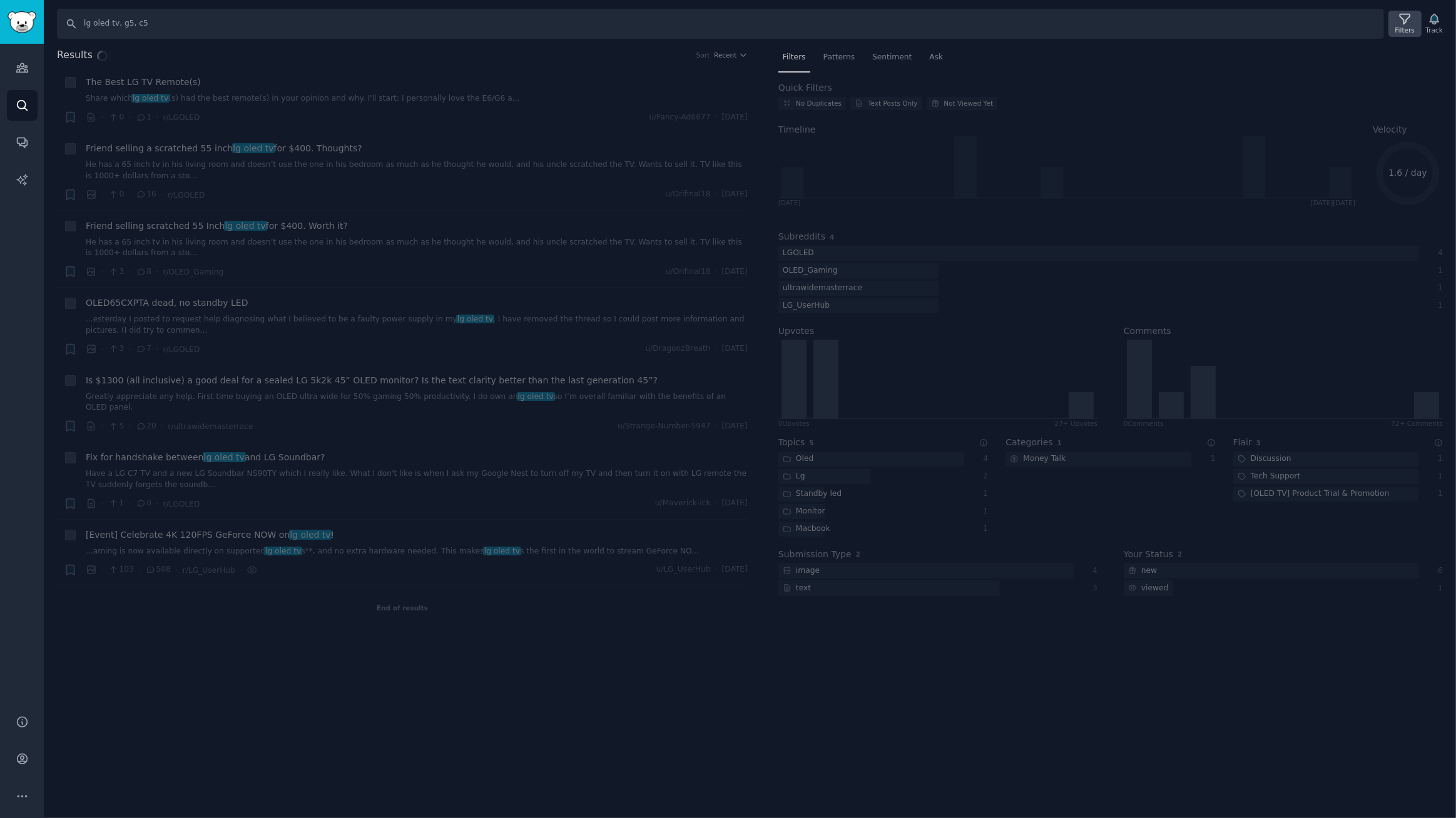
click at [1406, 23] on icon at bounding box center [1405, 19] width 10 height 10
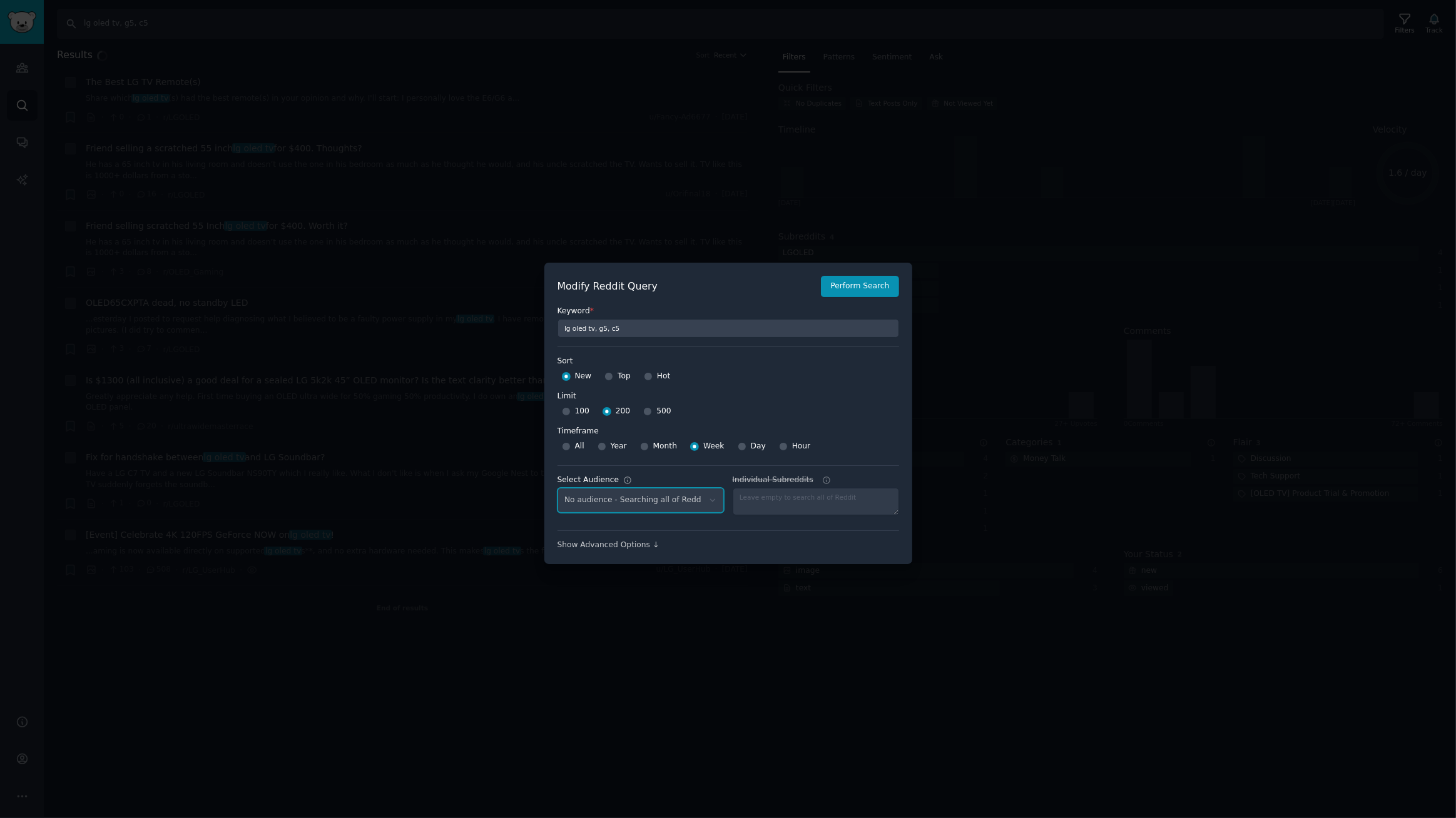
click at [675, 494] on select "No audience - Searching all of Reddit" at bounding box center [640, 501] width 166 height 26
select select "c7830b3eec"
click at [558, 488] on select "No audience - Searching all of Reddit gadgets - 2 Subreddits stanbyme - 35 Subr…" at bounding box center [640, 501] width 166 height 26
click at [862, 285] on button "Perform Search" at bounding box center [859, 286] width 77 height 21
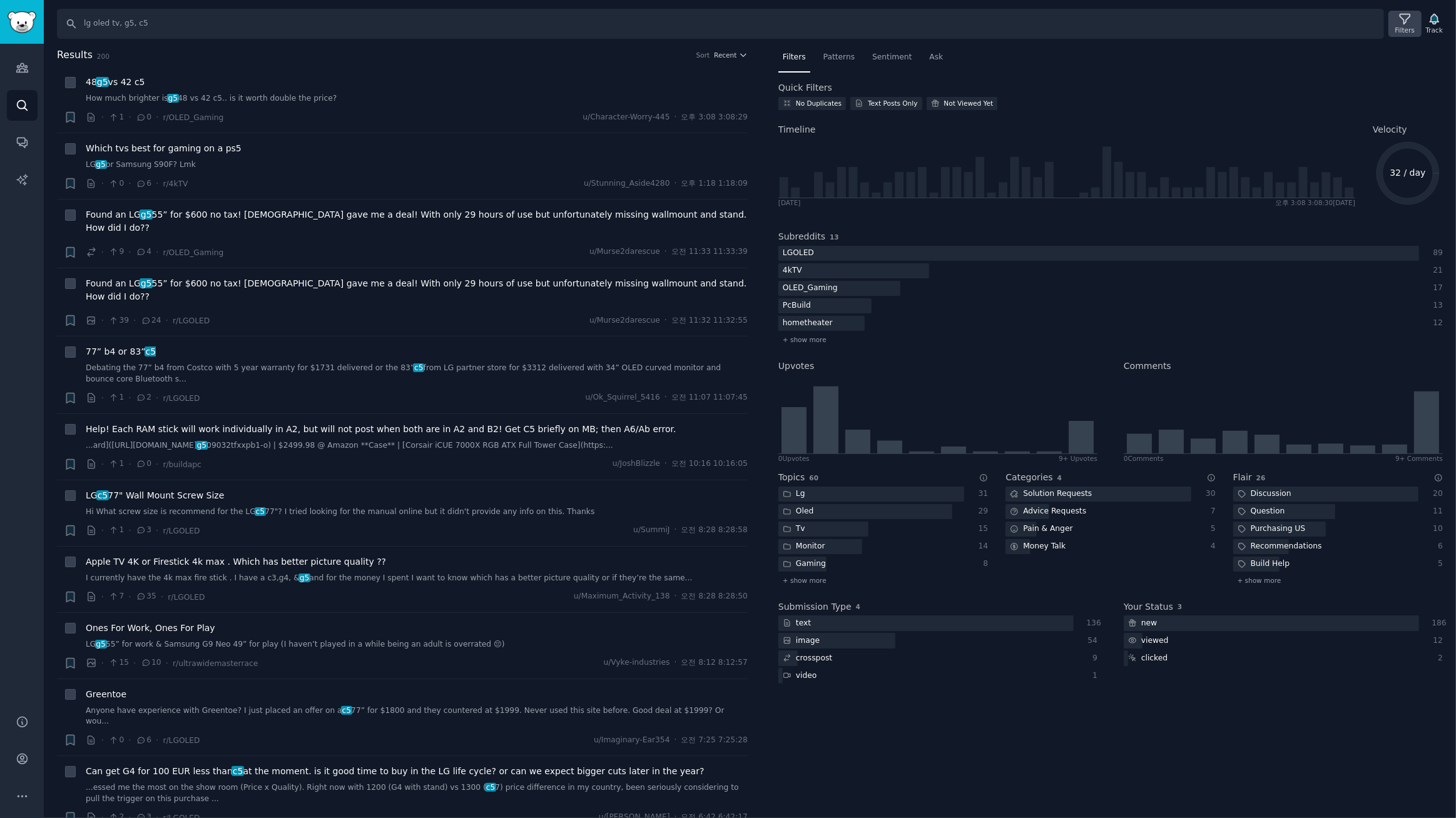
click at [1403, 24] on icon at bounding box center [1405, 19] width 13 height 13
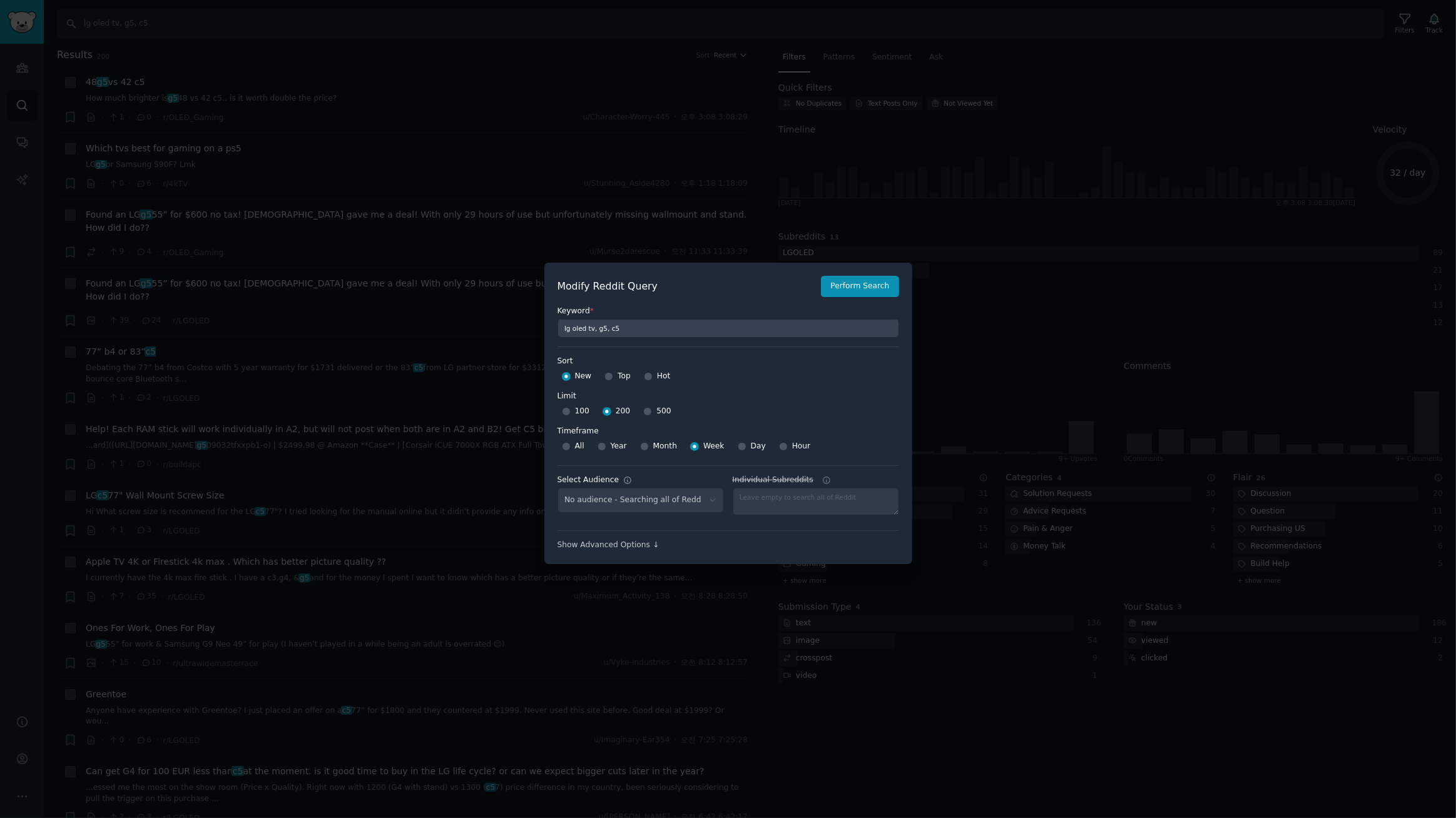
select select "c7830b3eec"
click at [643, 409] on input "500" at bounding box center [647, 411] width 9 height 9
radio input "true"
click at [845, 289] on button "Perform Search" at bounding box center [859, 286] width 77 height 21
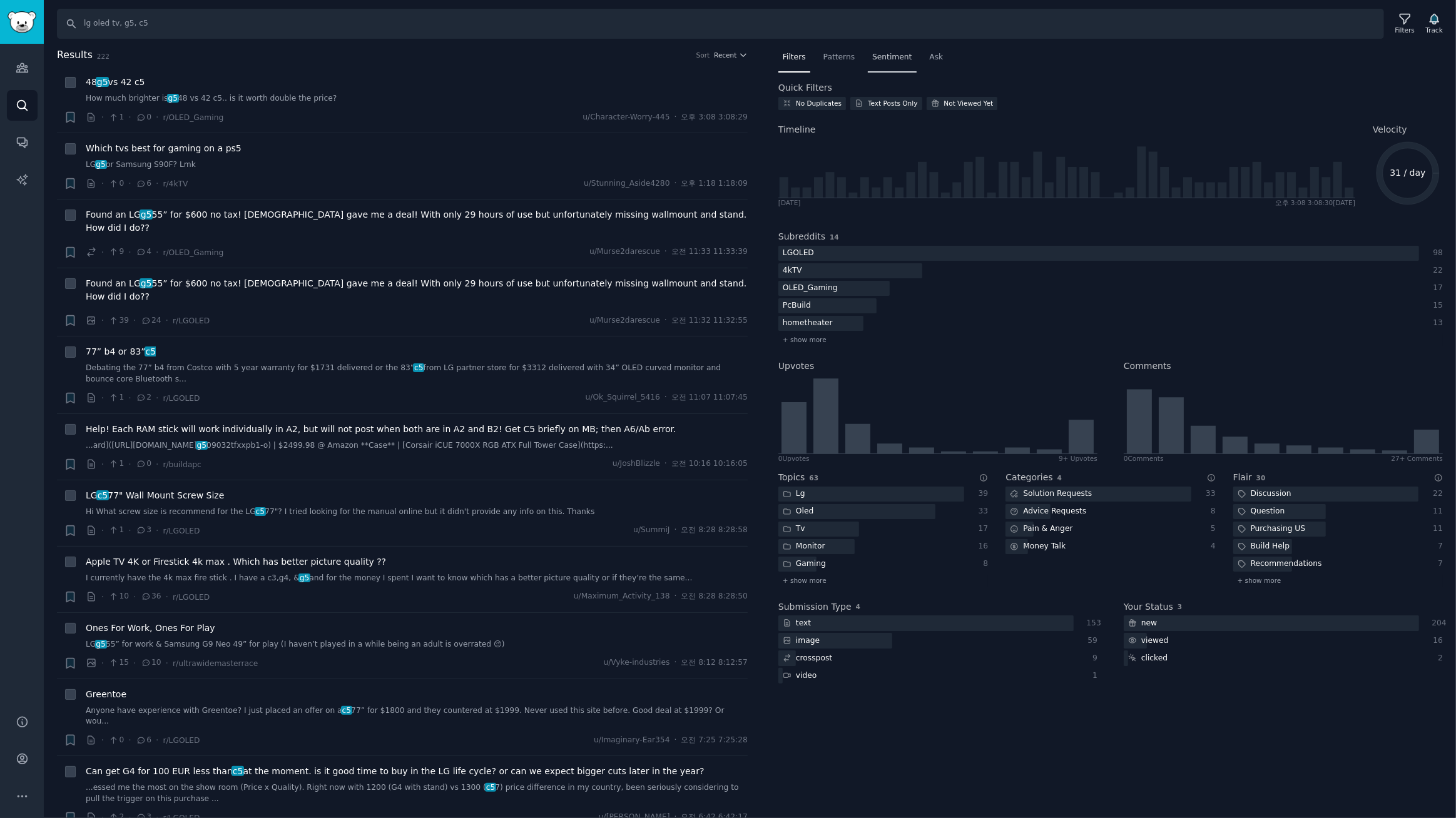
click at [897, 52] on span "Sentiment" at bounding box center [891, 58] width 40 height 11
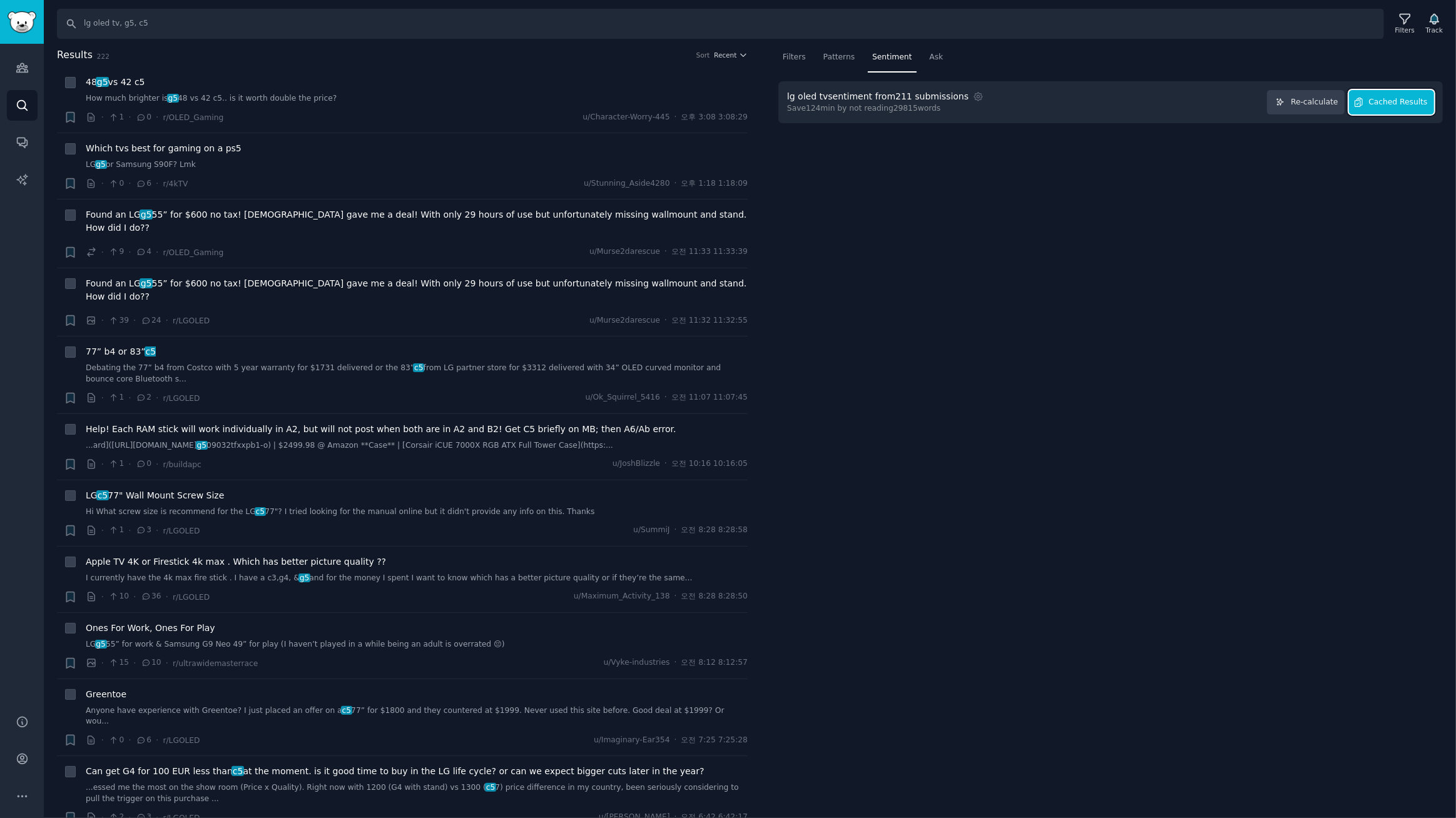
click at [1376, 97] on span "Cached Results" at bounding box center [1398, 102] width 58 height 11
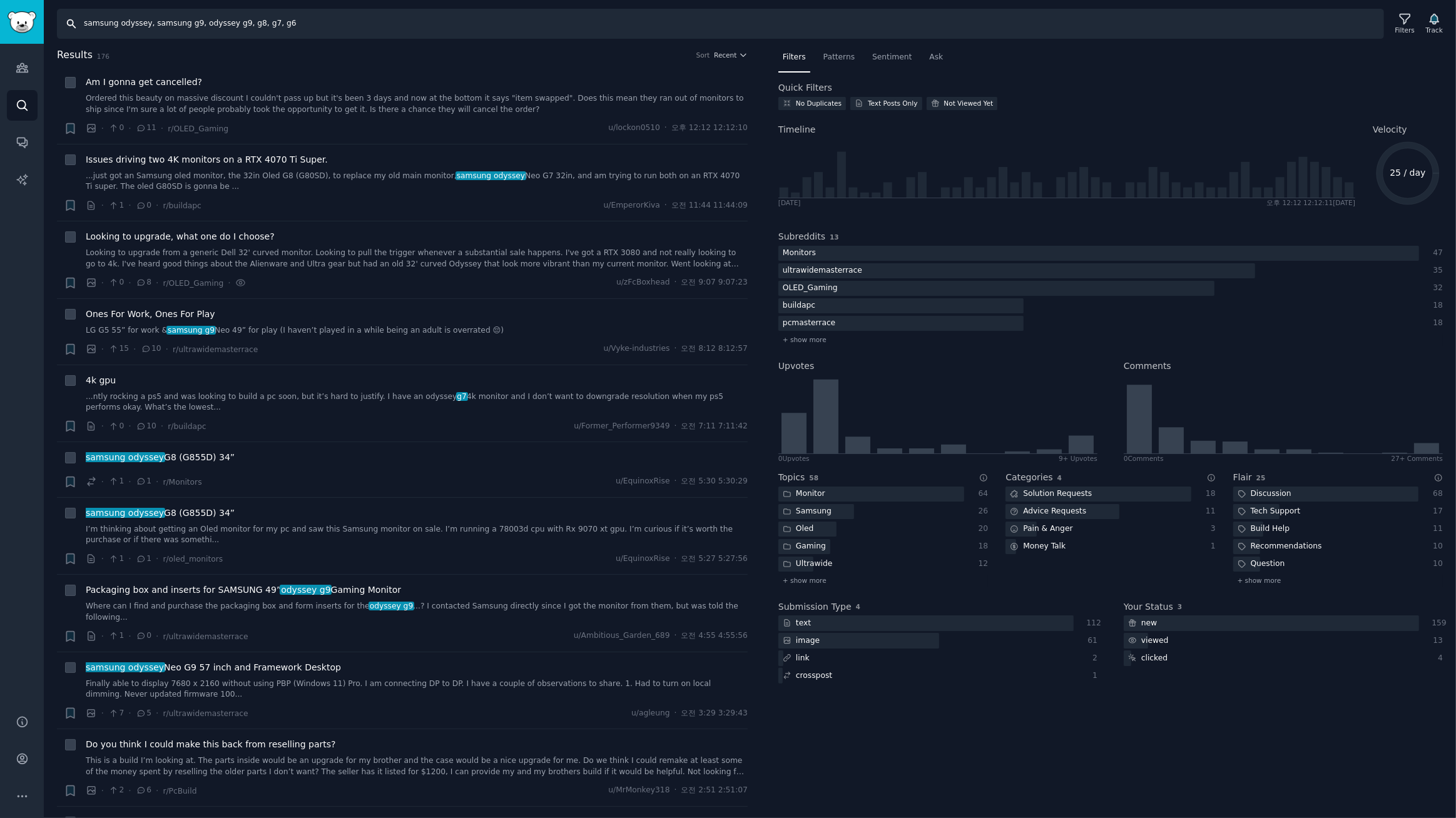
drag, startPoint x: 331, startPoint y: 25, endPoint x: 0, endPoint y: -5, distance: 332.4
click at [0, 0] on html "Audiences Search Conversations AI Reports Help Account More Search samsung odys…" at bounding box center [728, 409] width 1456 height 818
type input "samsung oled tv, s95f, s90d"
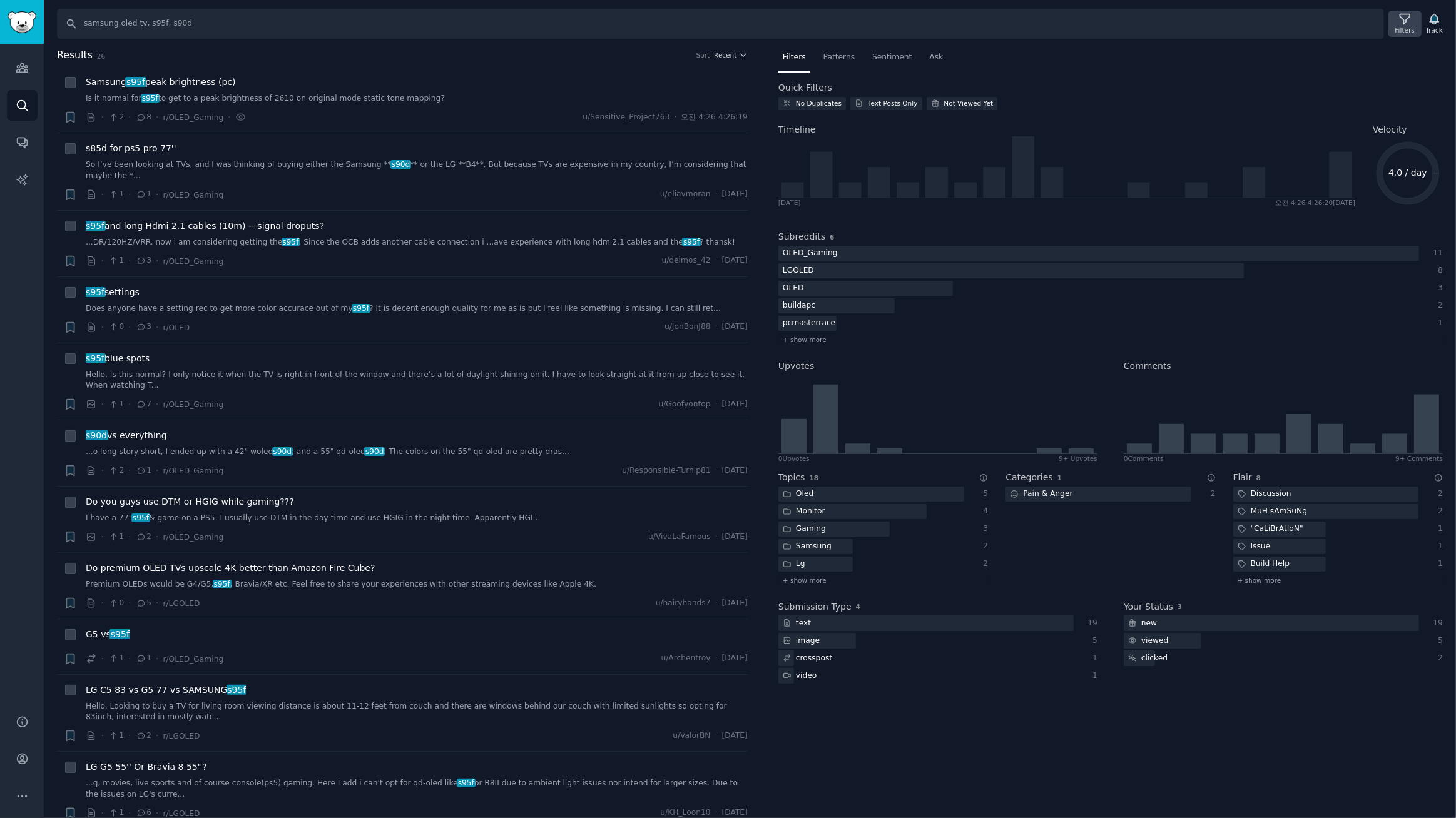
click at [1405, 23] on icon at bounding box center [1405, 19] width 13 height 13
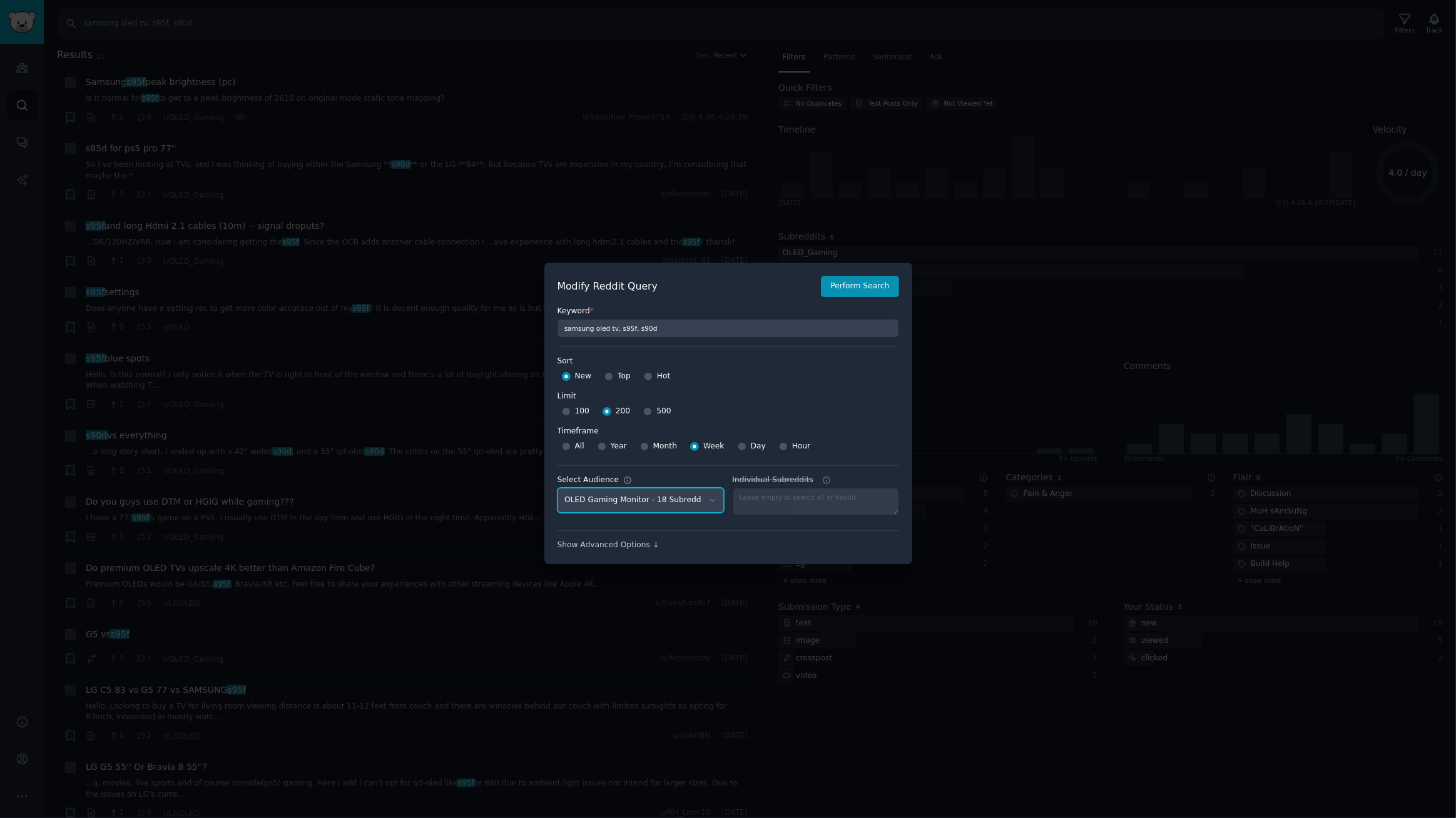
click at [668, 501] on select "No audience - Searching all of Reddit gadgets - 2 Subreddits stanbyme - 35 Subr…" at bounding box center [640, 501] width 166 height 26
select select "c7830b3eec"
click at [558, 488] on select "No audience - Searching all of Reddit gadgets - 2 Subreddits stanbyme - 35 Subr…" at bounding box center [640, 501] width 166 height 26
click at [855, 277] on button "Perform Search" at bounding box center [859, 286] width 77 height 21
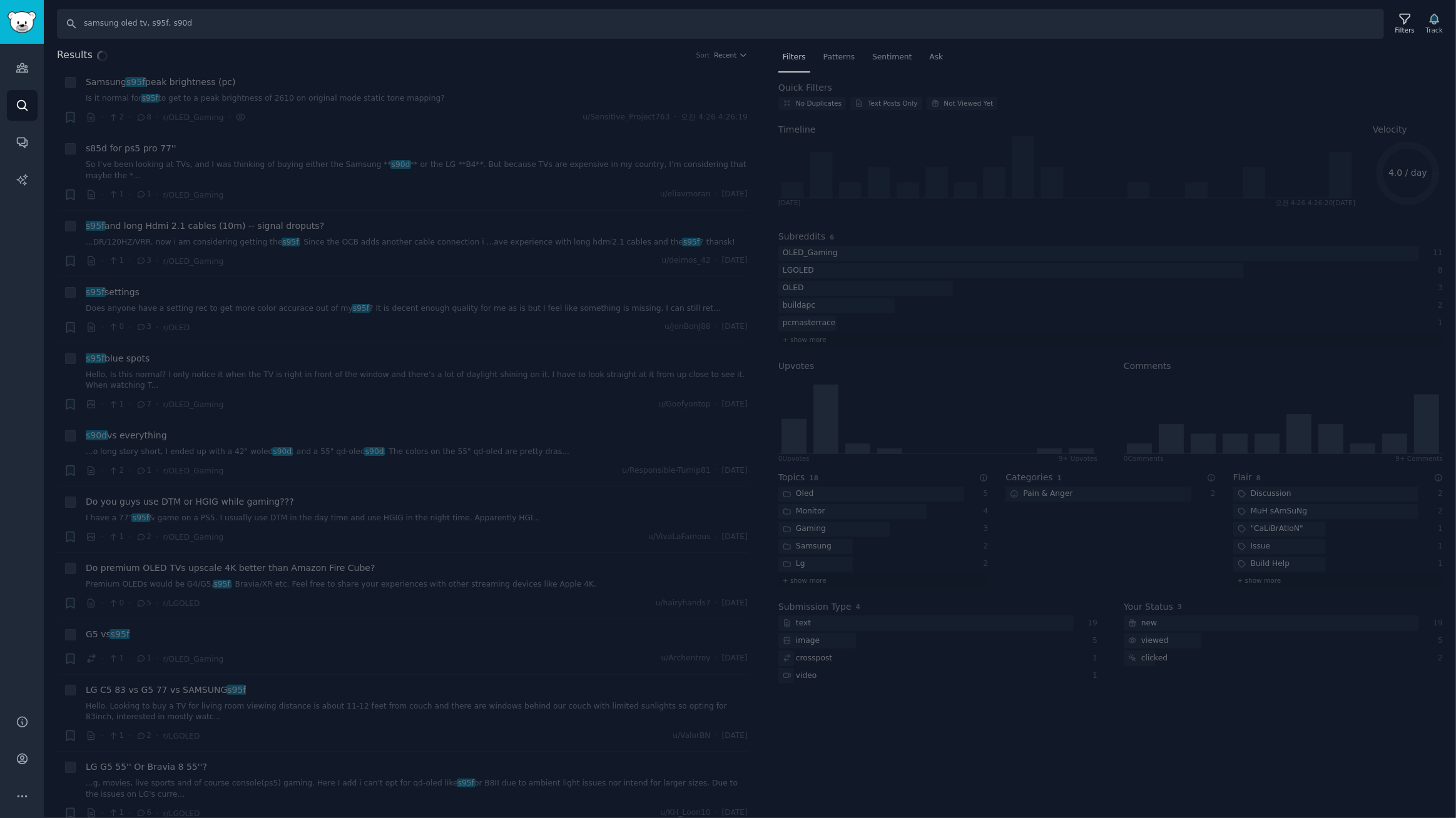
click at [475, 62] on div "Results Sort Recent + Samsung s95f peak brightness (pc) Is it normal for s95f t…" at bounding box center [749, 433] width 1412 height 771
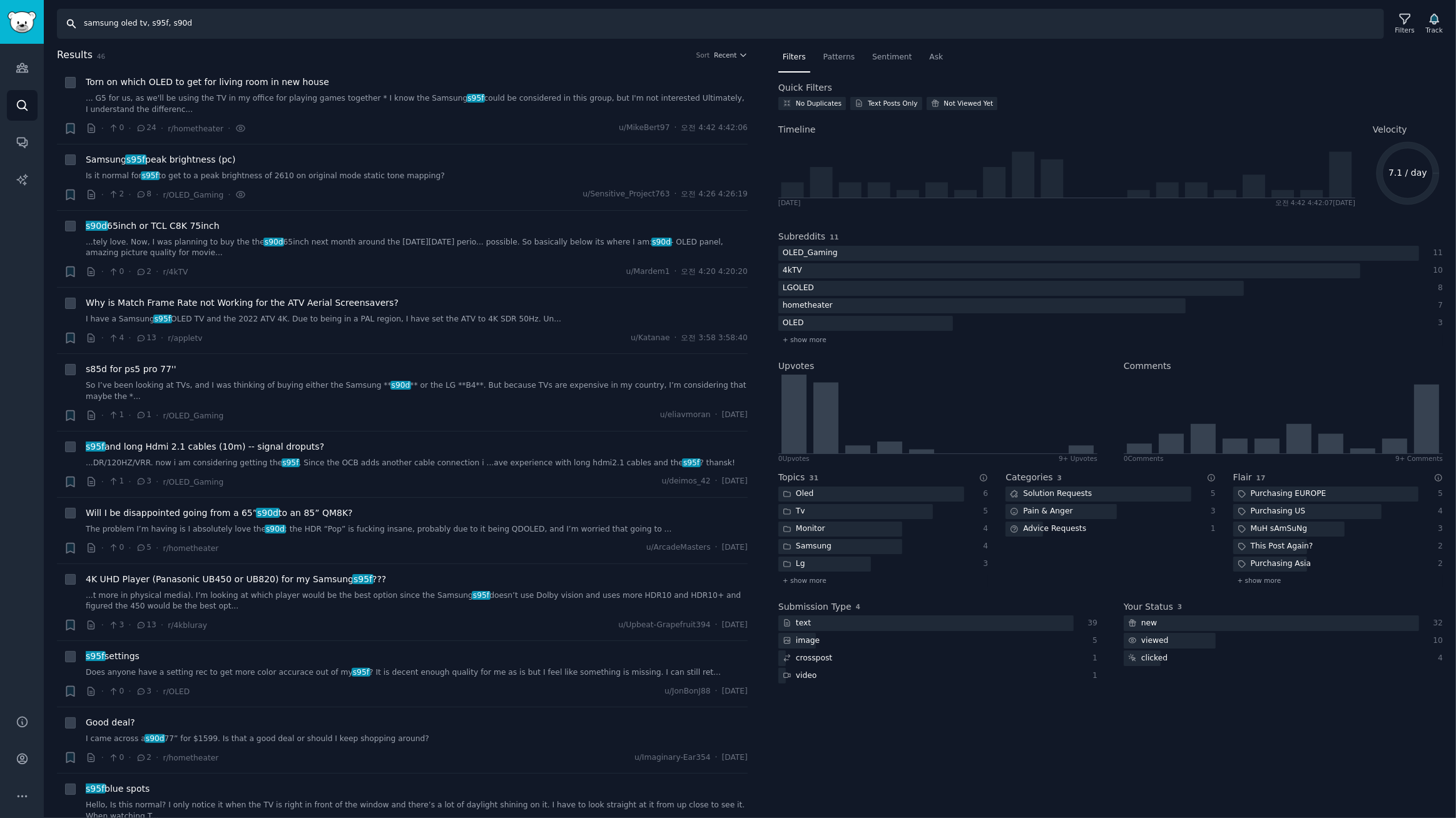
click at [229, 26] on input "samsung oled tv, s95f, s90d" at bounding box center [721, 23] width 1327 height 30
click at [242, 23] on input "samsung oled tv, s95f, s90d, s95d" at bounding box center [721, 23] width 1327 height 30
type input "samsung oled tv, s95f, s90d, s95d"
click at [881, 55] on span "Sentiment" at bounding box center [891, 58] width 40 height 11
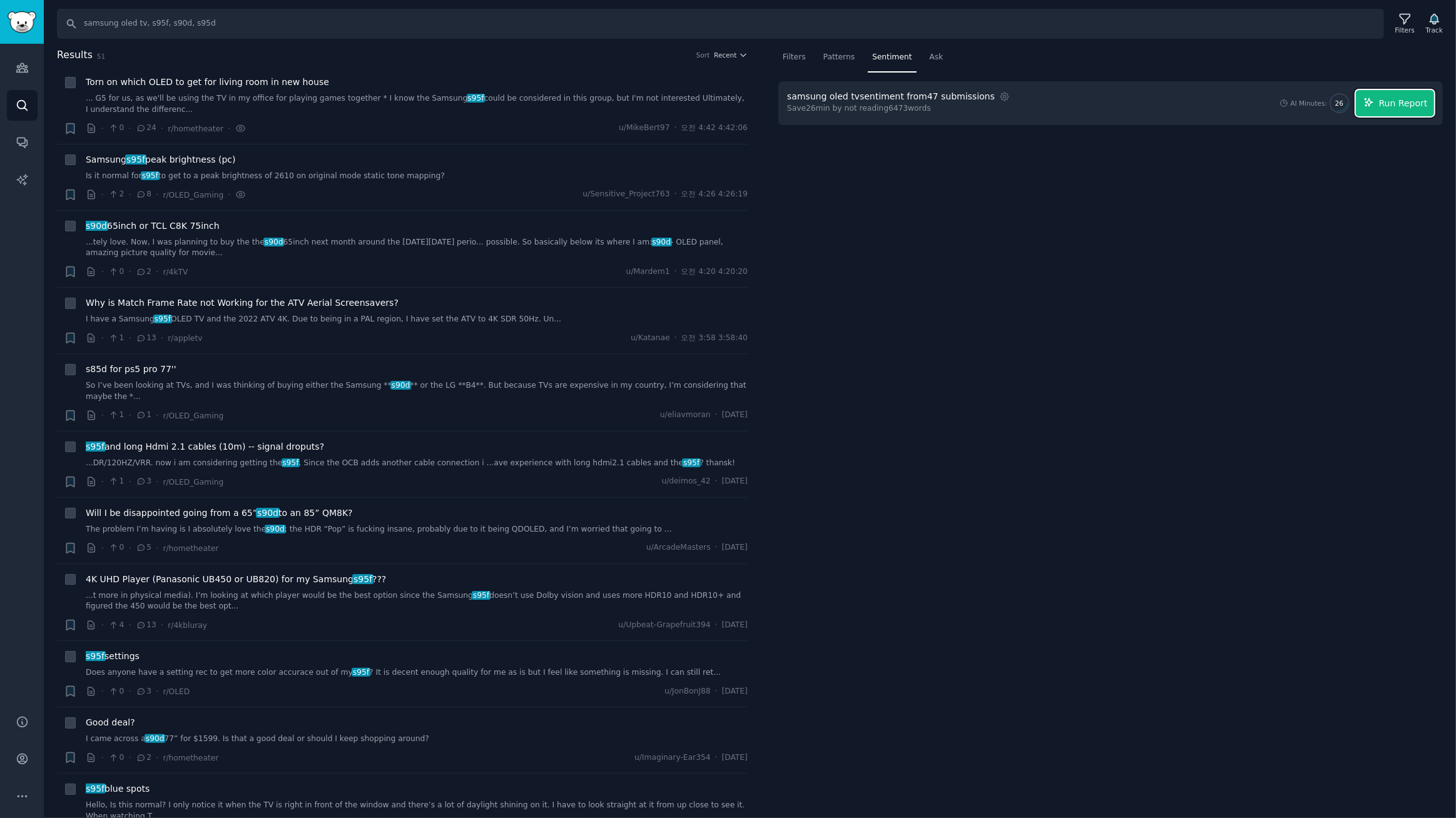
click at [1373, 103] on icon "button" at bounding box center [1369, 102] width 11 height 11
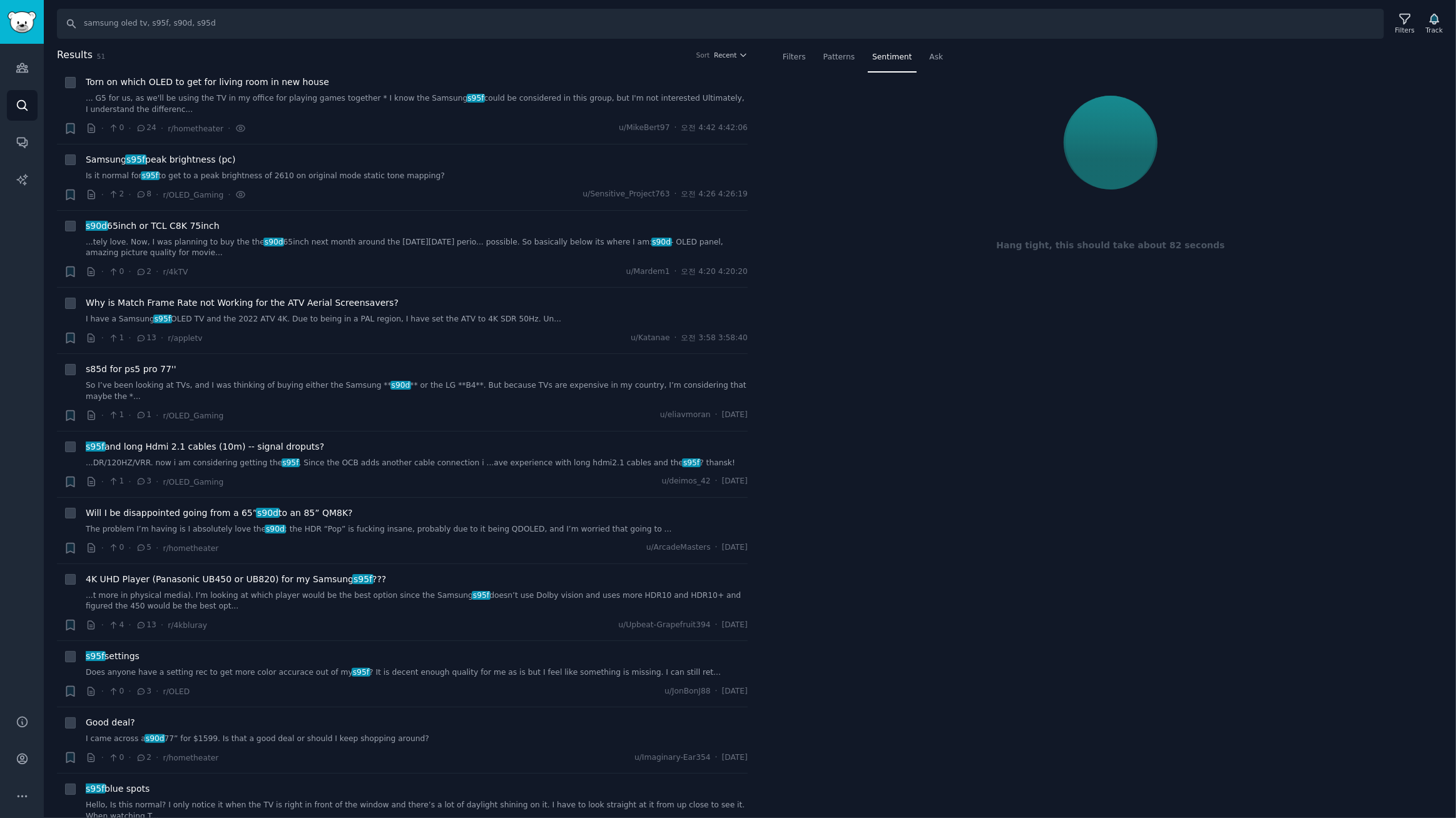
click at [856, 260] on div "Hang tight, this should take about 82 seconds" at bounding box center [1111, 186] width 664 height 211
click at [1039, 378] on div "Filters Patterns Sentiment Ask Hang tight, this should take about 82 seconds" at bounding box center [1111, 433] width 691 height 771
click at [922, 362] on div "Filters Patterns Sentiment Ask Hang tight, this should take about 82 seconds" at bounding box center [1111, 433] width 691 height 771
